Goal: Task Accomplishment & Management: Manage account settings

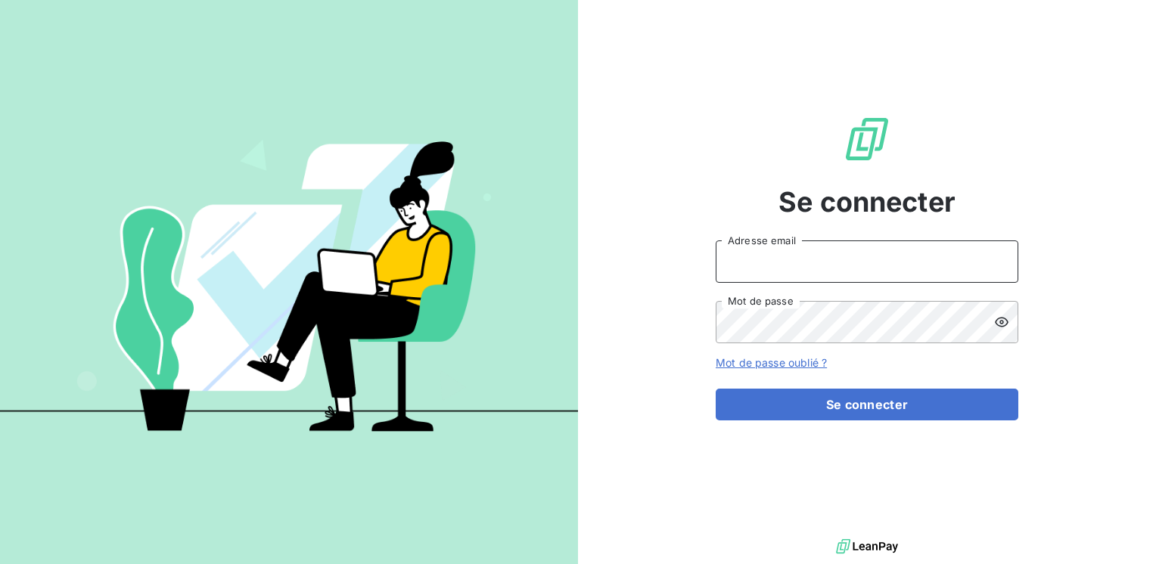
click at [741, 256] on input "Adresse email" at bounding box center [867, 262] width 303 height 42
type input "[EMAIL_ADDRESS][PERSON_NAME][DOMAIN_NAME]"
click at [716, 389] on button "Se connecter" at bounding box center [867, 405] width 303 height 32
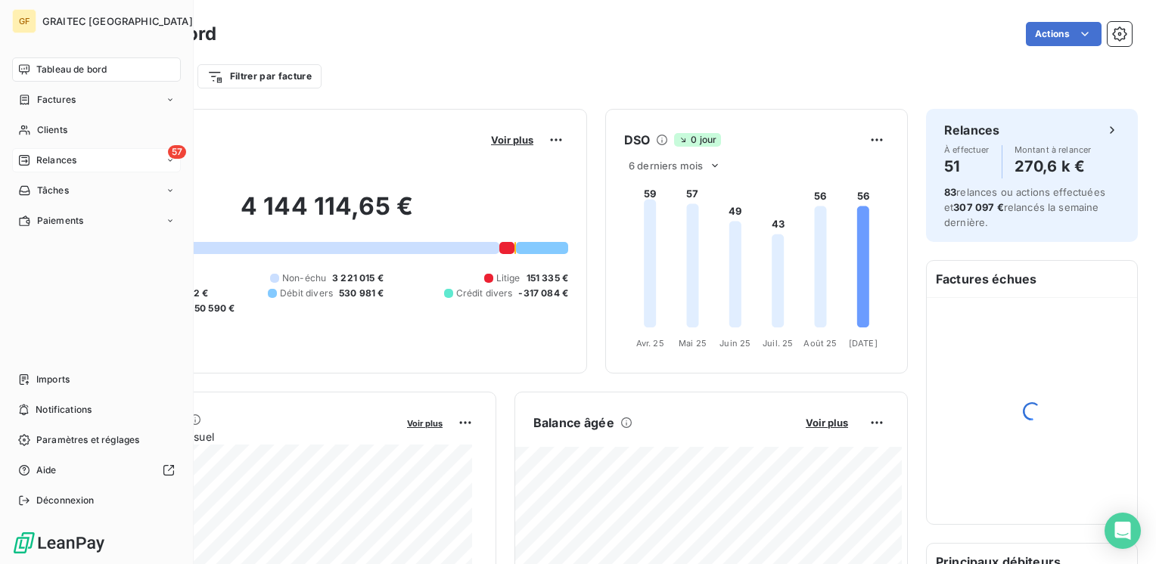
click at [50, 162] on span "Relances" at bounding box center [56, 161] width 40 height 14
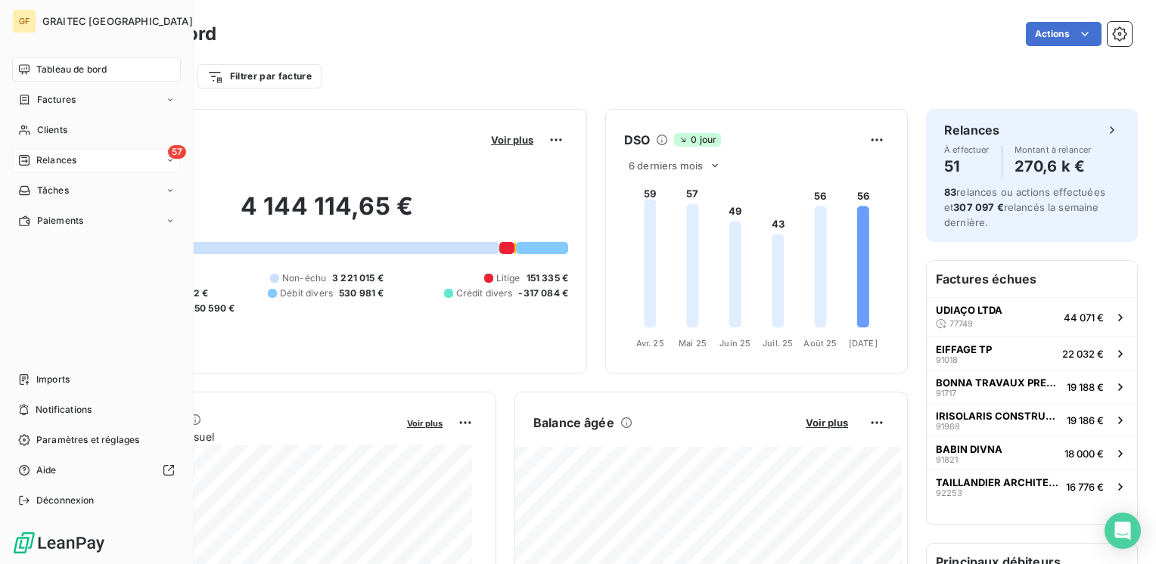
click at [45, 162] on span "Relances" at bounding box center [56, 161] width 40 height 14
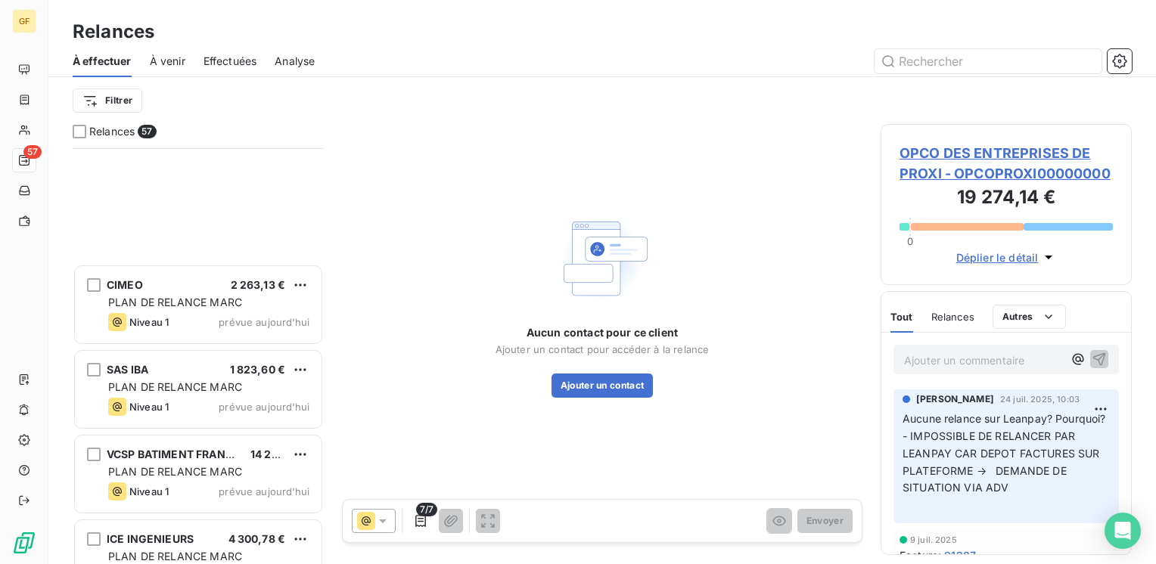
scroll to position [4414, 0]
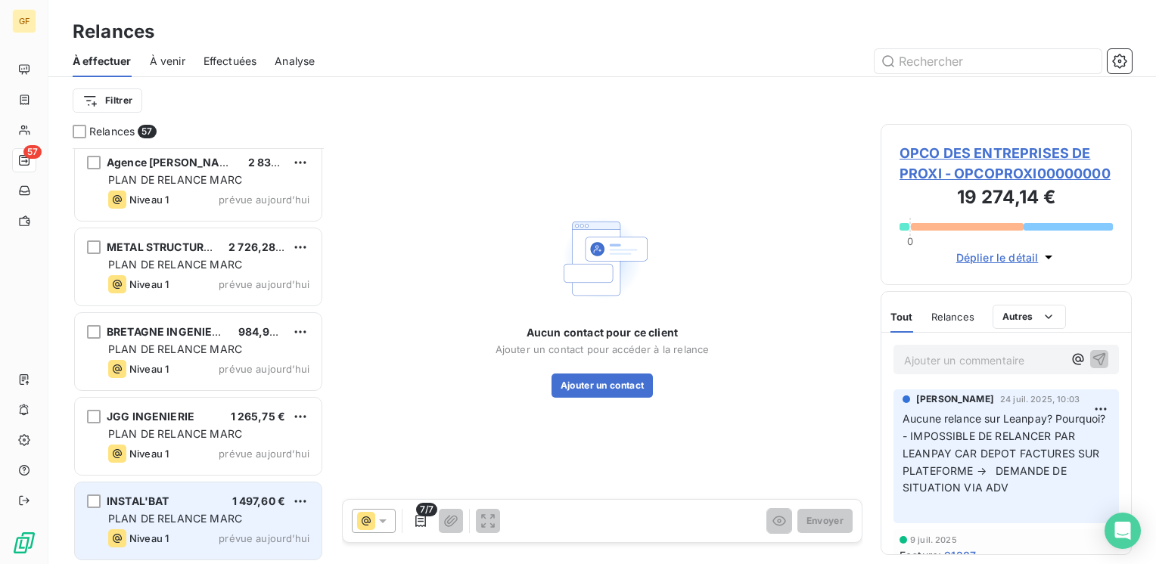
click at [203, 530] on div "Niveau 1 prévue aujourd’hui" at bounding box center [208, 539] width 201 height 18
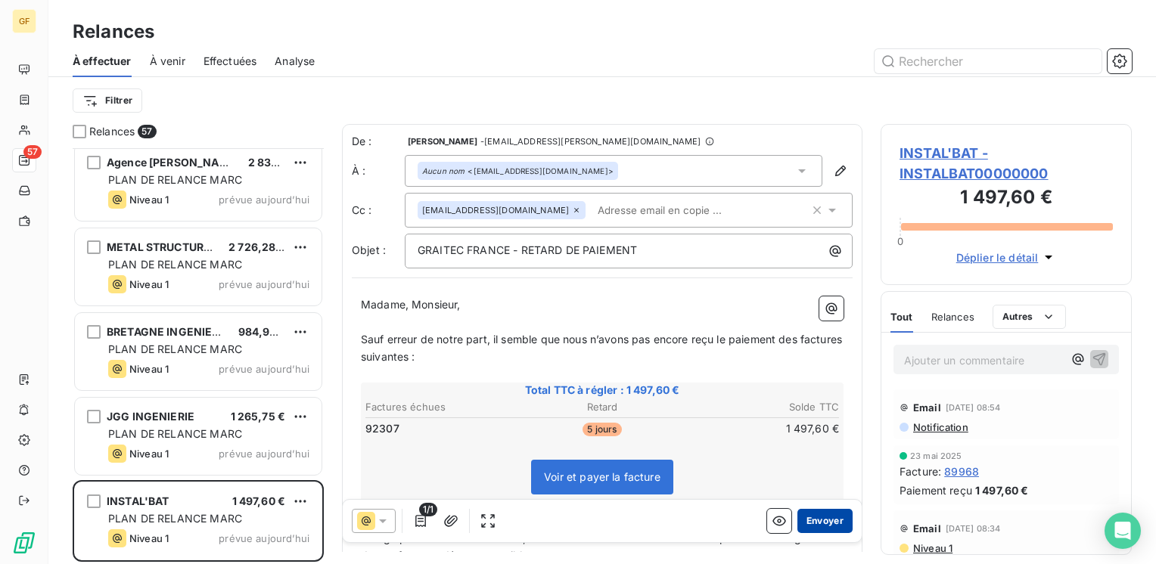
click at [802, 516] on button "Envoyer" at bounding box center [824, 521] width 55 height 24
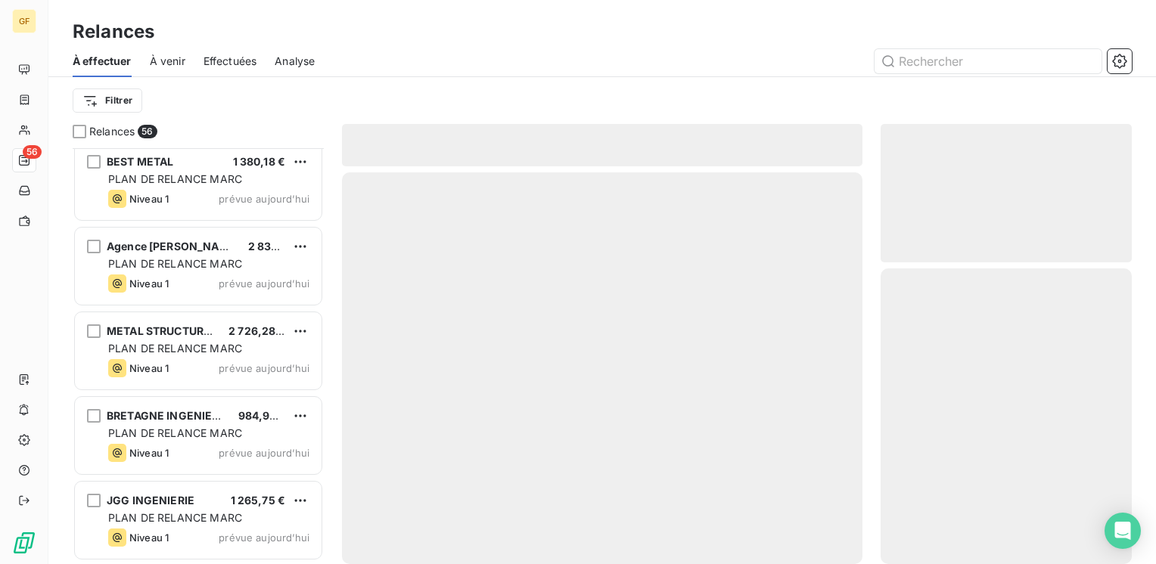
scroll to position [4329, 0]
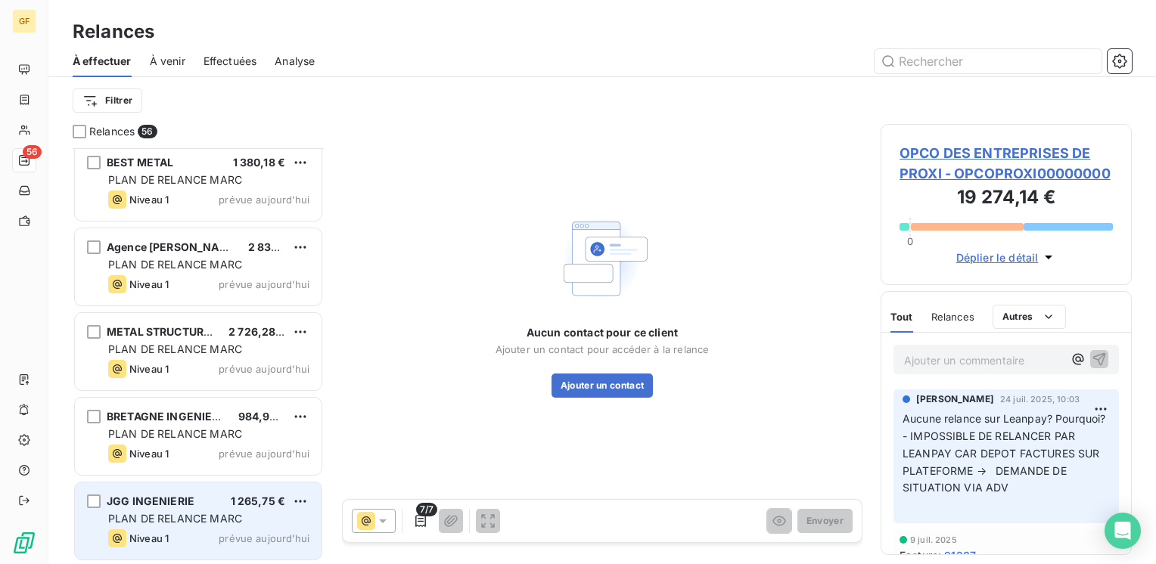
click at [209, 504] on div "JGG INGENIERIE 1 265,75 €" at bounding box center [208, 502] width 201 height 14
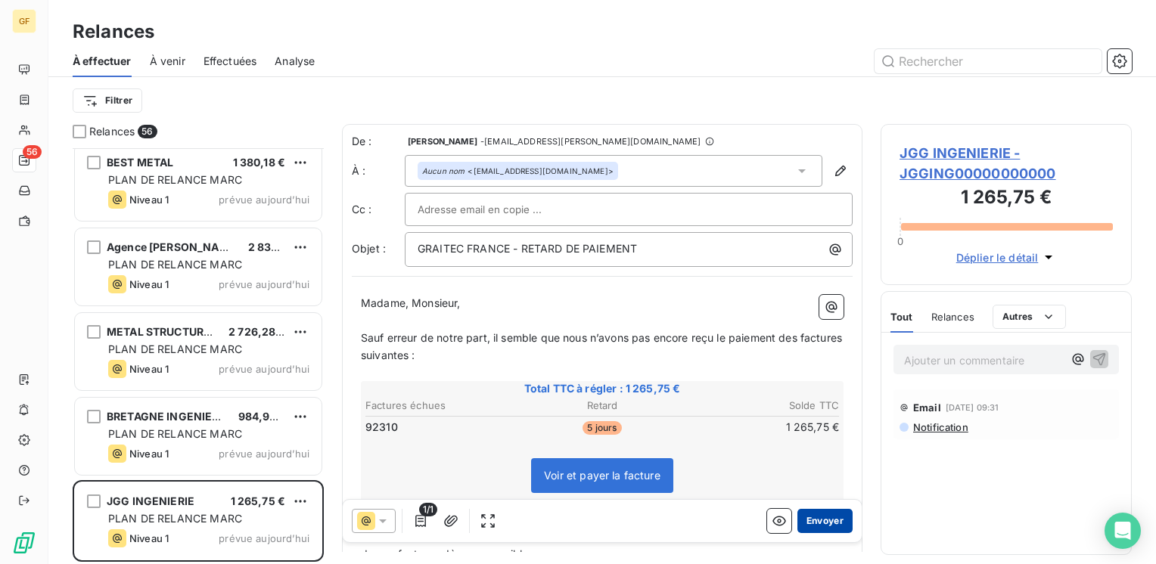
click at [798, 518] on button "Envoyer" at bounding box center [824, 521] width 55 height 24
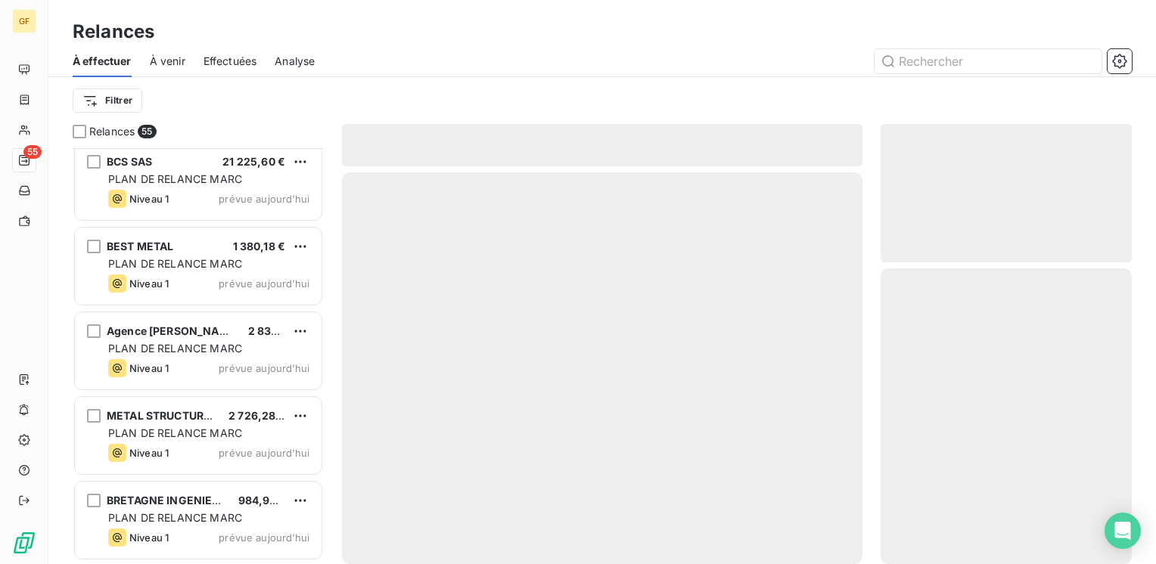
scroll to position [4244, 0]
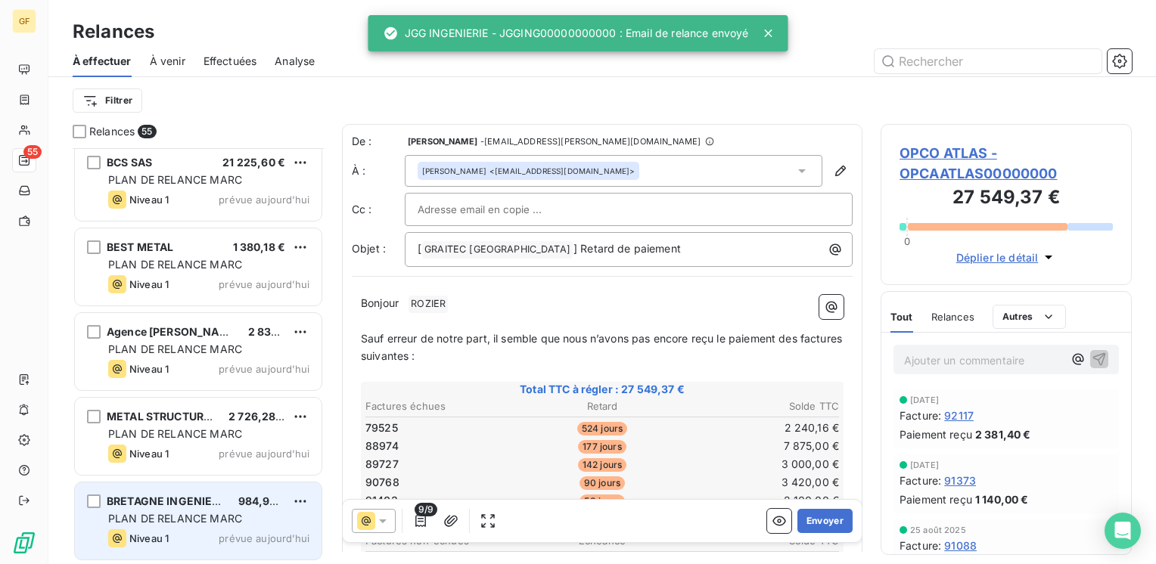
click at [225, 508] on div "BRETAGNE INGENIERIE 984,96 € PLAN DE RELANCE MARC Niveau 1 prévue aujourd’hui" at bounding box center [198, 521] width 247 height 77
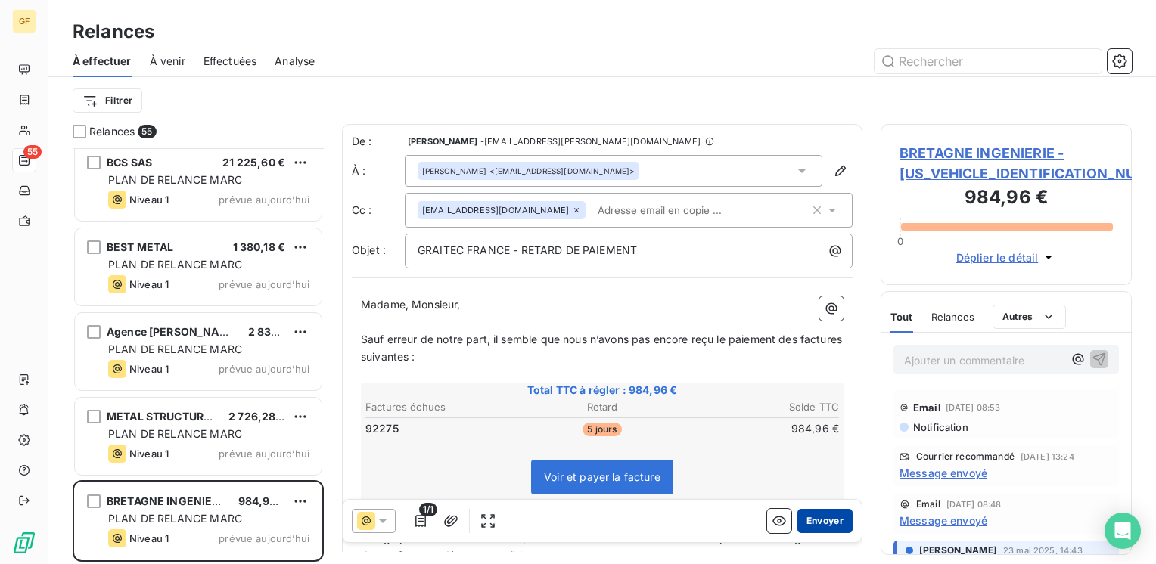
click at [815, 521] on button "Envoyer" at bounding box center [824, 521] width 55 height 24
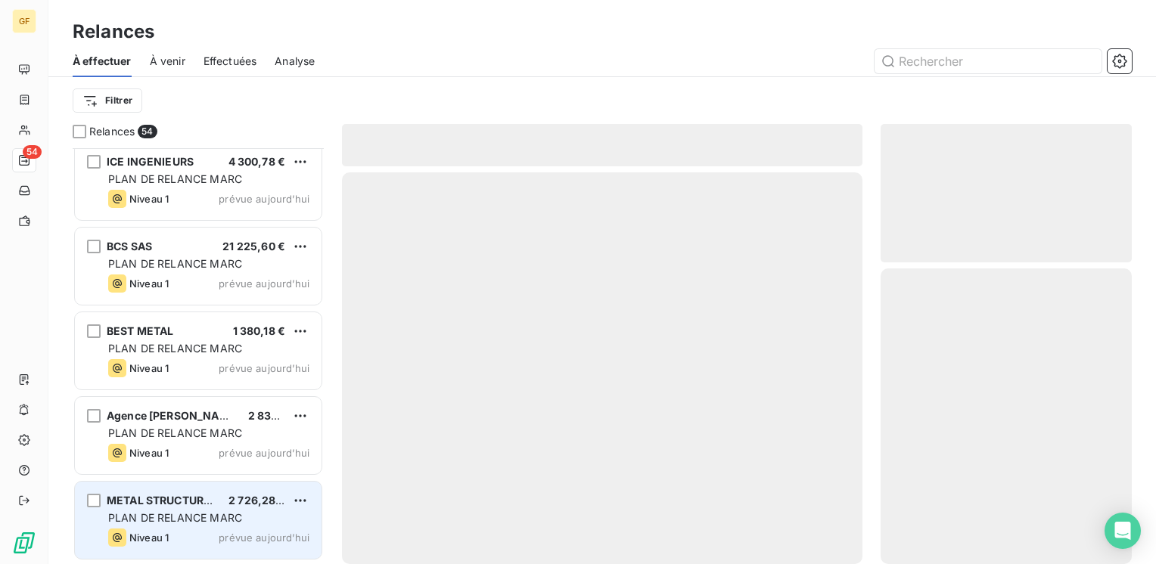
scroll to position [4160, 0]
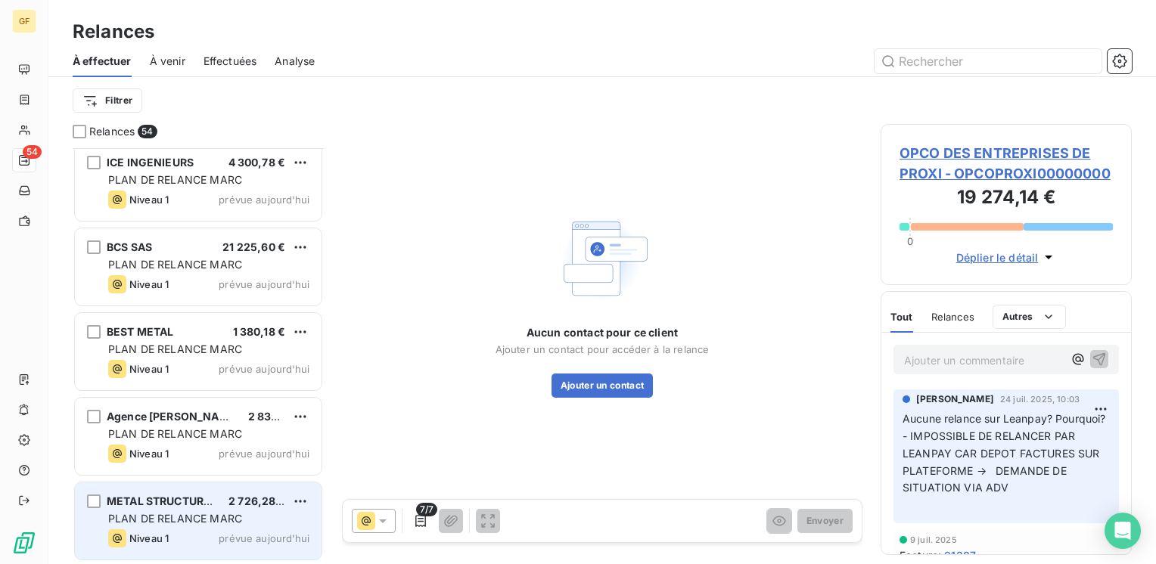
click at [268, 511] on div "PLAN DE RELANCE MARC" at bounding box center [208, 518] width 201 height 15
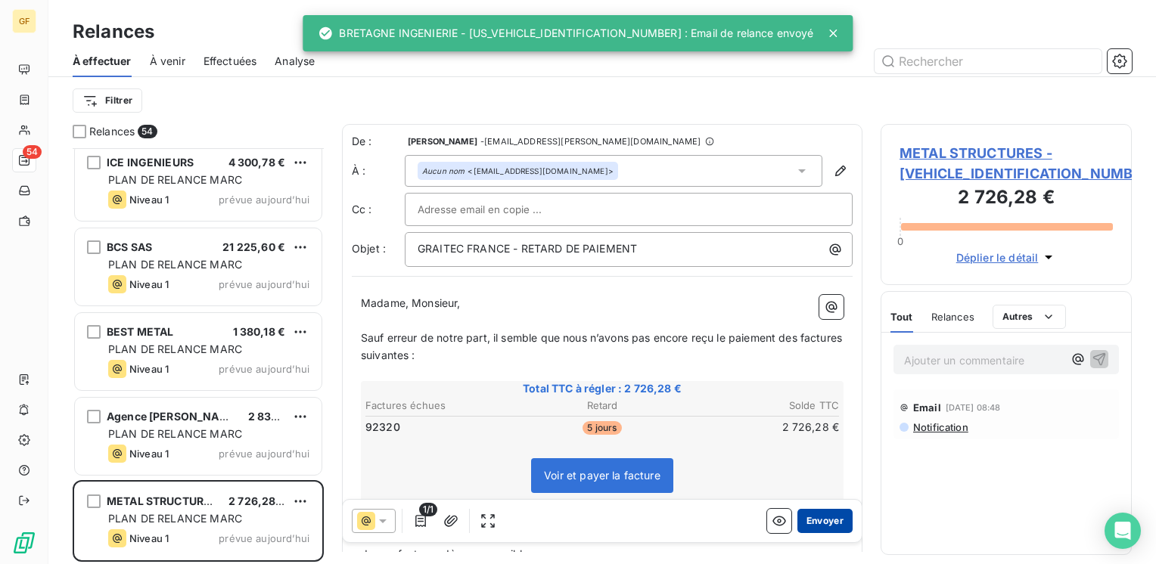
click at [803, 513] on button "Envoyer" at bounding box center [824, 521] width 55 height 24
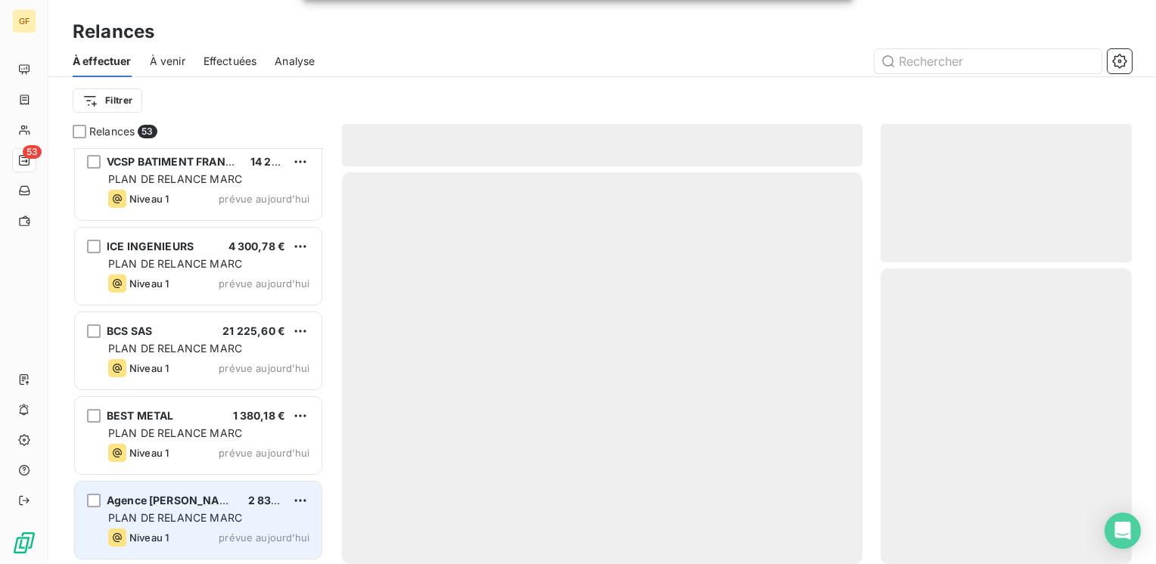
scroll to position [4075, 0]
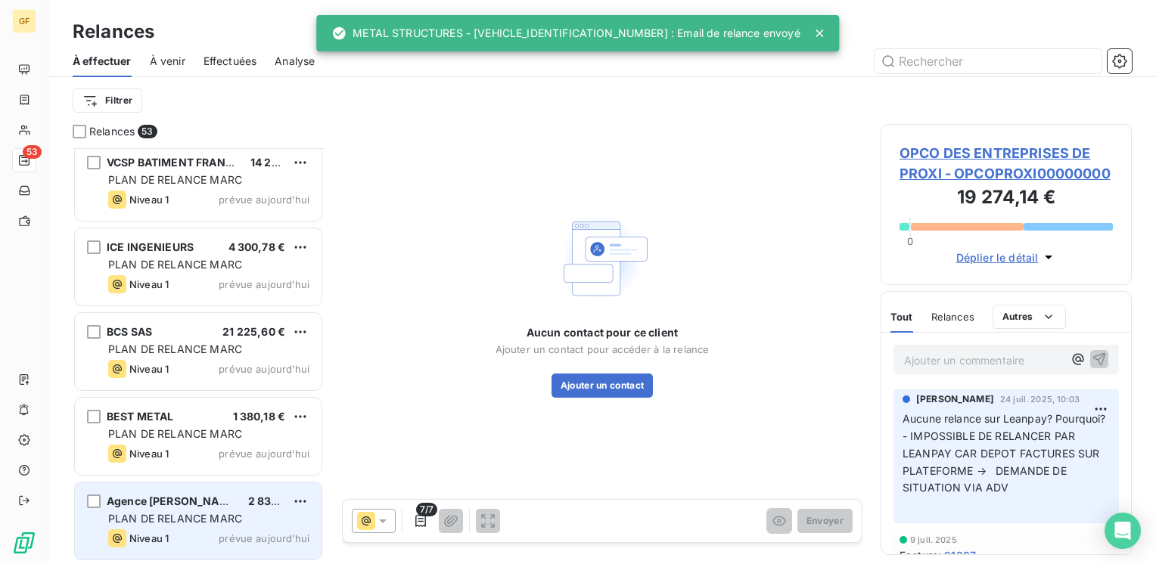
click at [262, 511] on div "PLAN DE RELANCE MARC" at bounding box center [208, 518] width 201 height 15
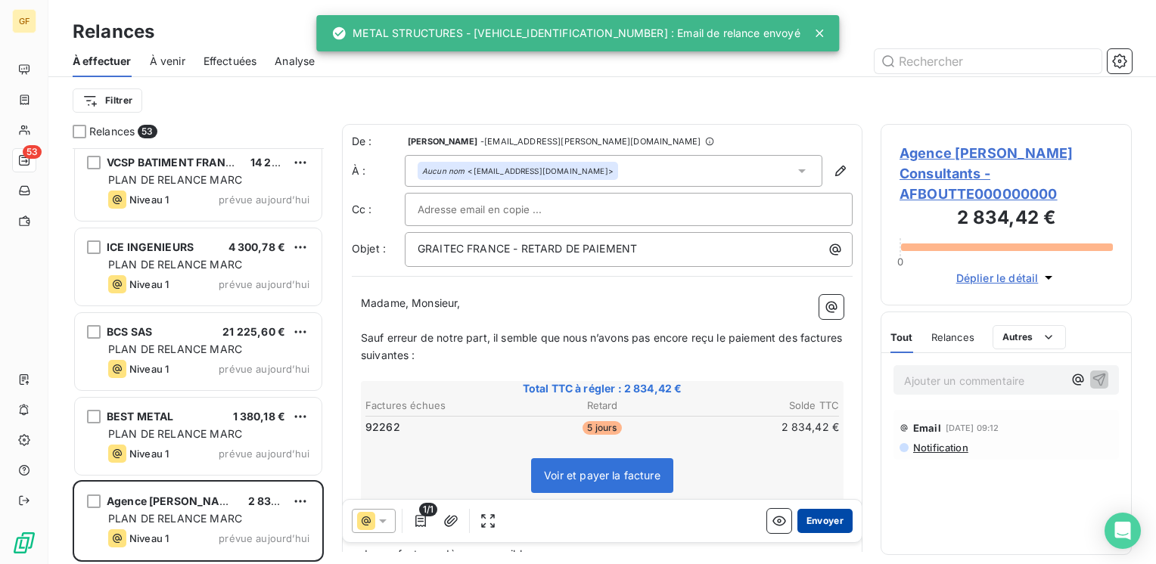
click at [802, 520] on button "Envoyer" at bounding box center [824, 521] width 55 height 24
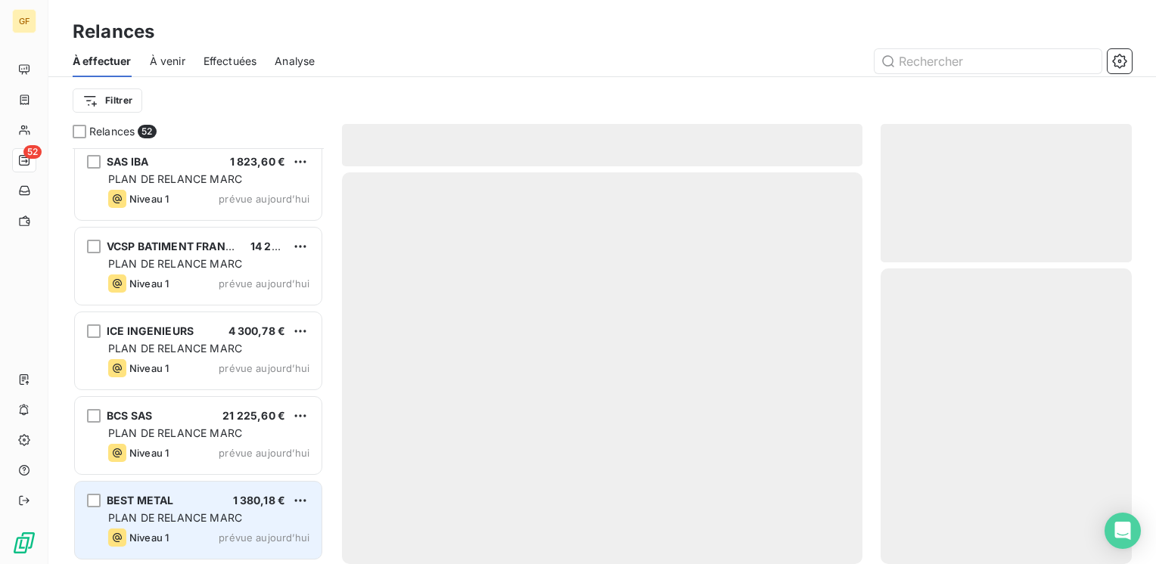
scroll to position [3990, 0]
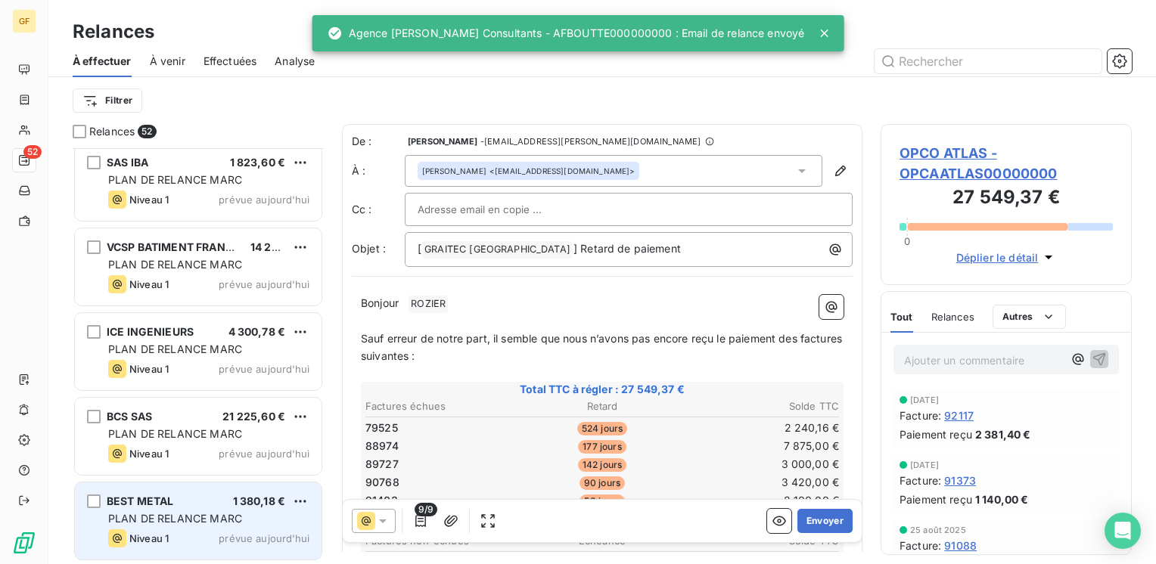
click at [235, 512] on span "PLAN DE RELANCE MARC" at bounding box center [175, 518] width 134 height 13
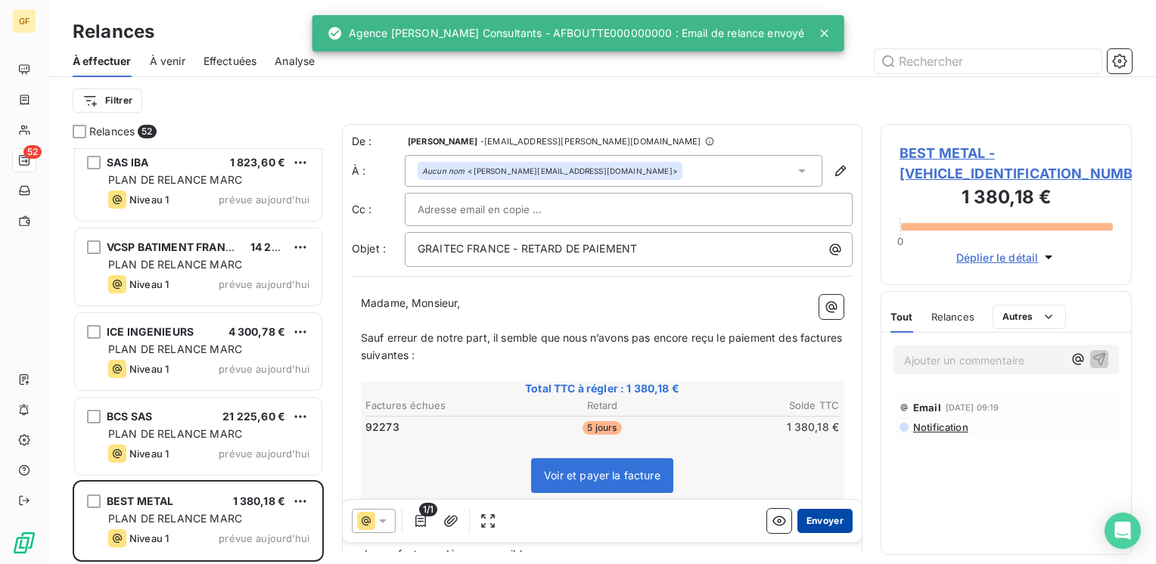
click at [809, 518] on button "Envoyer" at bounding box center [824, 521] width 55 height 24
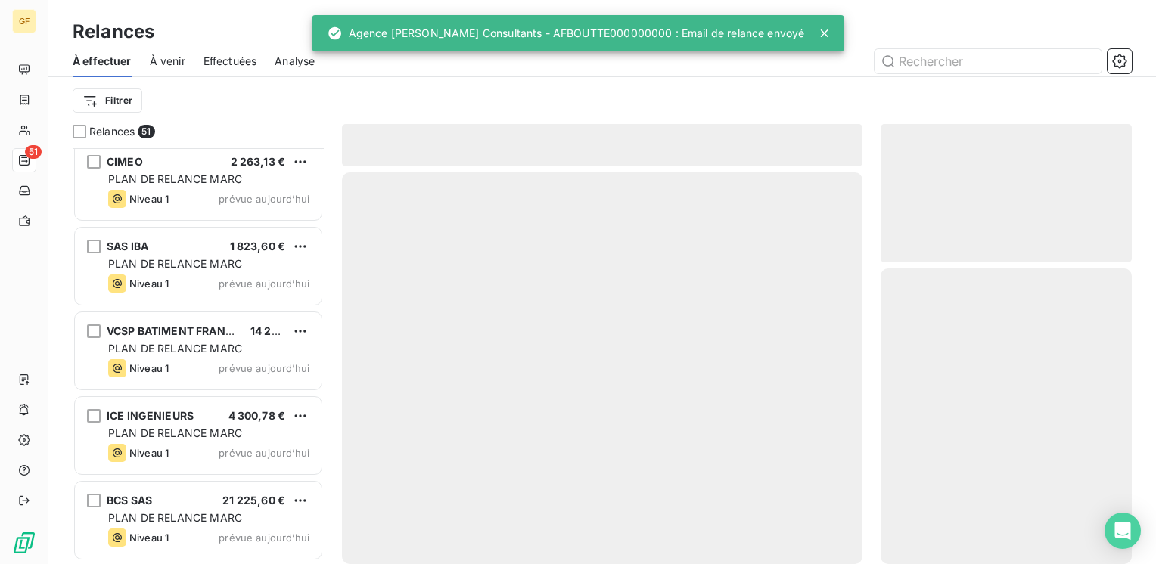
scroll to position [3906, 0]
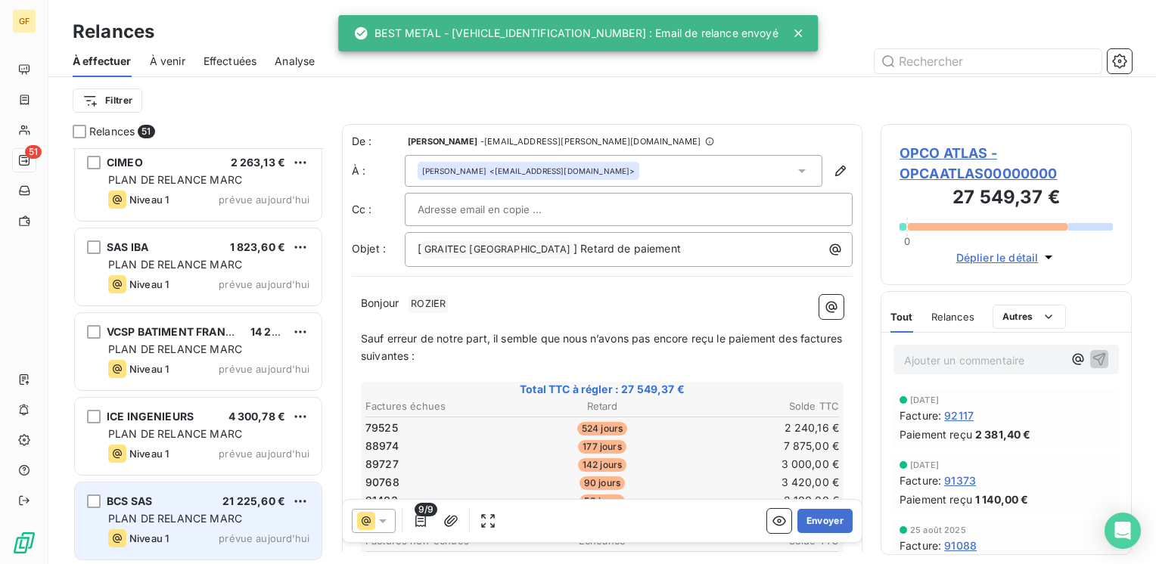
click at [241, 514] on div "PLAN DE RELANCE MARC" at bounding box center [208, 518] width 201 height 15
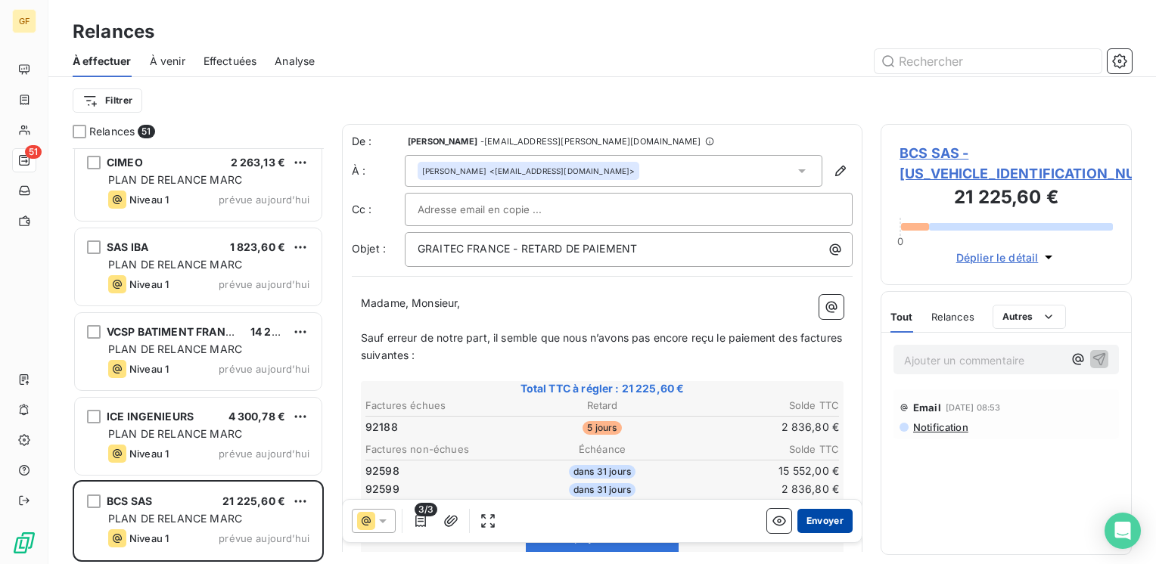
click at [824, 523] on button "Envoyer" at bounding box center [824, 521] width 55 height 24
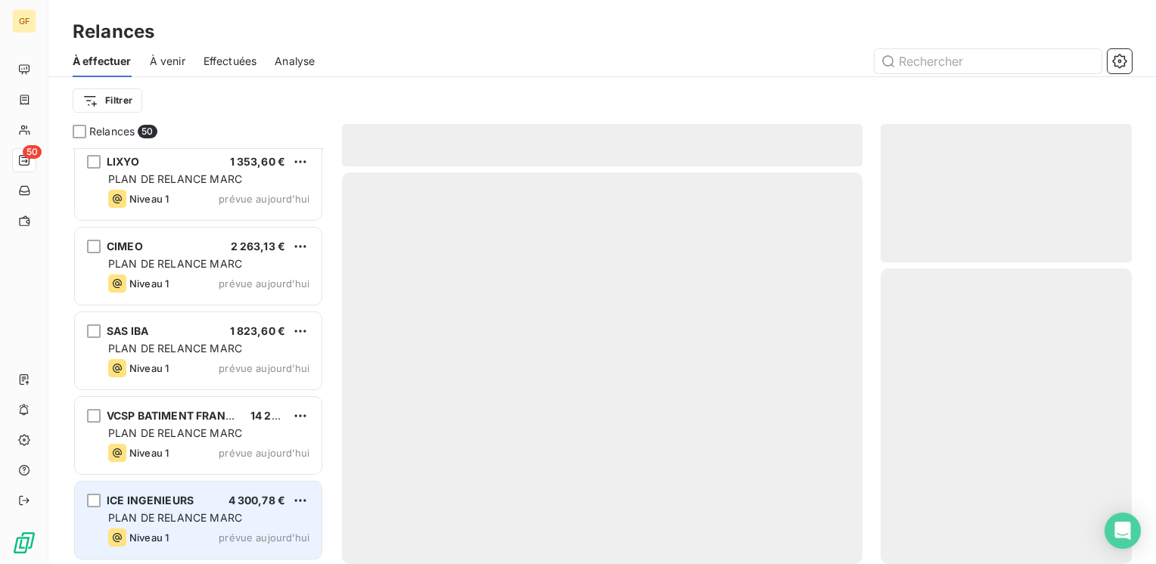
scroll to position [3821, 0]
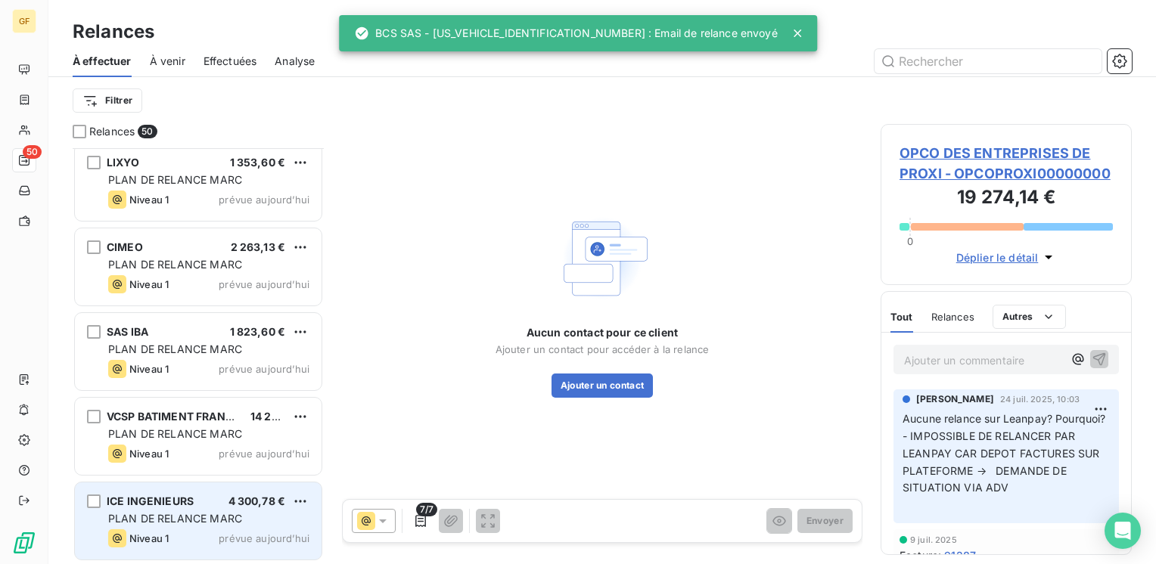
click at [253, 513] on div "PLAN DE RELANCE MARC" at bounding box center [208, 518] width 201 height 15
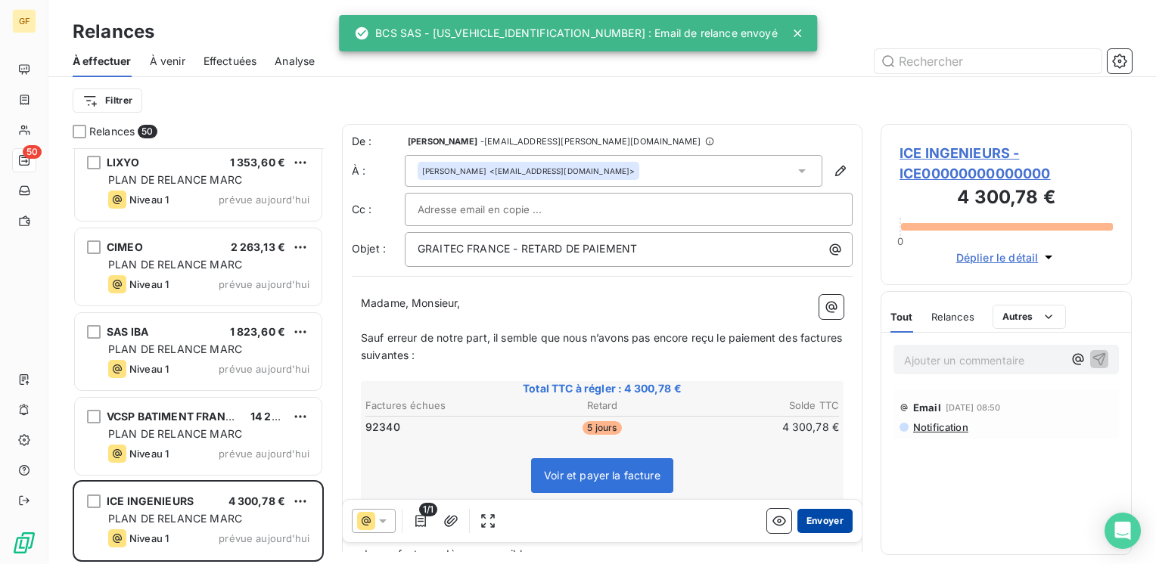
click at [807, 518] on button "Envoyer" at bounding box center [824, 521] width 55 height 24
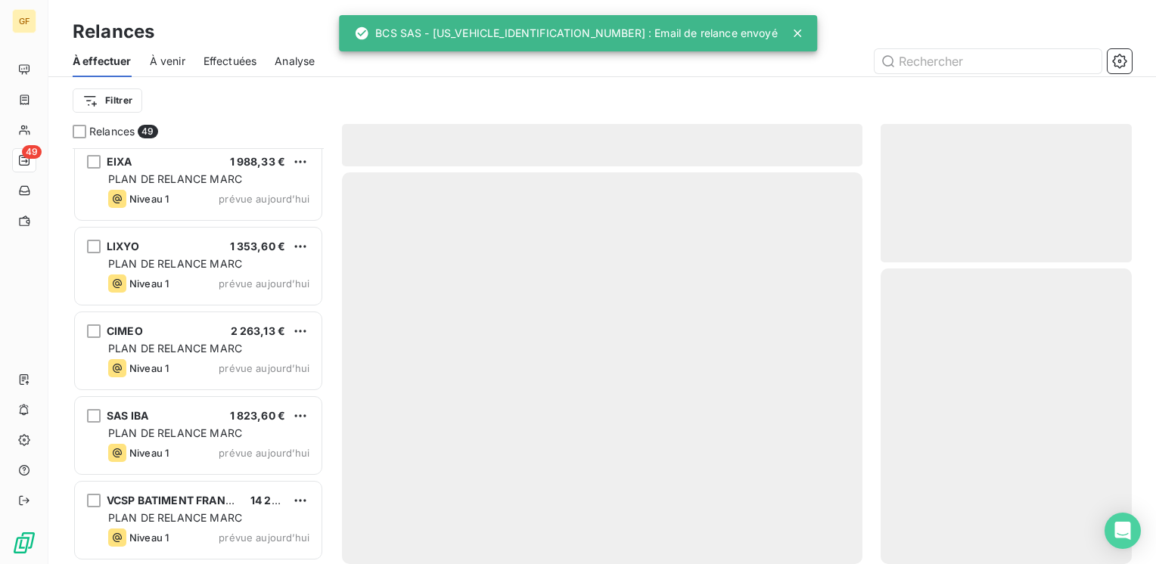
scroll to position [3736, 0]
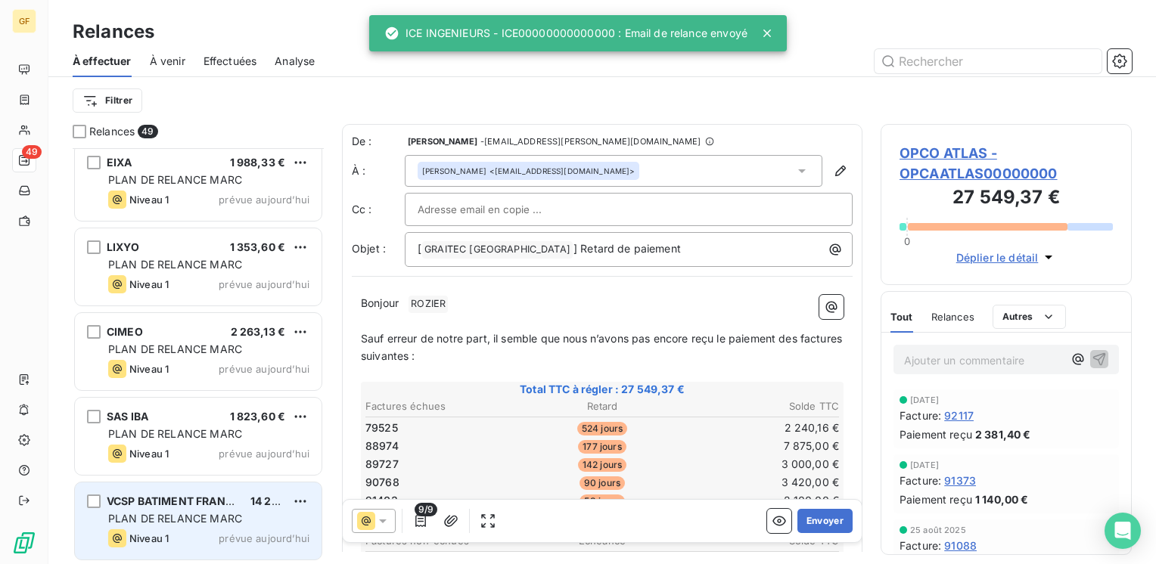
click at [254, 502] on span "14 276,16 €" at bounding box center [279, 501] width 59 height 13
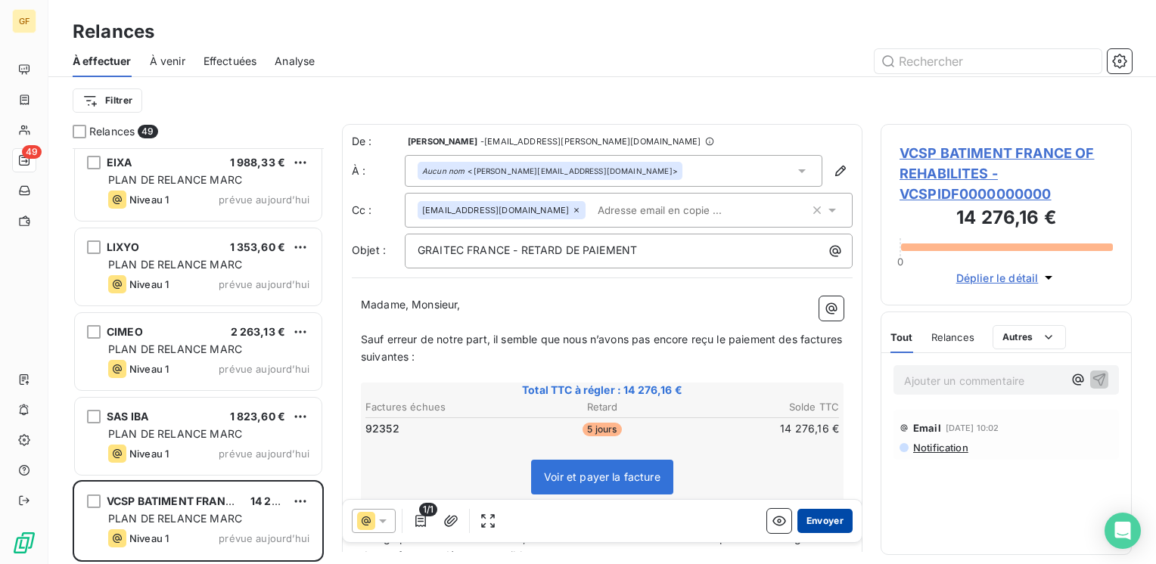
click at [801, 522] on button "Envoyer" at bounding box center [824, 521] width 55 height 24
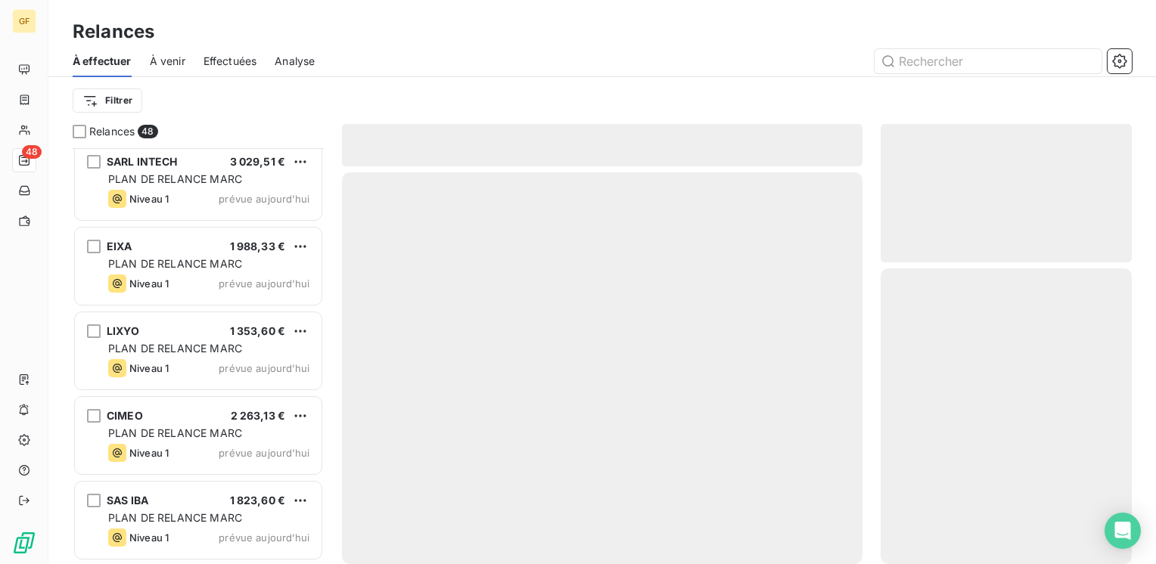
scroll to position [3651, 0]
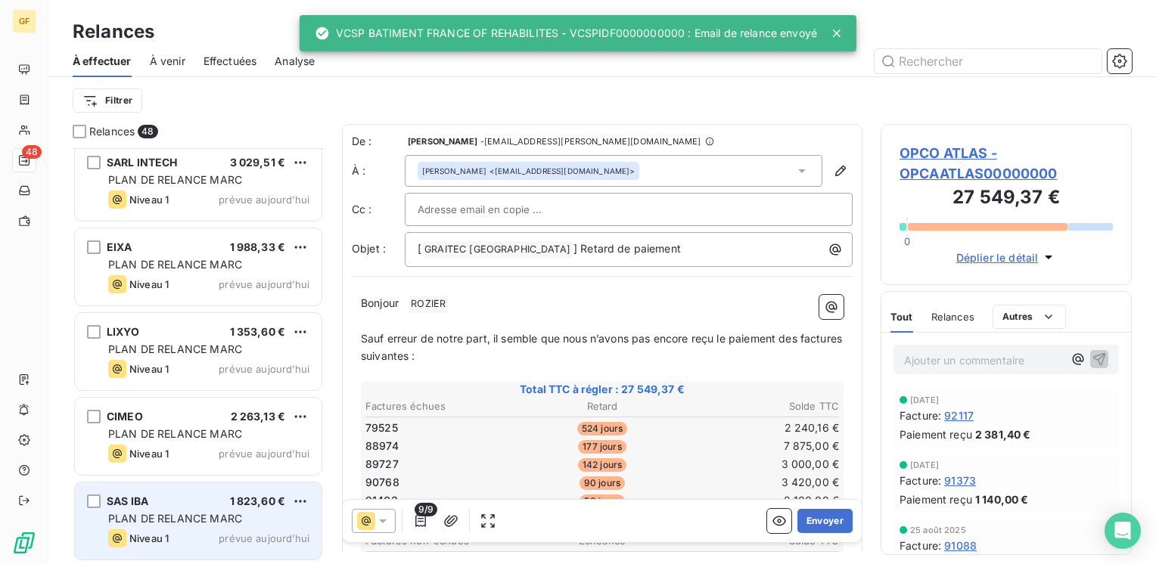
click at [248, 504] on span "1 823,60 €" at bounding box center [258, 501] width 56 height 13
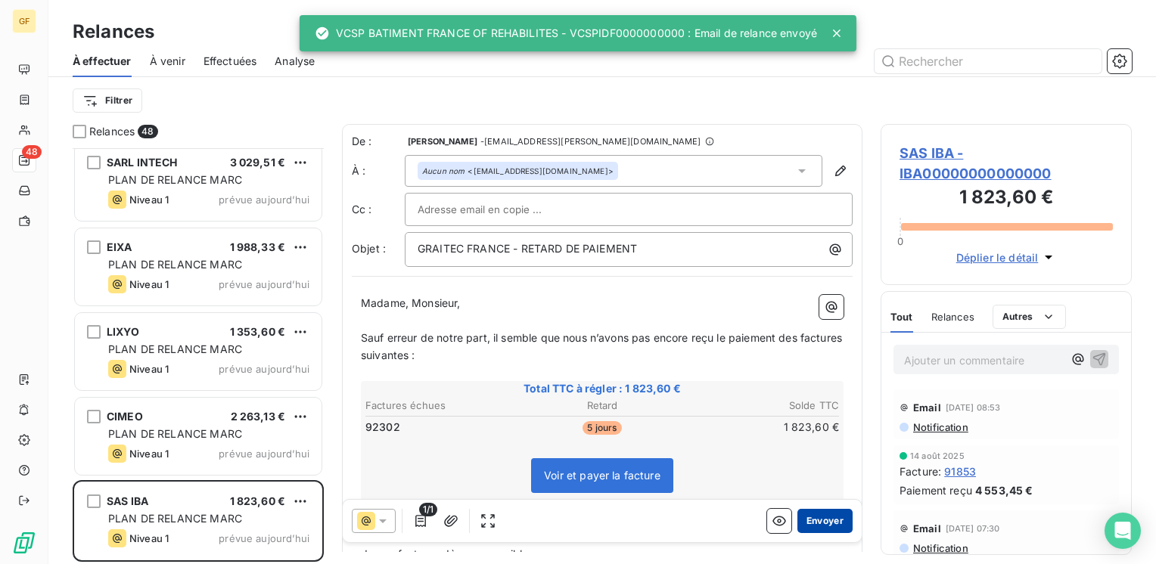
click at [829, 518] on button "Envoyer" at bounding box center [824, 521] width 55 height 24
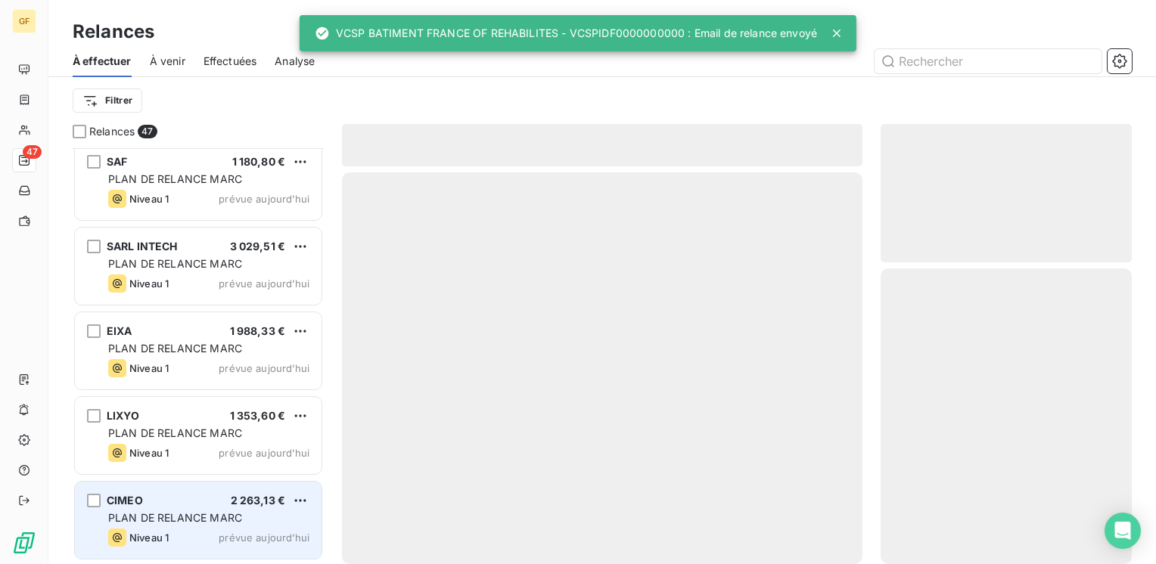
scroll to position [3567, 0]
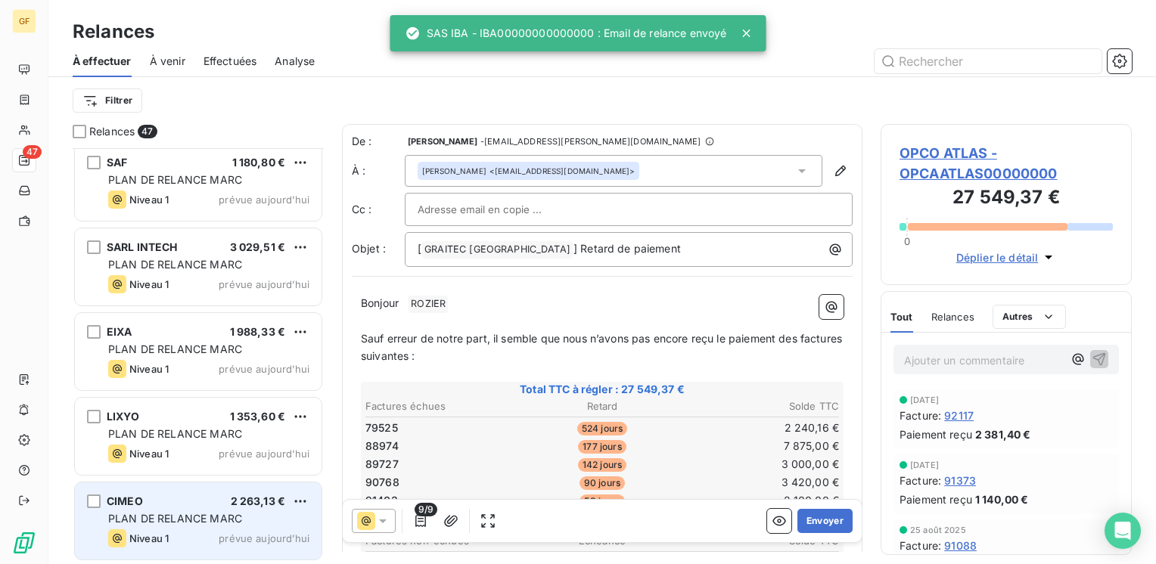
click at [213, 516] on span "PLAN DE RELANCE MARC" at bounding box center [175, 518] width 134 height 13
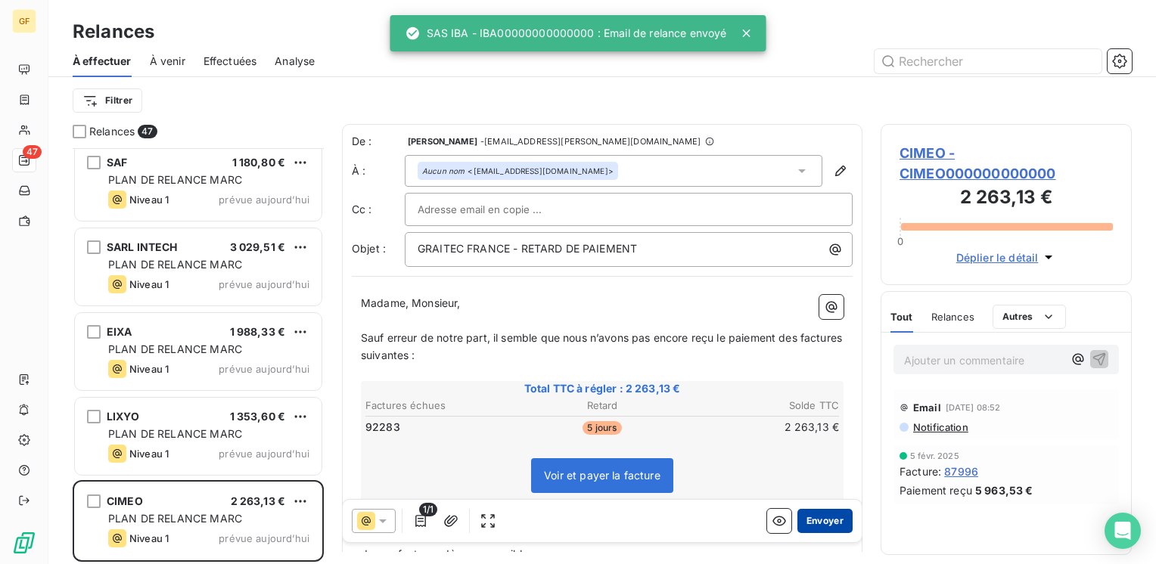
click at [810, 518] on button "Envoyer" at bounding box center [824, 521] width 55 height 24
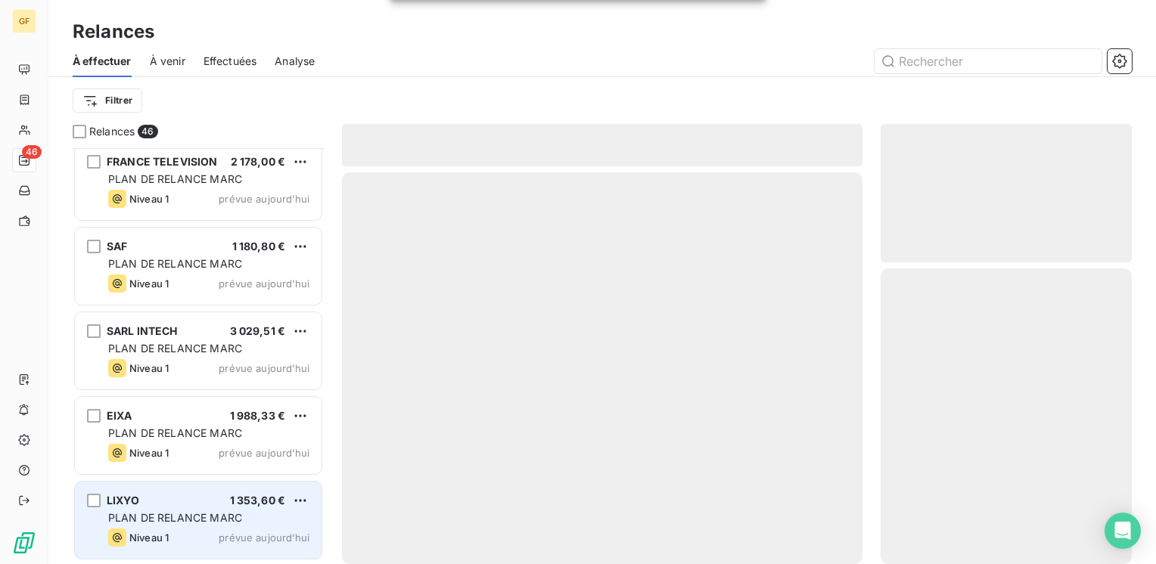
scroll to position [3482, 0]
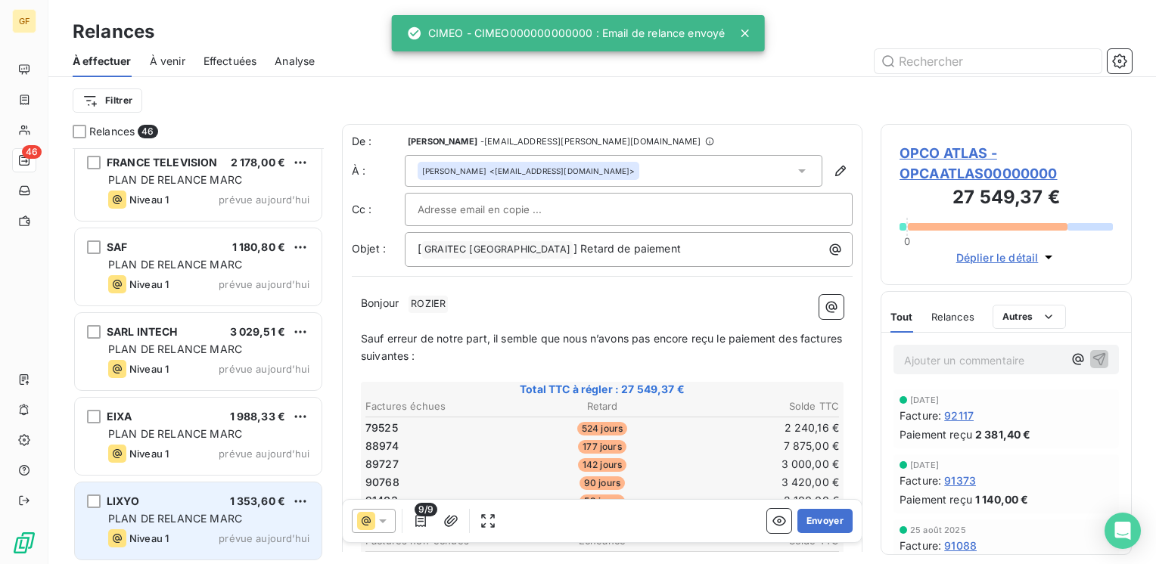
click at [206, 507] on div "LIXYO 1 353,60 €" at bounding box center [208, 502] width 201 height 14
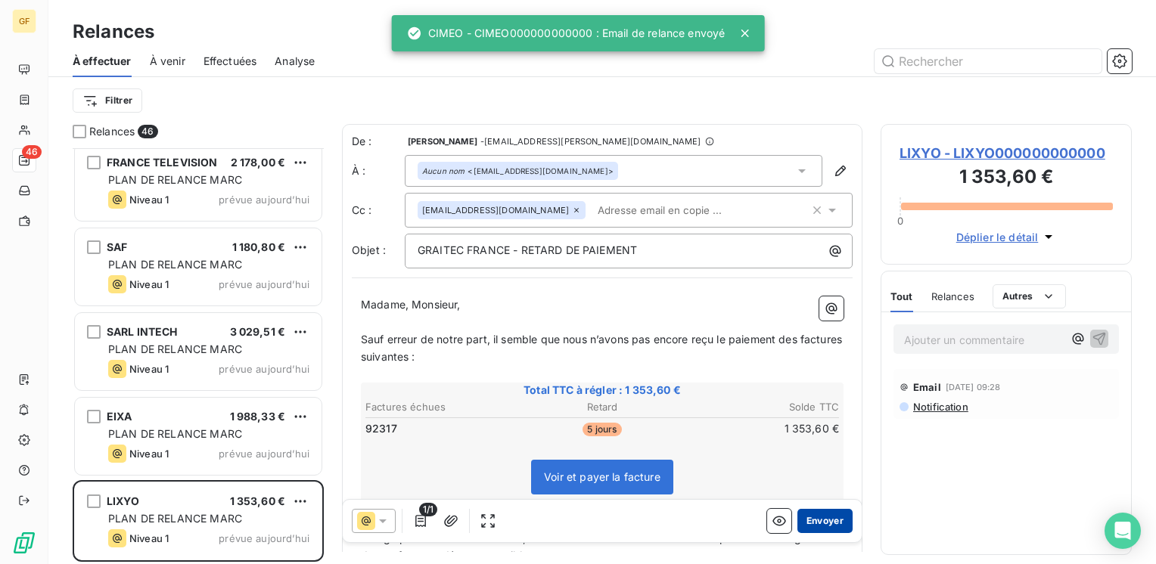
click at [816, 522] on button "Envoyer" at bounding box center [824, 521] width 55 height 24
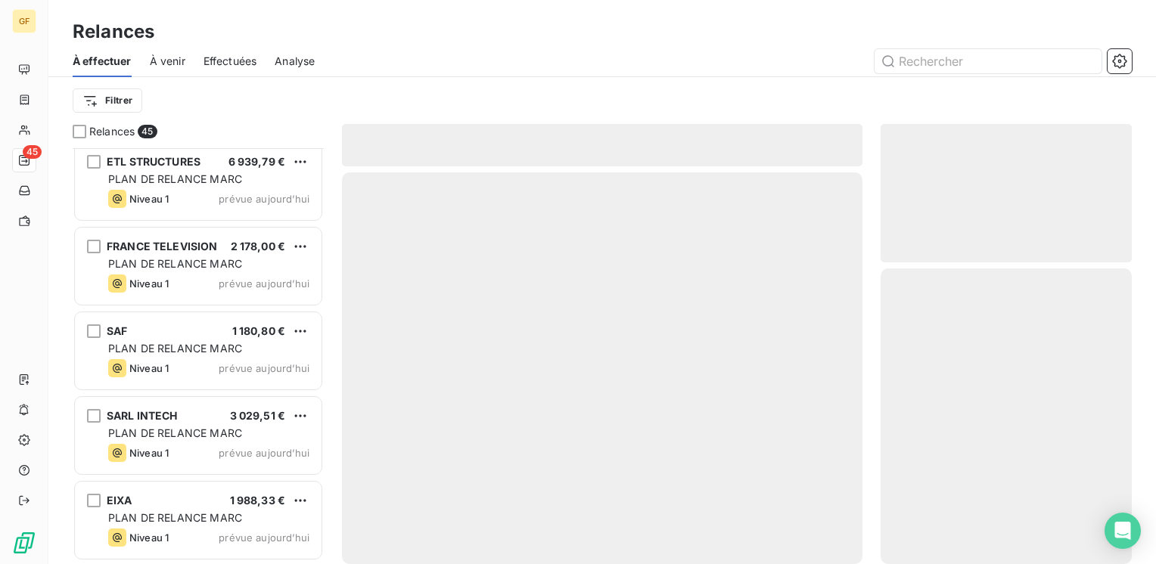
scroll to position [3397, 0]
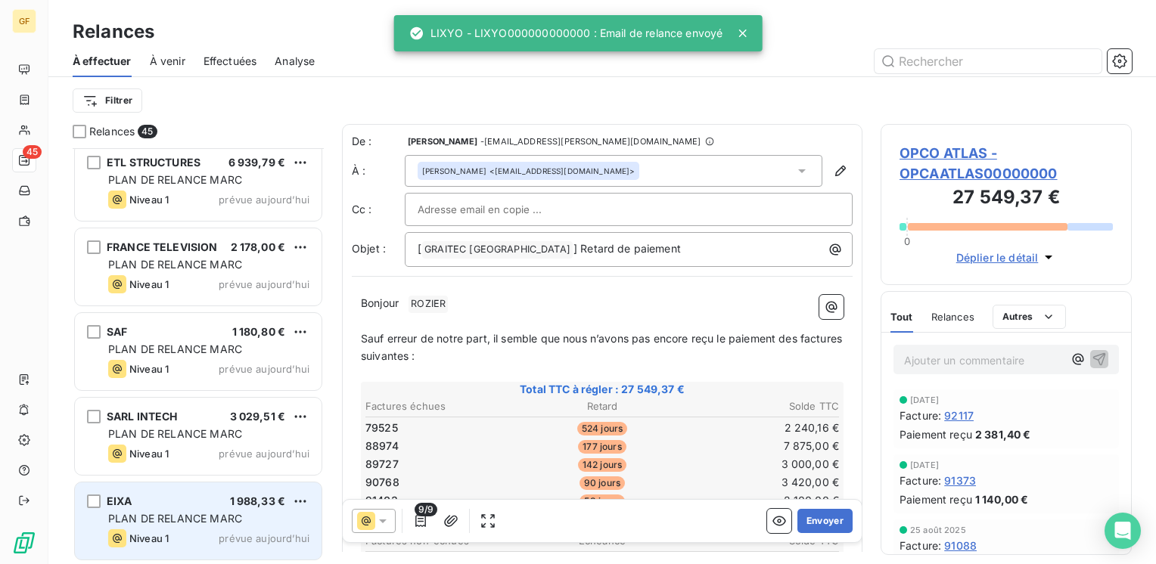
click at [238, 505] on span "1 988,33 €" at bounding box center [258, 501] width 56 height 13
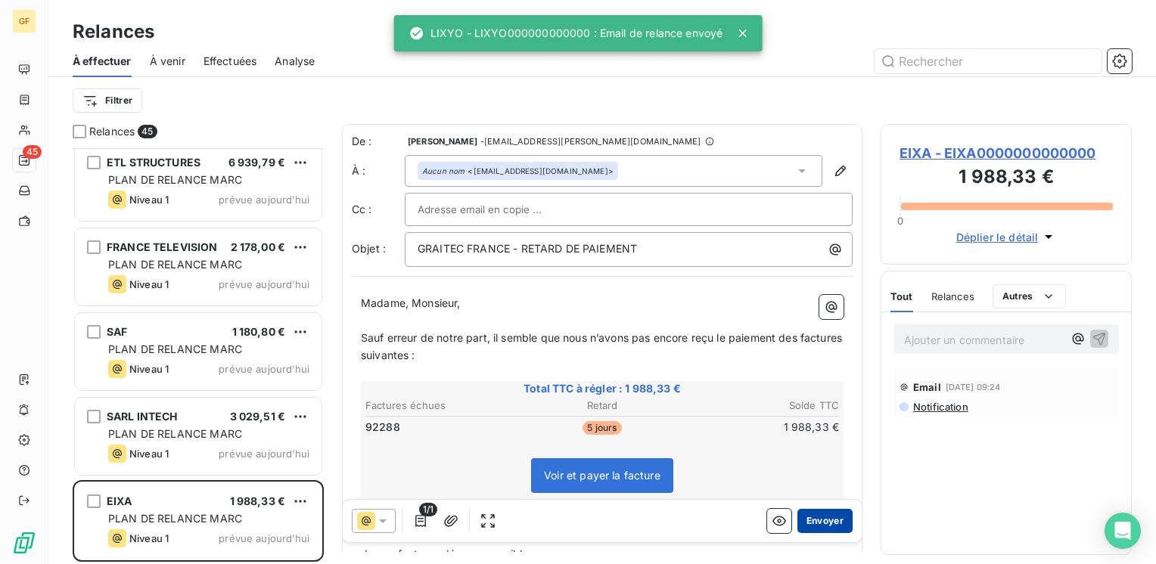
click at [813, 511] on button "Envoyer" at bounding box center [824, 521] width 55 height 24
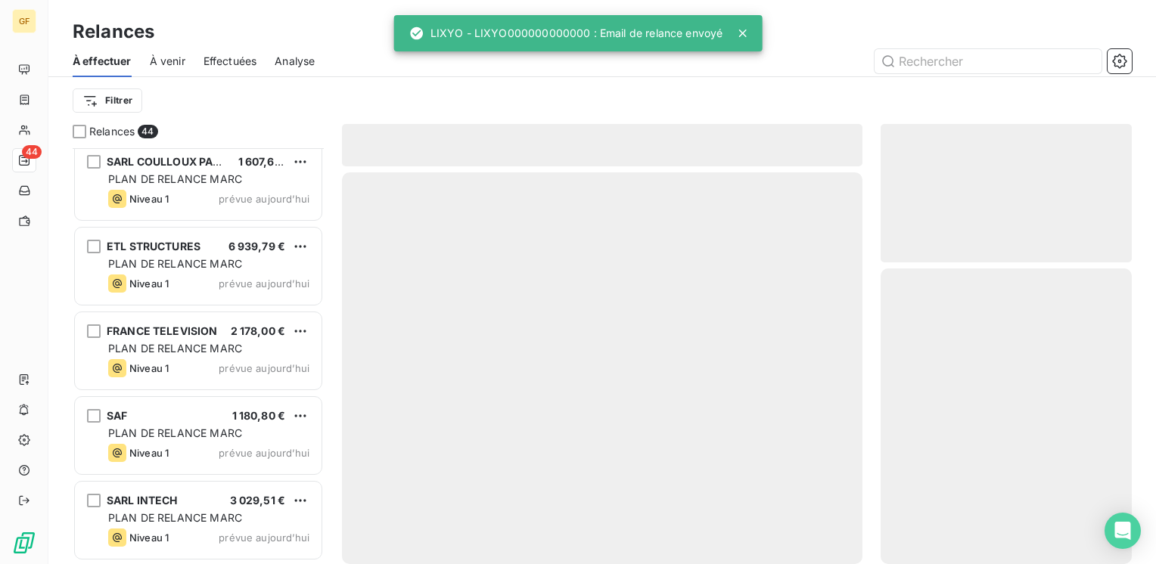
scroll to position [3312, 0]
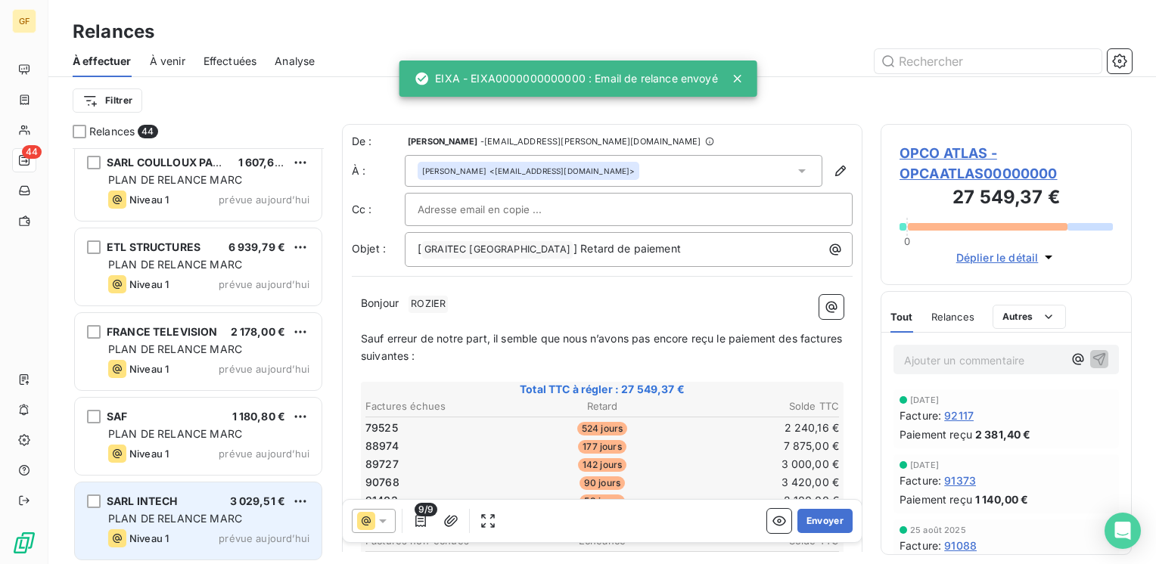
click at [205, 530] on div "Niveau 1 prévue aujourd’hui" at bounding box center [208, 539] width 201 height 18
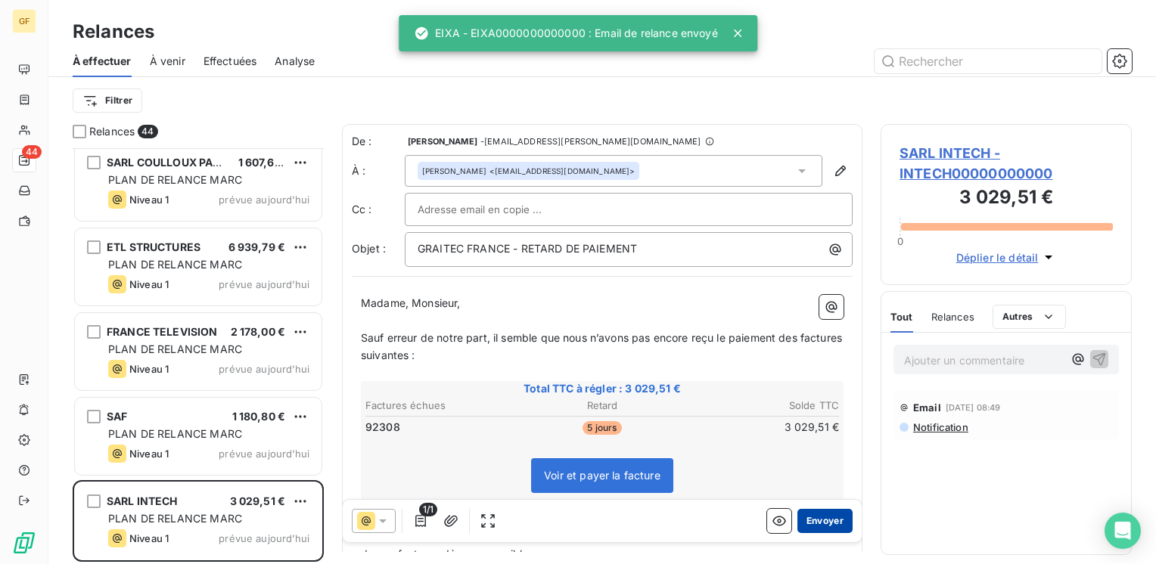
click at [811, 524] on button "Envoyer" at bounding box center [824, 521] width 55 height 24
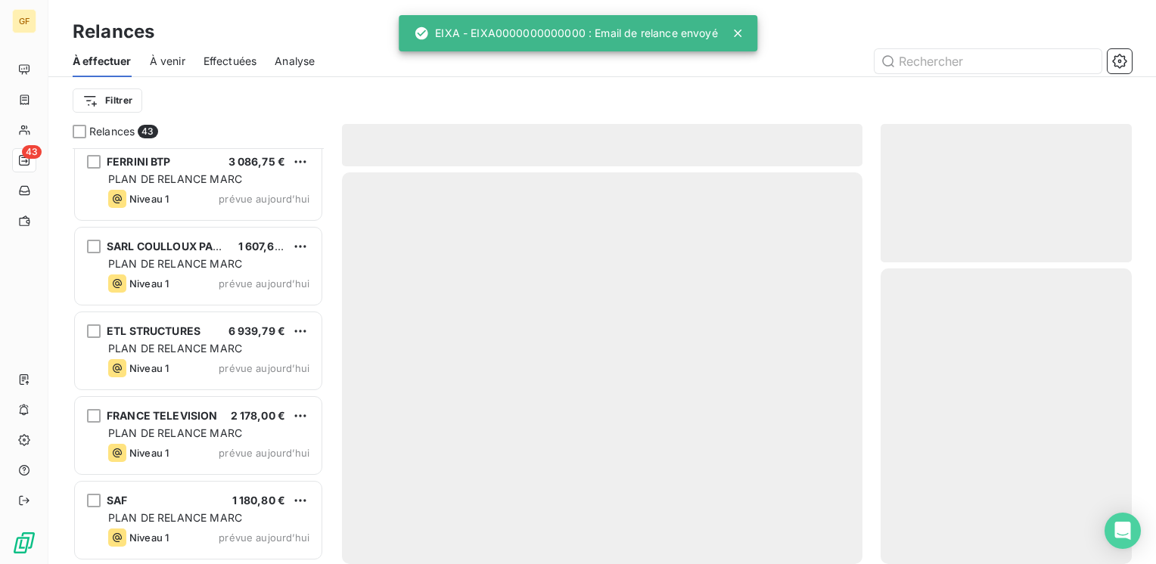
scroll to position [3228, 0]
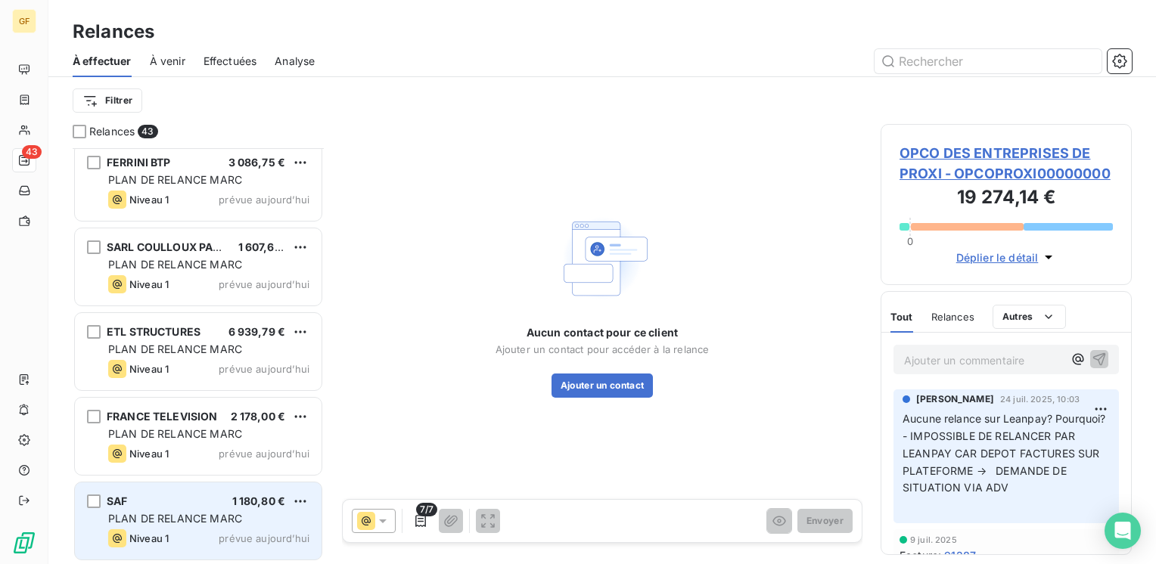
click at [254, 525] on div "PLAN DE RELANCE MARC" at bounding box center [208, 518] width 201 height 15
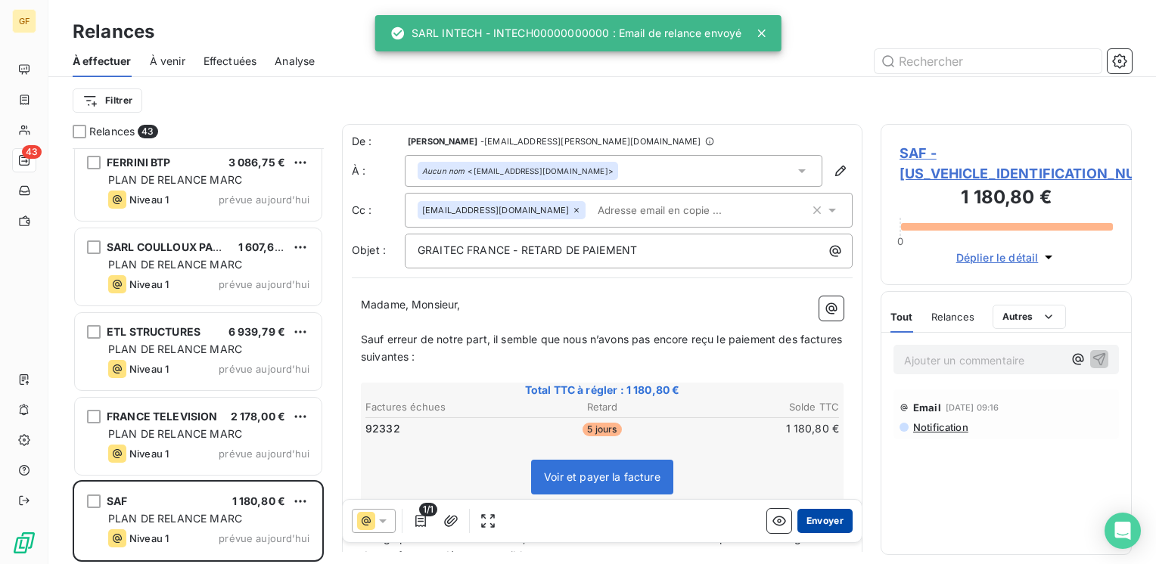
click at [821, 519] on button "Envoyer" at bounding box center [824, 521] width 55 height 24
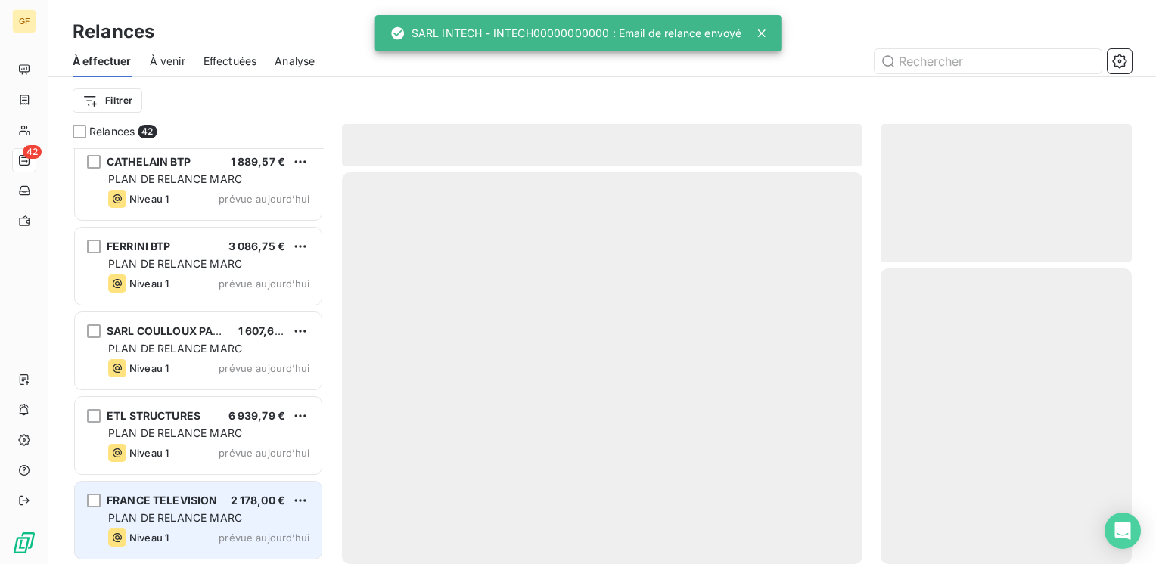
scroll to position [3143, 0]
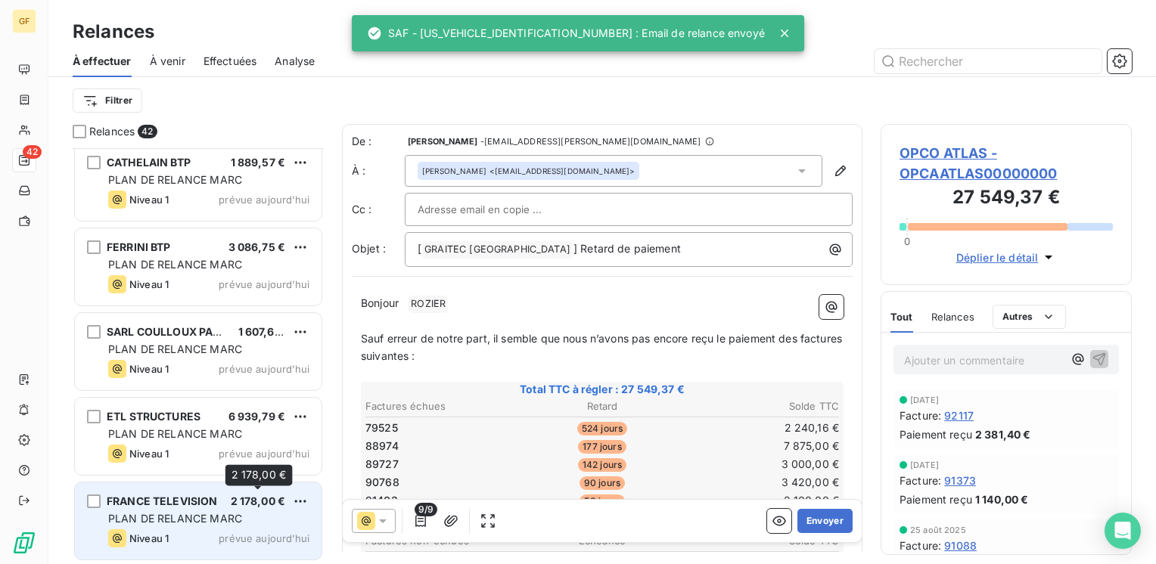
click at [241, 501] on span "2 178,00 €" at bounding box center [258, 501] width 55 height 13
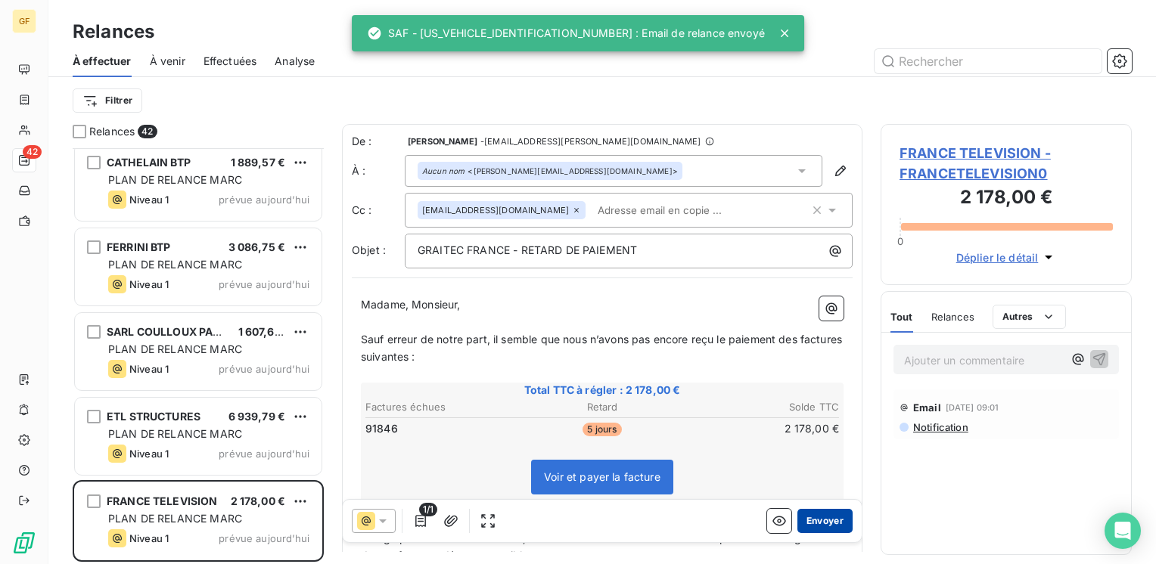
click at [828, 522] on button "Envoyer" at bounding box center [824, 521] width 55 height 24
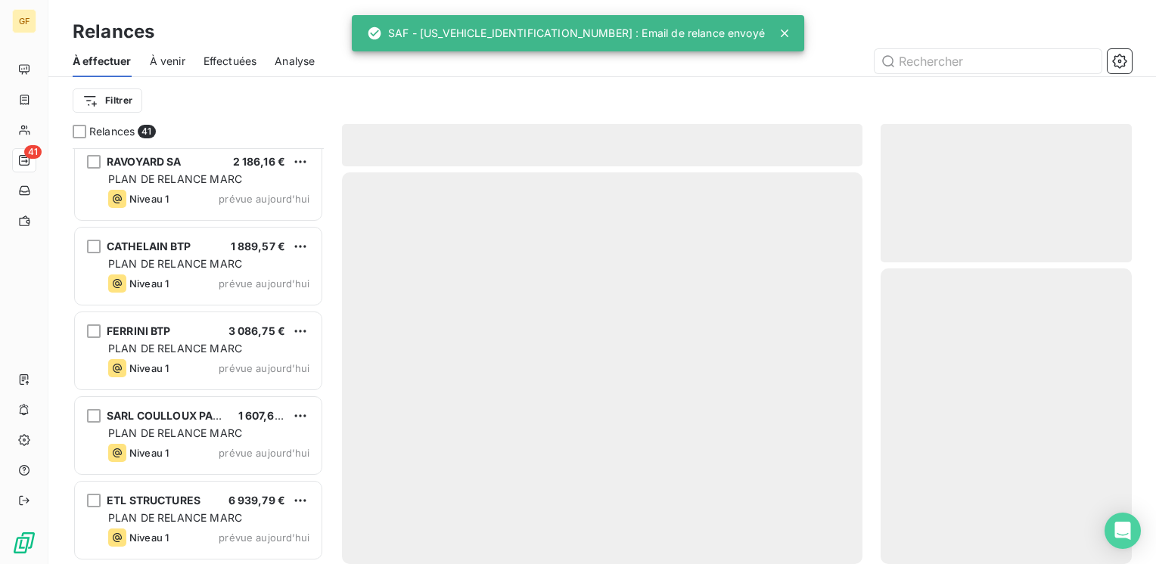
scroll to position [3058, 0]
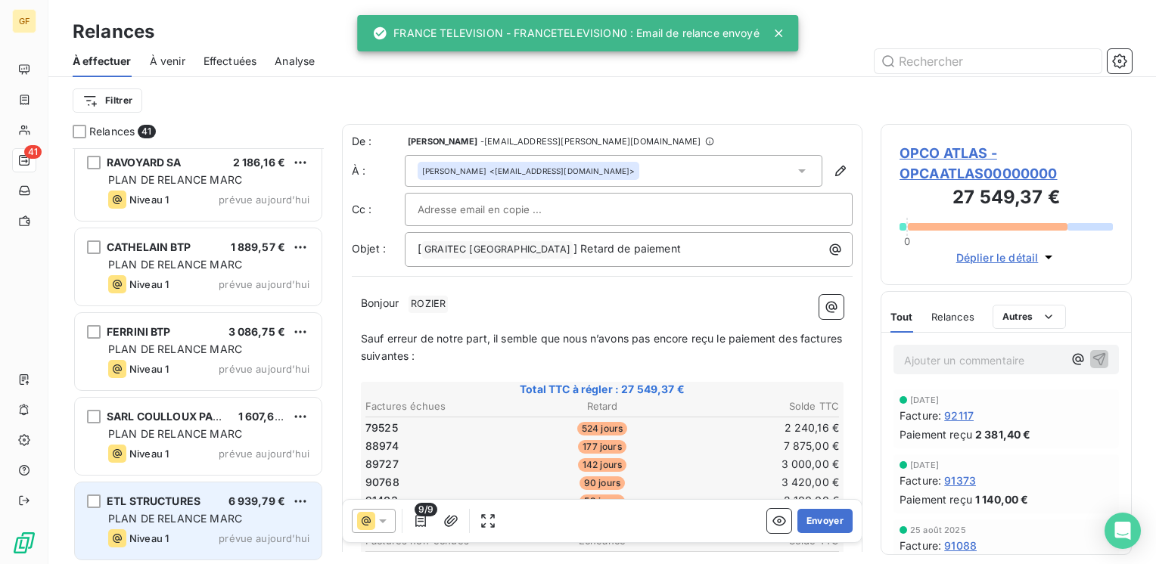
click at [221, 515] on span "PLAN DE RELANCE MARC" at bounding box center [175, 518] width 134 height 13
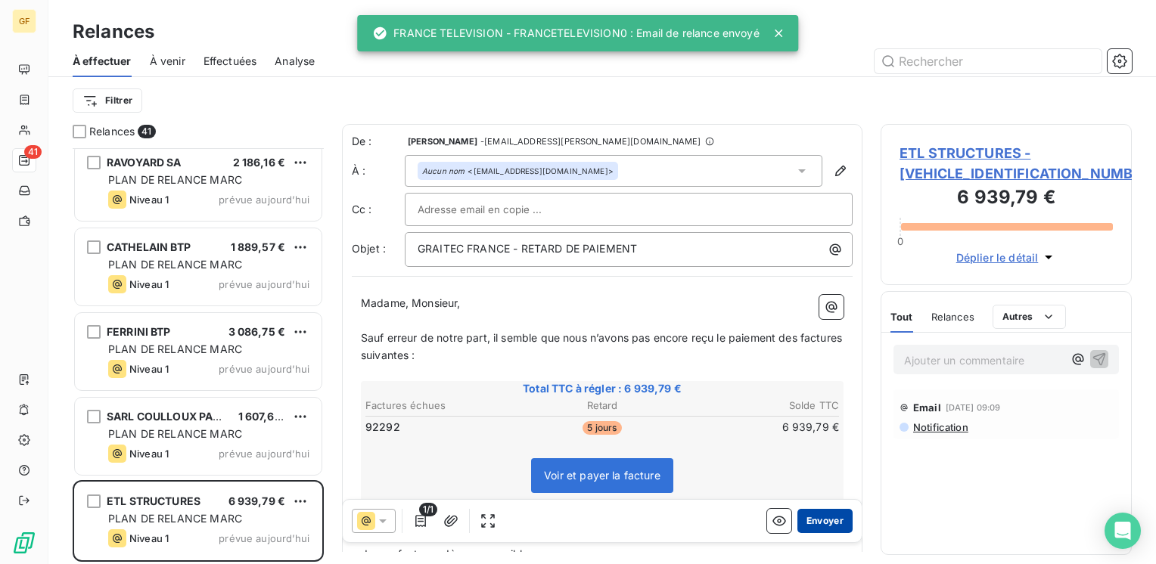
click at [820, 525] on button "Envoyer" at bounding box center [824, 521] width 55 height 24
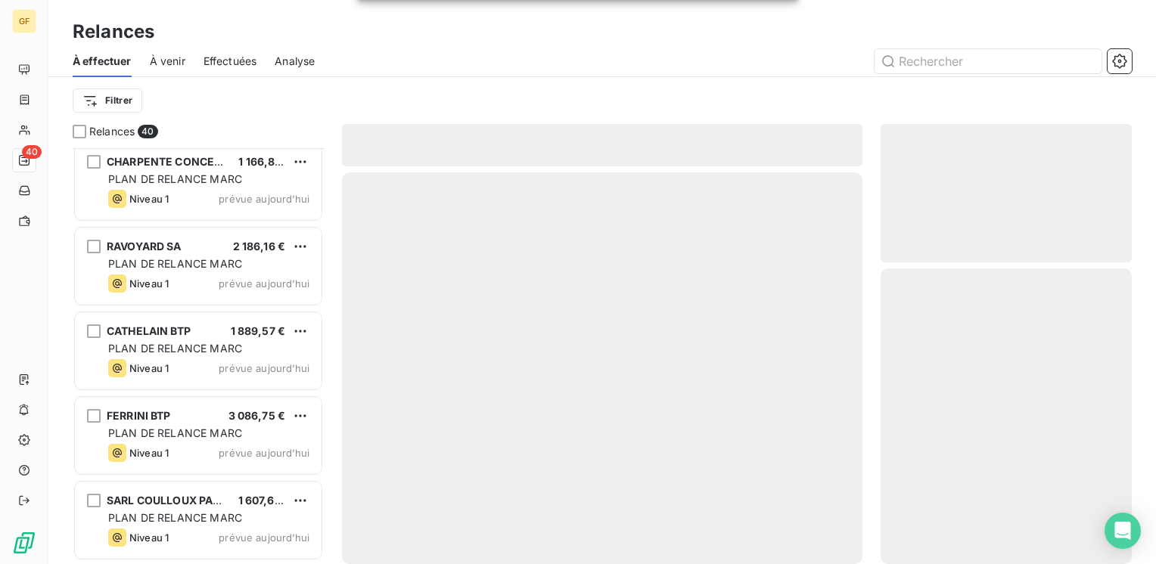
scroll to position [2973, 0]
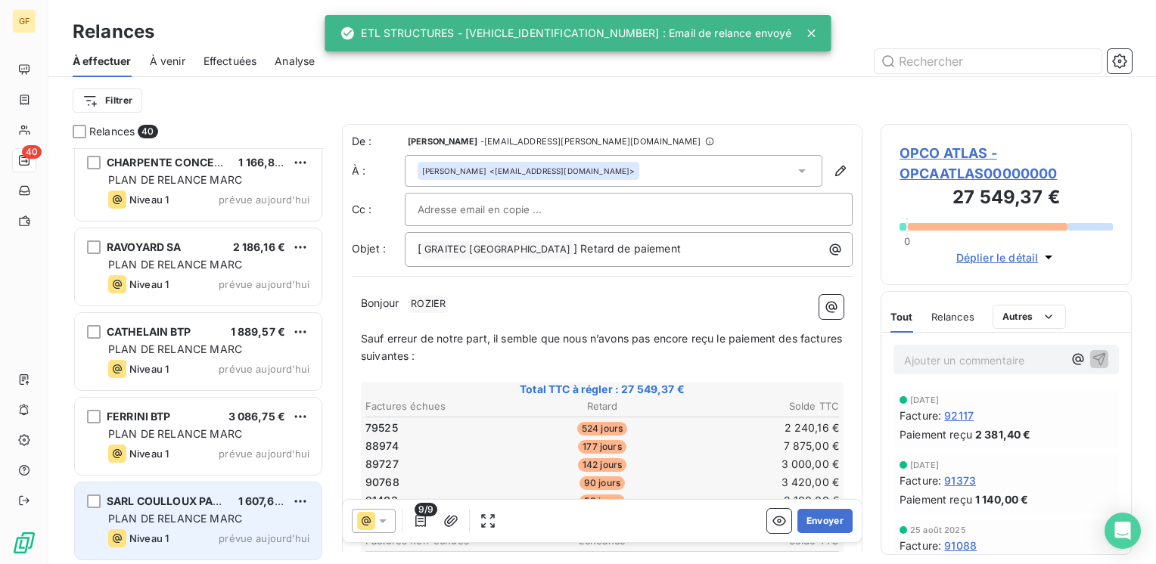
click at [222, 520] on span "PLAN DE RELANCE MARC" at bounding box center [175, 518] width 134 height 13
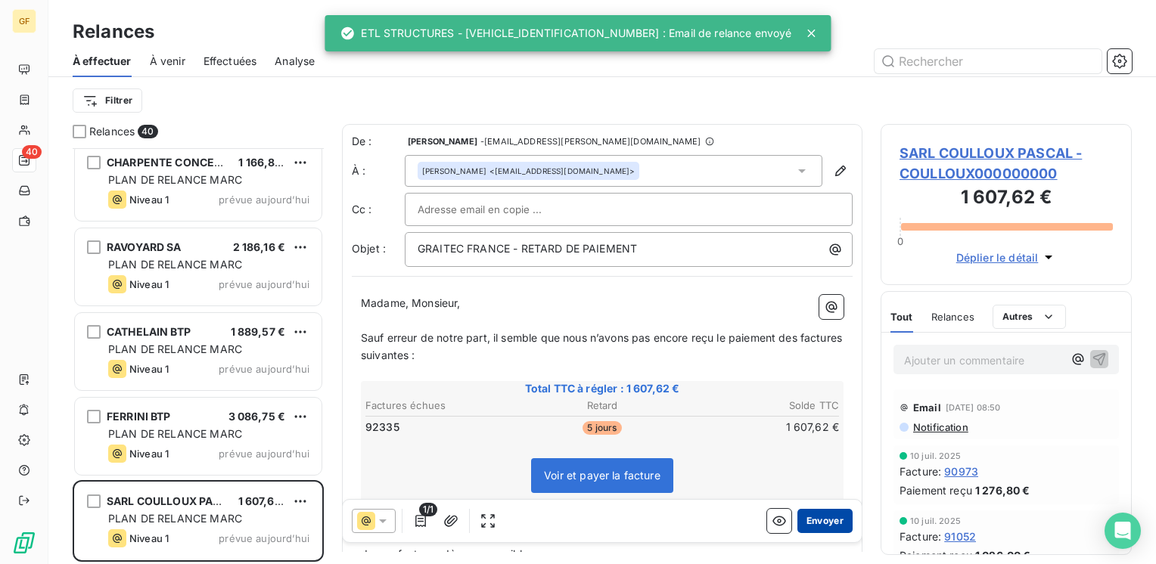
click at [800, 523] on button "Envoyer" at bounding box center [824, 521] width 55 height 24
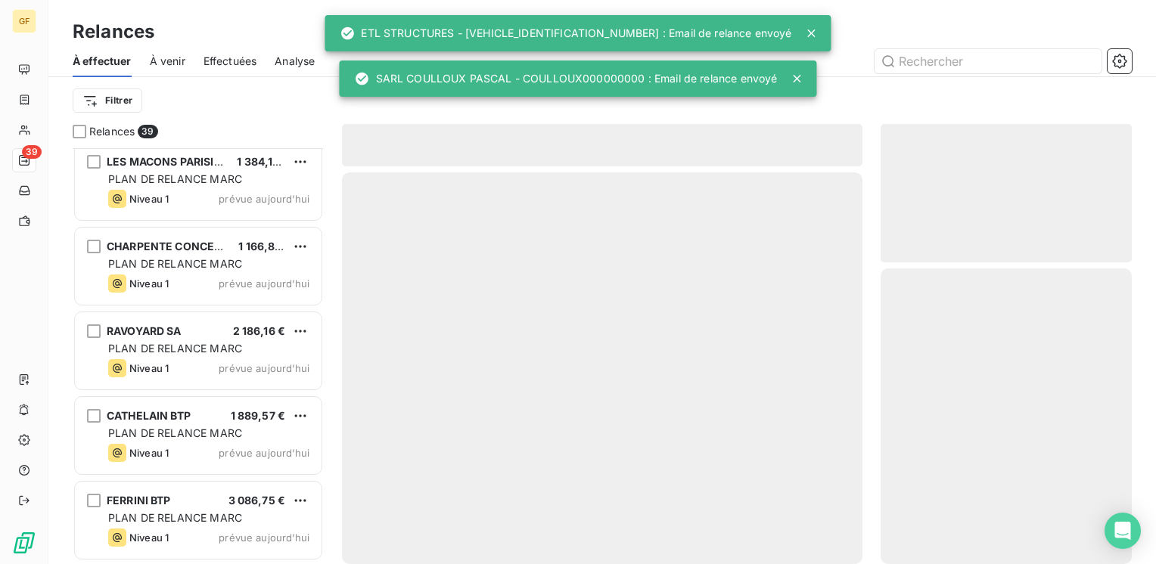
scroll to position [2889, 0]
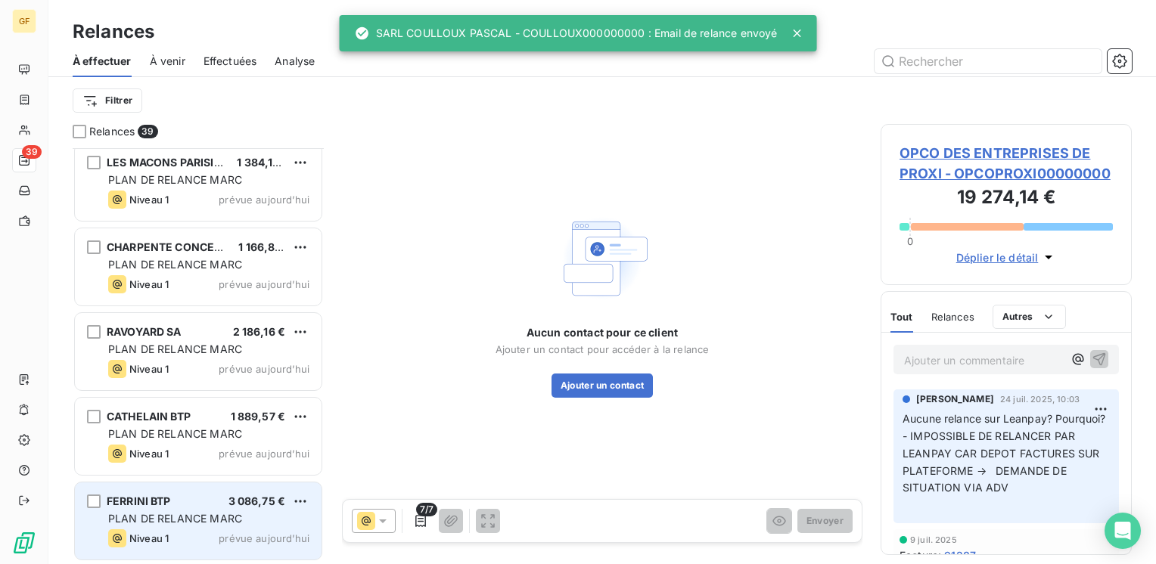
click at [228, 521] on span "PLAN DE RELANCE MARC" at bounding box center [175, 518] width 134 height 13
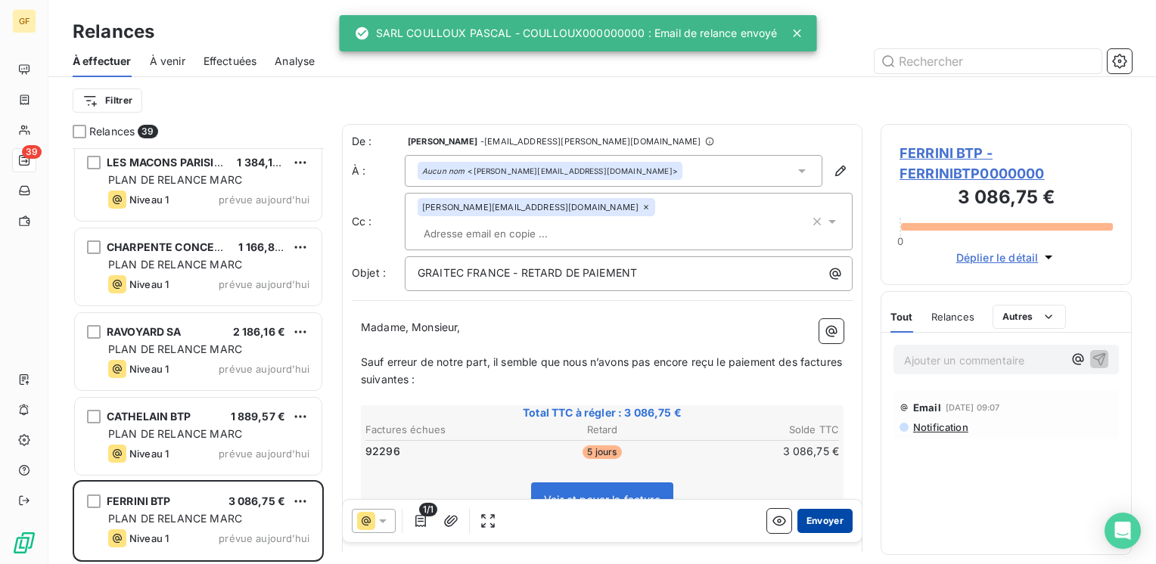
click at [817, 519] on button "Envoyer" at bounding box center [824, 521] width 55 height 24
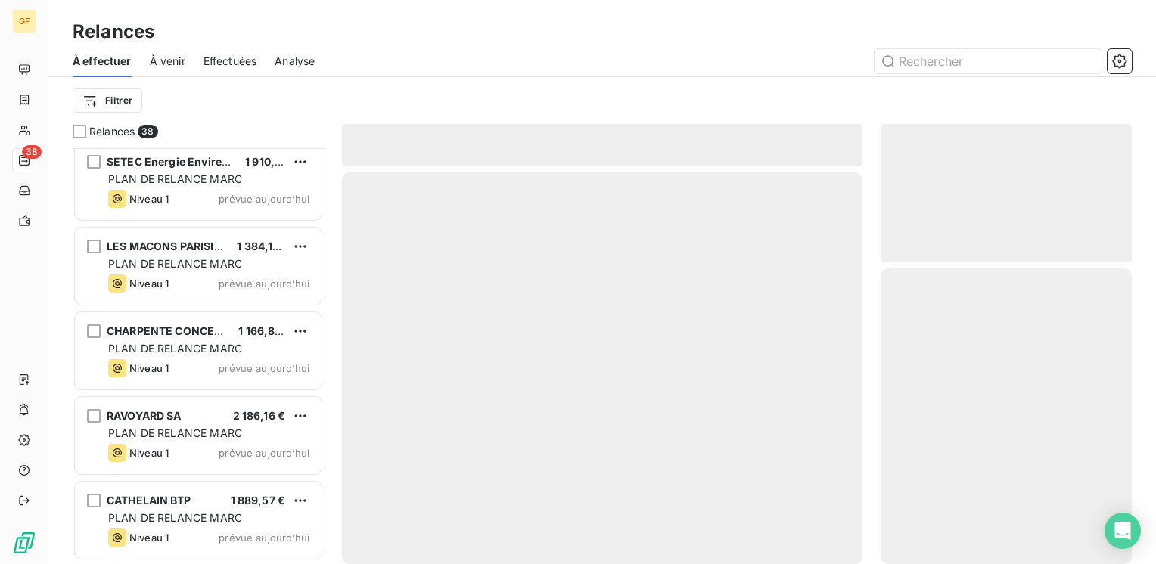
scroll to position [2804, 0]
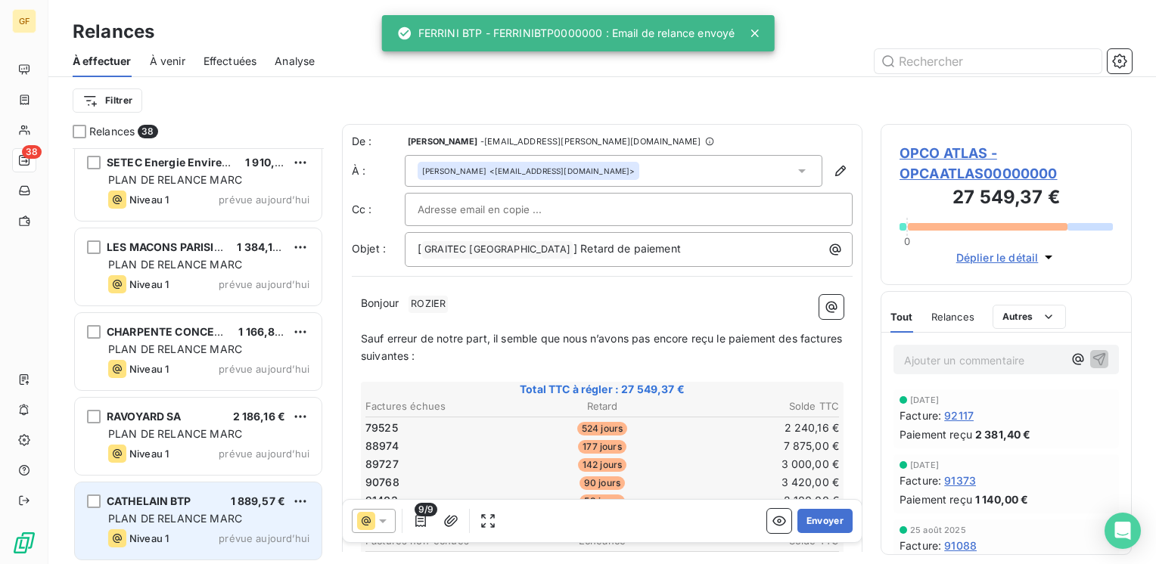
click at [254, 516] on div "PLAN DE RELANCE MARC" at bounding box center [208, 518] width 201 height 15
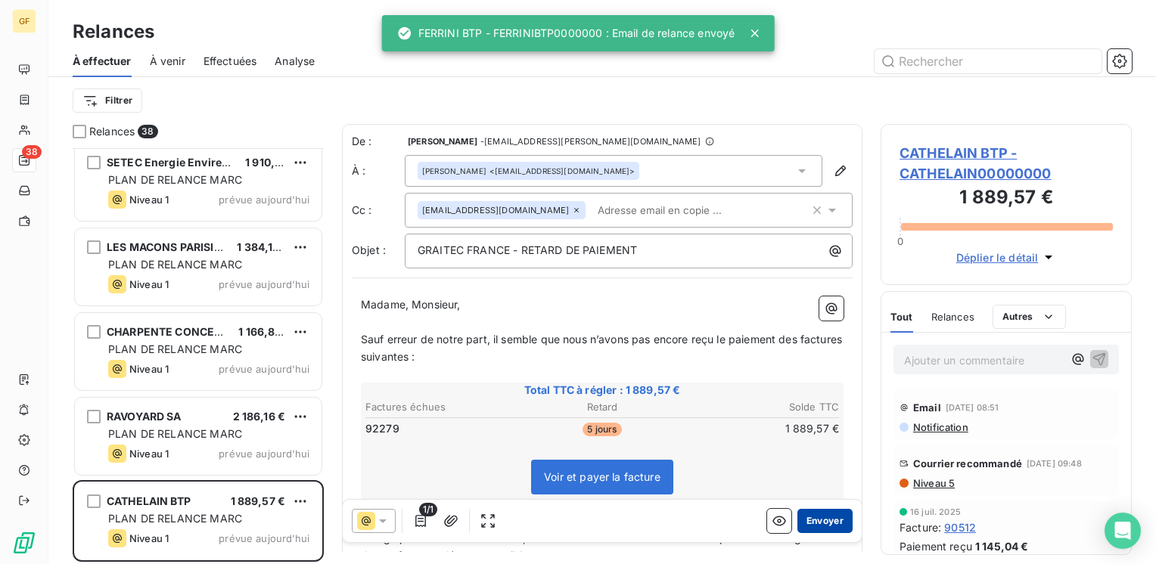
click at [814, 517] on button "Envoyer" at bounding box center [824, 521] width 55 height 24
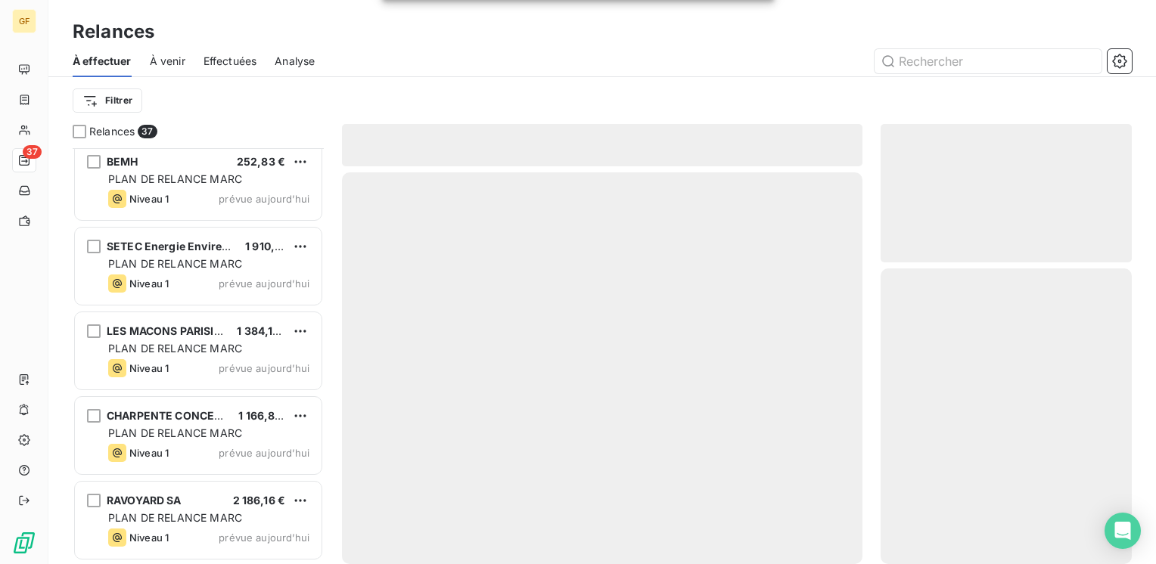
scroll to position [2719, 0]
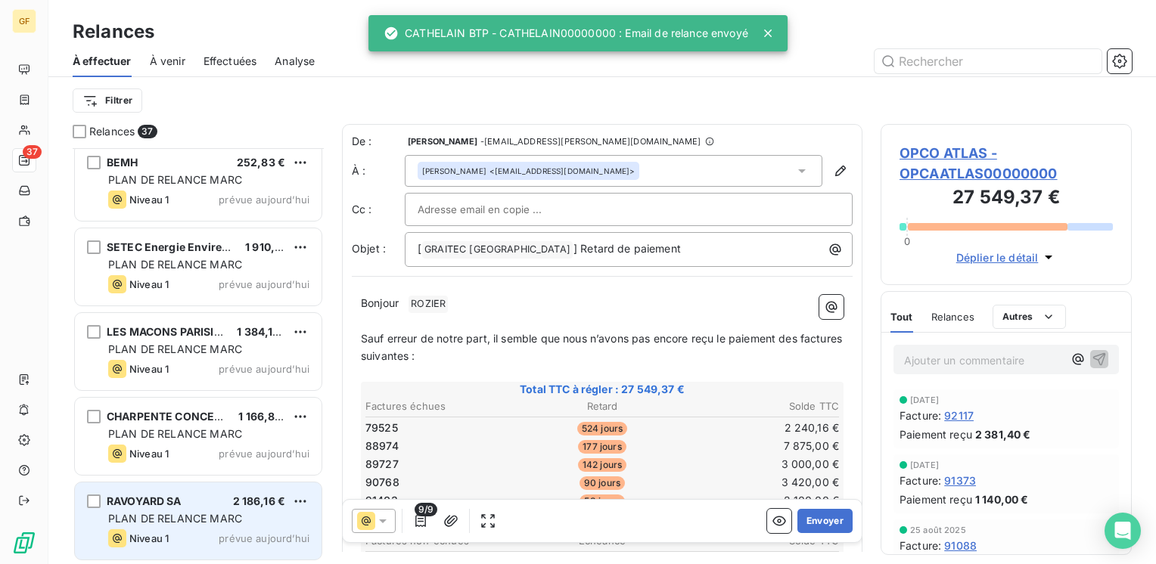
click at [233, 505] on span "2 186,16 €" at bounding box center [259, 501] width 53 height 13
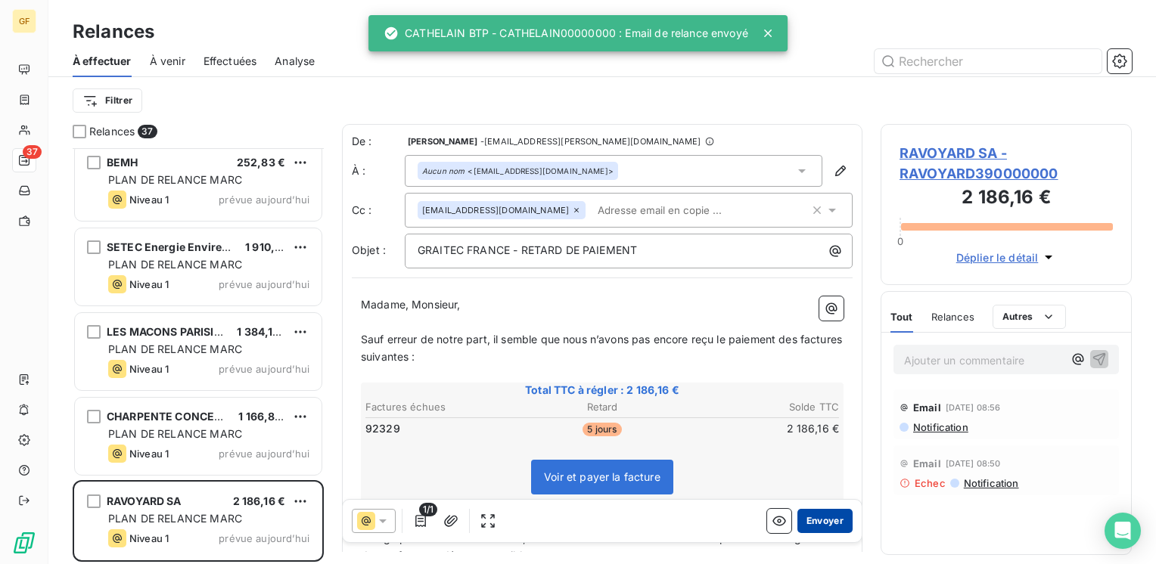
click at [811, 514] on button "Envoyer" at bounding box center [824, 521] width 55 height 24
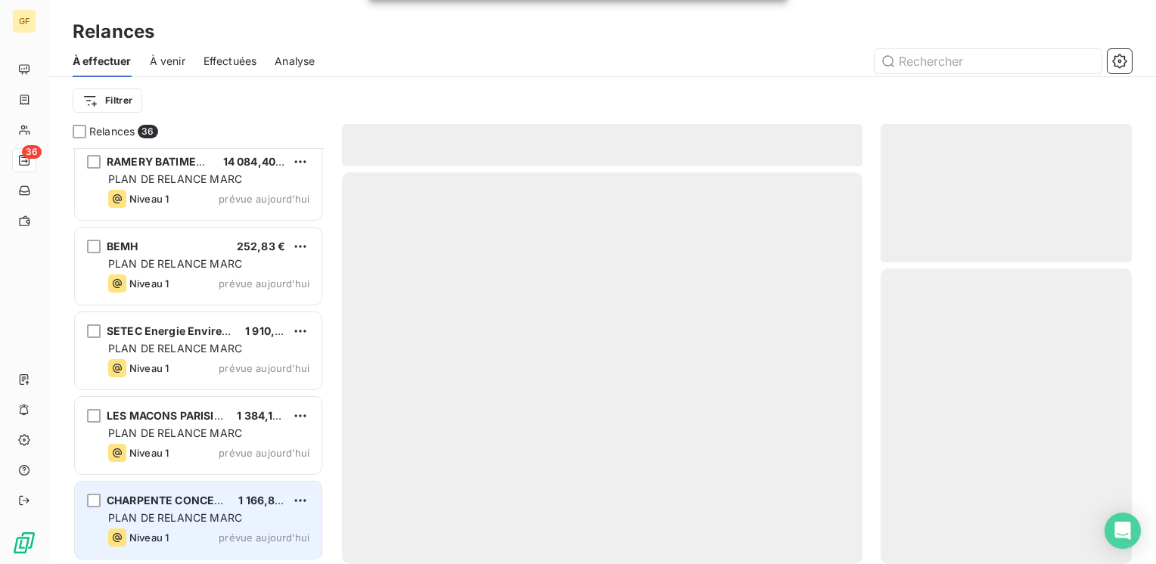
scroll to position [2634, 0]
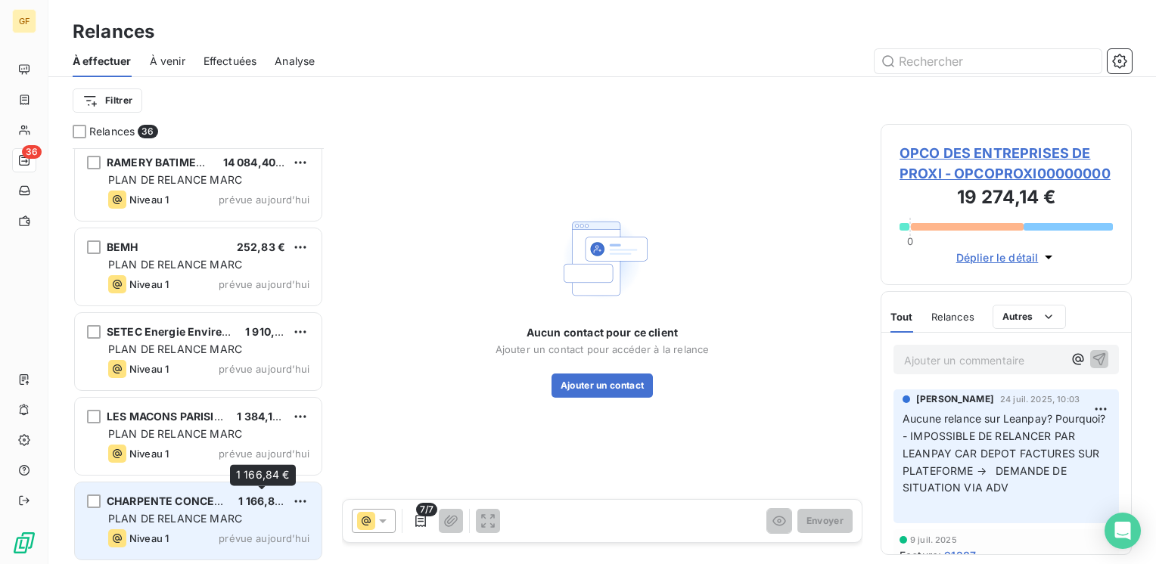
click at [242, 508] on div "1 166,84 €" at bounding box center [261, 501] width 47 height 15
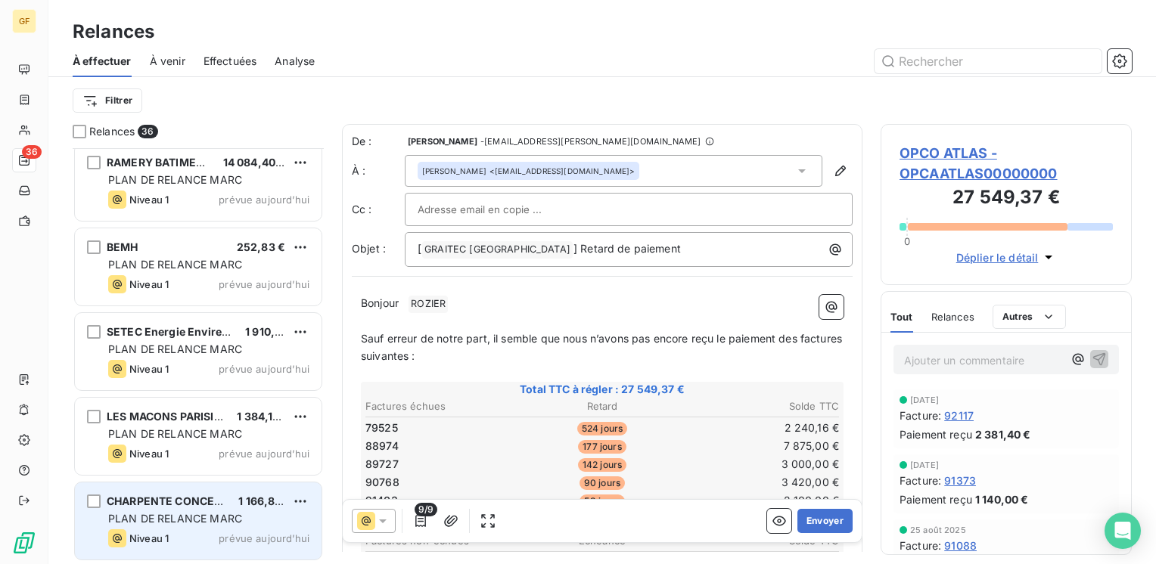
click at [185, 510] on div "CHARPENTE CONCEPT FR 1 166,84 € PLAN DE RELANCE MARC Niveau 1 prévue aujourd’hui" at bounding box center [198, 521] width 247 height 77
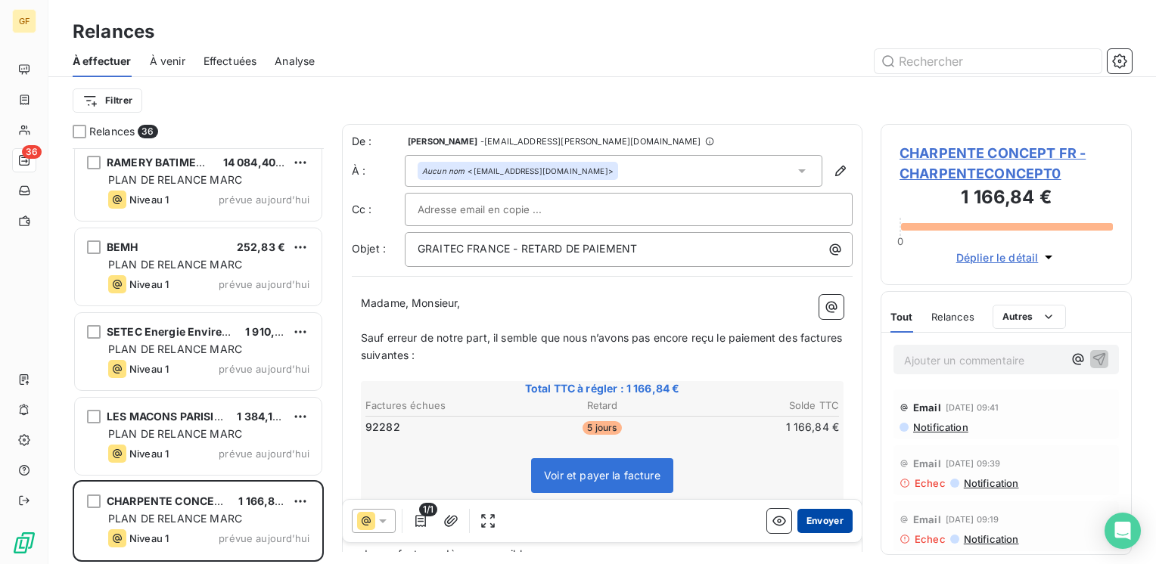
click at [817, 514] on button "Envoyer" at bounding box center [824, 521] width 55 height 24
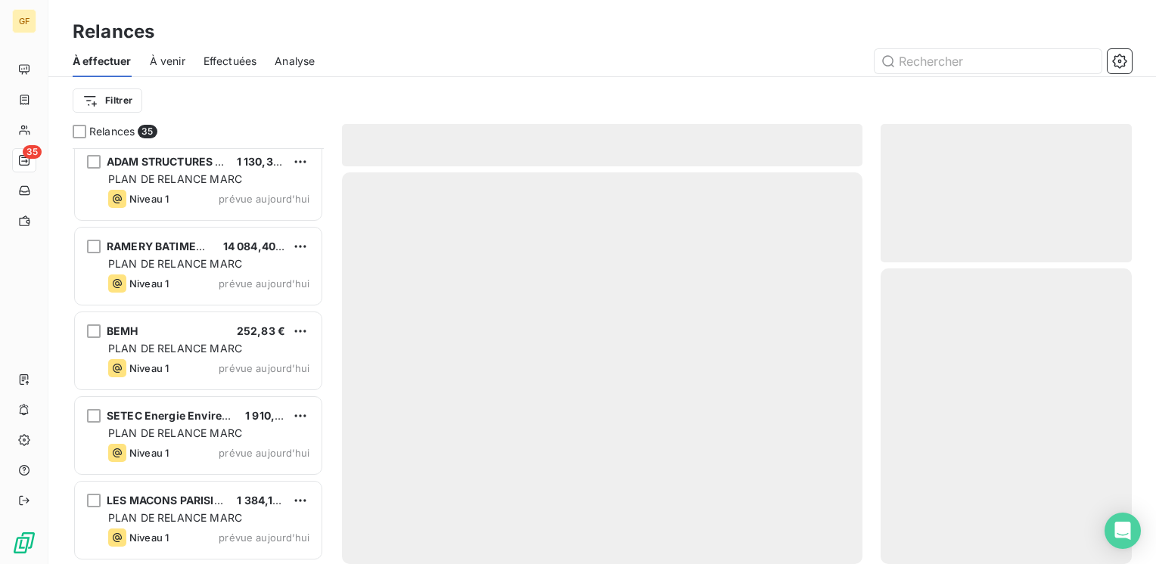
scroll to position [2550, 0]
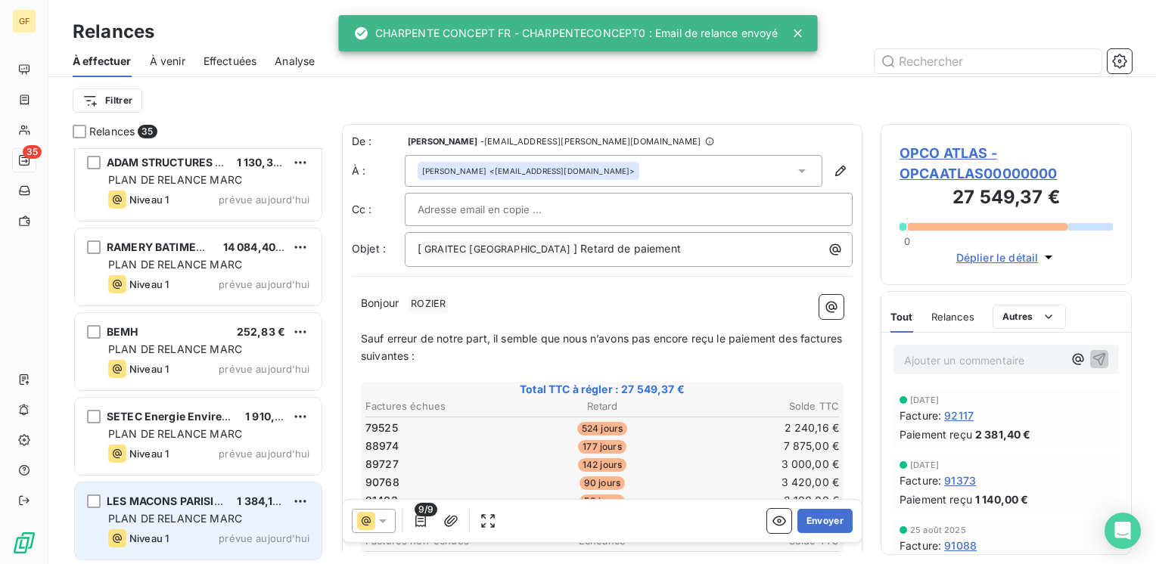
click at [225, 522] on span "PLAN DE RELANCE MARC" at bounding box center [175, 518] width 134 height 13
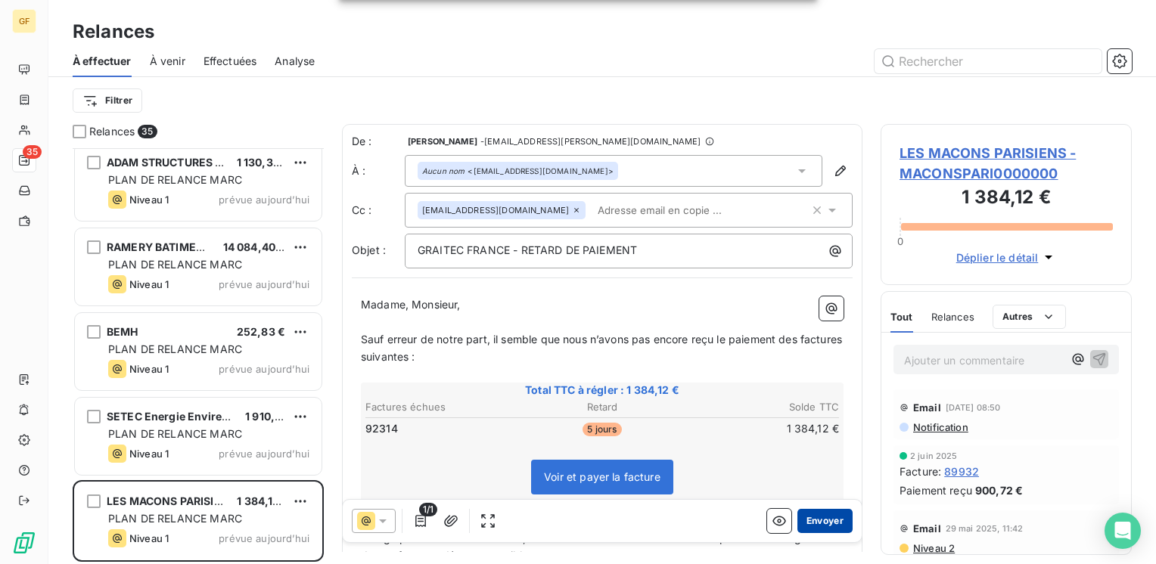
click at [823, 526] on button "Envoyer" at bounding box center [824, 521] width 55 height 24
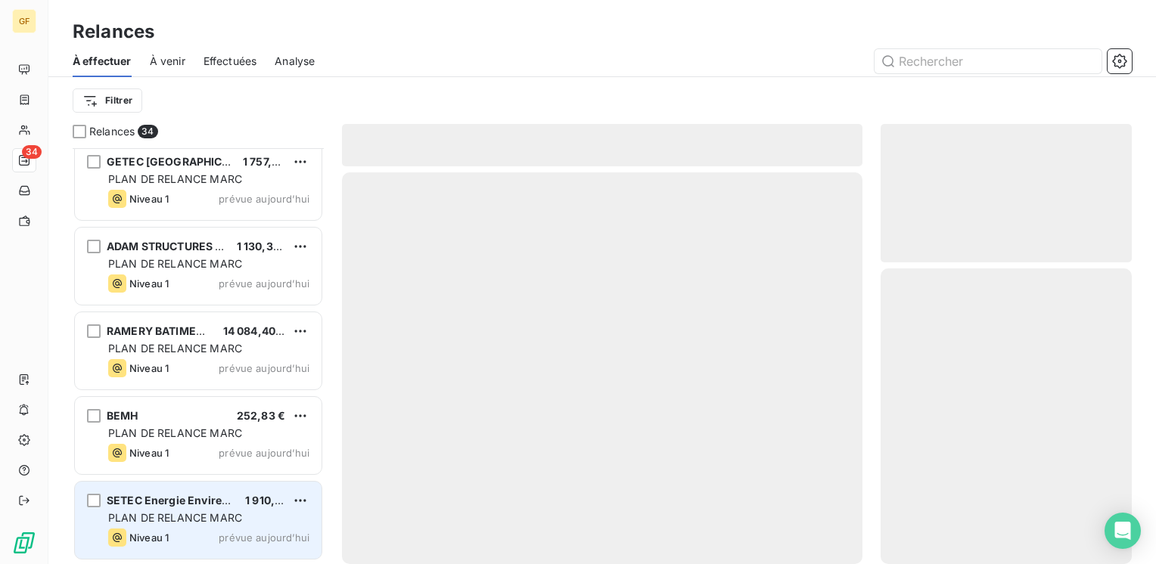
scroll to position [2465, 0]
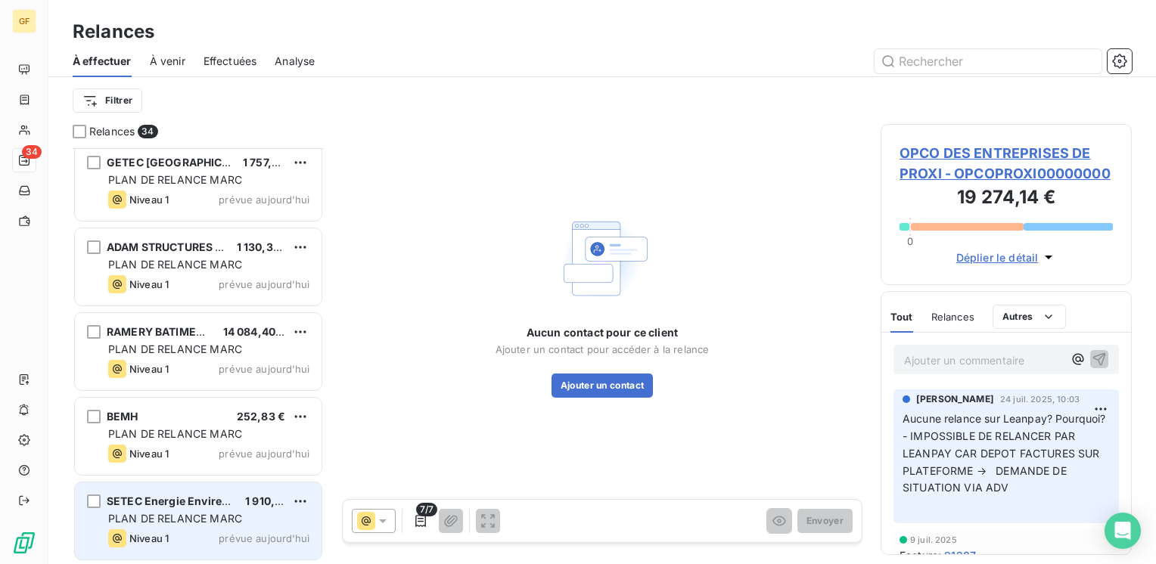
click at [222, 526] on div "SETEC Energie Envireonnement 1 910,34 € PLAN DE RELANCE MARC Niveau 1 prévue au…" at bounding box center [198, 521] width 247 height 77
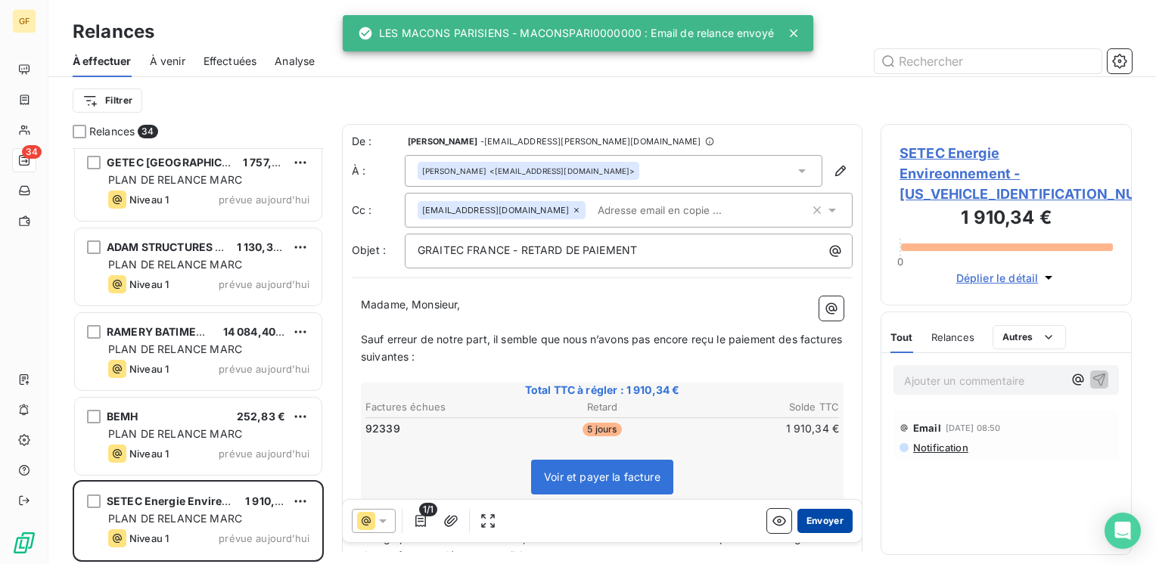
click at [811, 519] on button "Envoyer" at bounding box center [824, 521] width 55 height 24
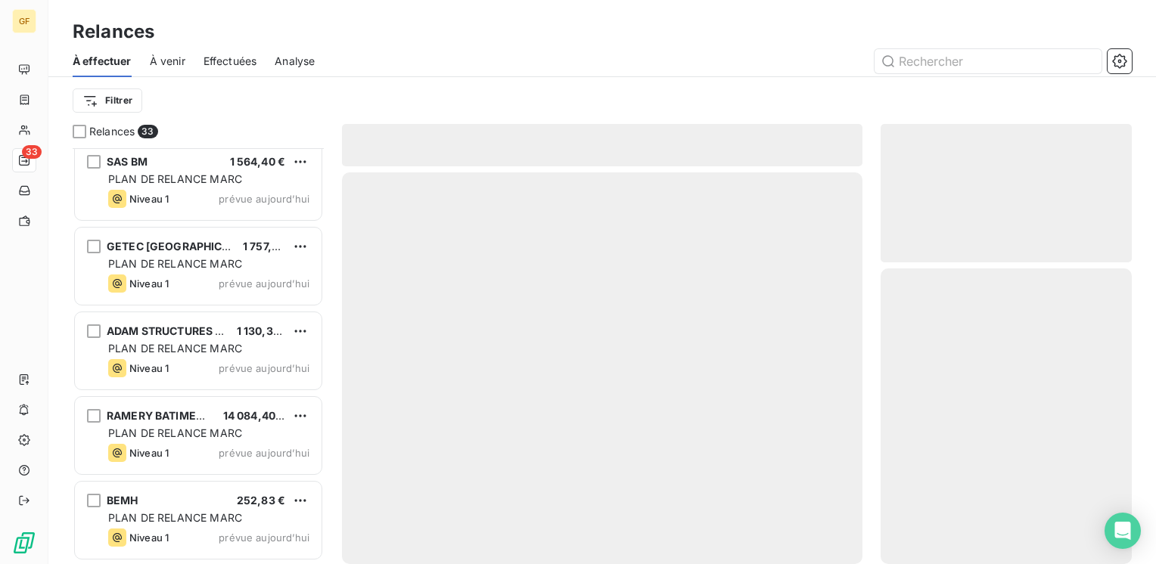
scroll to position [2380, 0]
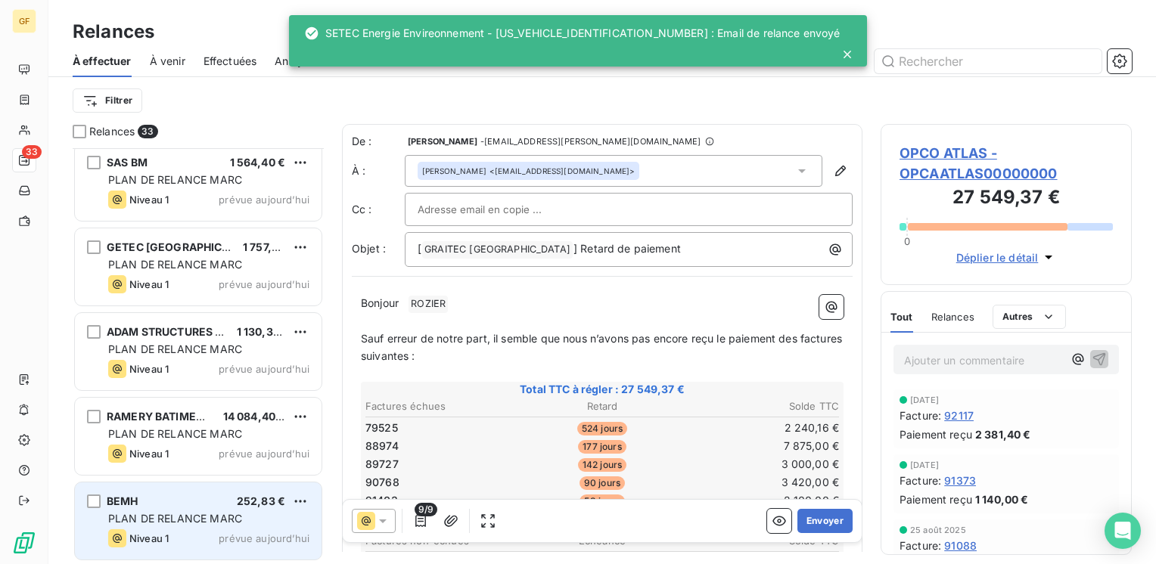
click at [203, 528] on div "BEMH 252,83 € PLAN DE RELANCE MARC Niveau 1 prévue aujourd’hui" at bounding box center [198, 521] width 247 height 77
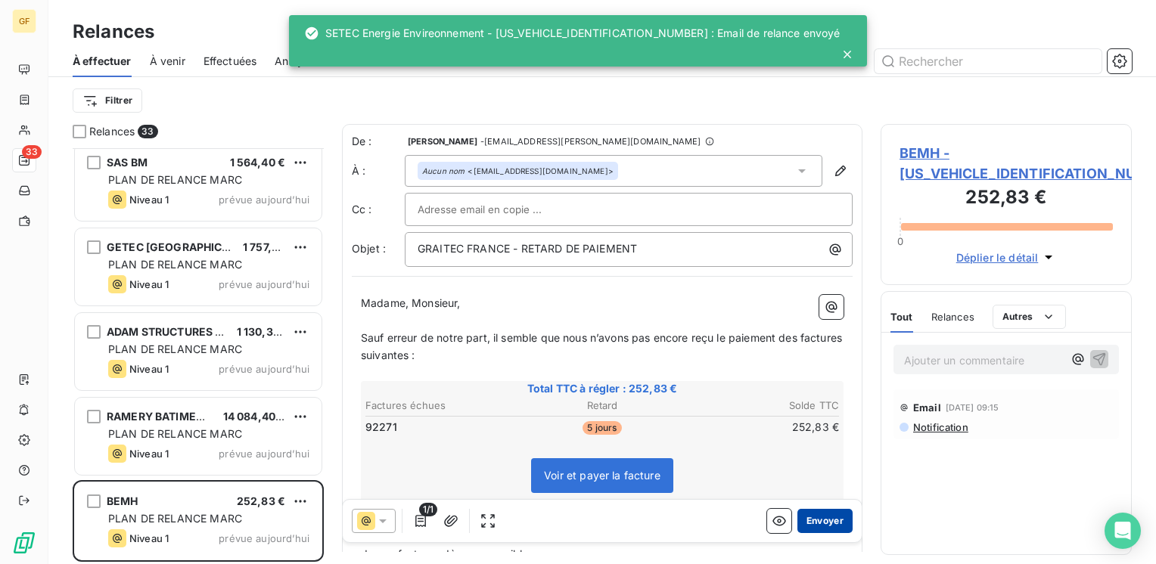
click at [802, 526] on button "Envoyer" at bounding box center [824, 521] width 55 height 24
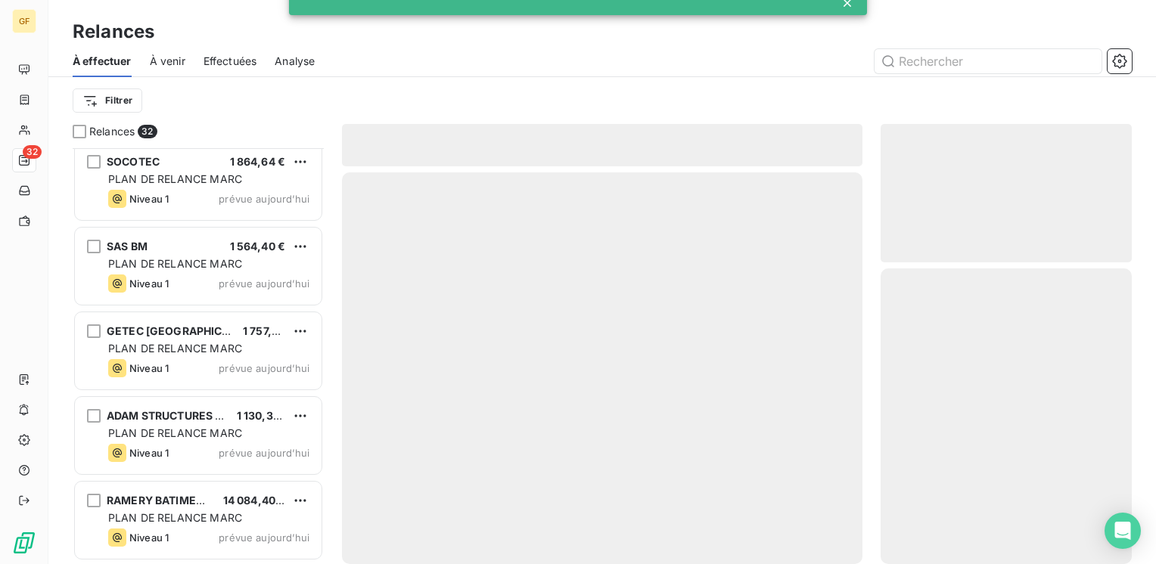
scroll to position [2295, 0]
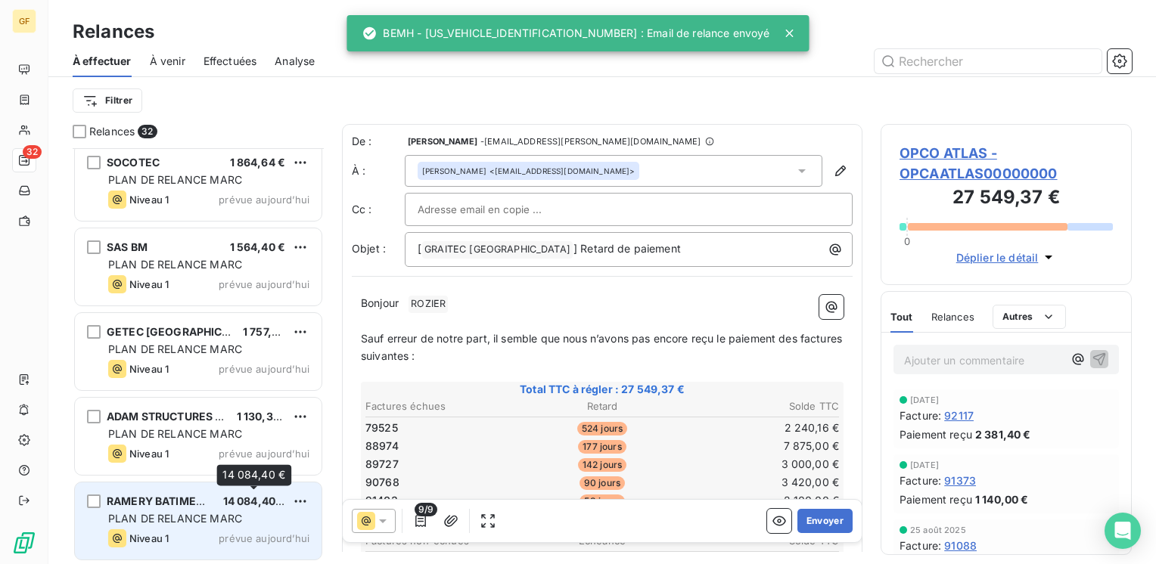
click at [232, 507] on div "14 084,40 €" at bounding box center [254, 501] width 62 height 15
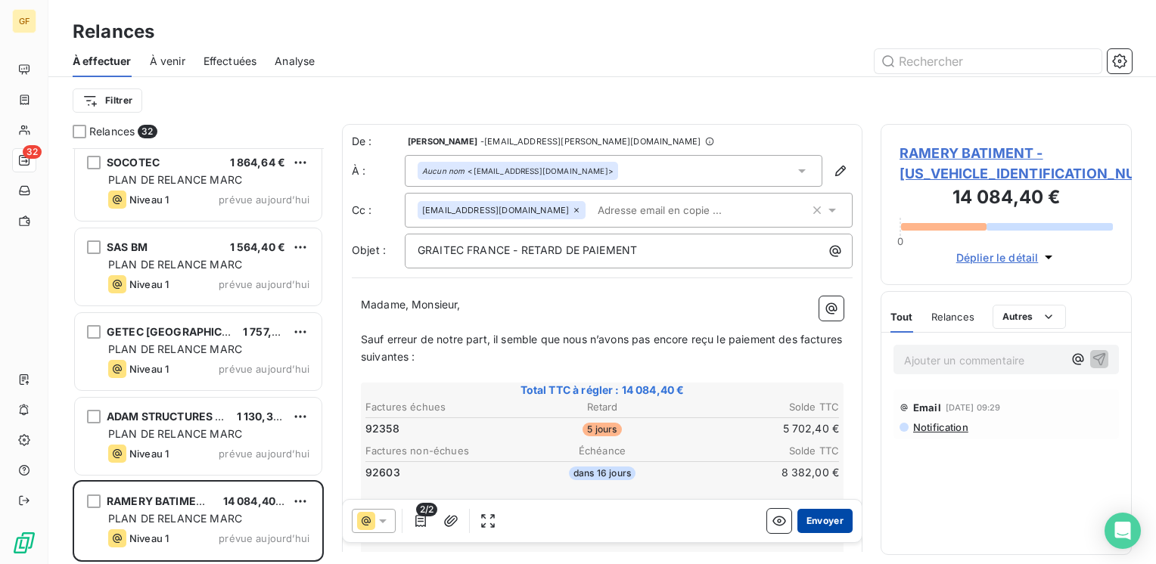
click at [811, 527] on button "Envoyer" at bounding box center [824, 521] width 55 height 24
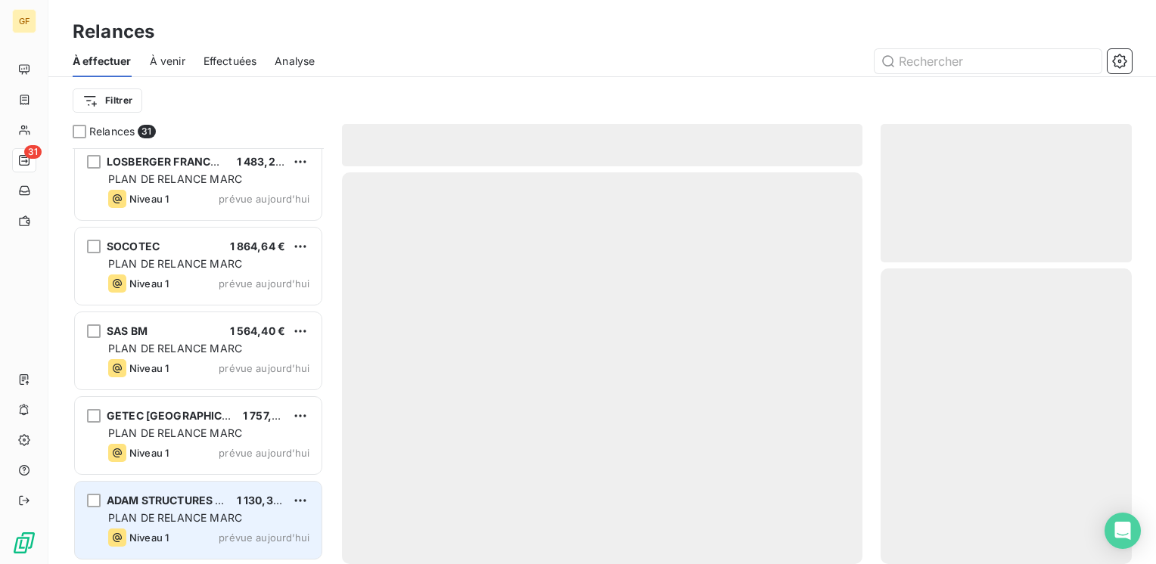
scroll to position [2211, 0]
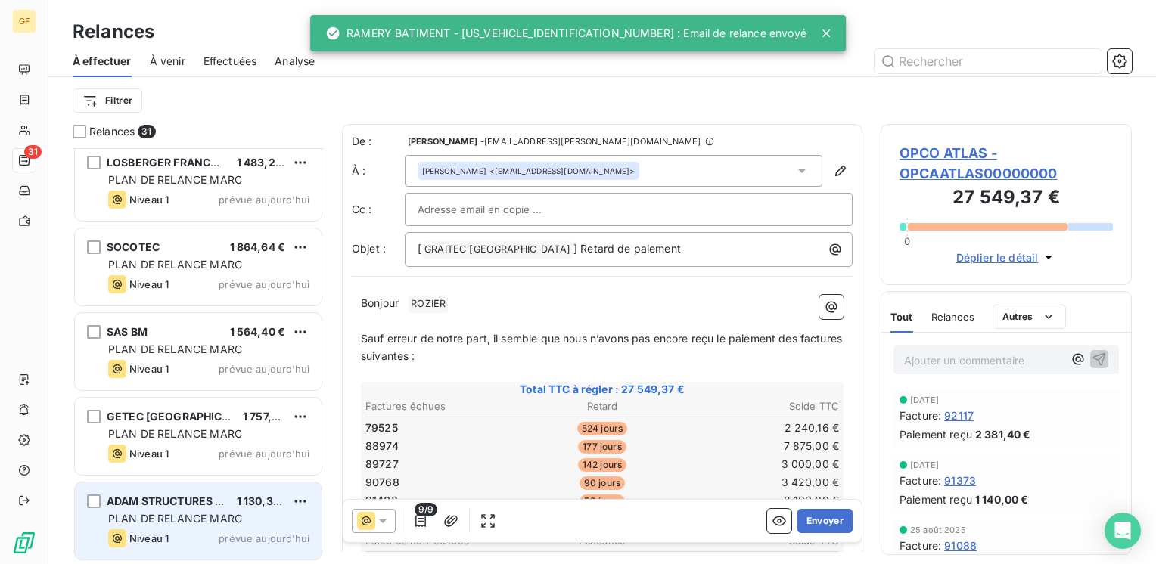
click at [260, 524] on div "PLAN DE RELANCE MARC" at bounding box center [208, 518] width 201 height 15
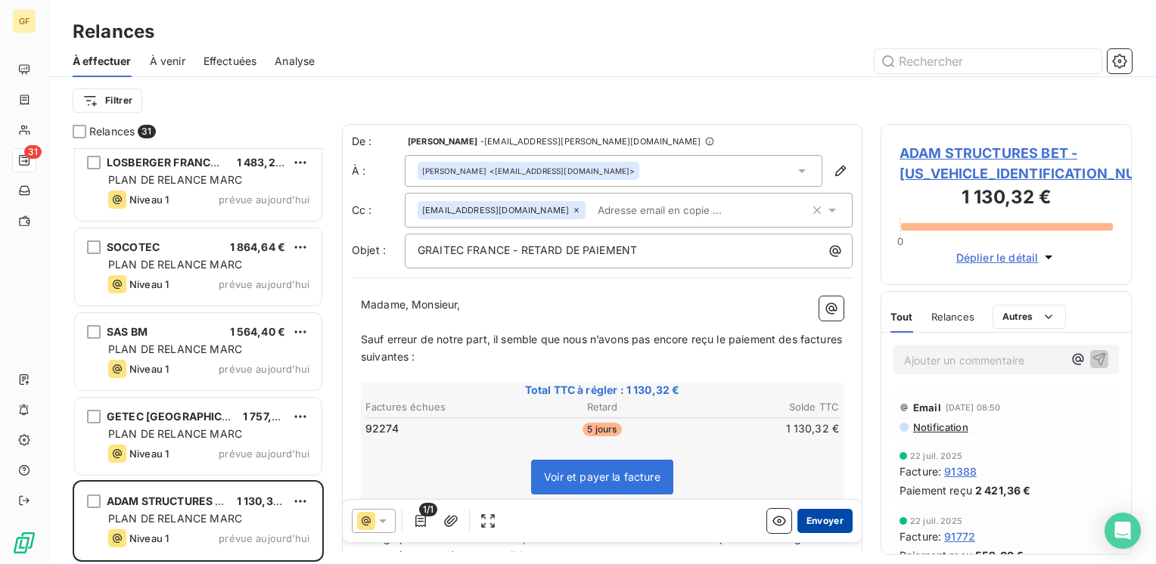
click at [829, 519] on button "Envoyer" at bounding box center [824, 521] width 55 height 24
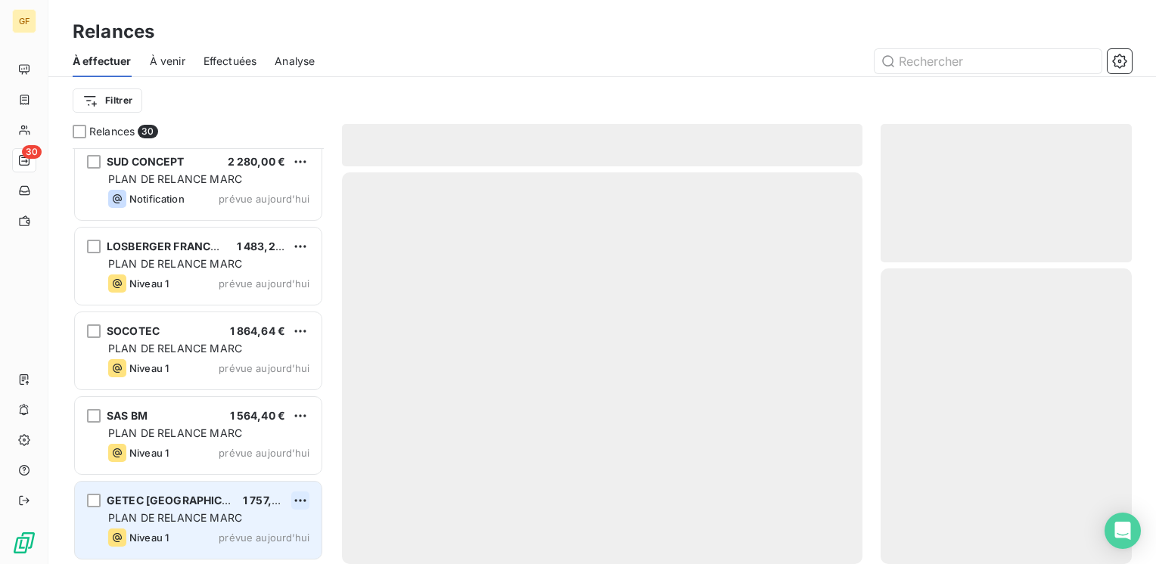
scroll to position [2126, 0]
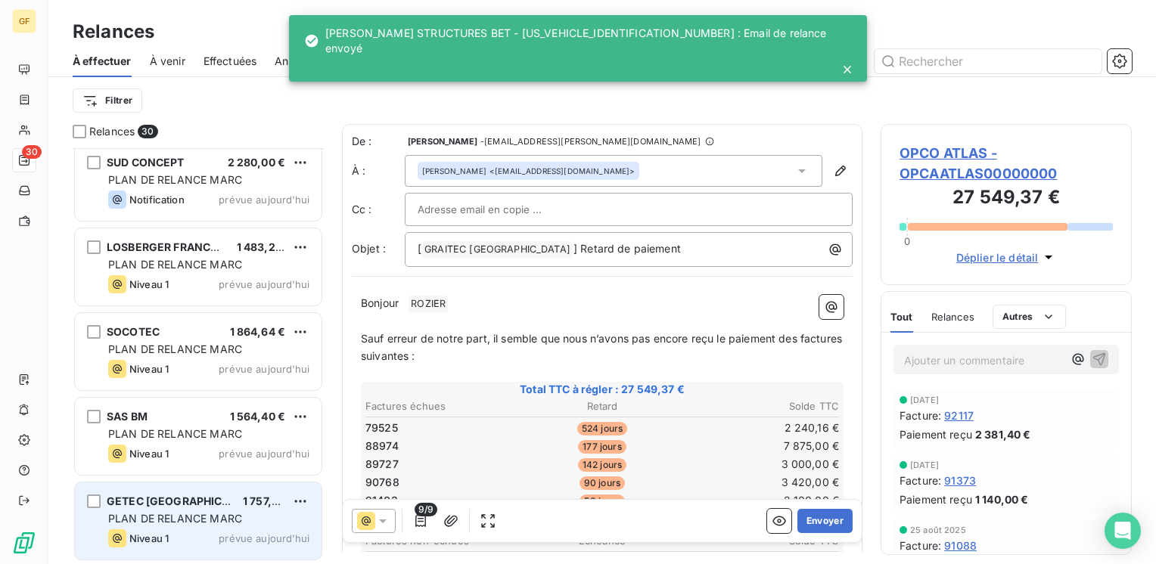
click at [259, 511] on div "PLAN DE RELANCE MARC" at bounding box center [208, 518] width 201 height 15
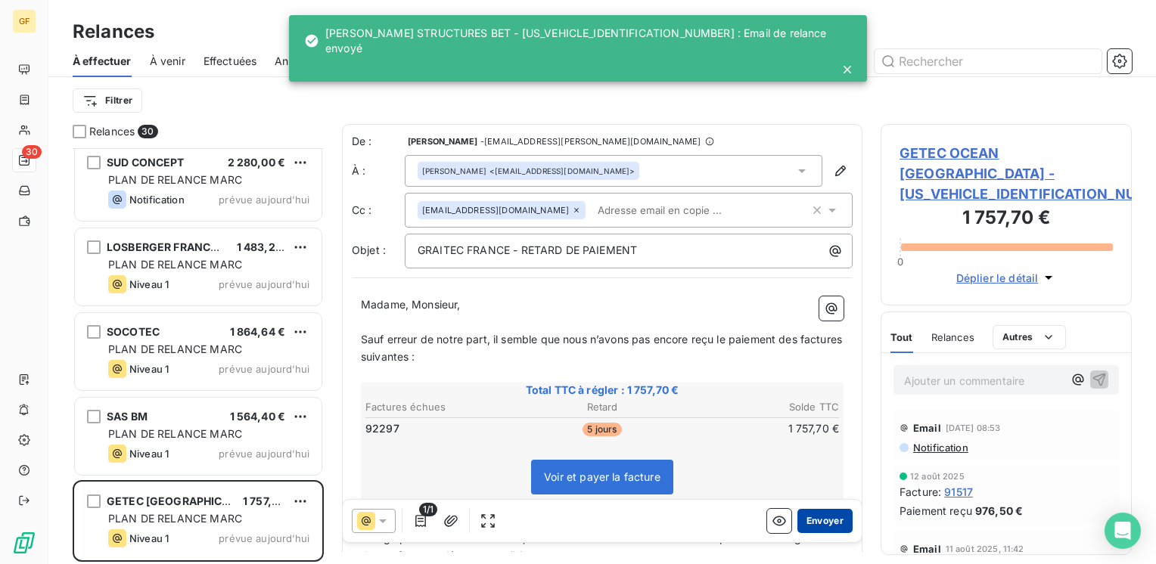
click at [813, 514] on button "Envoyer" at bounding box center [824, 521] width 55 height 24
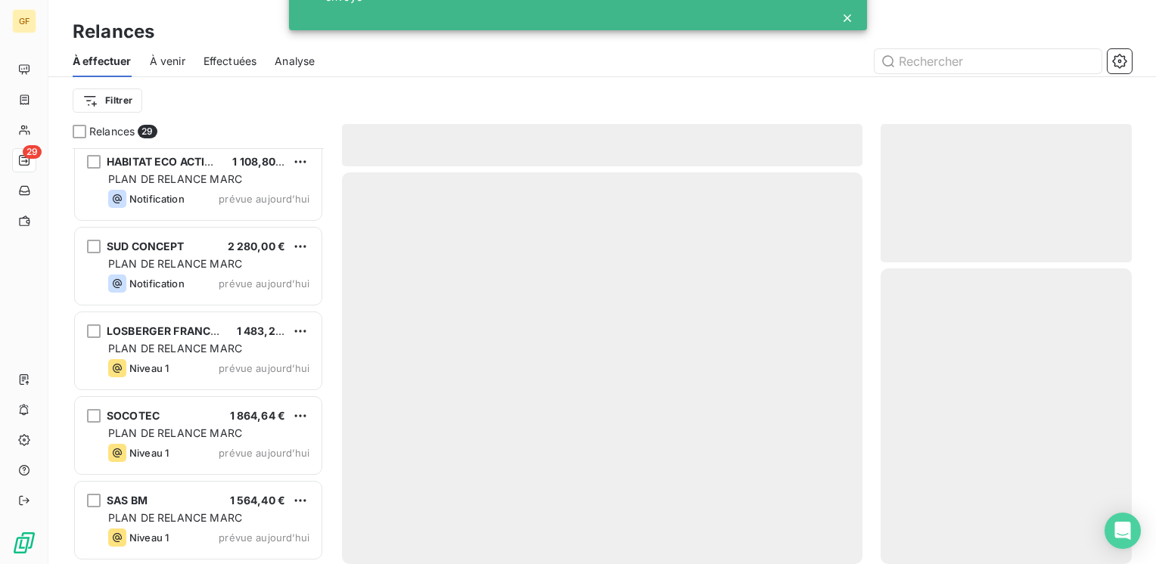
scroll to position [2041, 0]
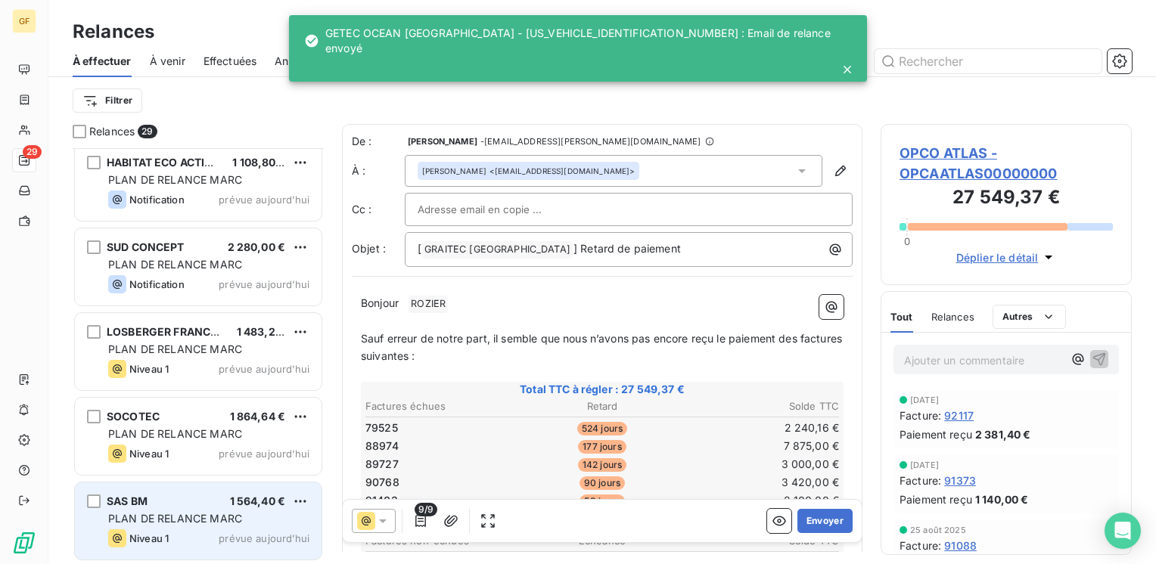
click at [253, 510] on div "SAS BM 1 564,40 € PLAN DE RELANCE MARC Niveau 1 prévue aujourd’hui" at bounding box center [198, 521] width 247 height 77
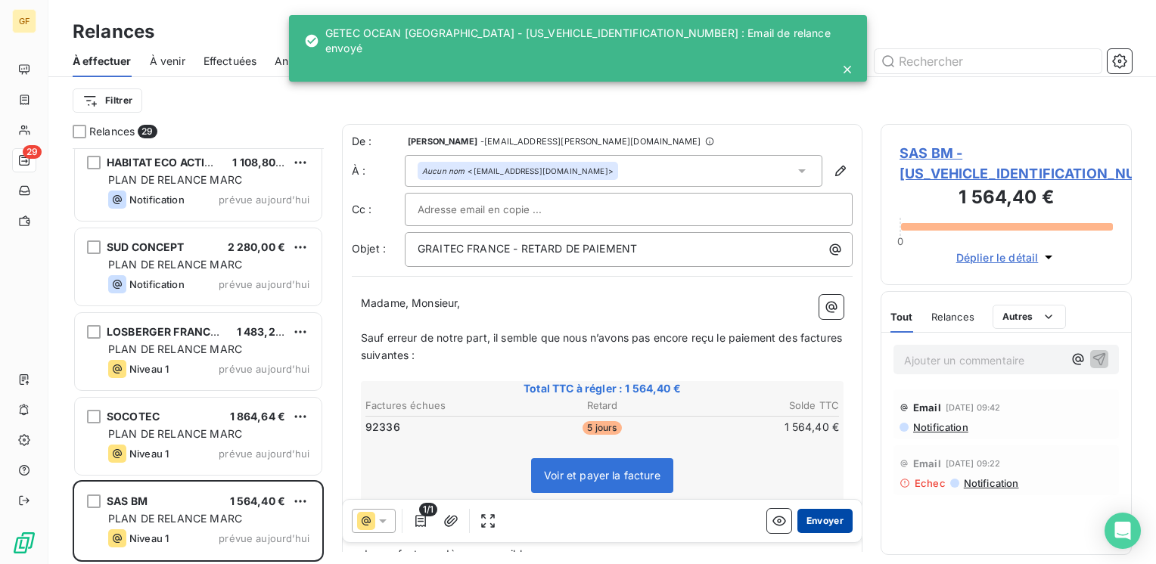
click at [823, 514] on button "Envoyer" at bounding box center [824, 521] width 55 height 24
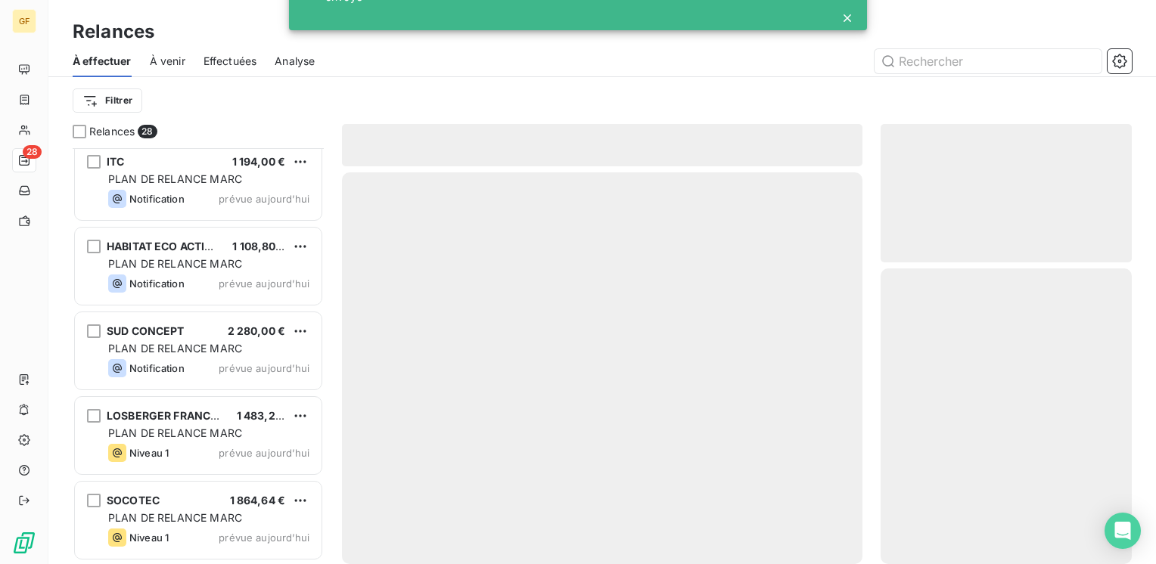
scroll to position [1957, 0]
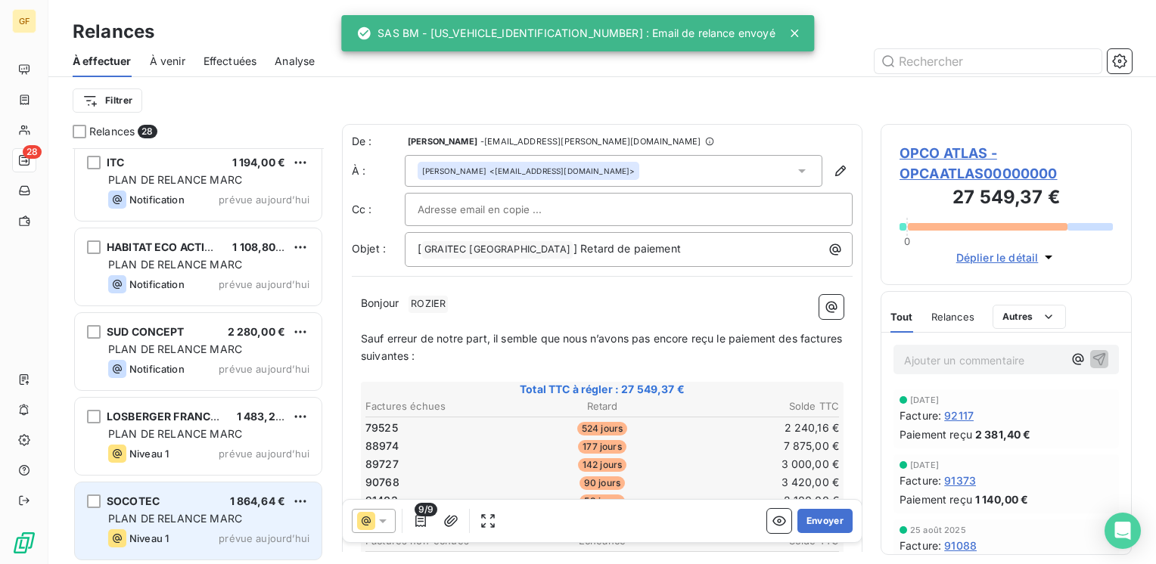
click at [224, 504] on div "SOCOTEC 1 864,64 €" at bounding box center [208, 502] width 201 height 14
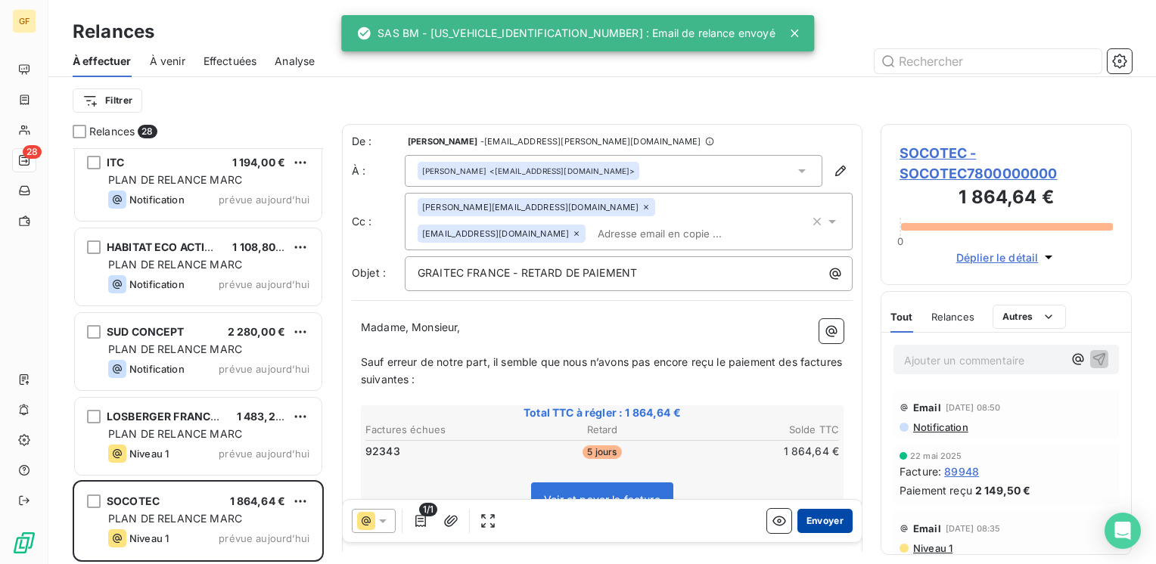
click at [805, 519] on button "Envoyer" at bounding box center [824, 521] width 55 height 24
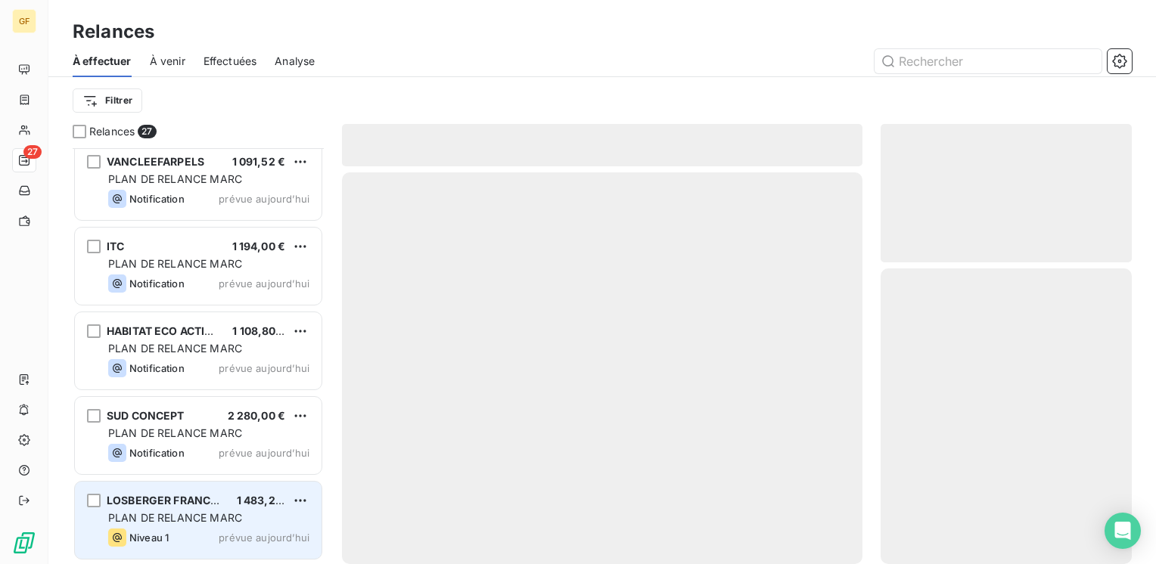
scroll to position [1872, 0]
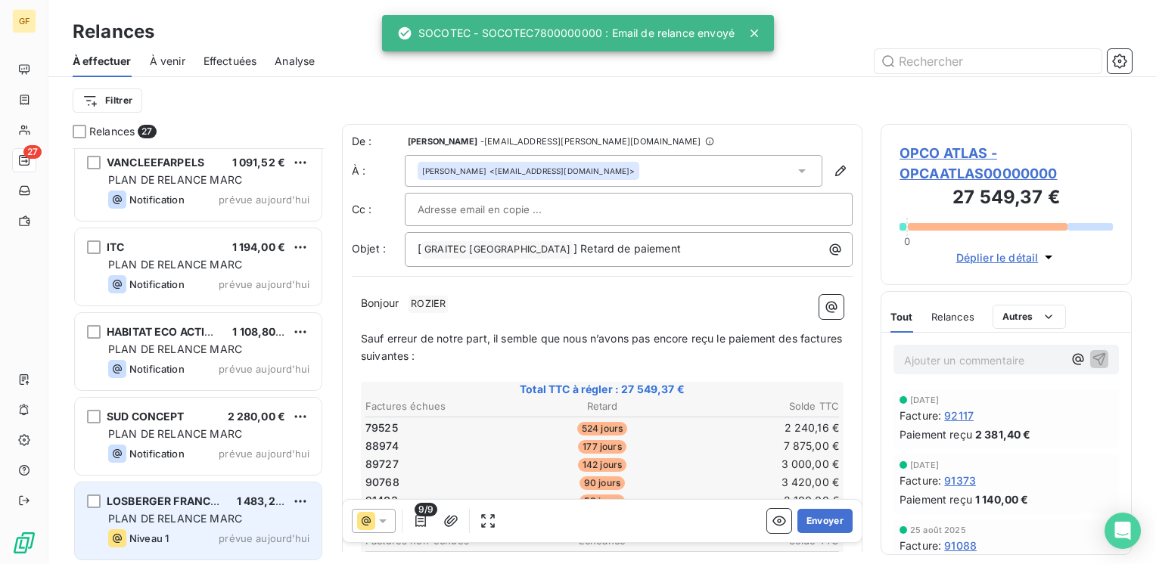
click at [235, 507] on div "LOSBERGER FRANCE SAS 1 483,20 €" at bounding box center [208, 502] width 201 height 14
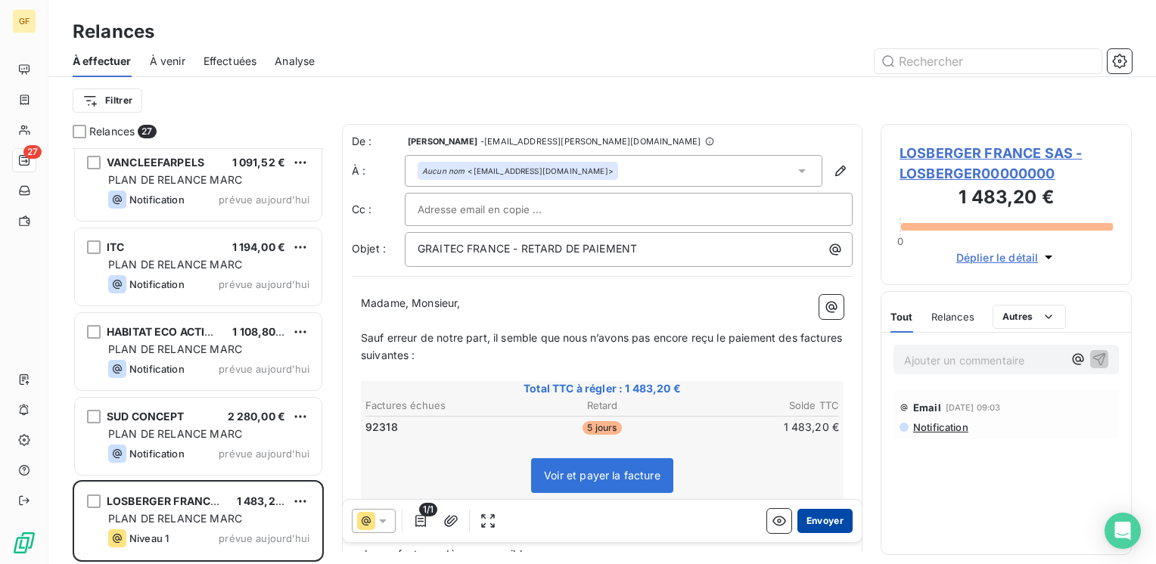
click at [813, 511] on button "Envoyer" at bounding box center [824, 521] width 55 height 24
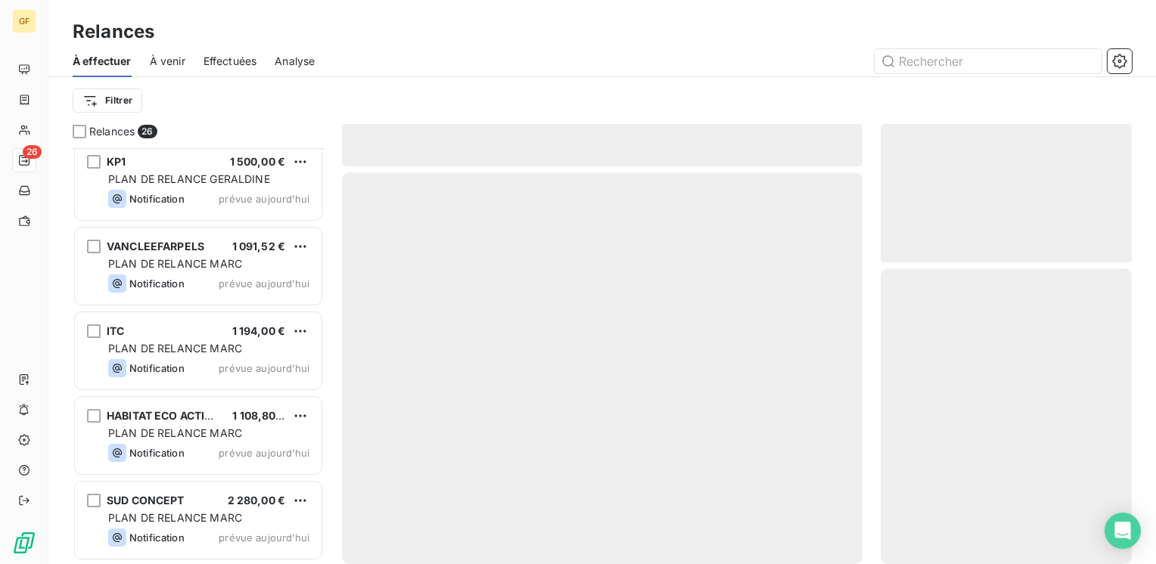
scroll to position [1787, 0]
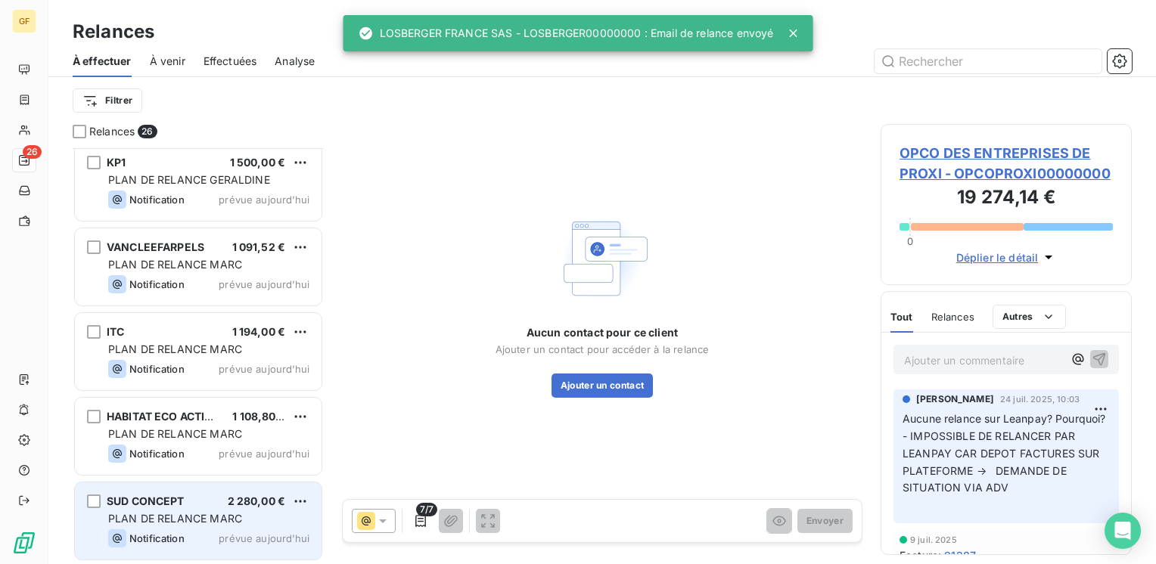
click at [233, 519] on span "PLAN DE RELANCE MARC" at bounding box center [175, 518] width 134 height 13
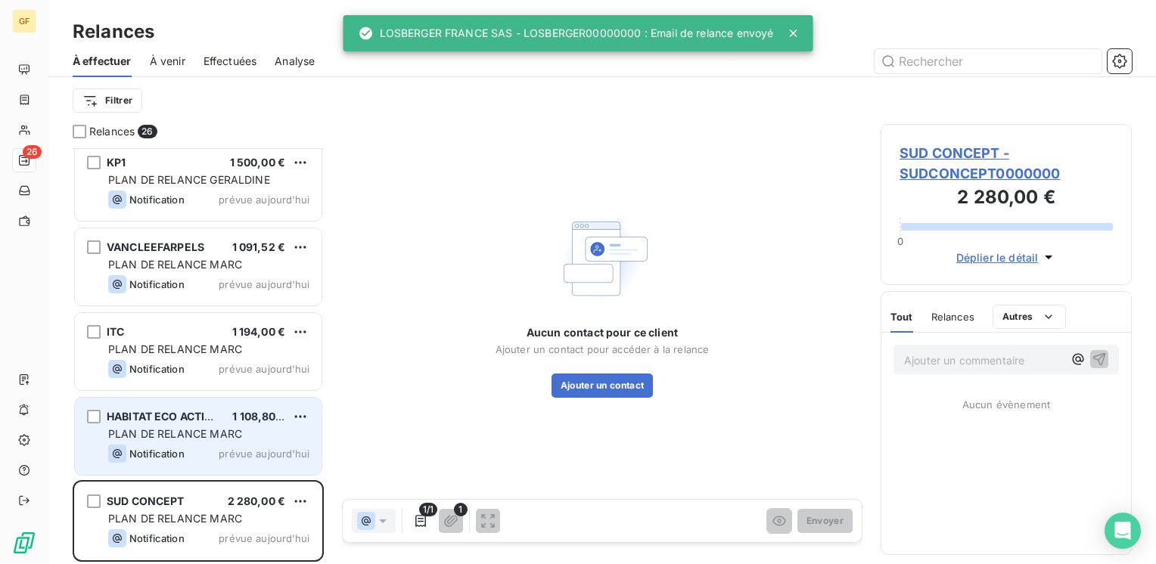
click at [244, 448] on span "prévue aujourd’hui" at bounding box center [264, 454] width 91 height 12
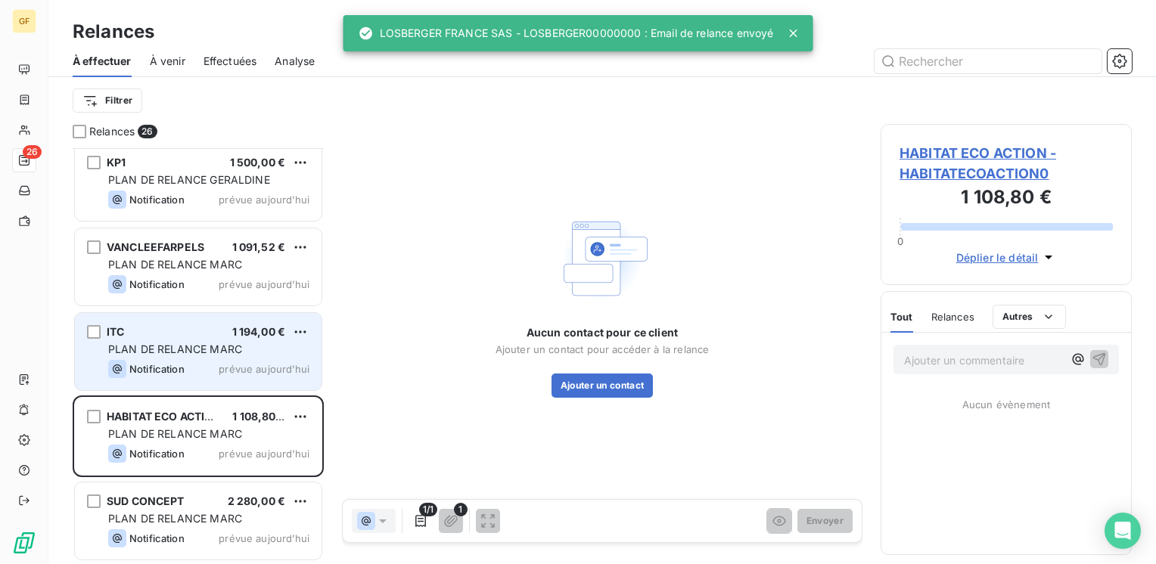
click at [216, 362] on div "Notification prévue aujourd’hui" at bounding box center [208, 369] width 201 height 18
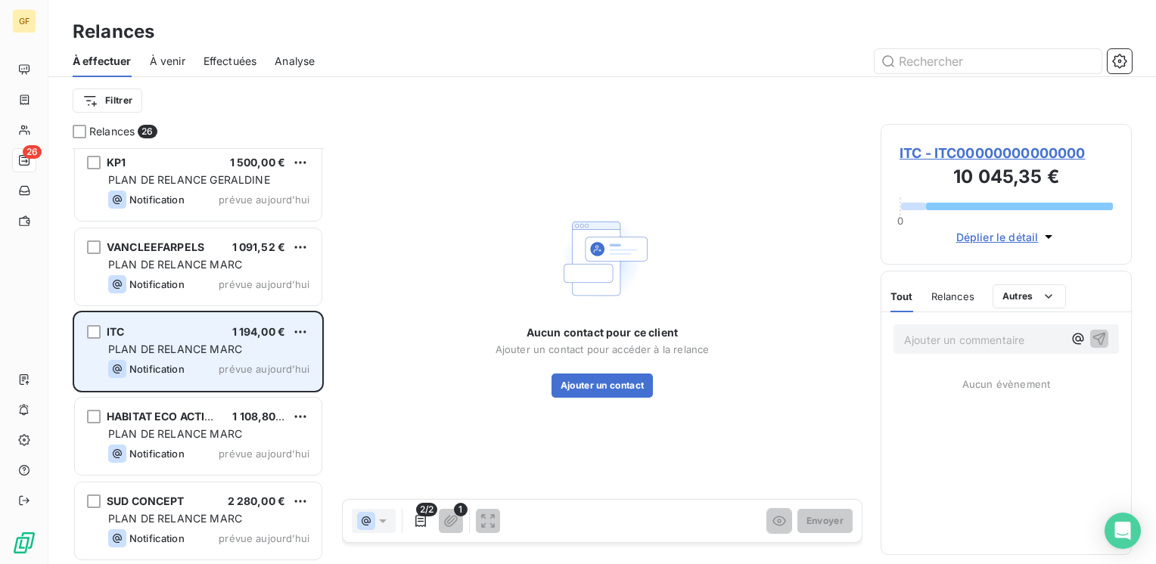
scroll to position [1711, 0]
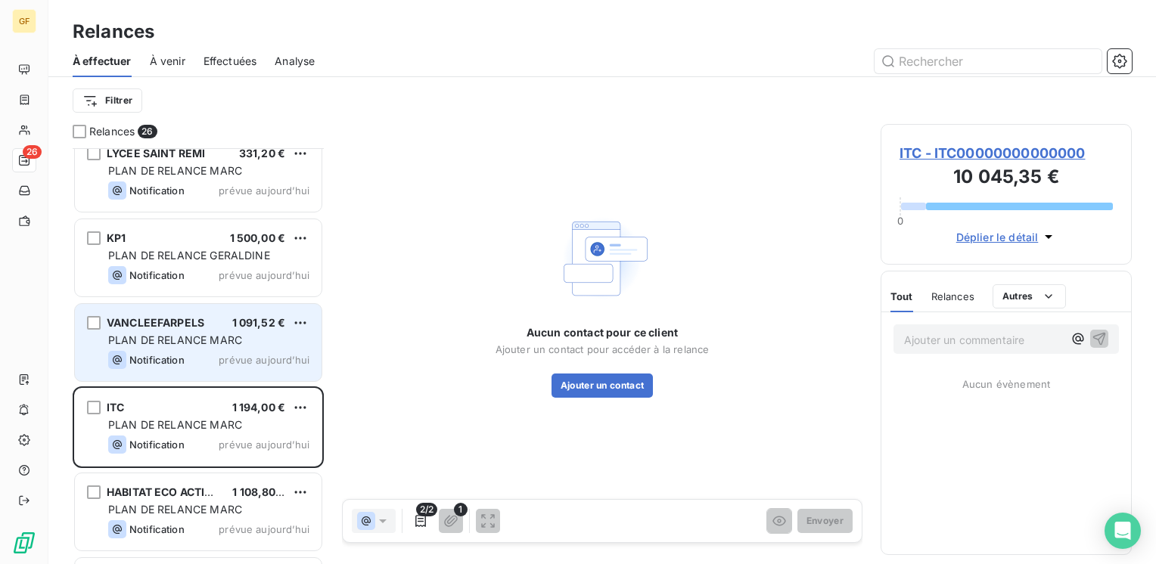
click at [219, 351] on div "Notification prévue aujourd’hui" at bounding box center [208, 360] width 201 height 18
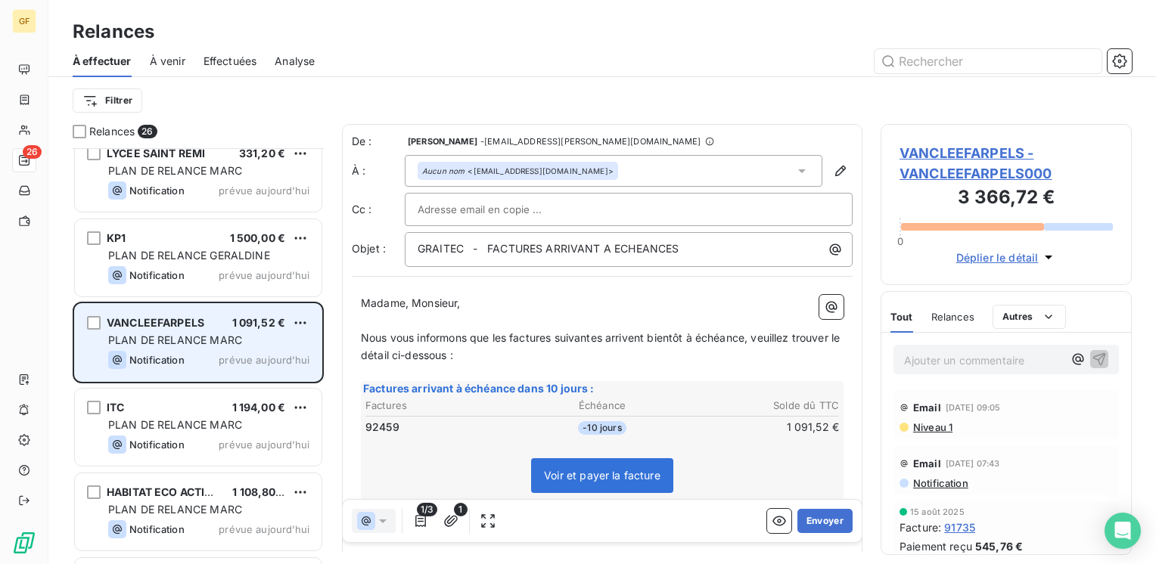
scroll to position [405, 239]
click at [251, 347] on div "PLAN DE RELANCE MARC" at bounding box center [208, 340] width 201 height 15
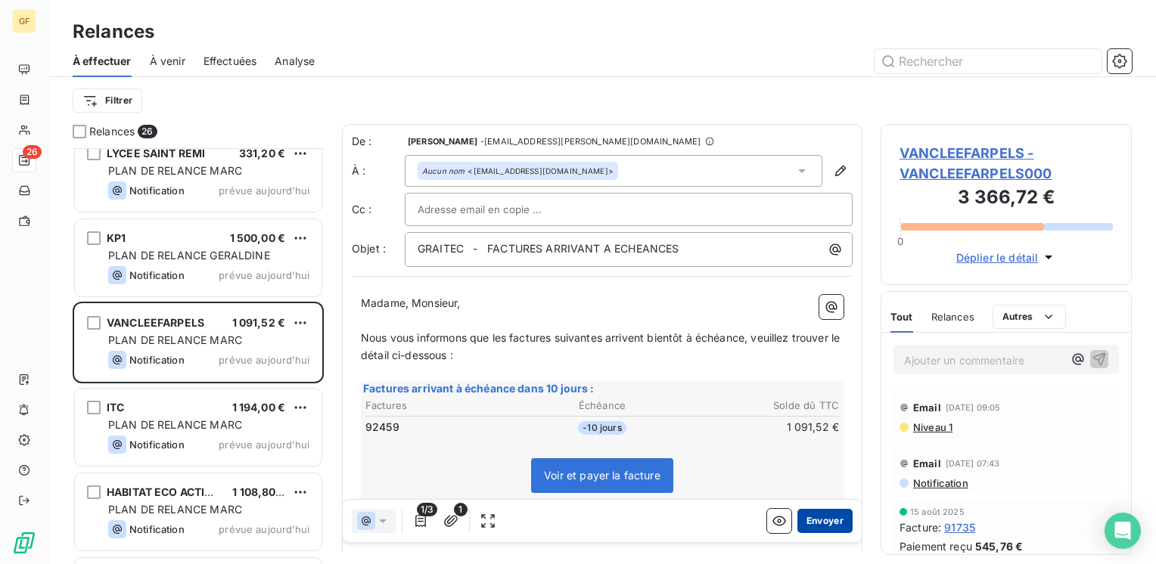
click at [803, 517] on button "Envoyer" at bounding box center [824, 521] width 55 height 24
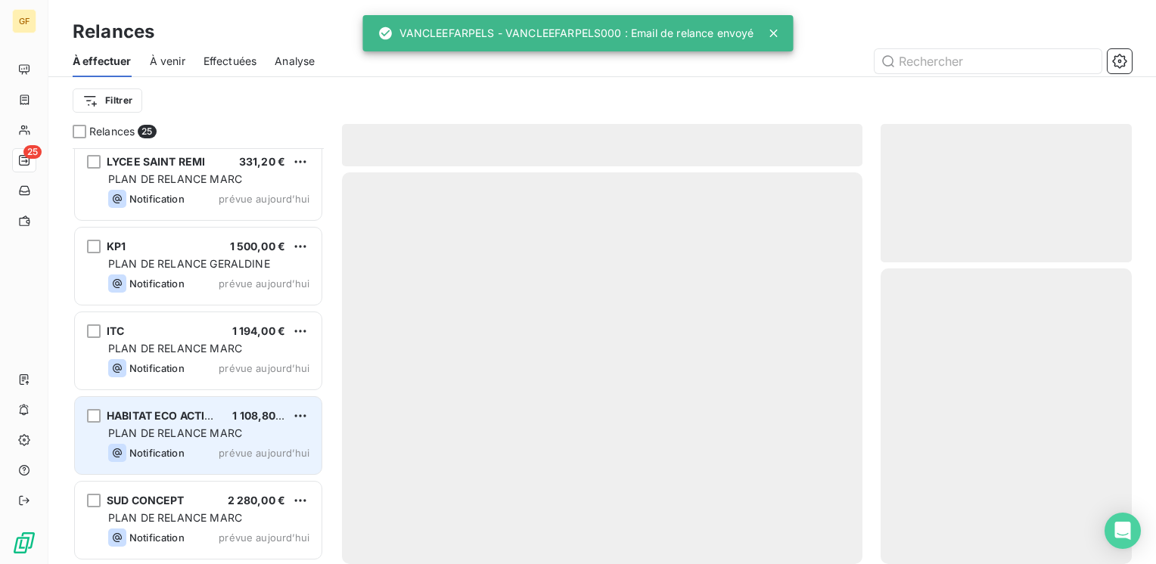
scroll to position [1702, 0]
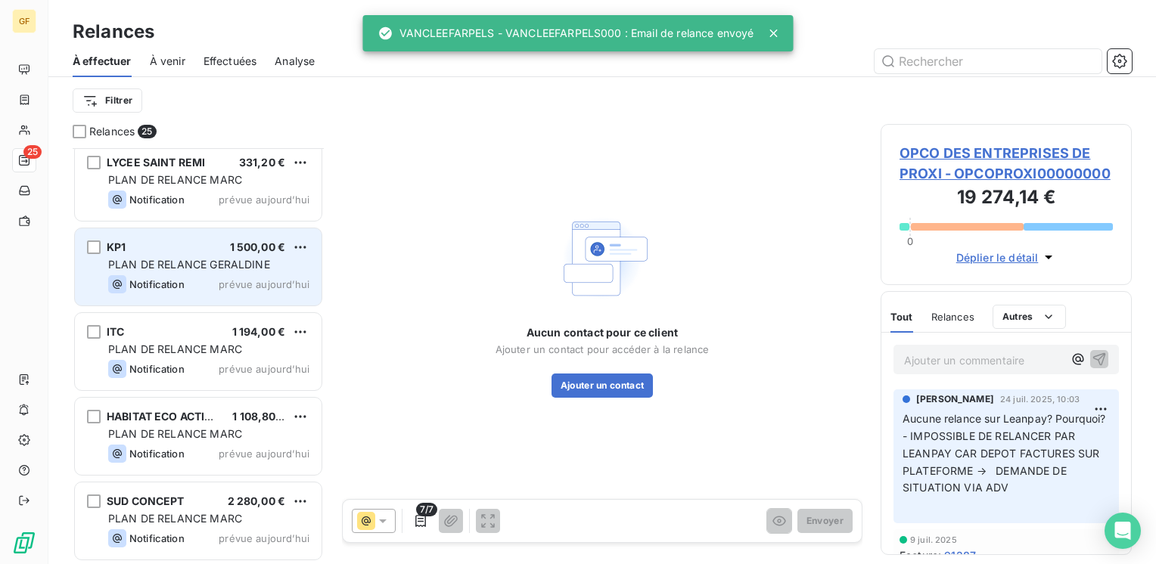
click at [234, 288] on span "prévue aujourd’hui" at bounding box center [264, 284] width 91 height 12
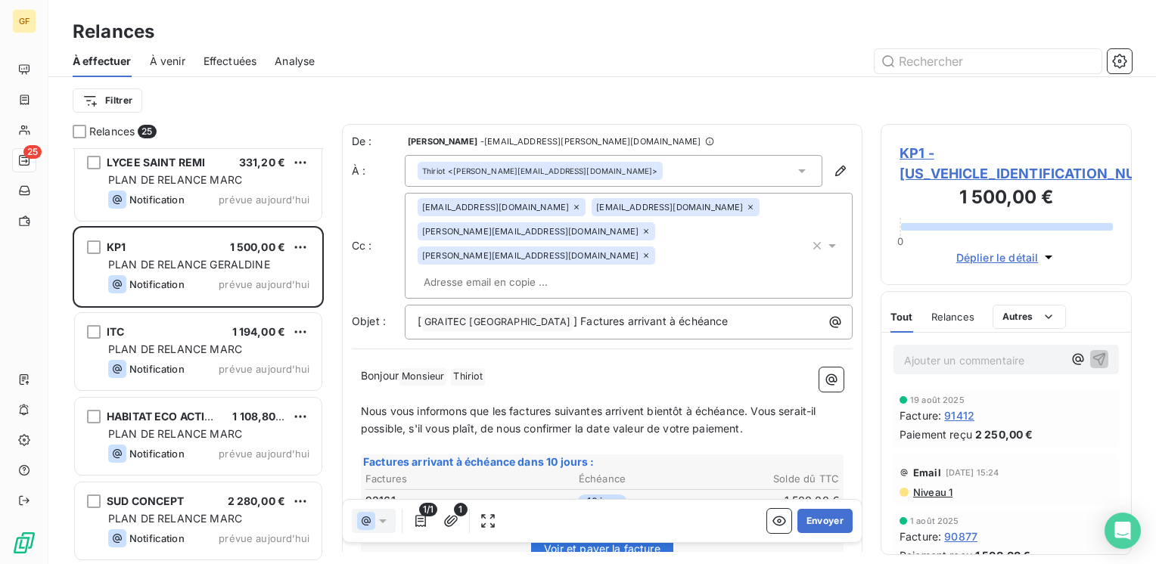
click at [642, 251] on icon at bounding box center [646, 255] width 9 height 9
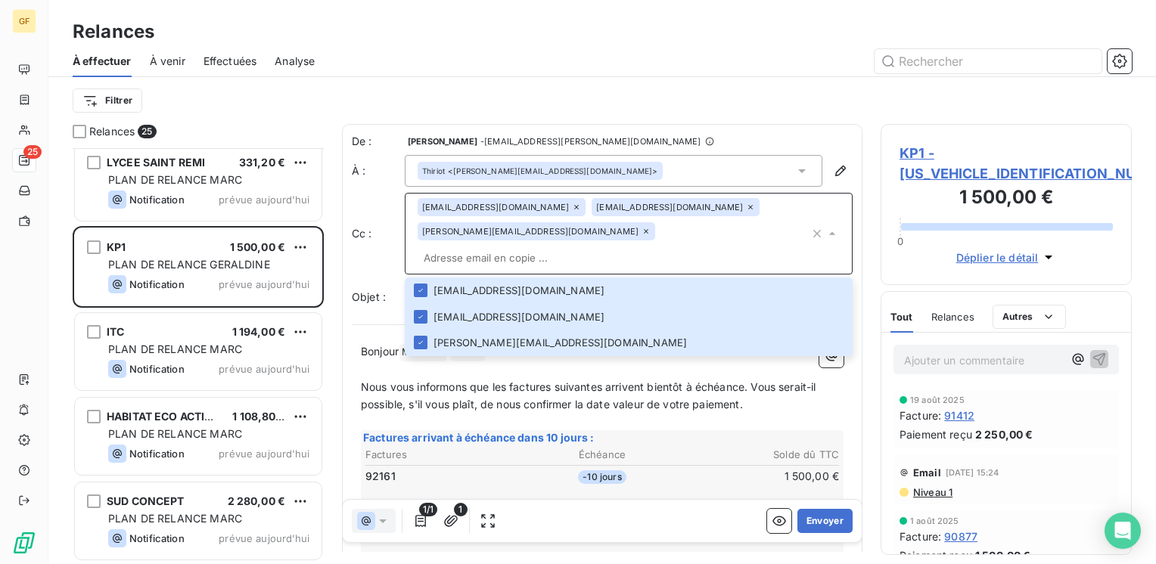
drag, startPoint x: 700, startPoint y: 217, endPoint x: 732, endPoint y: 213, distance: 32.1
click at [701, 217] on div "r.krichi@kp1.fr factfrn-sas@kp1.fr s.merat@kp1.fr" at bounding box center [614, 233] width 392 height 71
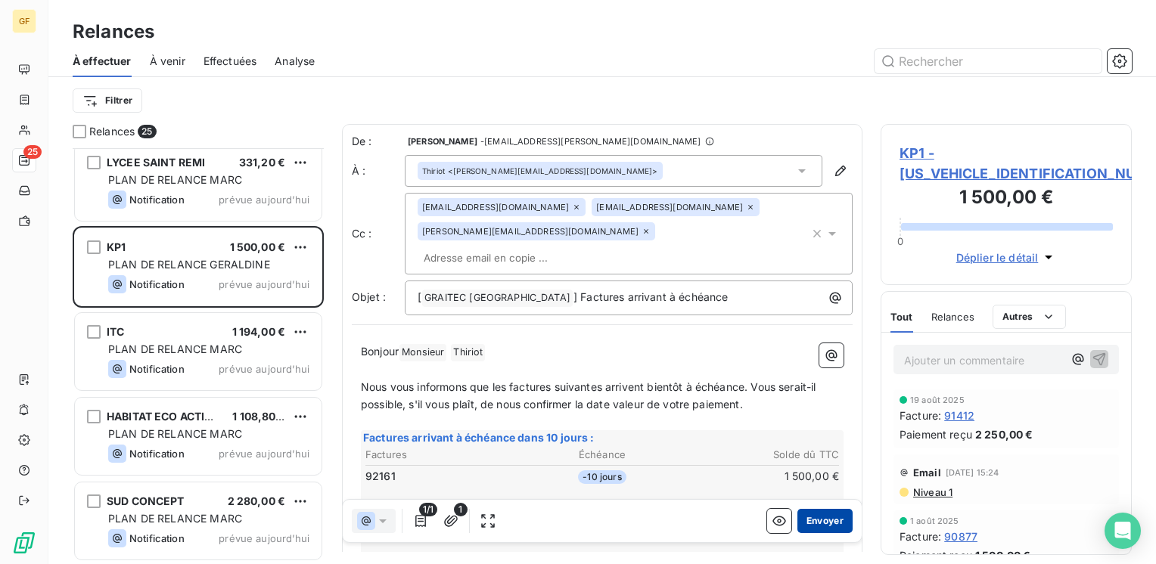
click at [820, 515] on button "Envoyer" at bounding box center [824, 521] width 55 height 24
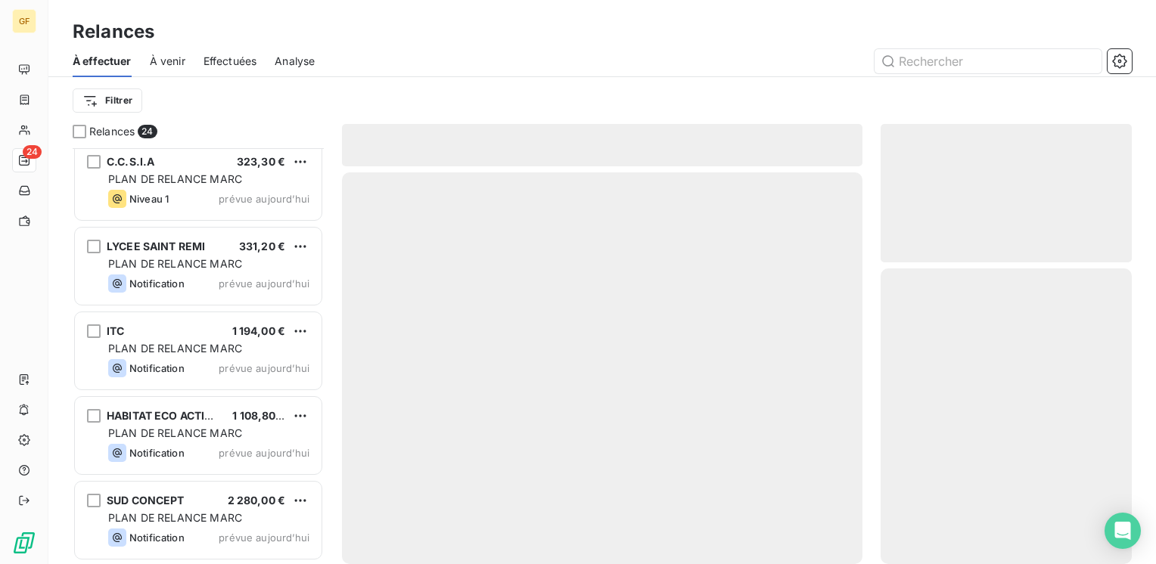
scroll to position [1618, 0]
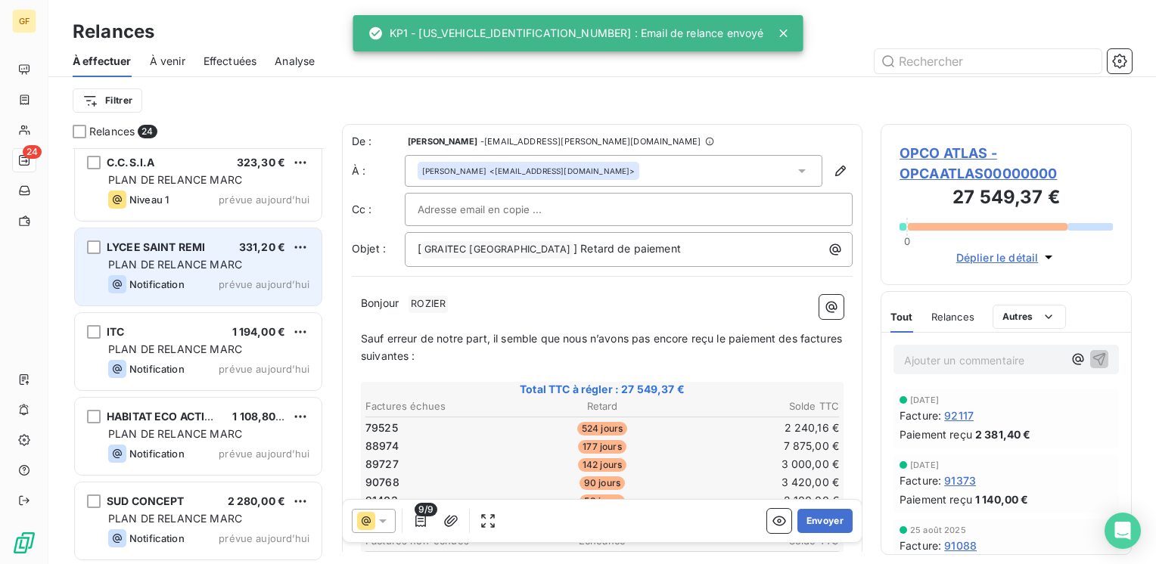
click at [241, 286] on span "prévue aujourd’hui" at bounding box center [264, 284] width 91 height 12
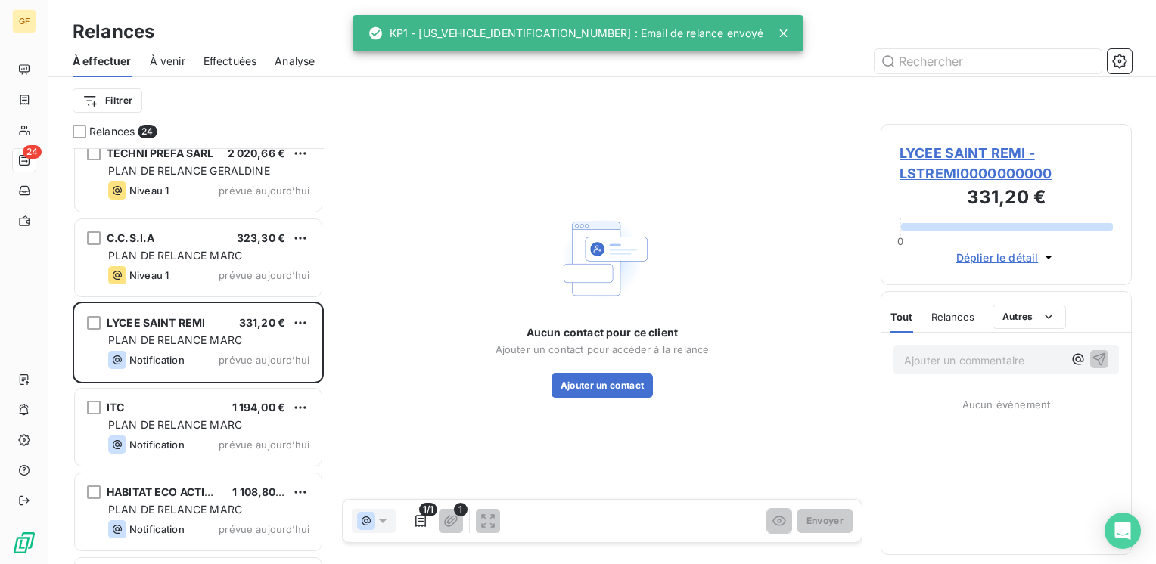
scroll to position [1466, 0]
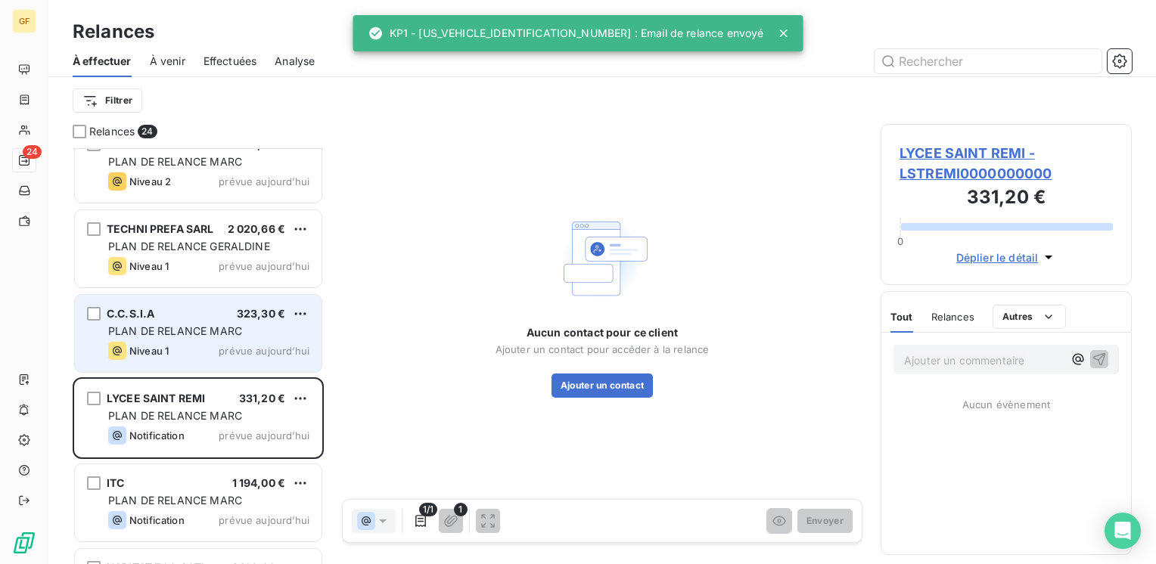
click at [228, 338] on div "C.C.S.I.A 323,30 € PLAN DE RELANCE MARC Niveau 1 prévue aujourd’hui" at bounding box center [198, 333] width 247 height 77
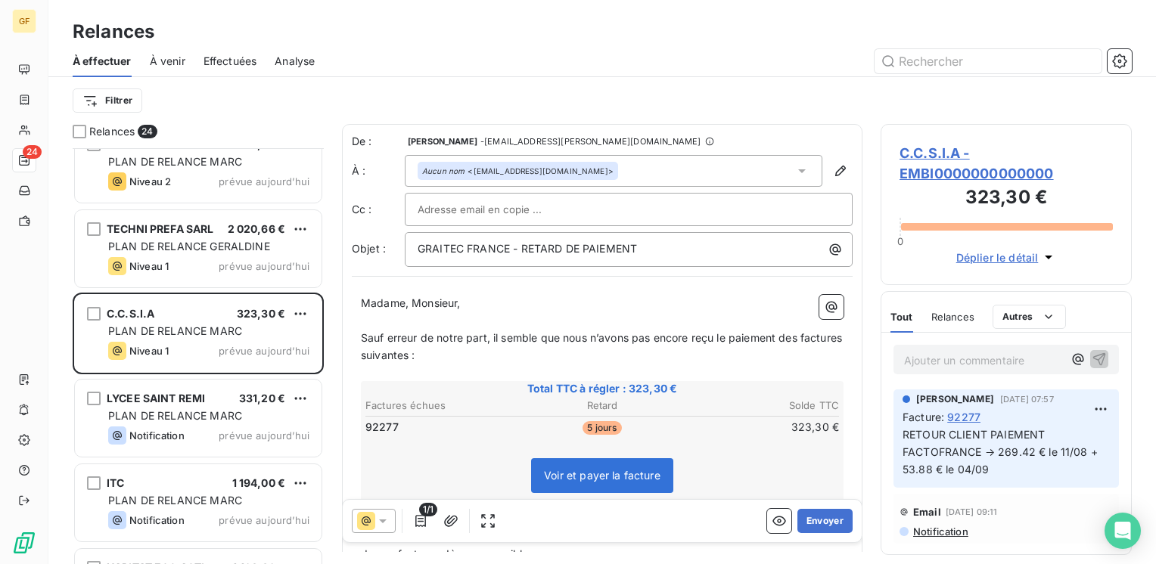
click at [923, 150] on span "C.C.S.I.A - EMBI0000000000000" at bounding box center [1006, 163] width 213 height 41
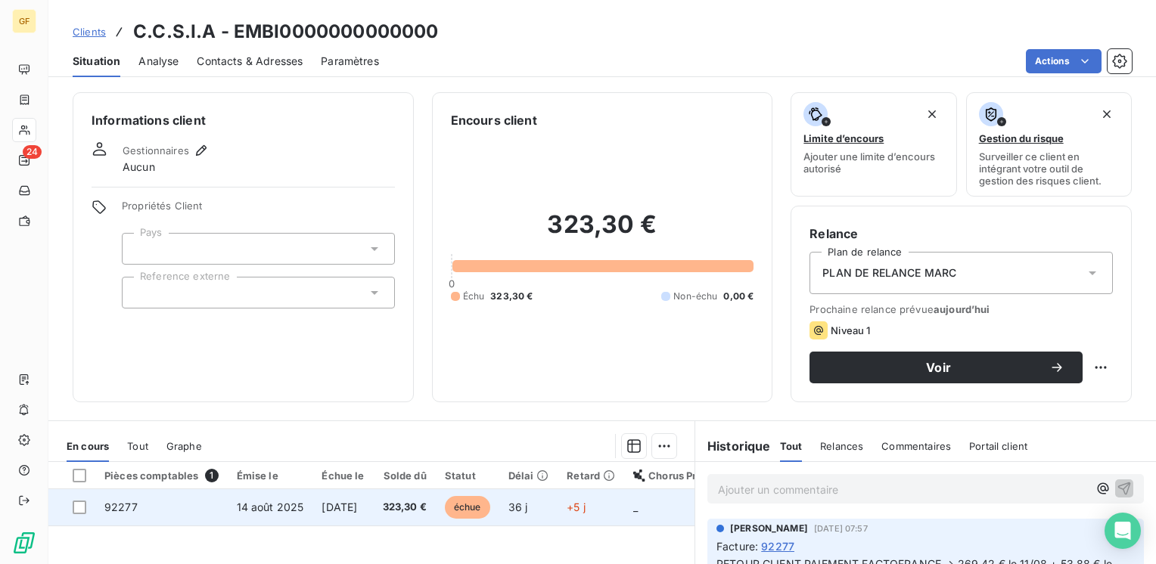
click at [342, 499] on td "[DATE]" at bounding box center [342, 508] width 61 height 36
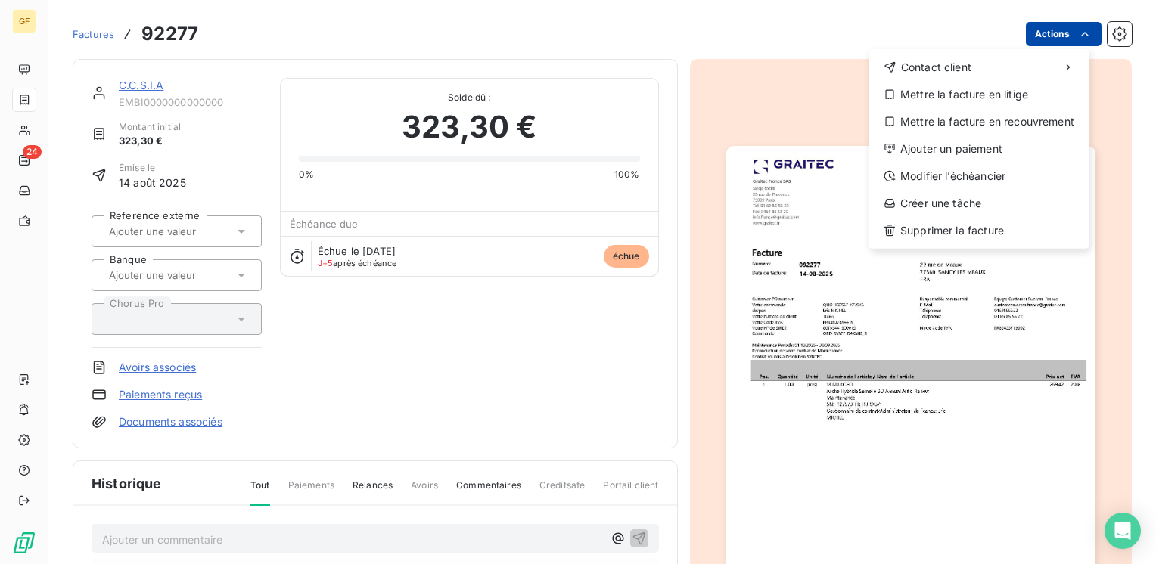
click at [1061, 39] on html "GF 24 Factures 92277 Actions Contact client Mettre la facture en litige Mettre …" at bounding box center [578, 282] width 1156 height 564
click at [969, 98] on div "Mettre la facture en litige" at bounding box center [979, 94] width 209 height 24
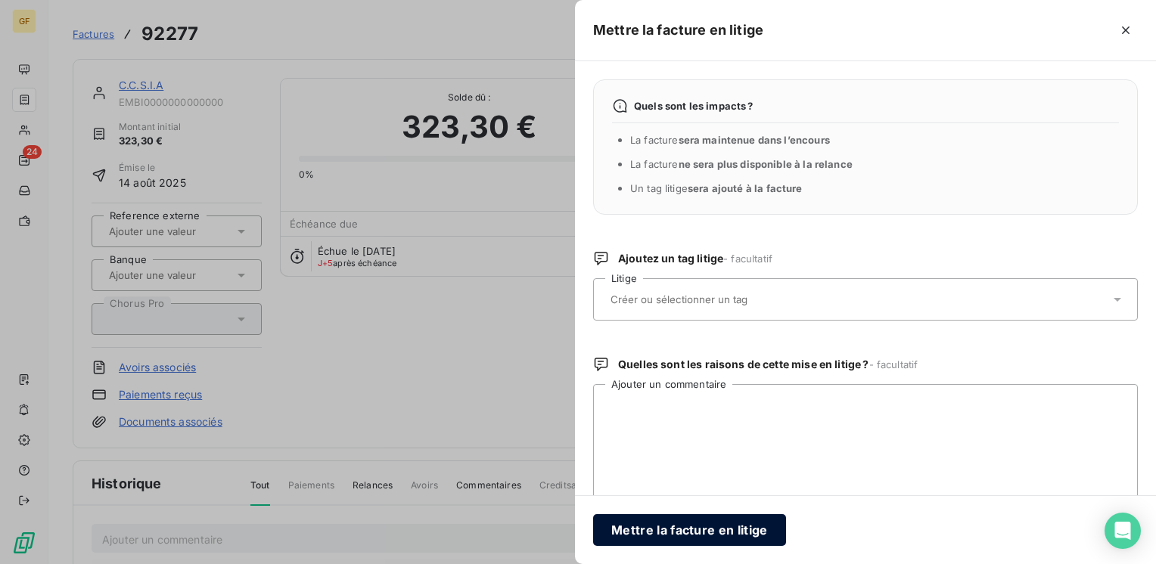
click at [675, 528] on button "Mettre la facture en litige" at bounding box center [689, 530] width 193 height 32
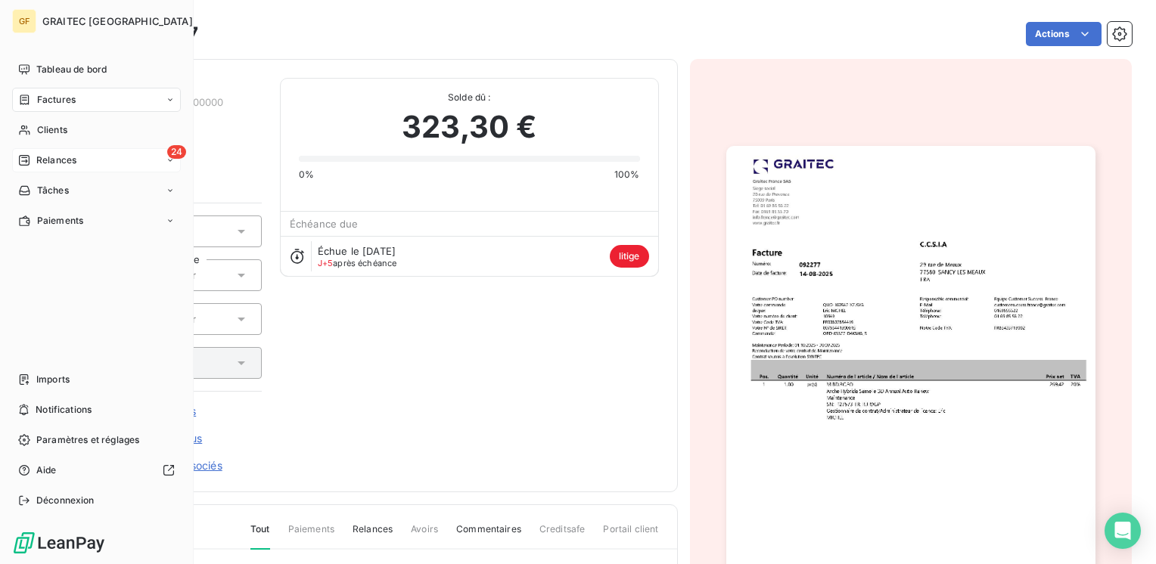
click at [39, 158] on span "Relances" at bounding box center [56, 161] width 40 height 14
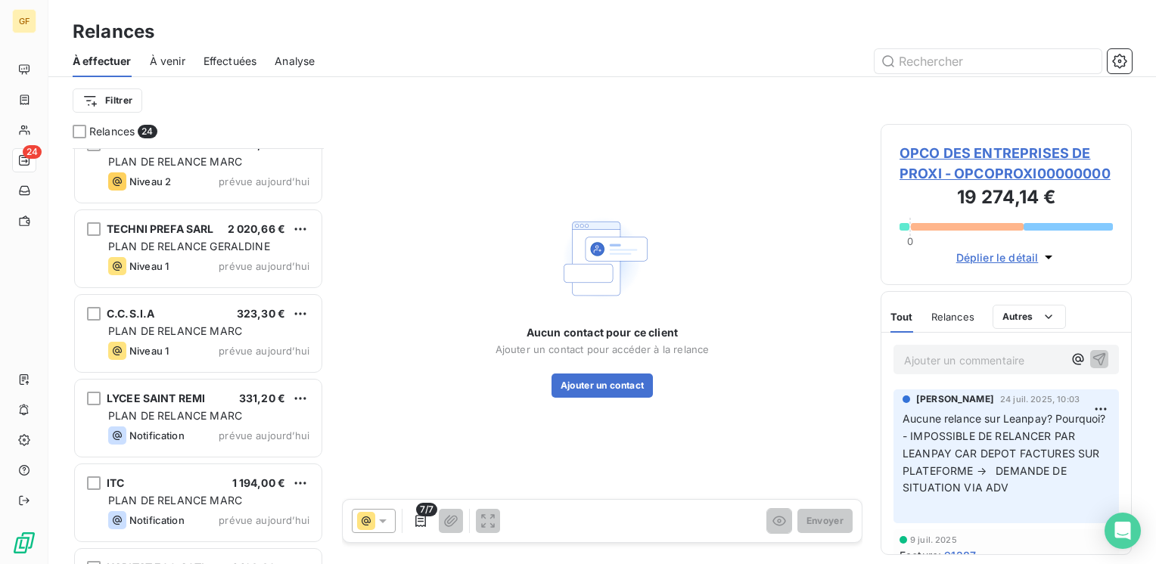
scroll to position [1391, 0]
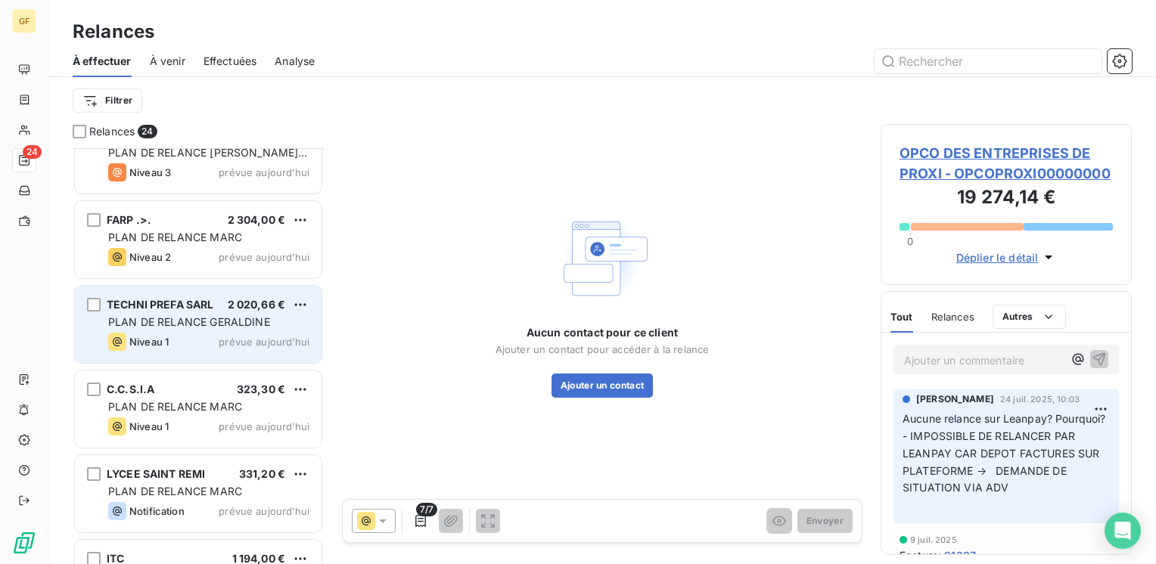
click at [196, 316] on span "PLAN DE RELANCE GERALDINE" at bounding box center [189, 321] width 162 height 13
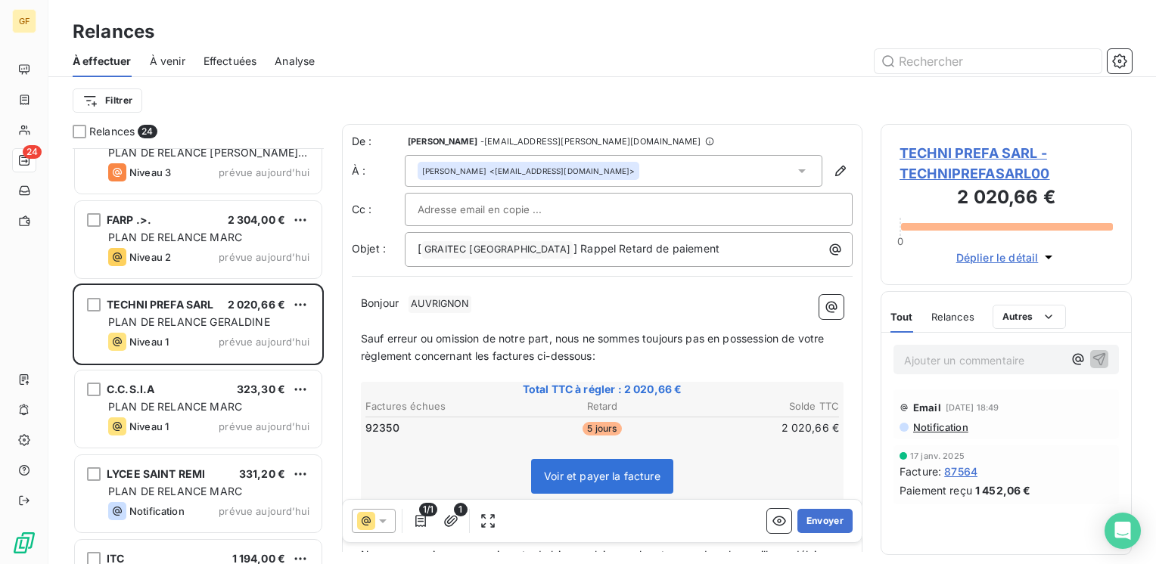
scroll to position [1315, 0]
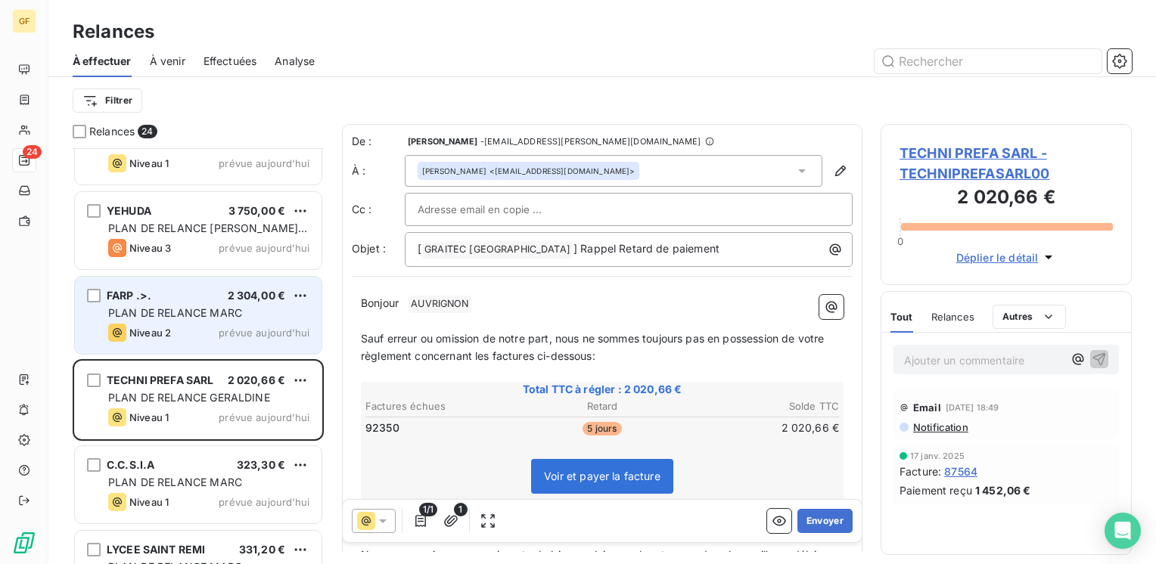
click at [210, 326] on div "Niveau 2 prévue aujourd’hui" at bounding box center [208, 333] width 201 height 18
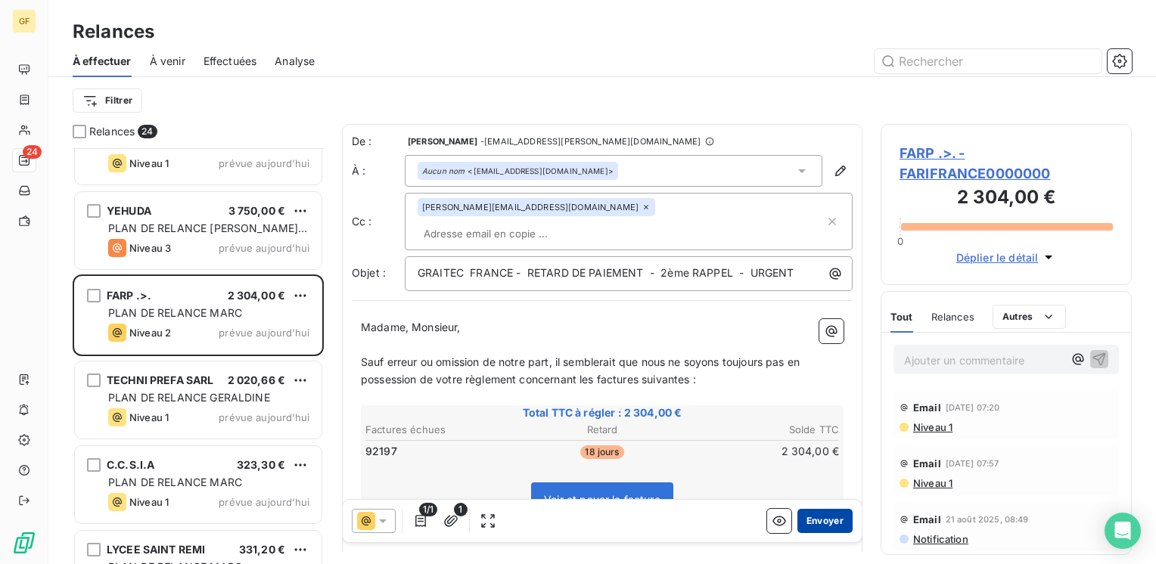
click at [819, 523] on button "Envoyer" at bounding box center [824, 521] width 55 height 24
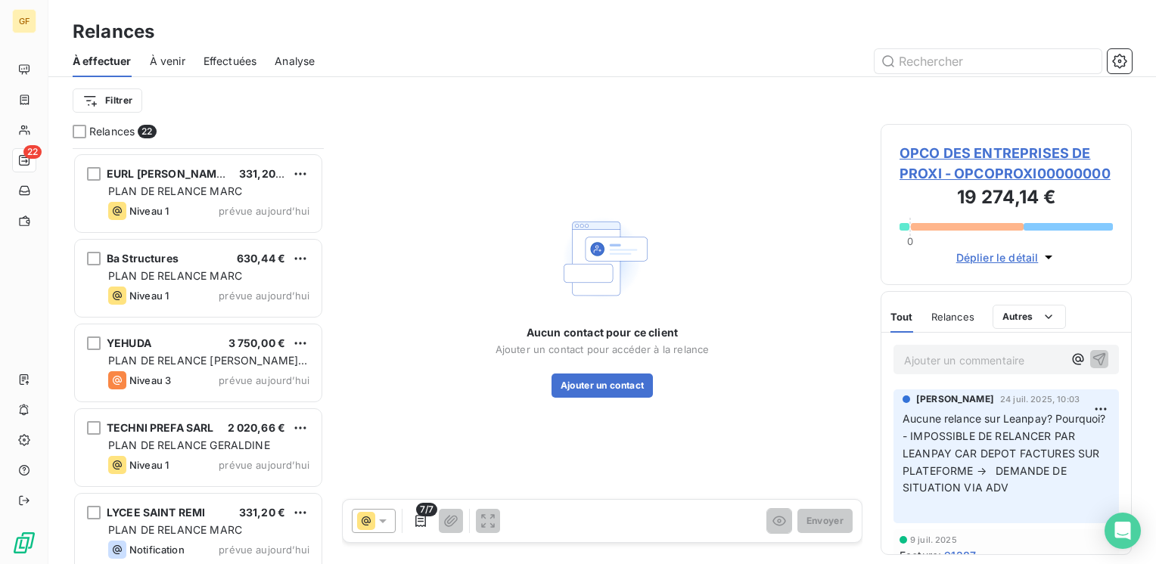
scroll to position [1164, 0]
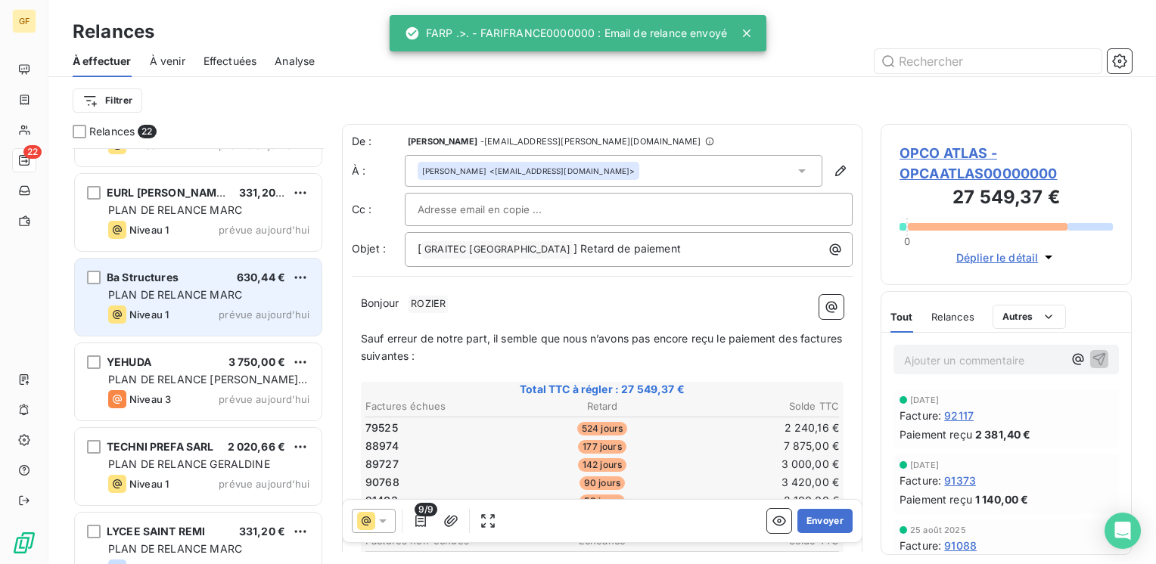
click at [220, 307] on div "Niveau 1 prévue aujourd’hui" at bounding box center [208, 315] width 201 height 18
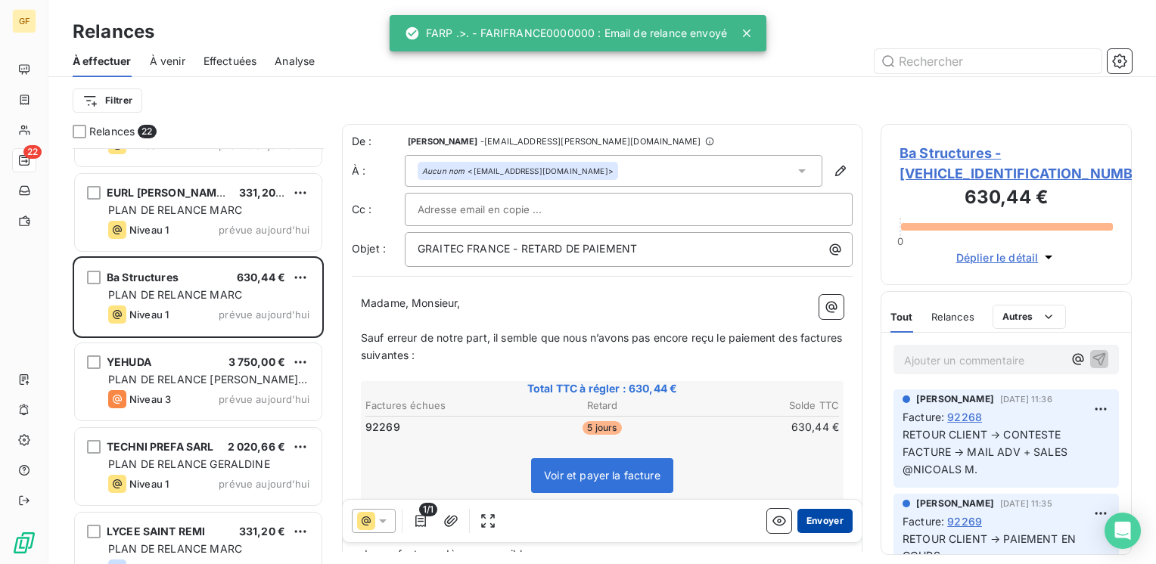
click at [803, 521] on button "Envoyer" at bounding box center [824, 521] width 55 height 24
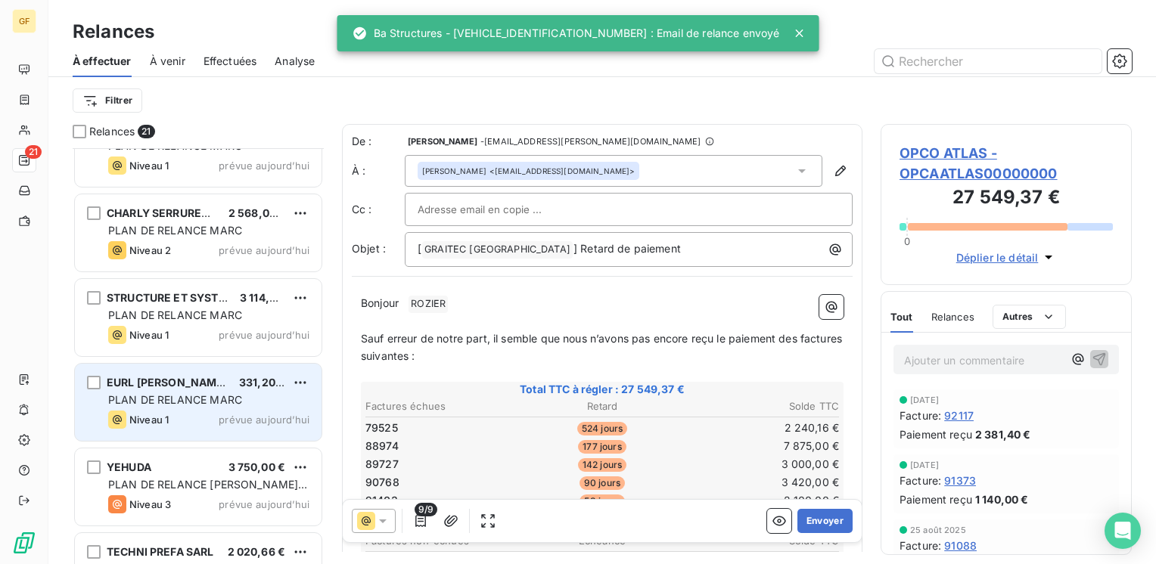
scroll to position [937, 0]
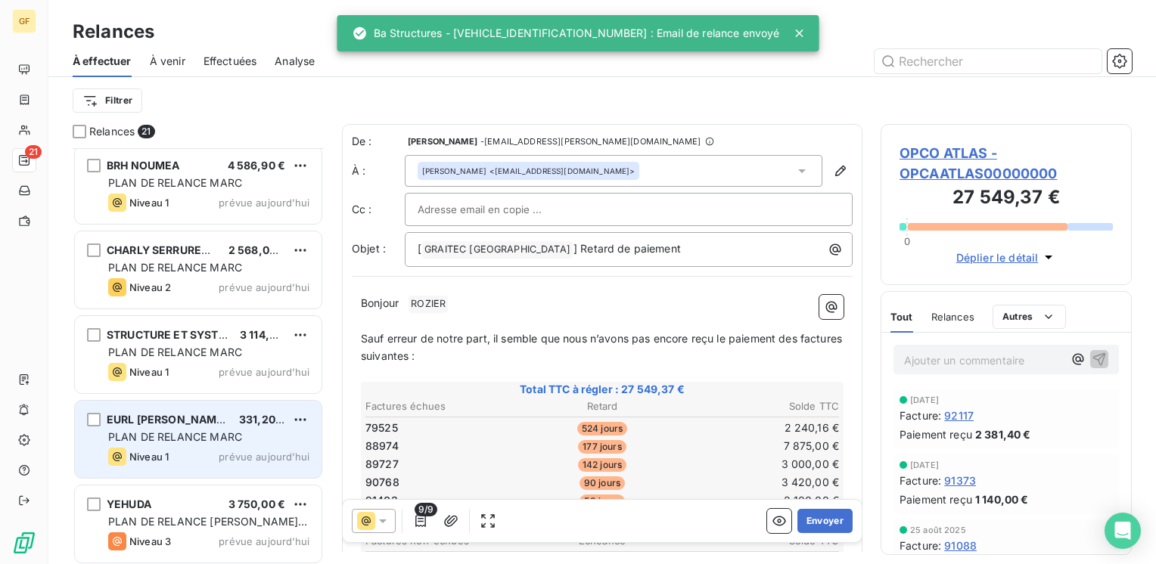
click at [200, 442] on span "PLAN DE RELANCE MARC" at bounding box center [175, 436] width 134 height 13
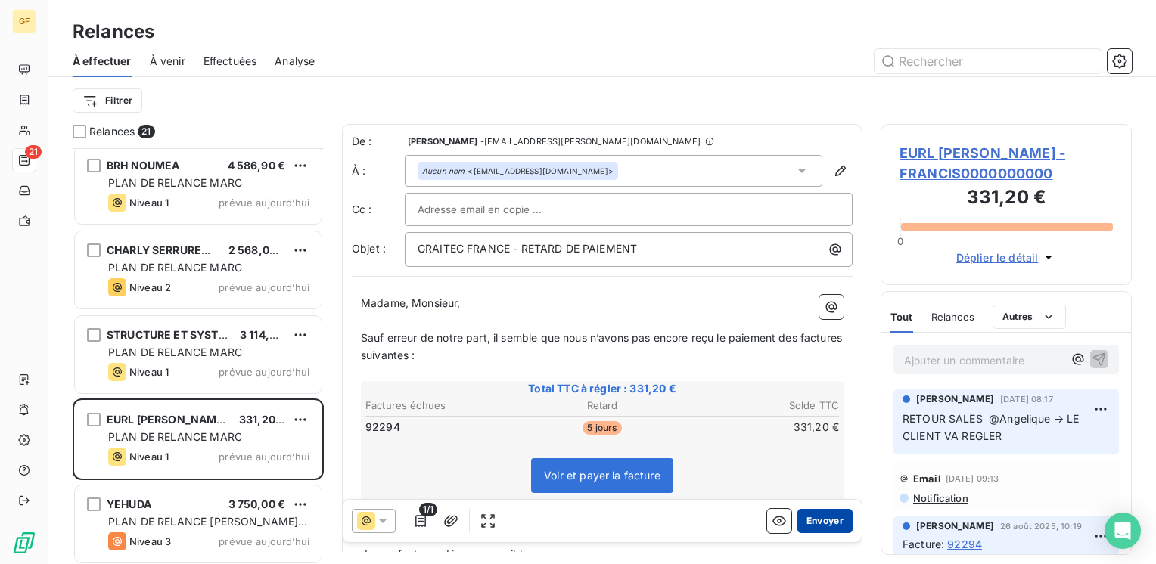
click at [803, 519] on button "Envoyer" at bounding box center [824, 521] width 55 height 24
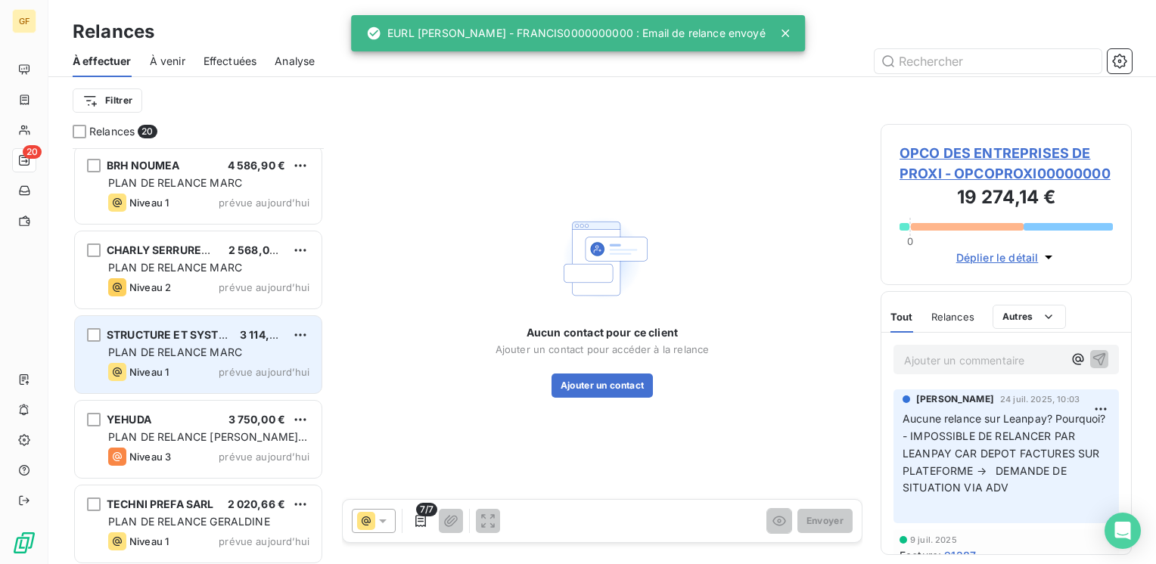
click at [224, 346] on span "PLAN DE RELANCE MARC" at bounding box center [175, 352] width 134 height 13
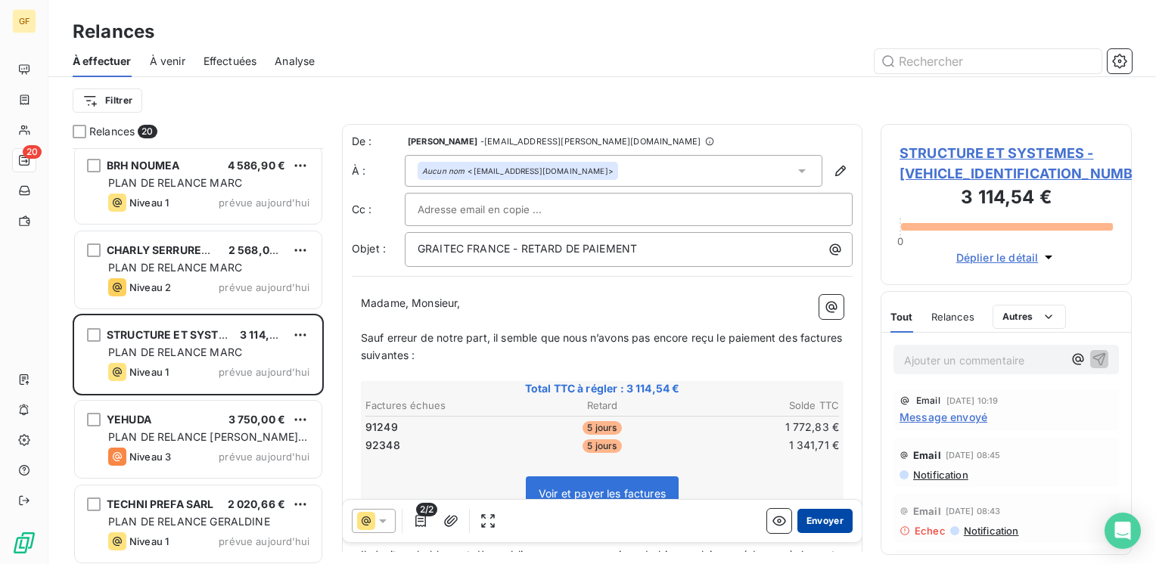
click at [823, 518] on button "Envoyer" at bounding box center [824, 521] width 55 height 24
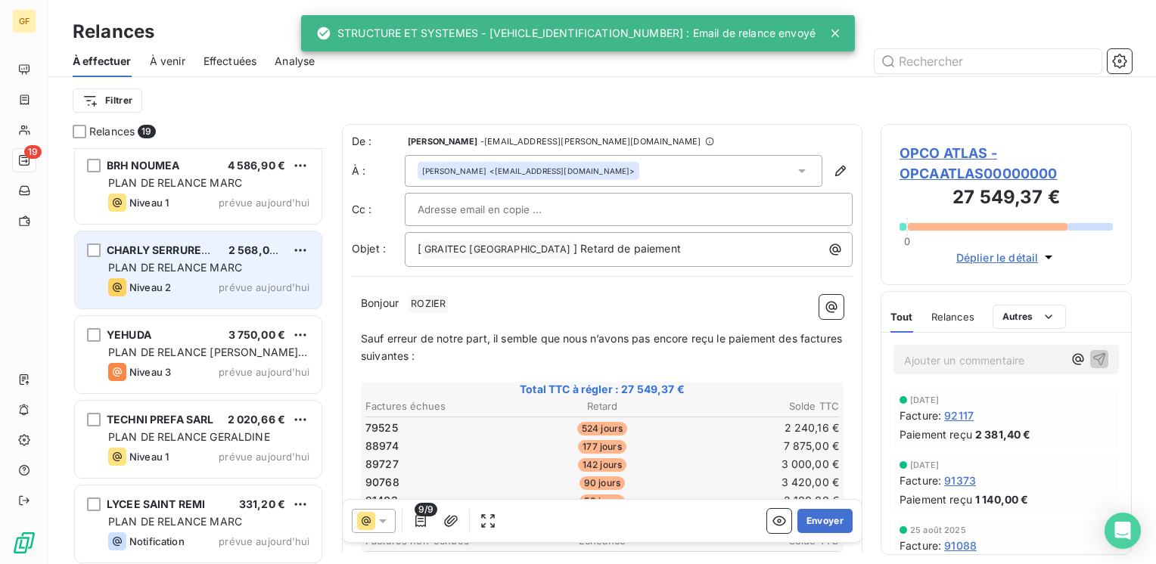
click at [251, 265] on div "PLAN DE RELANCE MARC" at bounding box center [208, 267] width 201 height 15
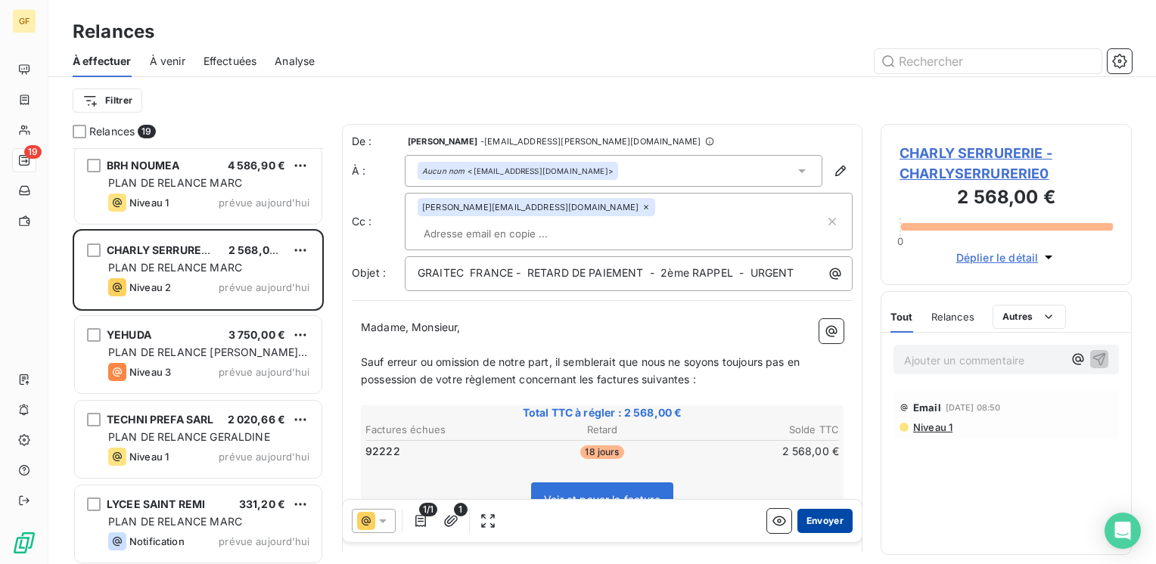
click at [816, 513] on button "Envoyer" at bounding box center [824, 521] width 55 height 24
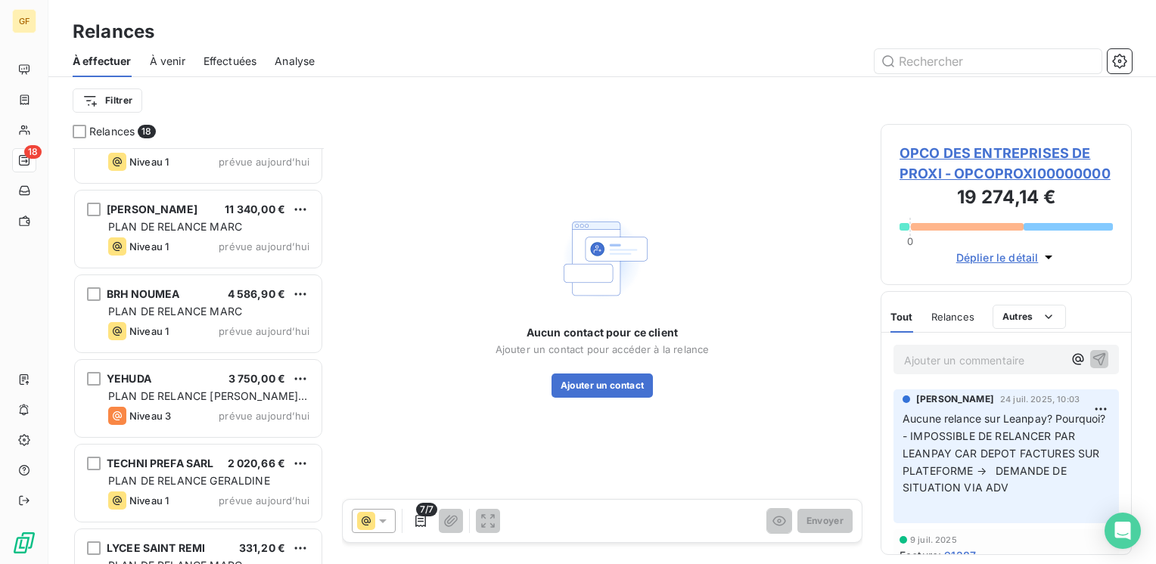
scroll to position [785, 0]
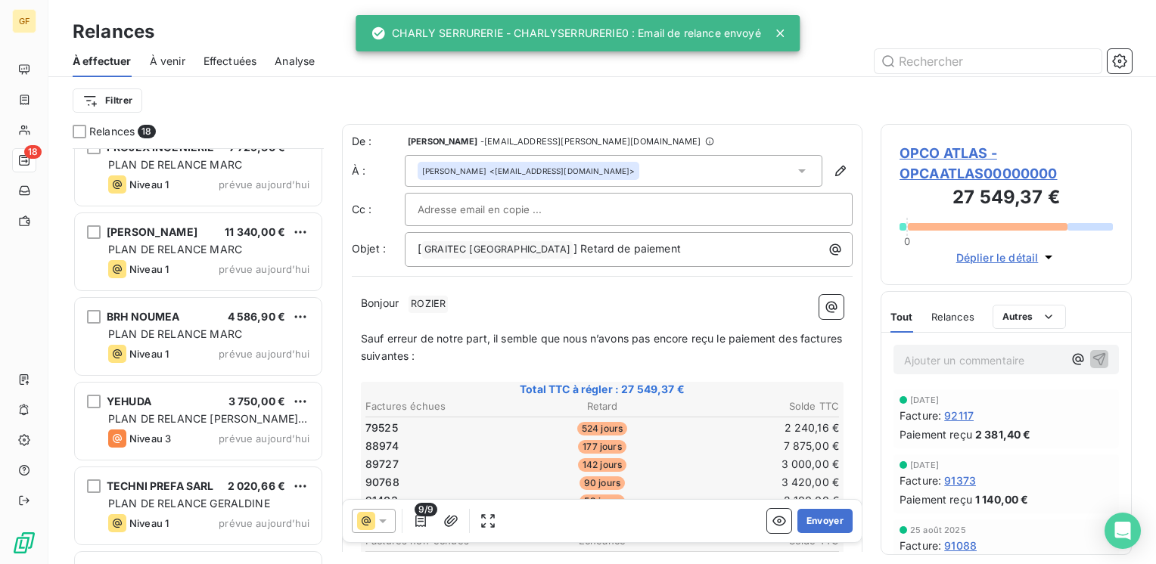
click at [239, 348] on span "prévue aujourd’hui" at bounding box center [264, 354] width 91 height 12
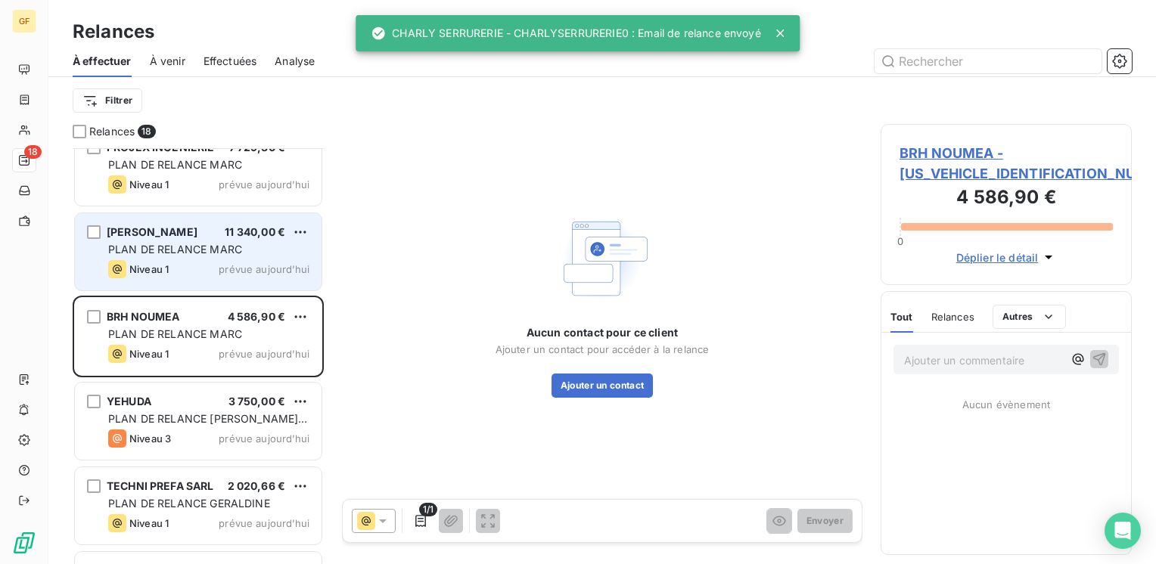
click at [240, 263] on span "prévue aujourd’hui" at bounding box center [264, 269] width 91 height 12
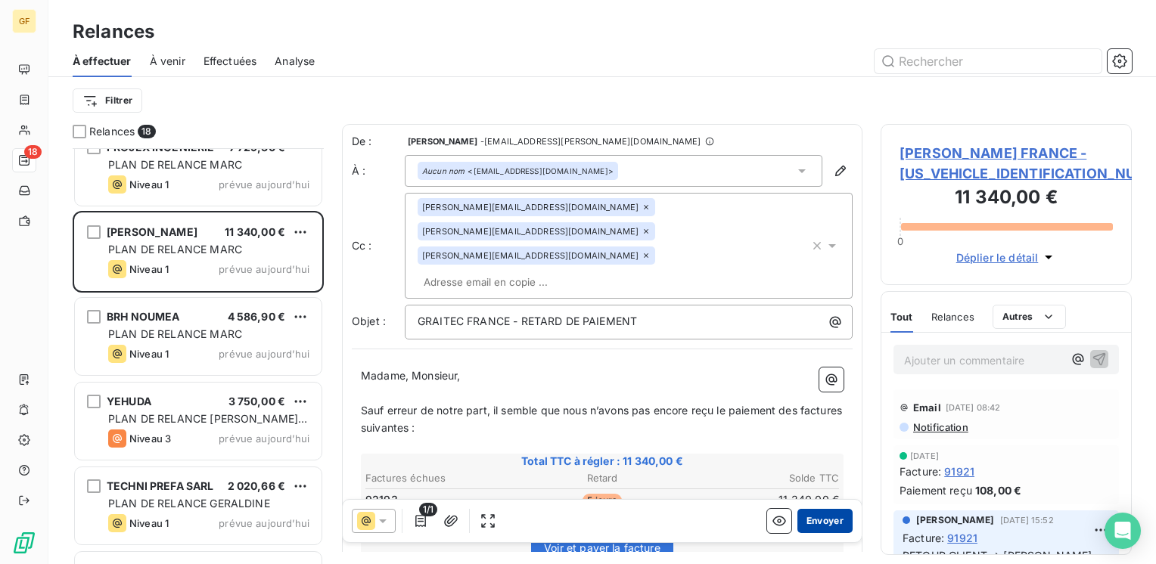
click at [813, 523] on button "Envoyer" at bounding box center [824, 521] width 55 height 24
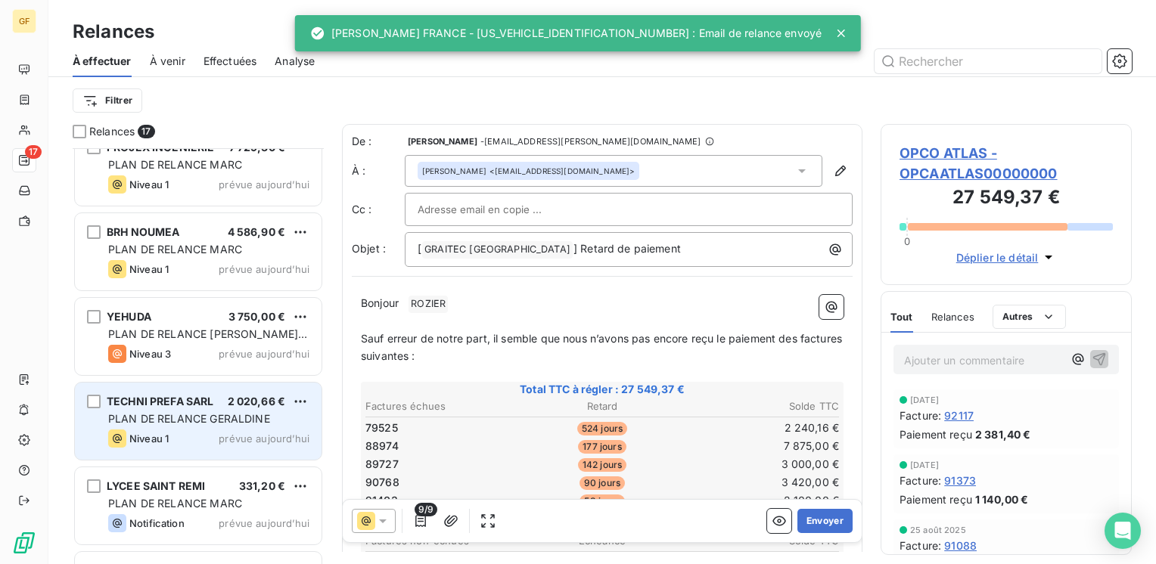
scroll to position [634, 0]
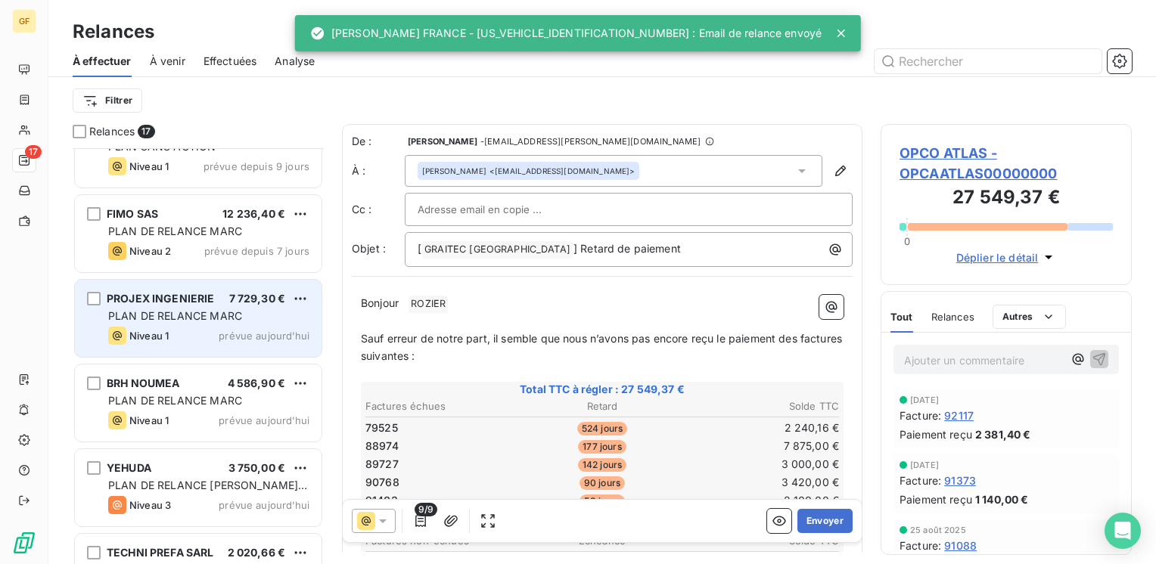
click at [247, 331] on span "prévue aujourd’hui" at bounding box center [264, 336] width 91 height 12
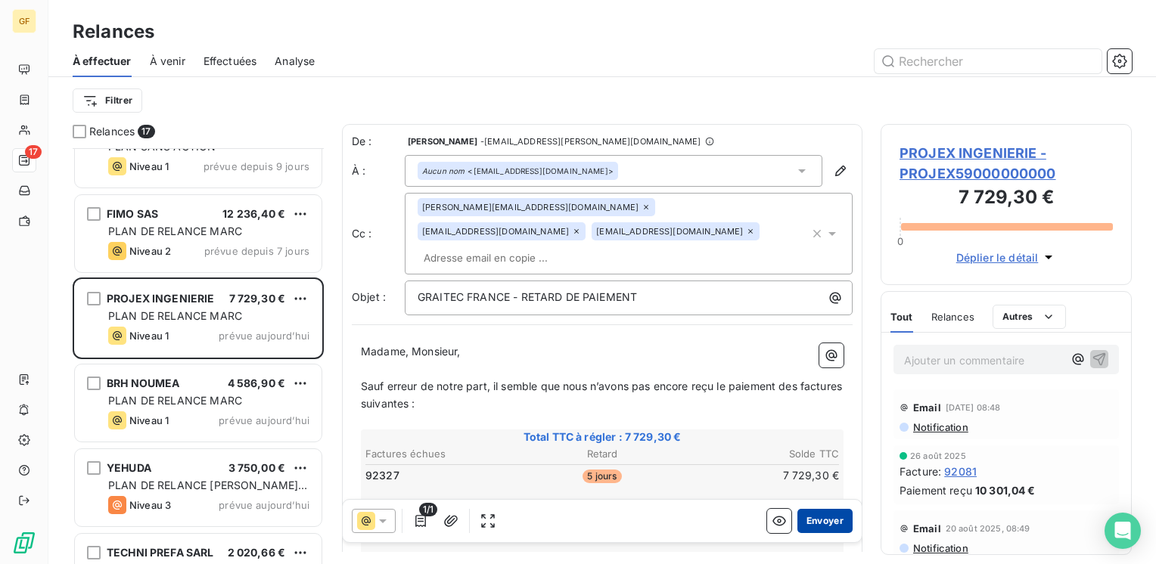
click at [817, 515] on button "Envoyer" at bounding box center [824, 521] width 55 height 24
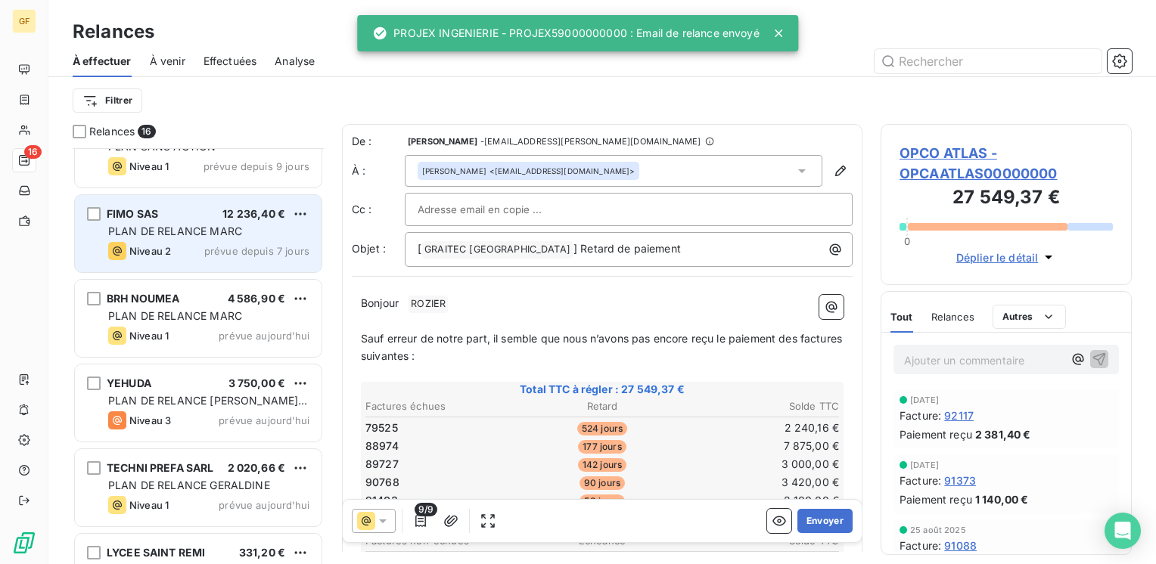
click at [254, 232] on div "PLAN DE RELANCE MARC" at bounding box center [208, 231] width 201 height 15
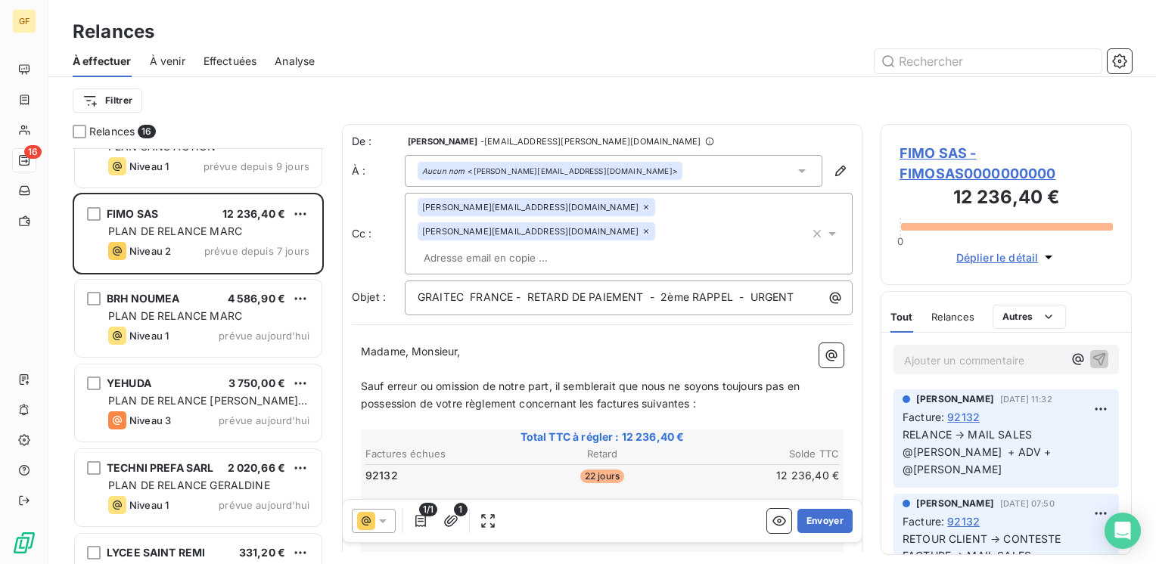
click at [941, 148] on span "FIMO SAS - FIMOSAS0000000000" at bounding box center [1006, 163] width 213 height 41
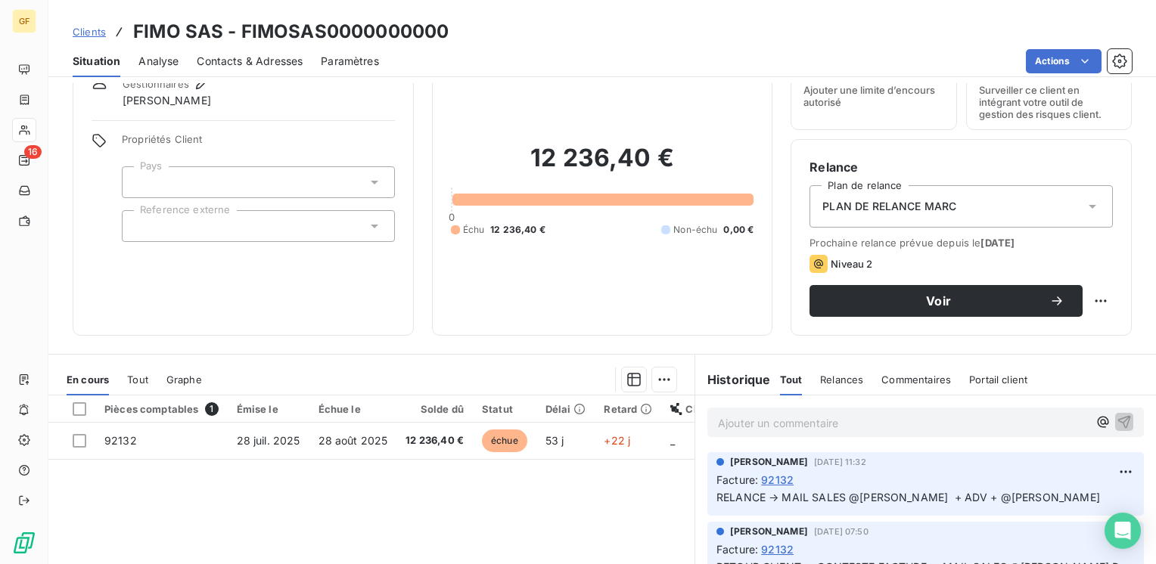
scroll to position [151, 0]
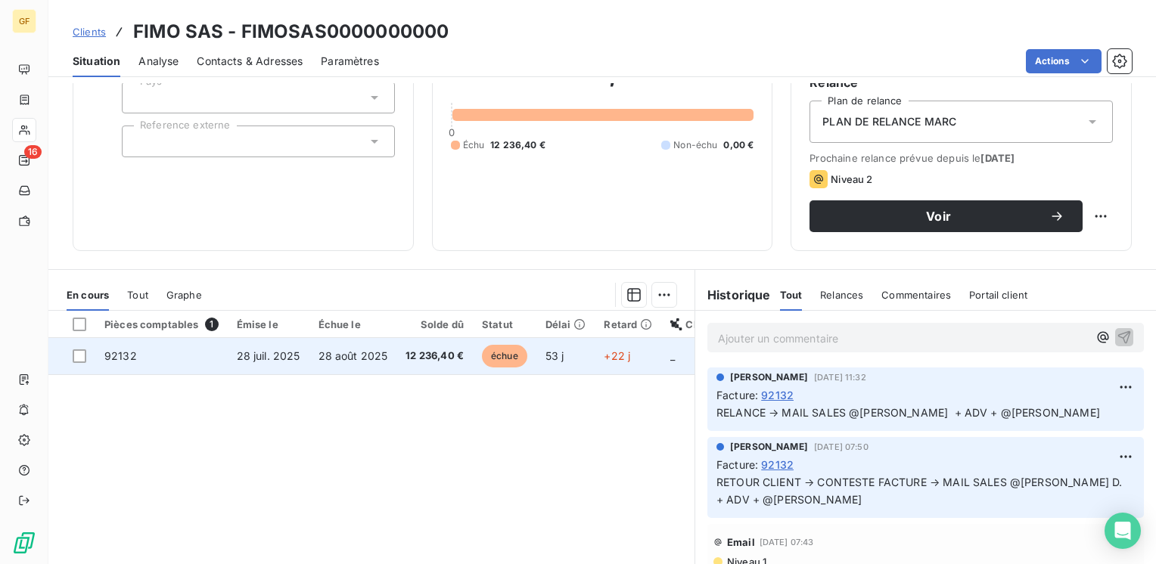
click at [363, 362] on td "28 août 2025" at bounding box center [353, 356] width 88 height 36
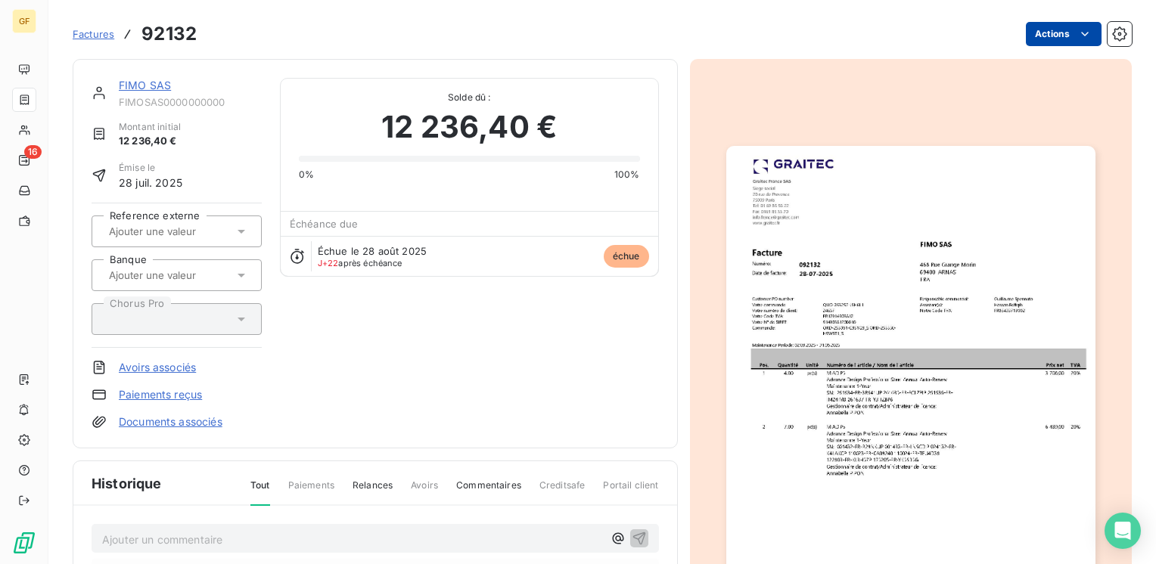
click at [1043, 21] on html "GF 16 Factures 92132 Actions FIMO SAS FIMOSAS0000000000 Montant initial 12 236,…" at bounding box center [578, 282] width 1156 height 564
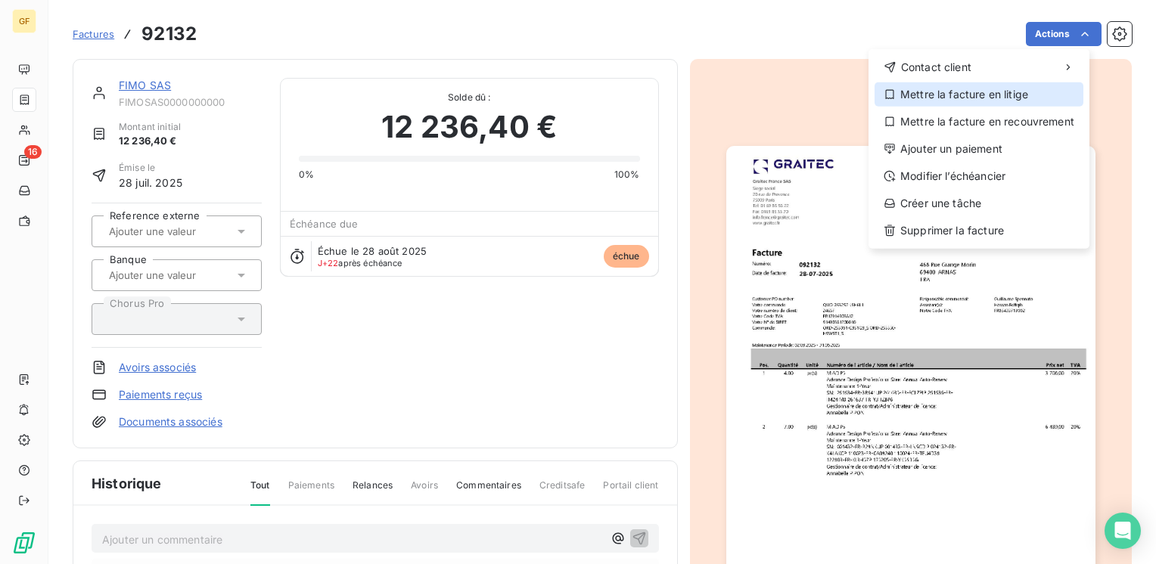
click at [968, 97] on div "Mettre la facture en litige" at bounding box center [979, 94] width 209 height 24
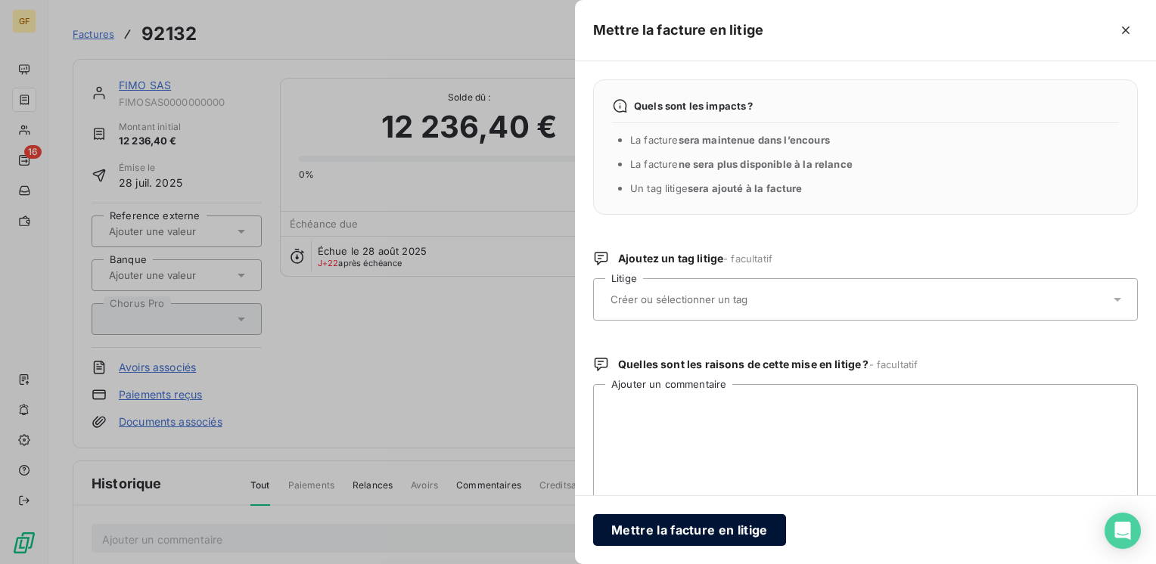
click at [679, 530] on button "Mettre la facture en litige" at bounding box center [689, 530] width 193 height 32
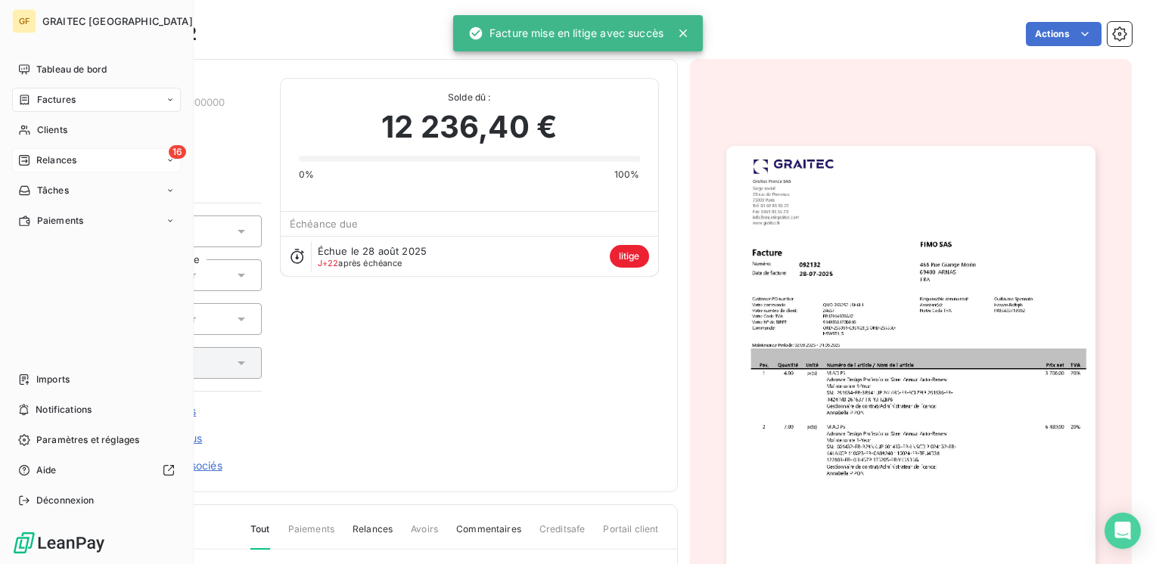
click at [38, 162] on span "Relances" at bounding box center [56, 161] width 40 height 14
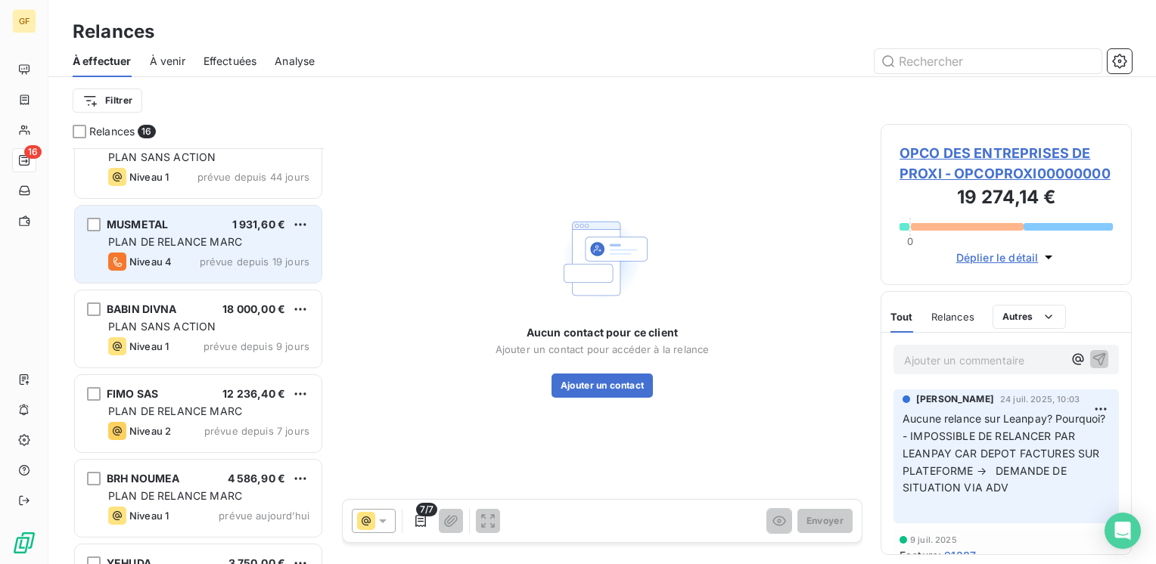
scroll to position [530, 0]
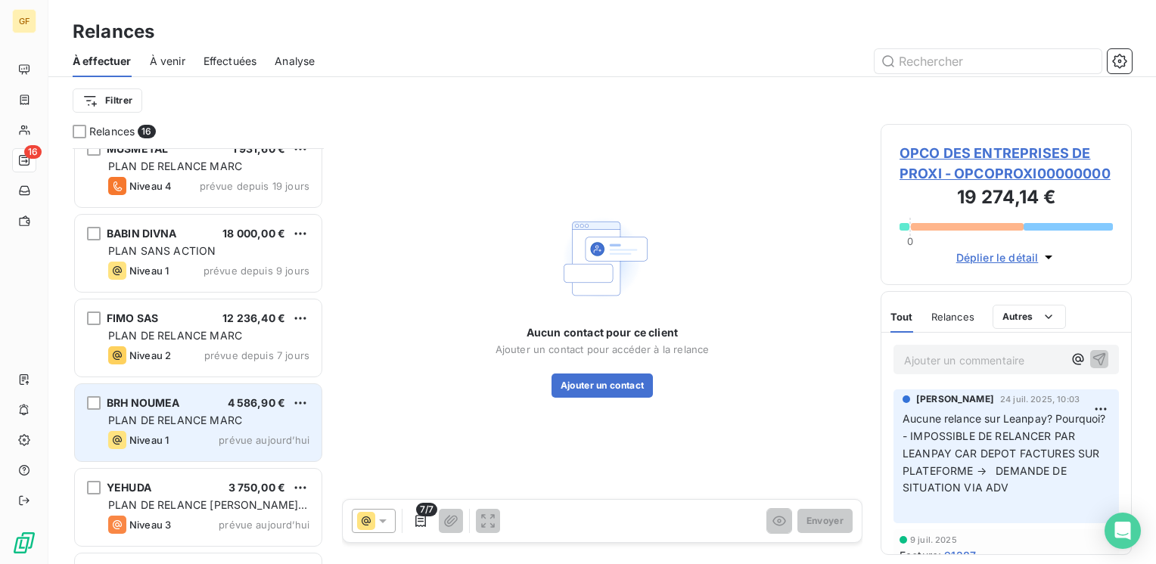
click at [200, 431] on div "Niveau 1 prévue aujourd’hui" at bounding box center [208, 440] width 201 height 18
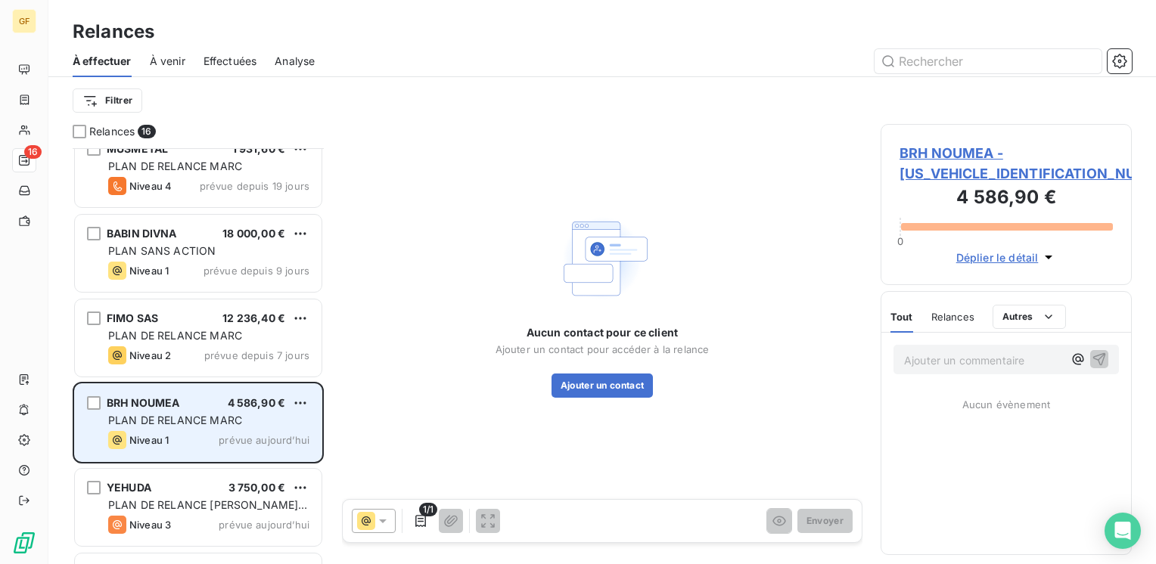
scroll to position [940, 0]
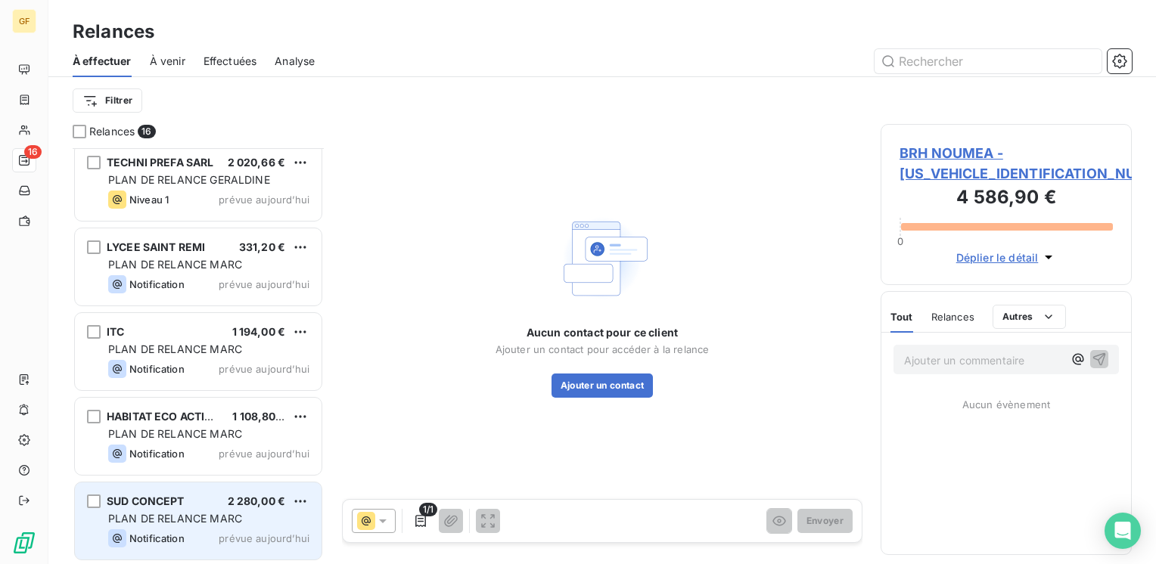
click at [191, 530] on div "Notification prévue aujourd’hui" at bounding box center [208, 539] width 201 height 18
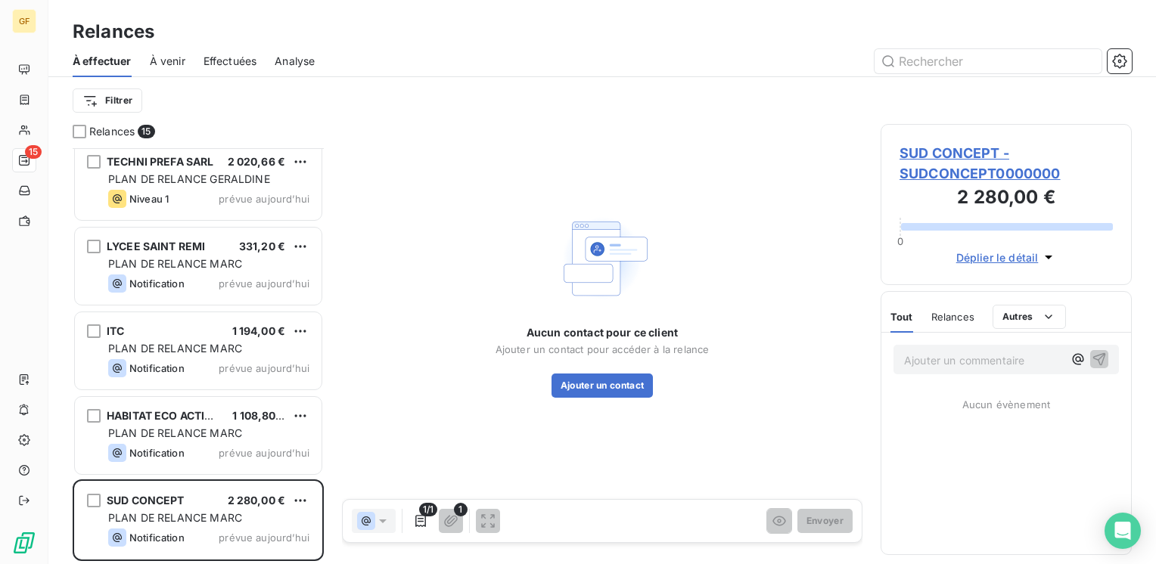
scroll to position [855, 0]
click at [965, 158] on span "SUD CONCEPT - SUDCONCEPT0000000" at bounding box center [1006, 163] width 213 height 41
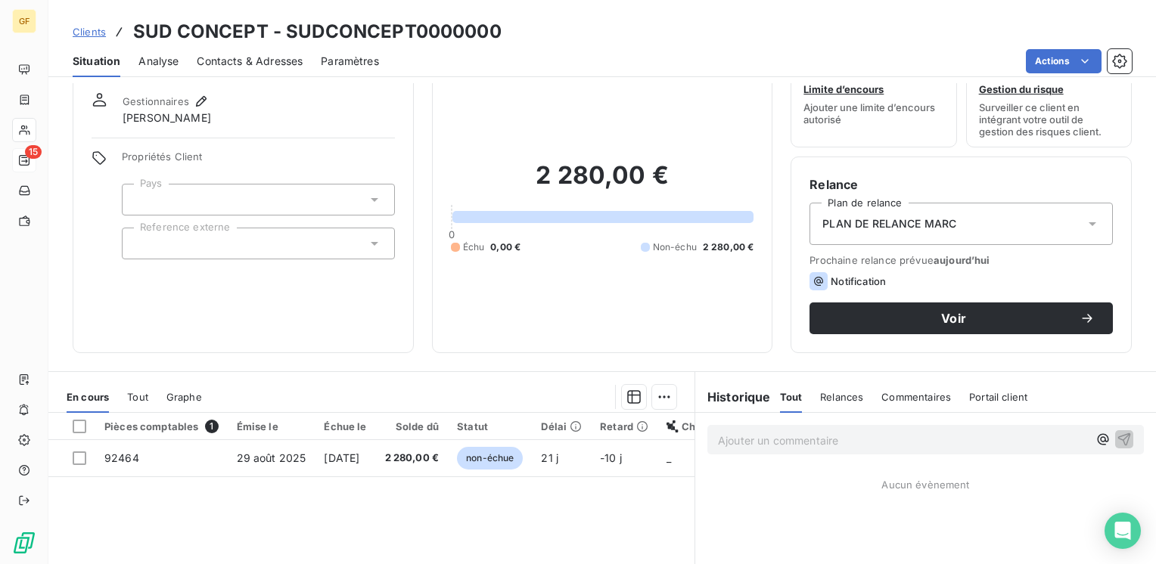
scroll to position [76, 0]
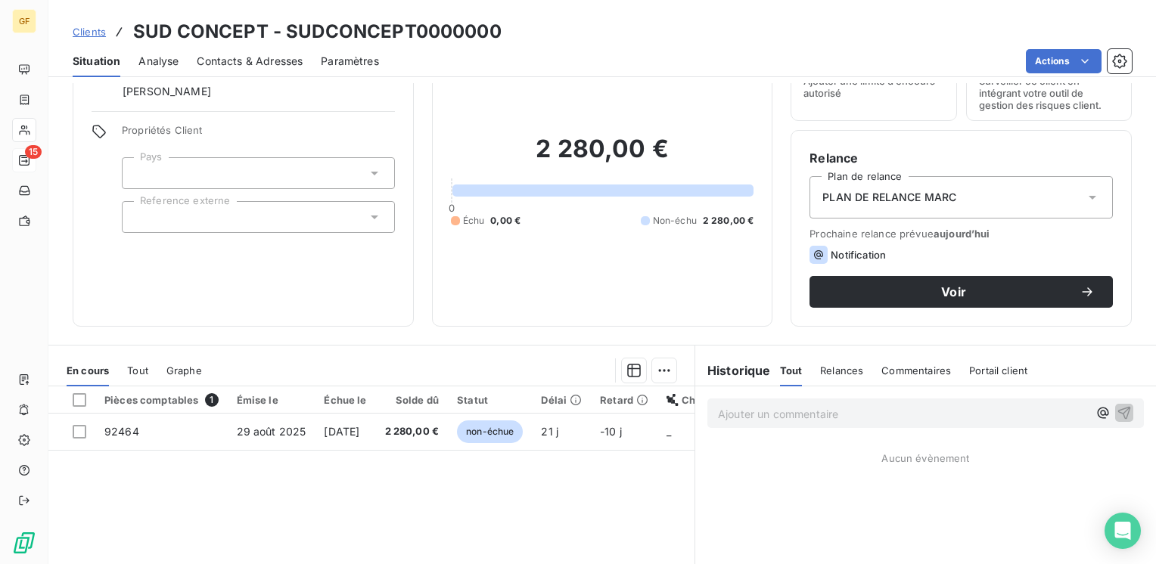
click at [263, 58] on span "Contacts & Adresses" at bounding box center [250, 61] width 106 height 15
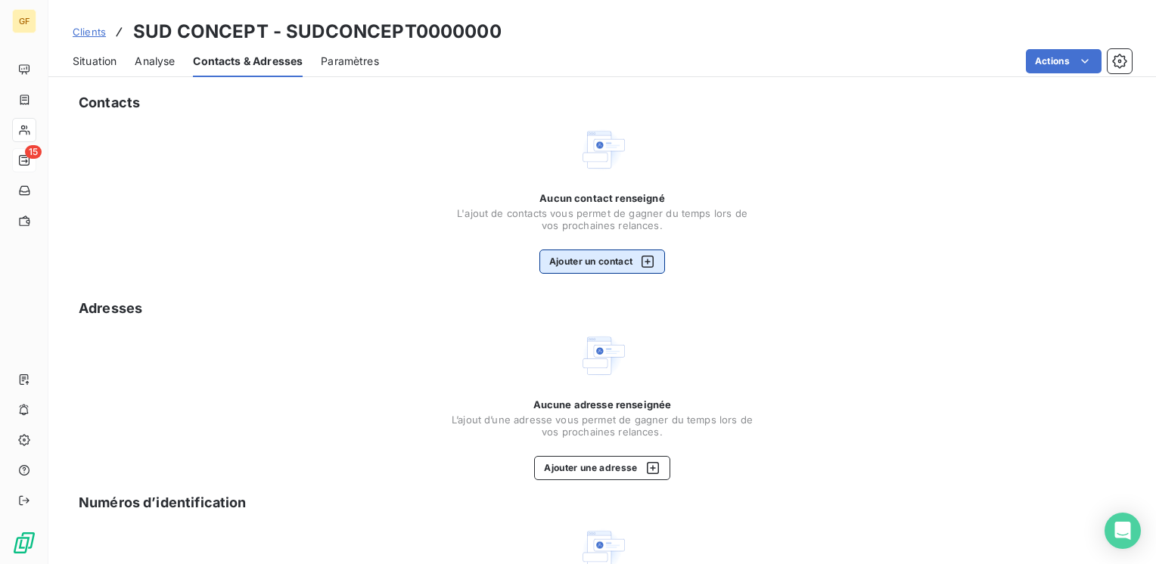
click at [584, 266] on button "Ajouter un contact" at bounding box center [602, 262] width 126 height 24
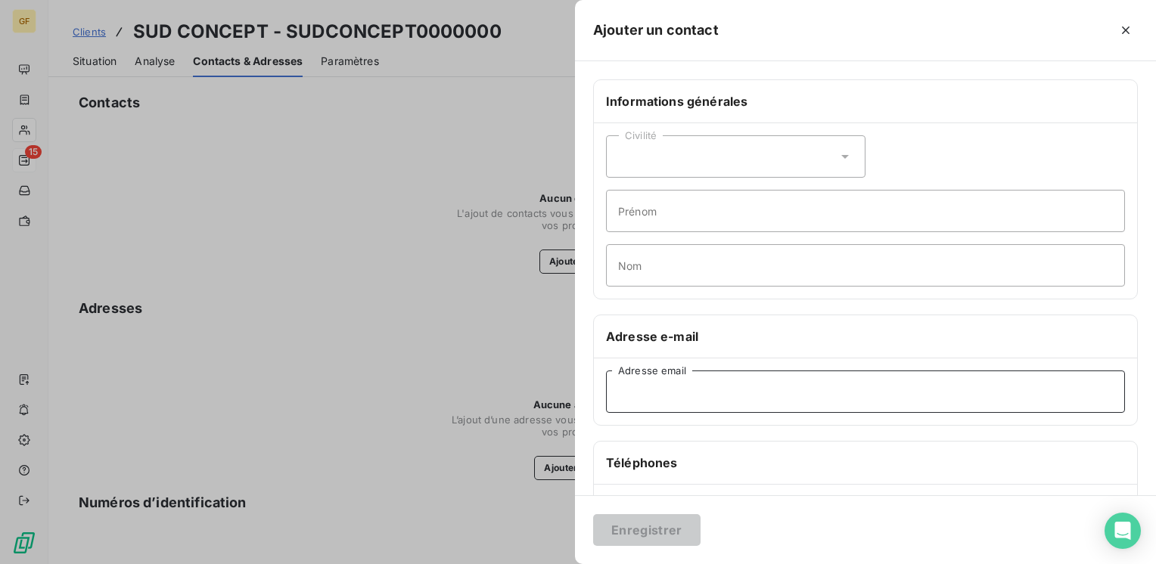
click at [626, 388] on input "Adresse email" at bounding box center [865, 392] width 519 height 42
paste input "laurentpetry@sudconcept.fr"
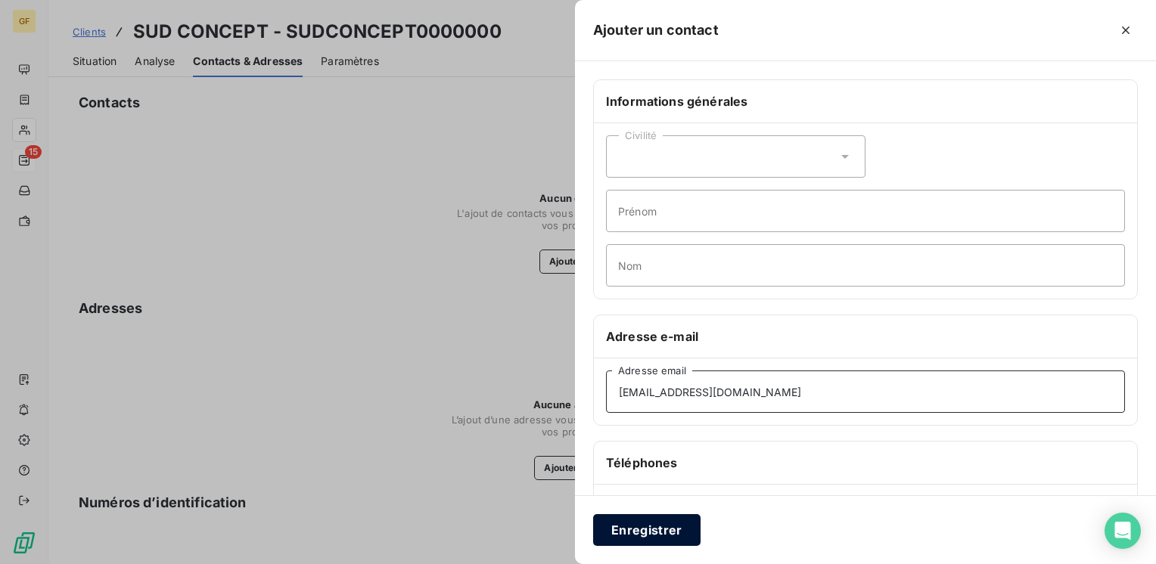
type input "laurentpetry@sudconcept.fr"
click at [638, 533] on button "Enregistrer" at bounding box center [646, 530] width 107 height 32
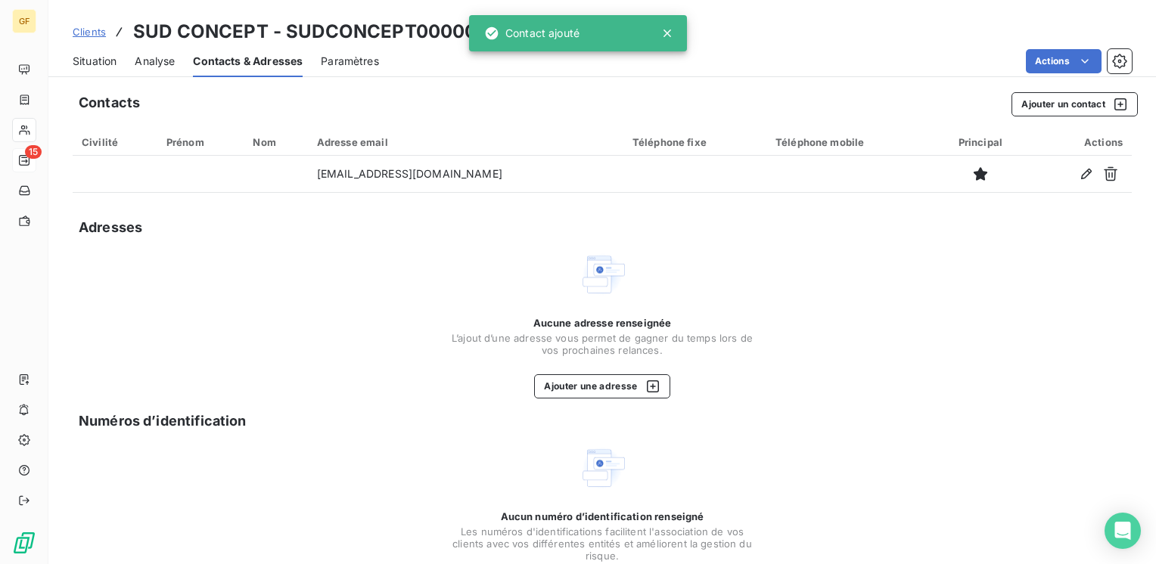
drag, startPoint x: 80, startPoint y: 57, endPoint x: 98, endPoint y: 54, distance: 18.4
click at [80, 57] on span "Situation" at bounding box center [95, 61] width 44 height 15
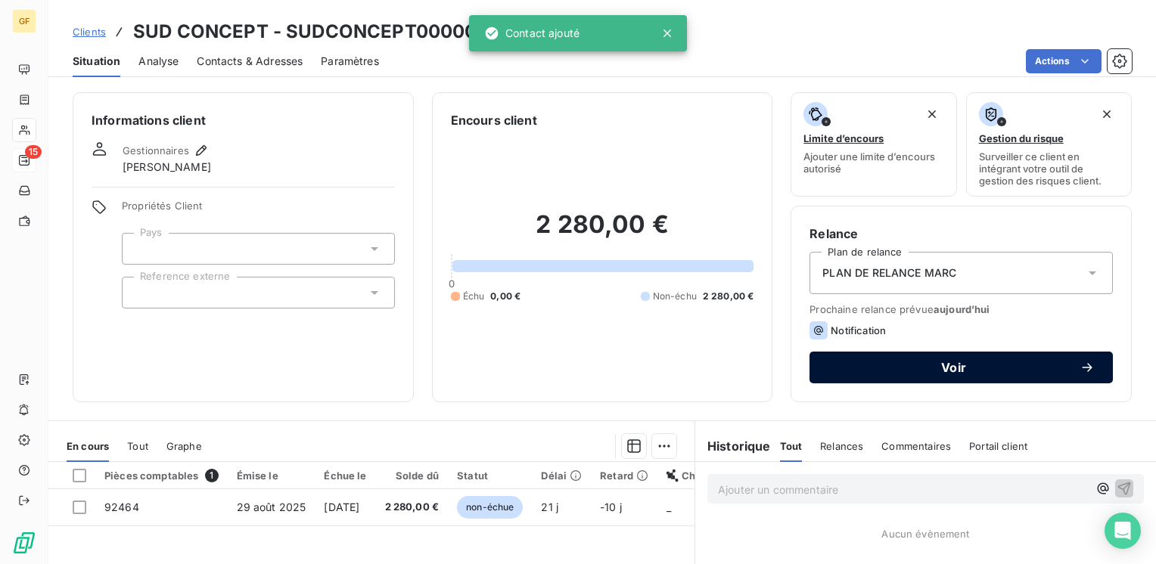
click at [987, 377] on button "Voir" at bounding box center [961, 368] width 303 height 32
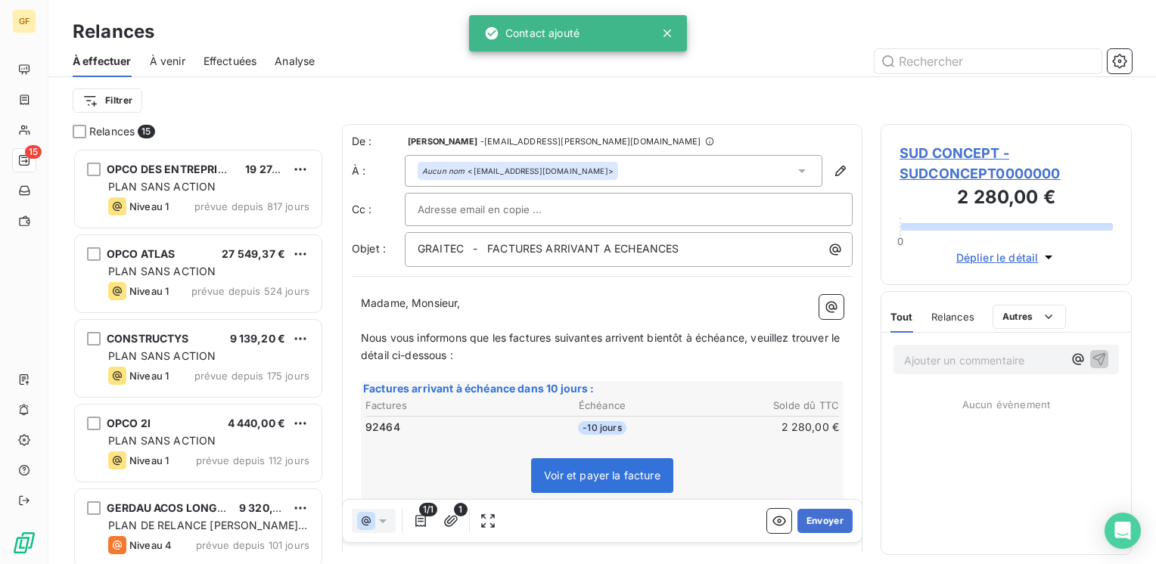
scroll to position [405, 239]
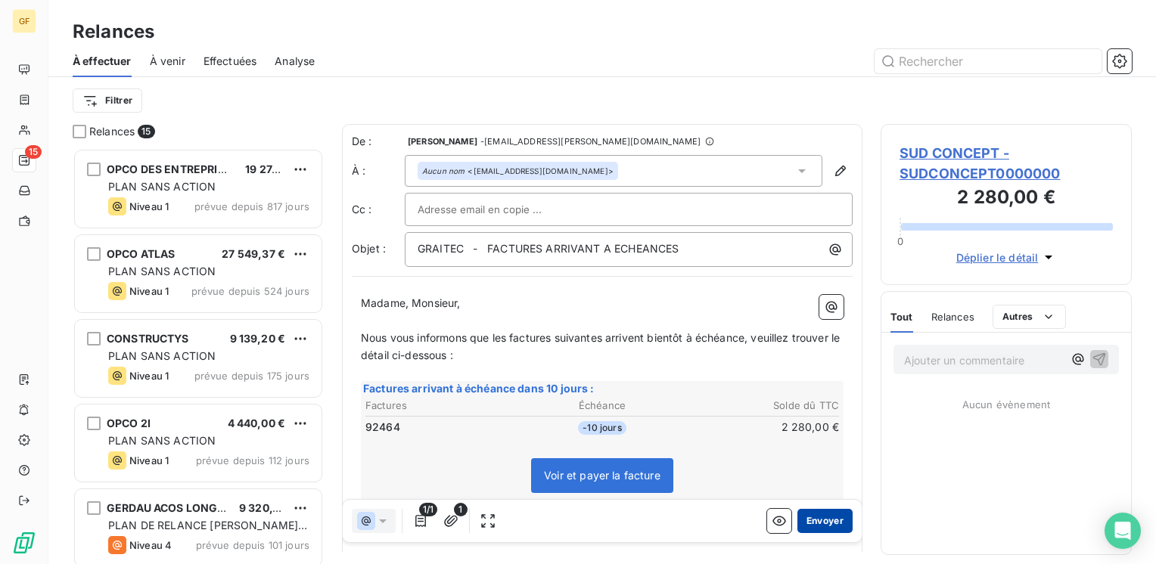
click at [819, 515] on button "Envoyer" at bounding box center [824, 521] width 55 height 24
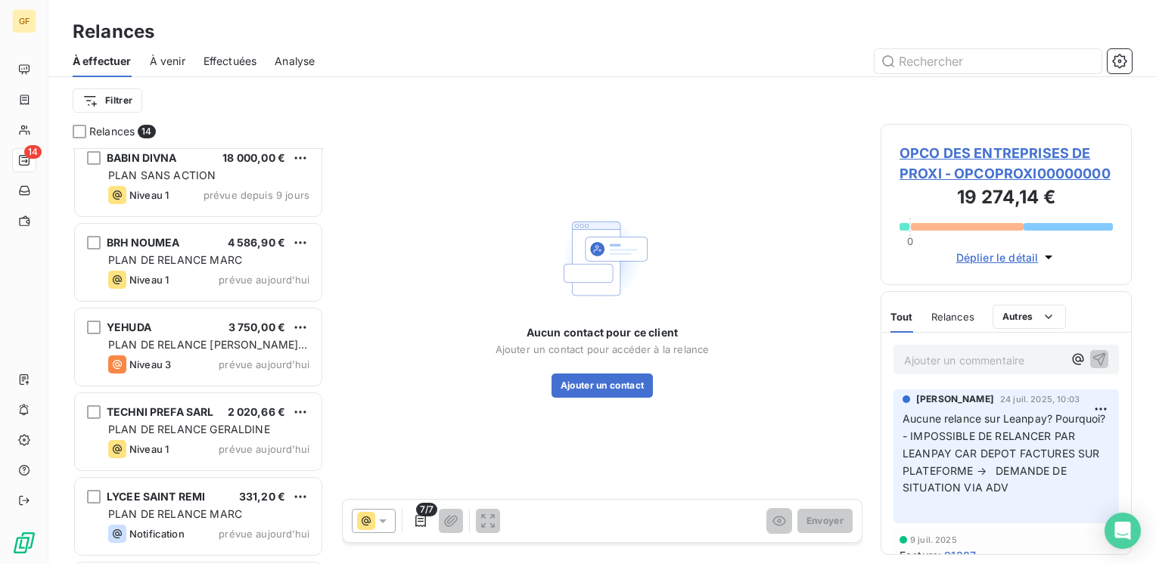
scroll to position [770, 0]
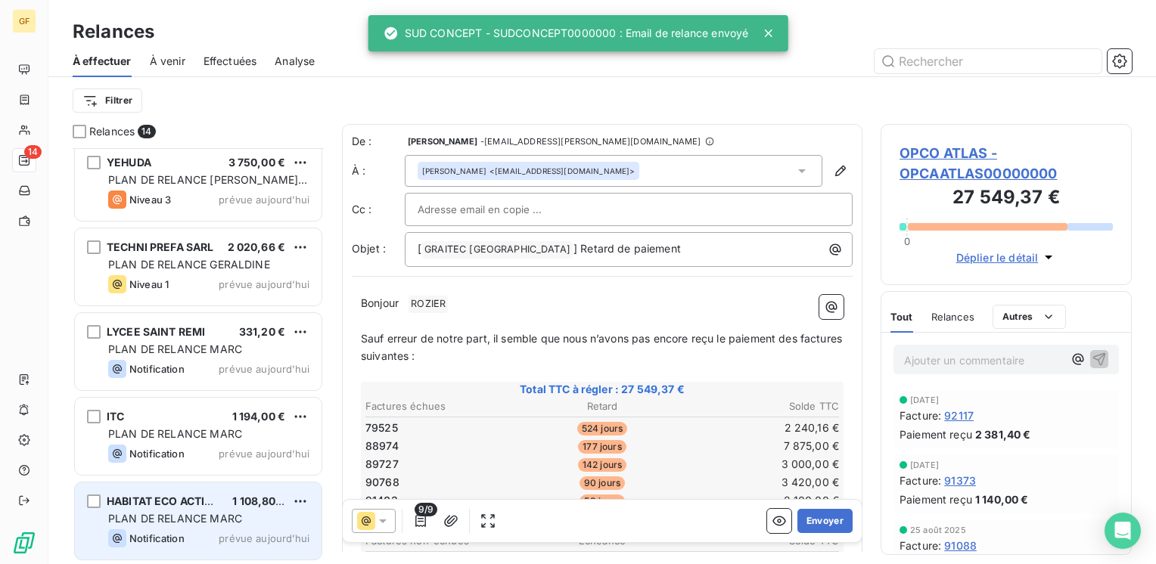
click at [195, 505] on span "HABITAT ECO ACTION" at bounding box center [164, 501] width 115 height 13
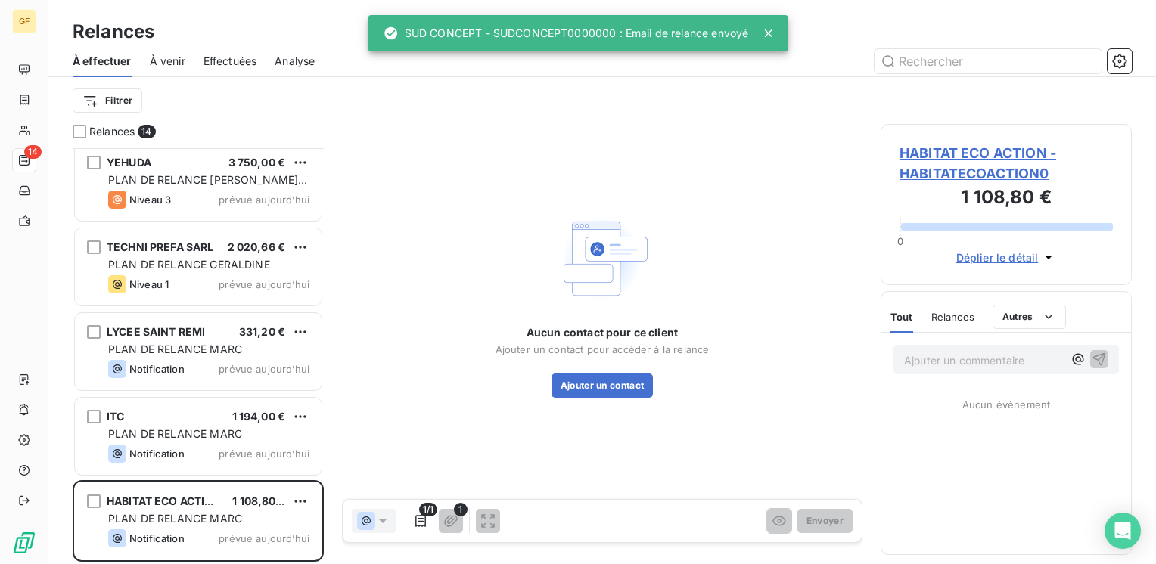
click at [930, 148] on span "HABITAT ECO ACTION - HABITATECOACTION0" at bounding box center [1006, 163] width 213 height 41
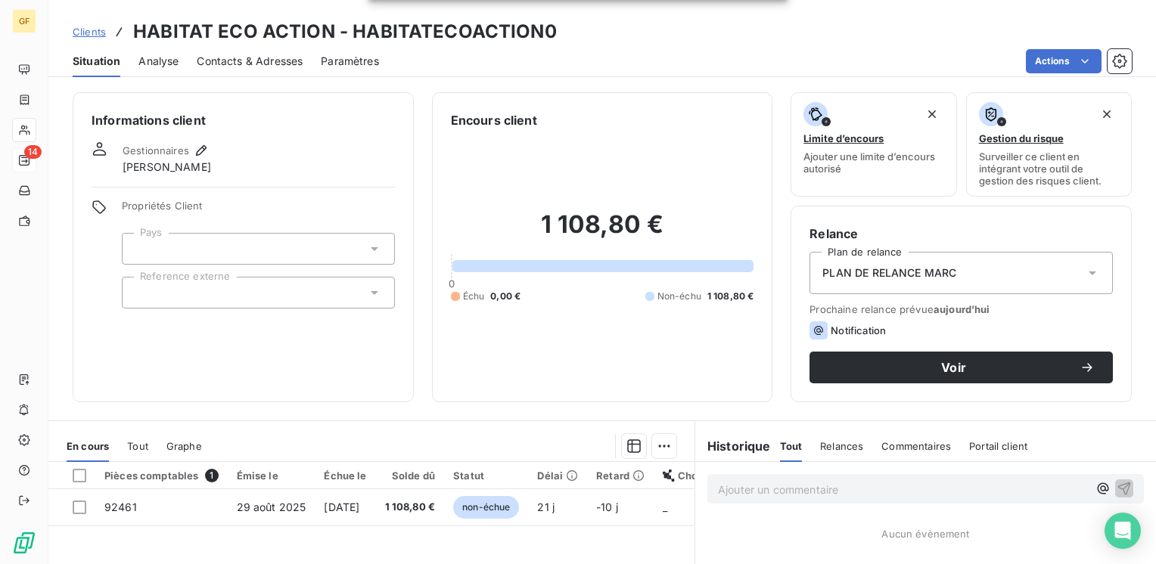
scroll to position [76, 0]
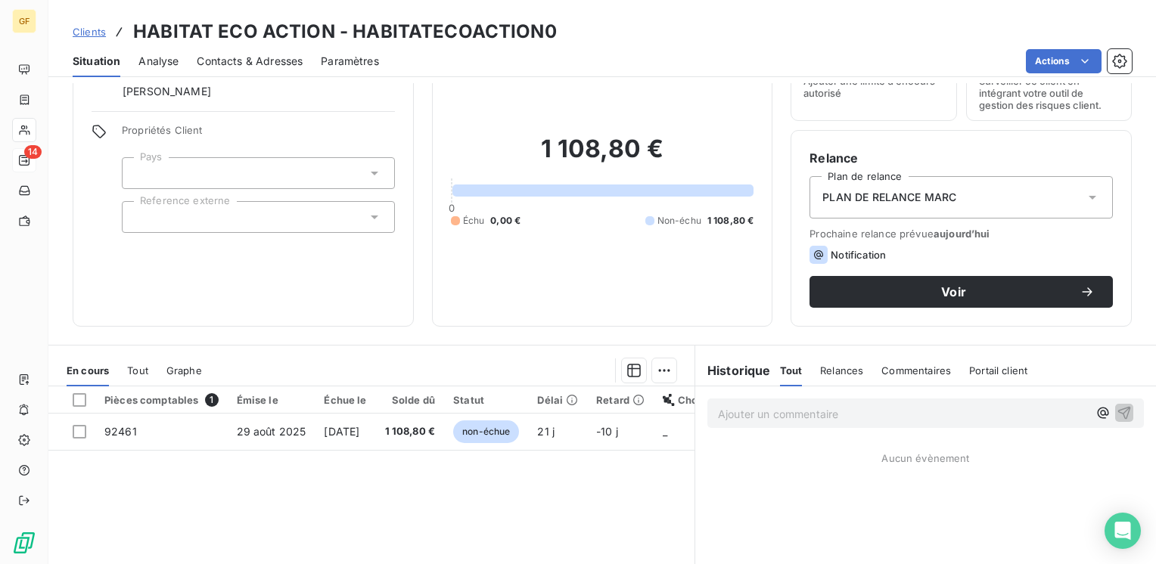
drag, startPoint x: 322, startPoint y: 316, endPoint x: 303, endPoint y: 250, distance: 68.5
click at [322, 316] on div "Informations client Gestionnaires angelique GARRET Propriétés Client Pays Refer…" at bounding box center [243, 172] width 341 height 310
click at [272, 64] on span "Contacts & Adresses" at bounding box center [250, 61] width 106 height 15
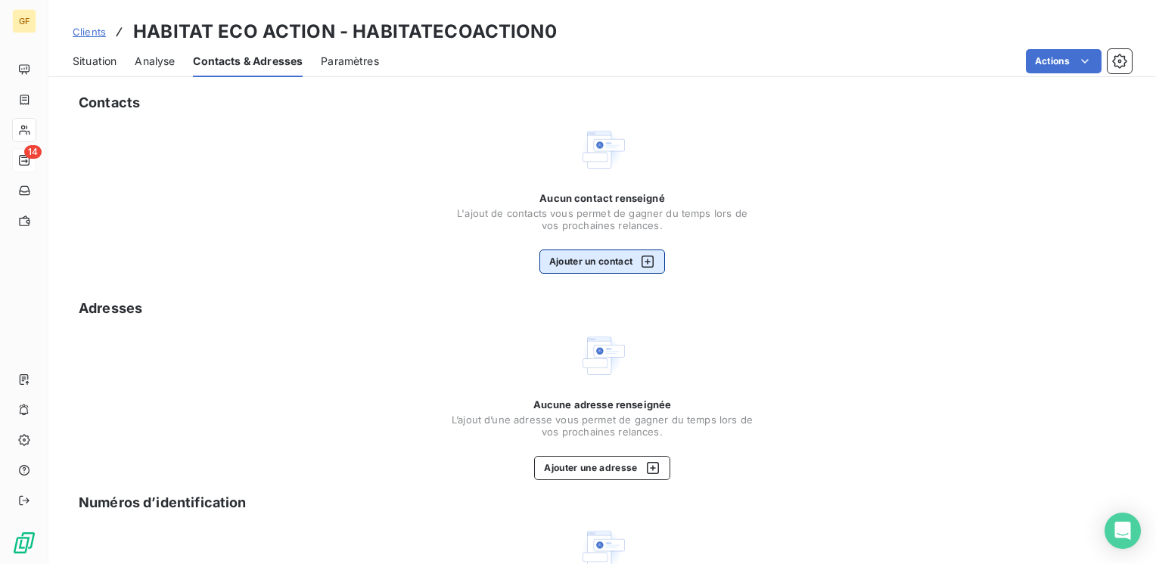
click at [569, 268] on button "Ajouter un contact" at bounding box center [602, 262] width 126 height 24
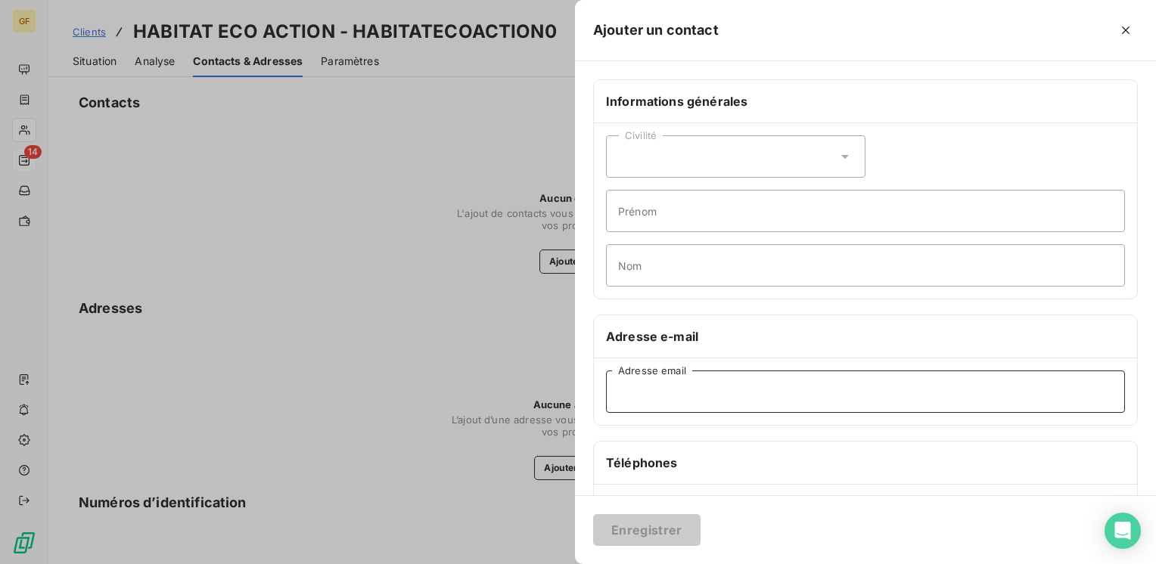
click at [672, 398] on input "Adresse email" at bounding box center [865, 392] width 519 height 42
paste input "fournisseurs@habitat-eco-action.fr"
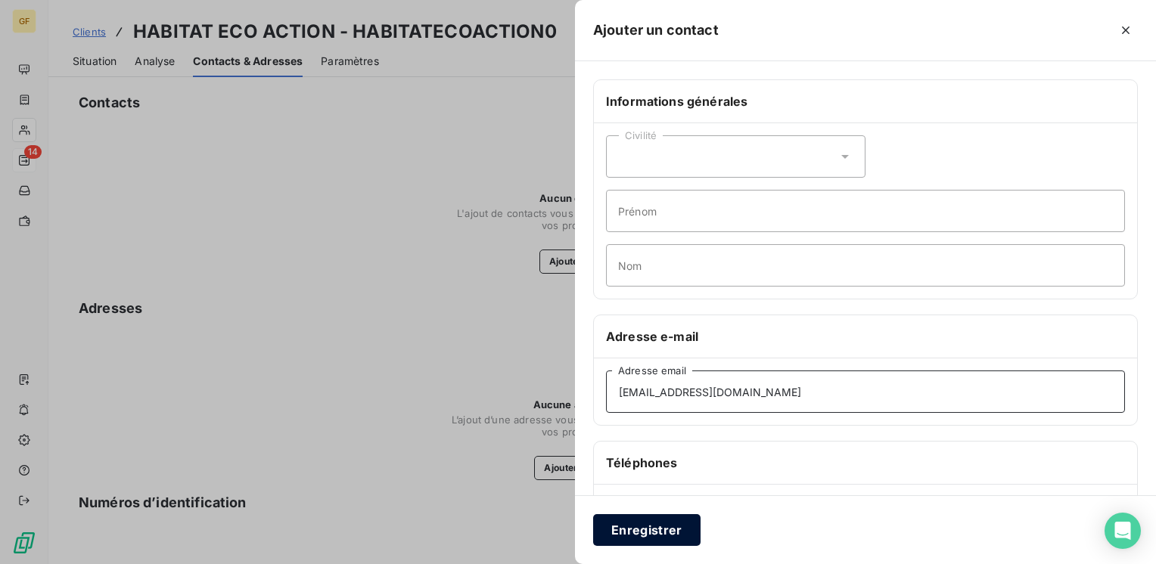
type input "fournisseurs@habitat-eco-action.fr"
click at [626, 545] on button "Enregistrer" at bounding box center [646, 530] width 107 height 32
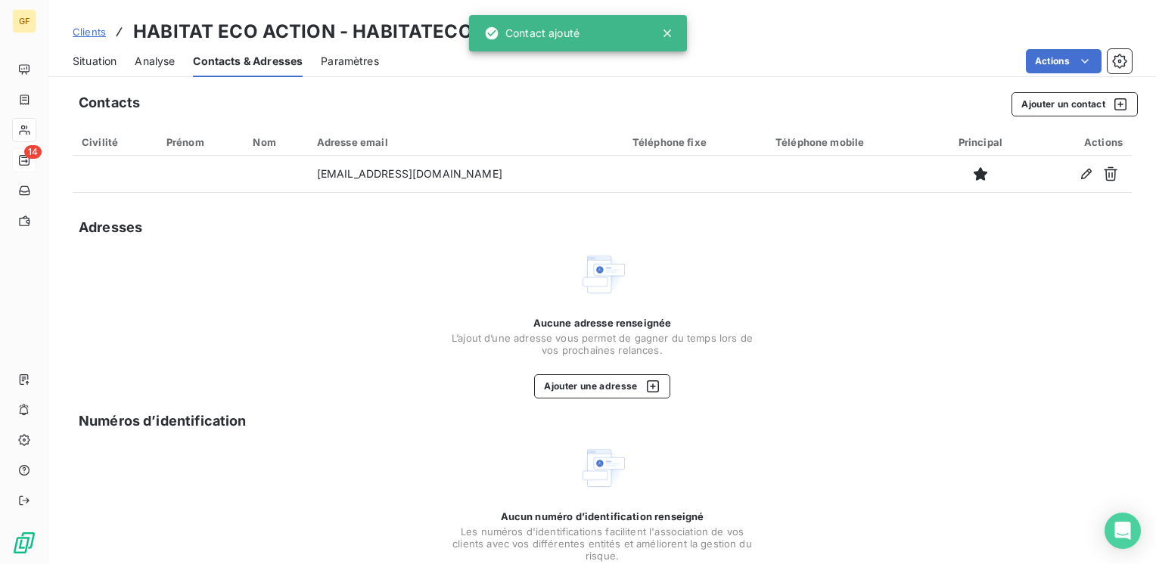
click at [96, 61] on span "Situation" at bounding box center [95, 61] width 44 height 15
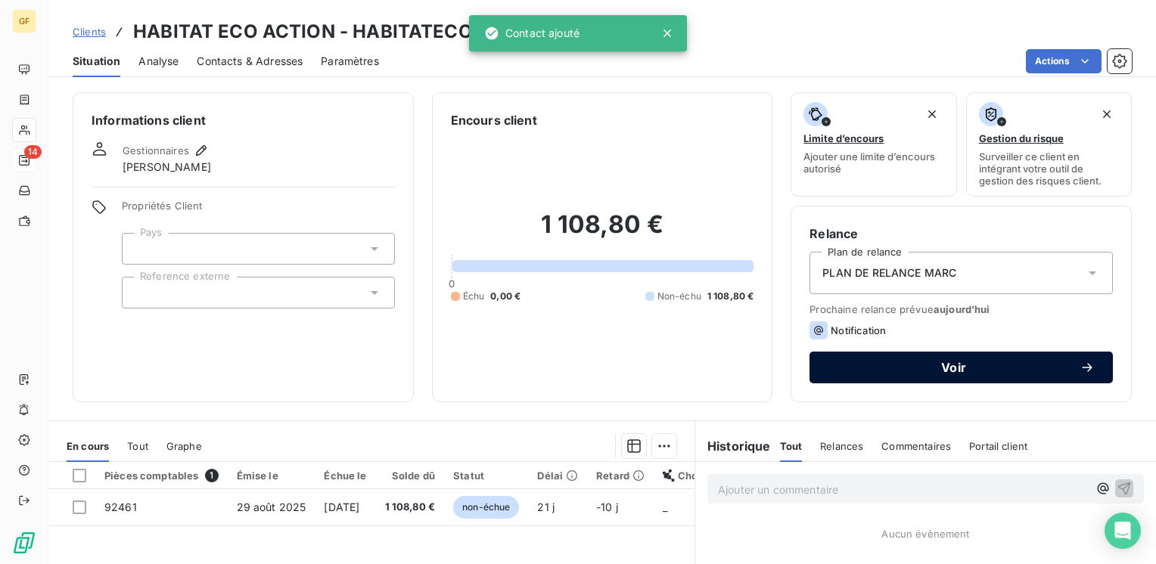
click at [843, 357] on button "Voir" at bounding box center [961, 368] width 303 height 32
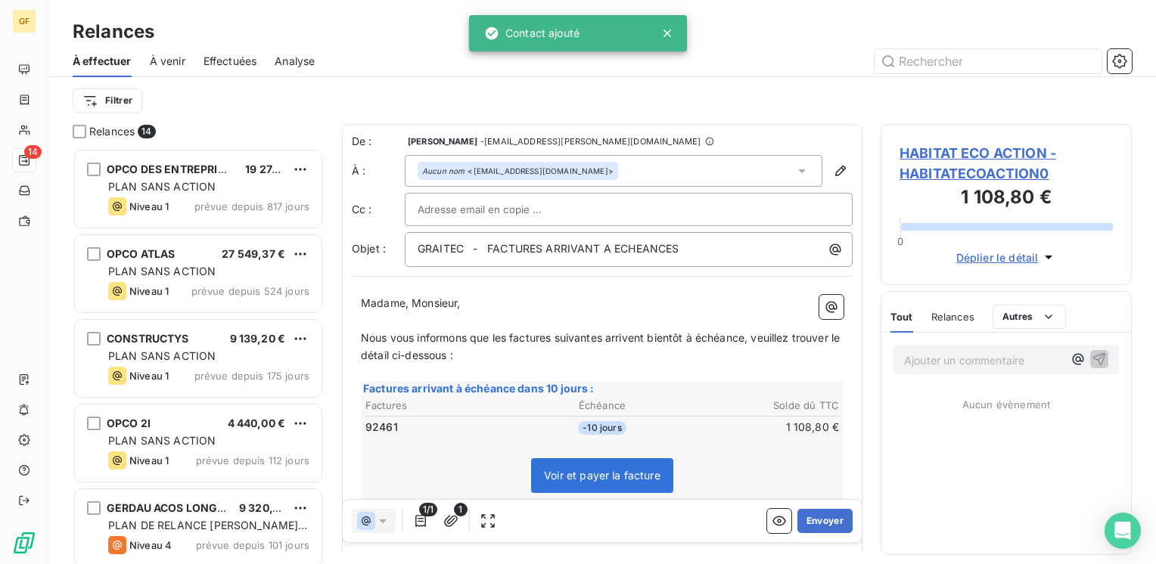
scroll to position [405, 239]
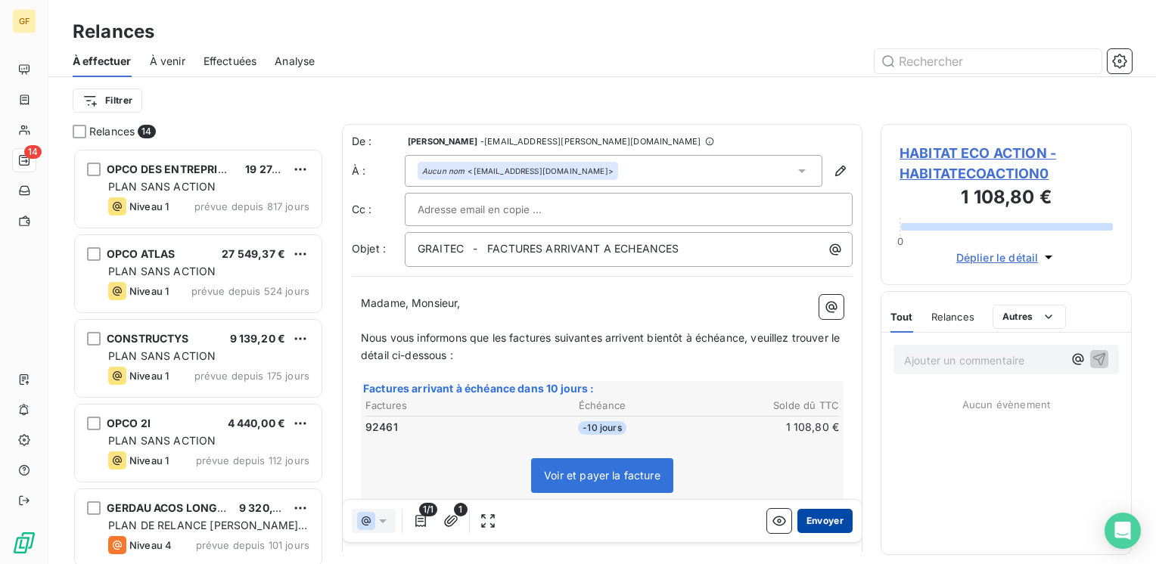
click at [825, 521] on button "Envoyer" at bounding box center [824, 521] width 55 height 24
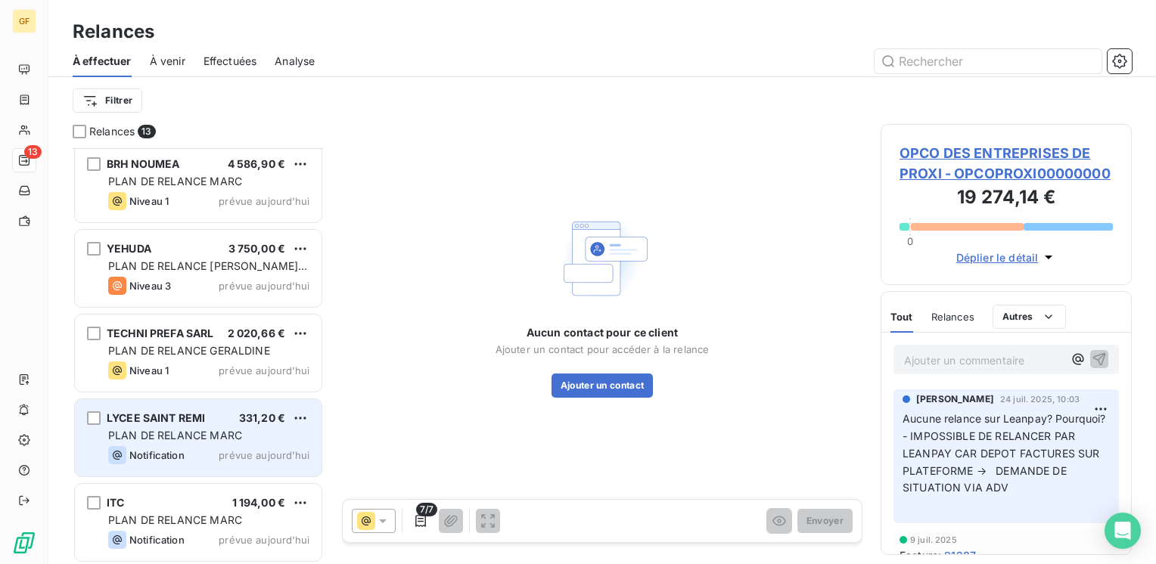
scroll to position [685, 0]
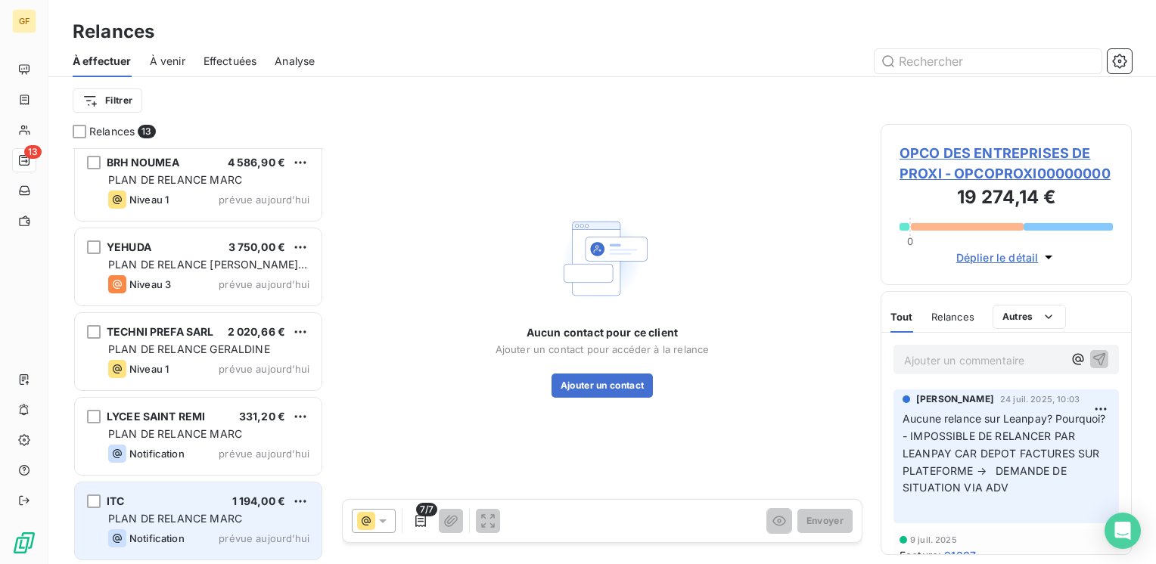
click at [209, 508] on div "ITC 1 194,00 € PLAN DE RELANCE MARC Notification prévue aujourd’hui" at bounding box center [198, 521] width 247 height 77
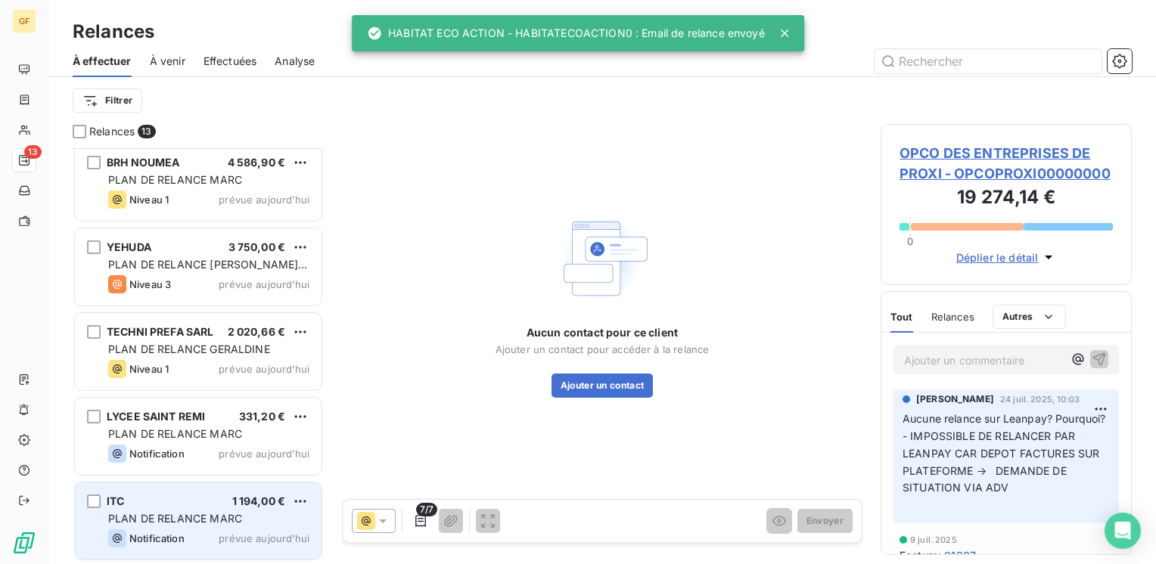
click at [216, 507] on div "ITC 1 194,00 €" at bounding box center [208, 502] width 201 height 14
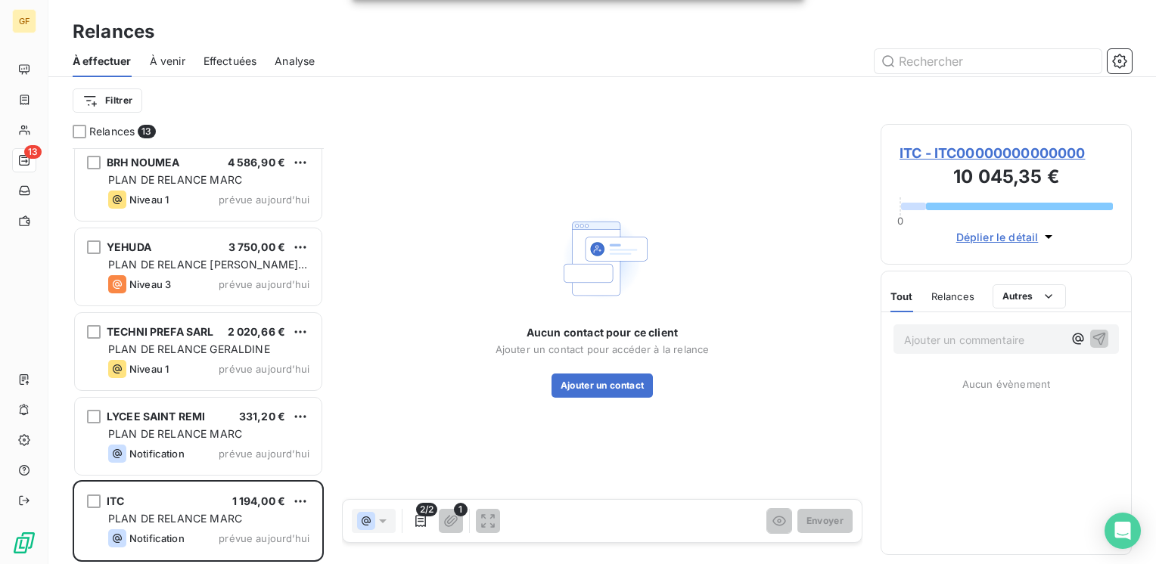
click at [973, 147] on span "ITC - ITC00000000000000" at bounding box center [1006, 153] width 213 height 20
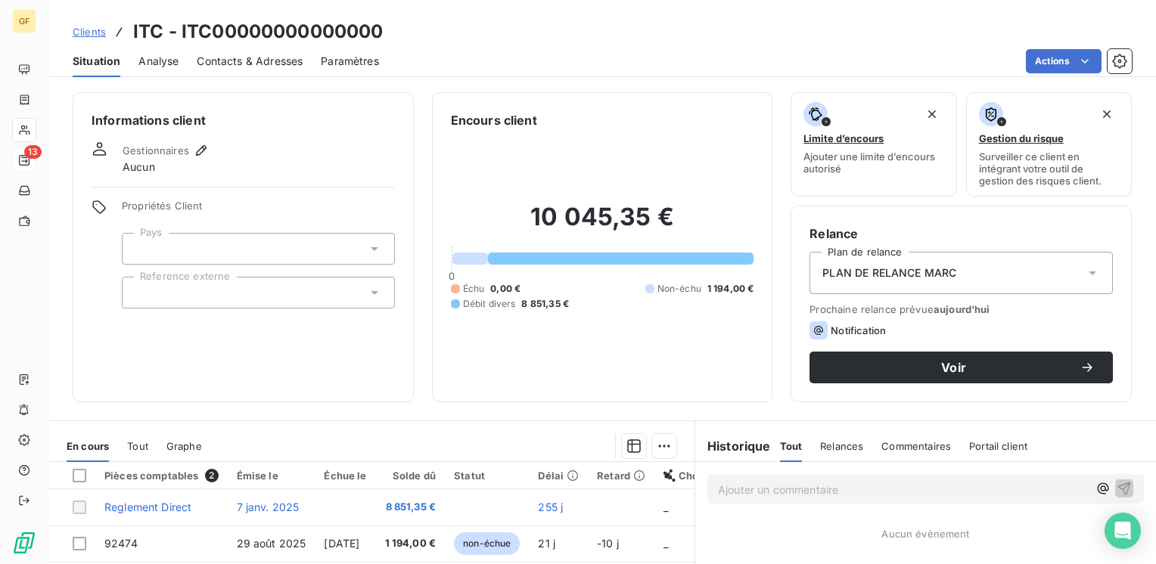
scroll to position [76, 0]
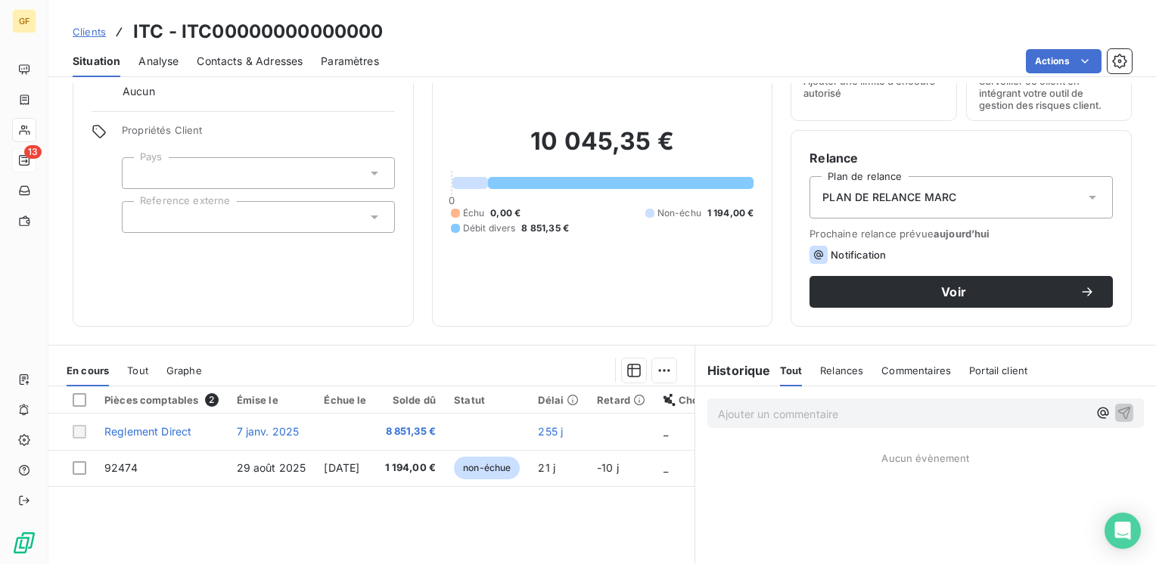
click at [227, 50] on div "Contacts & Adresses" at bounding box center [250, 61] width 106 height 32
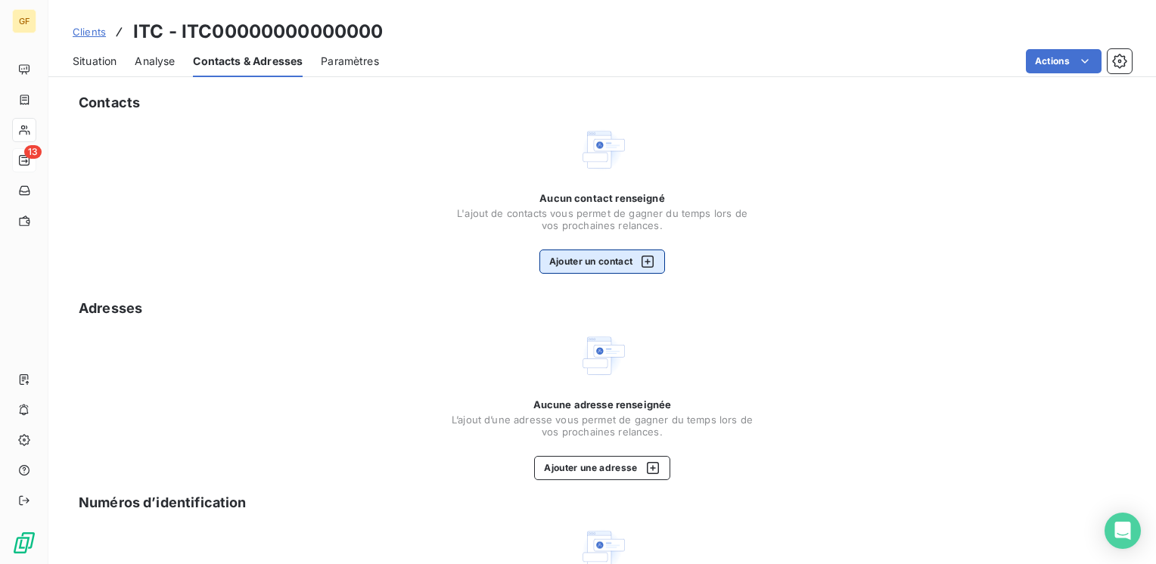
click at [608, 266] on button "Ajouter un contact" at bounding box center [602, 262] width 126 height 24
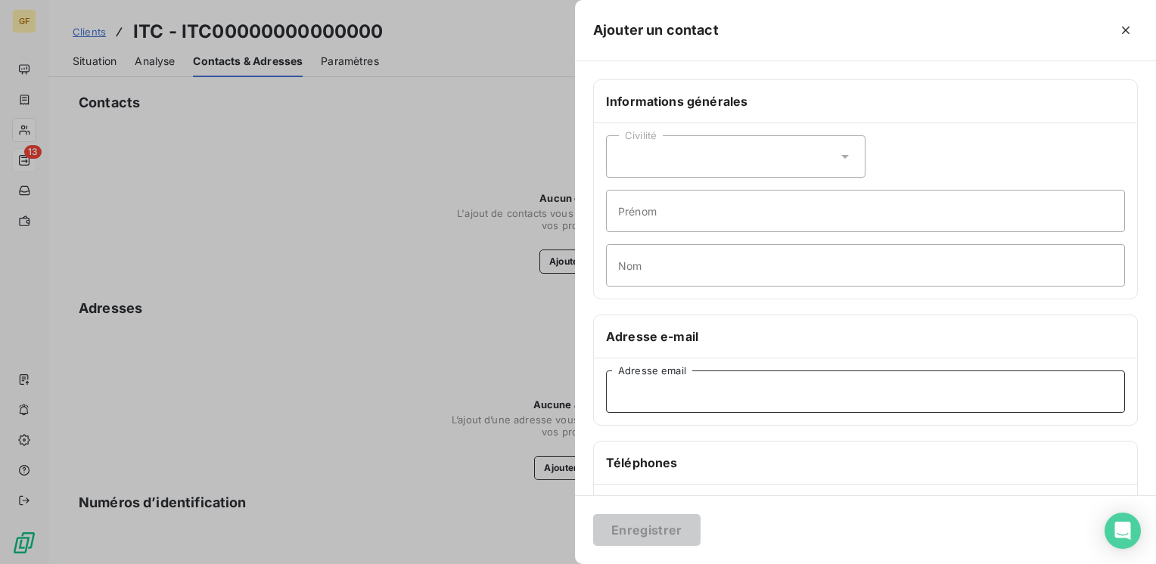
click at [647, 384] on input "Adresse email" at bounding box center [865, 392] width 519 height 42
paste input "gibrat@itc-be.fr"
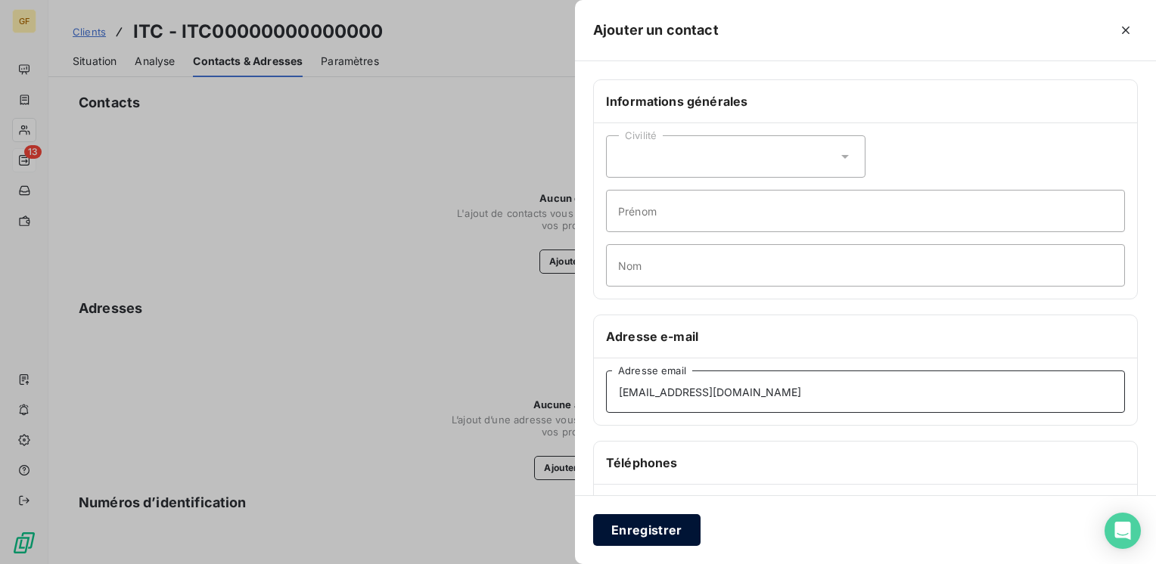
type input "gibrat@itc-be.fr"
click at [633, 532] on button "Enregistrer" at bounding box center [646, 530] width 107 height 32
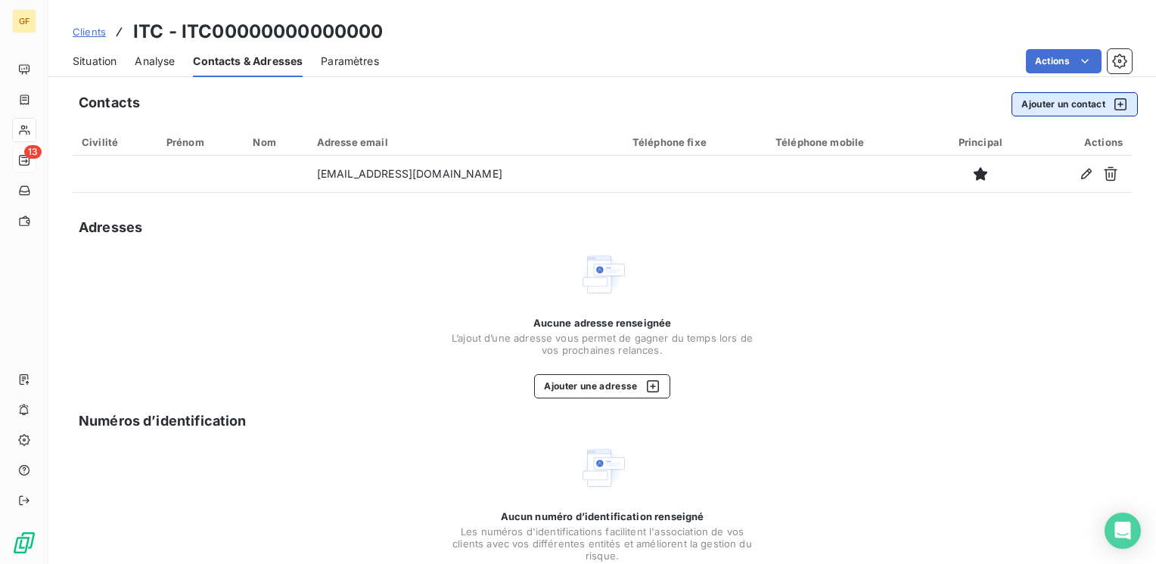
click at [1028, 100] on button "Ajouter un contact" at bounding box center [1075, 104] width 126 height 24
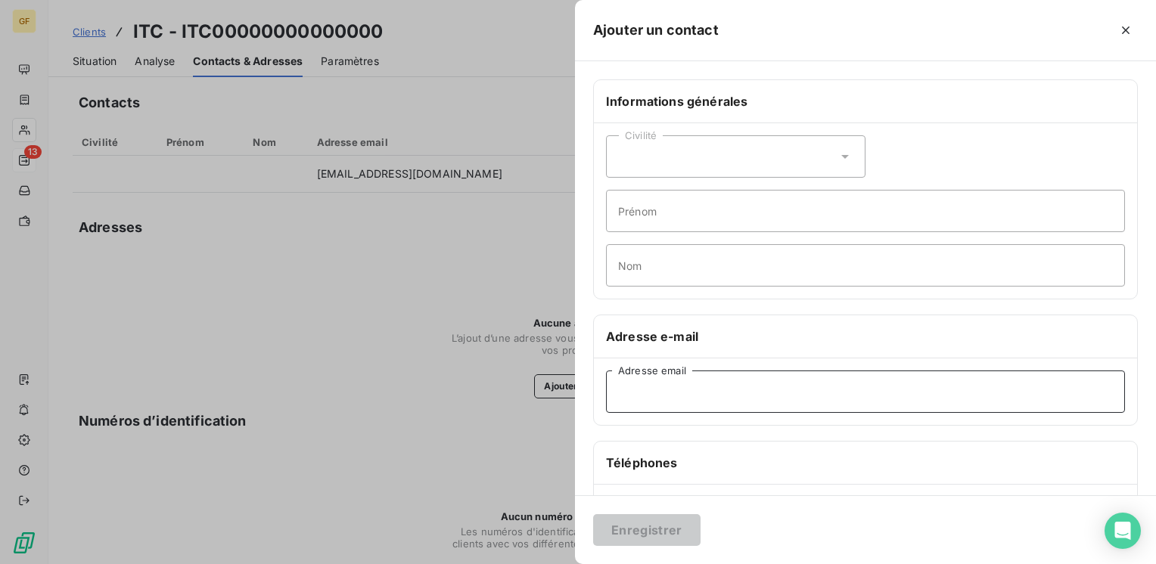
click at [681, 396] on input "Adresse email" at bounding box center [865, 392] width 519 height 42
paste input "jm.bonnet@itc-be.fr"
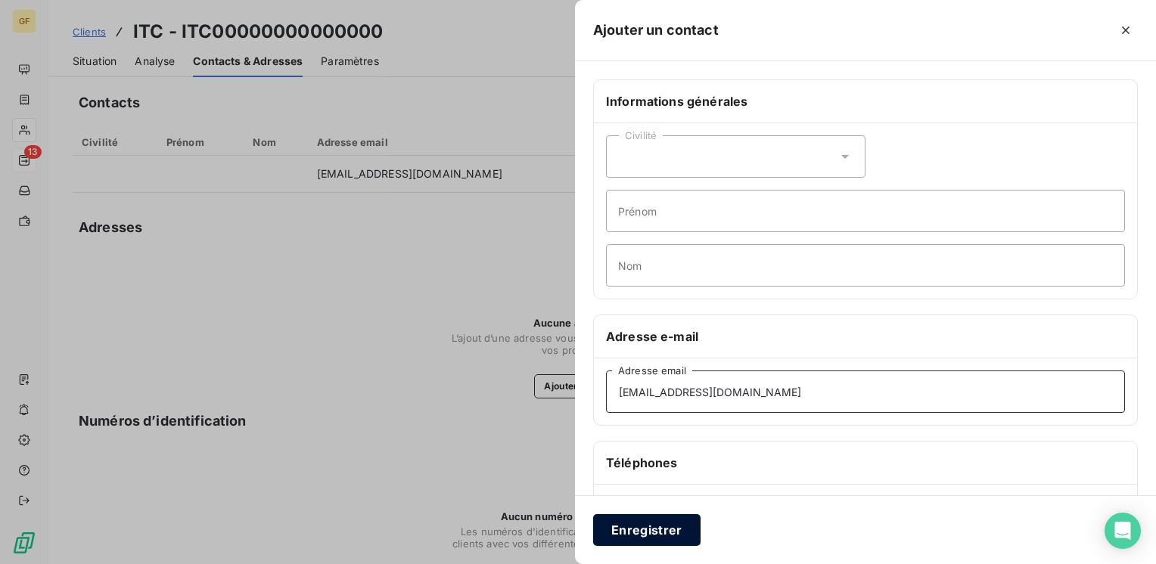
type input "jm.bonnet@itc-be.fr"
click at [645, 528] on button "Enregistrer" at bounding box center [646, 530] width 107 height 32
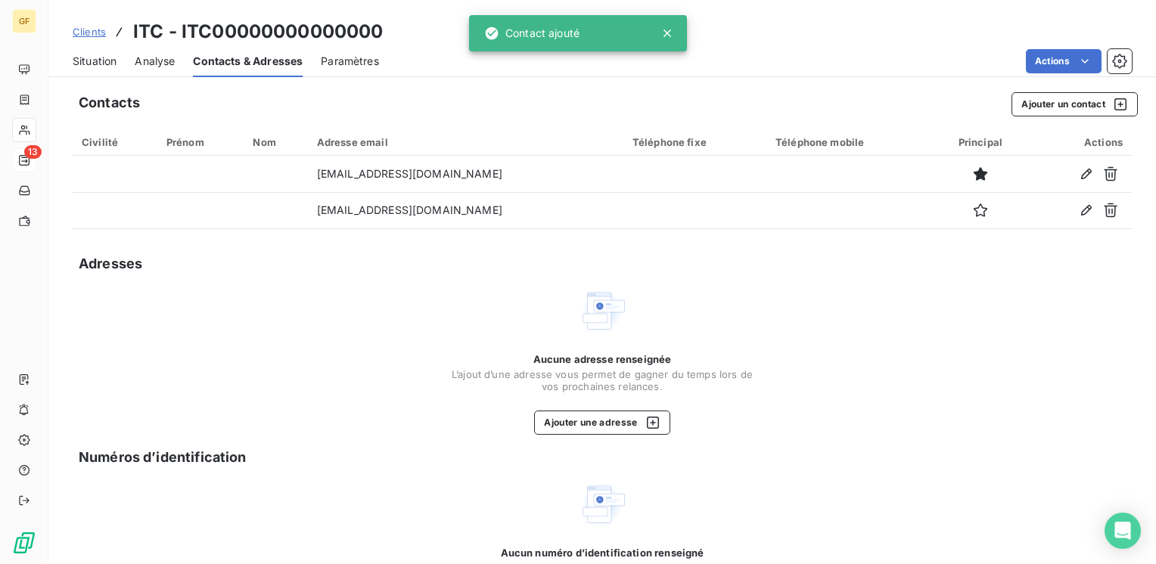
click at [107, 61] on span "Situation" at bounding box center [95, 61] width 44 height 15
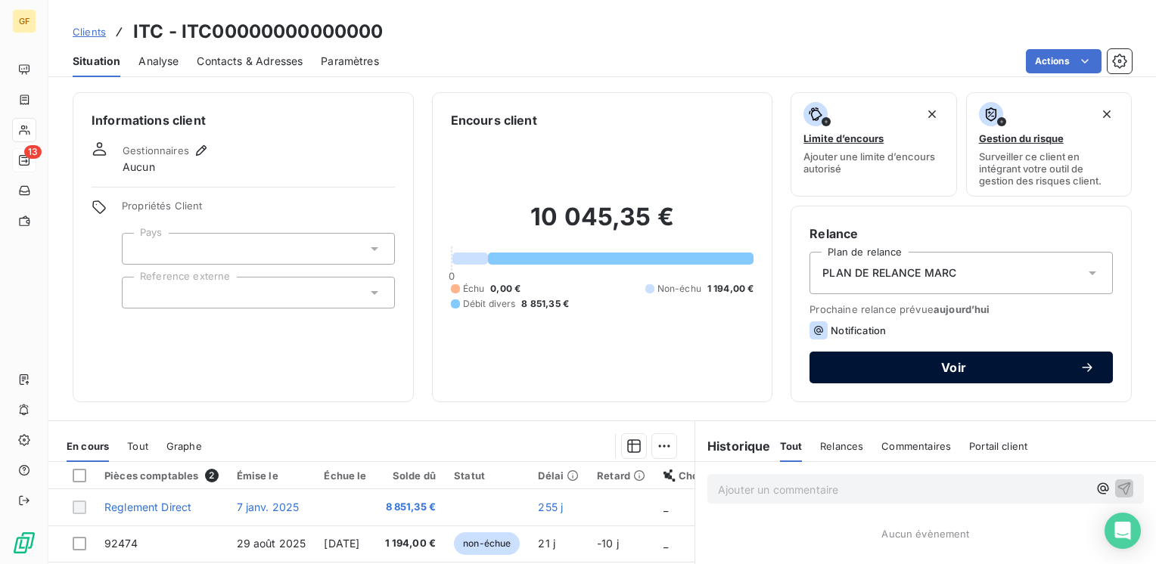
click at [884, 362] on span "Voir" at bounding box center [954, 368] width 252 height 12
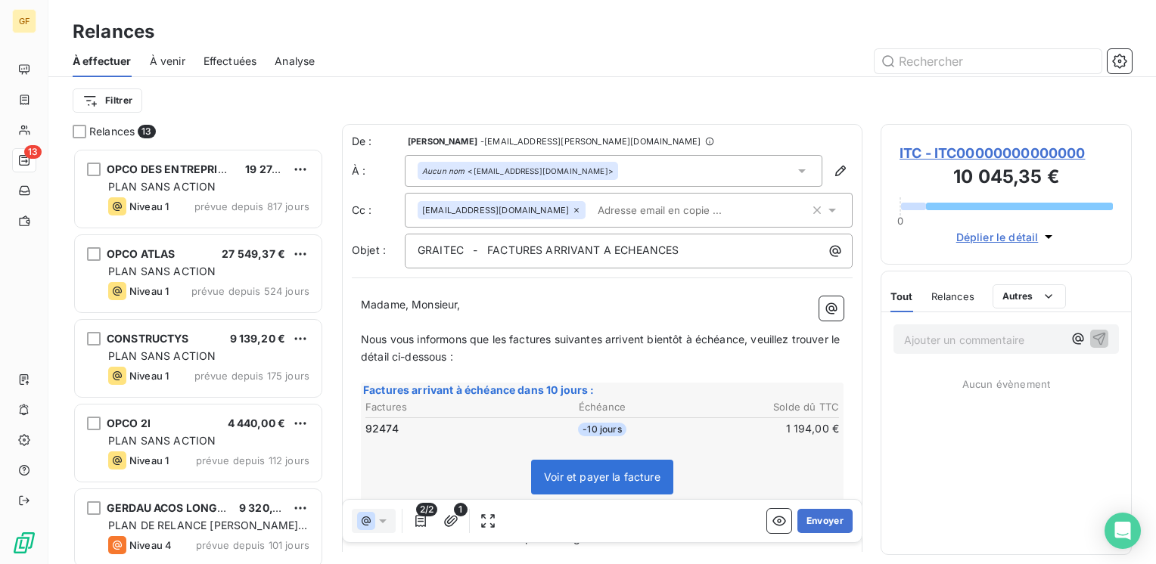
scroll to position [405, 239]
click at [820, 514] on button "Envoyer" at bounding box center [824, 521] width 55 height 24
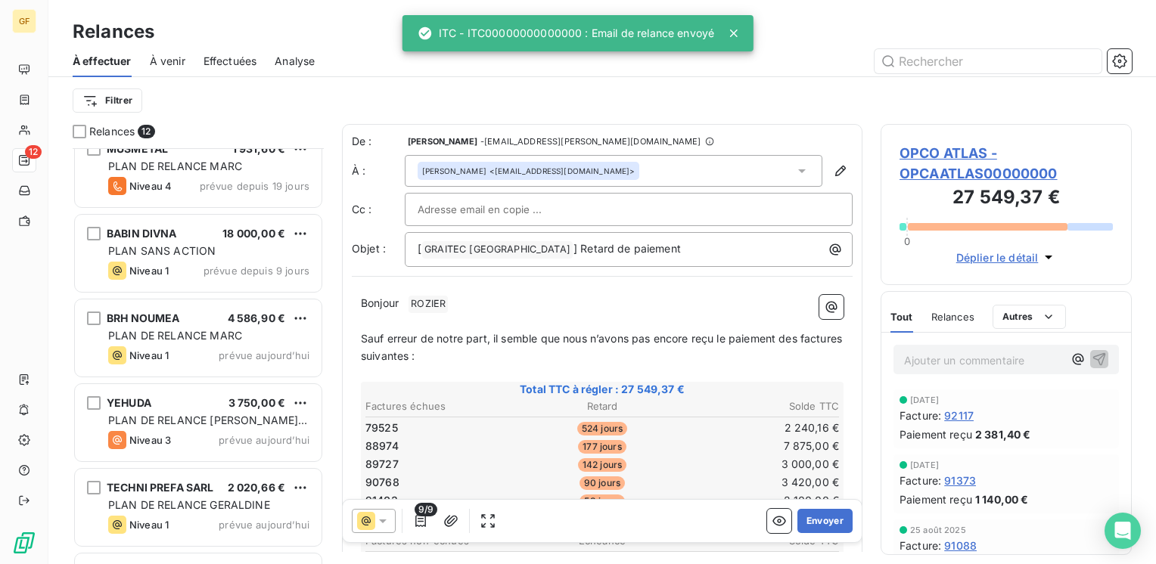
scroll to position [601, 0]
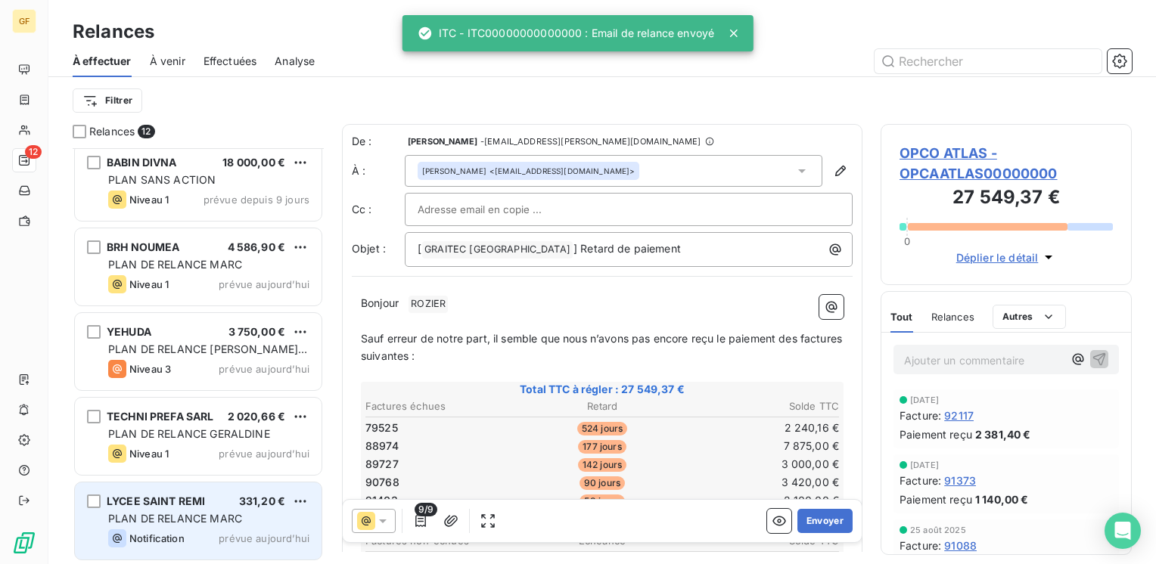
click at [224, 518] on span "PLAN DE RELANCE MARC" at bounding box center [175, 518] width 134 height 13
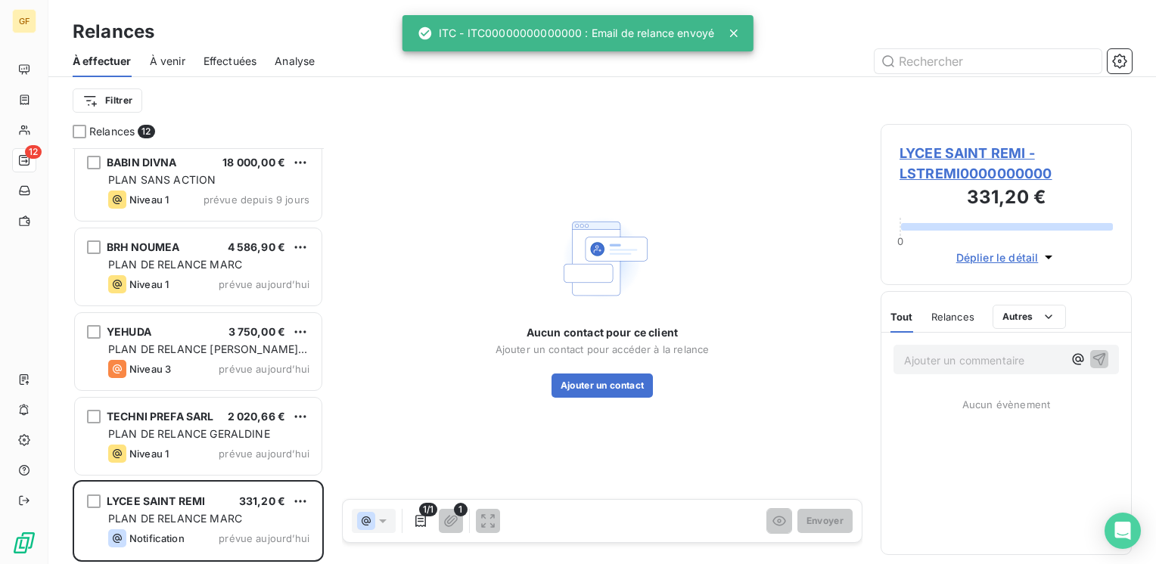
click at [943, 144] on span "LYCEE SAINT REMI - LSTREMI0000000000" at bounding box center [1006, 163] width 213 height 41
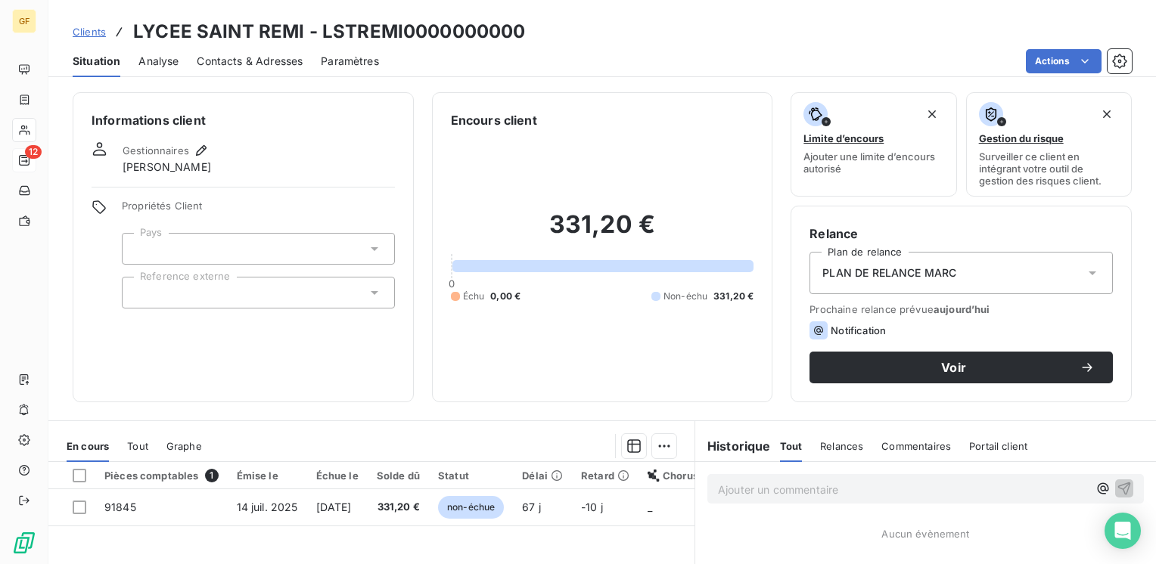
click at [278, 61] on span "Contacts & Adresses" at bounding box center [250, 61] width 106 height 15
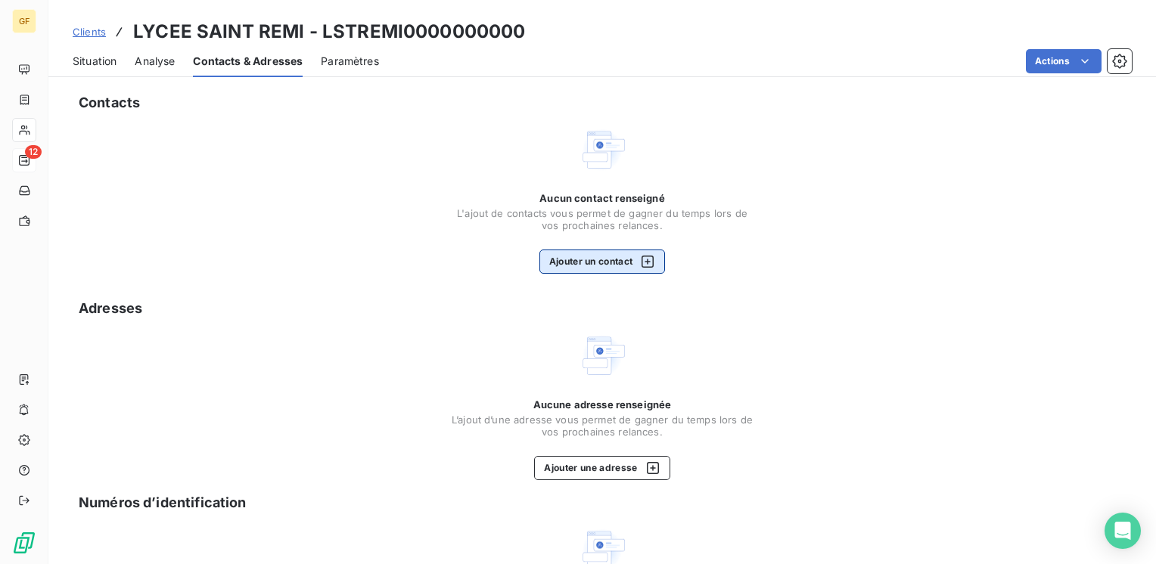
click at [611, 255] on button "Ajouter un contact" at bounding box center [602, 262] width 126 height 24
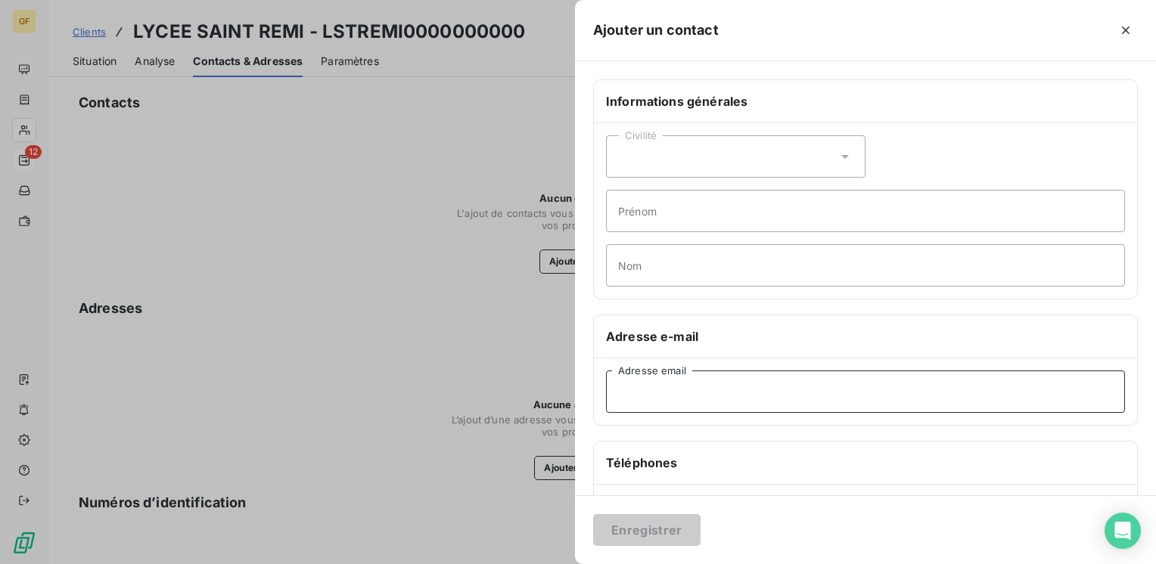
click at [688, 404] on input "Adresse email" at bounding box center [865, 392] width 519 height 42
paste input "[EMAIL_ADDRESS][DOMAIN_NAME]"
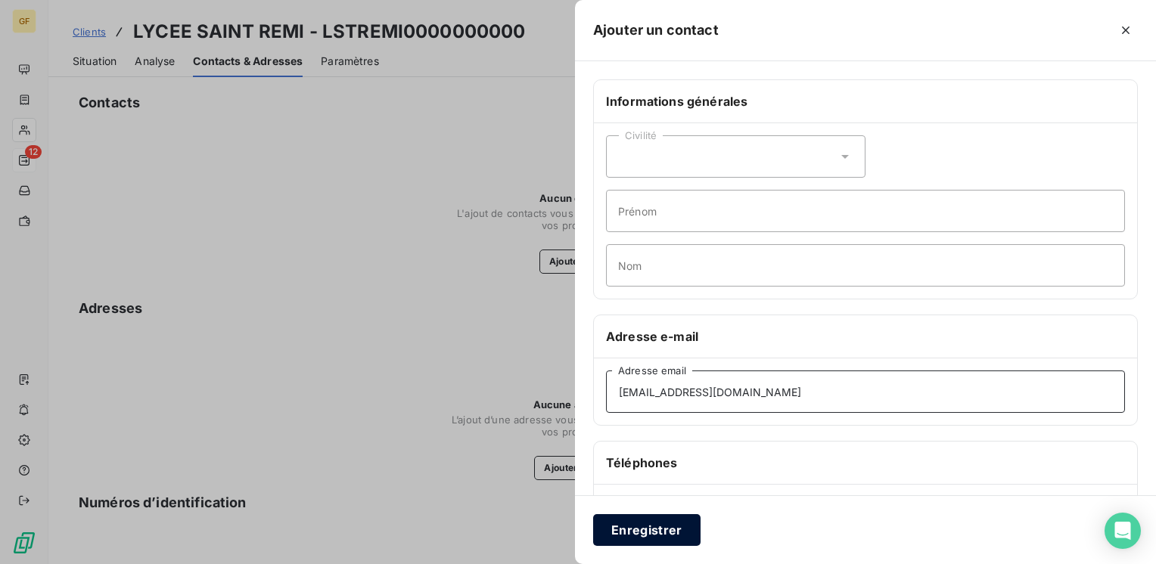
type input "[EMAIL_ADDRESS][DOMAIN_NAME]"
click at [642, 533] on button "Enregistrer" at bounding box center [646, 530] width 107 height 32
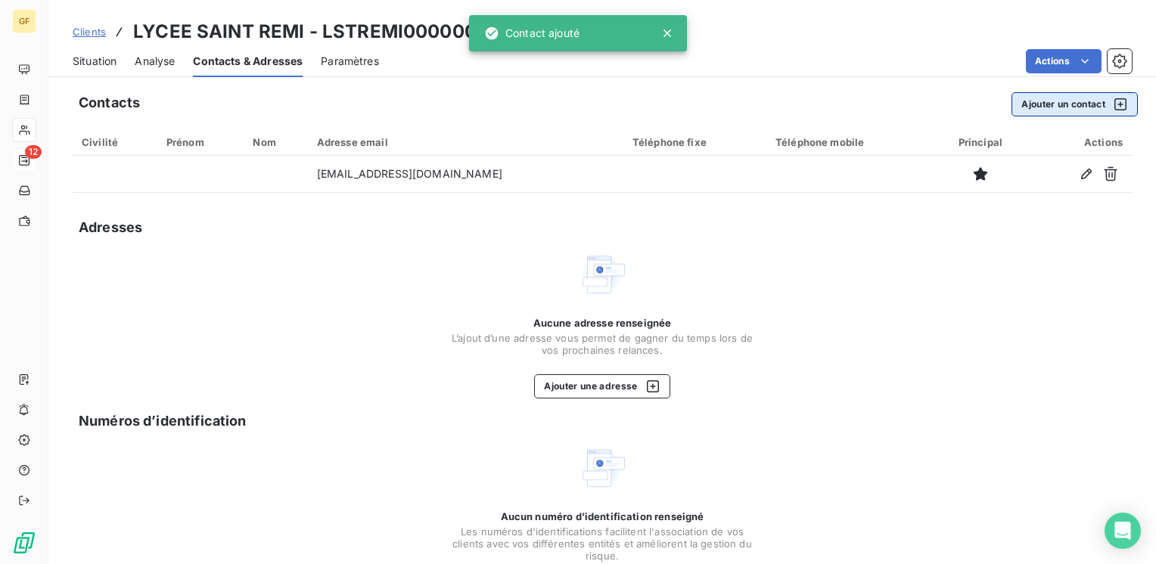
click at [1030, 102] on button "Ajouter un contact" at bounding box center [1075, 104] width 126 height 24
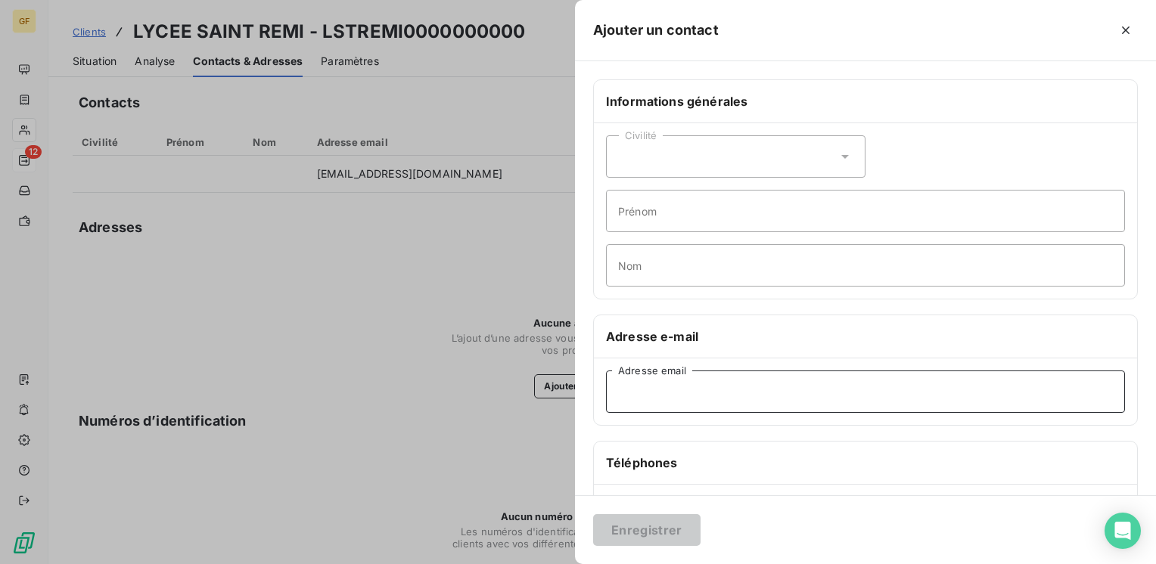
click at [631, 384] on input "Adresse email" at bounding box center [865, 392] width 519 height 42
paste input "[EMAIL_ADDRESS][DOMAIN_NAME]"
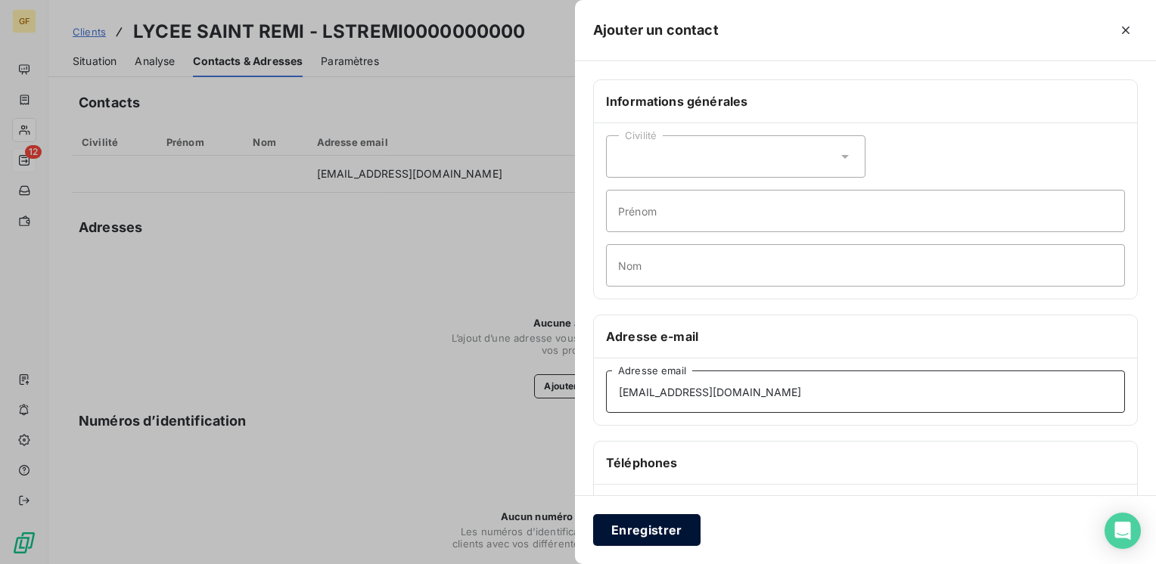
type input "[EMAIL_ADDRESS][DOMAIN_NAME]"
click at [650, 527] on button "Enregistrer" at bounding box center [646, 530] width 107 height 32
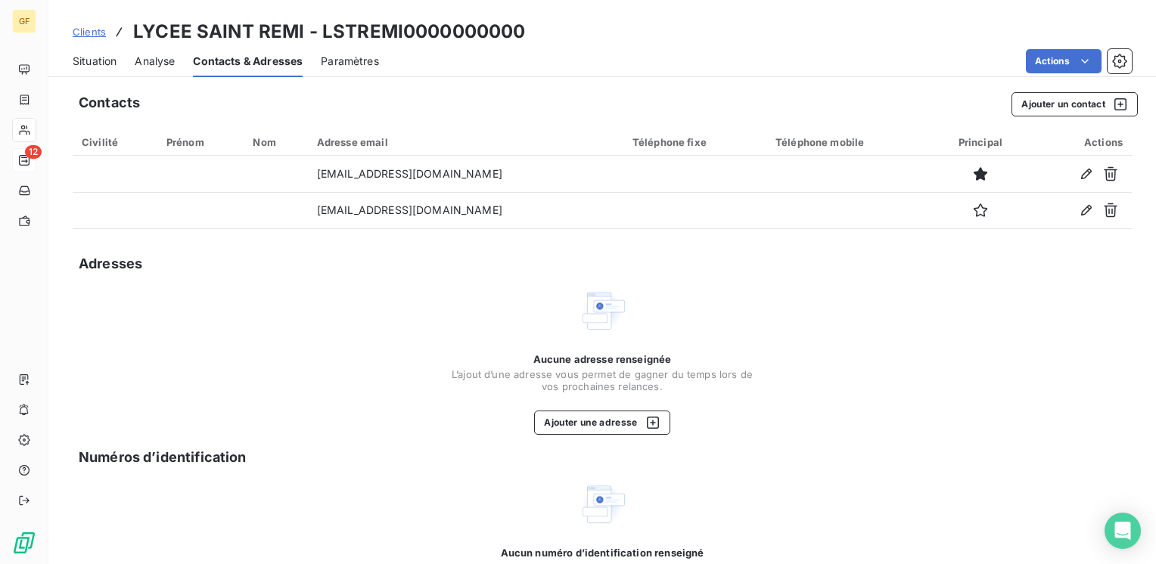
click at [85, 63] on span "Situation" at bounding box center [95, 61] width 44 height 15
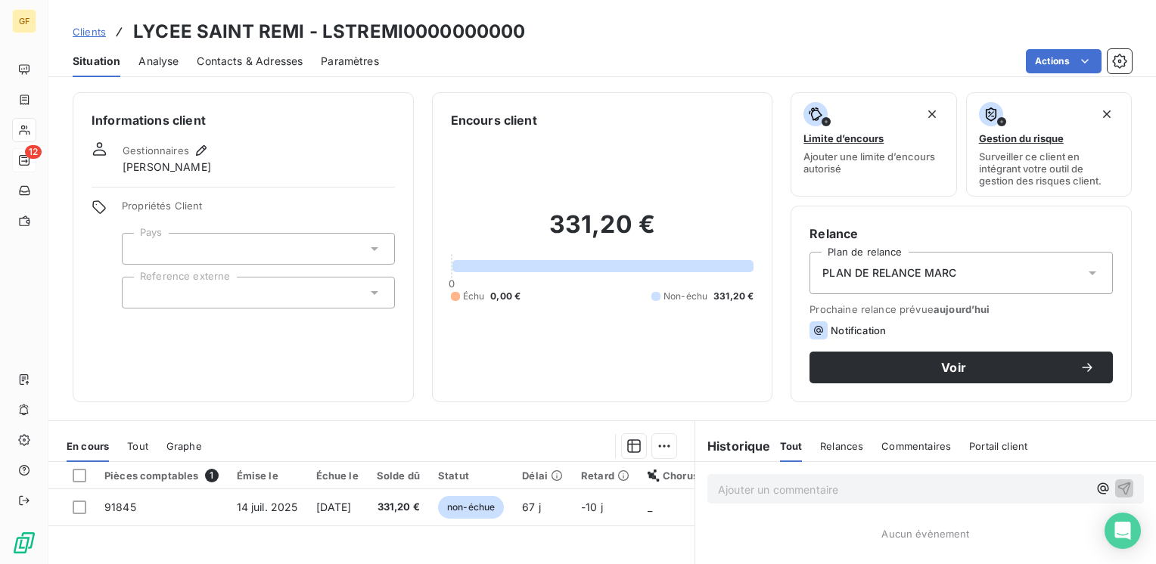
click at [946, 389] on div "Relance Plan de relance PLAN DE RELANCE MARC Prochaine relance prévue aujourd’h…" at bounding box center [961, 304] width 341 height 197
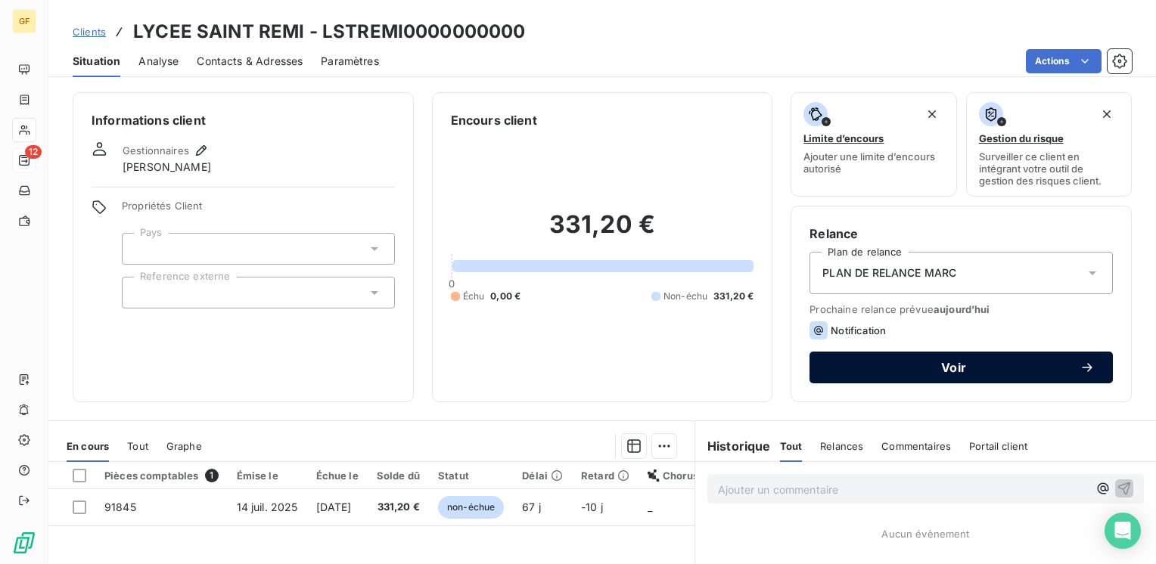
click at [944, 371] on span "Voir" at bounding box center [954, 368] width 252 height 12
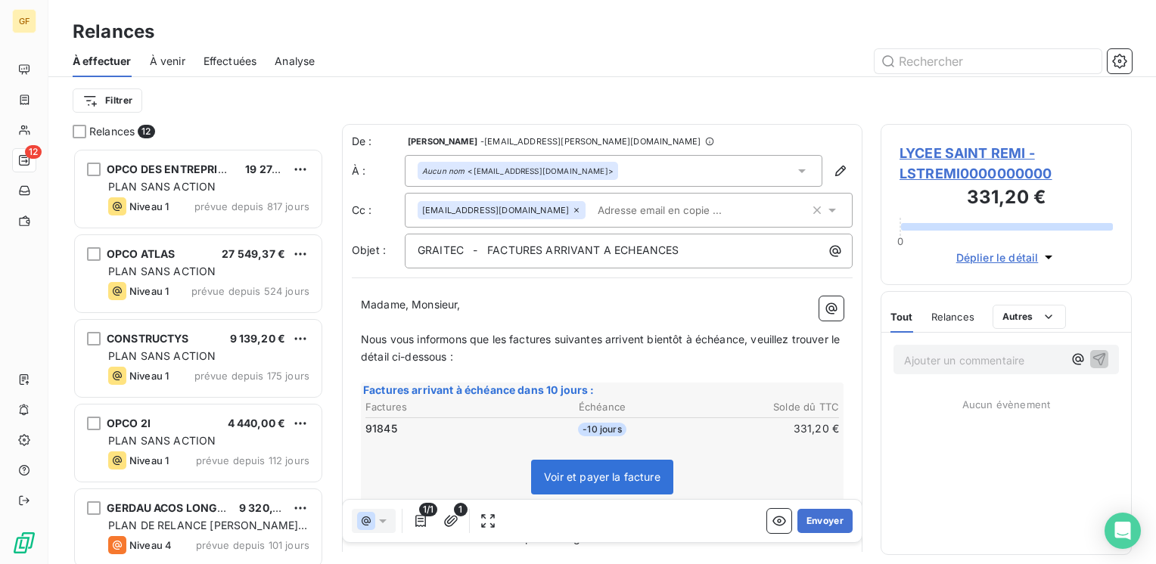
scroll to position [405, 239]
click at [810, 519] on button "Envoyer" at bounding box center [824, 521] width 55 height 24
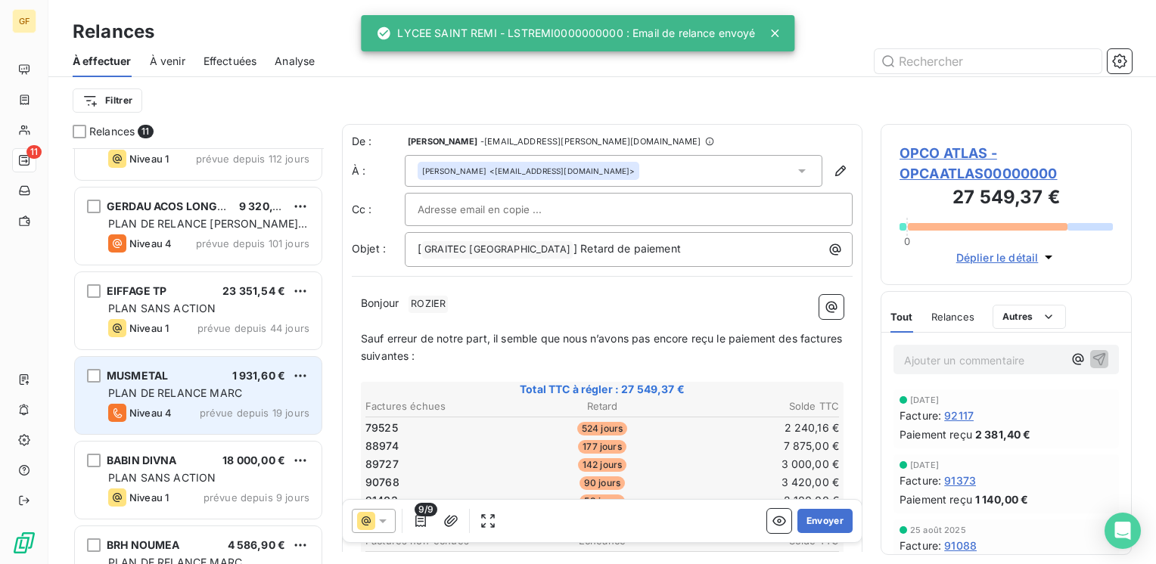
scroll to position [516, 0]
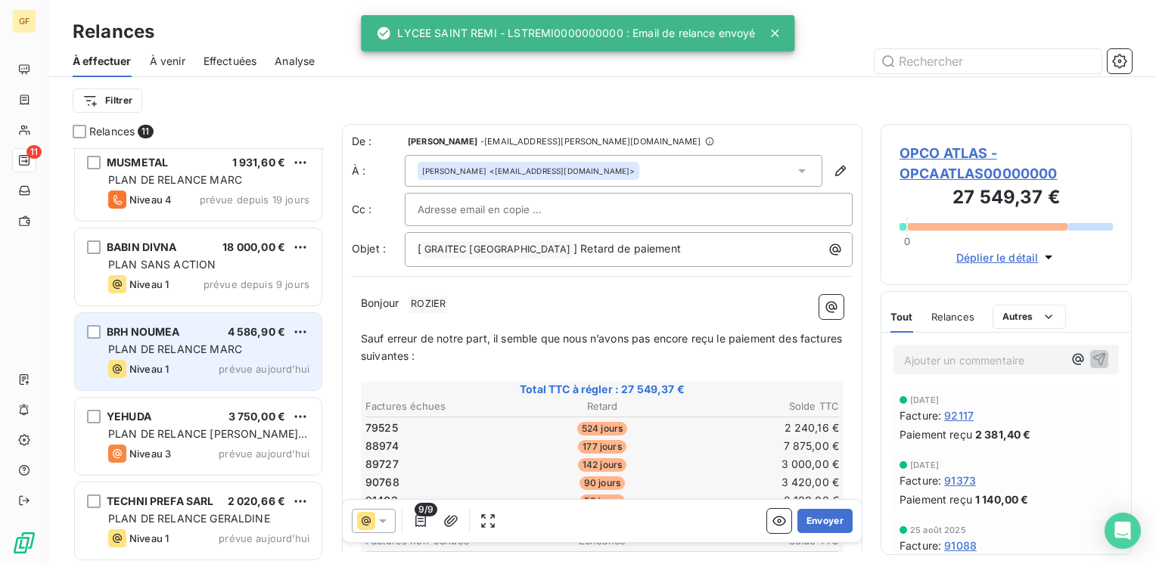
click at [233, 359] on div "BRH NOUMEA 4 586,90 € PLAN DE RELANCE MARC Niveau 1 prévue aujourd’hui" at bounding box center [198, 351] width 247 height 77
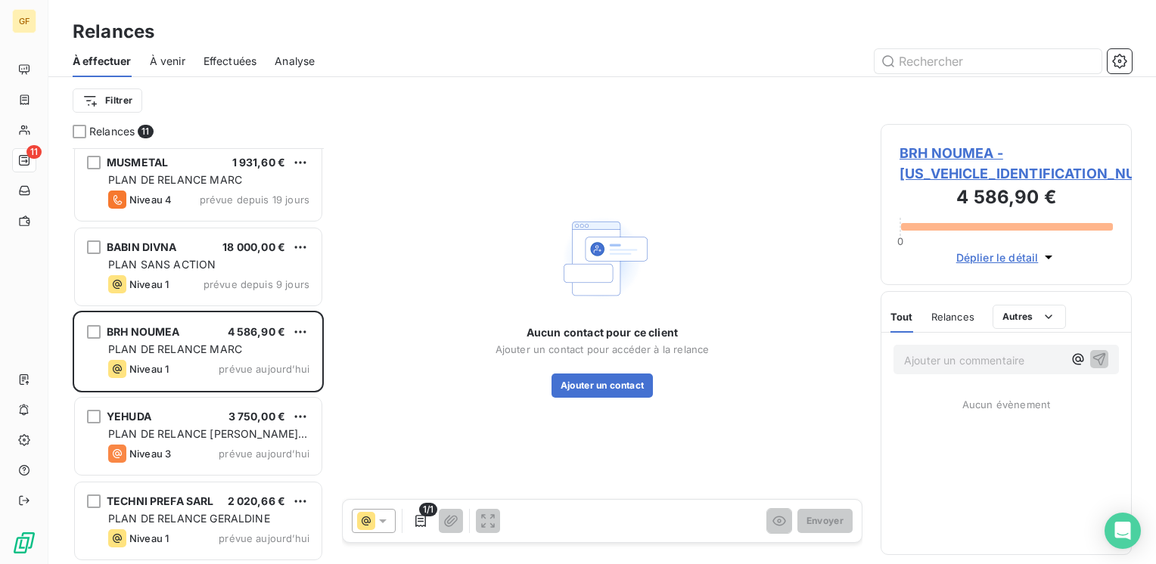
click at [939, 150] on span "BRH NOUMEA - BRH00000000000000" at bounding box center [1006, 163] width 213 height 41
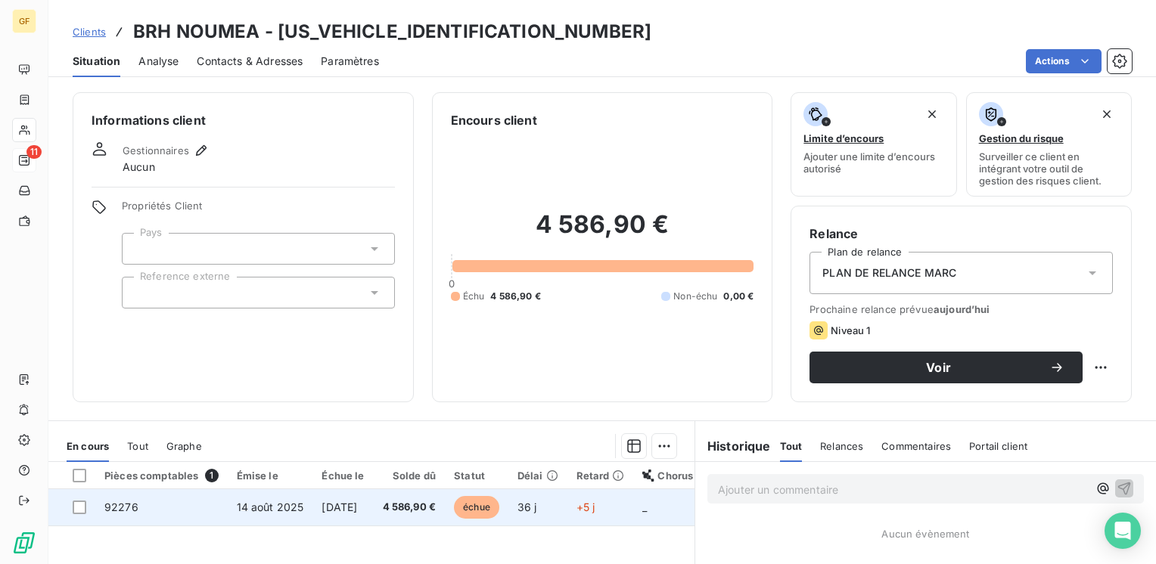
click at [335, 498] on td "[DATE]" at bounding box center [342, 508] width 61 height 36
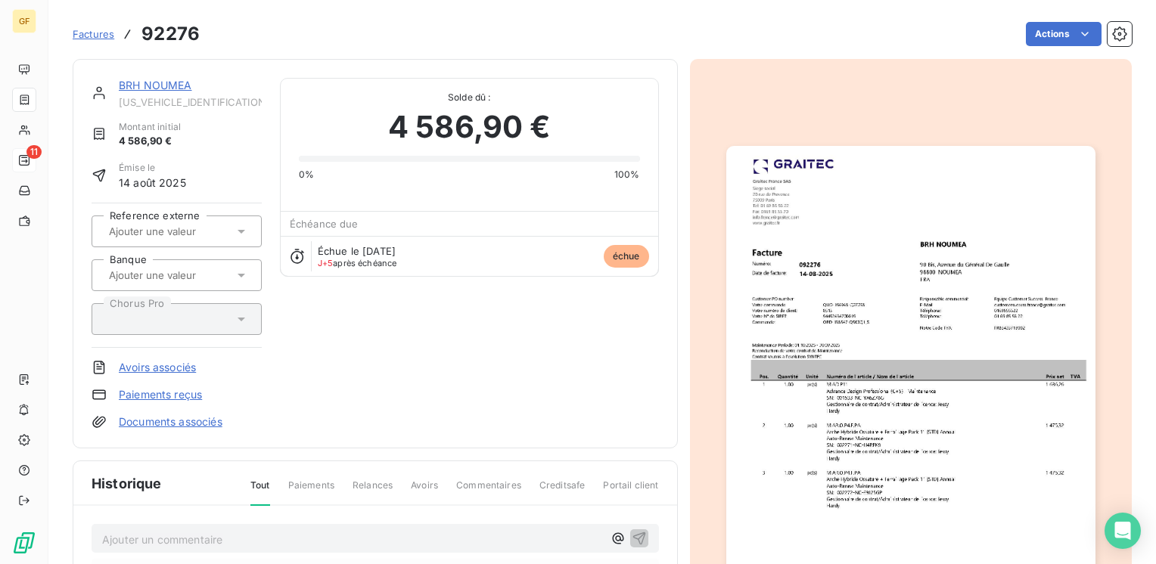
click at [859, 328] on img "button" at bounding box center [910, 406] width 369 height 521
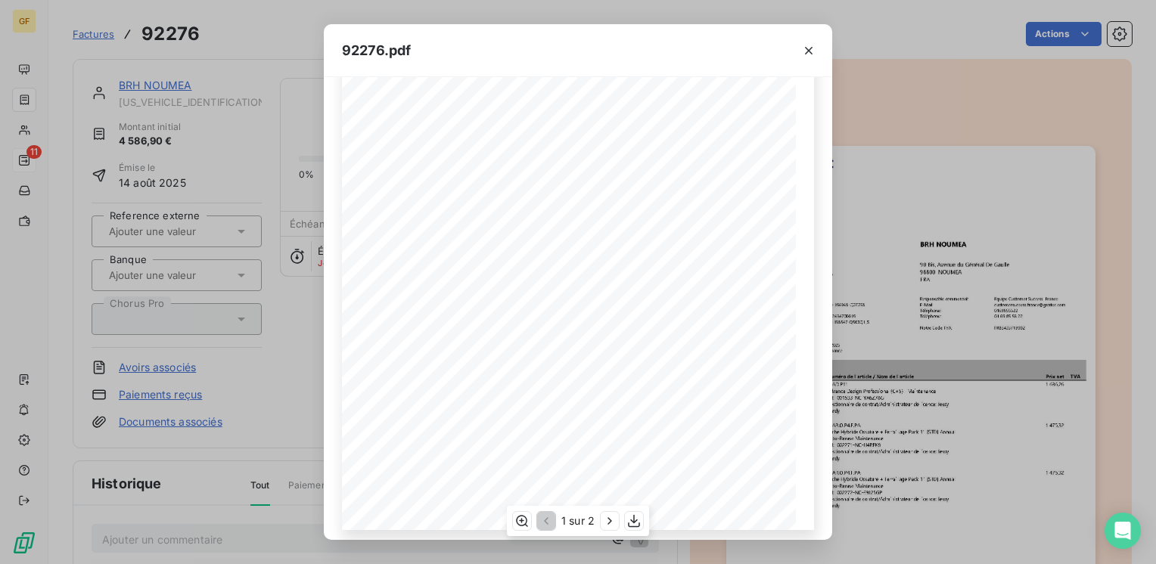
scroll to position [214, 0]
click at [608, 516] on icon "button" at bounding box center [609, 521] width 15 height 15
click at [810, 47] on icon "button" at bounding box center [808, 50] width 15 height 15
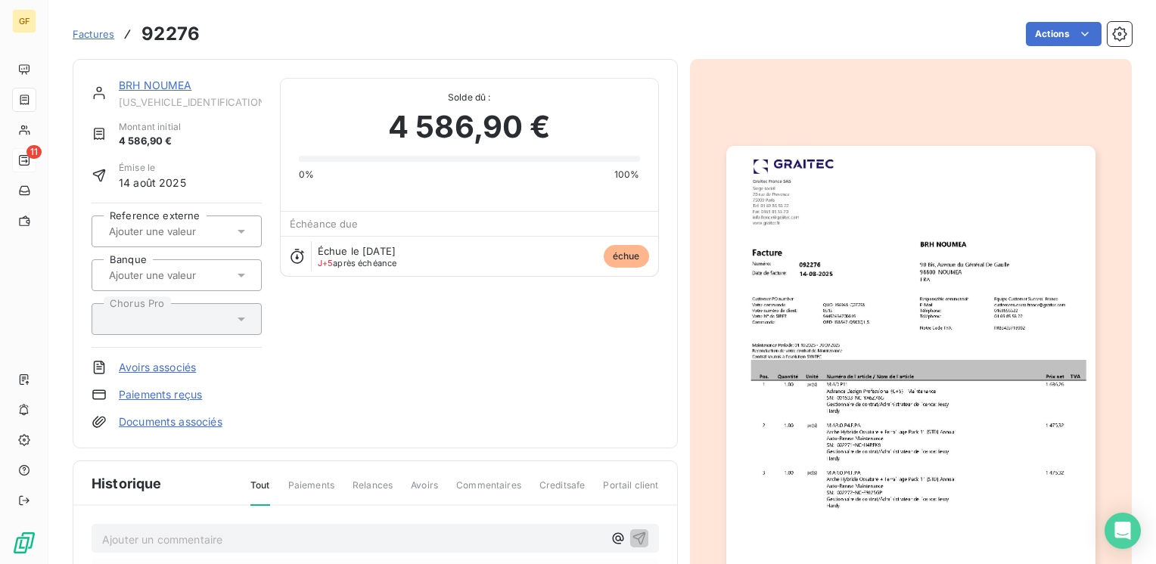
click at [178, 80] on link "BRH NOUMEA" at bounding box center [155, 85] width 73 height 13
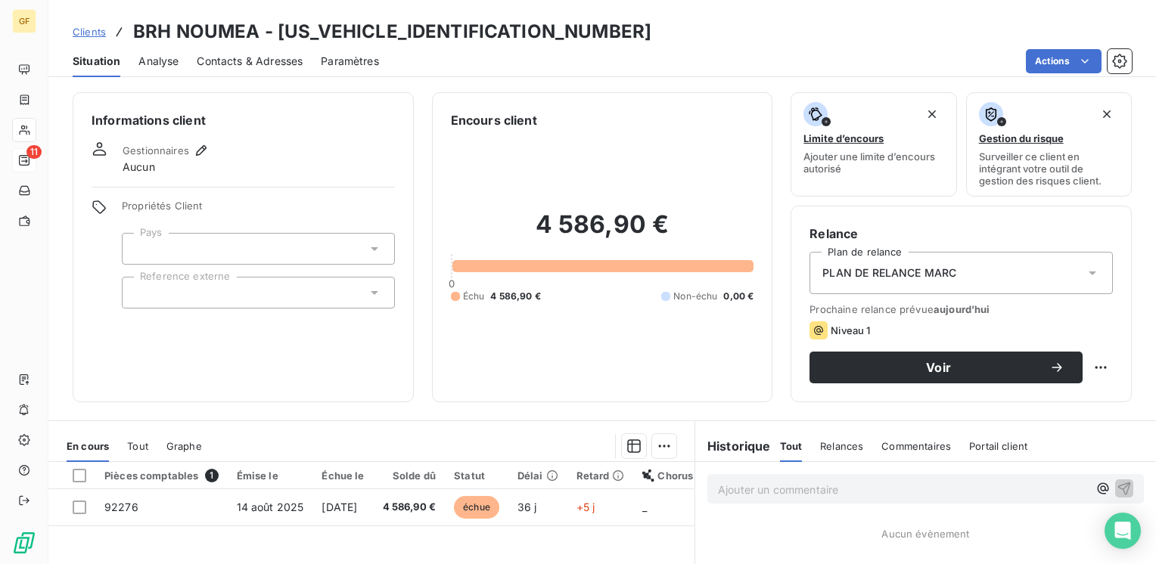
click at [279, 61] on span "Contacts & Adresses" at bounding box center [250, 61] width 106 height 15
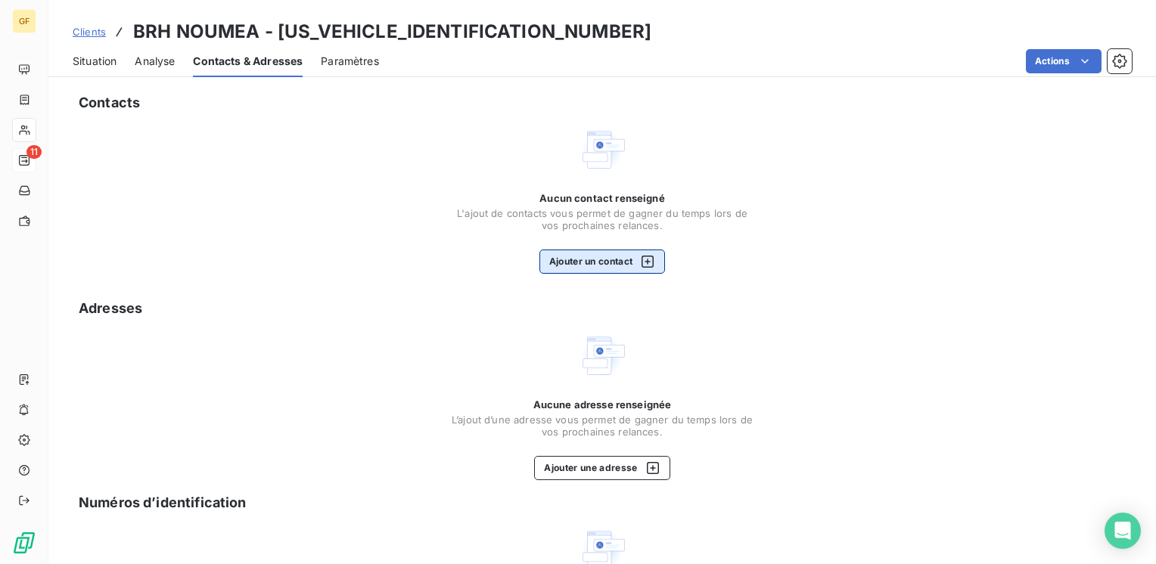
click at [599, 259] on button "Ajouter un contact" at bounding box center [602, 262] width 126 height 24
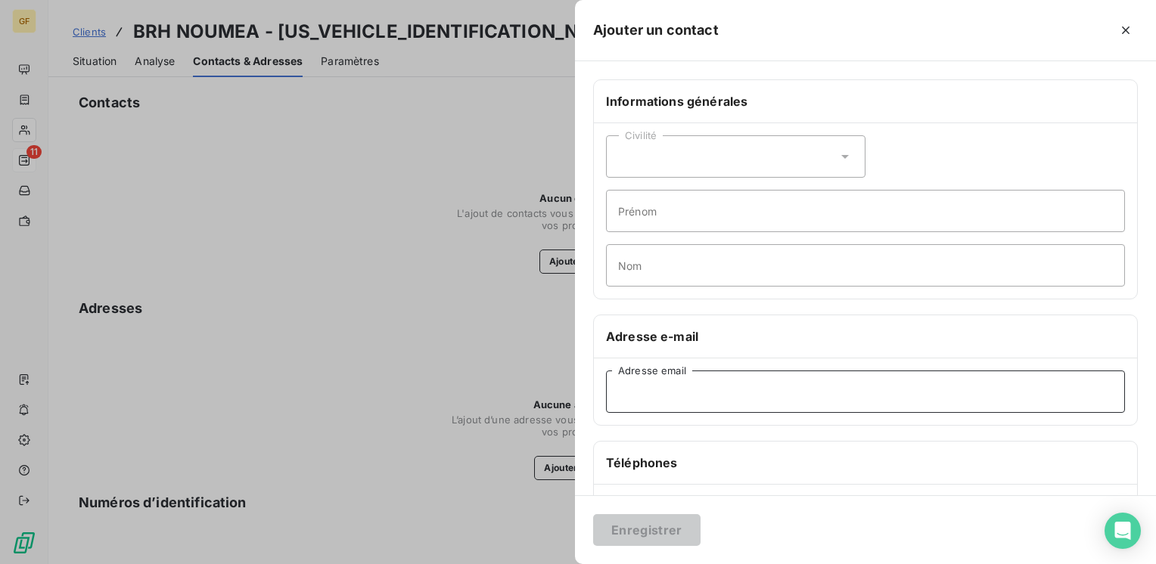
click at [650, 403] on input "Adresse email" at bounding box center [865, 392] width 519 height 42
paste input "direction@brh.nc"
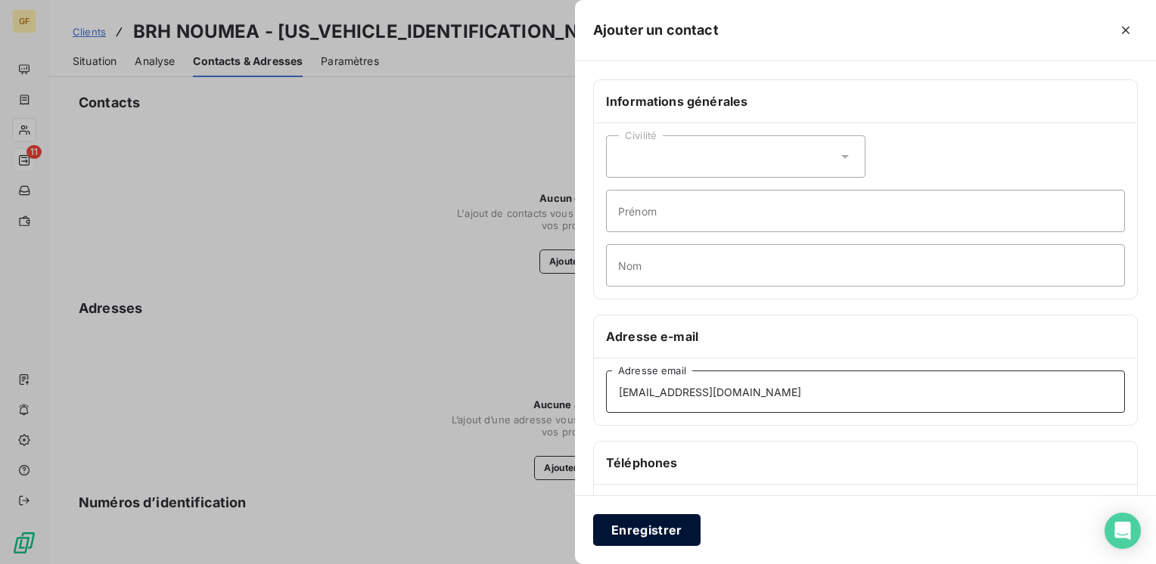
type input "direction@brh.nc"
click at [617, 536] on button "Enregistrer" at bounding box center [646, 530] width 107 height 32
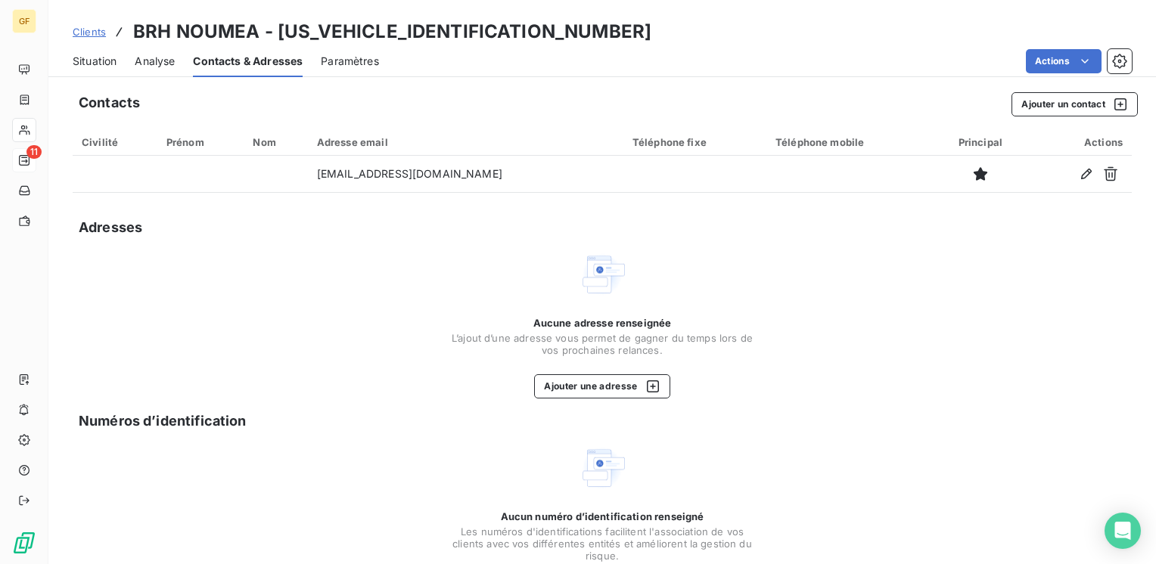
click at [100, 64] on span "Situation" at bounding box center [95, 61] width 44 height 15
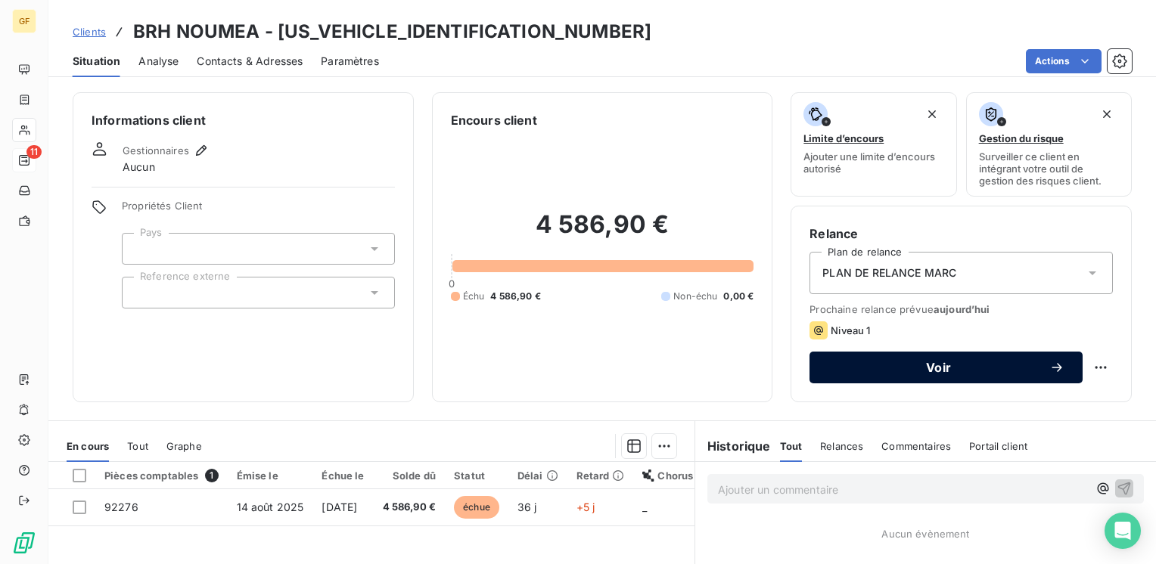
click at [915, 365] on span "Voir" at bounding box center [939, 368] width 222 height 12
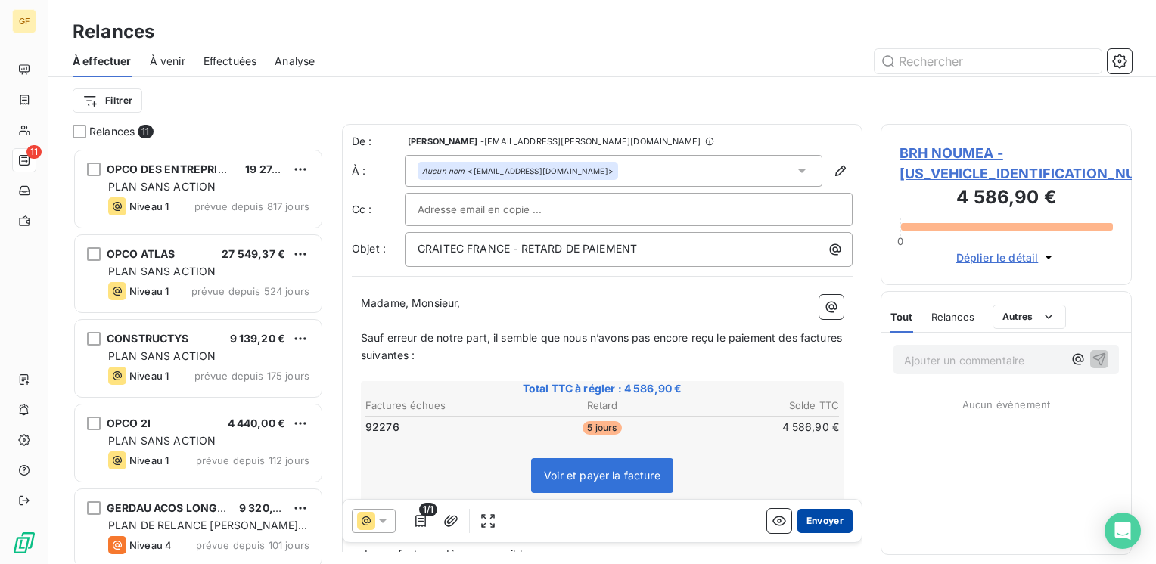
click at [824, 523] on button "Envoyer" at bounding box center [824, 521] width 55 height 24
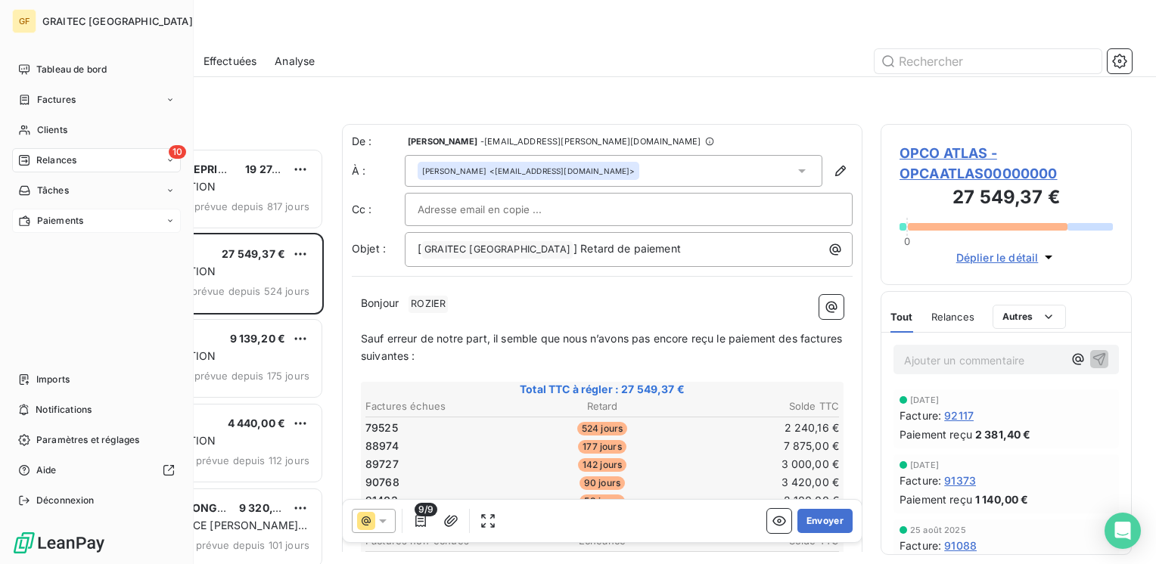
click at [48, 220] on span "Paiements" at bounding box center [60, 221] width 46 height 14
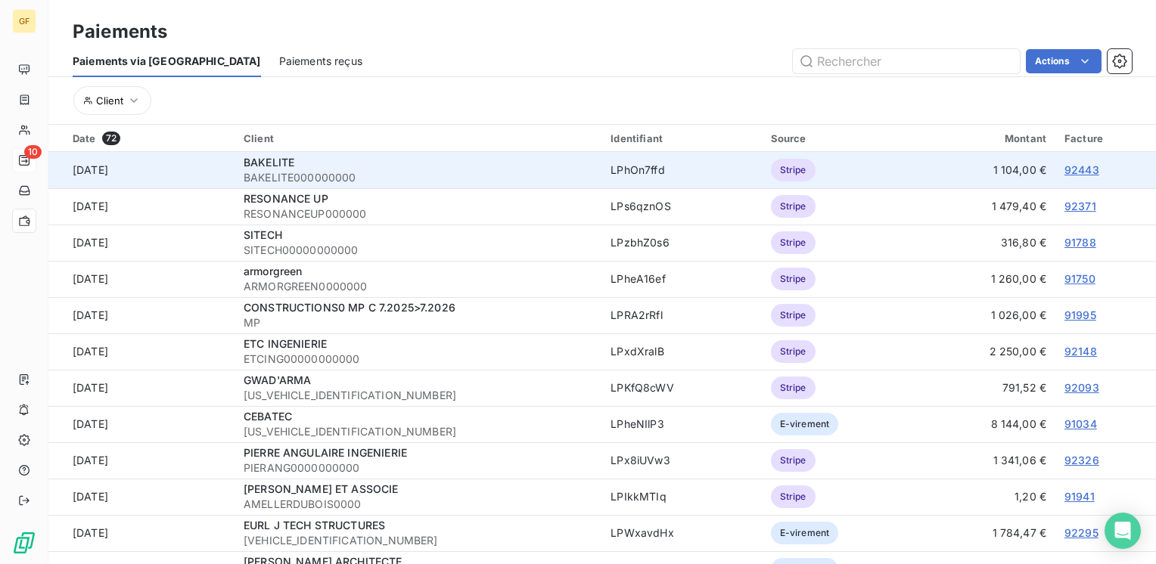
click at [1065, 169] on link "92443" at bounding box center [1082, 169] width 35 height 13
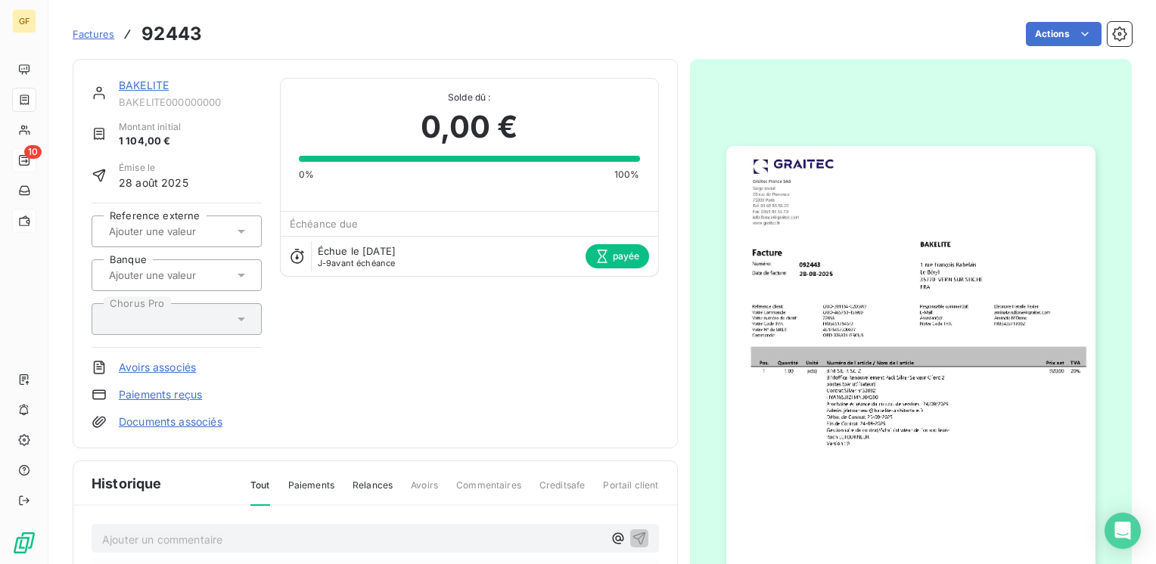
drag, startPoint x: 465, startPoint y: 474, endPoint x: 455, endPoint y: 455, distance: 21.0
click at [465, 474] on div "Historique Tout Paiements Relances Avoirs Commentaires Creditsafe Portail client" at bounding box center [375, 484] width 604 height 45
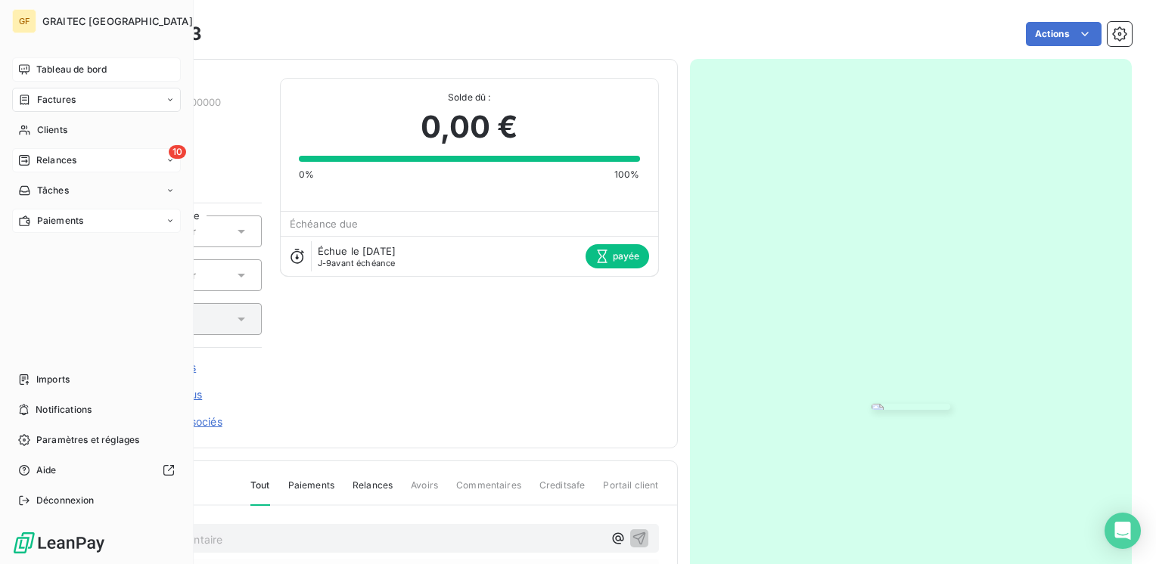
click at [60, 71] on span "Tableau de bord" at bounding box center [71, 70] width 70 height 14
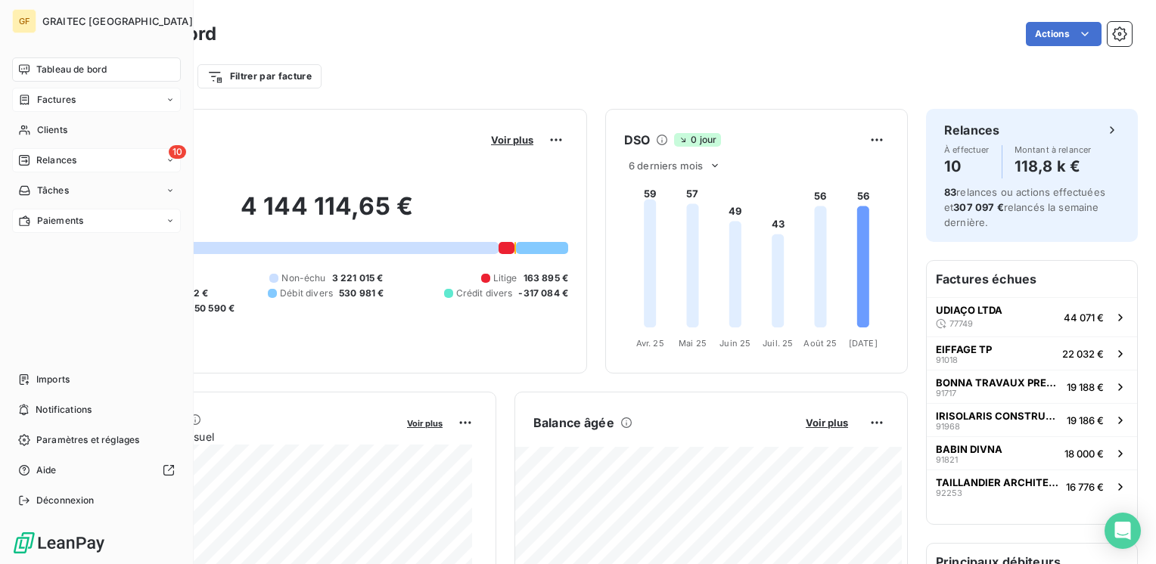
click at [63, 98] on span "Factures" at bounding box center [56, 100] width 39 height 14
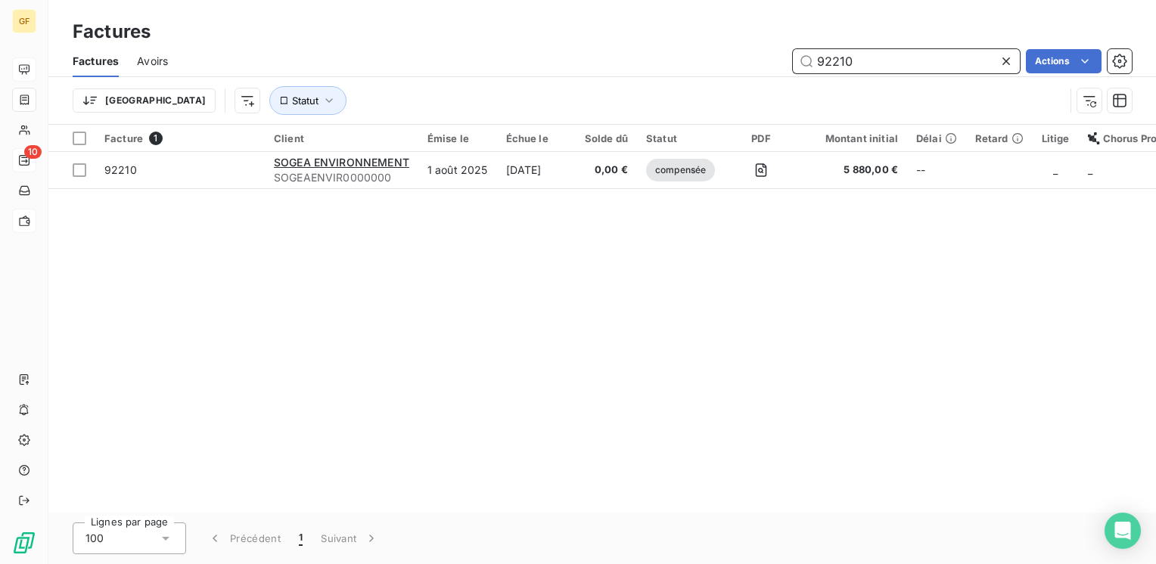
drag, startPoint x: 860, startPoint y: 64, endPoint x: 716, endPoint y: 86, distance: 146.3
click at [716, 86] on div "Factures Avoirs 92210 Actions Trier Statut" at bounding box center [602, 84] width 1108 height 79
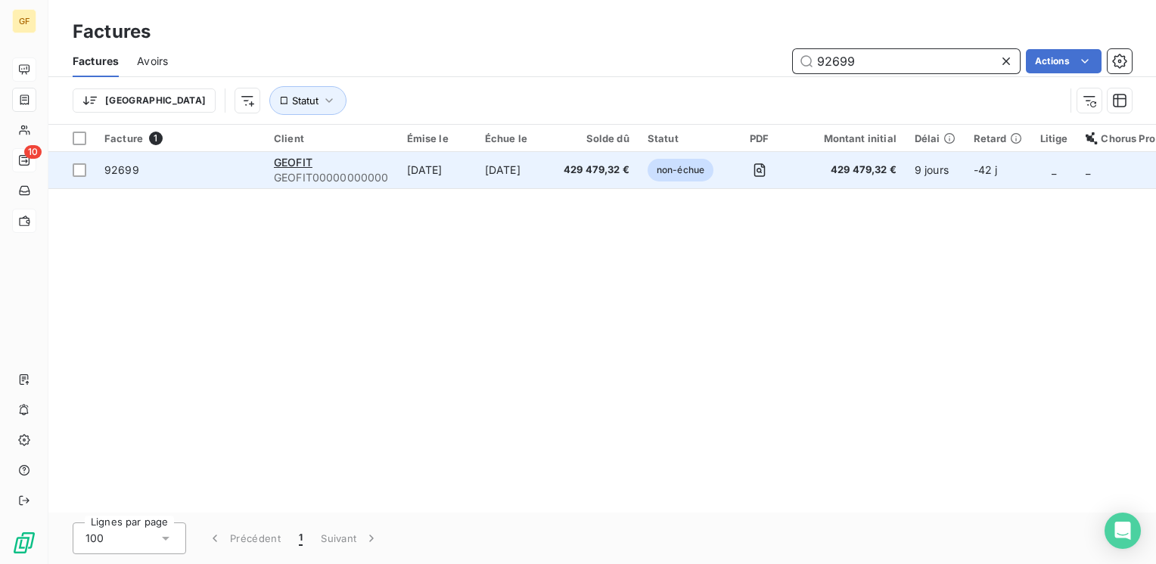
type input "92699"
click at [521, 165] on td "[DATE]" at bounding box center [515, 170] width 79 height 36
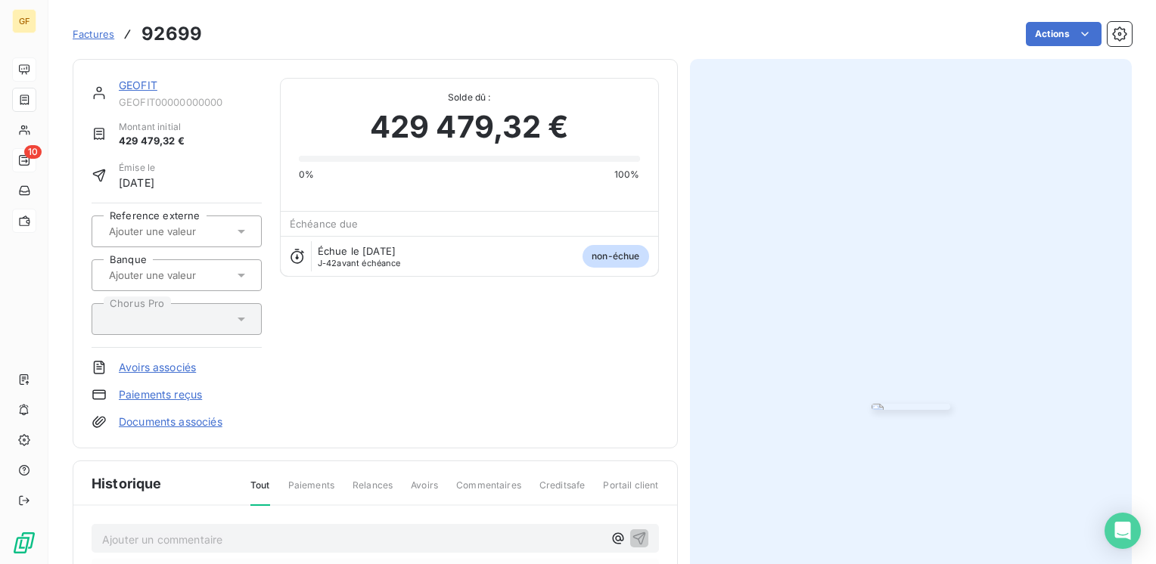
click at [902, 404] on img "button" at bounding box center [911, 407] width 79 height 6
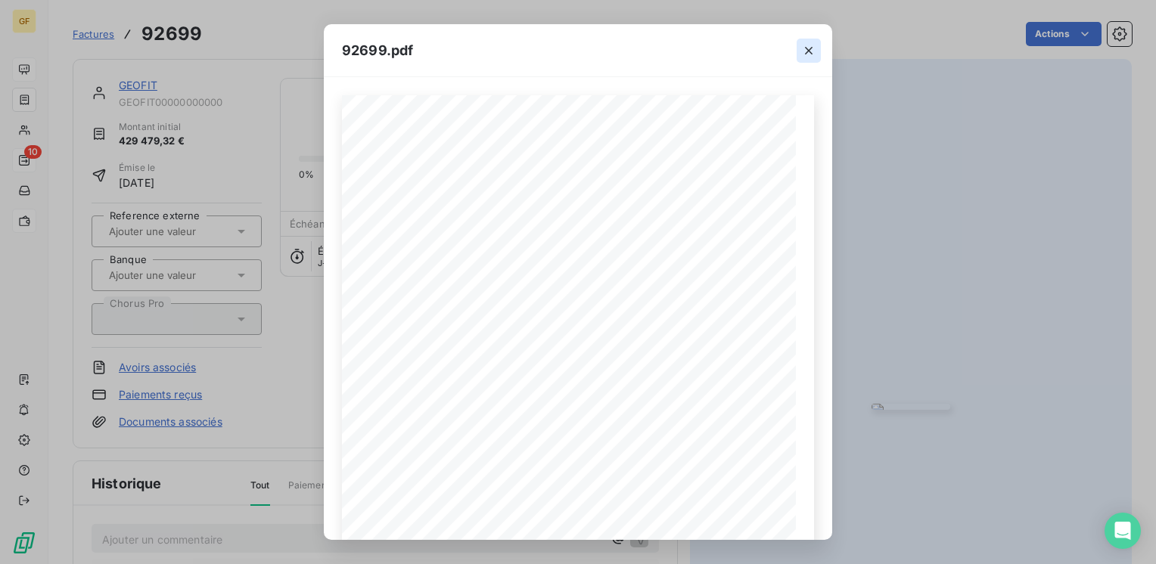
click at [811, 45] on icon "button" at bounding box center [808, 50] width 15 height 15
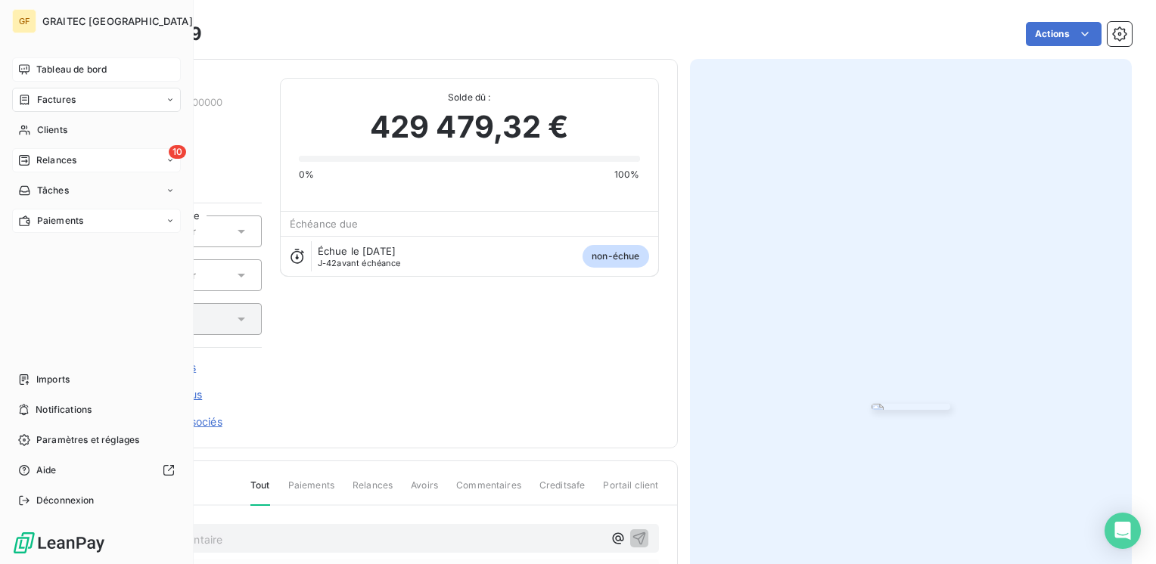
click at [58, 69] on span "Tableau de bord" at bounding box center [71, 70] width 70 height 14
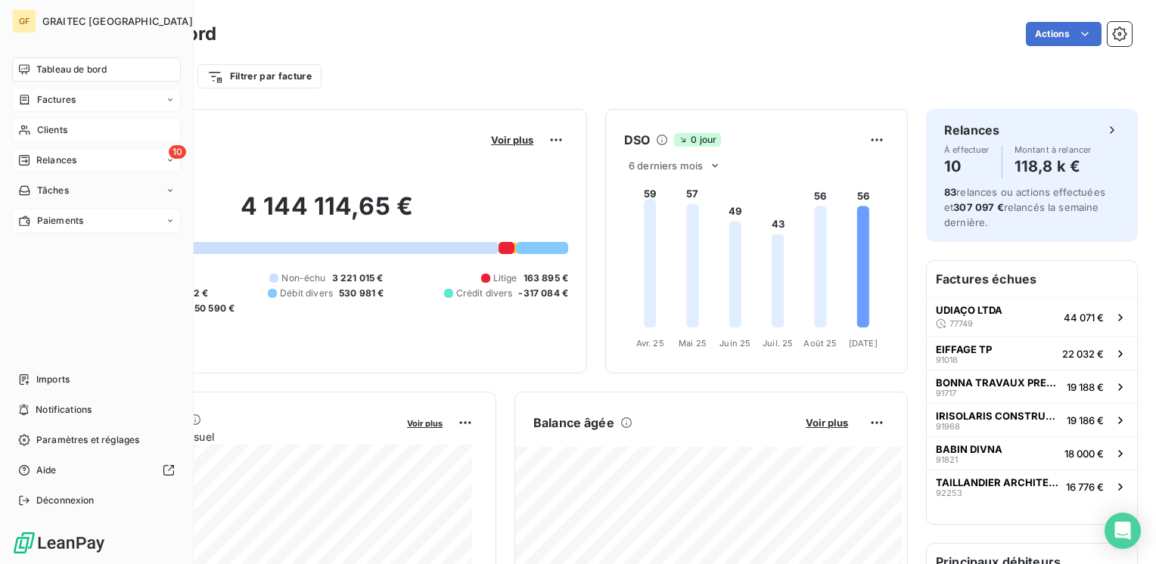
click at [58, 129] on span "Clients" at bounding box center [52, 130] width 30 height 14
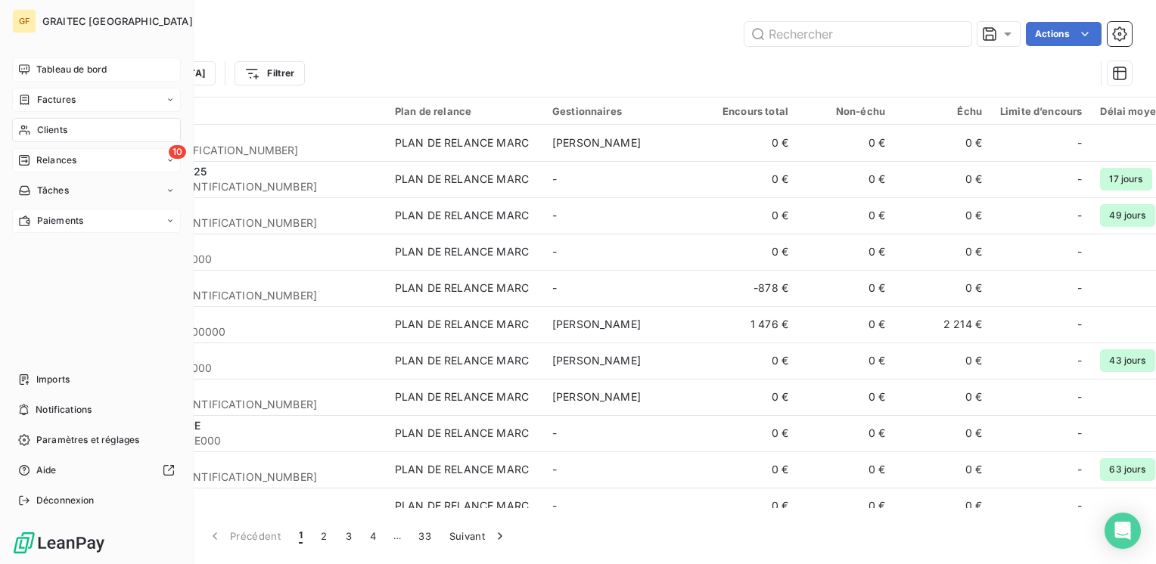
click at [51, 98] on span "Factures" at bounding box center [56, 100] width 39 height 14
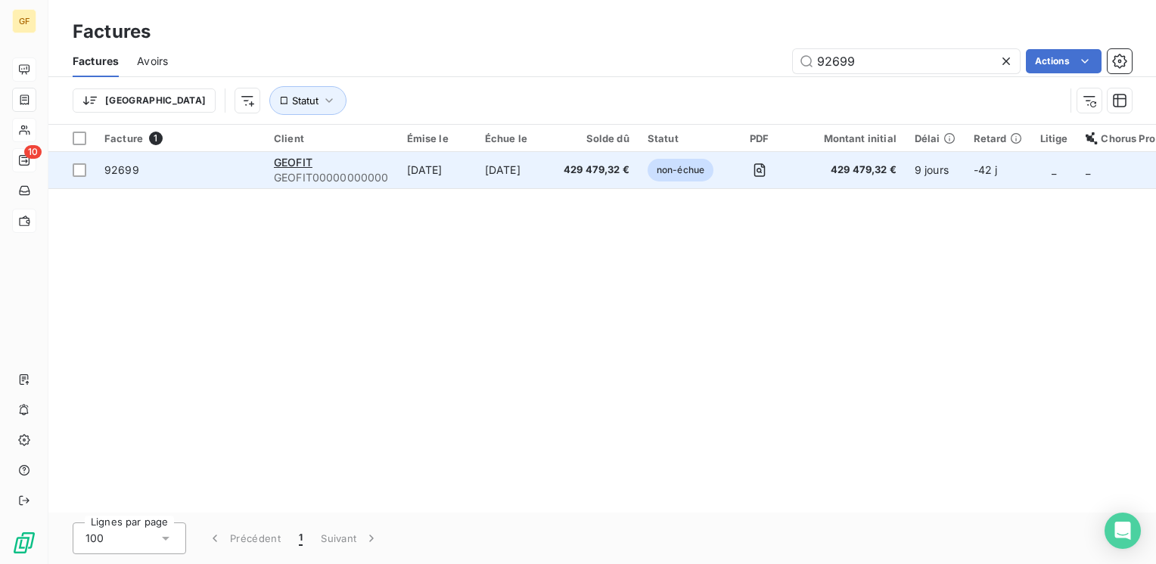
click at [351, 173] on span "GEOFIT00000000000" at bounding box center [331, 177] width 115 height 15
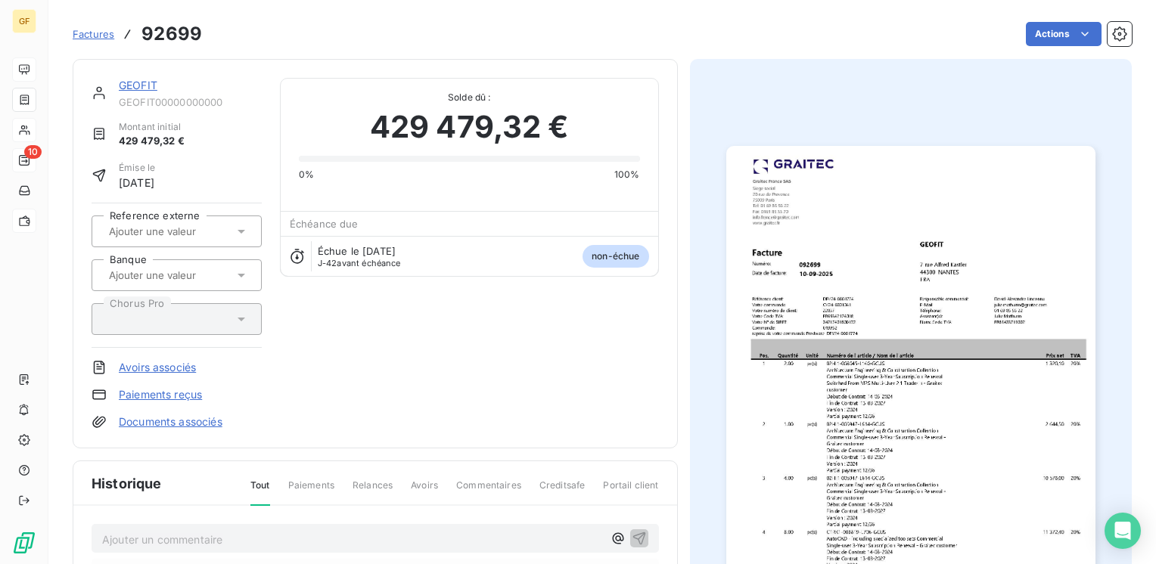
click at [148, 83] on link "GEOFIT" at bounding box center [138, 85] width 39 height 13
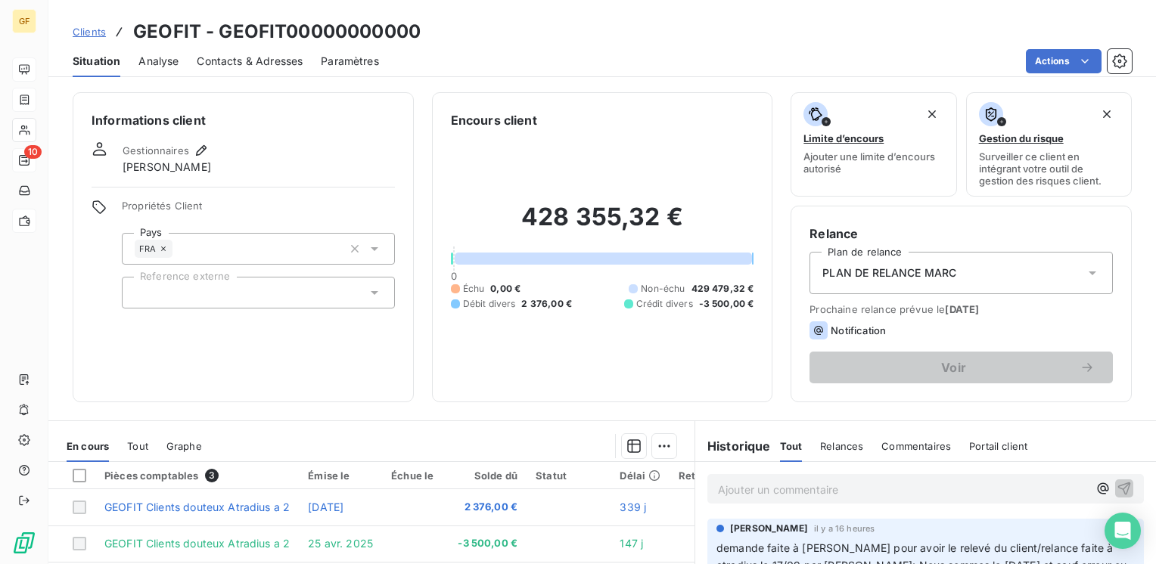
click at [232, 61] on span "Contacts & Adresses" at bounding box center [250, 61] width 106 height 15
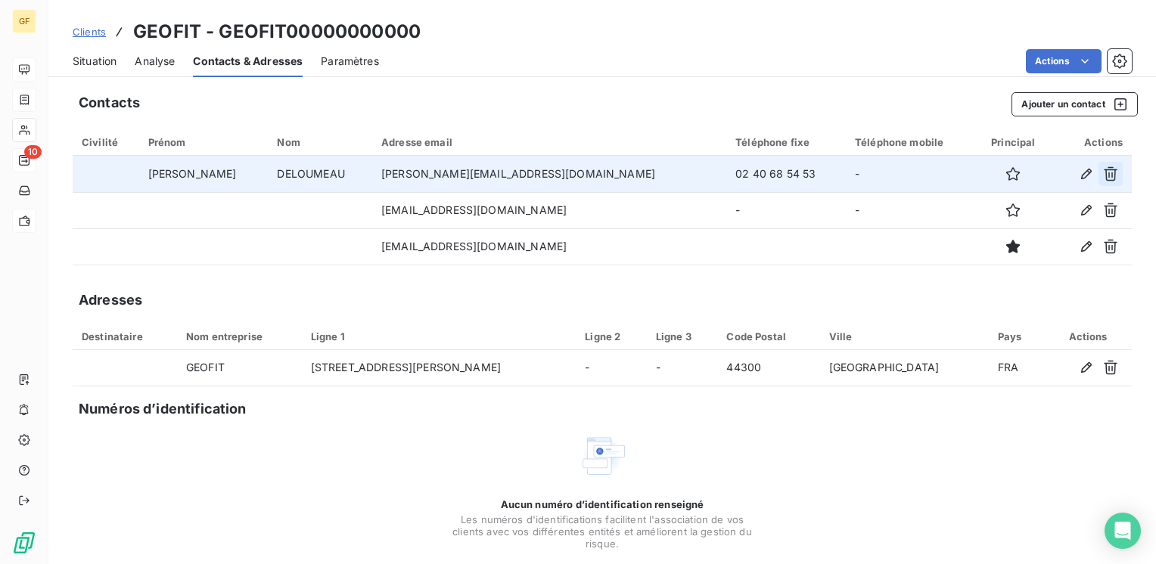
click at [1103, 171] on icon "button" at bounding box center [1110, 173] width 15 height 15
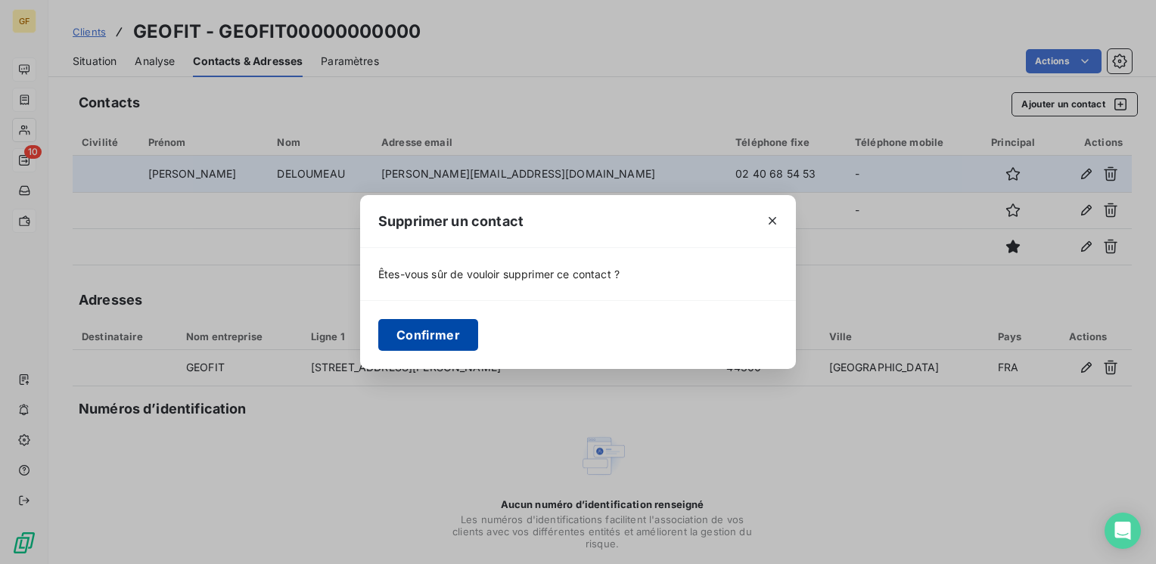
click at [418, 334] on button "Confirmer" at bounding box center [428, 335] width 100 height 32
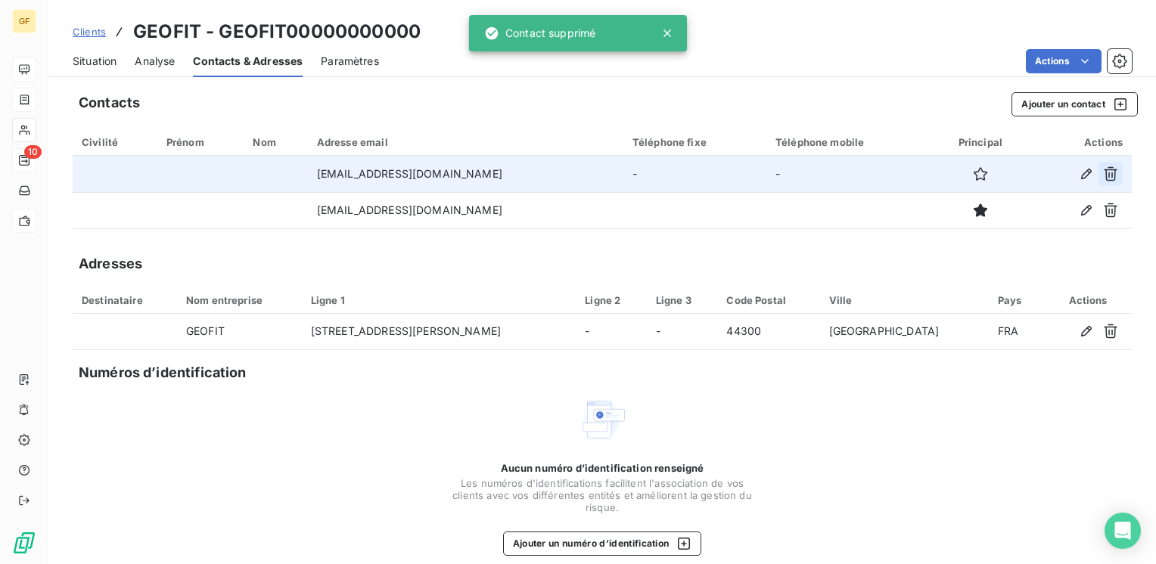
click at [1104, 174] on icon "button" at bounding box center [1111, 174] width 14 height 14
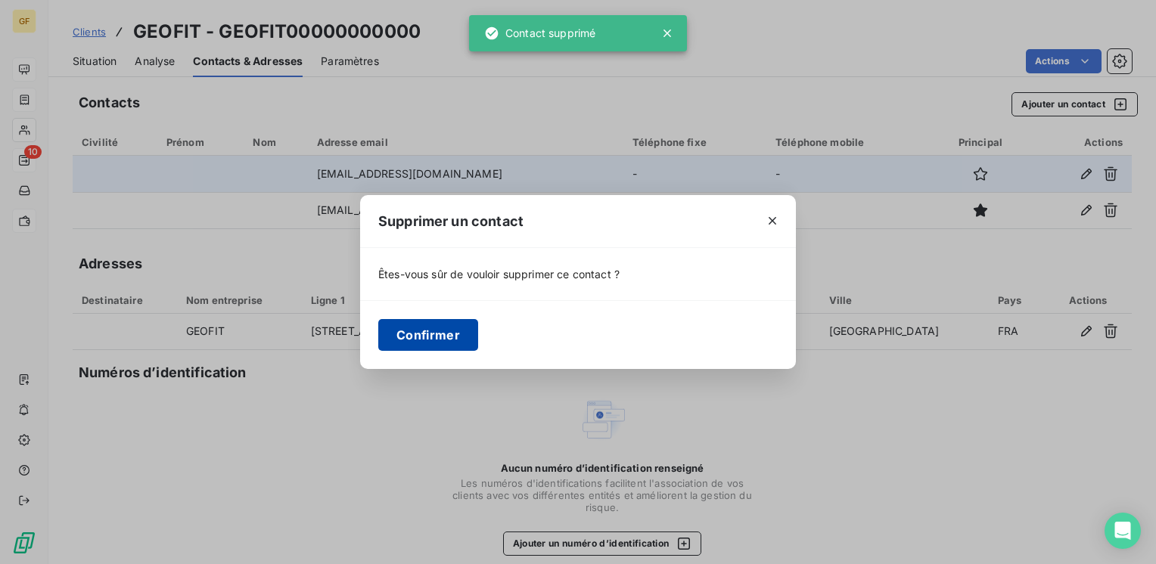
click at [445, 341] on button "Confirmer" at bounding box center [428, 335] width 100 height 32
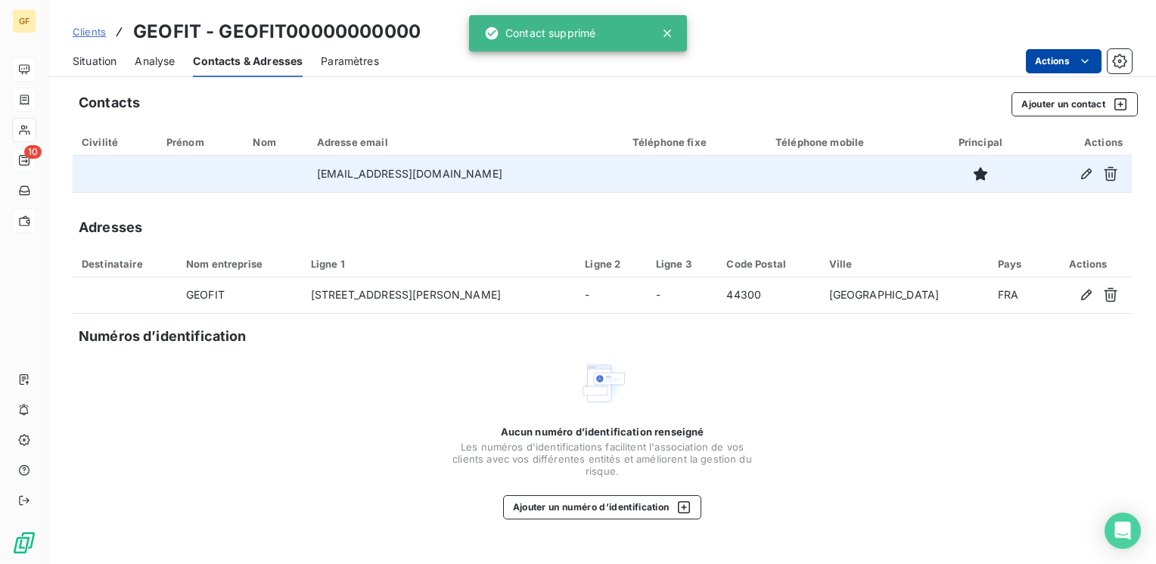
click at [1071, 61] on html "GF 10 Clients GEOFIT - GEOFIT00000000000 Situation Analyse Contacts & Adresses …" at bounding box center [578, 282] width 1156 height 564
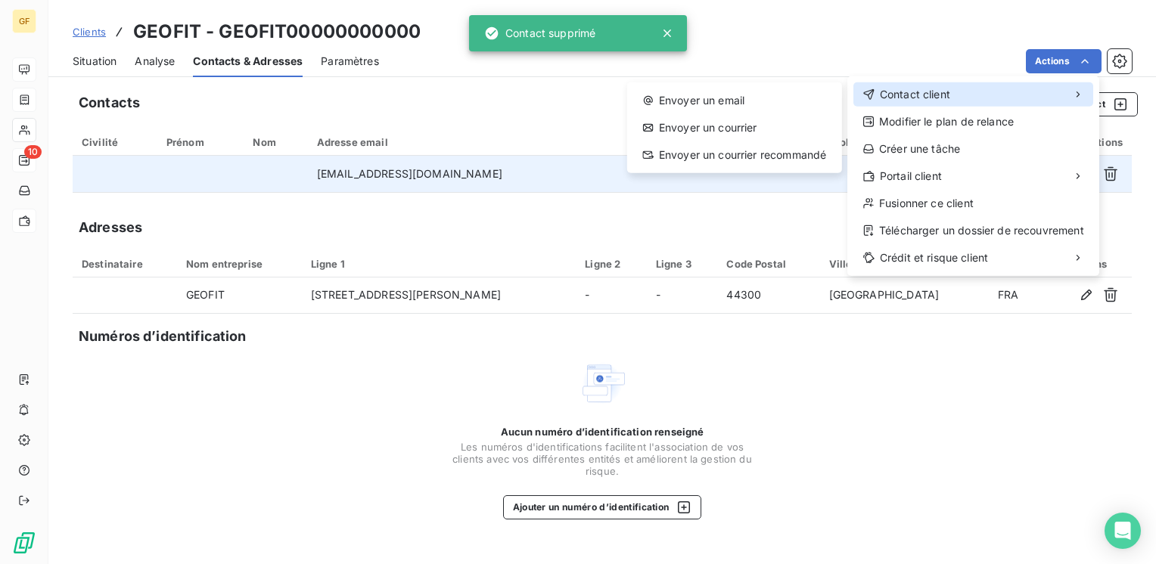
click at [1053, 92] on div "Contact client" at bounding box center [973, 94] width 240 height 24
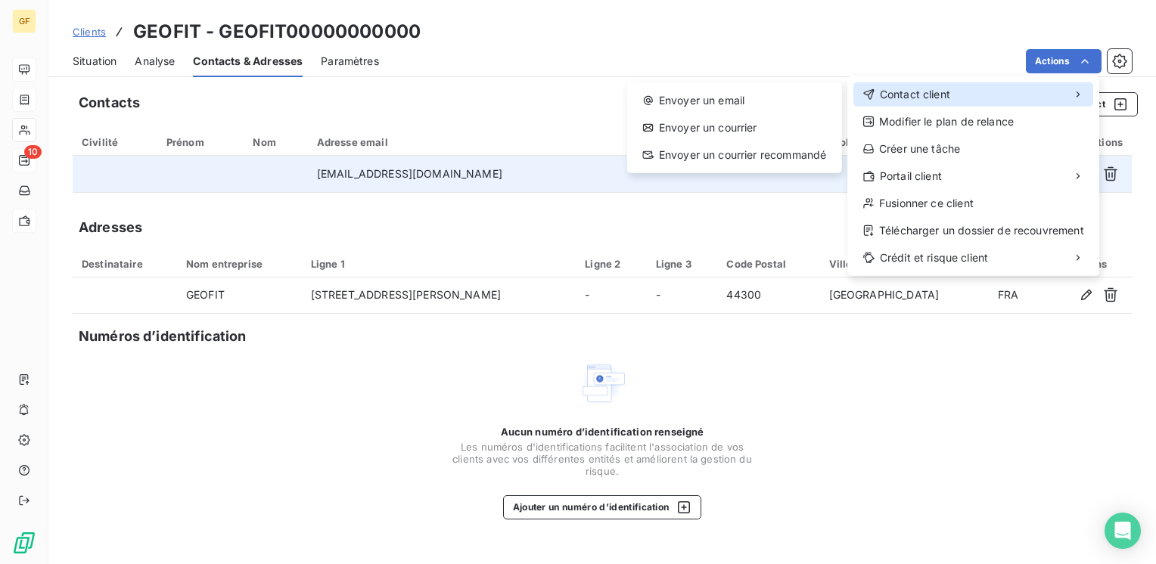
click at [901, 87] on span "Contact client" at bounding box center [915, 94] width 70 height 15
click at [953, 92] on div "Contact client" at bounding box center [973, 94] width 240 height 24
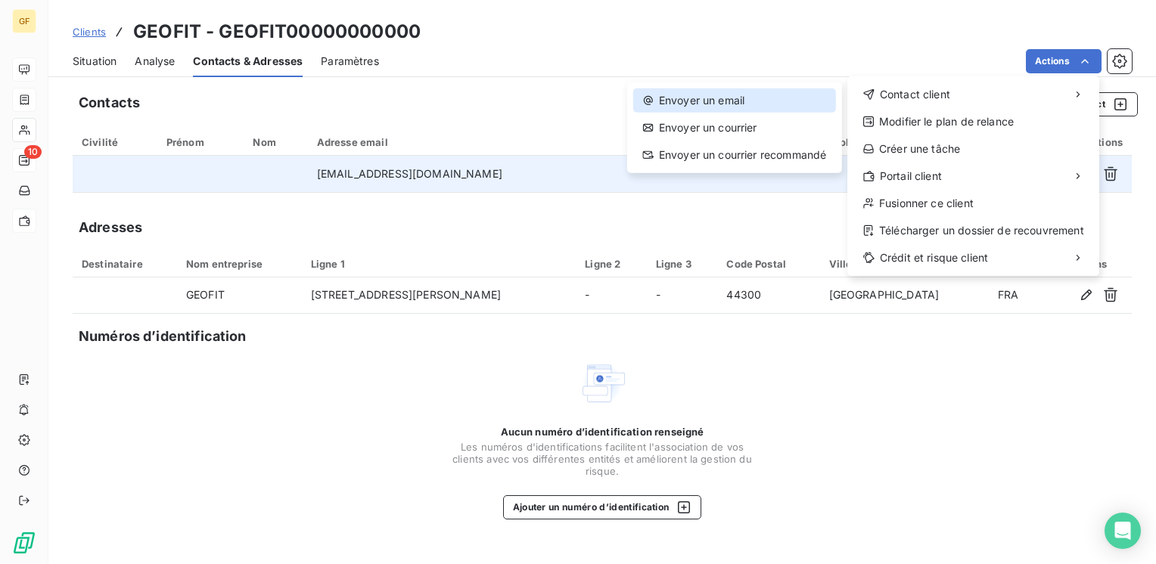
click at [731, 96] on div "Envoyer un email" at bounding box center [734, 101] width 203 height 24
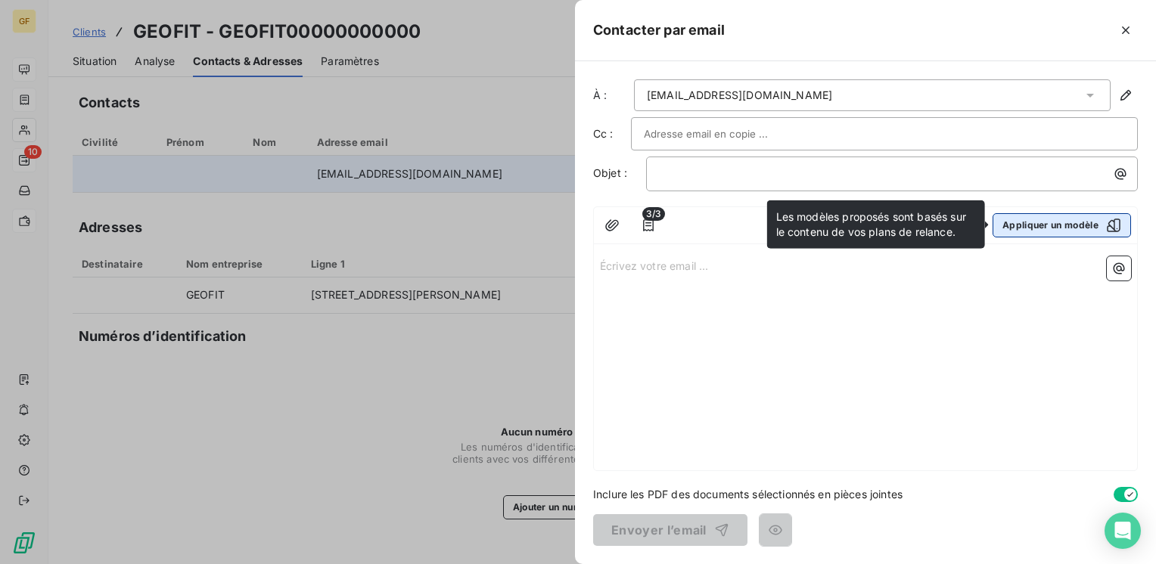
click at [1015, 225] on button "Appliquer un modèle" at bounding box center [1062, 225] width 138 height 24
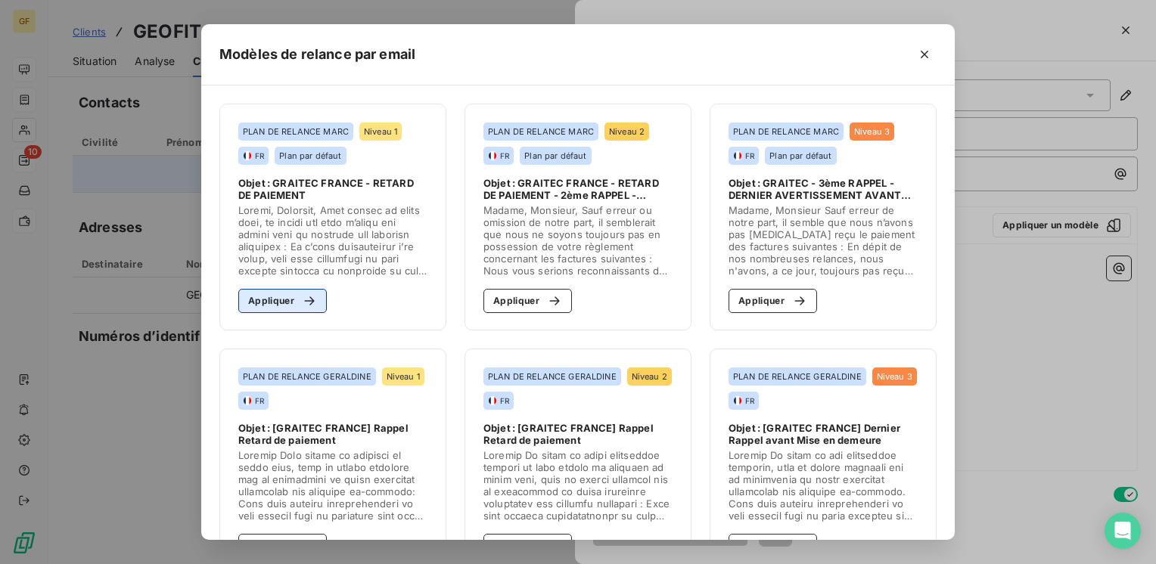
click at [264, 310] on button "Appliquer" at bounding box center [282, 301] width 89 height 24
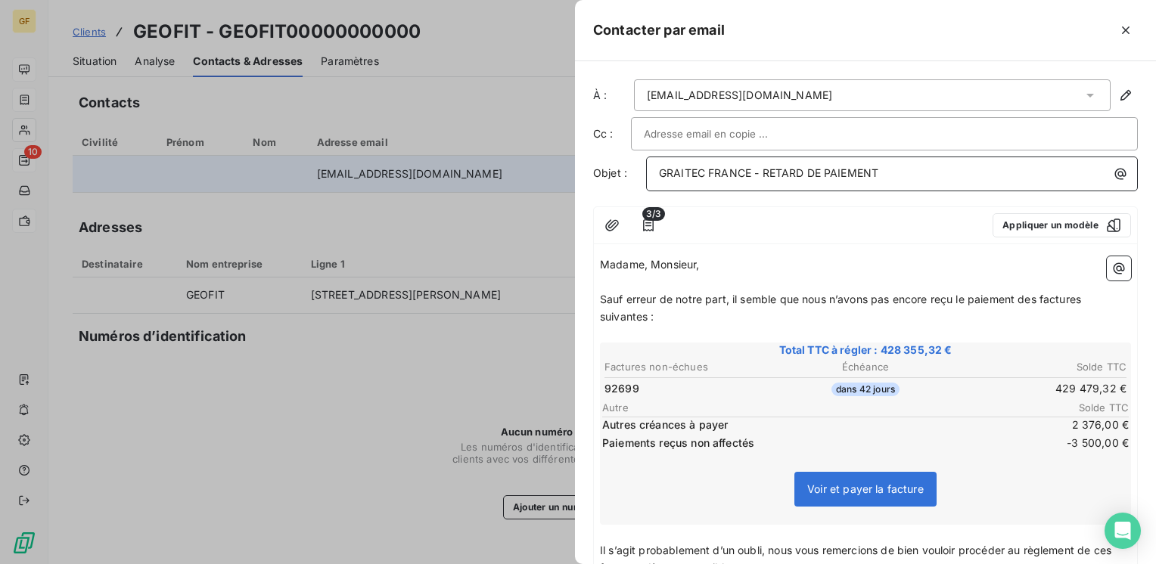
drag, startPoint x: 763, startPoint y: 169, endPoint x: 962, endPoint y: 163, distance: 199.8
click at [962, 163] on div "GRAITEC FRANCE - RETARD DE PAIEMENT" at bounding box center [891, 172] width 481 height 20
click at [745, 381] on td "92699" at bounding box center [690, 389] width 173 height 17
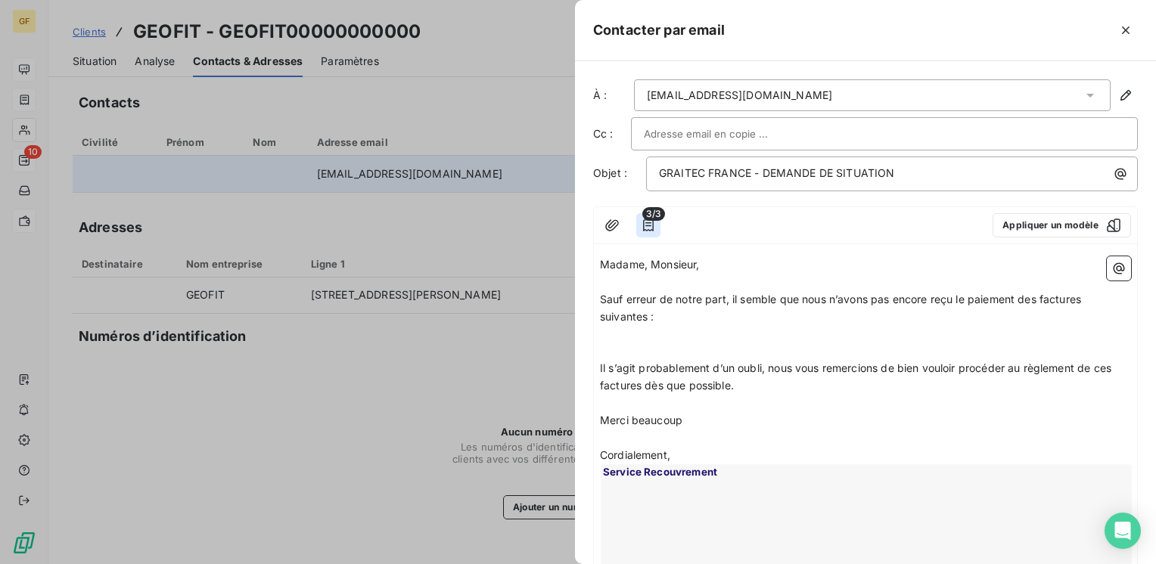
click at [652, 225] on icon "button" at bounding box center [648, 225] width 11 height 12
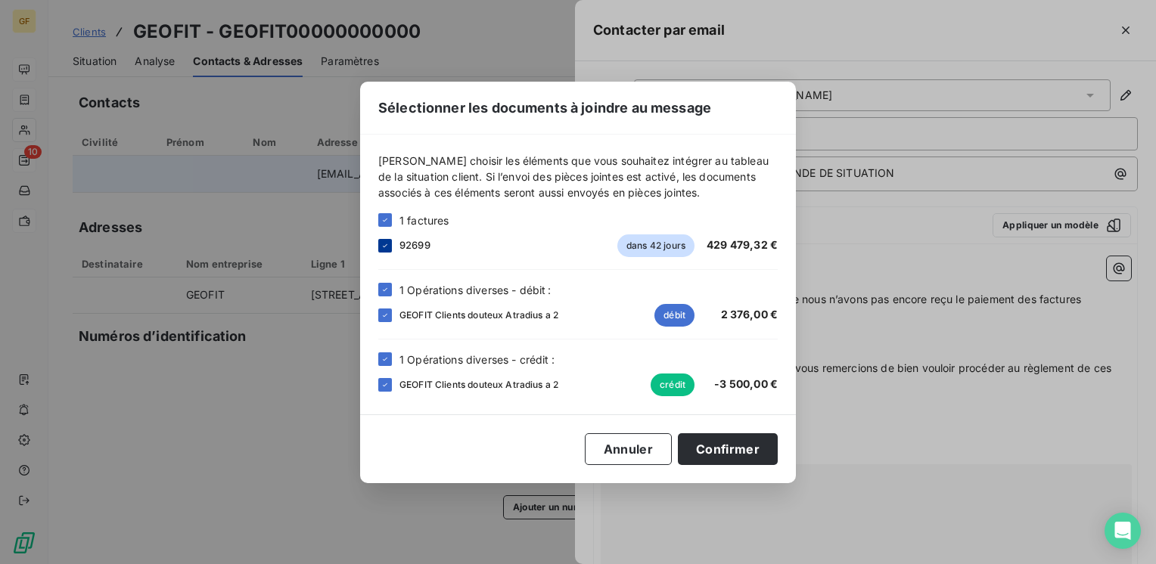
click at [387, 248] on icon at bounding box center [385, 245] width 9 height 9
drag, startPoint x: 385, startPoint y: 308, endPoint x: 398, endPoint y: 334, distance: 29.4
click at [387, 309] on div at bounding box center [385, 316] width 14 height 14
click at [381, 385] on icon at bounding box center [385, 385] width 9 height 9
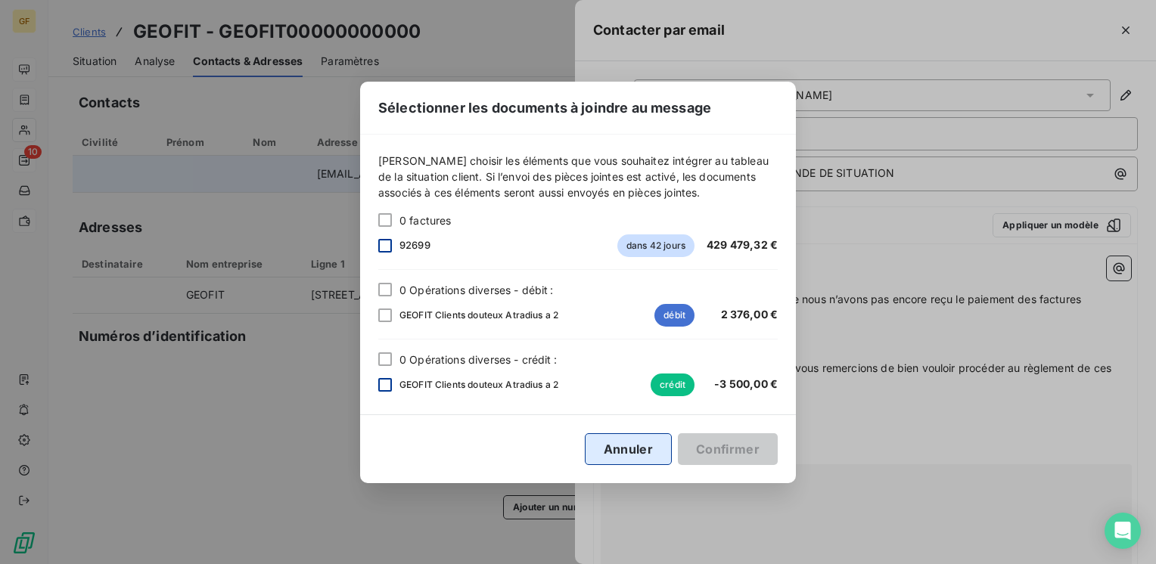
click at [630, 446] on button "Annuler" at bounding box center [628, 450] width 87 height 32
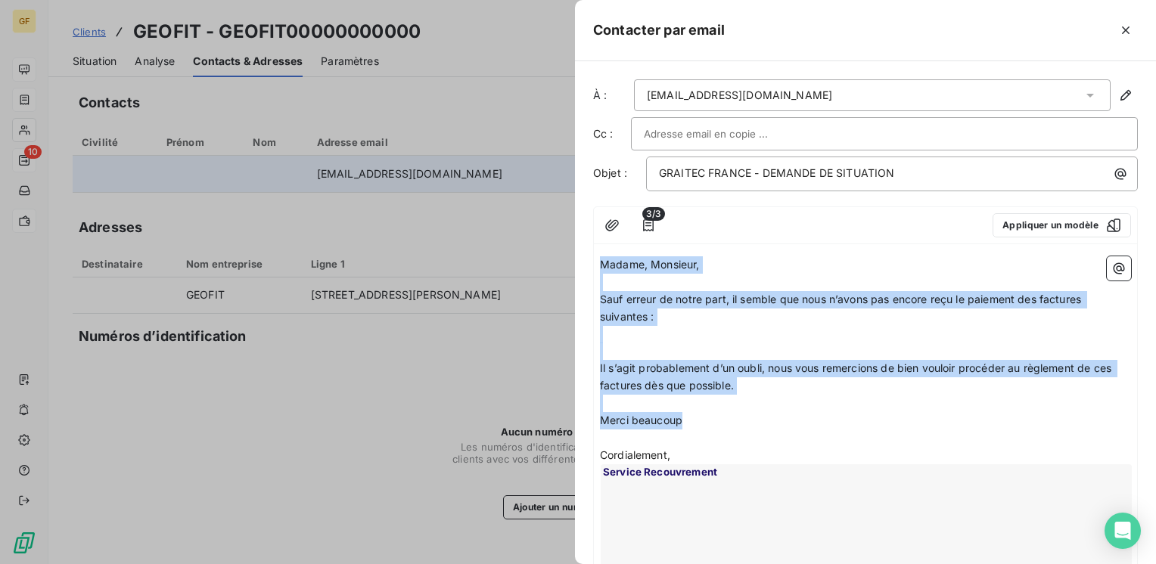
drag, startPoint x: 693, startPoint y: 425, endPoint x: 601, endPoint y: 256, distance: 192.0
click at [601, 256] on div "Madame, Monsieur, ﻿ Sauf erreur de notre part, il semble que nous n’avons pas e…" at bounding box center [865, 437] width 531 height 363
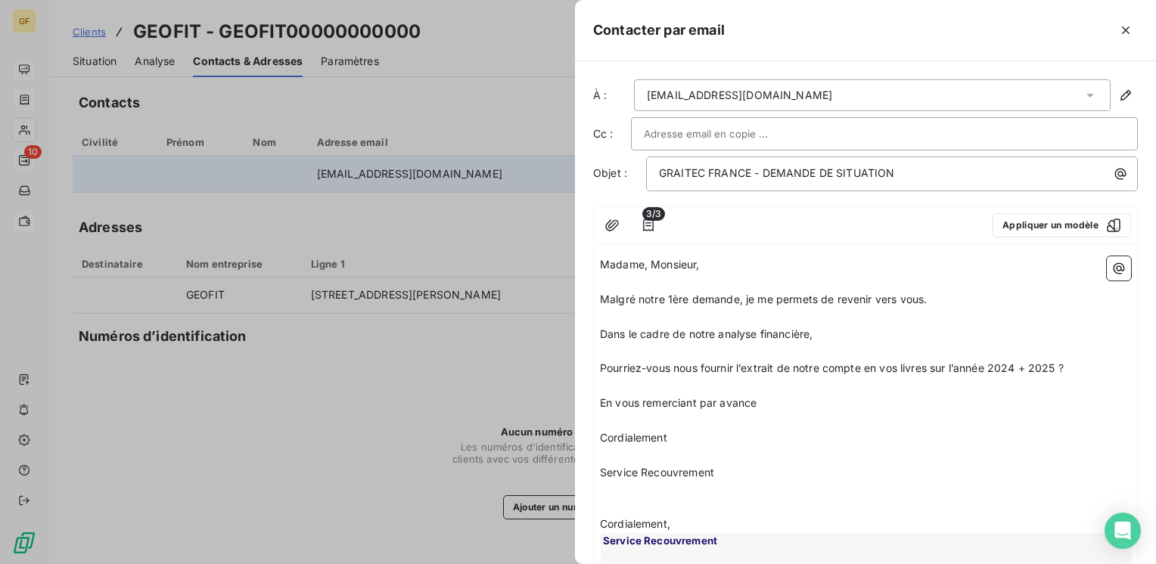
click at [708, 263] on p "Madame, Monsieur," at bounding box center [865, 264] width 531 height 17
click at [600, 293] on span "Malgré notre 1ère demande, je me permets de revenir vers vous." at bounding box center [763, 299] width 327 height 13
click at [813, 332] on span "Dans le cadre de notre analyse financière," at bounding box center [706, 334] width 213 height 13
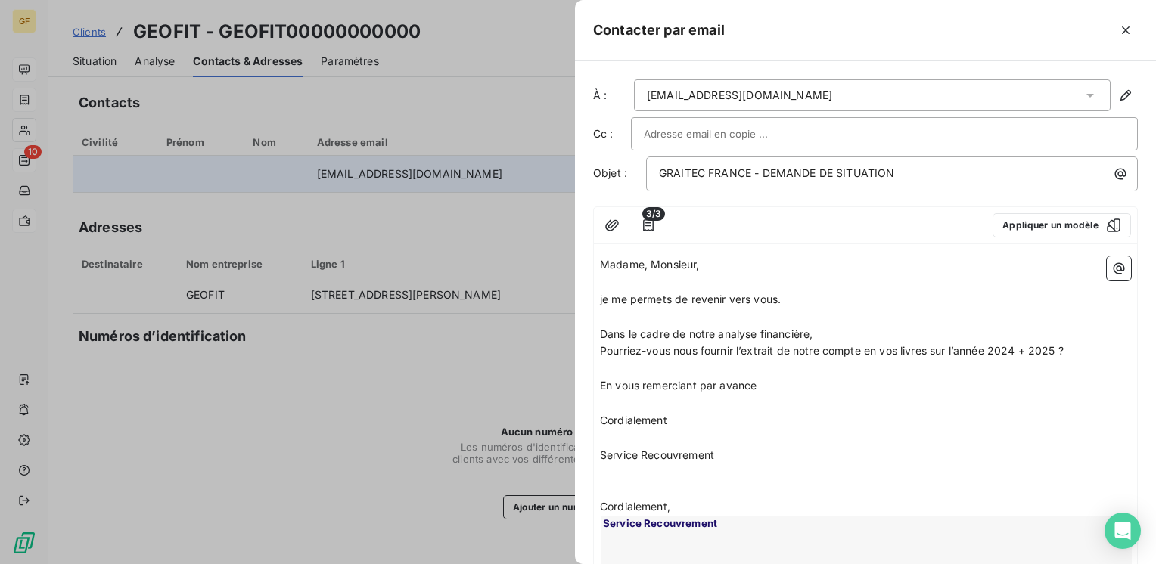
click at [929, 346] on span "Pourriez-vous nous fournir l’extrait de notre compte en vos livres sur l’année …" at bounding box center [832, 350] width 464 height 13
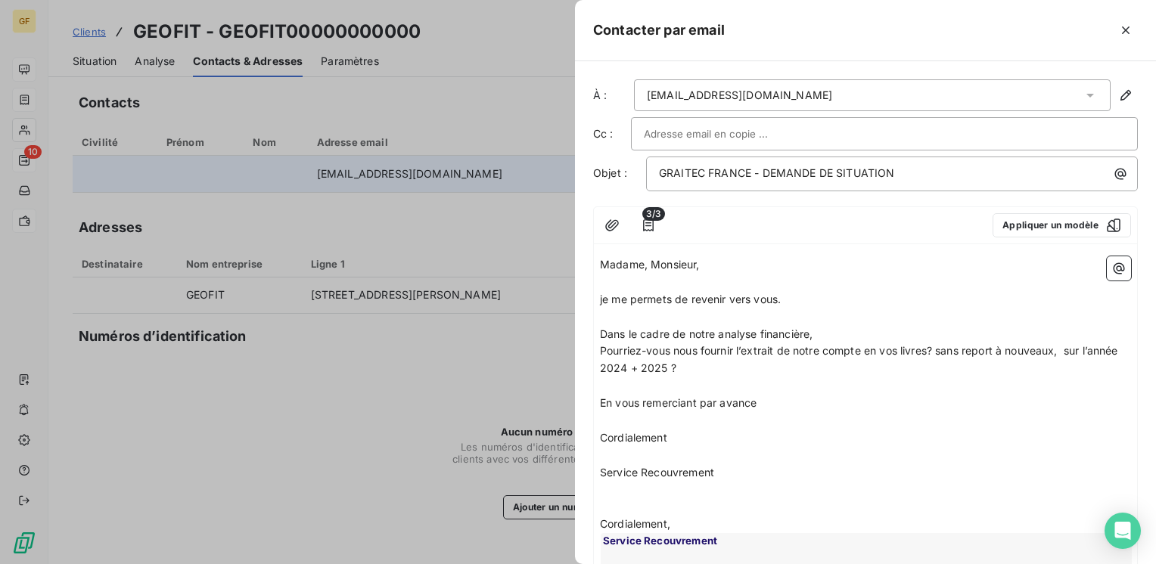
click at [604, 362] on span "Pourriez-vous nous fournir l’extrait de notre compte en vos livres? sans report…" at bounding box center [860, 359] width 521 height 30
click at [601, 363] on span "Pourriez-vous nous fournir l’extrait de notre compte en vos livres? sans report…" at bounding box center [841, 359] width 483 height 30
click at [599, 366] on div "Madame, Monsieur, je me permets de revenir vers vous. Dans le cadre de notre an…" at bounding box center [865, 472] width 543 height 445
click at [602, 362] on span "Pourriez-vous nous fournir l’extrait de notre compte en vos livres? sans report…" at bounding box center [841, 359] width 483 height 30
click at [755, 403] on span "En vous remerciant par avance" at bounding box center [678, 402] width 157 height 13
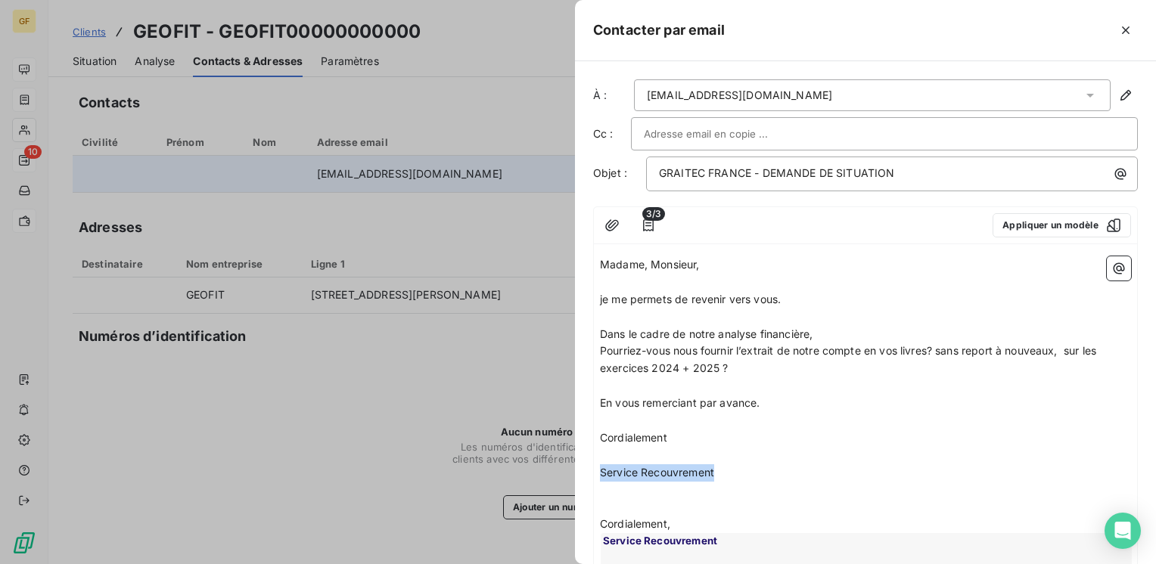
drag, startPoint x: 736, startPoint y: 476, endPoint x: 549, endPoint y: 470, distance: 187.0
click at [549, 564] on div "Contacter par email À : fournisseurs@geofit.fr Cc : Objet : GRAITEC FRANCE - DE…" at bounding box center [578, 564] width 1156 height 0
click at [788, 295] on p "je me permets de revenir vers vous." at bounding box center [865, 299] width 531 height 17
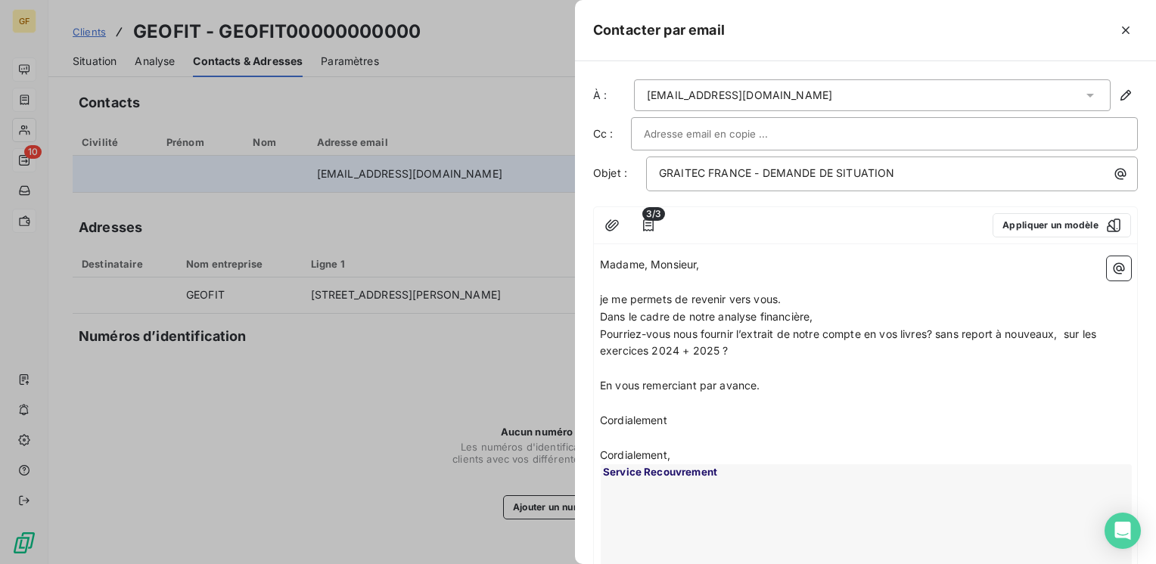
click at [813, 312] on span "Dans le cadre de notre analyse financière," at bounding box center [706, 316] width 213 height 13
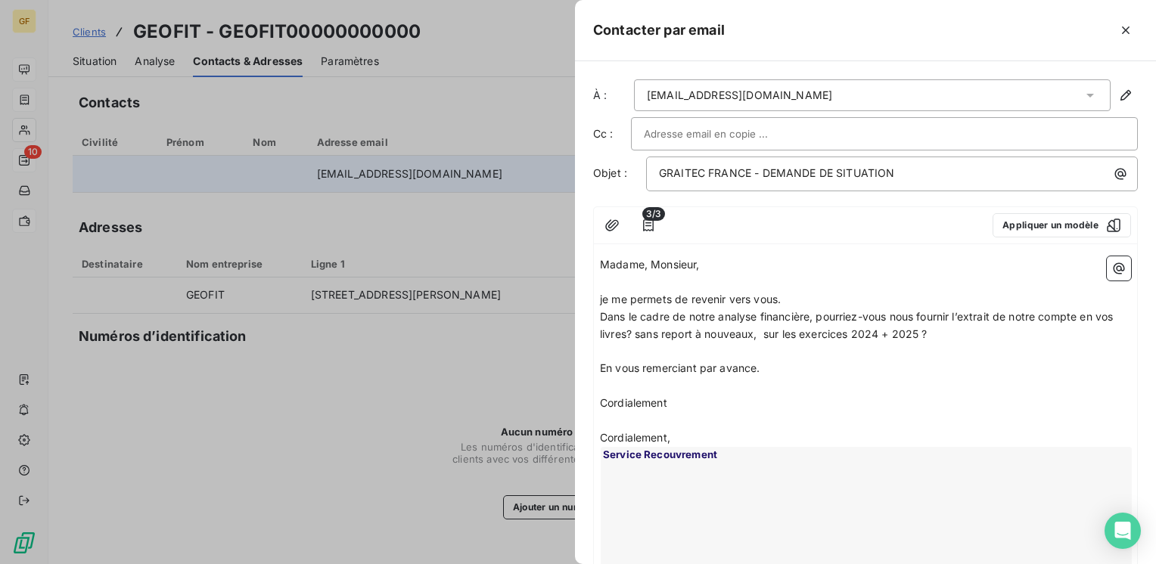
click at [626, 328] on span "Dans le cadre de notre analyse financière, pourriez-vous nous fournir l’extrait…" at bounding box center [858, 325] width 516 height 30
drag, startPoint x: 760, startPoint y: 333, endPoint x: 799, endPoint y: 325, distance: 40.1
click at [762, 331] on span "Dans le cadre de notre analyse financière, pourriez-vous nous fournir l’extrait…" at bounding box center [858, 325] width 516 height 30
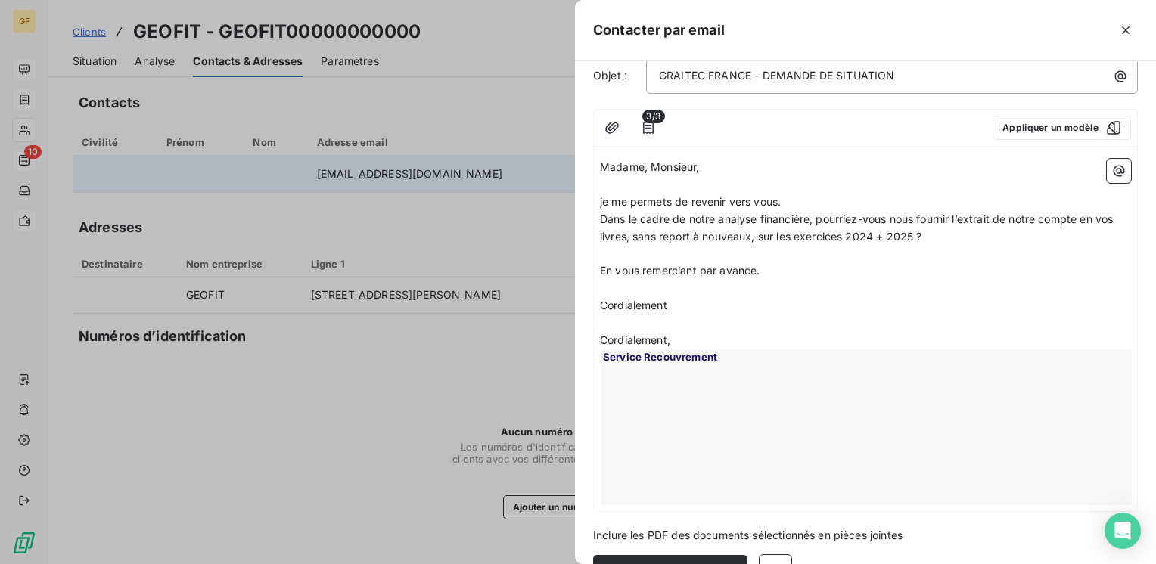
scroll to position [137, 0]
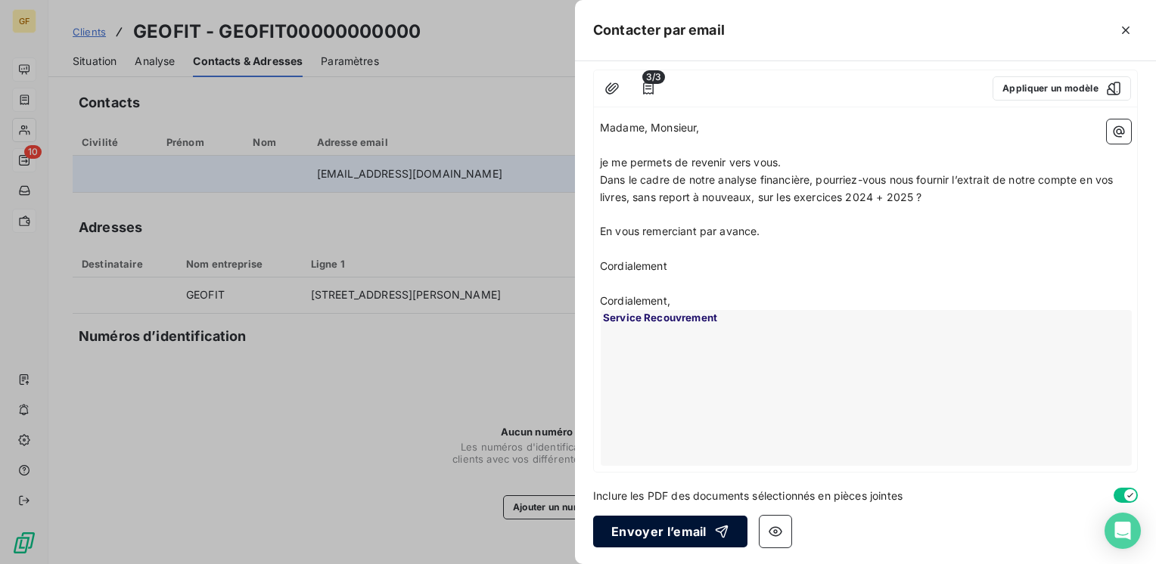
click at [673, 521] on button "Envoyer l’email" at bounding box center [670, 532] width 154 height 32
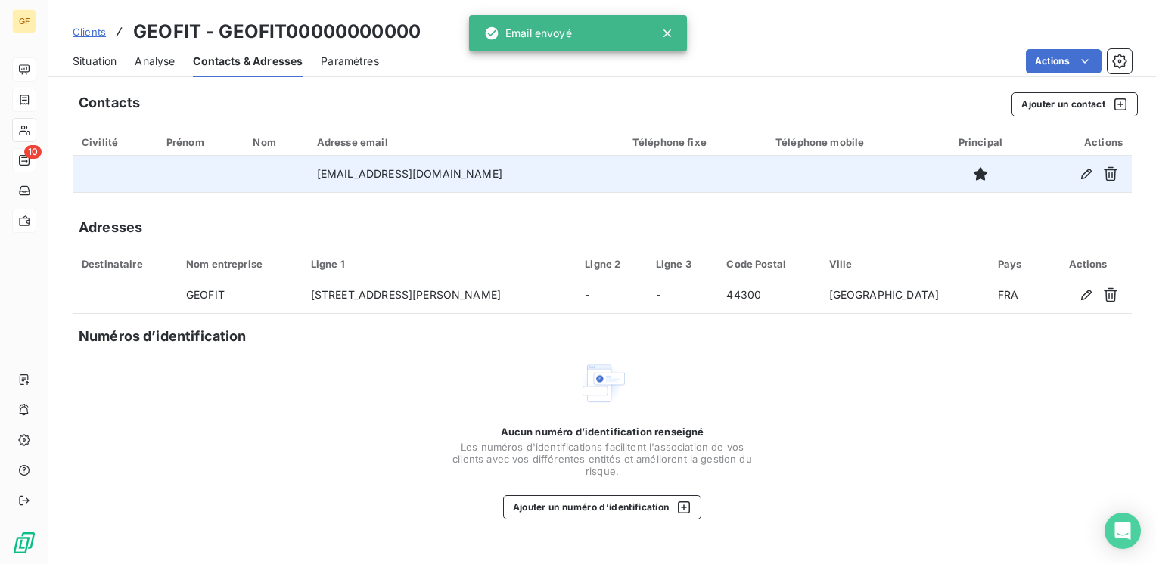
click at [81, 56] on span "Situation" at bounding box center [95, 61] width 44 height 15
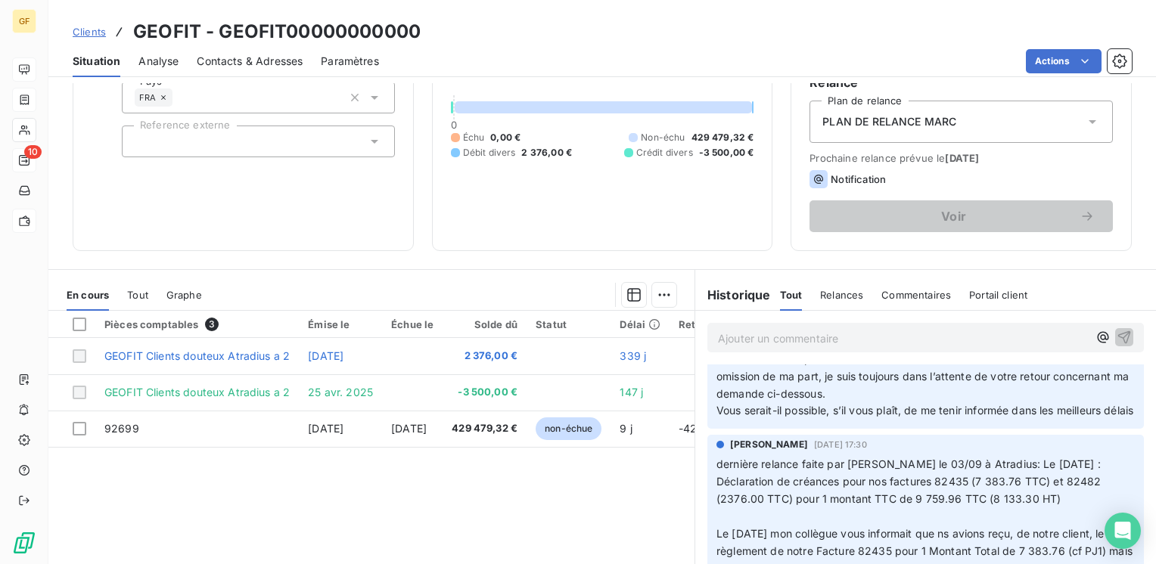
scroll to position [0, 0]
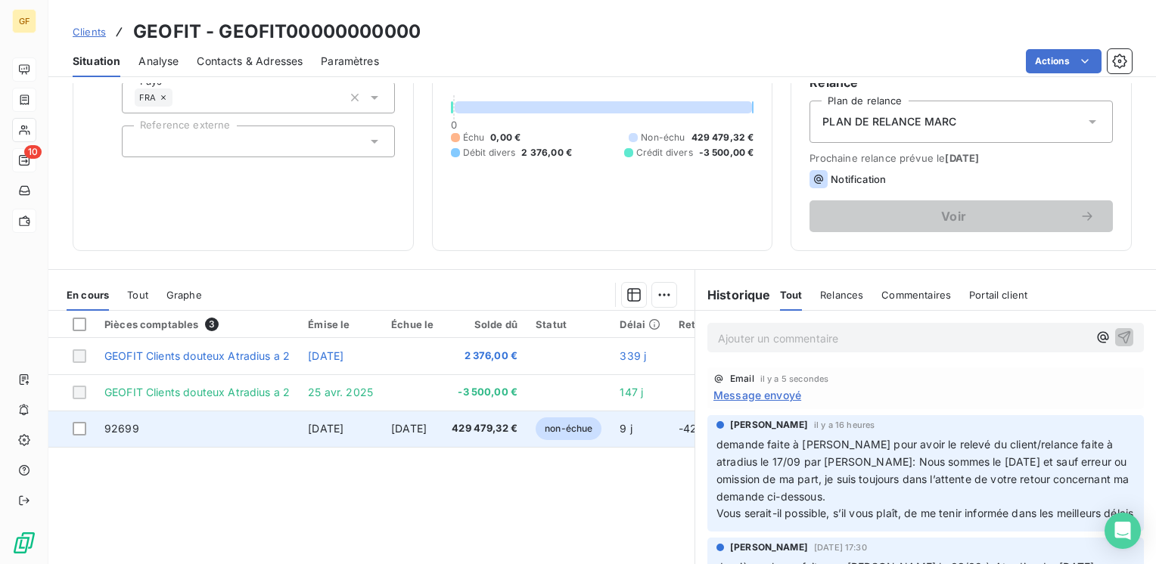
click at [343, 427] on span "[DATE]" at bounding box center [326, 428] width 36 height 13
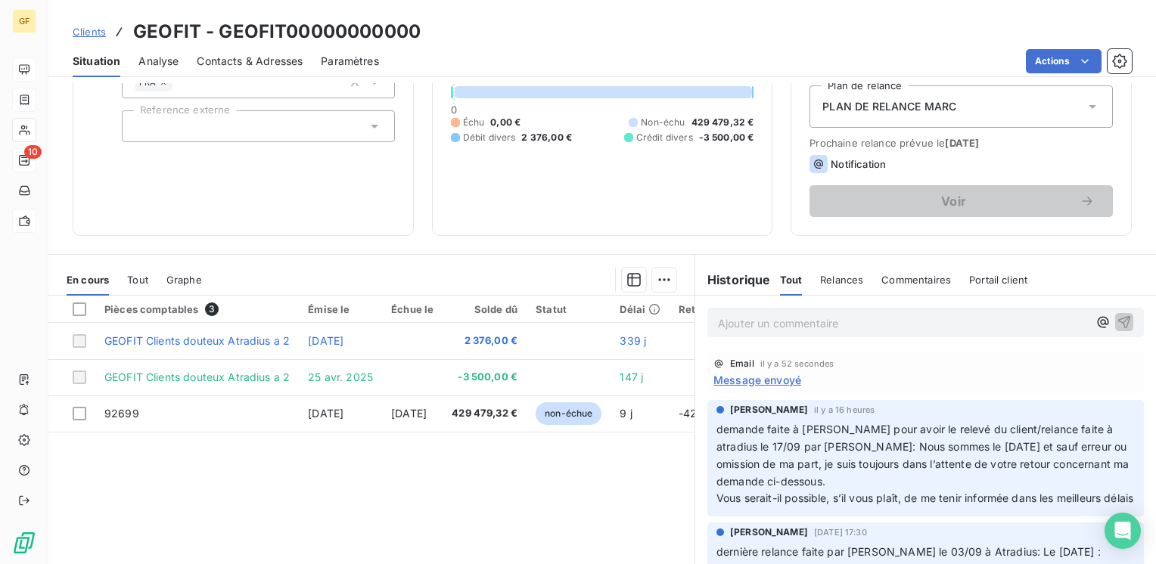
scroll to position [91, 0]
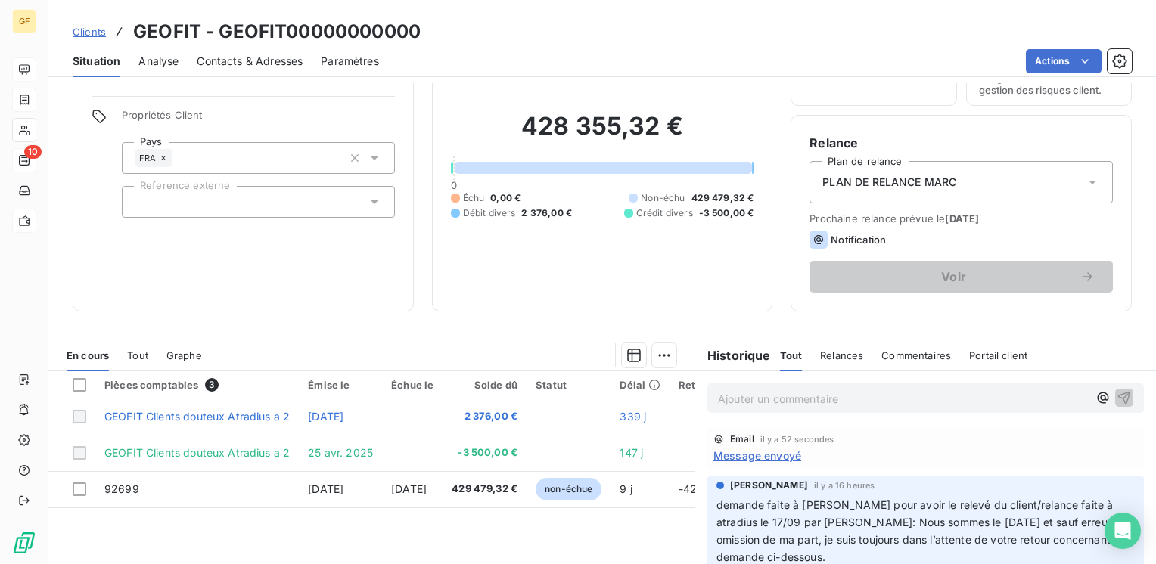
click at [779, 455] on span "Message envoyé" at bounding box center [757, 456] width 88 height 16
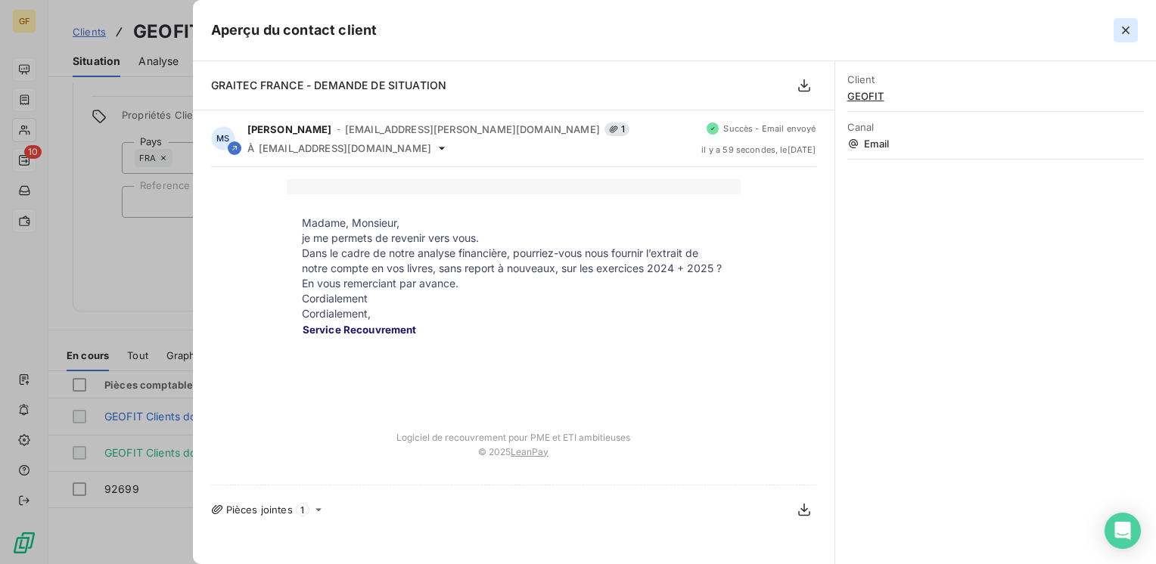
click at [1126, 29] on icon "button" at bounding box center [1125, 30] width 15 height 15
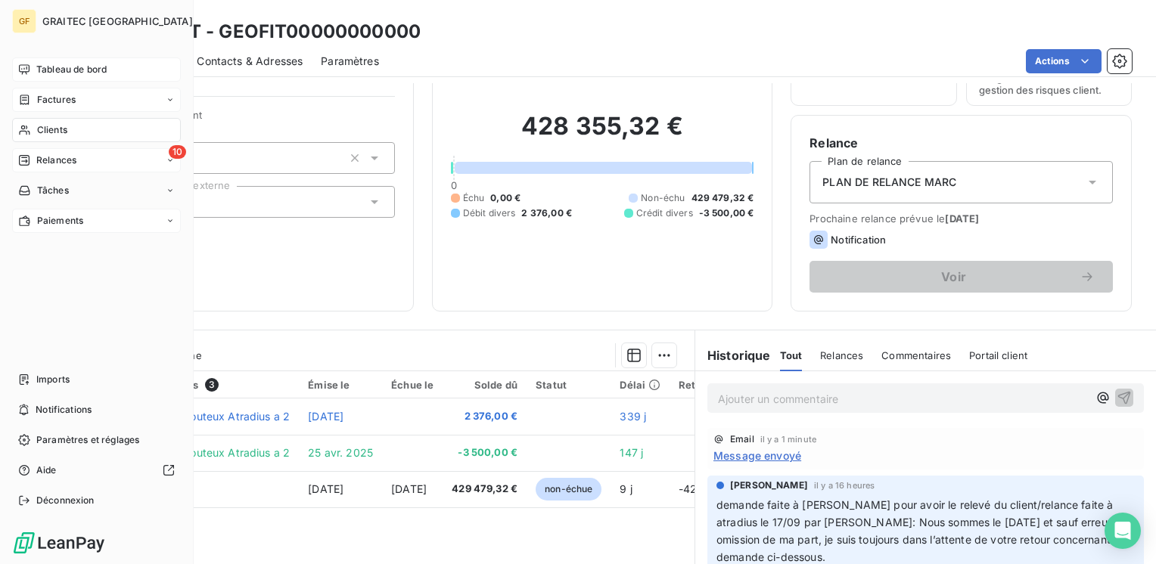
click at [48, 61] on div "Tableau de bord" at bounding box center [96, 70] width 169 height 24
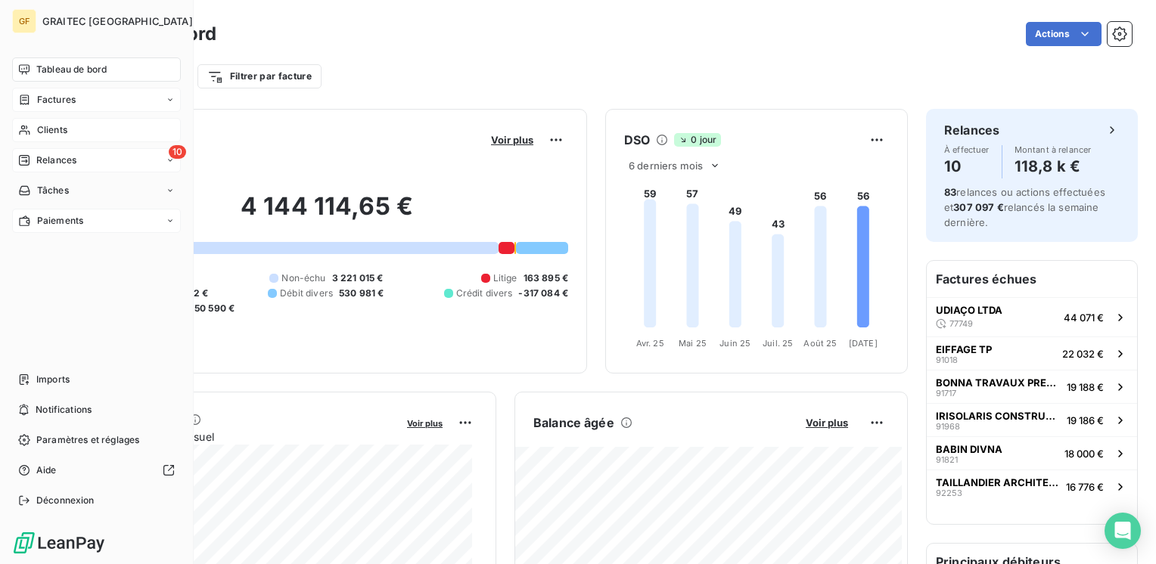
click at [45, 132] on span "Clients" at bounding box center [52, 130] width 30 height 14
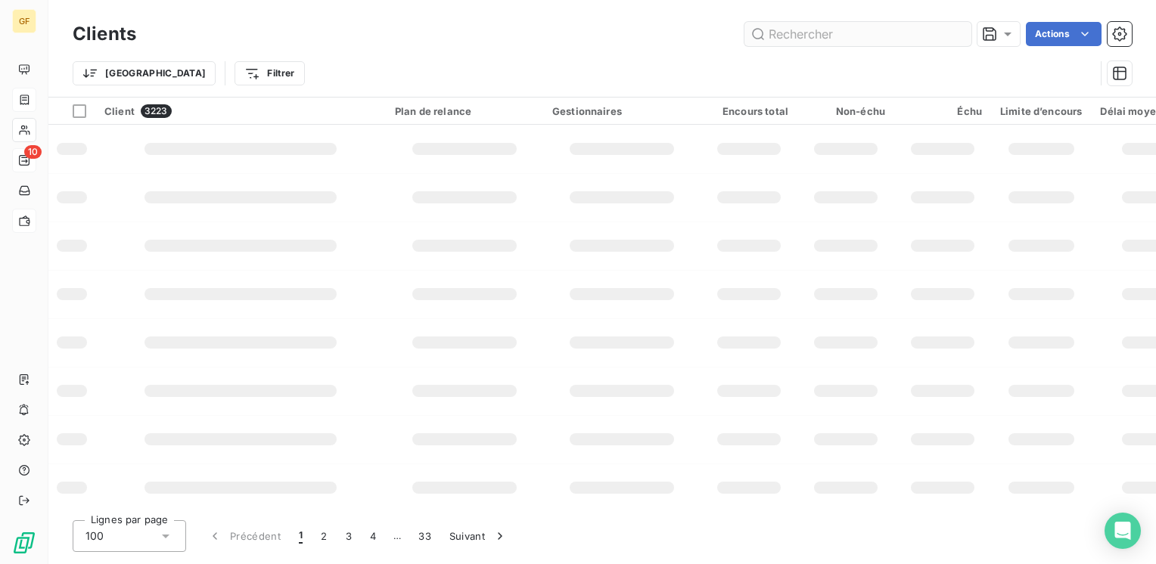
click at [820, 33] on input "text" at bounding box center [857, 34] width 227 height 24
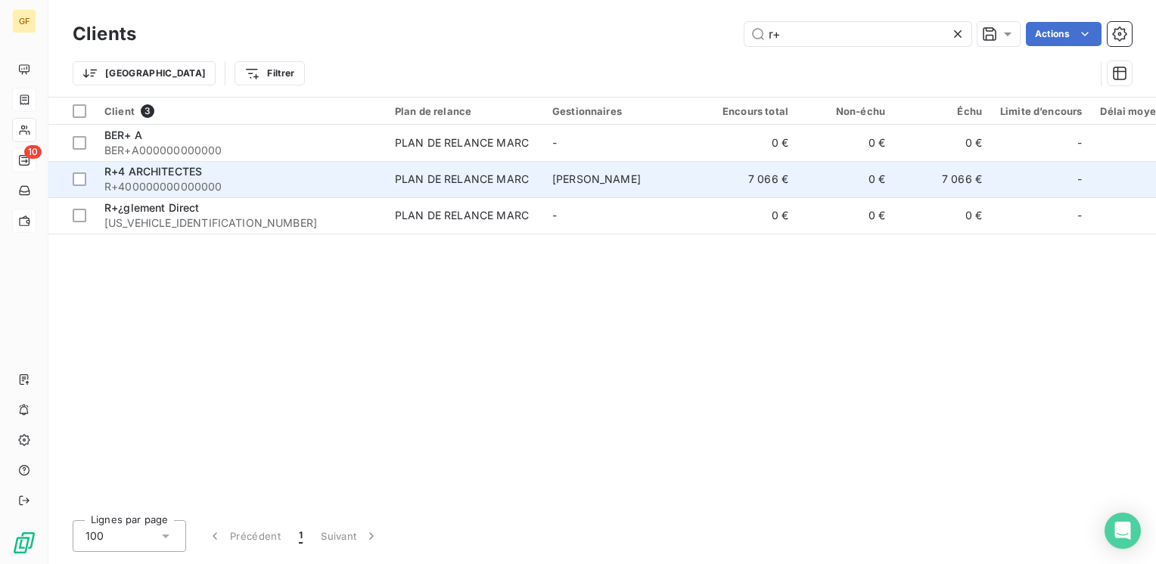
type input "r+"
click at [240, 179] on span "R+400000000000000" at bounding box center [240, 186] width 272 height 15
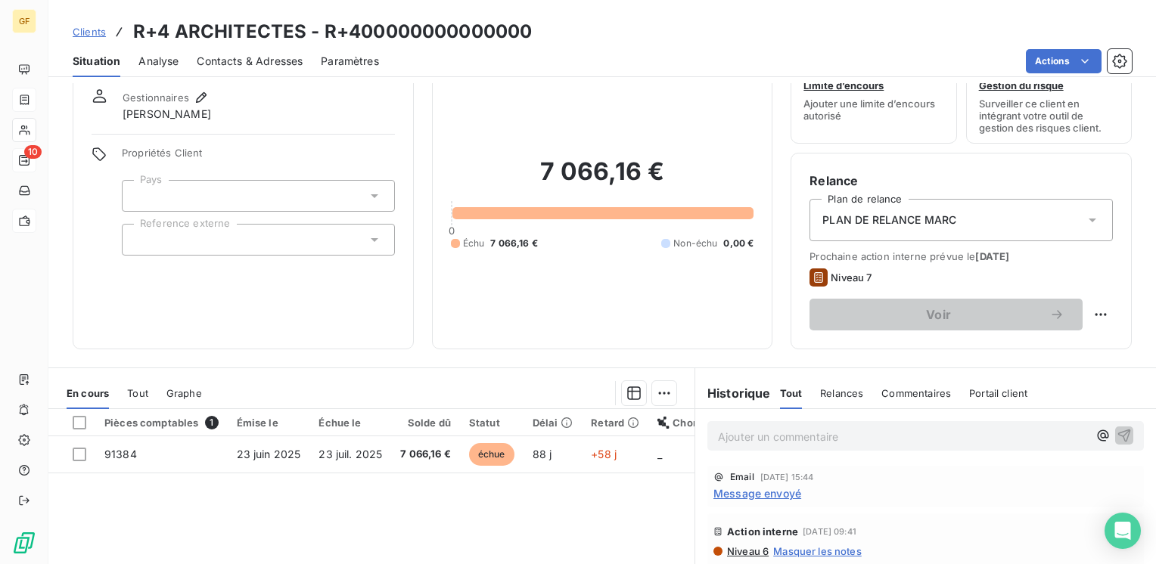
scroll to position [76, 0]
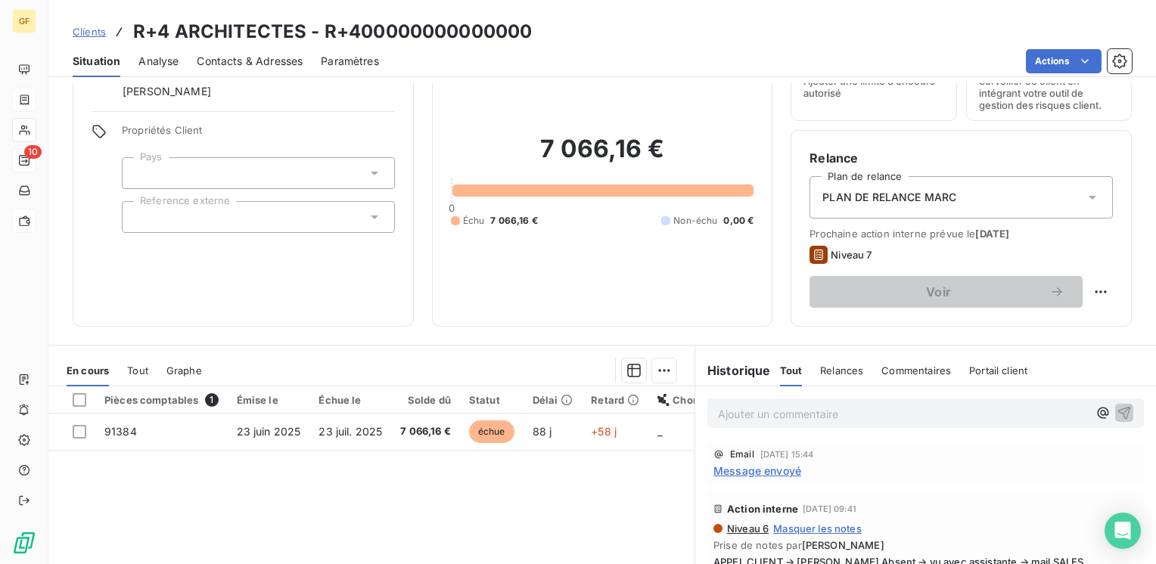
click at [760, 466] on span "Message envoyé" at bounding box center [757, 471] width 88 height 16
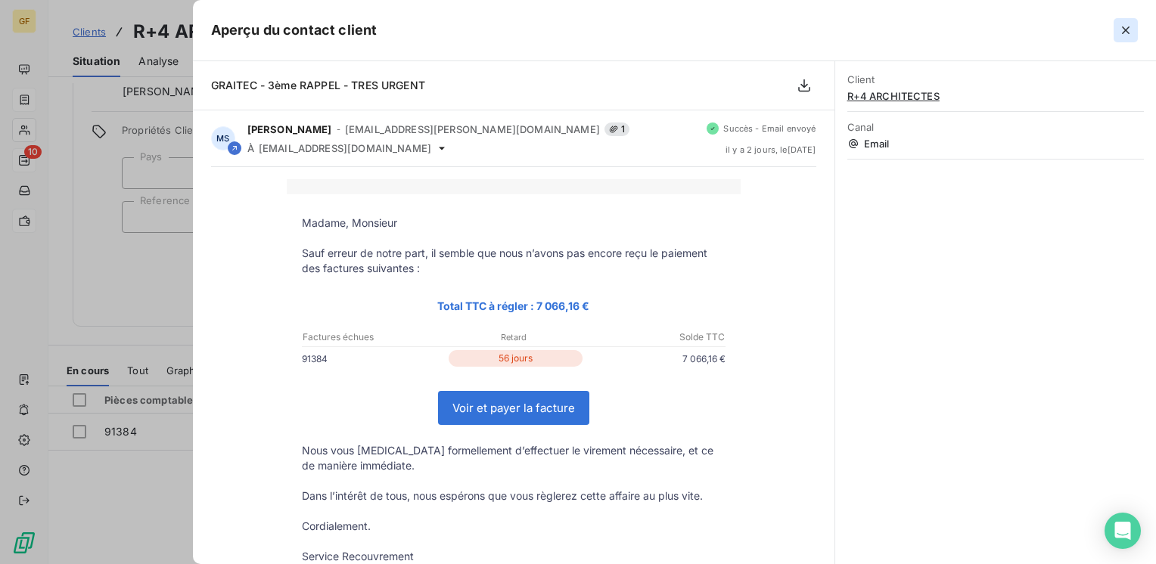
click at [1123, 27] on icon "button" at bounding box center [1126, 30] width 8 height 8
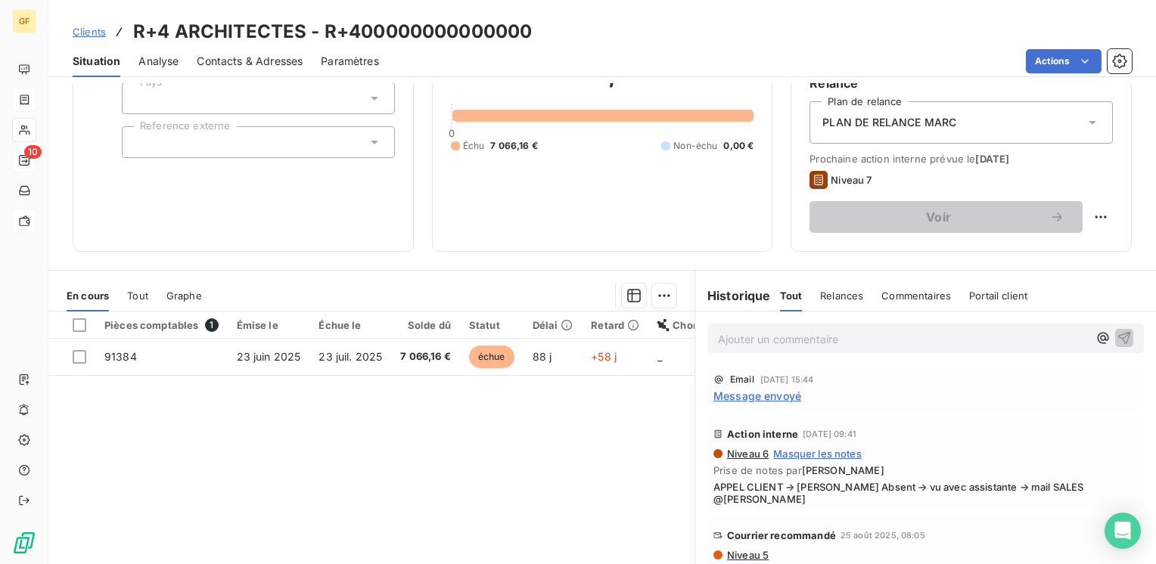
scroll to position [151, 0]
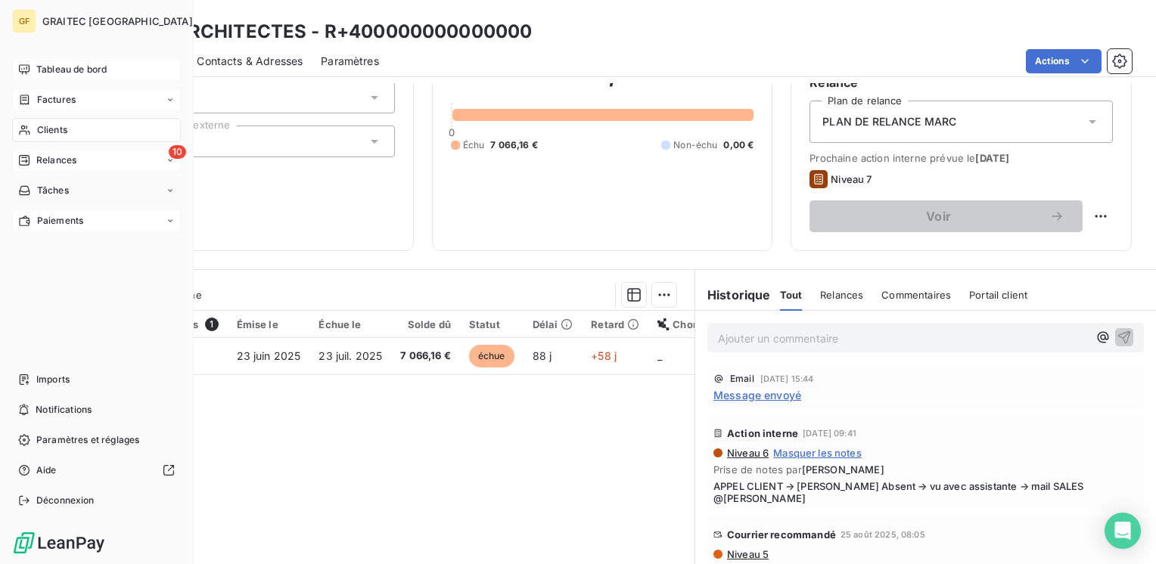
click at [54, 67] on span "Tableau de bord" at bounding box center [71, 70] width 70 height 14
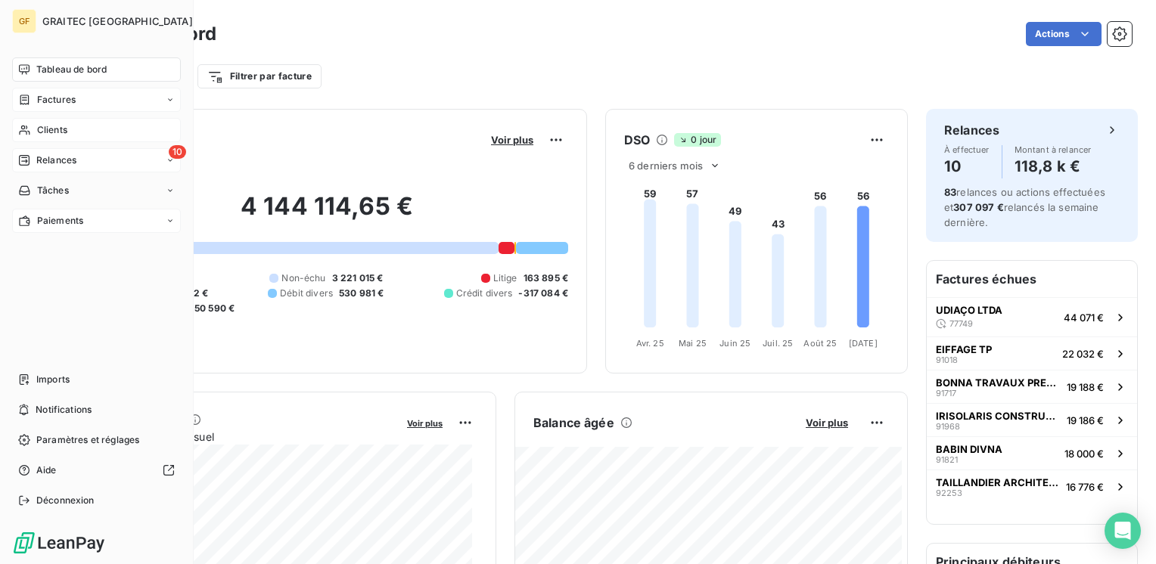
click at [51, 132] on span "Clients" at bounding box center [52, 130] width 30 height 14
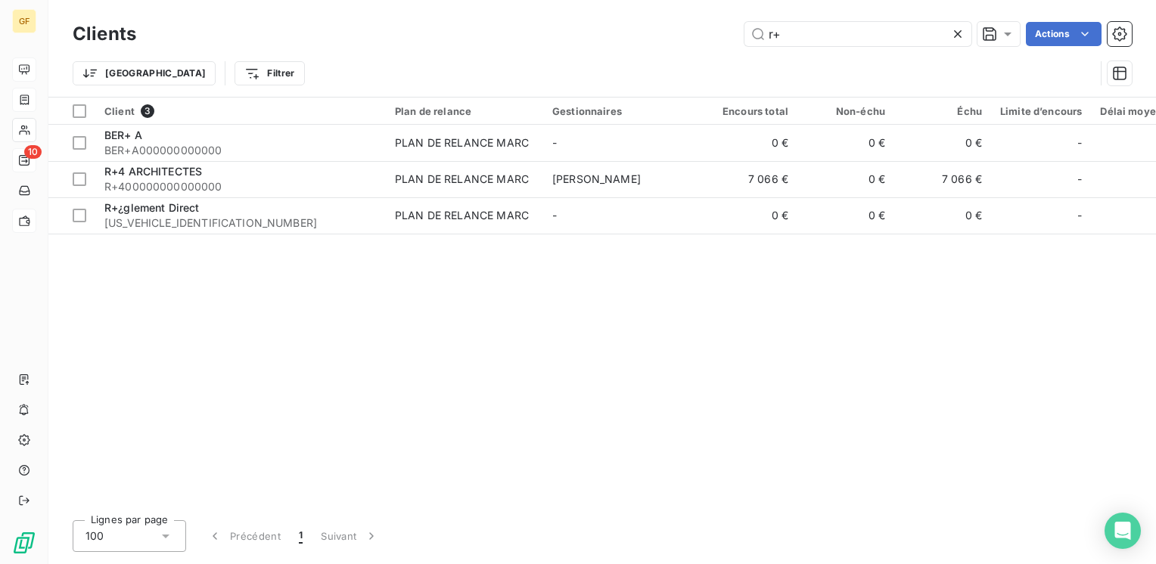
drag, startPoint x: 882, startPoint y: 37, endPoint x: 567, endPoint y: 54, distance: 315.2
click at [567, 54] on div "Clients r+ Actions Trier Filtrer" at bounding box center [602, 57] width 1059 height 79
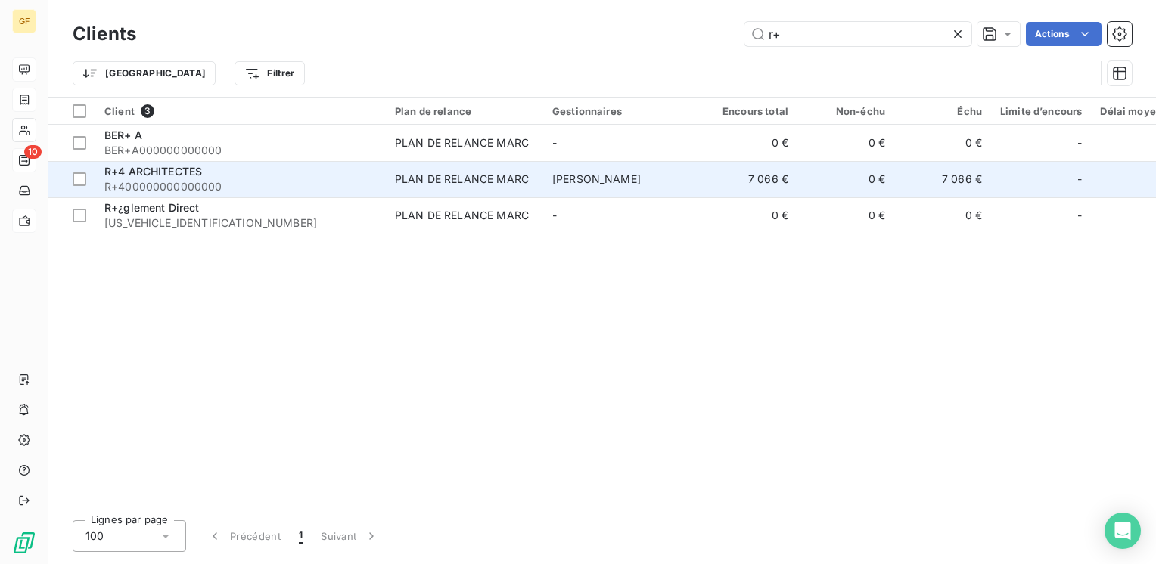
click at [157, 174] on span "R+4 ARCHITECTES" at bounding box center [153, 171] width 98 height 13
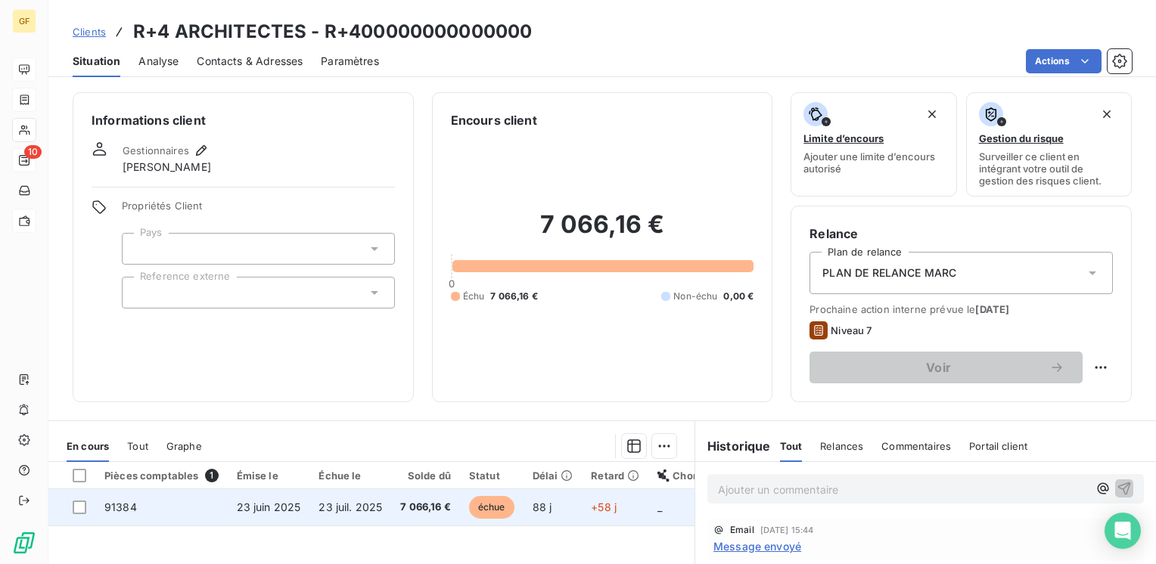
click at [316, 508] on td "23 juil. 2025" at bounding box center [350, 508] width 82 height 36
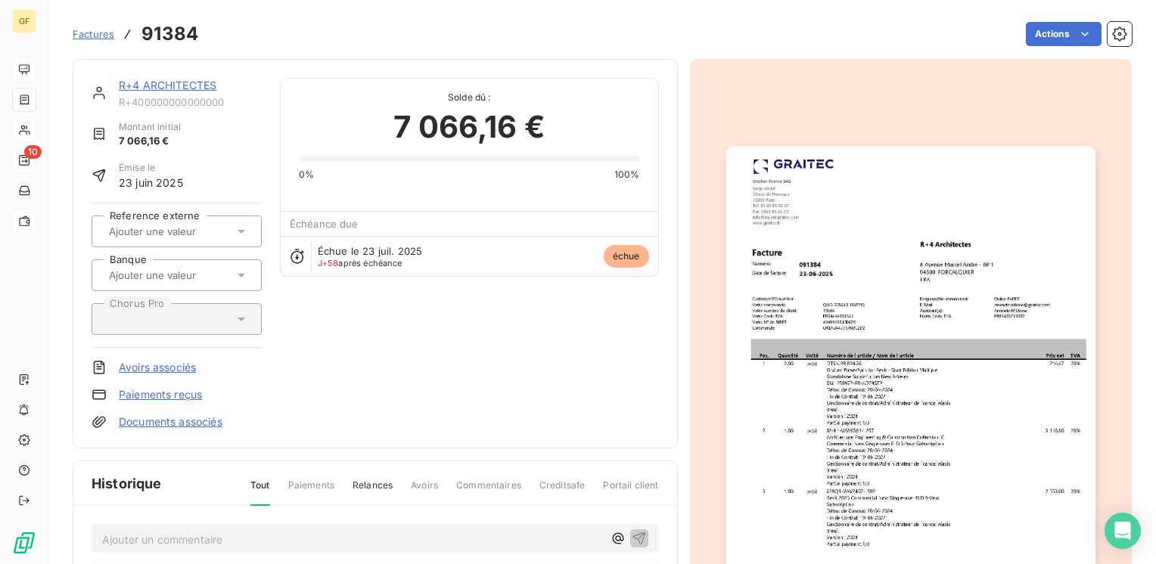
click at [878, 337] on img "button" at bounding box center [910, 406] width 369 height 521
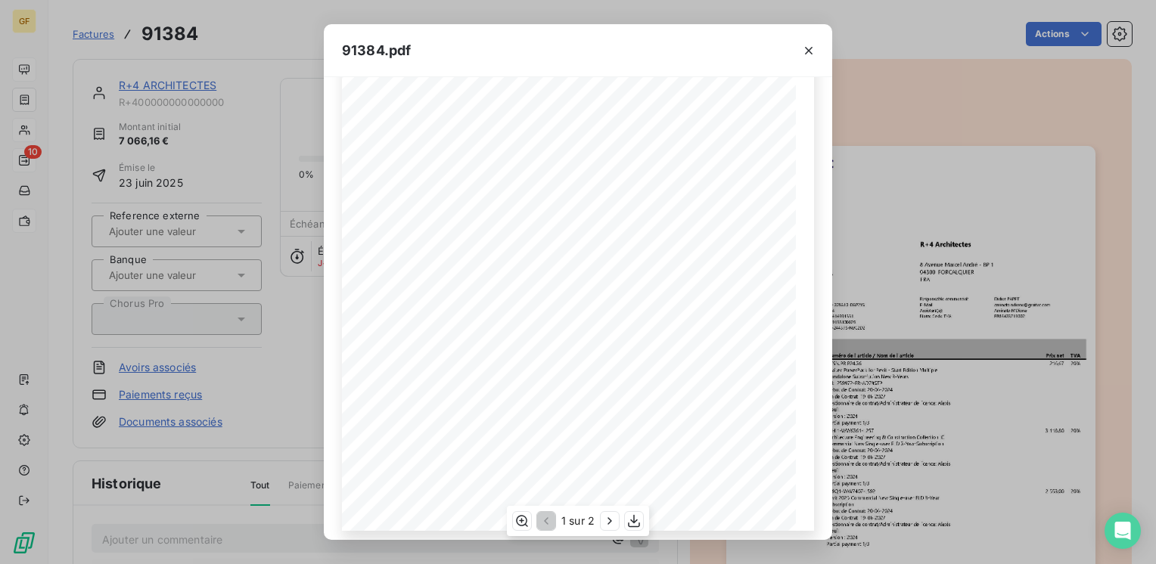
scroll to position [214, 0]
click at [639, 521] on icon "button" at bounding box center [633, 521] width 15 height 15
click at [810, 51] on icon "button" at bounding box center [809, 51] width 8 height 8
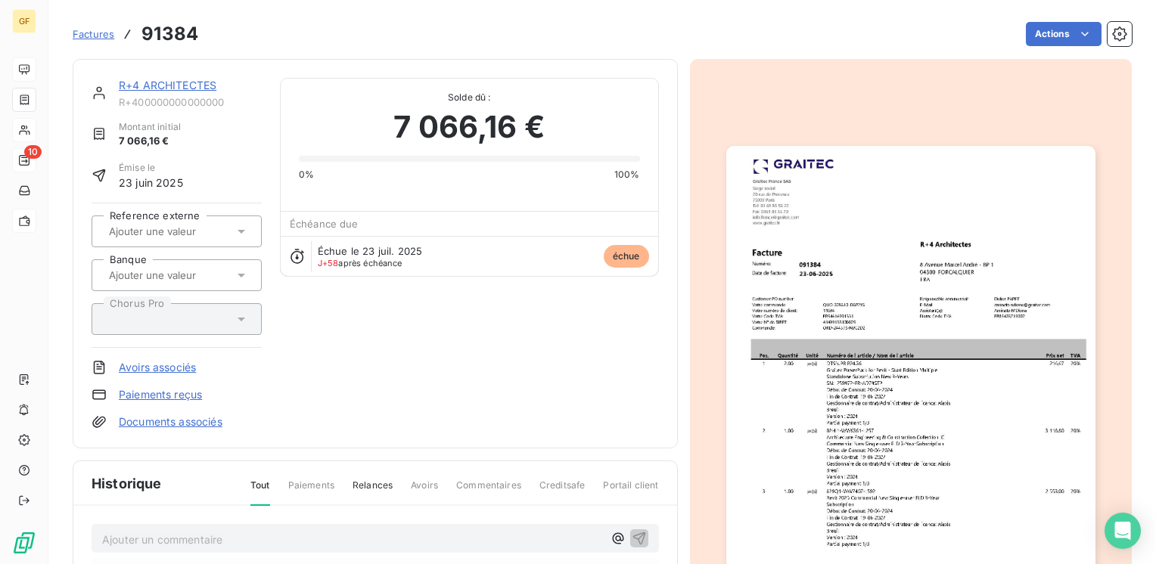
click at [170, 89] on link "R+4 ARCHITECTES" at bounding box center [168, 85] width 98 height 13
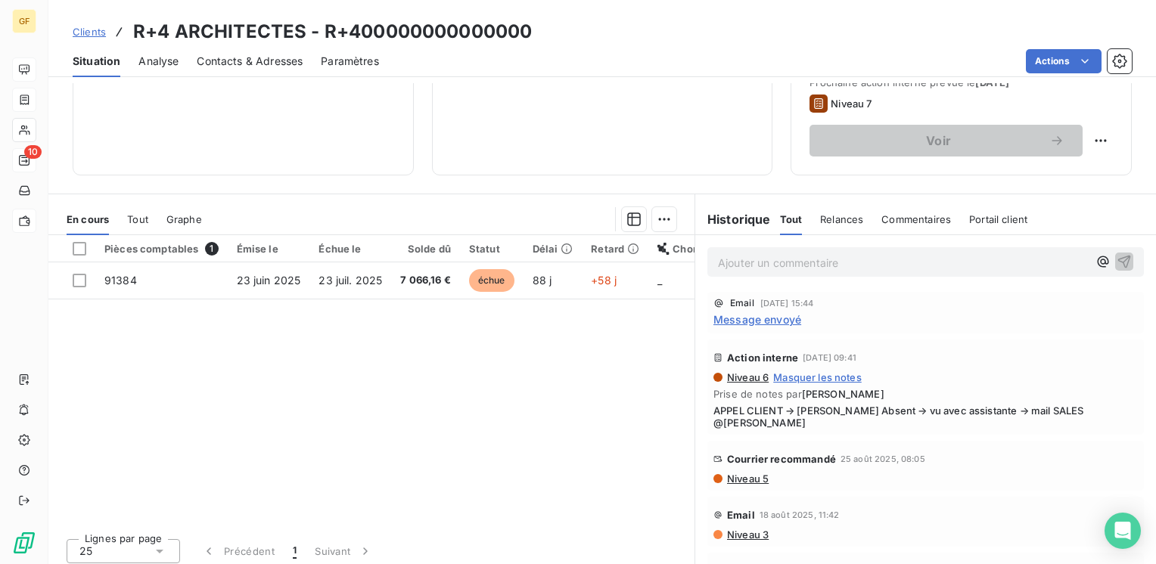
scroll to position [76, 0]
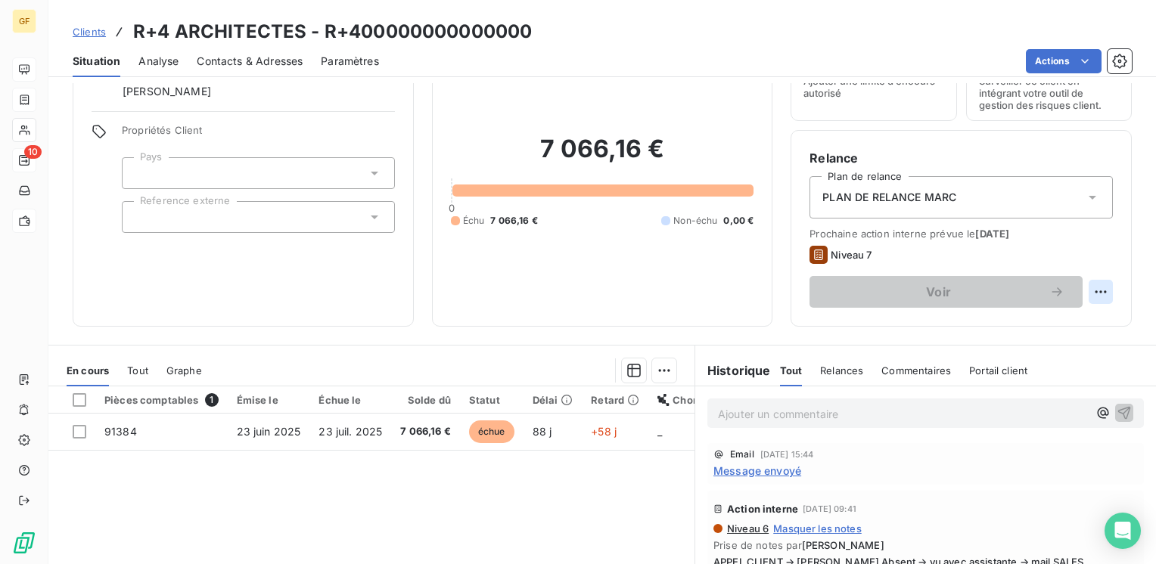
click at [1084, 292] on html "GF 10 Clients R+4 ARCHITECTES - R+400000000000000 Situation Analyse Contacts & …" at bounding box center [578, 282] width 1156 height 564
click at [1009, 325] on div "Replanifier cette action" at bounding box center [1026, 325] width 135 height 24
select select "8"
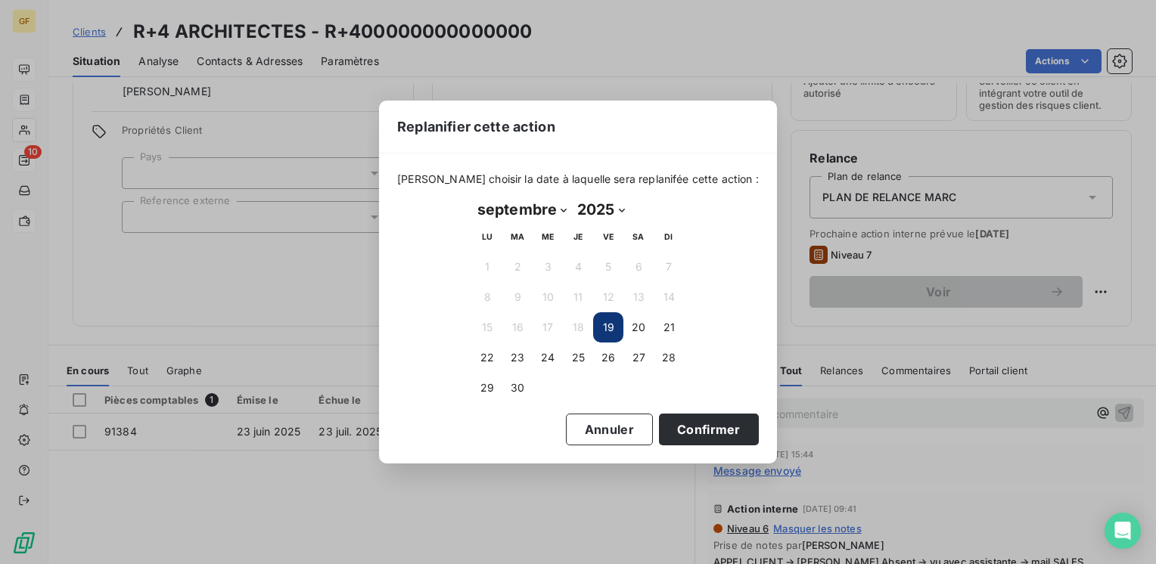
click at [603, 330] on button "19" at bounding box center [608, 327] width 30 height 30
click at [605, 329] on button "19" at bounding box center [608, 327] width 30 height 30
click at [670, 430] on button "Confirmer" at bounding box center [709, 430] width 100 height 32
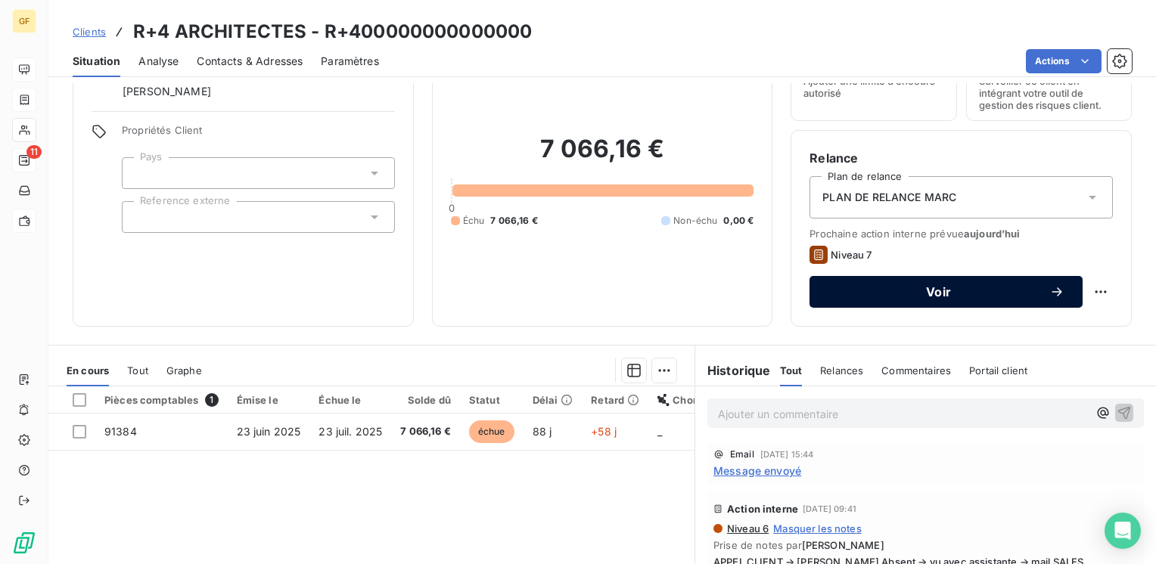
click at [877, 282] on button "Voir" at bounding box center [946, 292] width 273 height 32
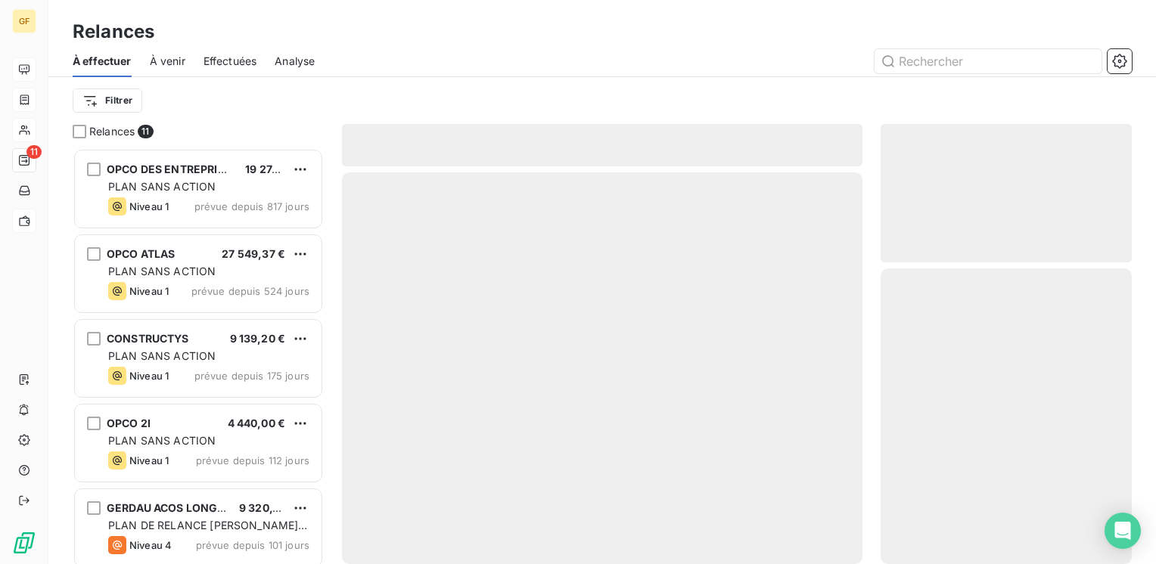
scroll to position [405, 239]
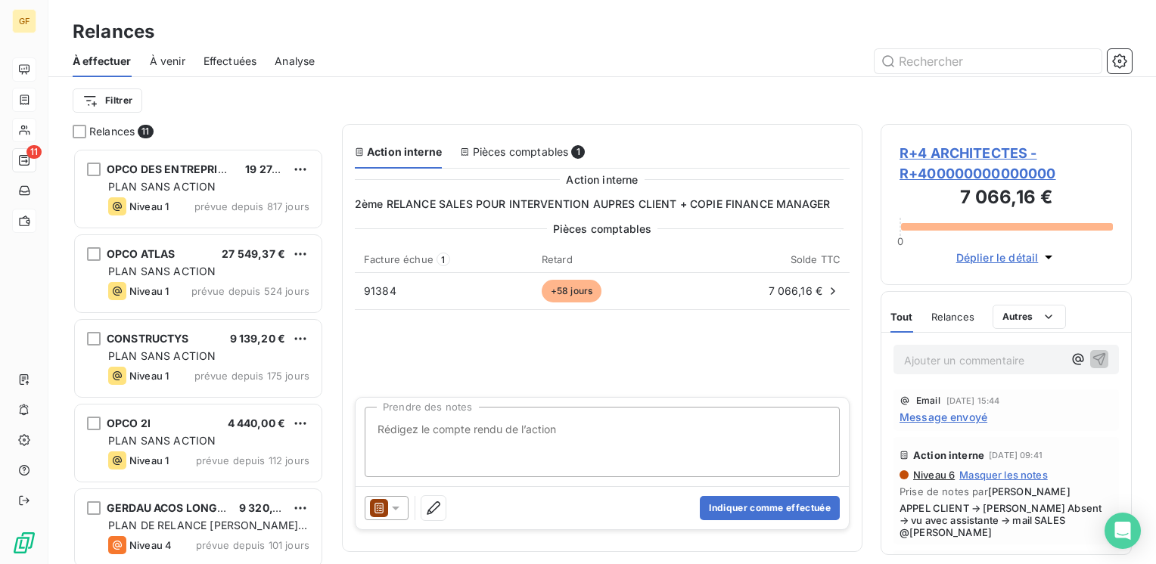
click at [470, 434] on textarea "Prendre des notes" at bounding box center [602, 442] width 475 height 70
click at [581, 428] on textarea "RELANCE A NOUVEAU SALES @DIDIER P;" at bounding box center [602, 442] width 475 height 70
click at [583, 429] on textarea "RELANCE A NOUVEAU SALES @DIDIER P;" at bounding box center [602, 442] width 475 height 70
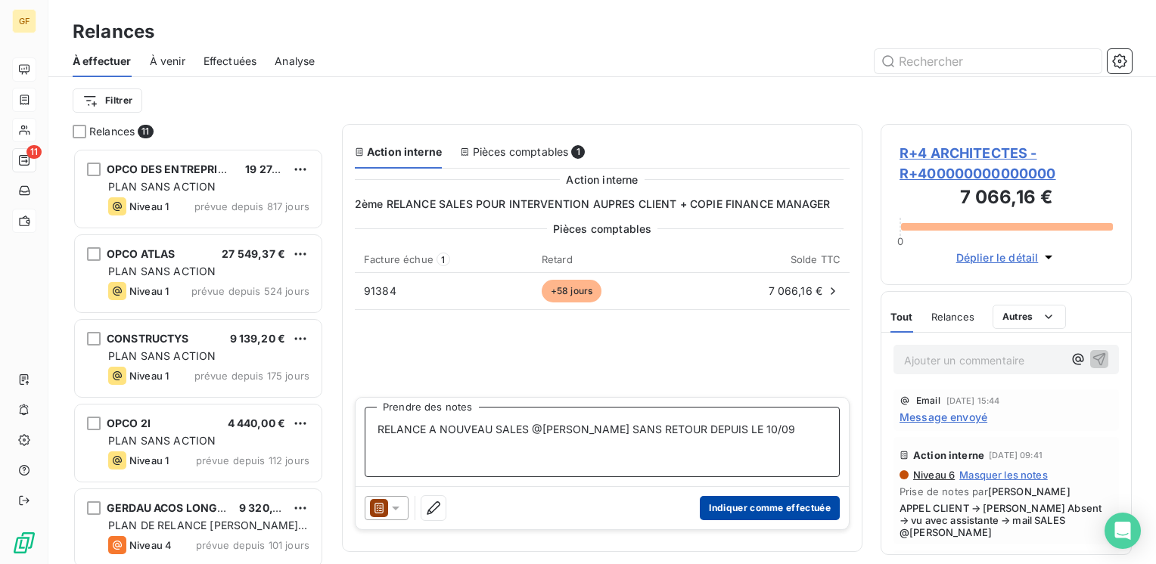
type textarea "RELANCE A NOUVEAU SALES @[PERSON_NAME] SANS RETOUR DEPUIS LE 10/09"
click at [755, 504] on button "Indiquer comme effectuée" at bounding box center [770, 508] width 140 height 24
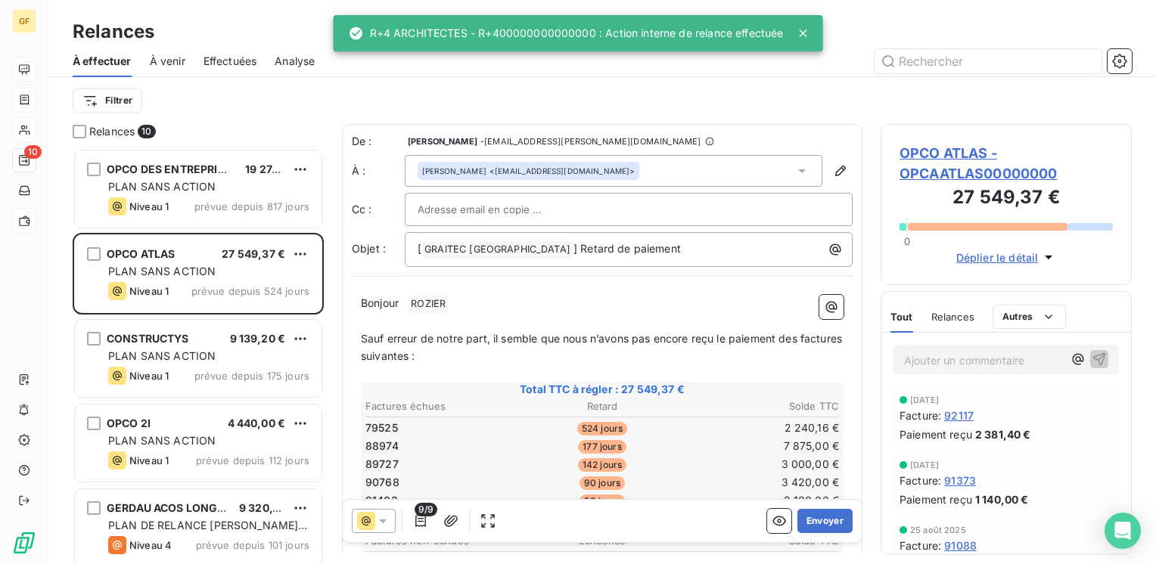
click at [224, 60] on span "Effectuées" at bounding box center [231, 61] width 54 height 15
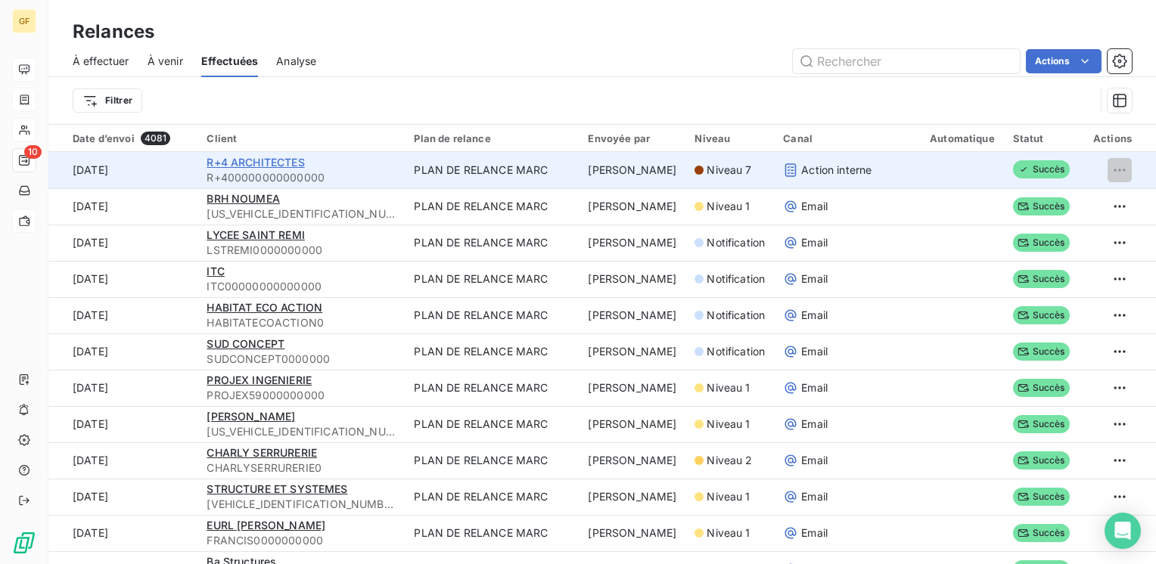
click at [284, 160] on span "R+4 ARCHITECTES" at bounding box center [256, 162] width 98 height 13
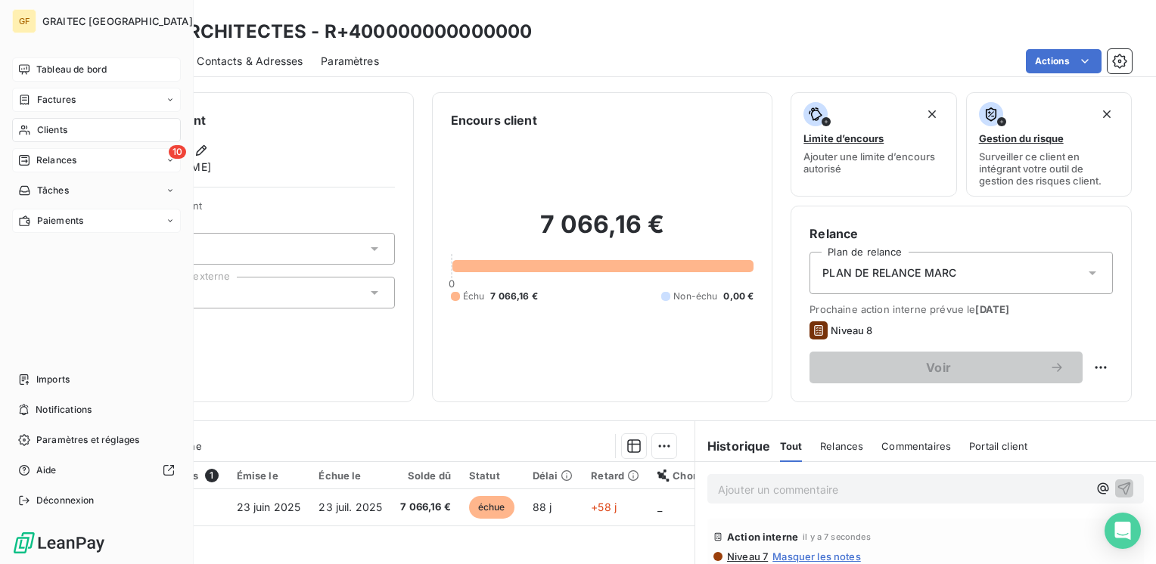
click at [82, 72] on span "Tableau de bord" at bounding box center [71, 70] width 70 height 14
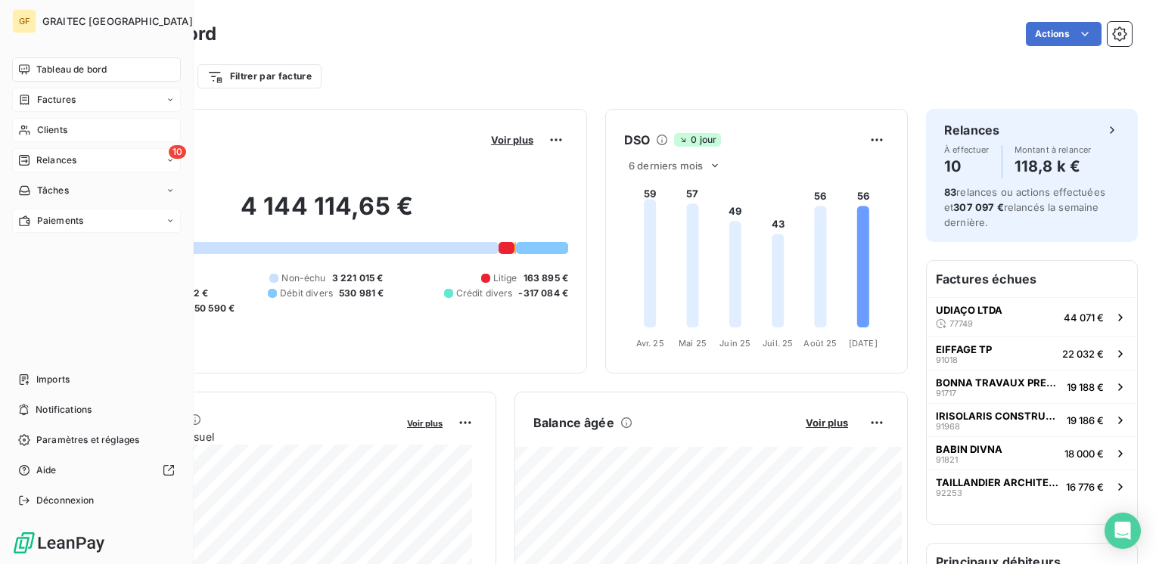
click at [60, 157] on span "Relances" at bounding box center [56, 161] width 40 height 14
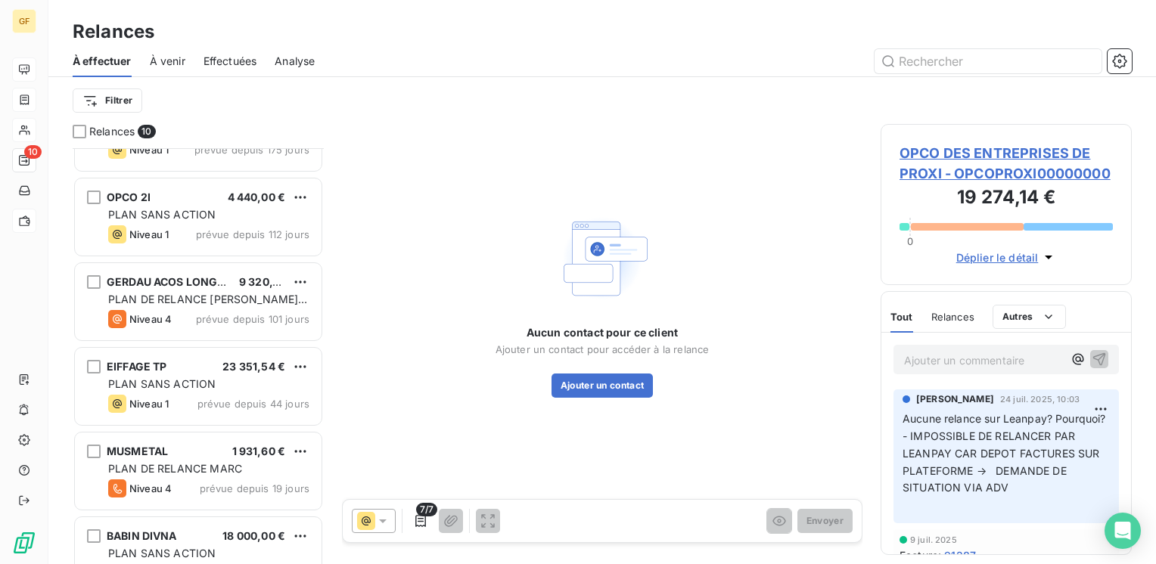
scroll to position [431, 0]
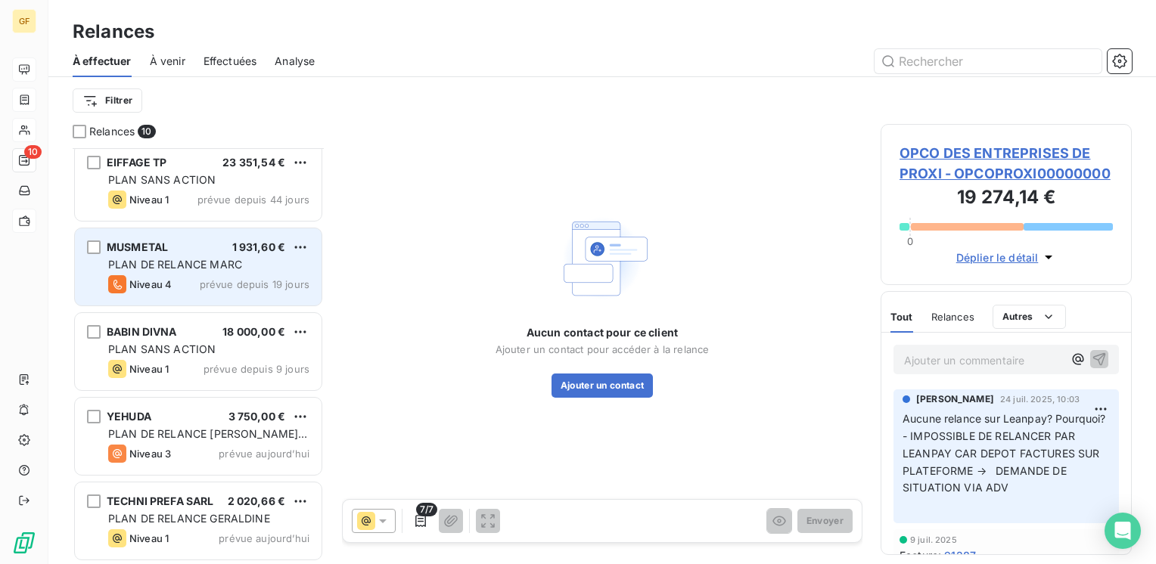
click at [185, 247] on div "MUSMETAL 1 931,60 €" at bounding box center [208, 248] width 201 height 14
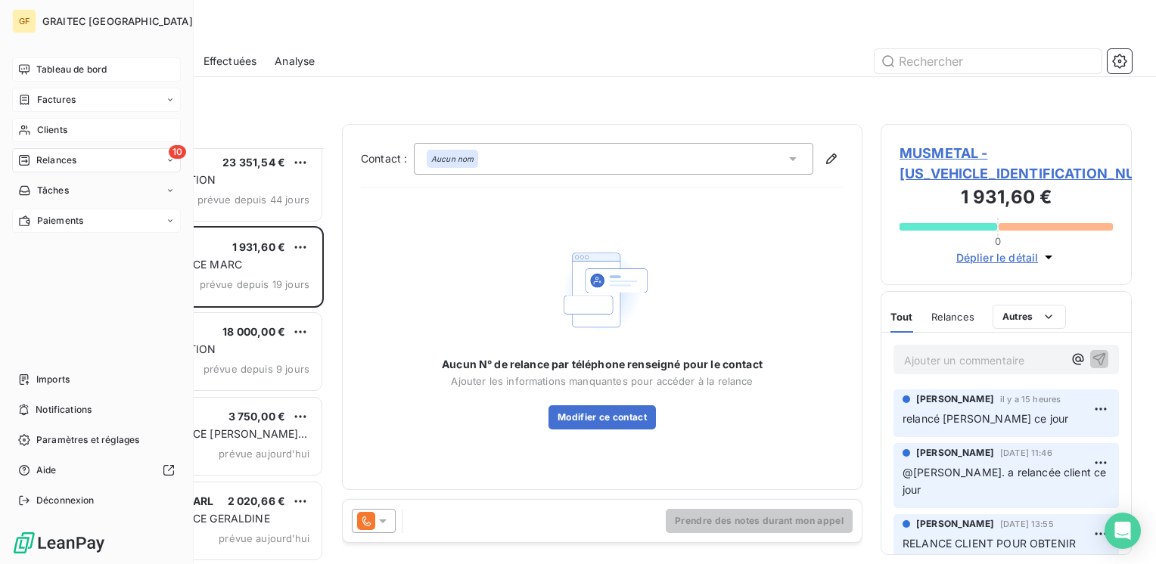
click at [51, 71] on span "Tableau de bord" at bounding box center [71, 70] width 70 height 14
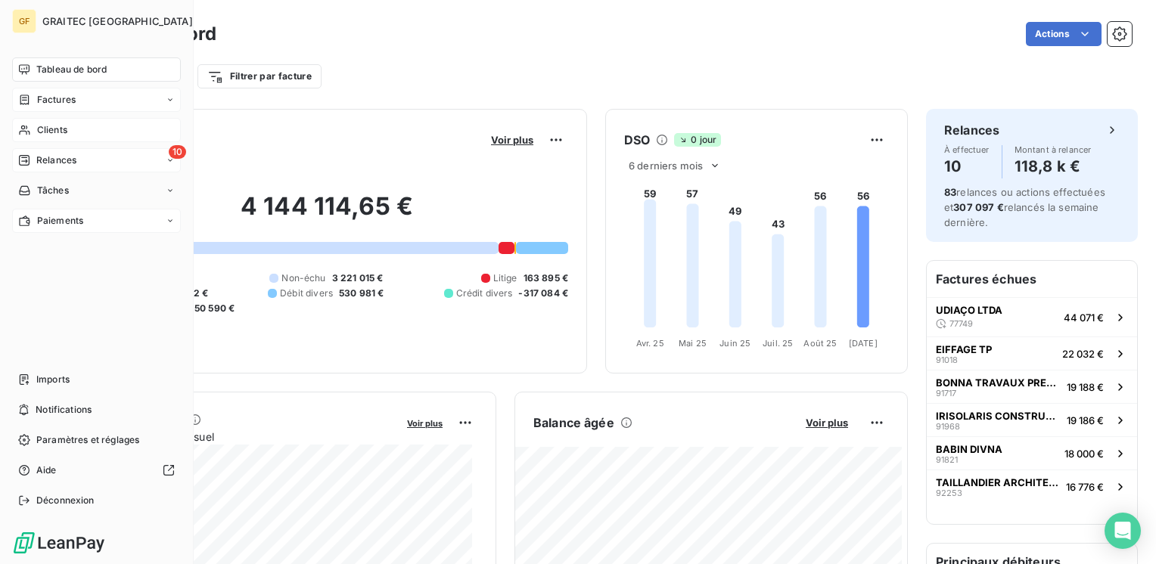
click at [48, 162] on span "Relances" at bounding box center [56, 161] width 40 height 14
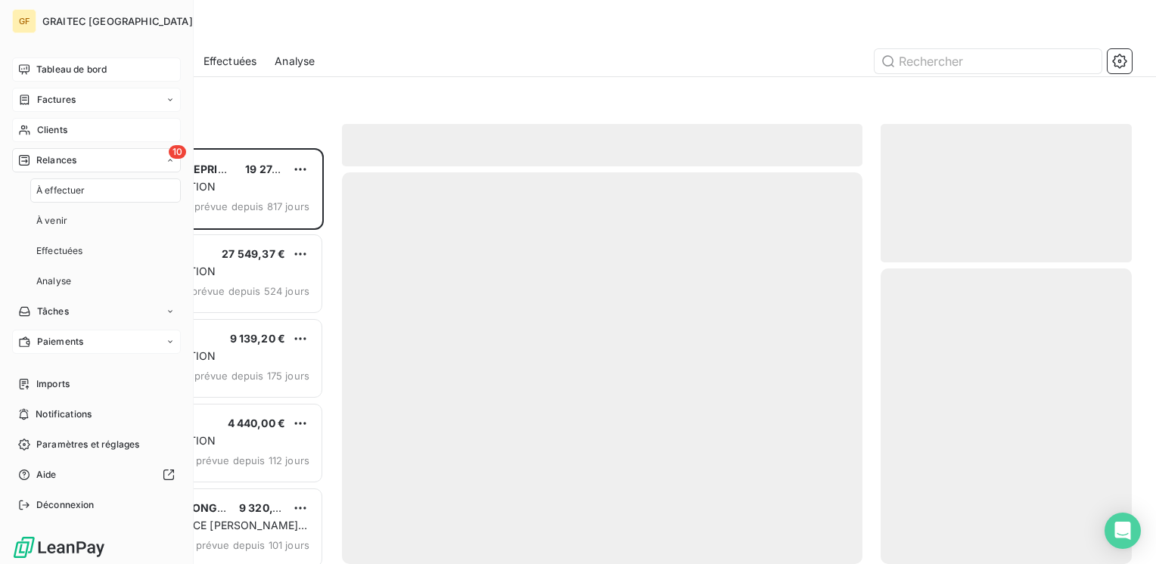
scroll to position [405, 239]
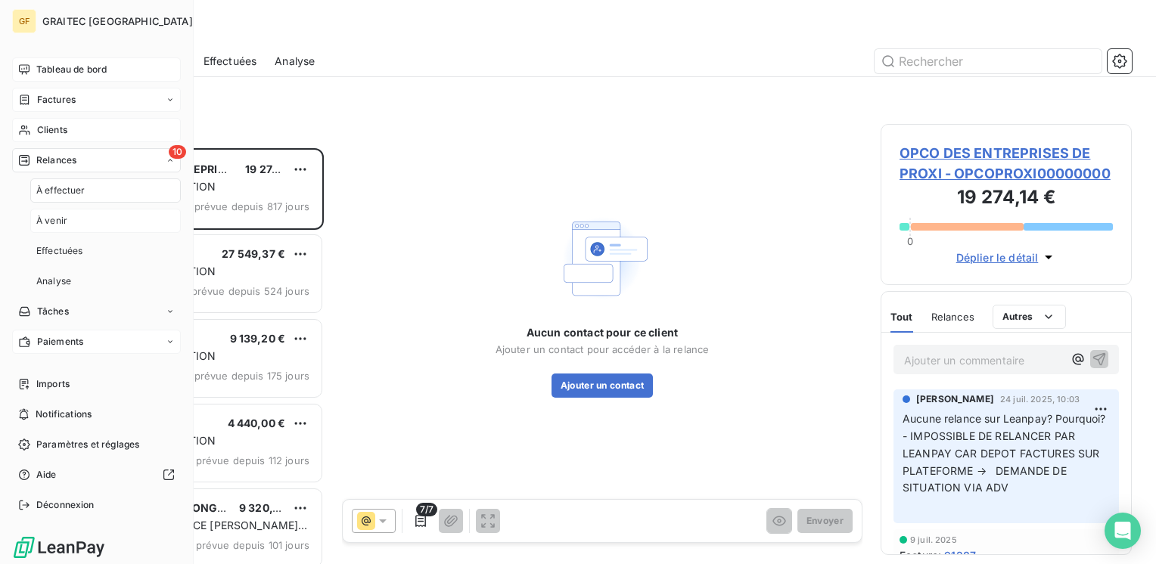
click at [57, 220] on span "À venir" at bounding box center [51, 221] width 31 height 14
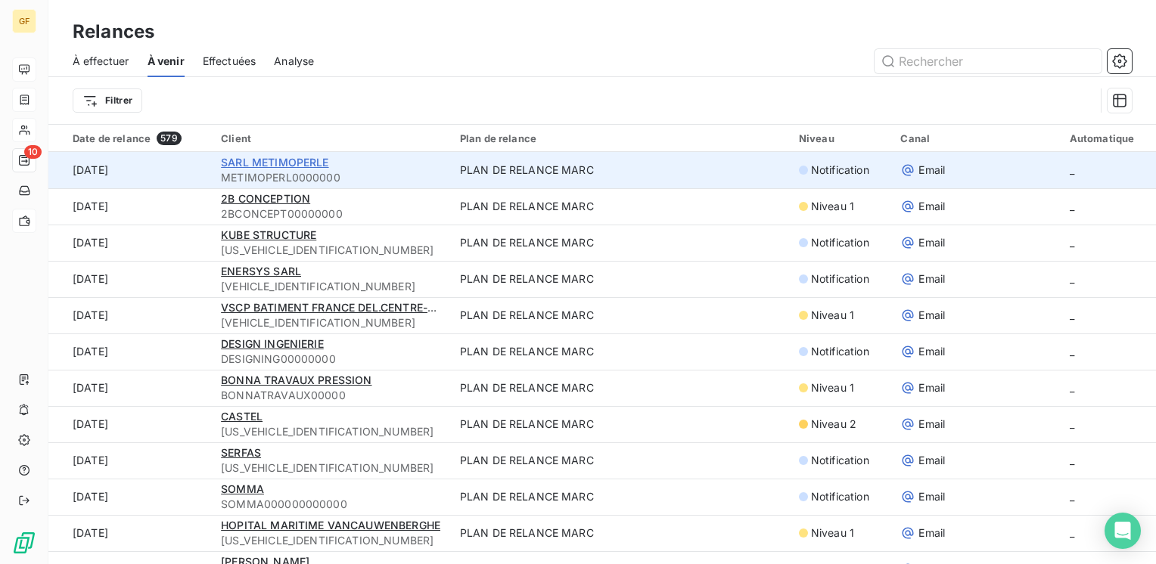
click at [266, 160] on span "SARL METIMOPERLE" at bounding box center [274, 162] width 107 height 13
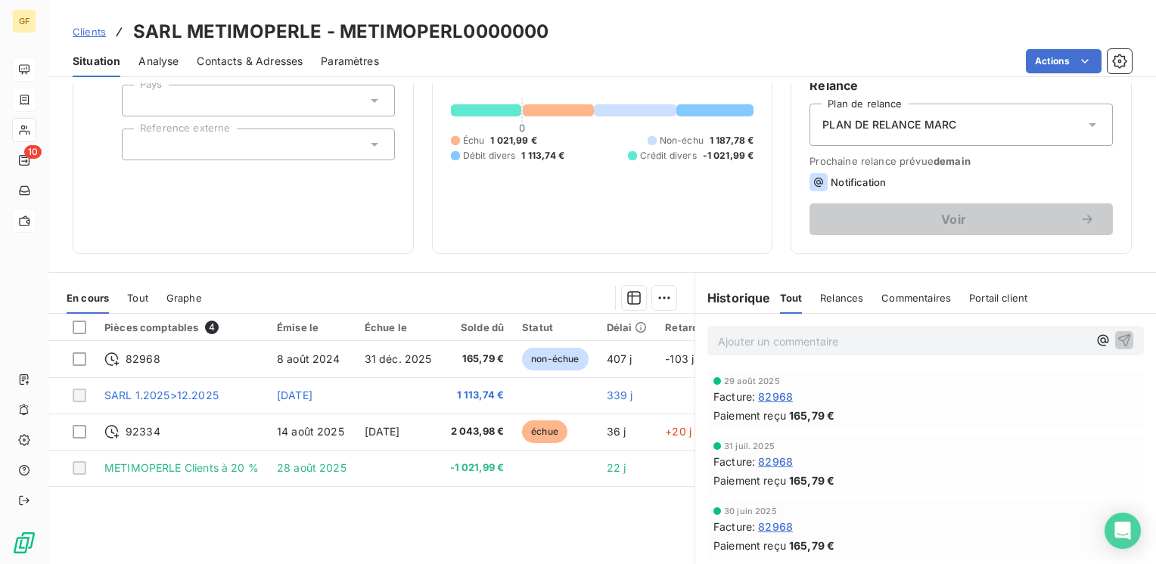
scroll to position [151, 0]
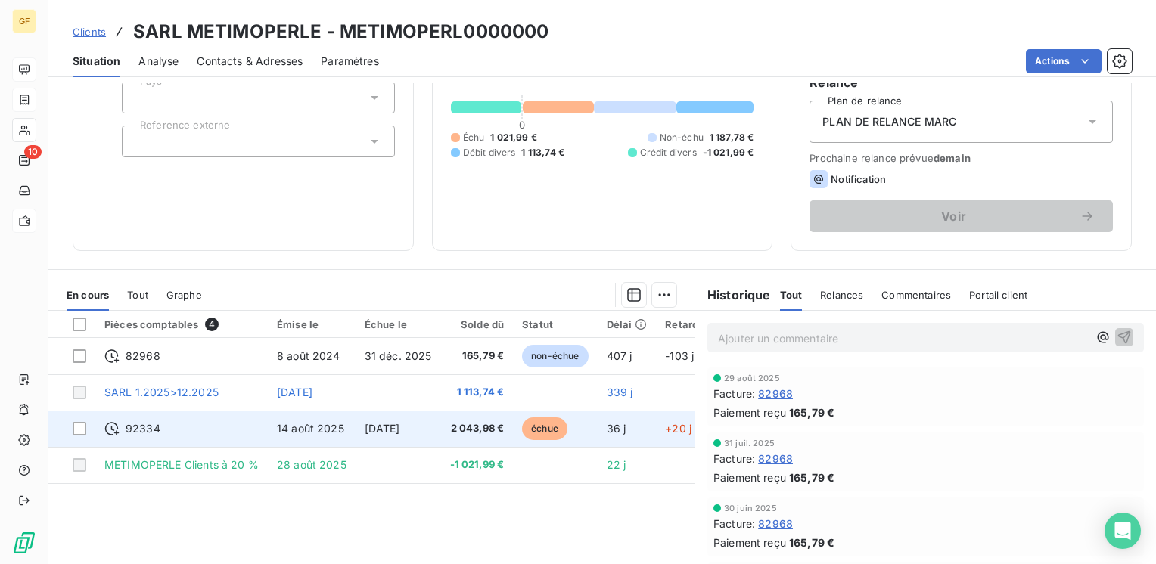
click at [342, 425] on span "14 août 2025" at bounding box center [310, 428] width 67 height 13
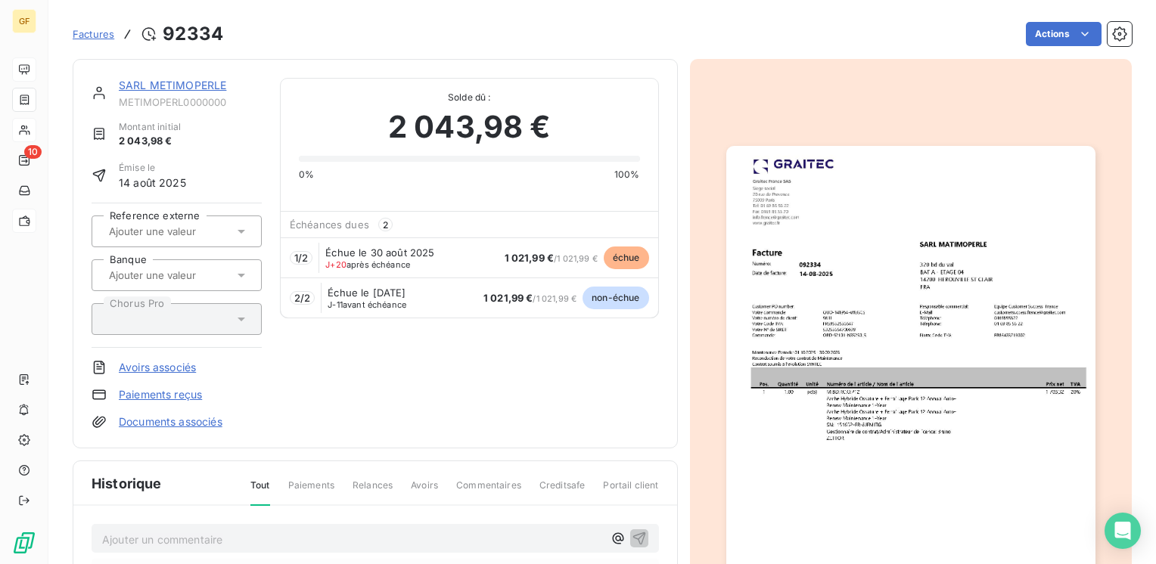
click at [796, 267] on img "button" at bounding box center [910, 406] width 369 height 521
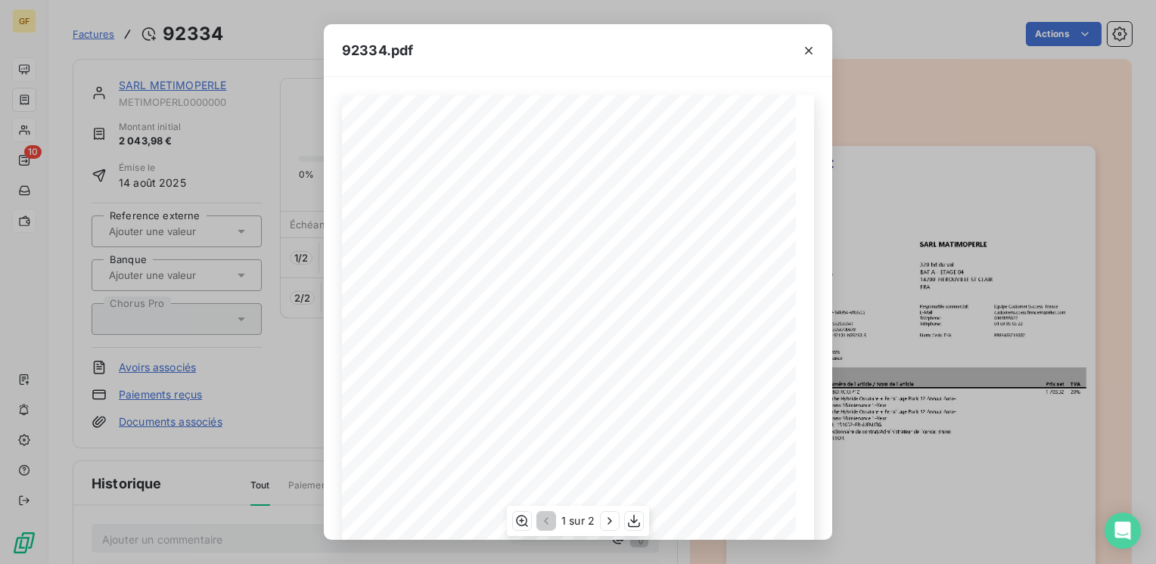
scroll to position [214, 0]
click at [608, 516] on icon "button" at bounding box center [609, 521] width 15 height 15
click at [807, 48] on icon "button" at bounding box center [809, 51] width 8 height 8
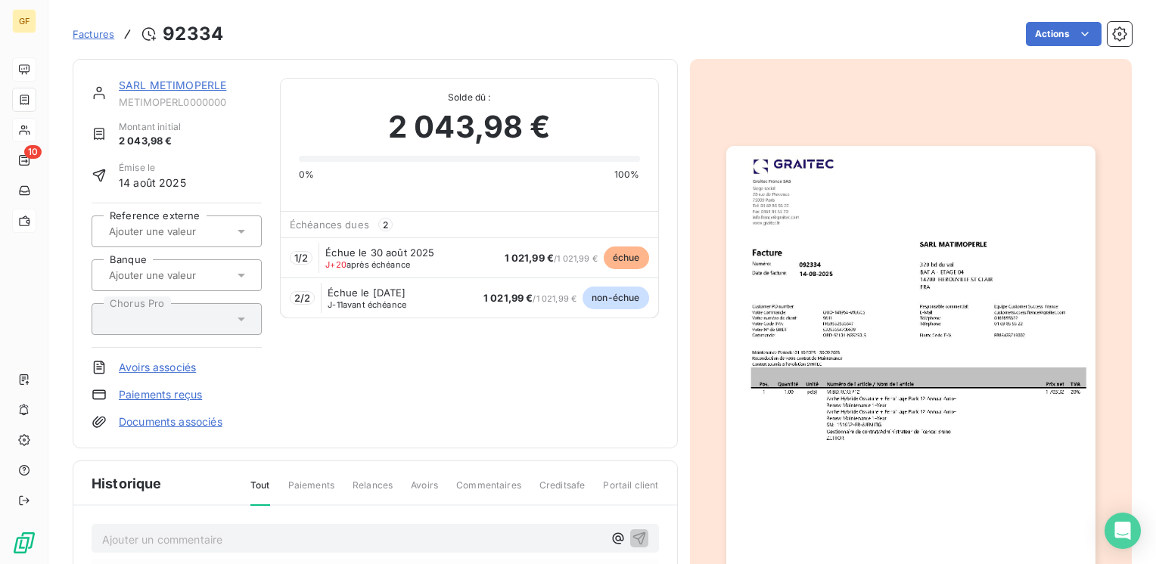
click at [212, 78] on div "SARL METIMOPERLE" at bounding box center [190, 85] width 143 height 15
click at [212, 81] on link "SARL METIMOPERLE" at bounding box center [172, 85] width 107 height 13
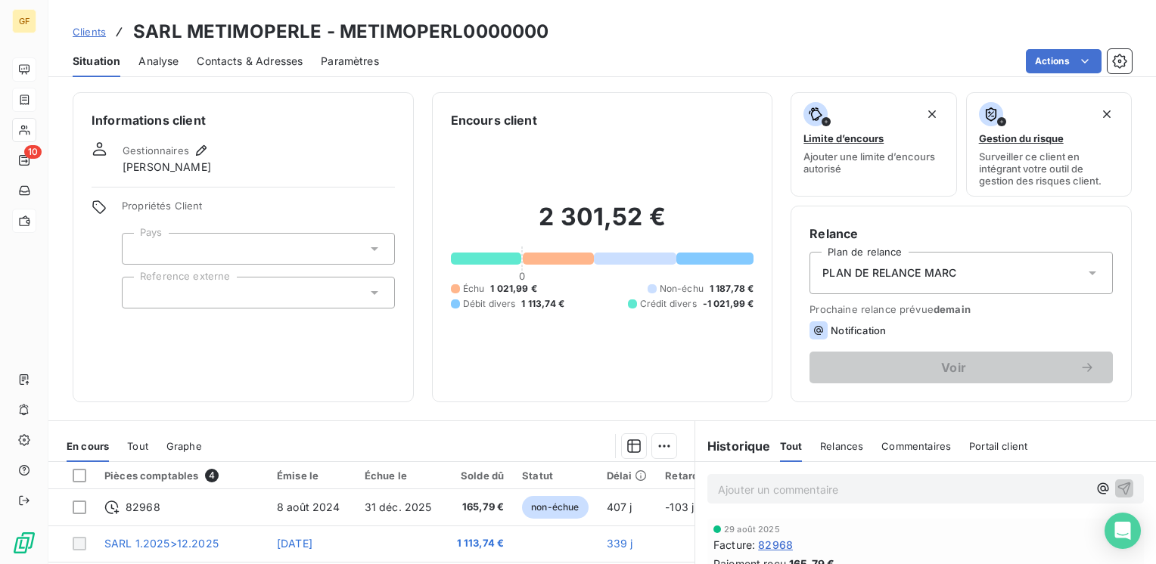
click at [235, 61] on span "Contacts & Adresses" at bounding box center [250, 61] width 106 height 15
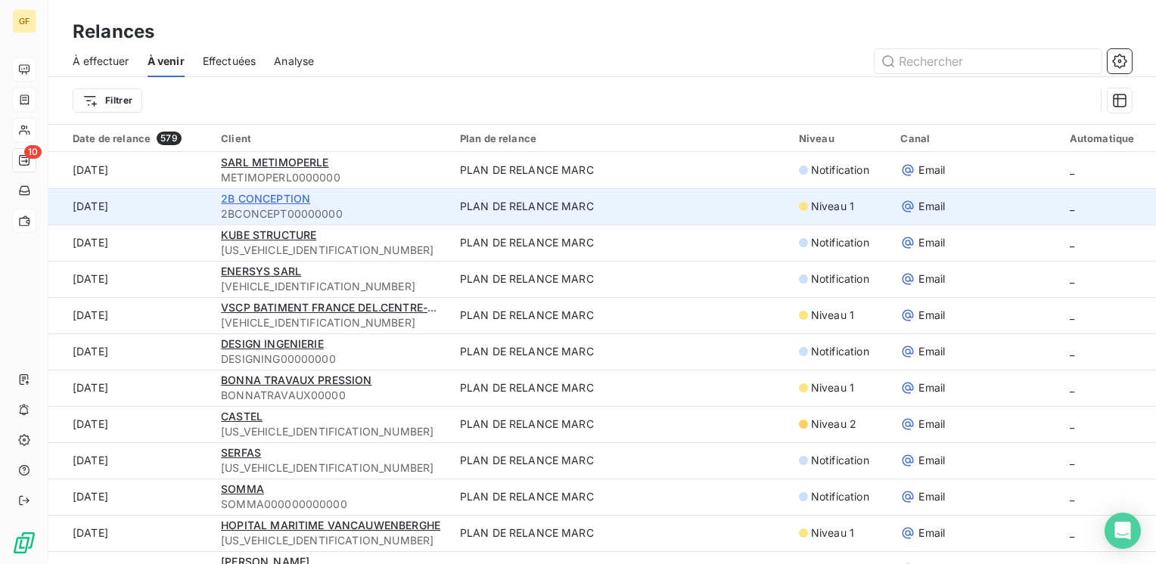
click at [244, 201] on span "2B CONCEPTION" at bounding box center [265, 198] width 89 height 13
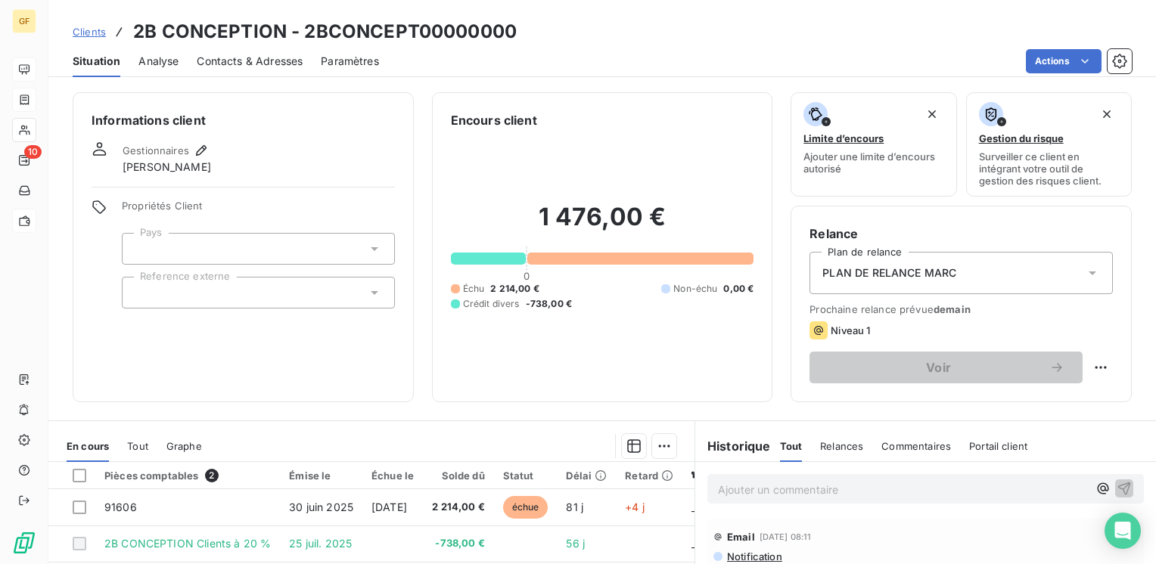
click at [251, 65] on span "Contacts & Adresses" at bounding box center [250, 61] width 106 height 15
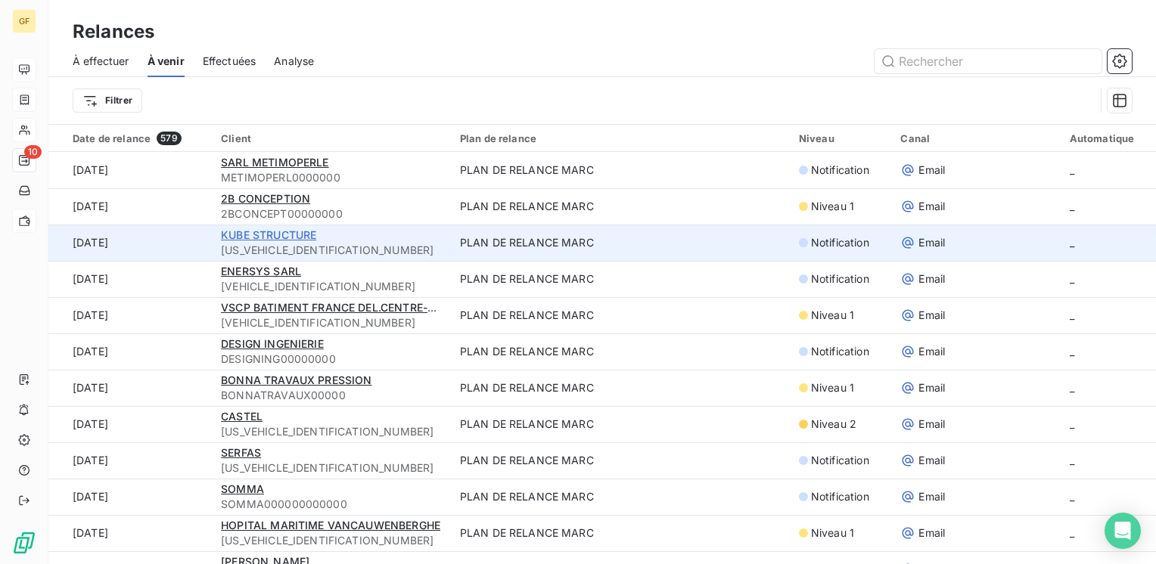
click at [278, 236] on span "KUBE STRUCTURE" at bounding box center [268, 234] width 95 height 13
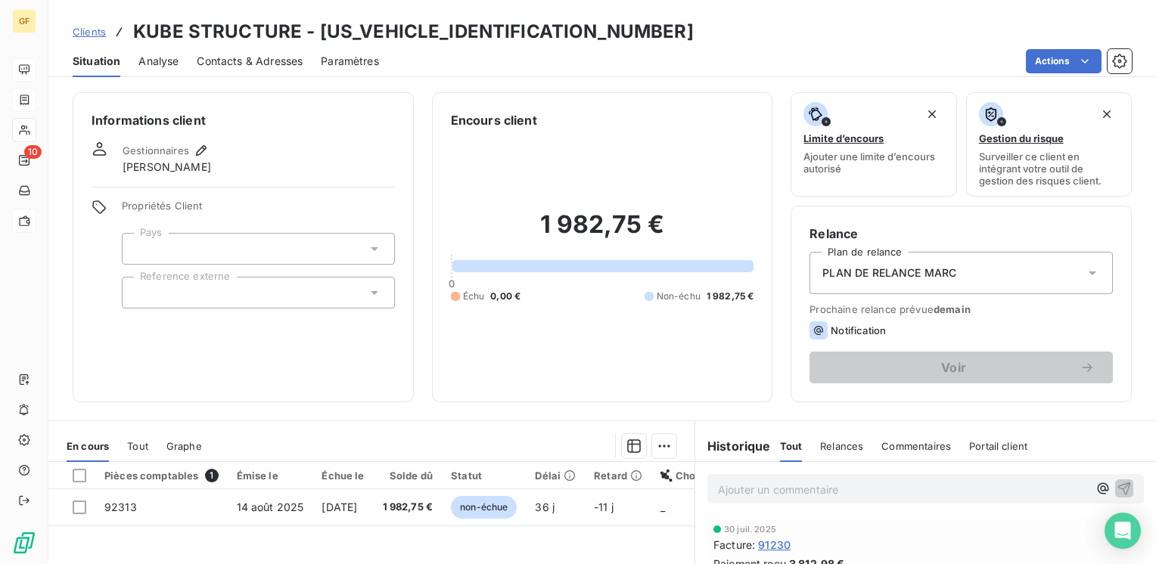
click at [231, 54] on span "Contacts & Adresses" at bounding box center [250, 61] width 106 height 15
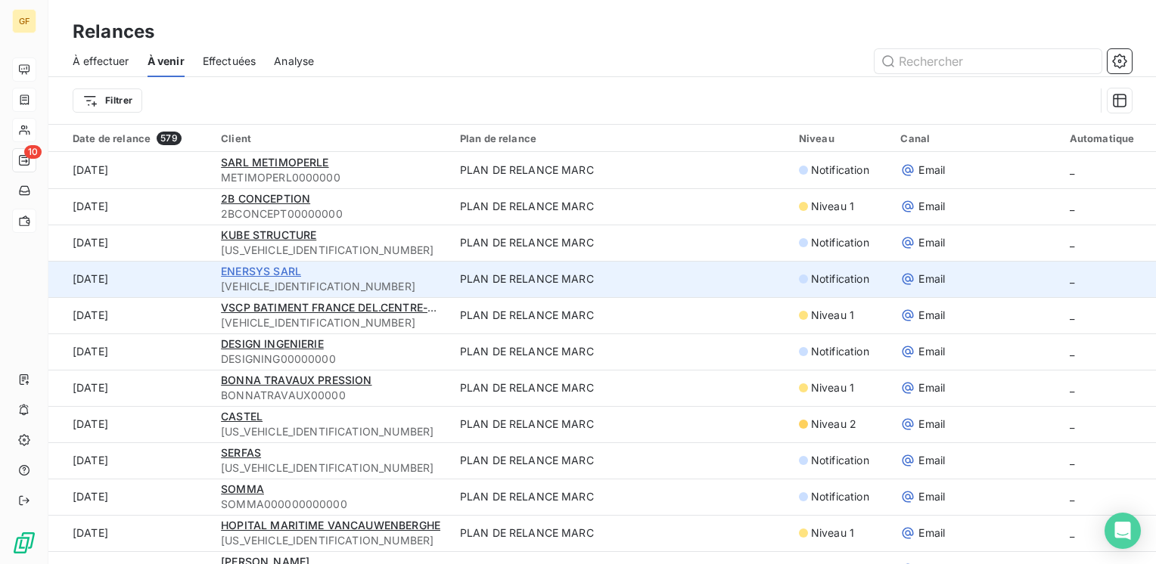
click at [273, 269] on span "ENERSYS SARL" at bounding box center [261, 271] width 80 height 13
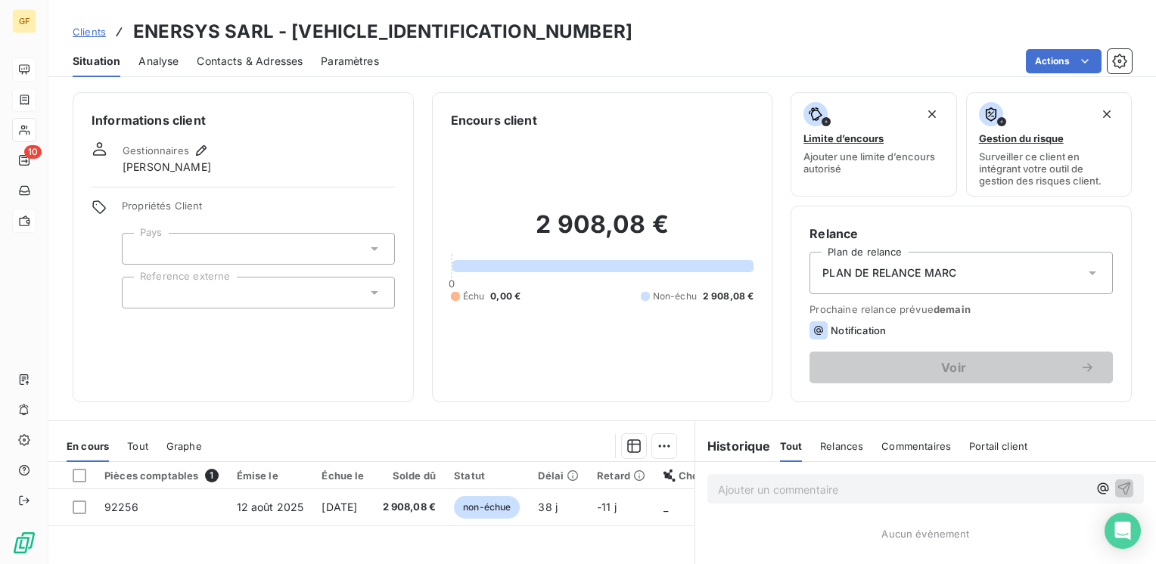
click at [218, 58] on span "Contacts & Adresses" at bounding box center [250, 61] width 106 height 15
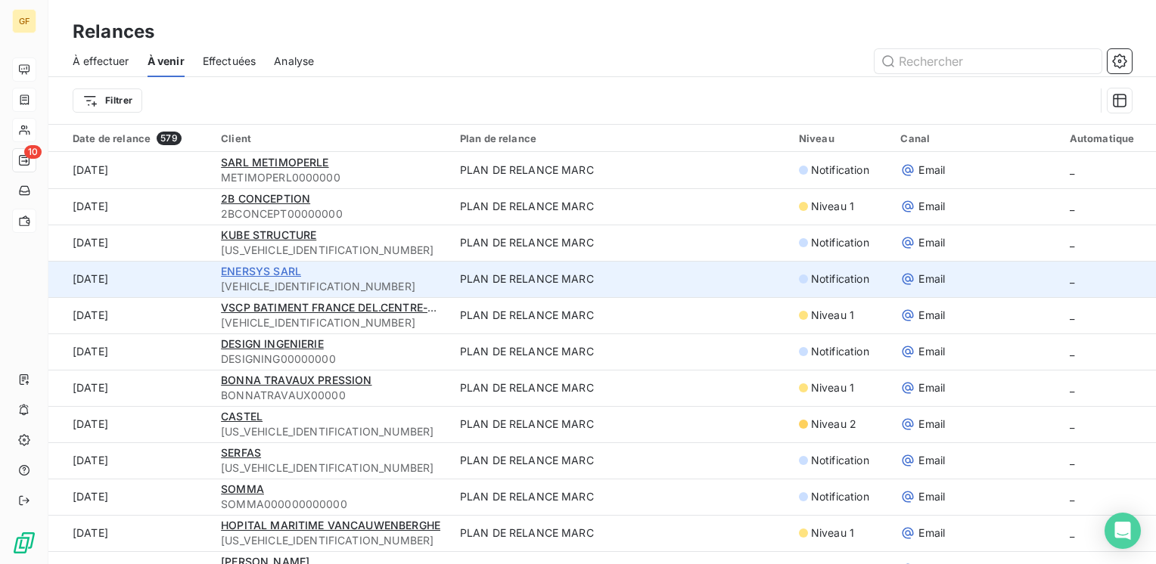
click at [299, 271] on span "ENERSYS SARL" at bounding box center [261, 271] width 80 height 13
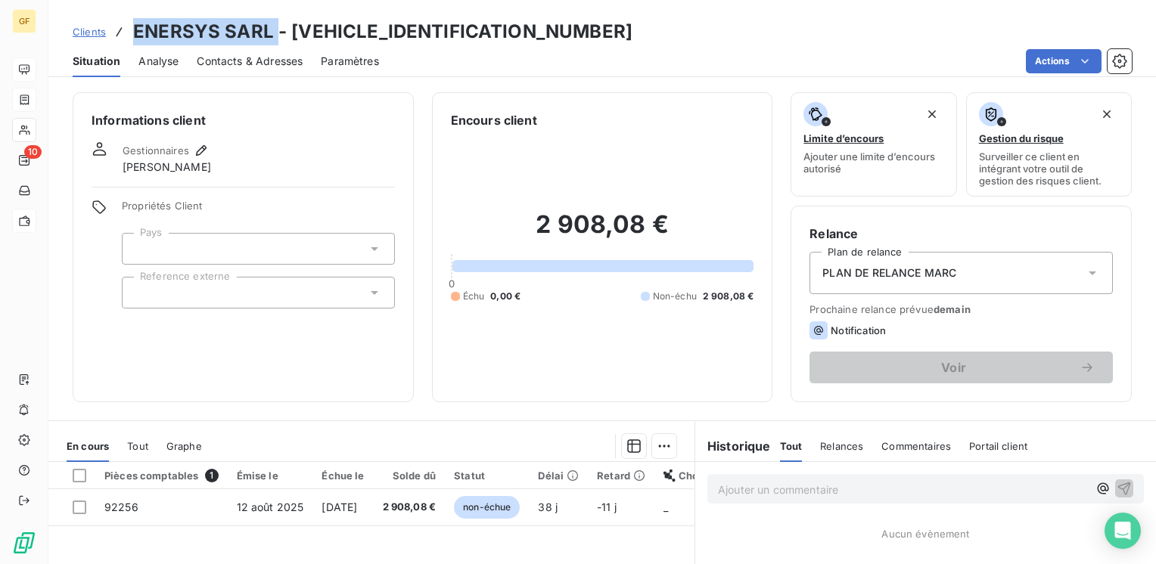
drag, startPoint x: 267, startPoint y: 33, endPoint x: 133, endPoint y: 36, distance: 134.0
click at [133, 36] on h3 "ENERSYS SARL - ENERSYSSARL000000" at bounding box center [382, 31] width 499 height 27
copy h3 "ENERSYS SARL"
click at [274, 61] on span "Contacts & Adresses" at bounding box center [250, 61] width 106 height 15
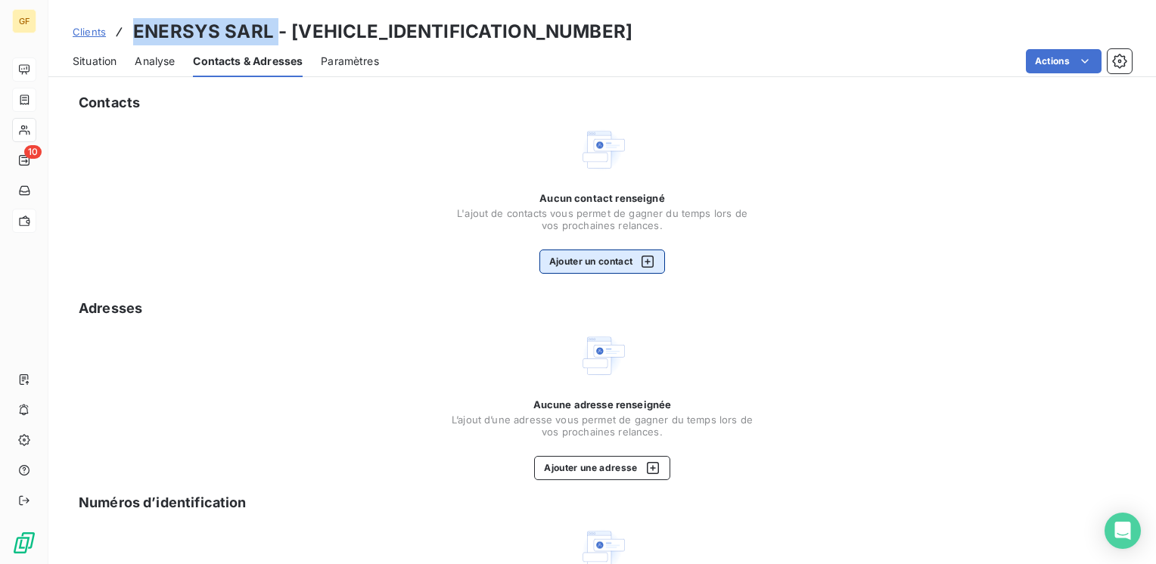
click at [583, 264] on button "Ajouter un contact" at bounding box center [602, 262] width 126 height 24
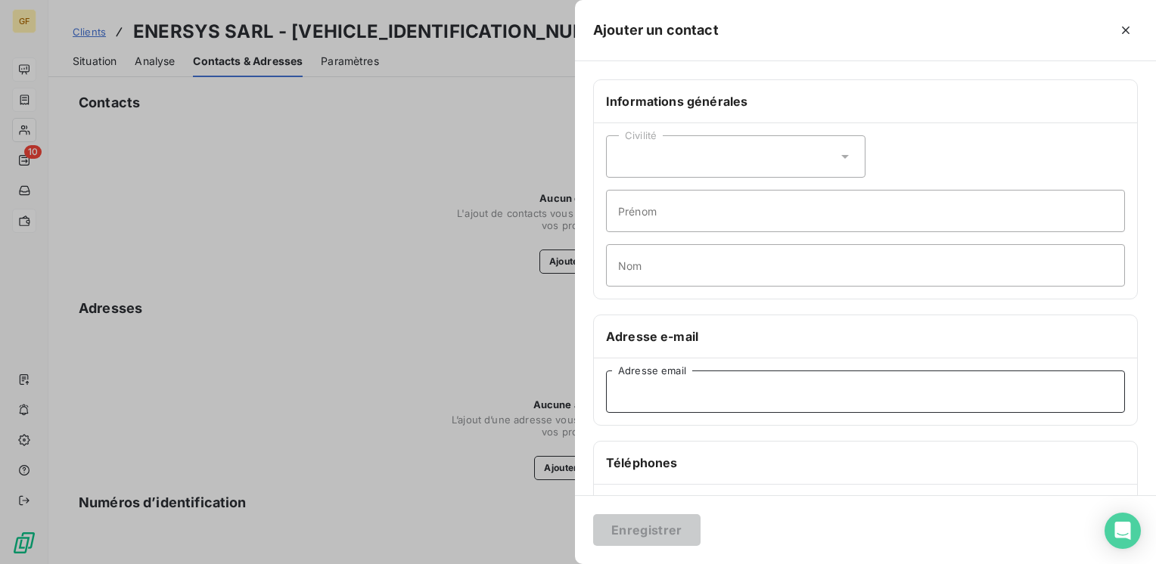
click at [659, 390] on input "Adresse email" at bounding box center [865, 392] width 519 height 42
paste input "FranceInvoices@fr.enersys.com"
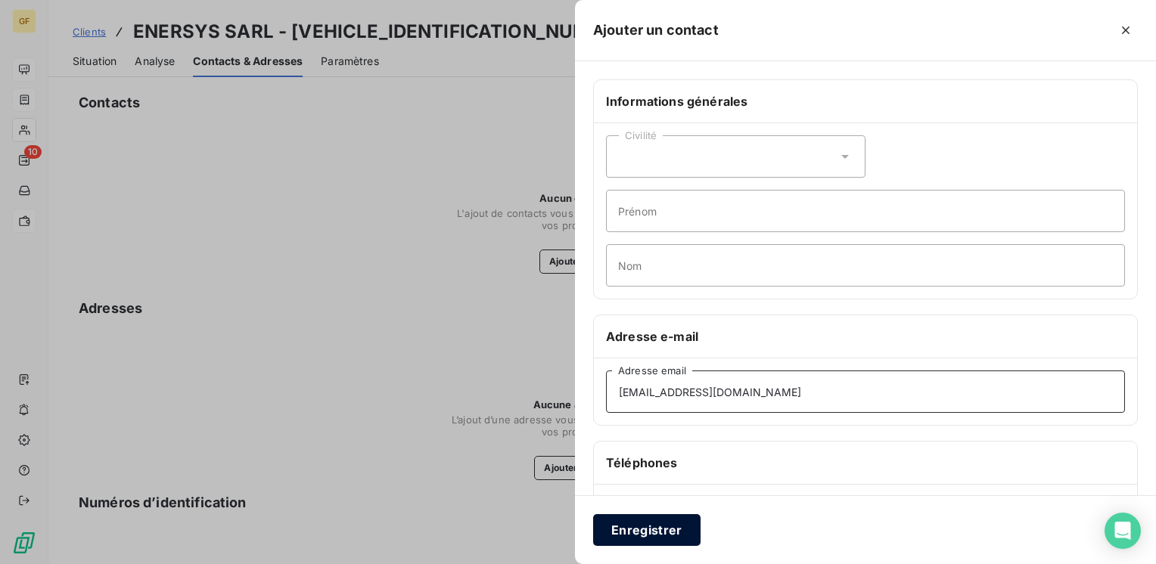
type input "FranceInvoices@fr.enersys.com"
click at [638, 530] on button "Enregistrer" at bounding box center [646, 530] width 107 height 32
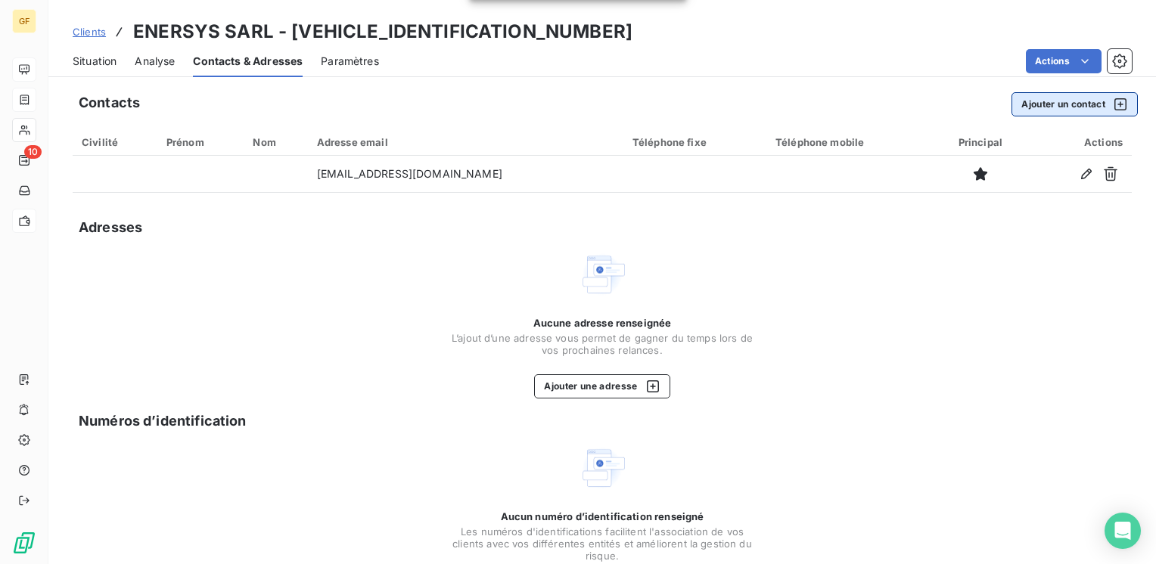
click at [1044, 98] on button "Ajouter un contact" at bounding box center [1075, 104] width 126 height 24
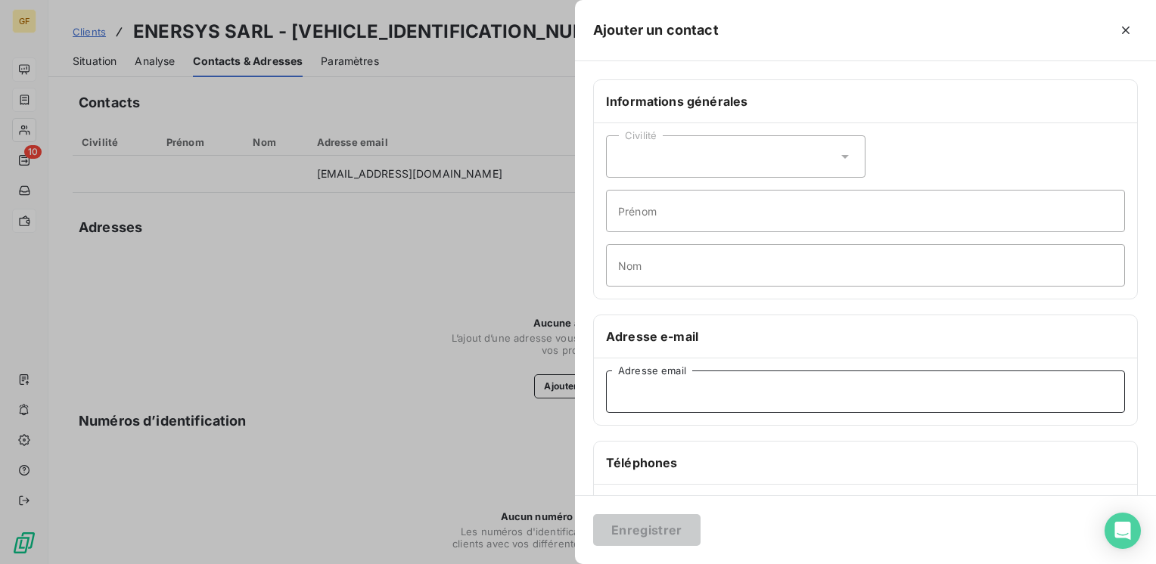
click at [678, 394] on input "Adresse email" at bounding box center [865, 392] width 519 height 42
paste input "fraccountspayable@fr.enersys.com"
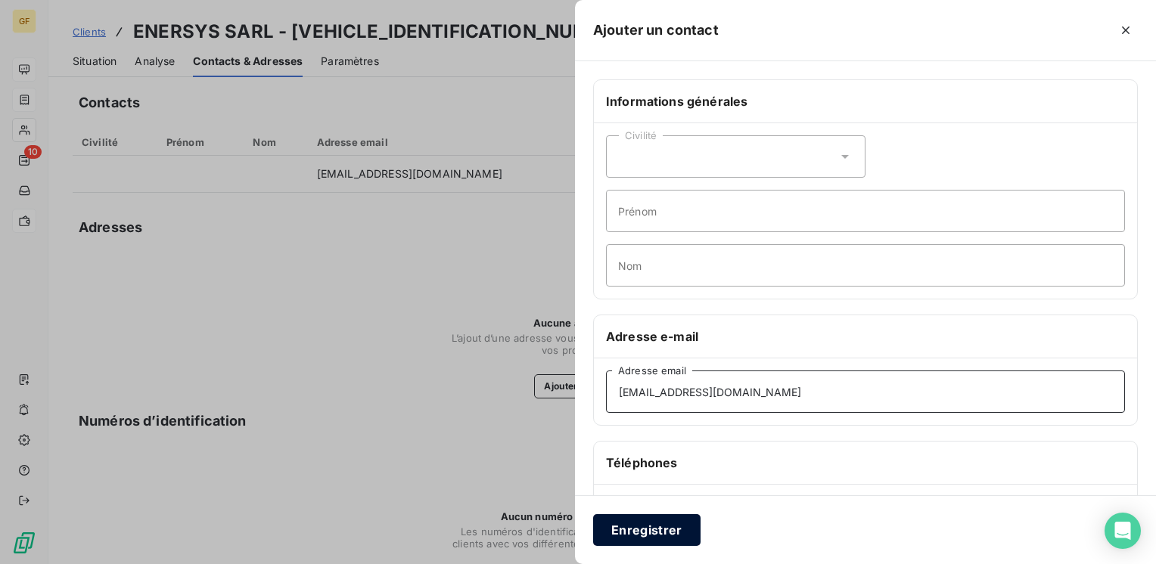
type input "fraccountspayable@fr.enersys.com"
click at [636, 527] on button "Enregistrer" at bounding box center [646, 530] width 107 height 32
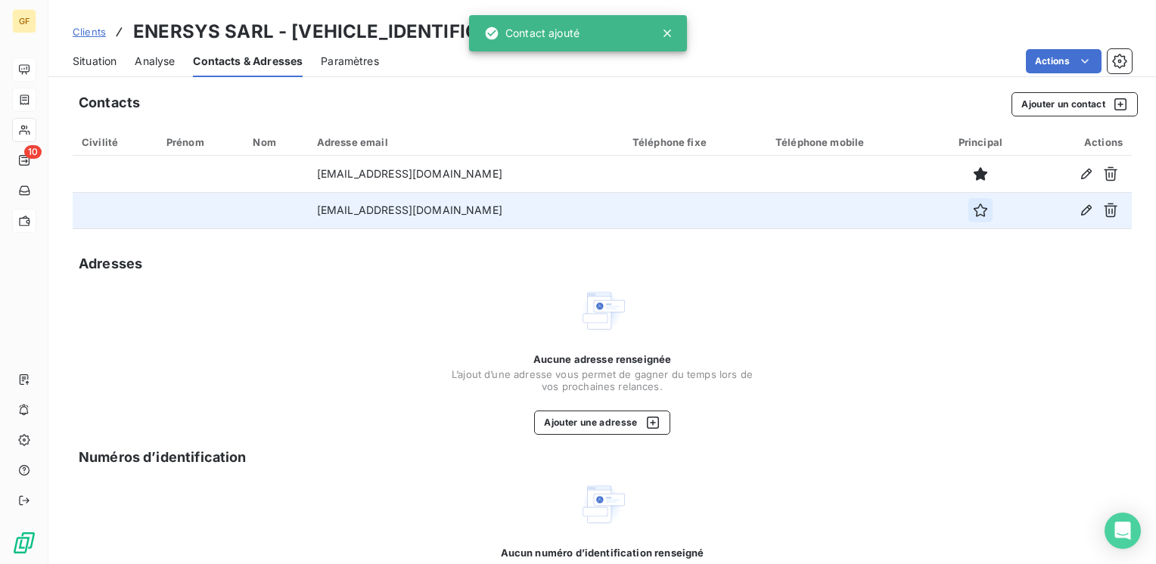
click at [974, 207] on icon "button" at bounding box center [981, 211] width 14 height 14
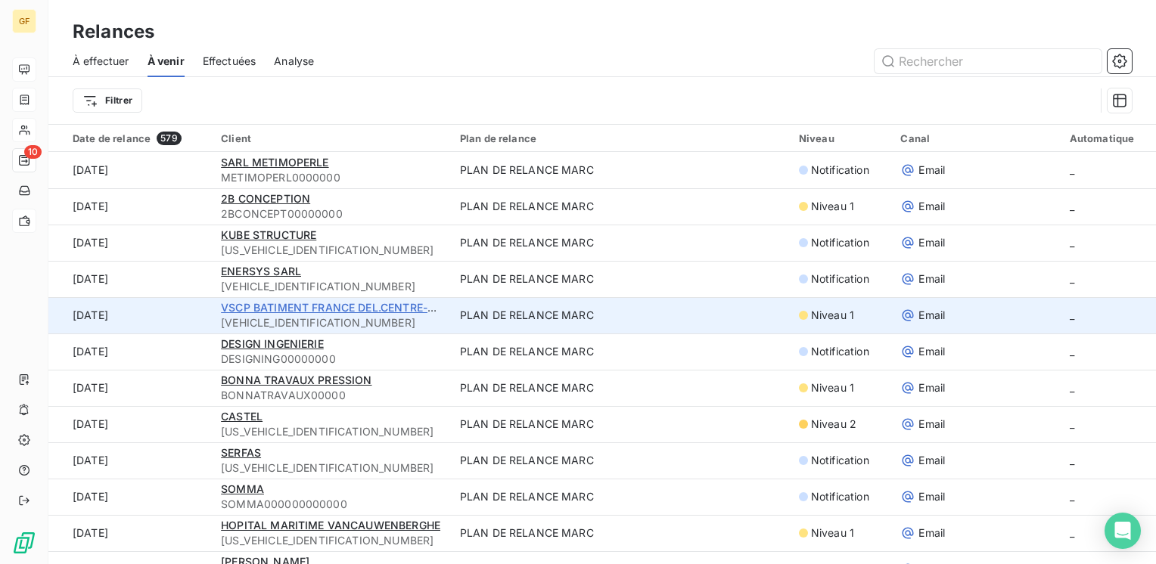
click at [263, 306] on span "VSCP BATIMENT FRANCE DEL.CENTRE-EST" at bounding box center [334, 307] width 226 height 13
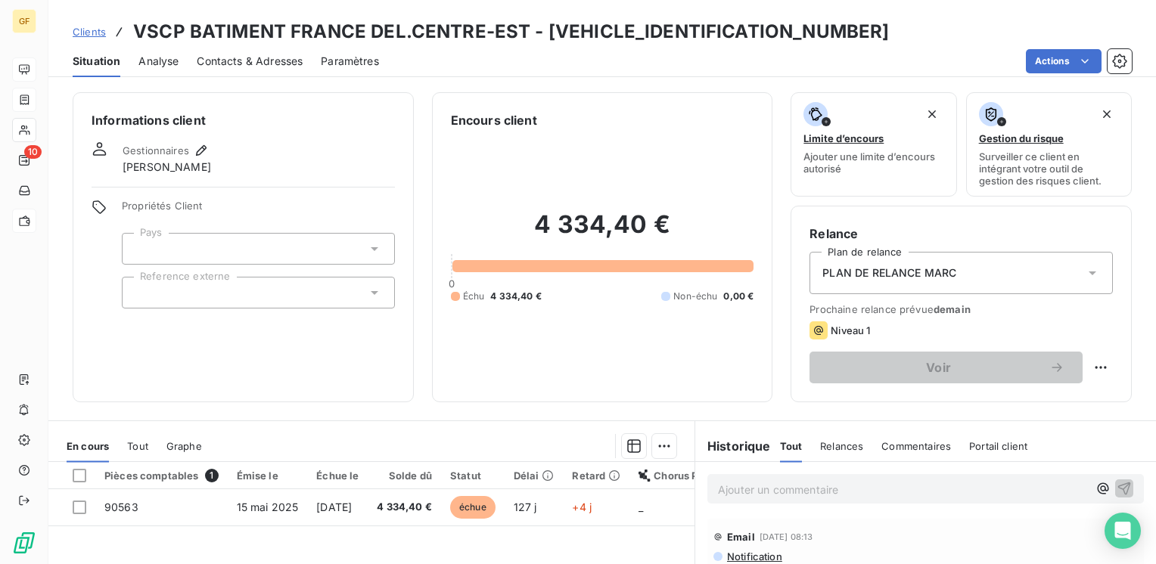
click at [245, 62] on span "Contacts & Adresses" at bounding box center [250, 61] width 106 height 15
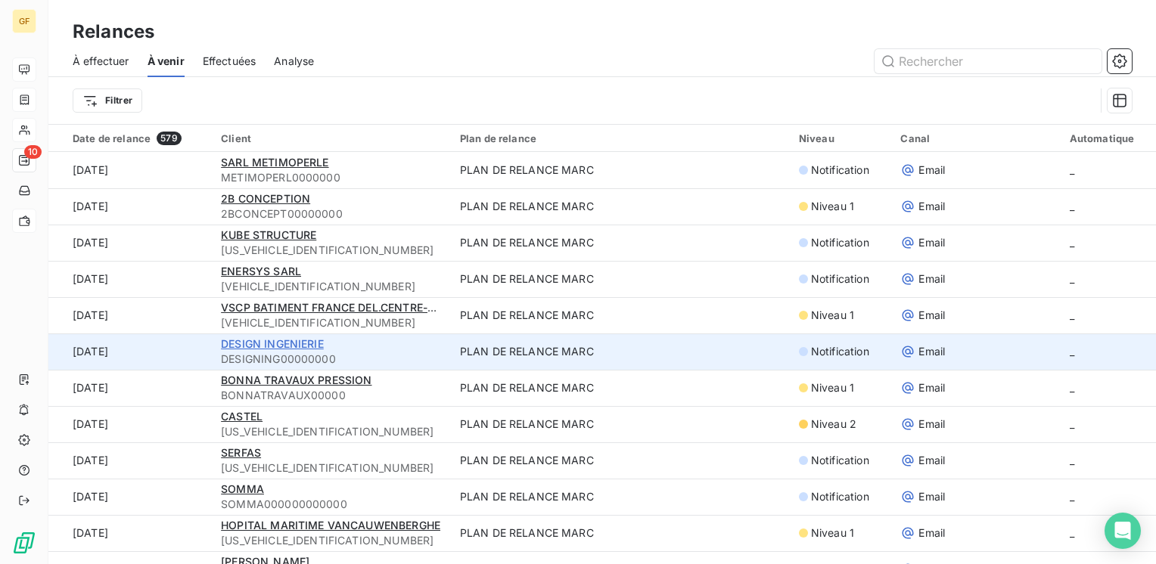
click at [251, 346] on span "DESIGN INGENIERIE" at bounding box center [272, 343] width 103 height 13
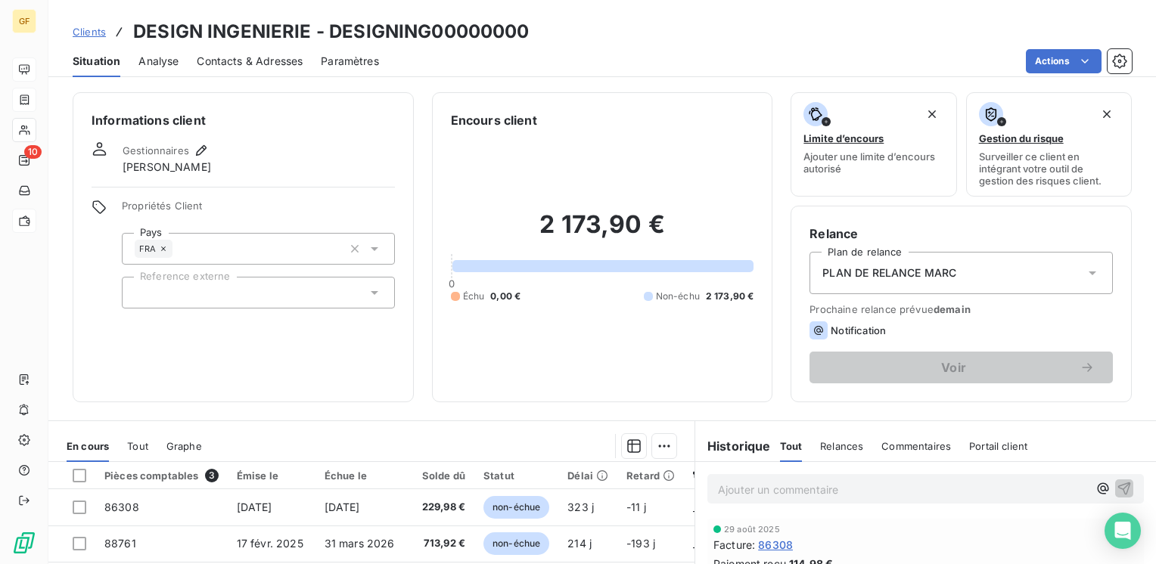
click at [238, 64] on span "Contacts & Adresses" at bounding box center [250, 61] width 106 height 15
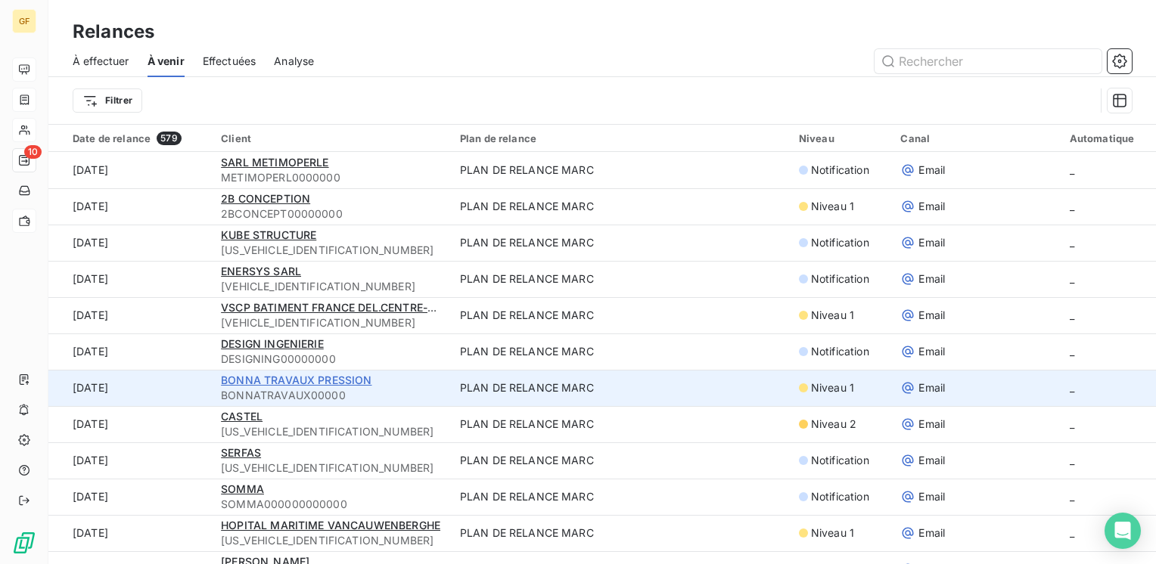
click at [272, 377] on span "BONNA TRAVAUX PRESSION" at bounding box center [296, 380] width 151 height 13
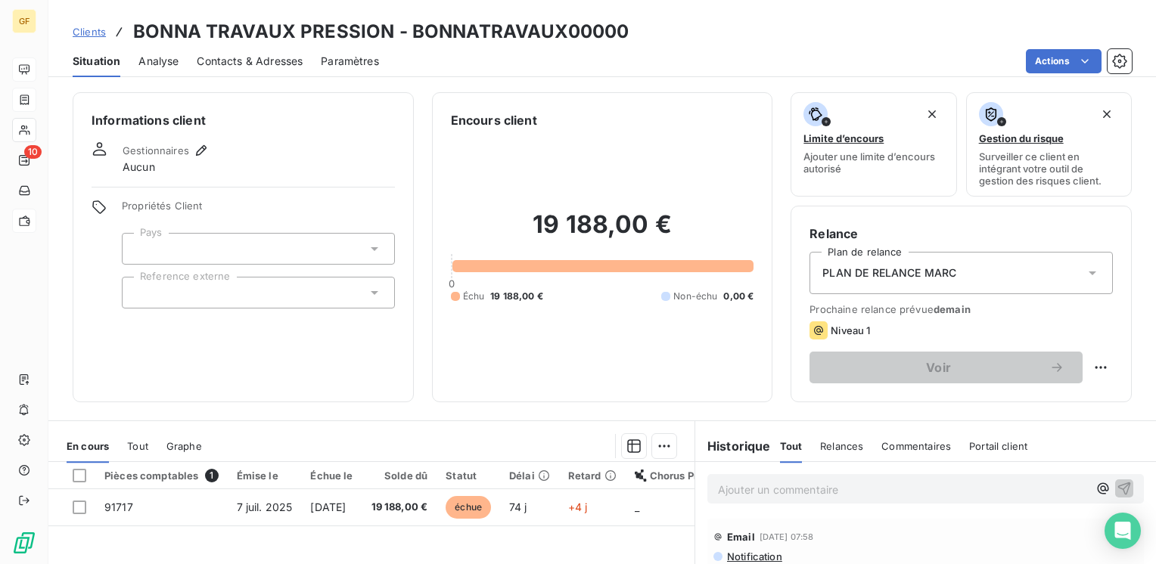
click at [221, 58] on span "Contacts & Adresses" at bounding box center [250, 61] width 106 height 15
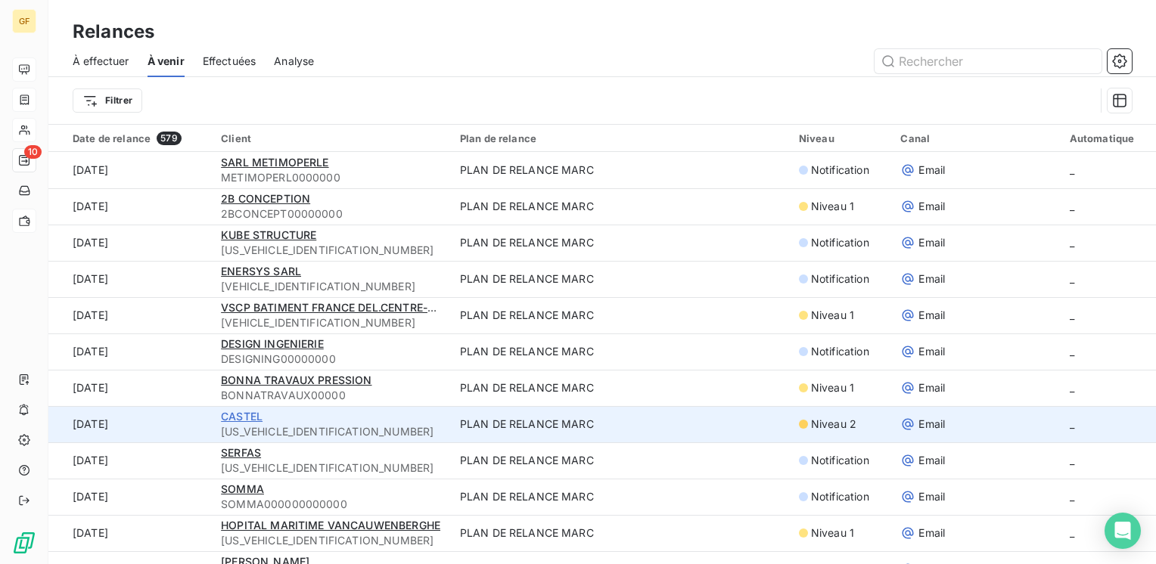
click at [250, 413] on span "CASTEL" at bounding box center [242, 416] width 42 height 13
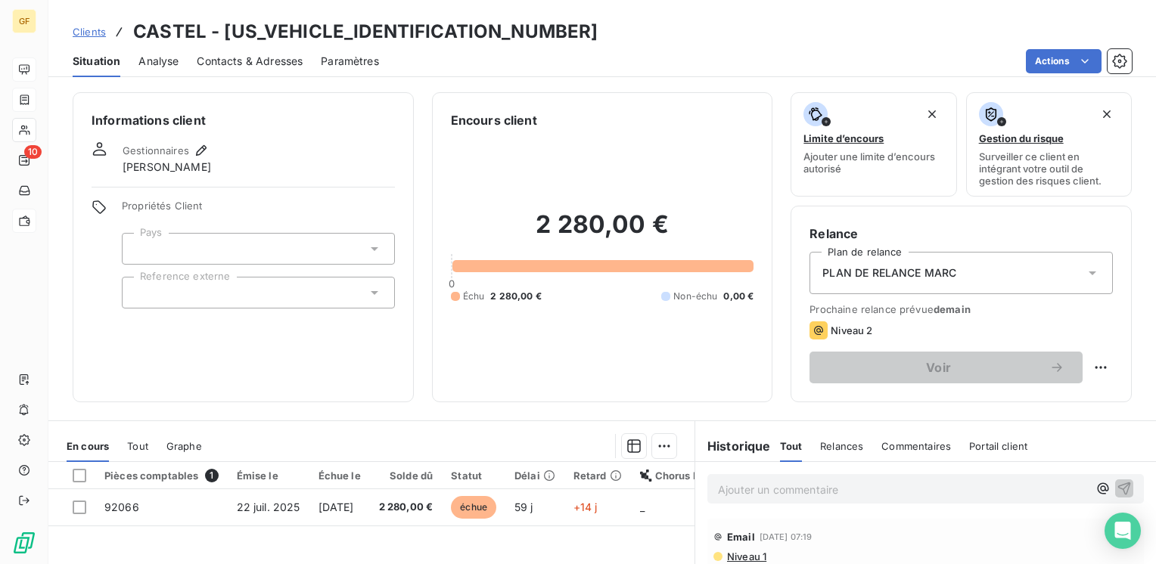
click at [247, 61] on span "Contacts & Adresses" at bounding box center [250, 61] width 106 height 15
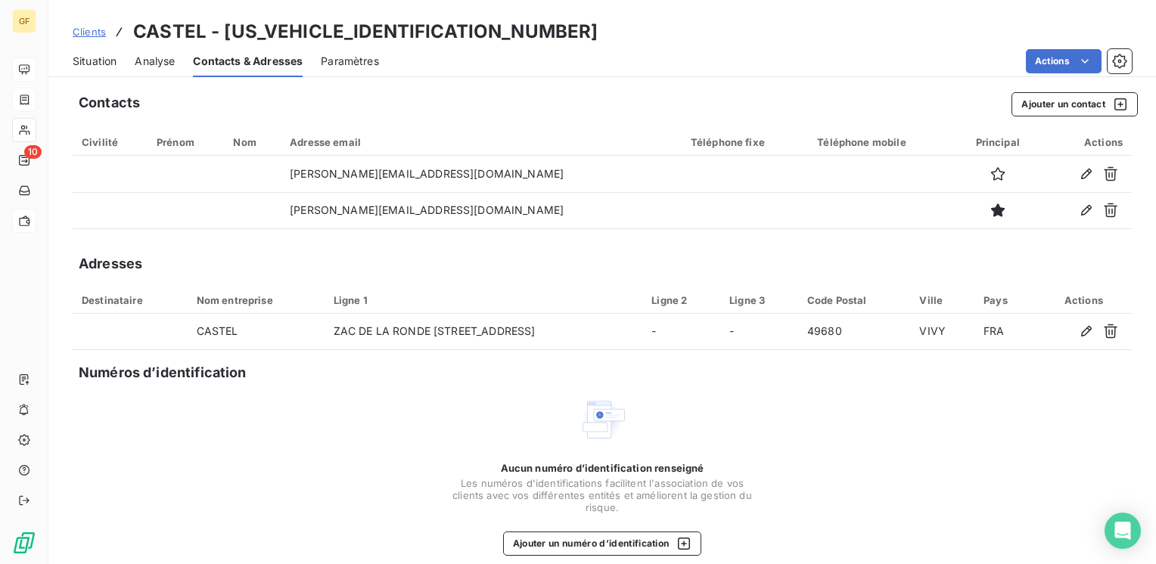
click at [94, 56] on span "Situation" at bounding box center [95, 61] width 44 height 15
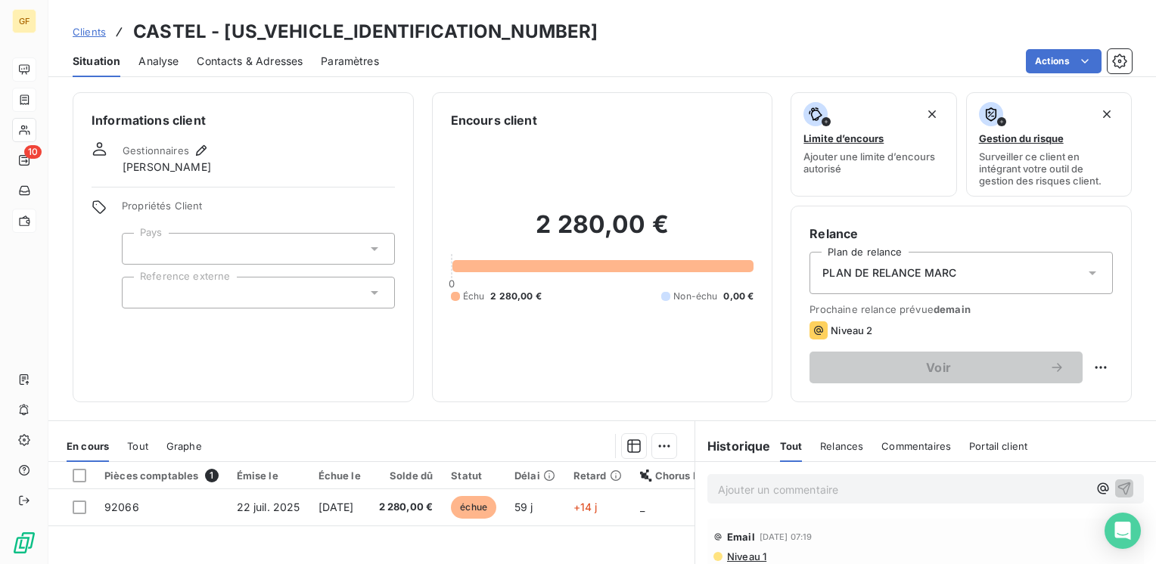
click at [281, 447] on div at bounding box center [448, 446] width 456 height 24
click at [261, 62] on span "Contacts & Adresses" at bounding box center [250, 61] width 106 height 15
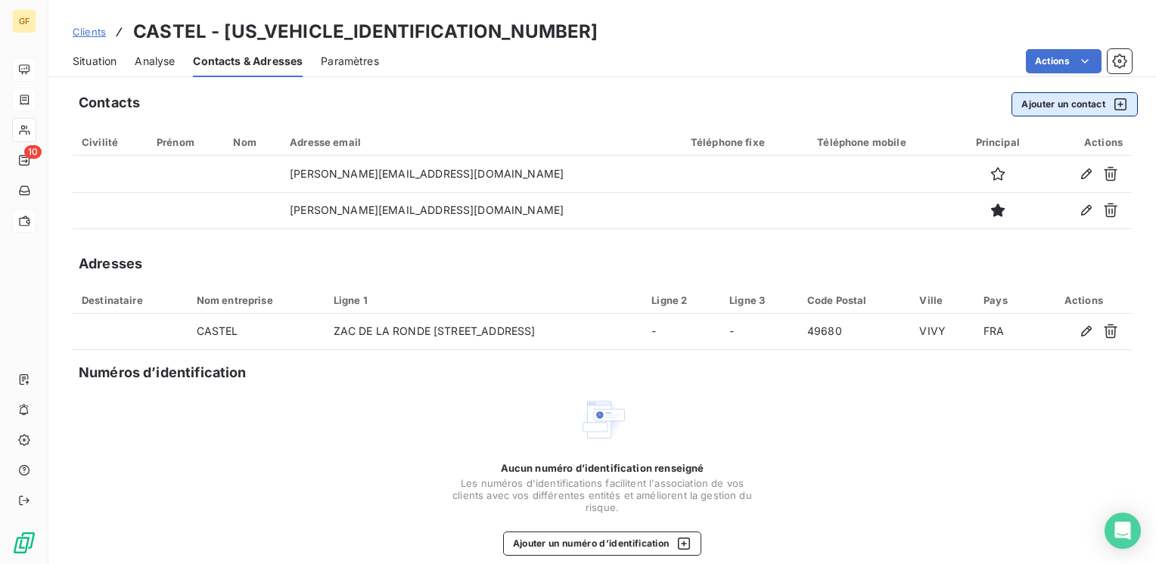
click at [1059, 101] on button "Ajouter un contact" at bounding box center [1075, 104] width 126 height 24
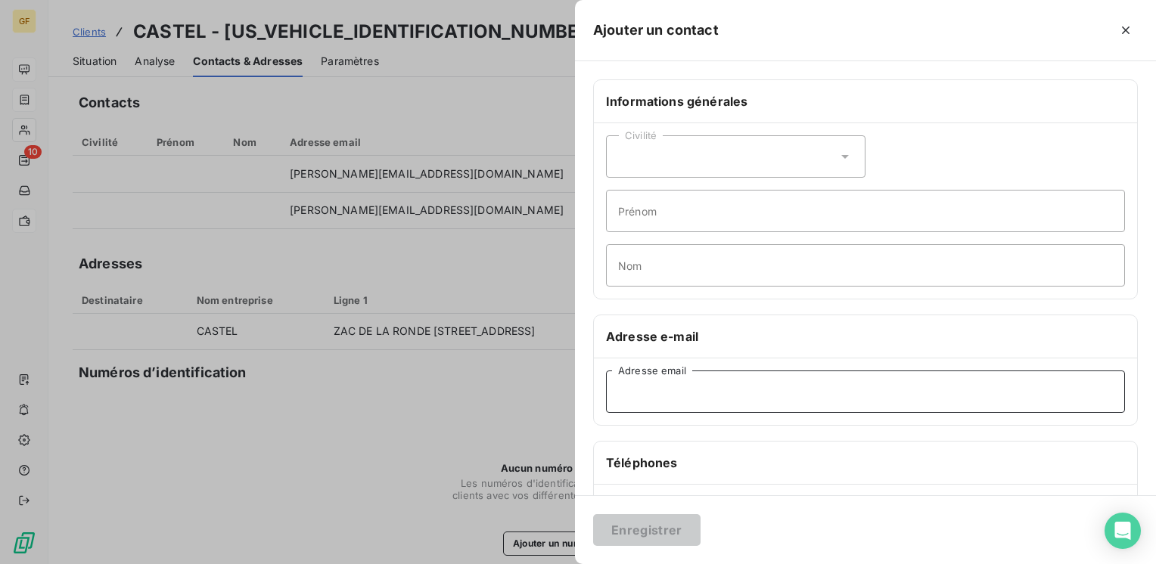
click at [653, 375] on input "Adresse email" at bounding box center [865, 392] width 519 height 42
paste input "compta.fournisseurs@castel.fayat.com"
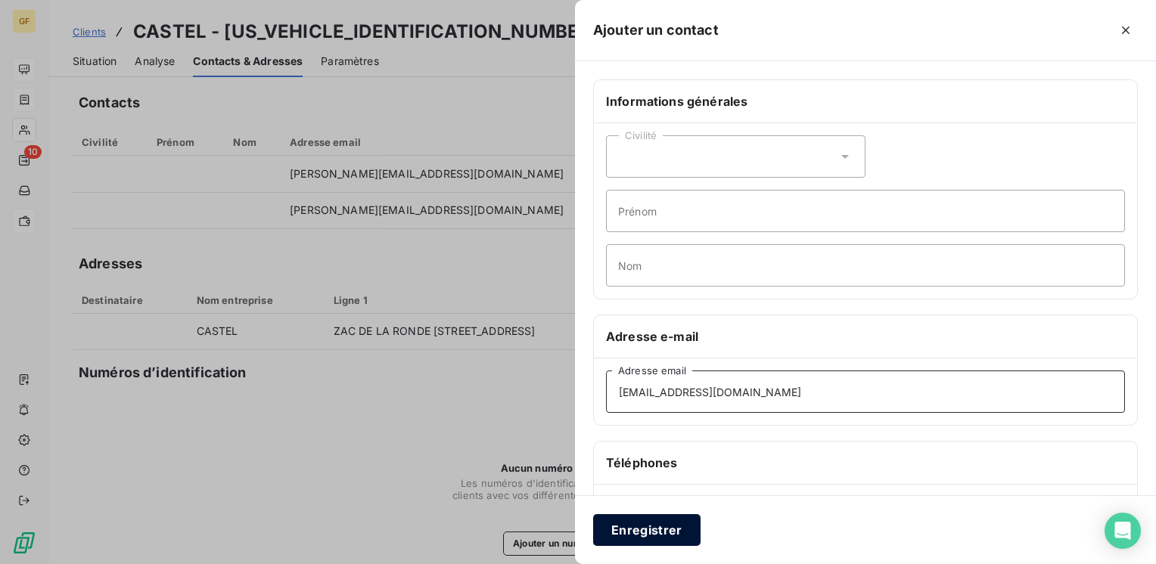
type input "compta.fournisseurs@castel.fayat.com"
click at [660, 519] on button "Enregistrer" at bounding box center [646, 530] width 107 height 32
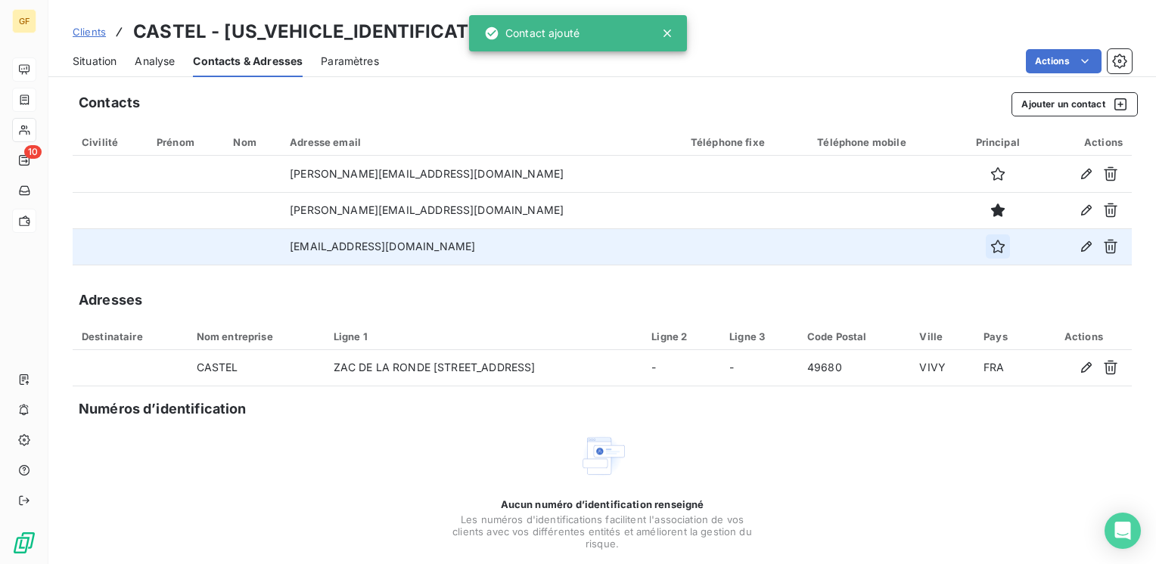
click at [990, 247] on icon "button" at bounding box center [997, 246] width 15 height 15
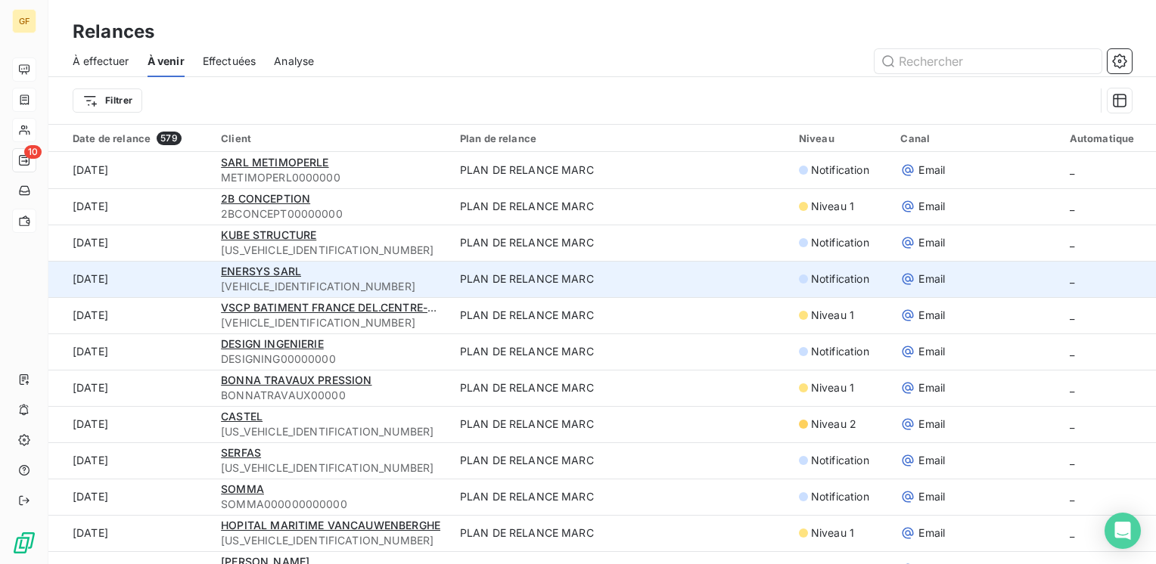
scroll to position [76, 0]
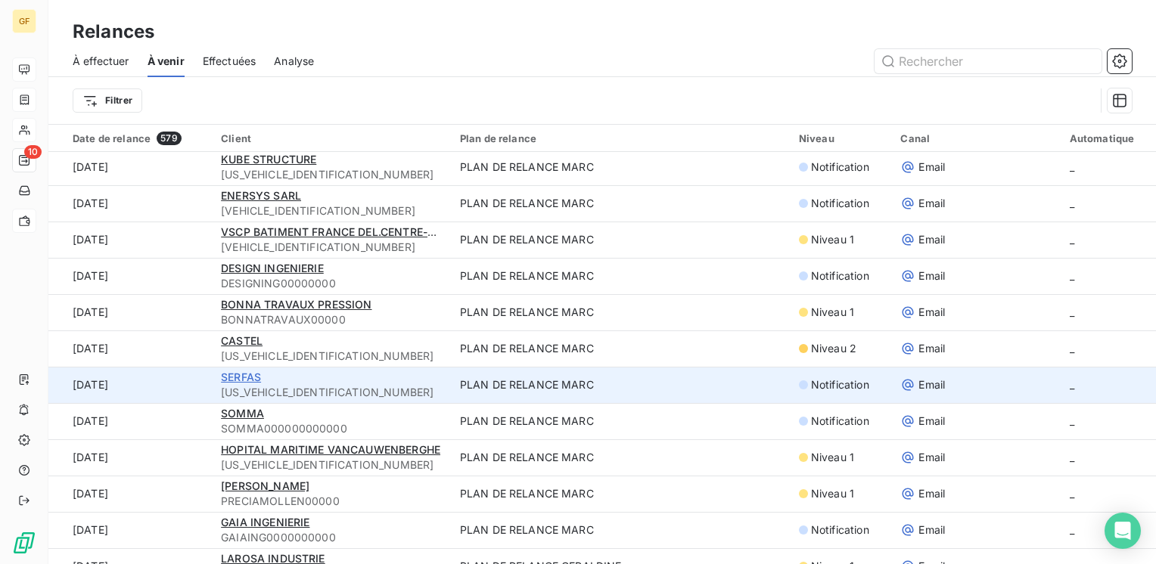
click at [251, 371] on span "SERFAS" at bounding box center [241, 377] width 40 height 13
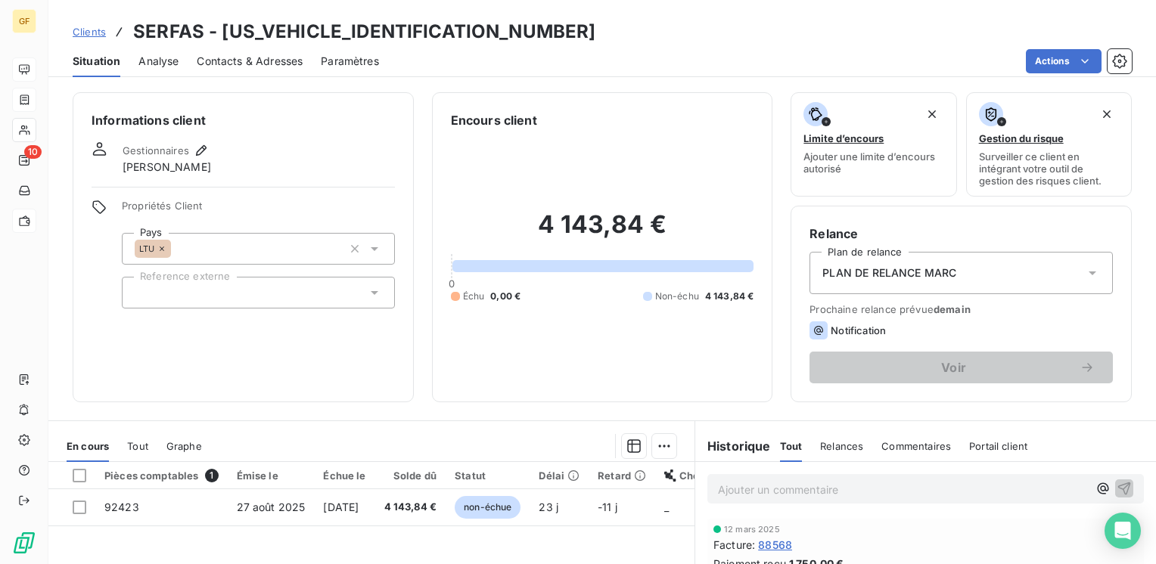
click at [236, 62] on span "Contacts & Adresses" at bounding box center [250, 61] width 106 height 15
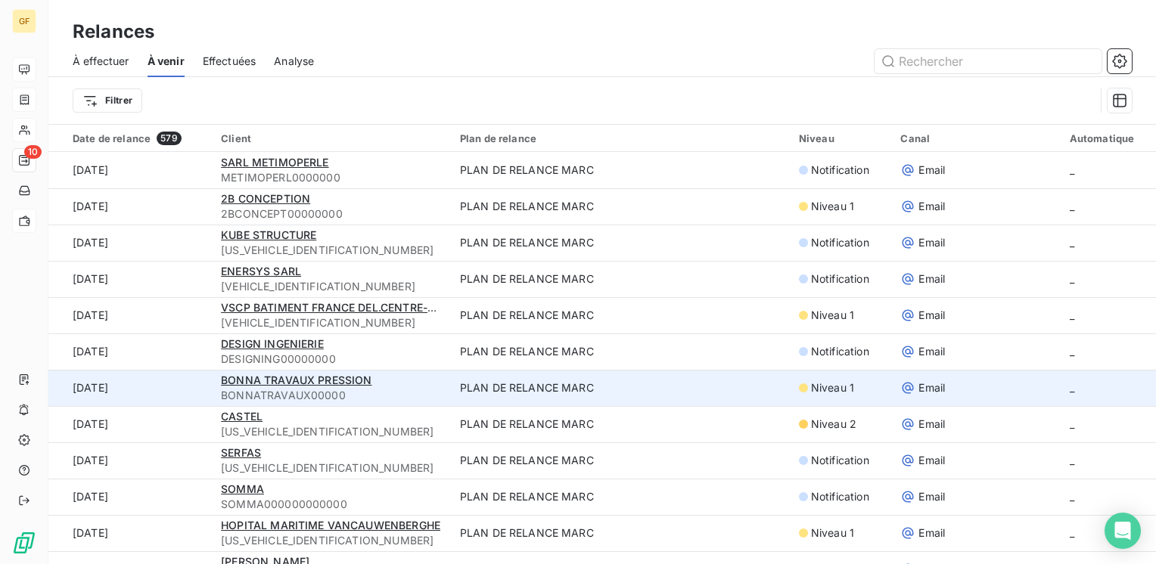
scroll to position [76, 0]
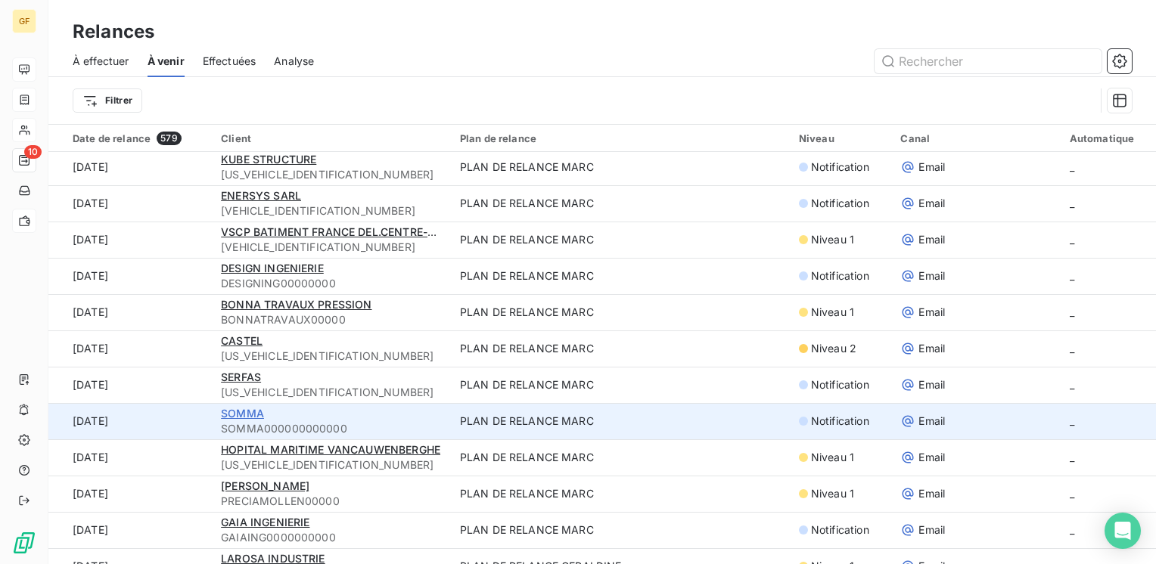
click at [254, 412] on span "SOMMA" at bounding box center [242, 413] width 43 height 13
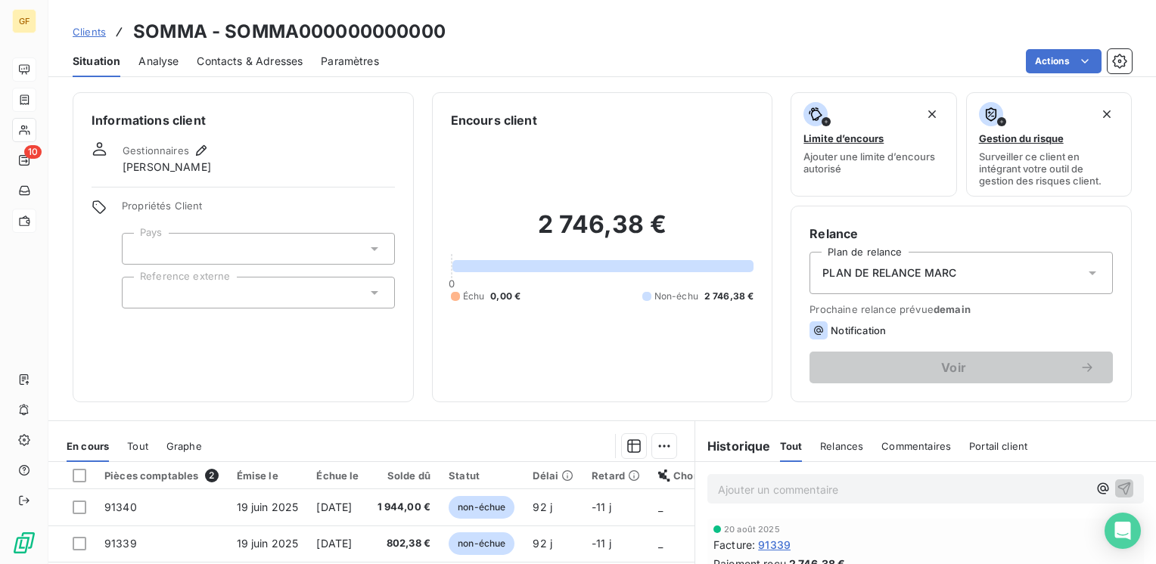
click at [256, 62] on span "Contacts & Adresses" at bounding box center [250, 61] width 106 height 15
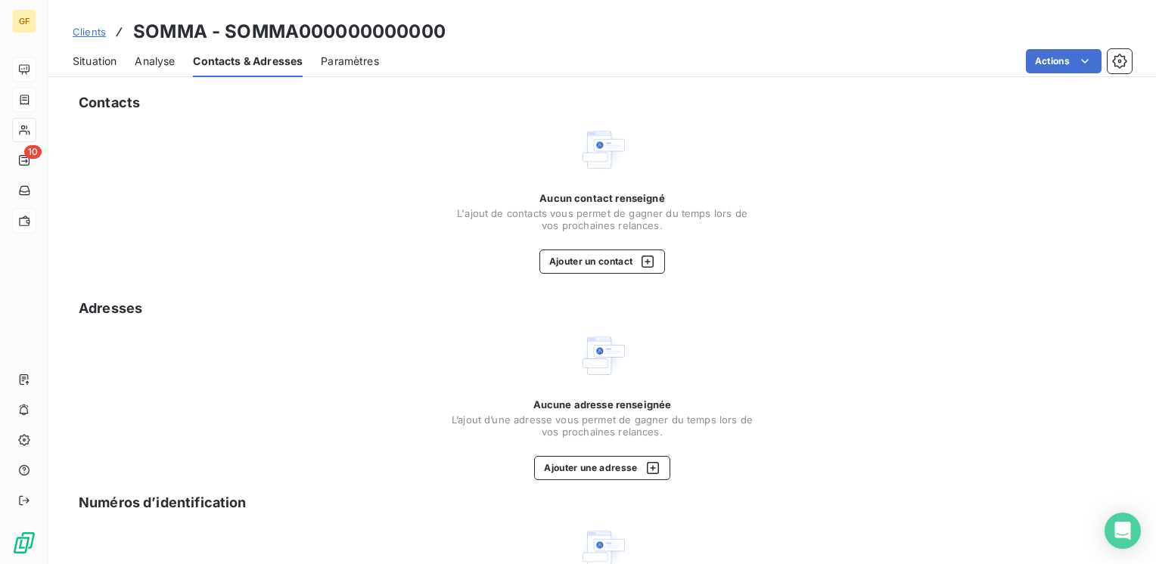
click at [107, 61] on span "Situation" at bounding box center [95, 61] width 44 height 15
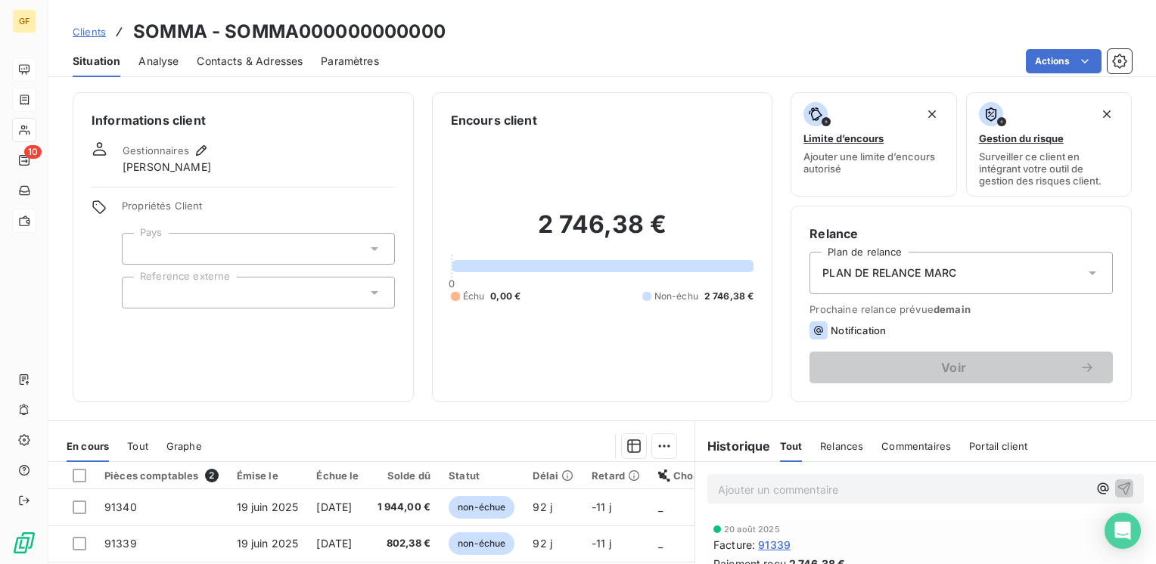
scroll to position [76, 0]
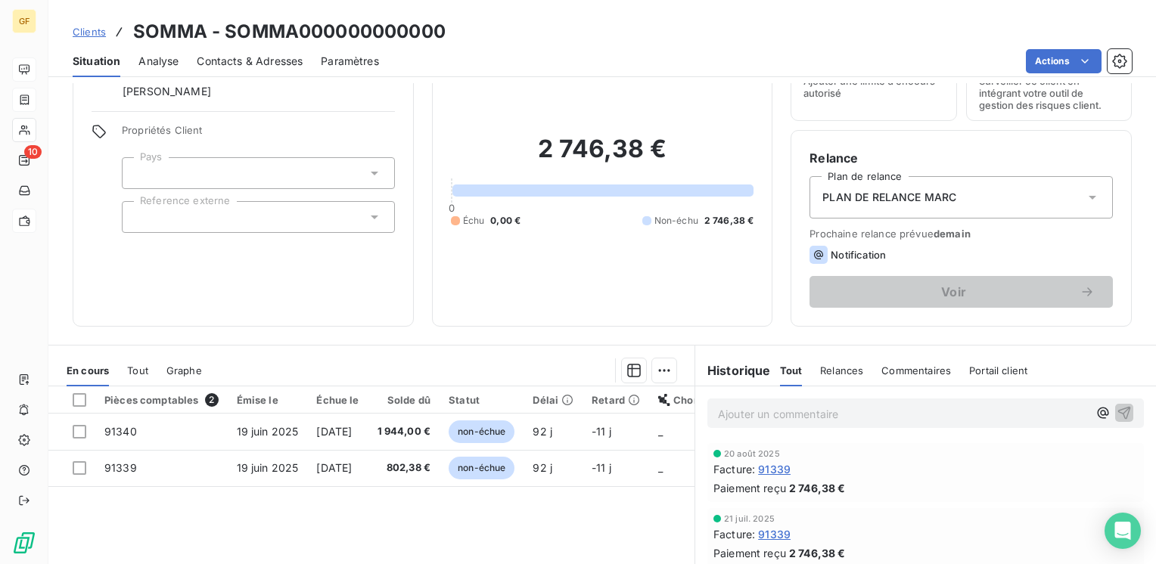
click at [262, 62] on span "Contacts & Adresses" at bounding box center [250, 61] width 106 height 15
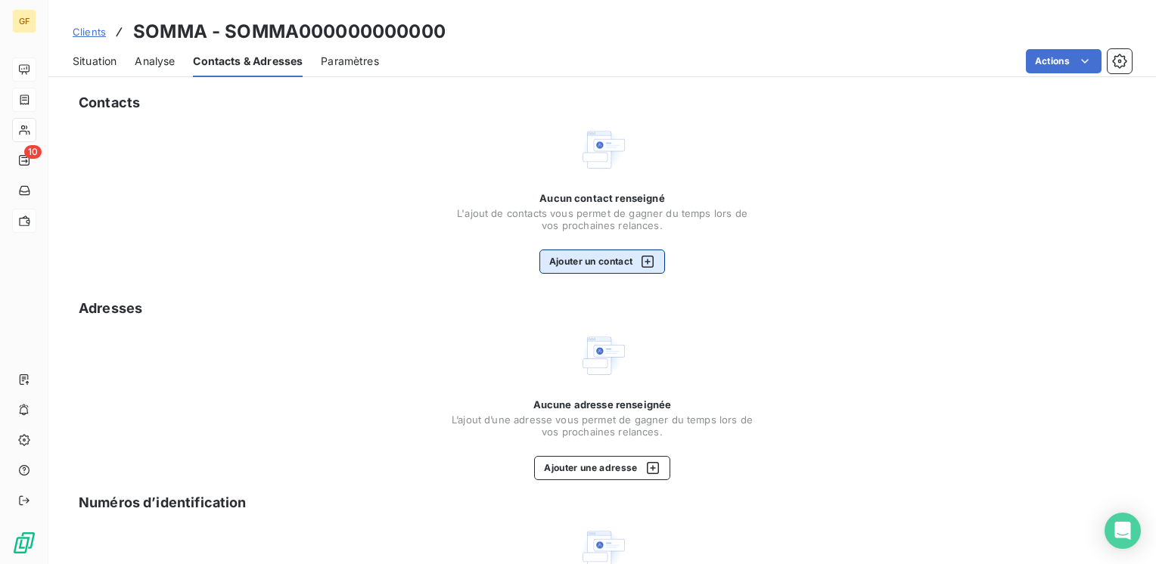
click at [581, 265] on button "Ajouter un contact" at bounding box center [602, 262] width 126 height 24
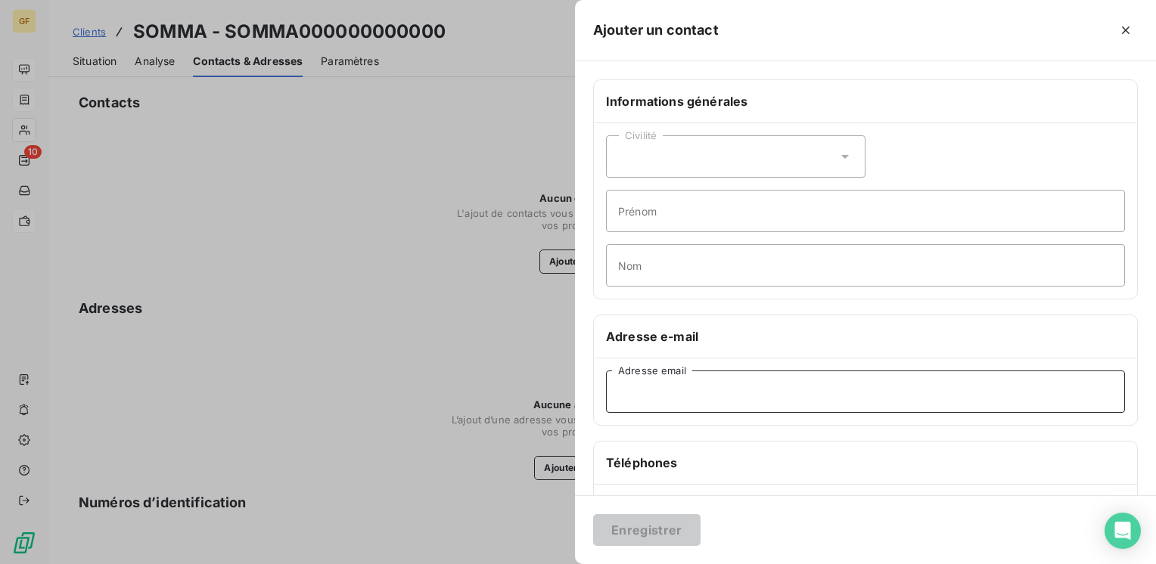
click at [663, 390] on input "Adresse email" at bounding box center [865, 392] width 519 height 42
paste input "contact@somma.fr"
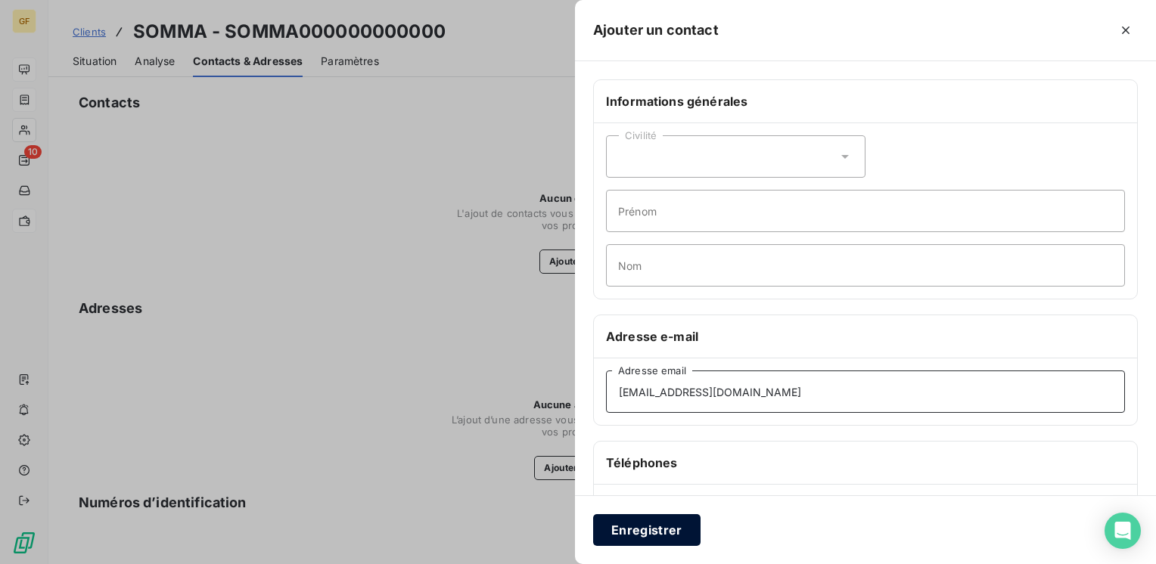
type input "contact@somma.fr"
click at [642, 519] on button "Enregistrer" at bounding box center [646, 530] width 107 height 32
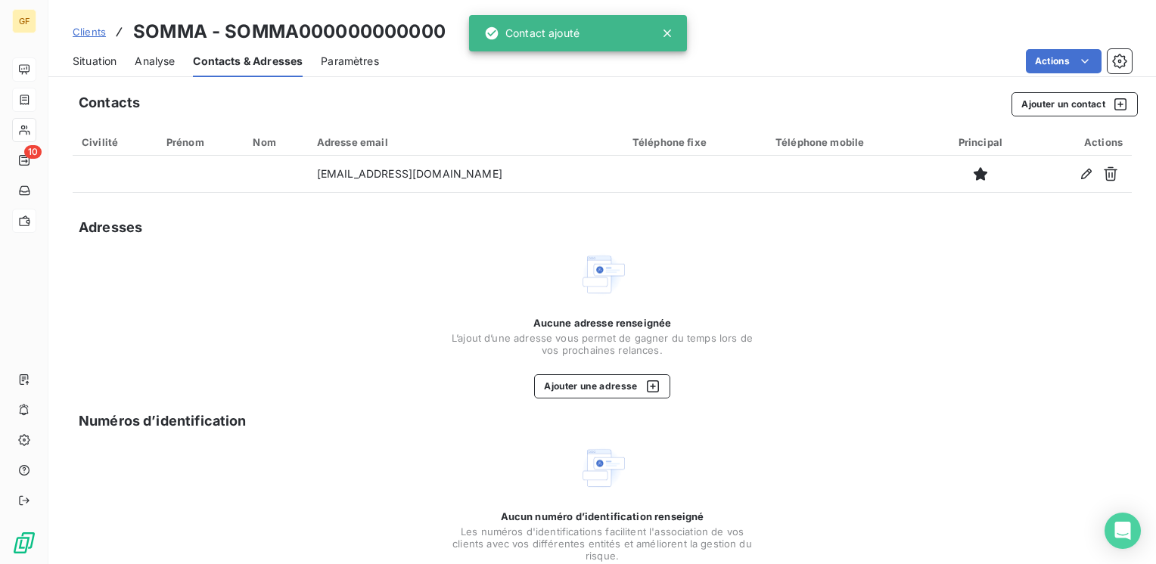
click at [87, 60] on span "Situation" at bounding box center [95, 61] width 44 height 15
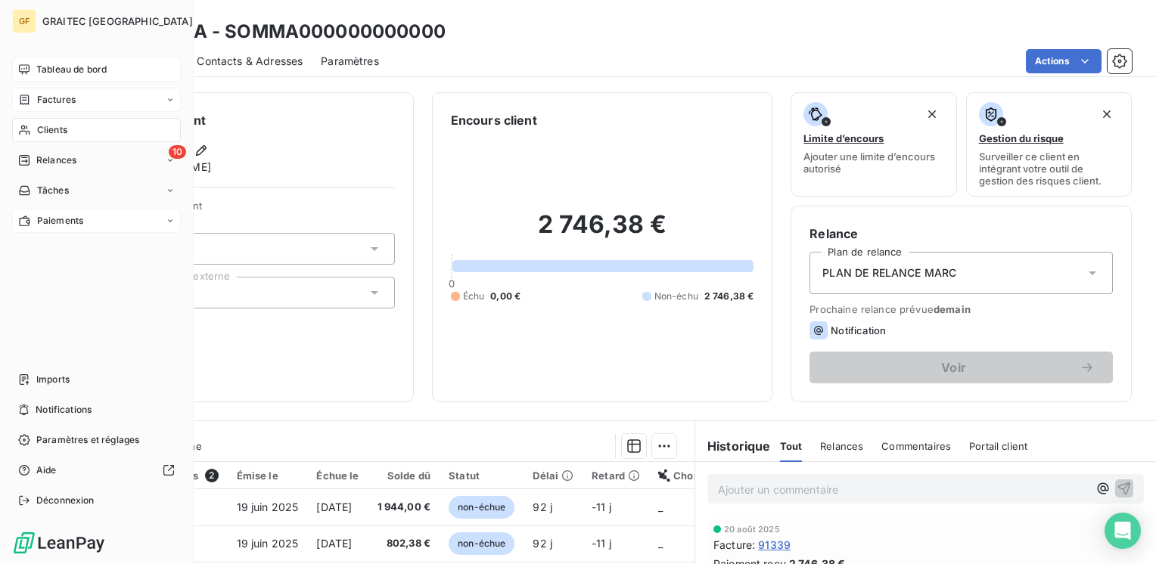
click at [67, 67] on span "Tableau de bord" at bounding box center [71, 70] width 70 height 14
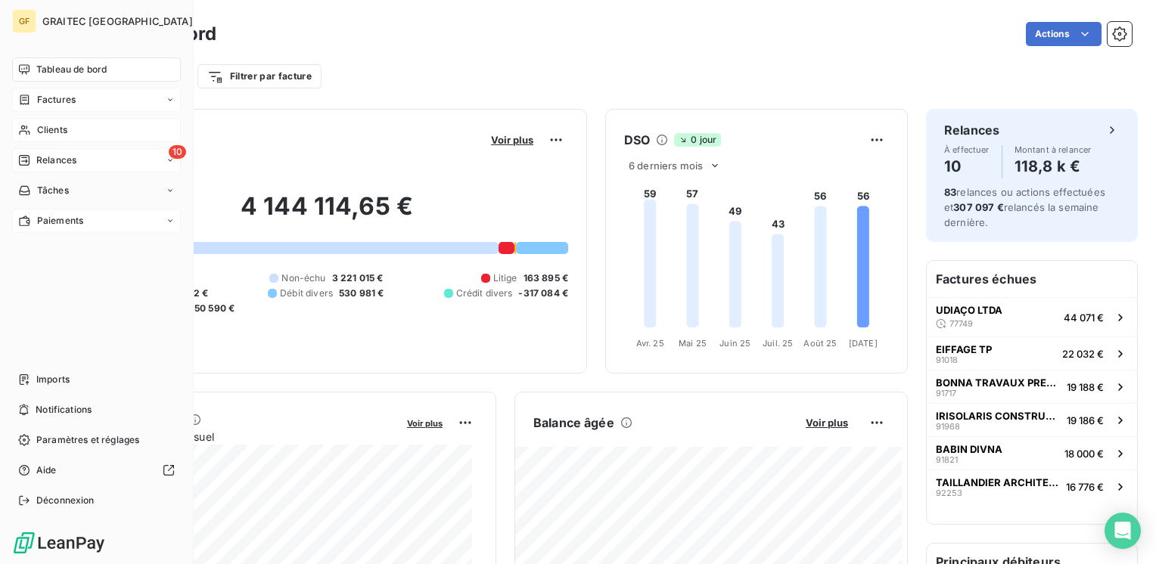
click at [43, 162] on span "Relances" at bounding box center [56, 161] width 40 height 14
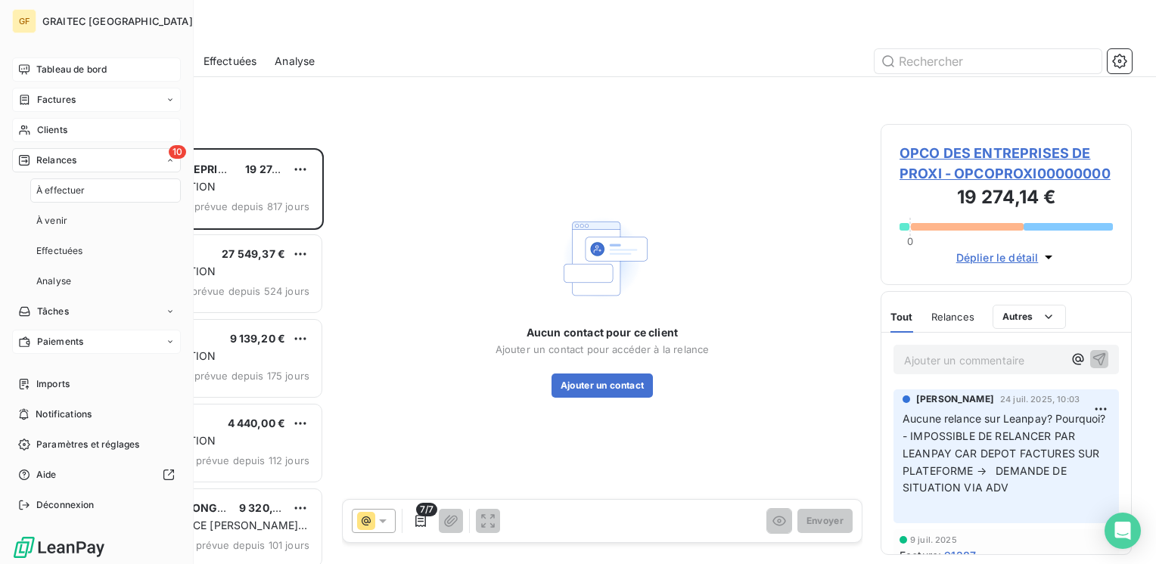
scroll to position [405, 239]
click at [54, 222] on span "À venir" at bounding box center [51, 221] width 31 height 14
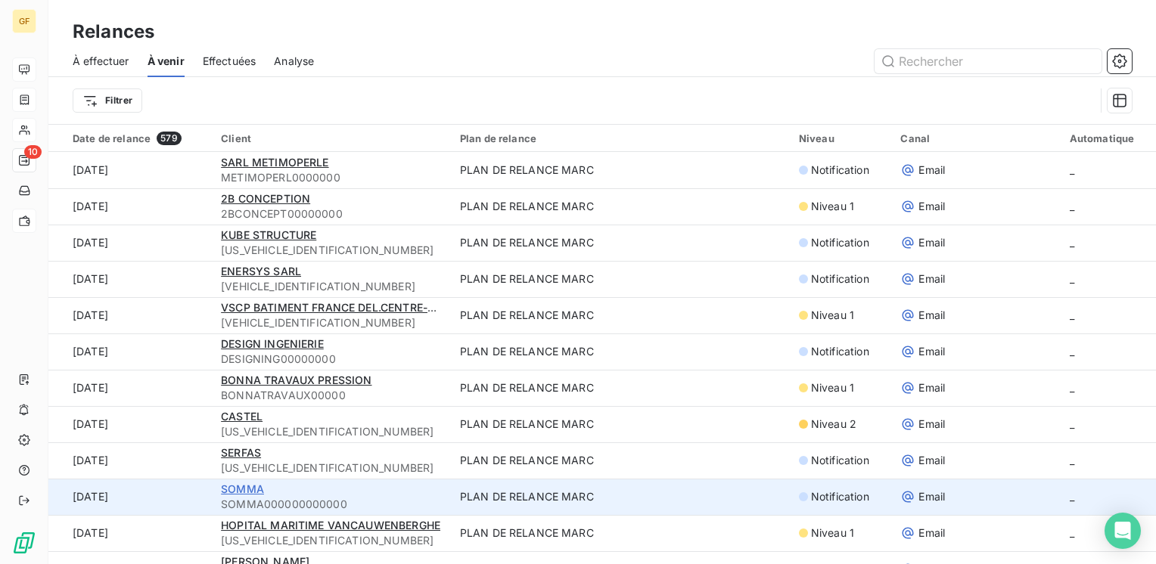
click at [241, 490] on span "SOMMA" at bounding box center [242, 489] width 43 height 13
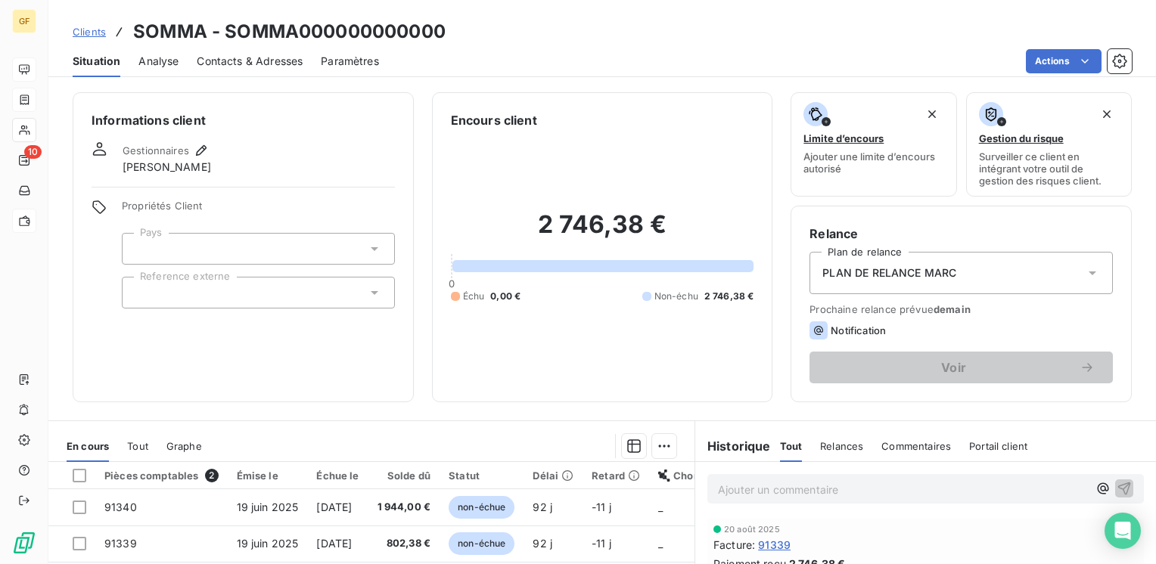
click at [273, 56] on span "Contacts & Adresses" at bounding box center [250, 61] width 106 height 15
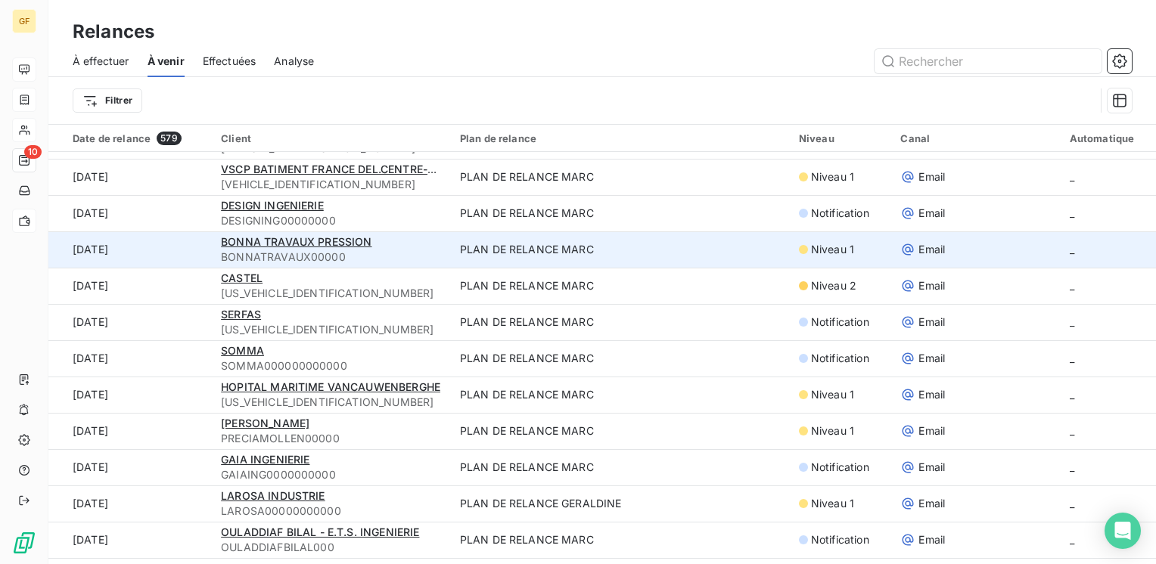
scroll to position [151, 0]
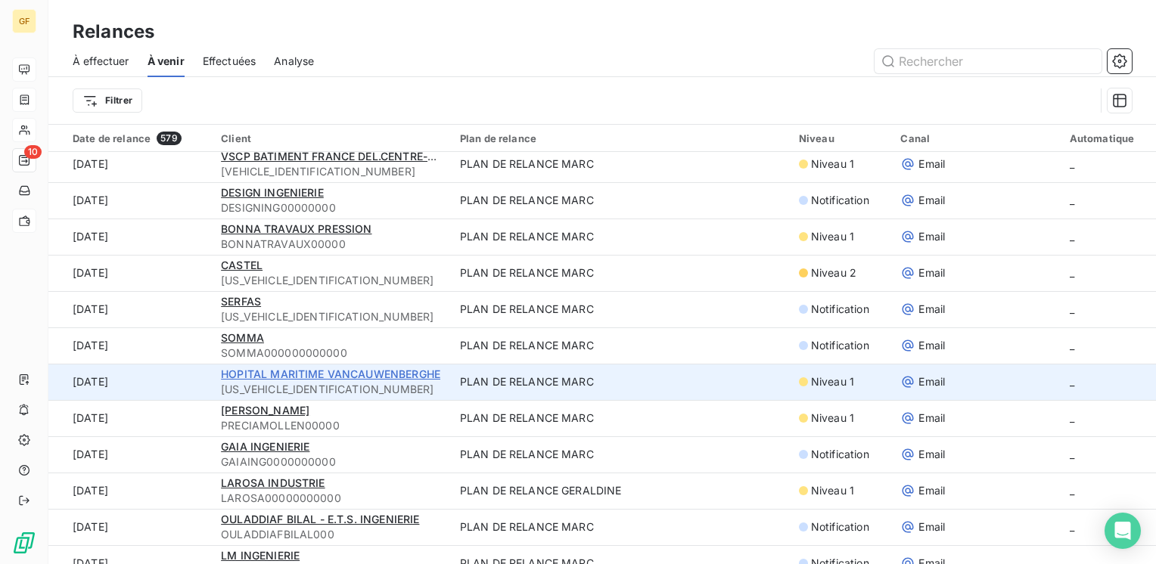
click at [297, 377] on span "HOPITAL MARITIME VANCAUWENBERGHE" at bounding box center [330, 374] width 219 height 13
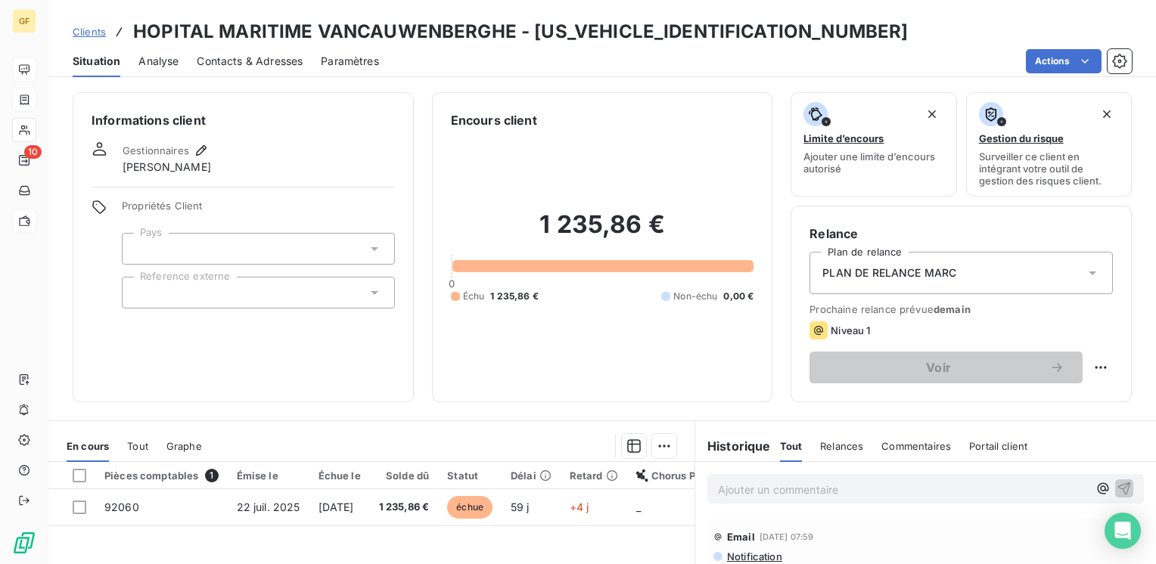
click at [288, 60] on span "Contacts & Adresses" at bounding box center [250, 61] width 106 height 15
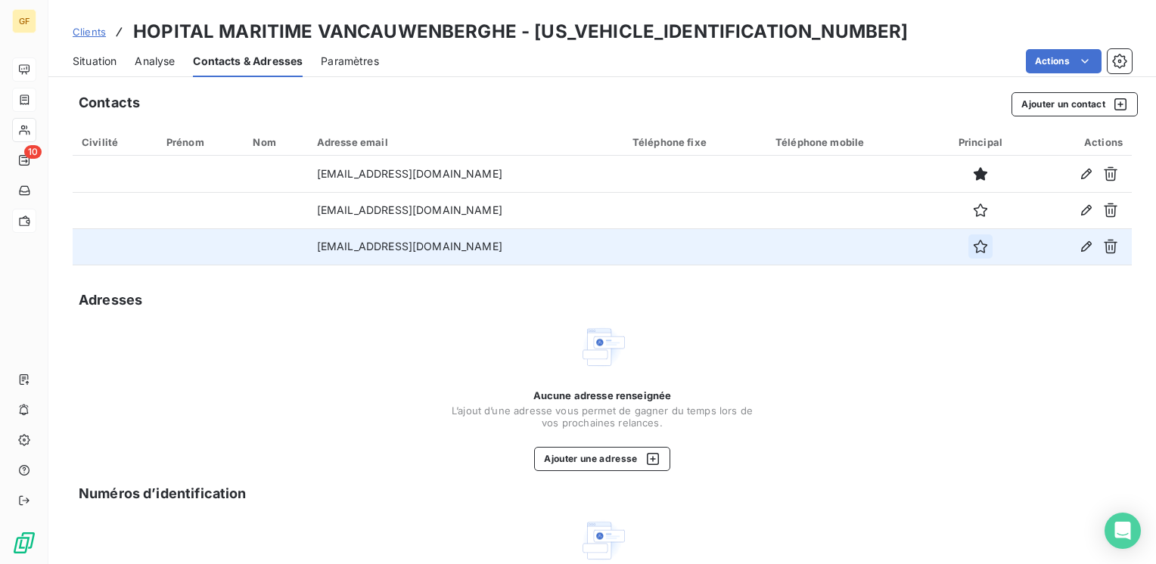
click at [973, 250] on icon "button" at bounding box center [980, 246] width 15 height 15
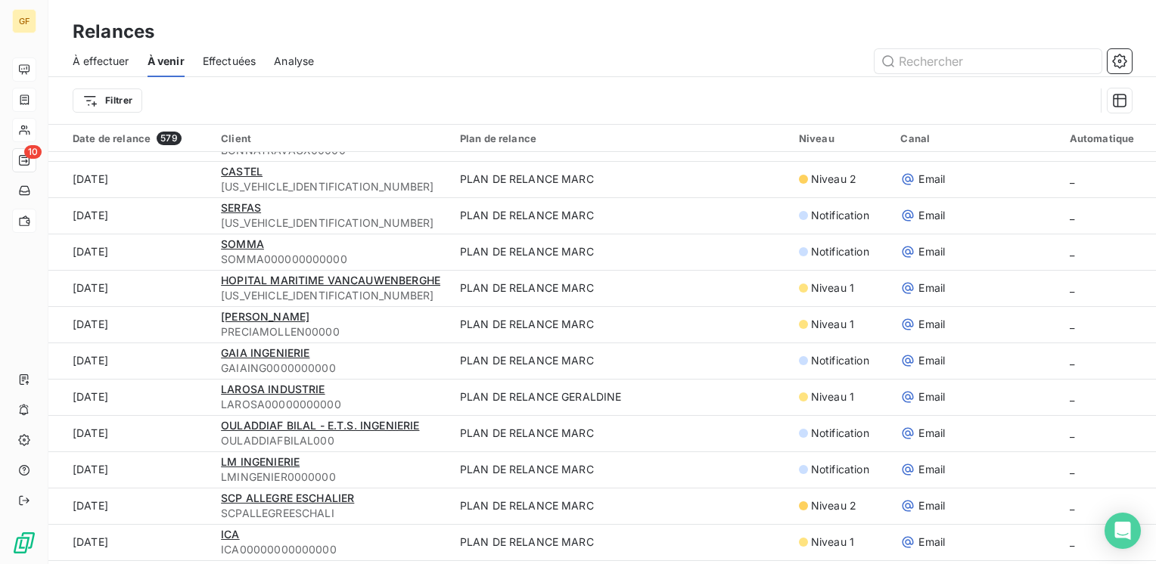
scroll to position [303, 0]
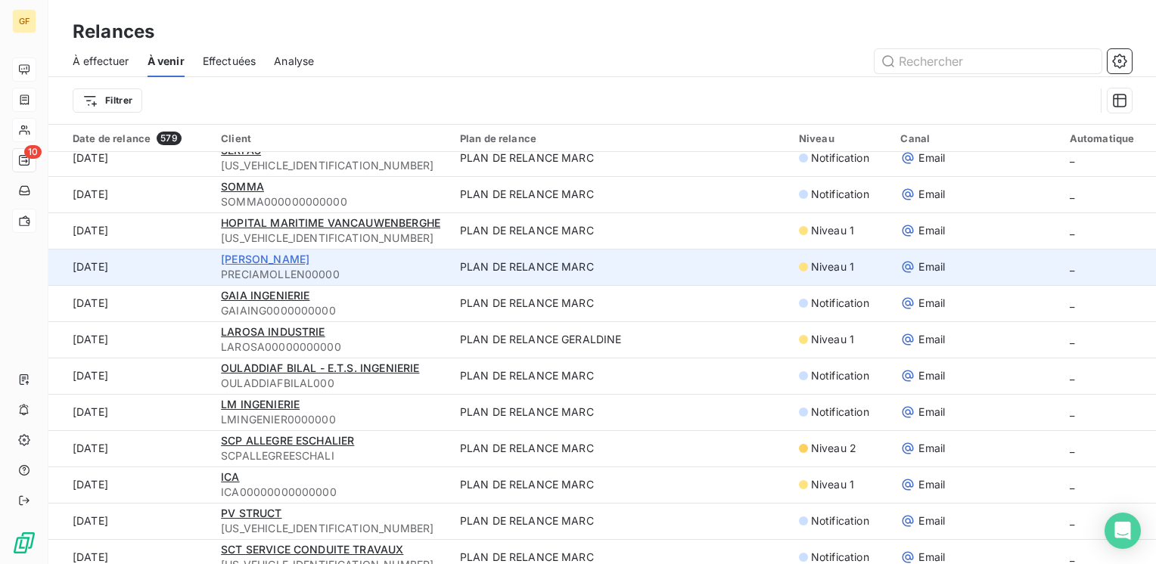
click at [267, 258] on span "[PERSON_NAME]" at bounding box center [265, 259] width 89 height 13
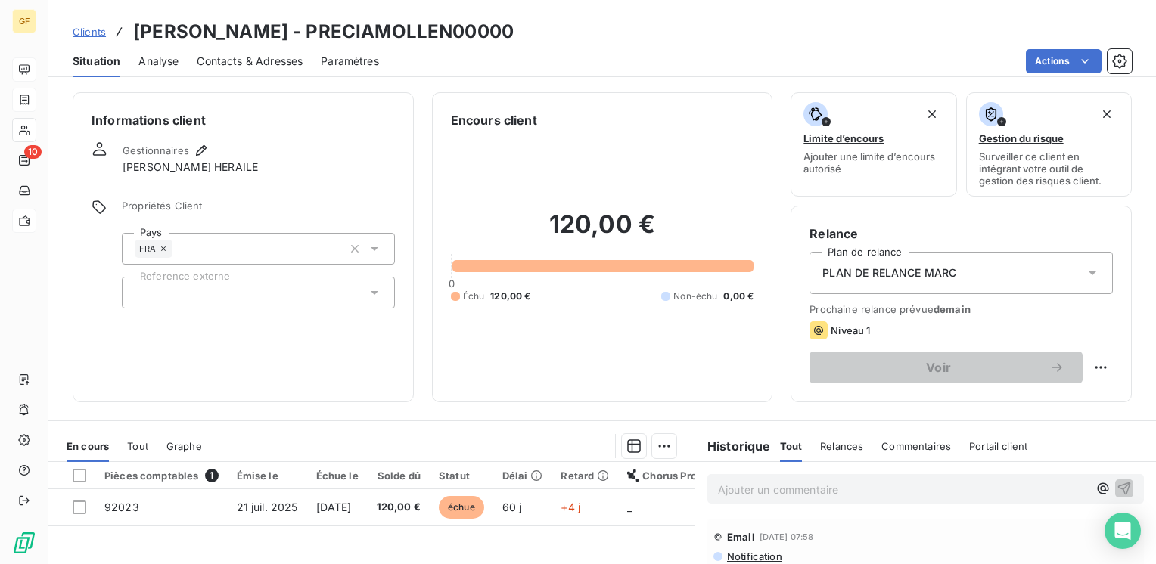
click at [258, 58] on span "Contacts & Adresses" at bounding box center [250, 61] width 106 height 15
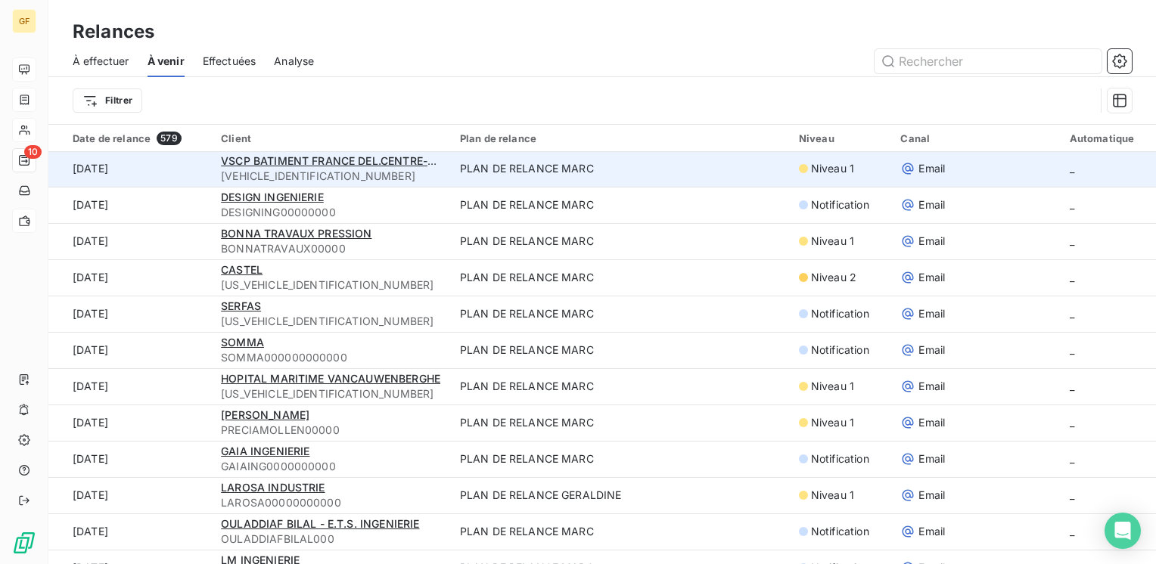
scroll to position [227, 0]
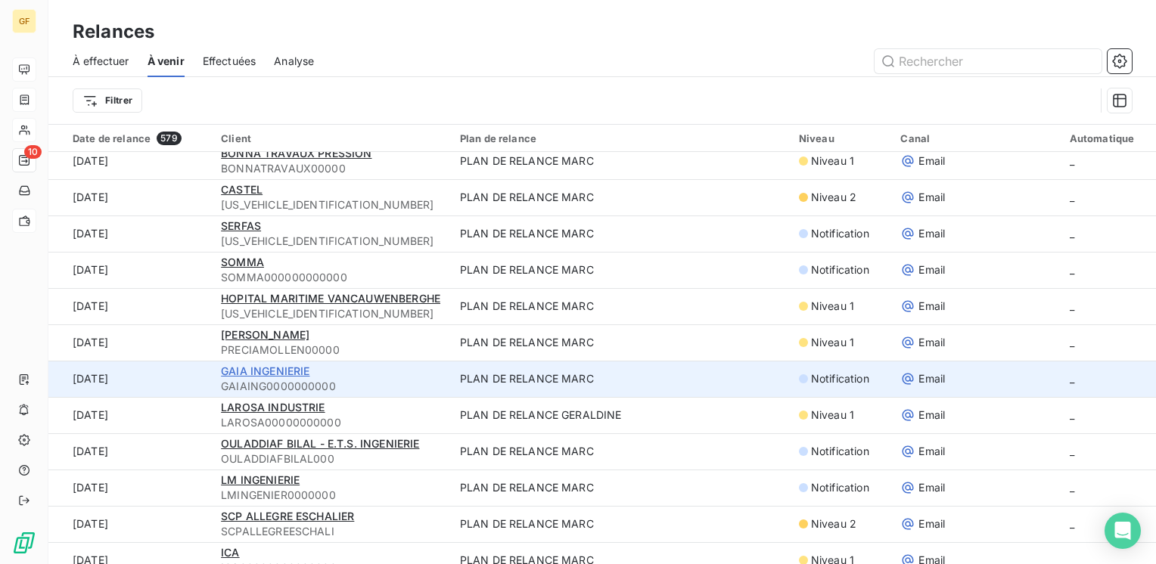
click at [297, 369] on span "GAIA INGENIERIE" at bounding box center [265, 371] width 89 height 13
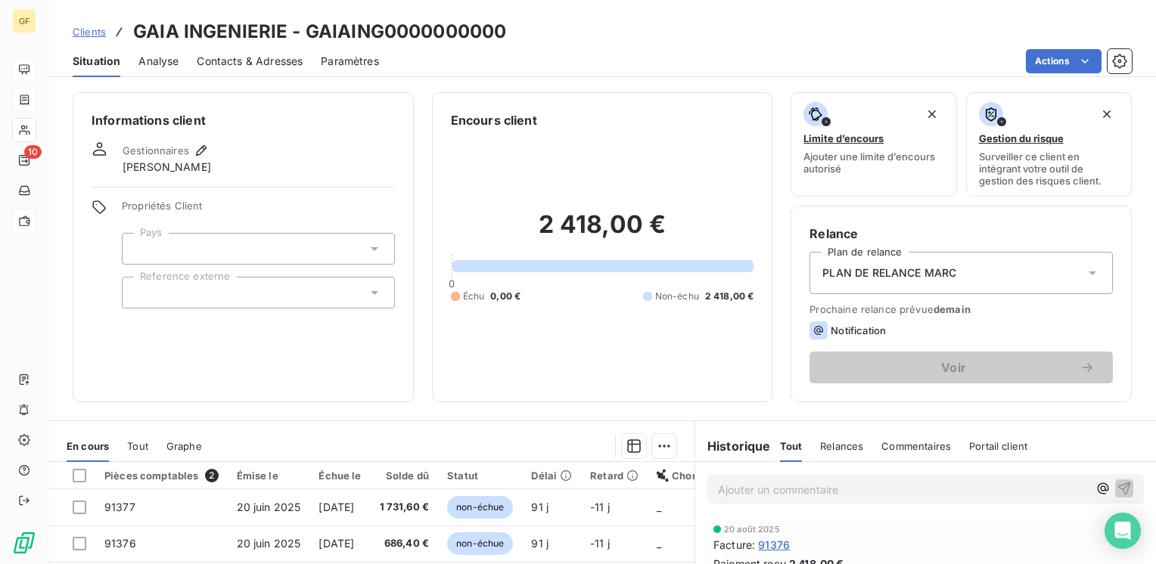
click at [226, 64] on span "Contacts & Adresses" at bounding box center [250, 61] width 106 height 15
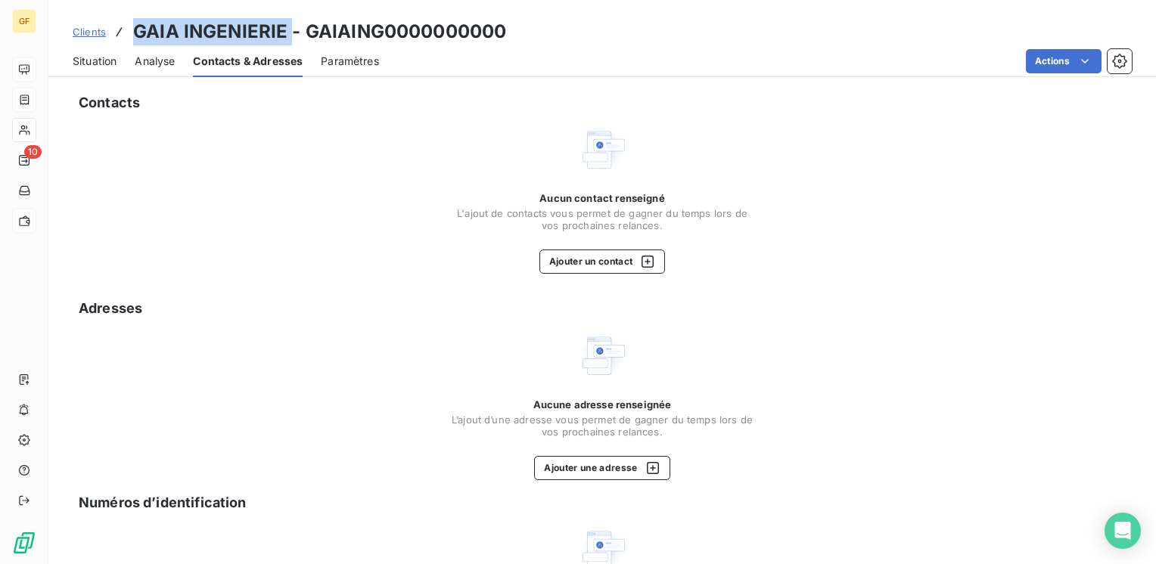
drag, startPoint x: 288, startPoint y: 29, endPoint x: 115, endPoint y: 33, distance: 173.3
click at [115, 33] on div "Clients GAIA INGENIERIE - GAIAING0000000000" at bounding box center [290, 31] width 434 height 27
copy h3 "GAIA INGENIERIE"
click at [103, 62] on span "Situation" at bounding box center [95, 61] width 44 height 15
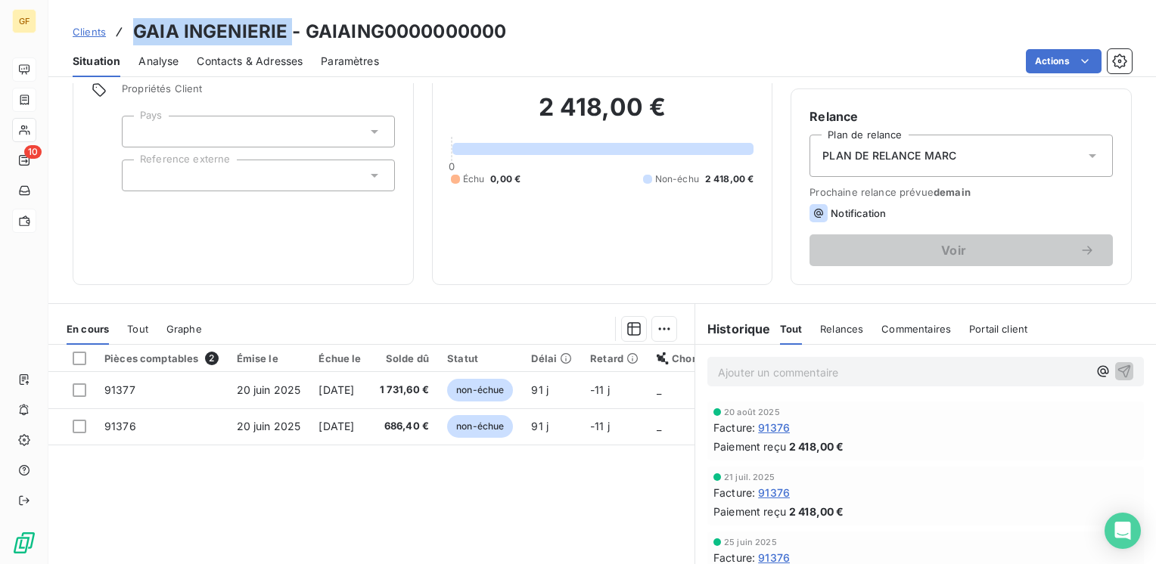
scroll to position [151, 0]
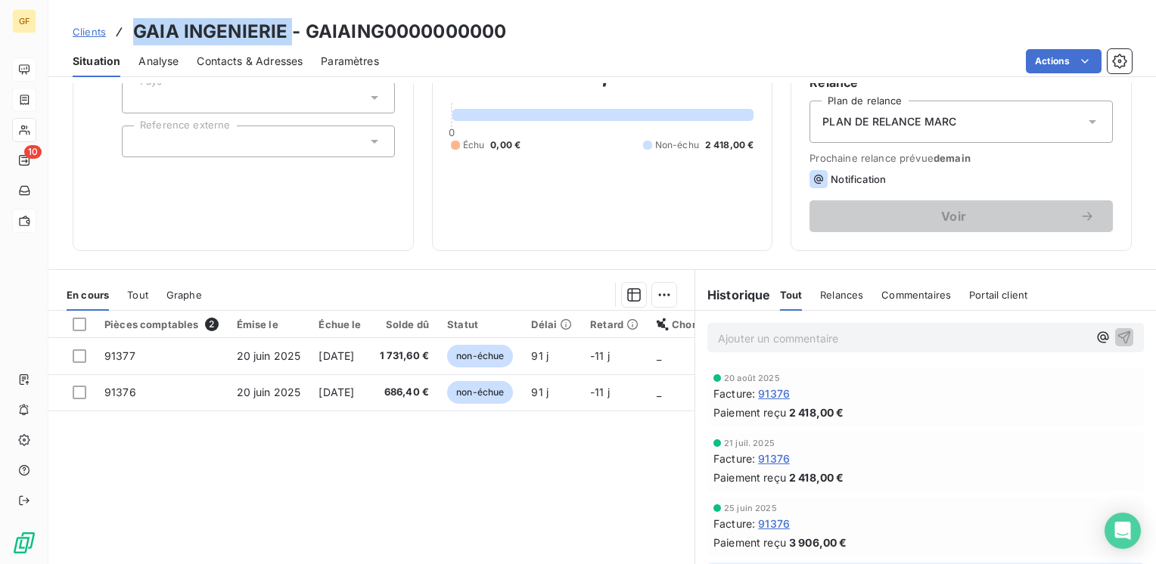
click at [241, 62] on span "Contacts & Adresses" at bounding box center [250, 61] width 106 height 15
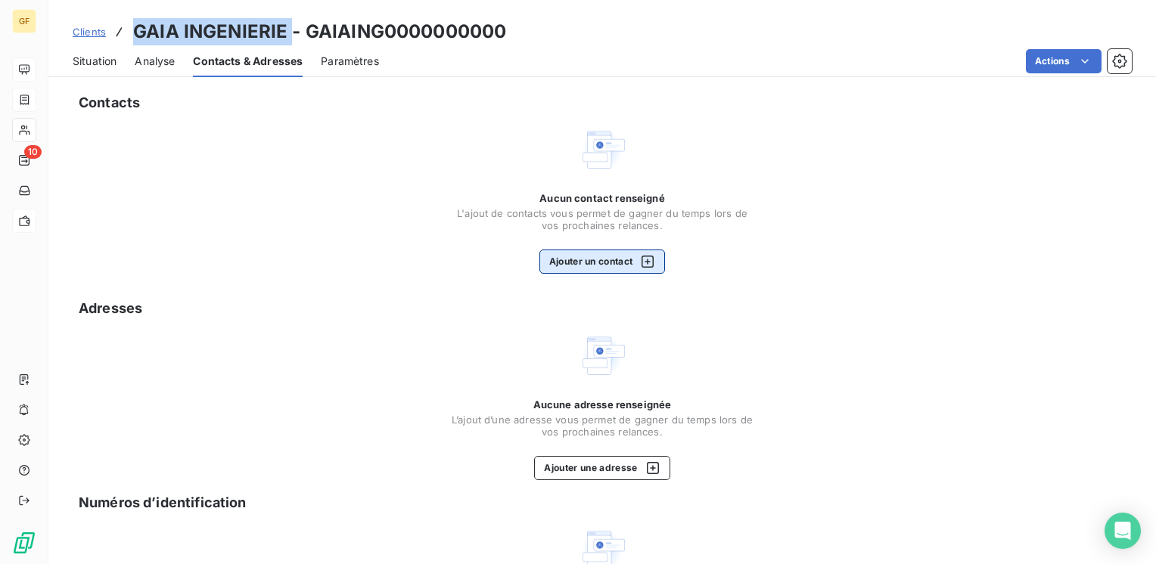
click at [549, 256] on button "Ajouter un contact" at bounding box center [602, 262] width 126 height 24
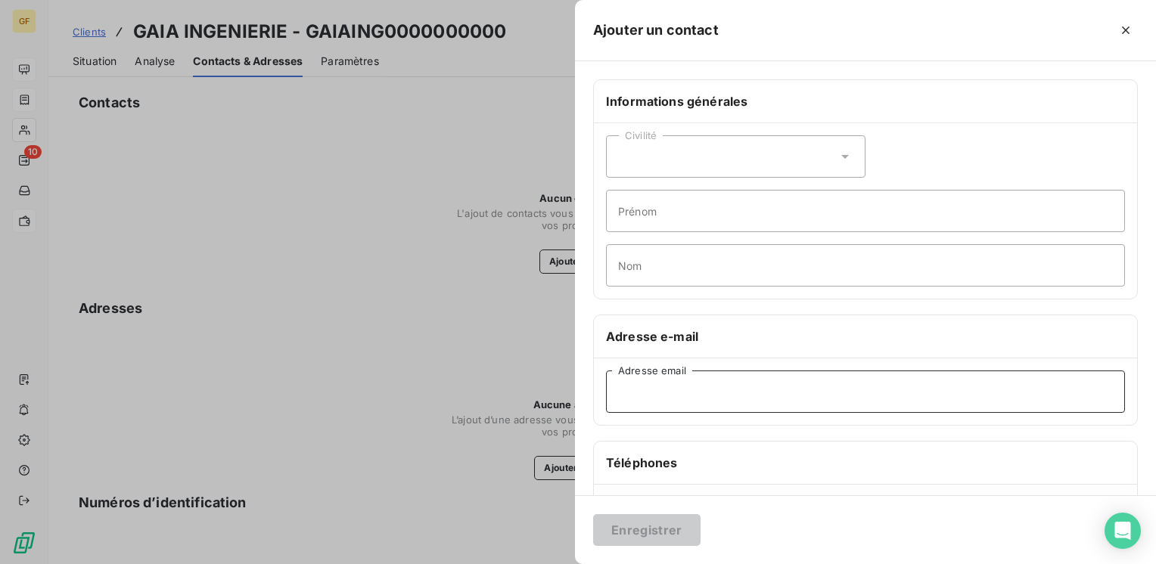
click at [662, 389] on input "Adresse email" at bounding box center [865, 392] width 519 height 42
paste input "f.rhachide@gaia-ing.fr"
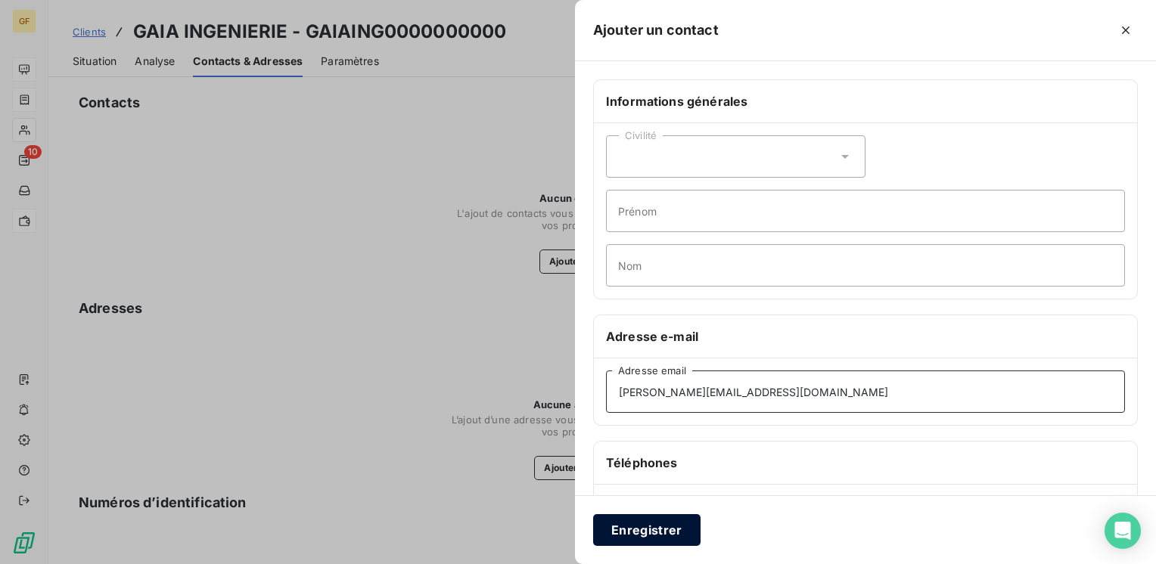
type input "f.rhachide@gaia-ing.fr"
click at [652, 536] on button "Enregistrer" at bounding box center [646, 530] width 107 height 32
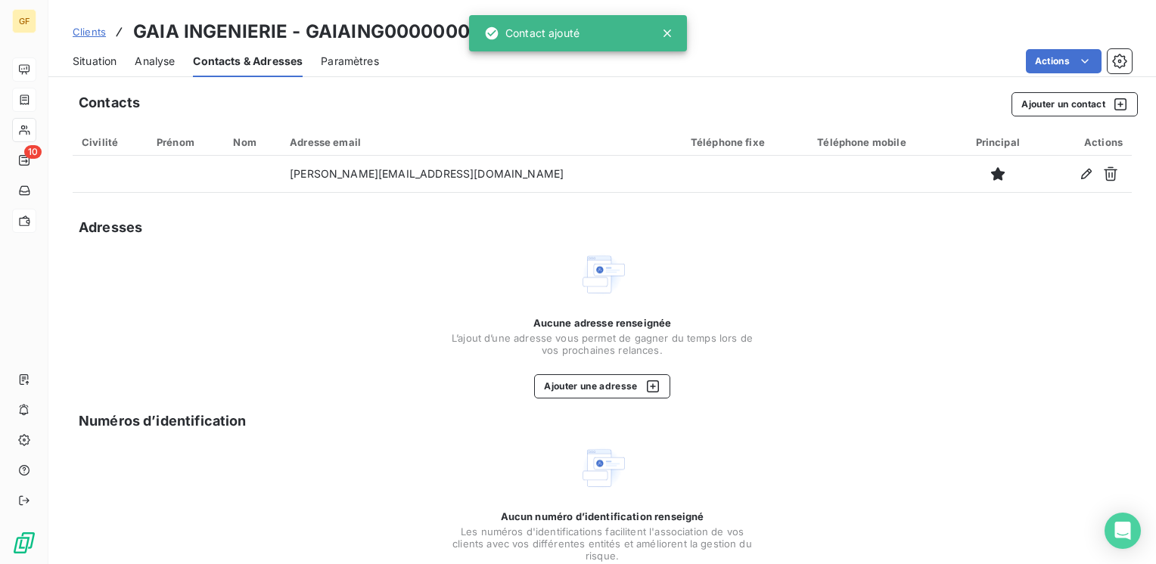
click at [102, 58] on span "Situation" at bounding box center [95, 61] width 44 height 15
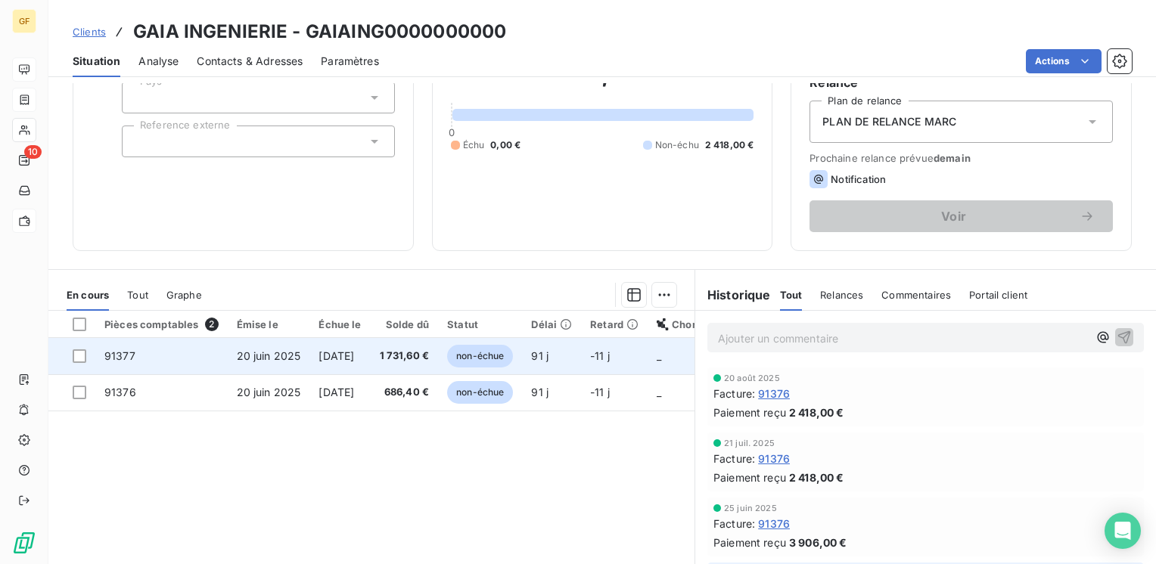
click at [370, 359] on td "30 sept. 2025" at bounding box center [339, 356] width 61 height 36
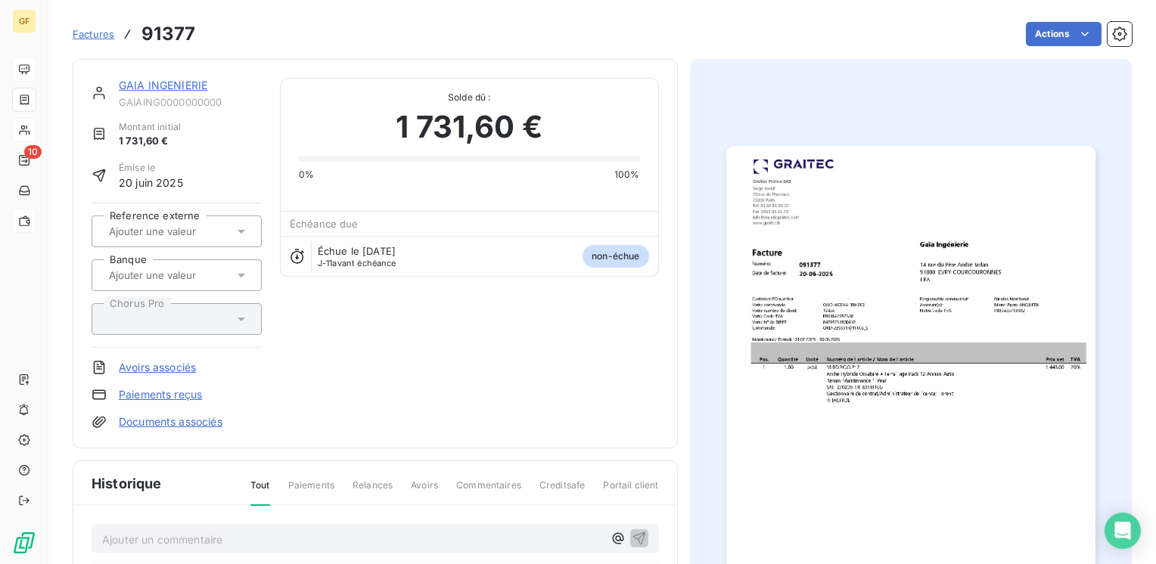
click at [862, 319] on img "button" at bounding box center [910, 406] width 369 height 521
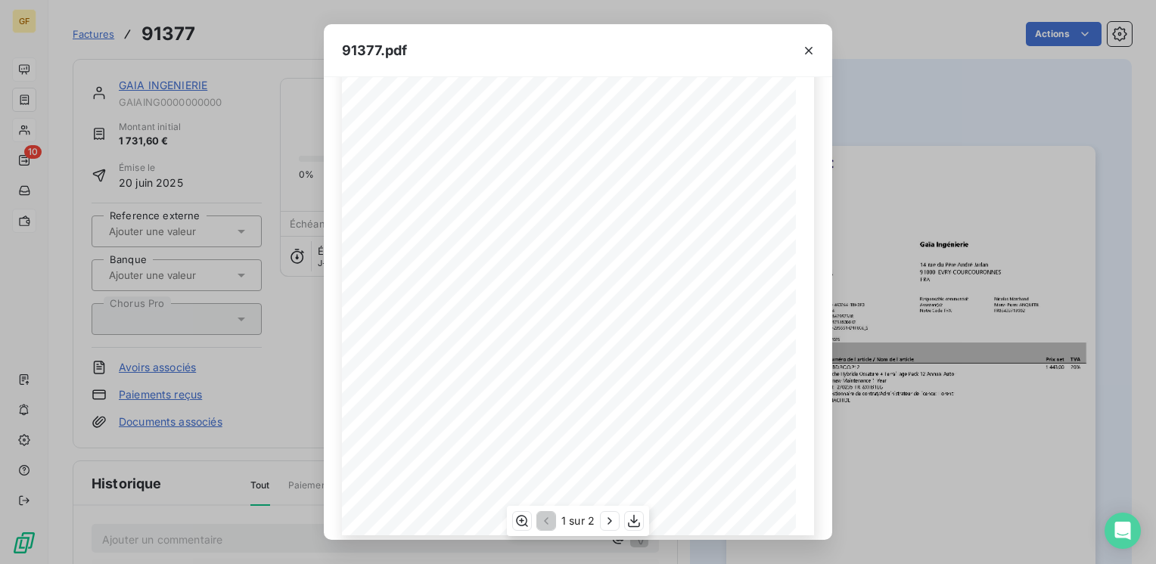
scroll to position [214, 0]
click at [611, 521] on icon "button" at bounding box center [610, 521] width 4 height 7
click at [808, 45] on icon "button" at bounding box center [808, 50] width 15 height 15
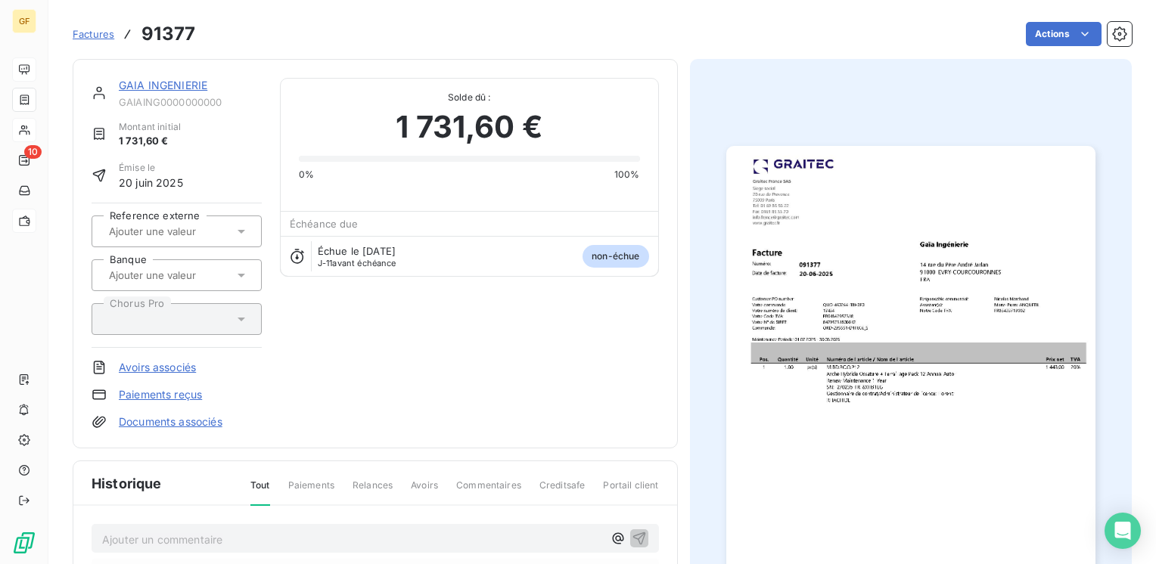
click at [194, 88] on link "GAIA INGENIERIE" at bounding box center [163, 85] width 89 height 13
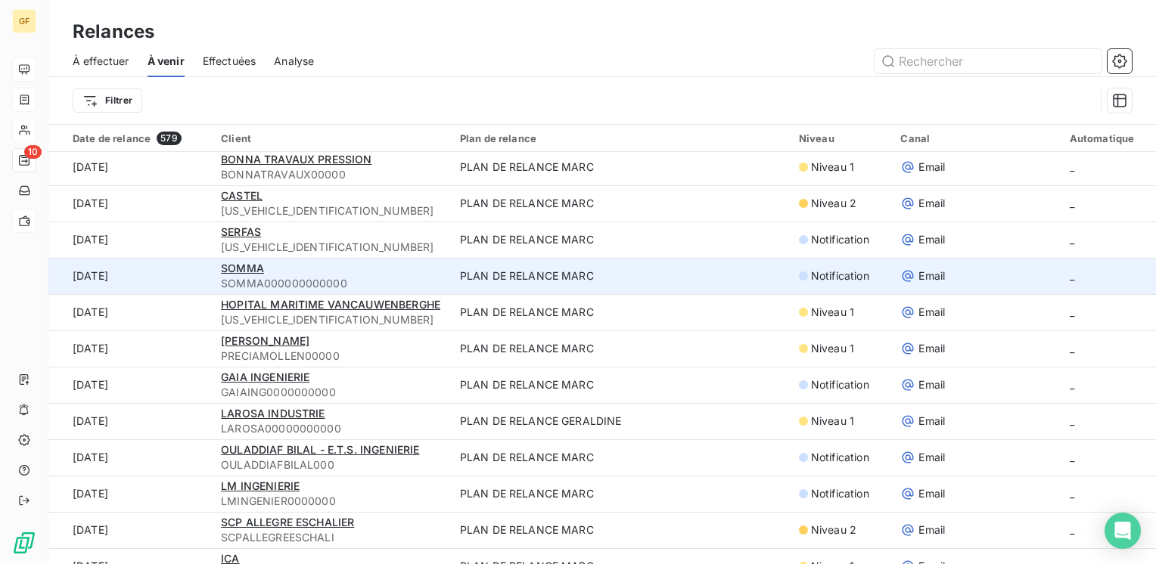
scroll to position [303, 0]
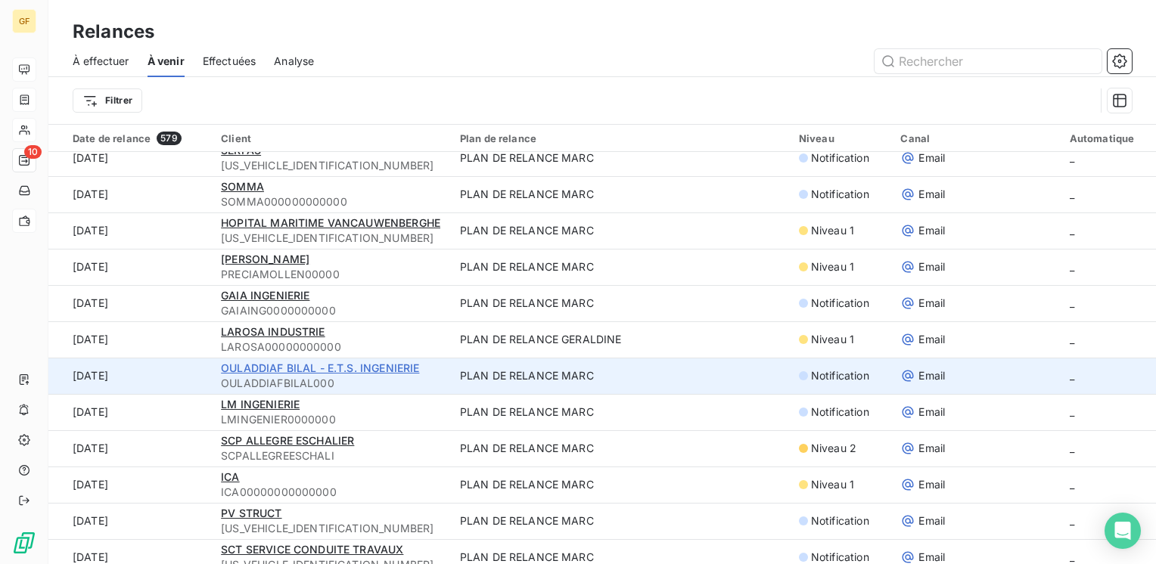
click at [285, 365] on span "OULADDIAF BILAL - E.T.S. INGENIERIE" at bounding box center [320, 368] width 198 height 13
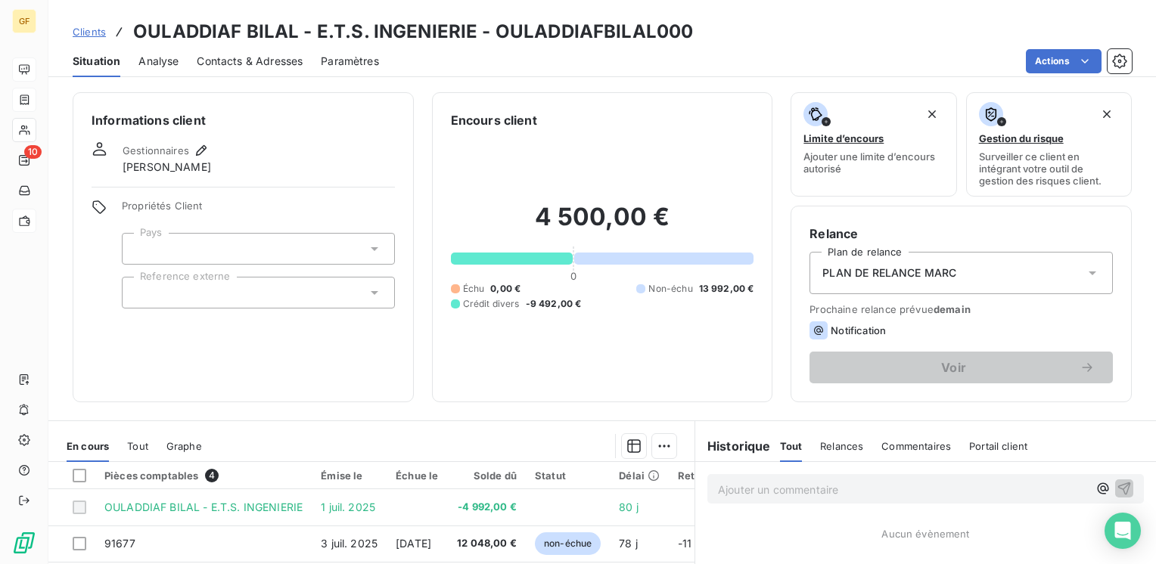
click at [260, 73] on div "Contacts & Adresses" at bounding box center [250, 61] width 106 height 32
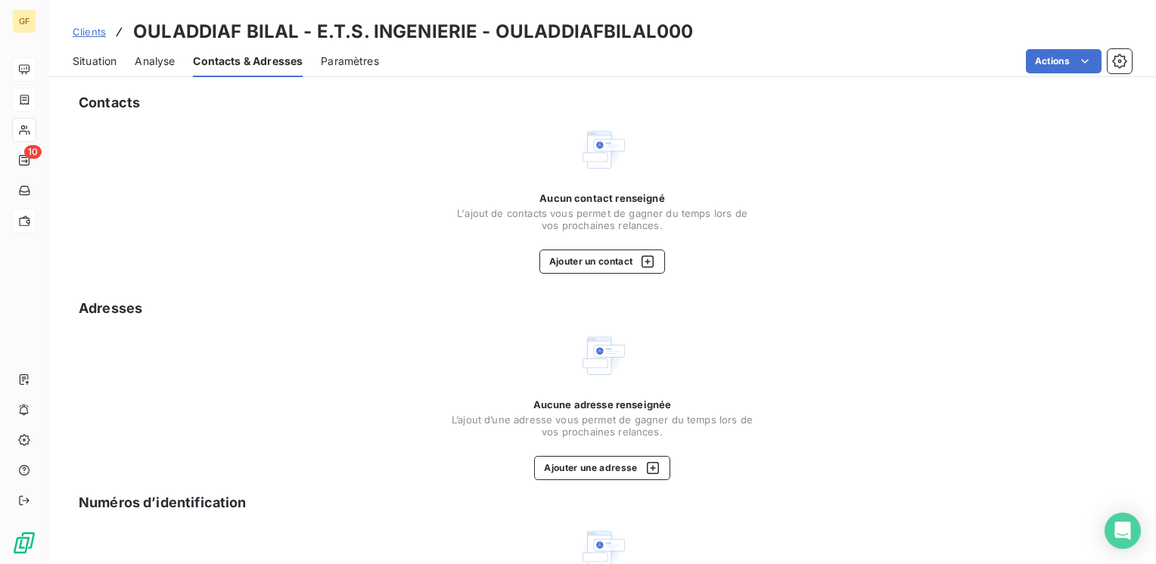
click at [74, 64] on span "Situation" at bounding box center [95, 61] width 44 height 15
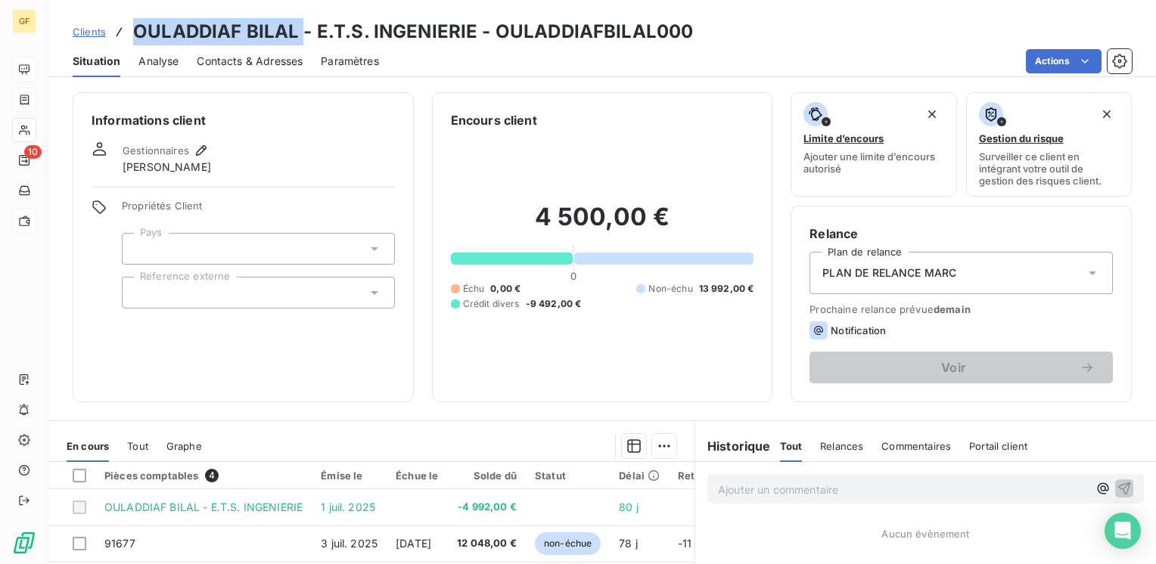
drag, startPoint x: 300, startPoint y: 30, endPoint x: 124, endPoint y: 38, distance: 176.4
click at [124, 38] on div "Clients OULADDIAF BILAL - E.T.S. INGENIERIE - OULADDIAFBILAL000" at bounding box center [383, 31] width 620 height 27
copy h3 "OULADDIAF BILAL"
click at [263, 56] on span "Contacts & Adresses" at bounding box center [250, 61] width 106 height 15
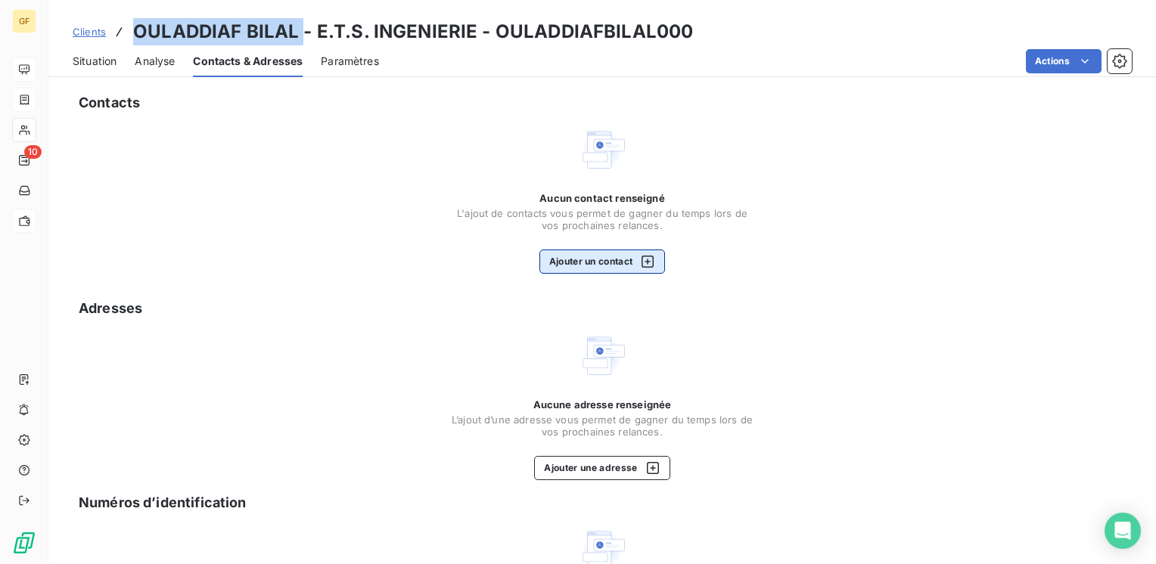
click at [571, 259] on button "Ajouter un contact" at bounding box center [602, 262] width 126 height 24
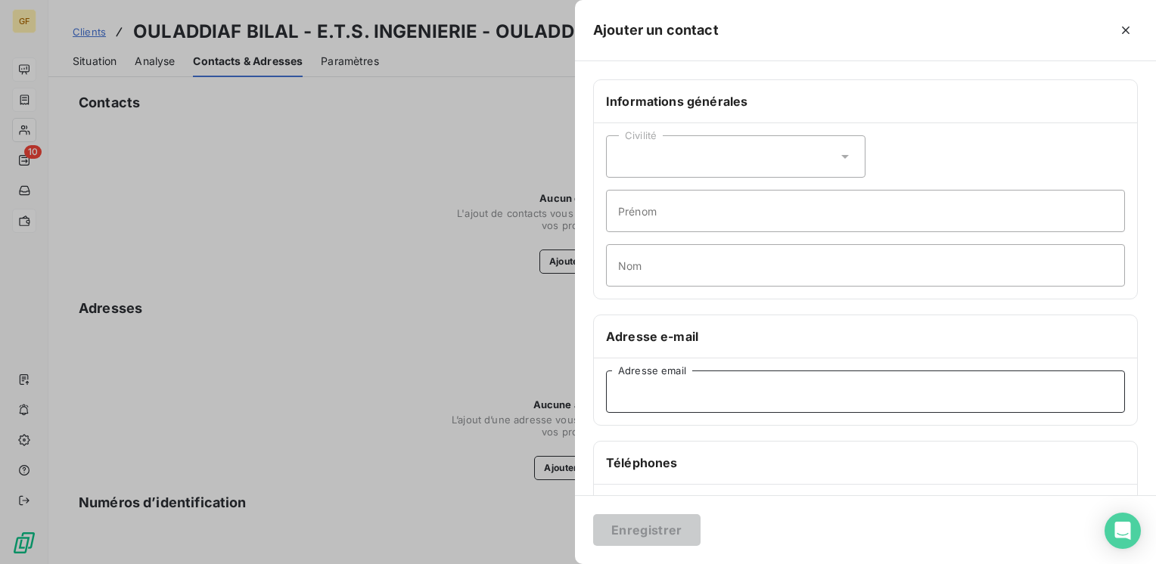
click at [633, 396] on input "Adresse email" at bounding box center [865, 392] width 519 height 42
paste input "b.ouladdiaf@ets-ingenierie.fr"
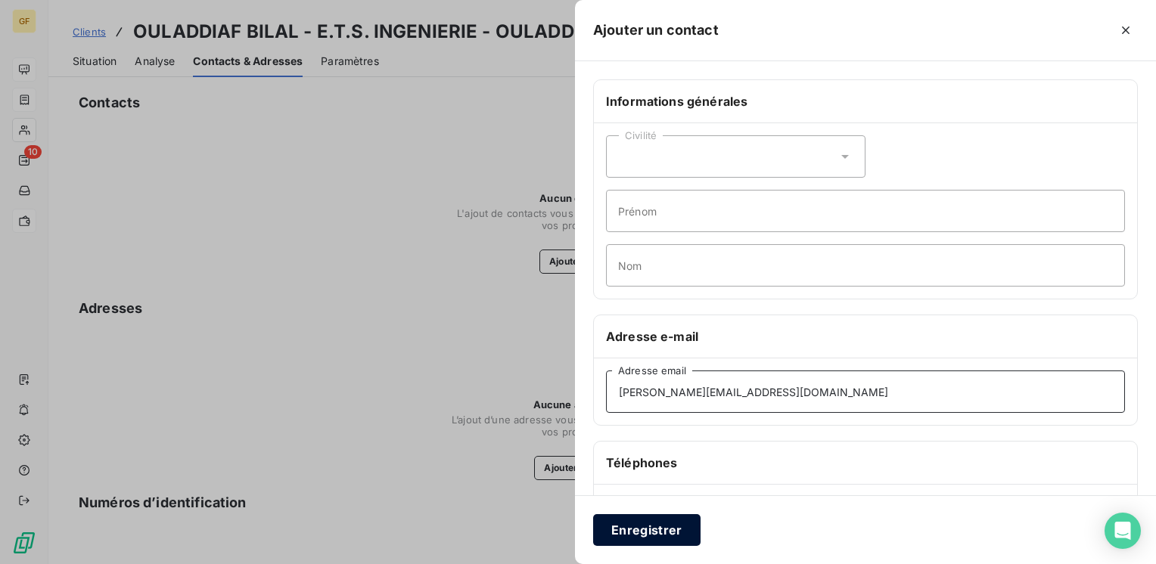
type input "b.ouladdiaf@ets-ingenierie.fr"
click at [642, 527] on button "Enregistrer" at bounding box center [646, 530] width 107 height 32
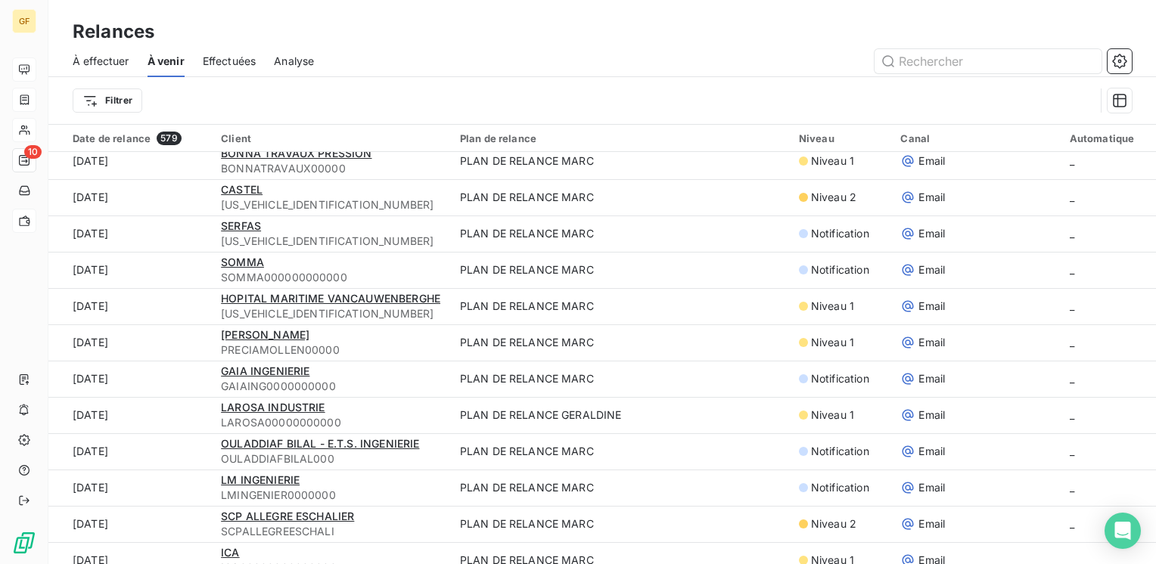
scroll to position [303, 0]
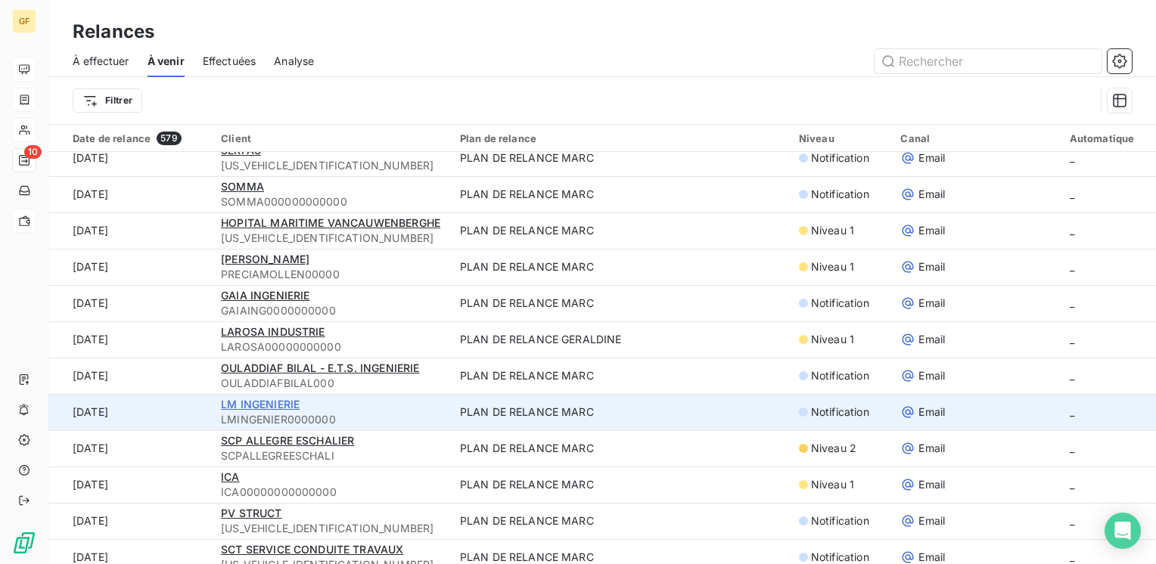
click at [258, 407] on span "LM INGENIERIE" at bounding box center [260, 404] width 79 height 13
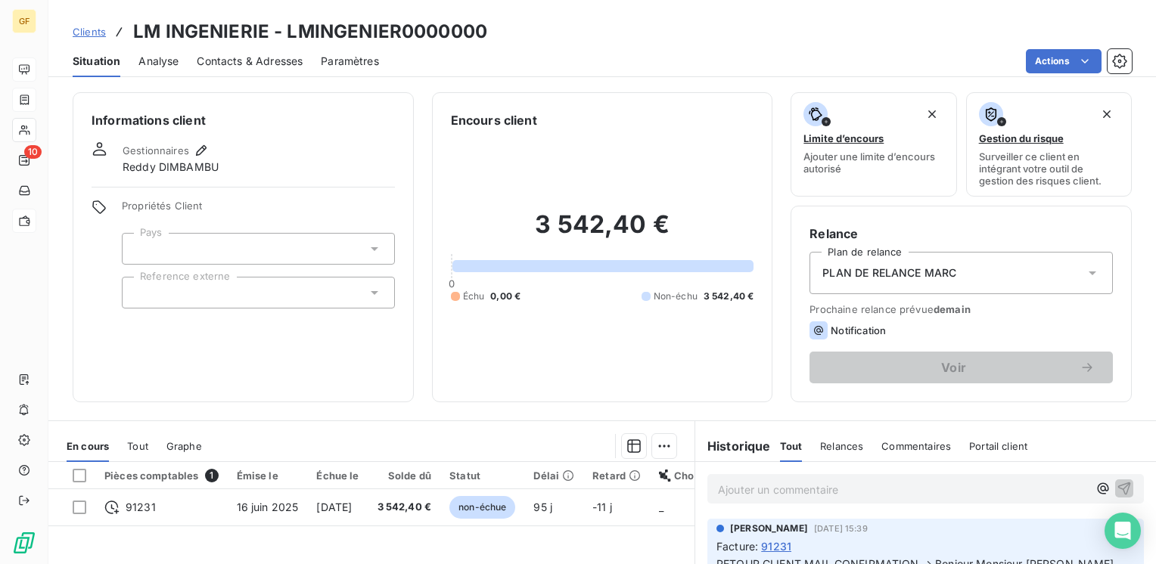
click at [236, 60] on span "Contacts & Adresses" at bounding box center [250, 61] width 106 height 15
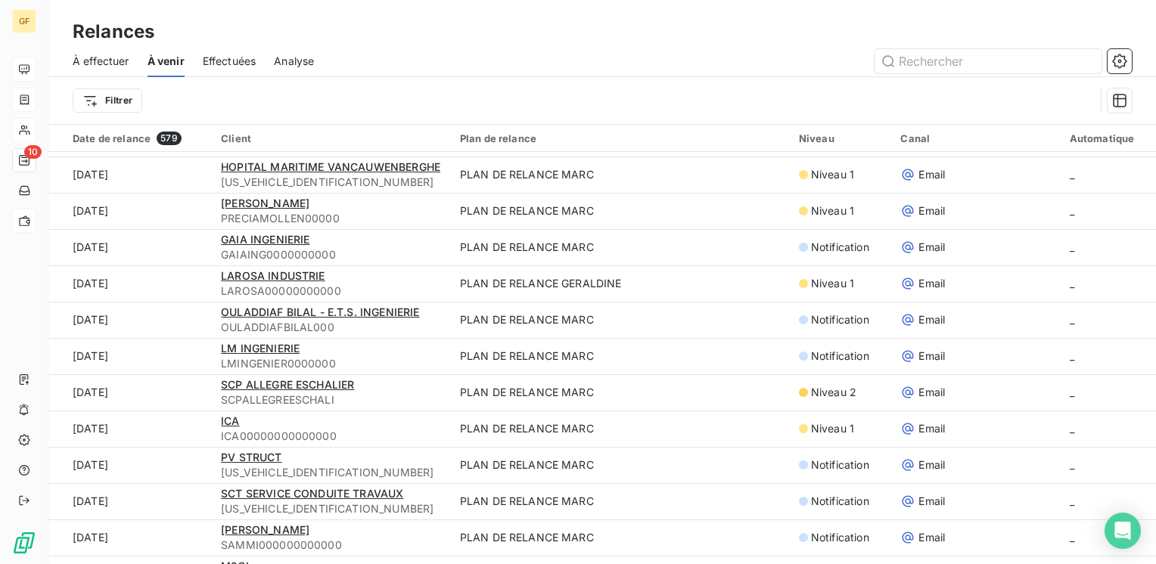
scroll to position [378, 0]
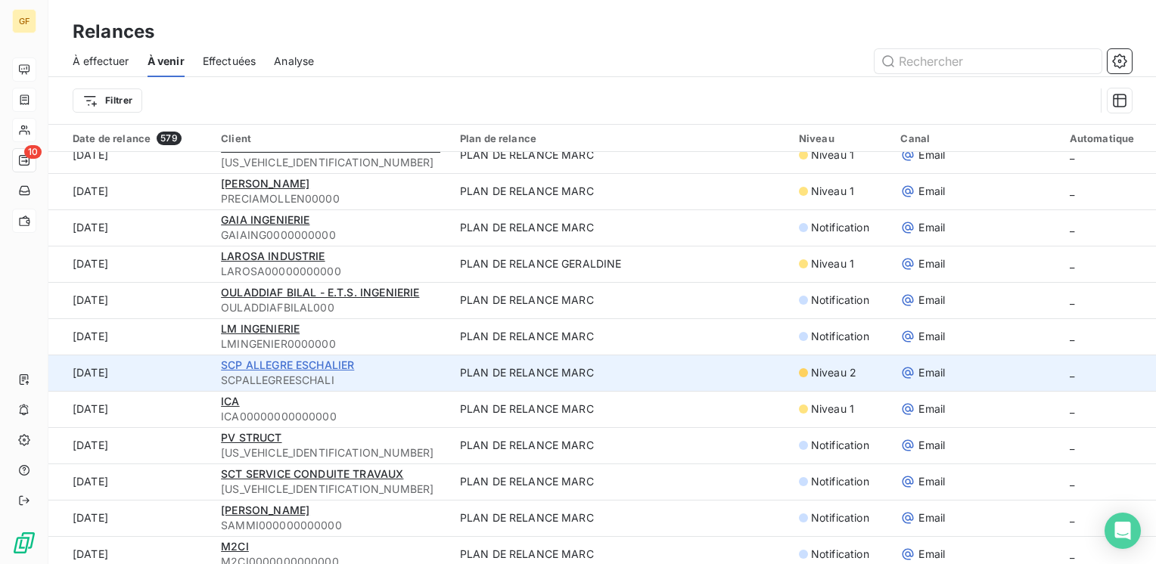
click at [317, 365] on span "SCP ALLEGRE ESCHALIER" at bounding box center [287, 365] width 133 height 13
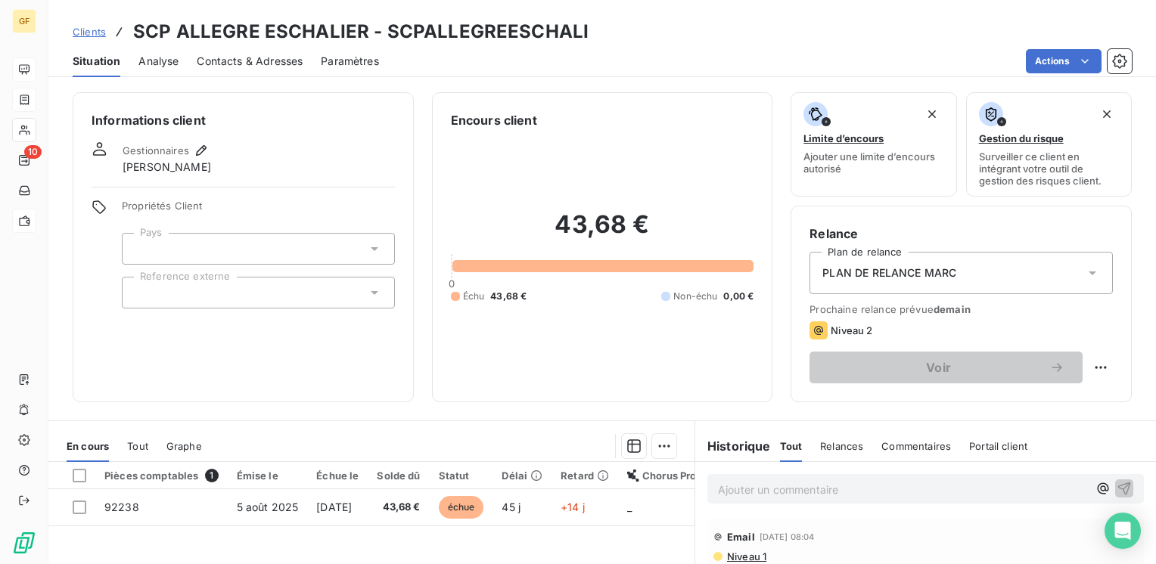
click at [256, 57] on span "Contacts & Adresses" at bounding box center [250, 61] width 106 height 15
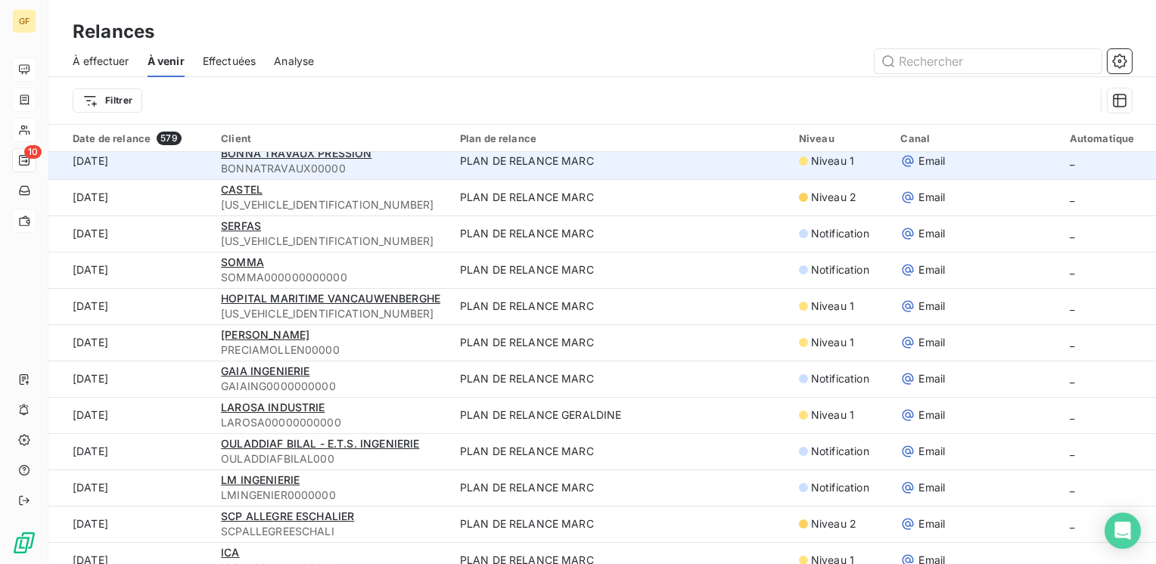
scroll to position [378, 0]
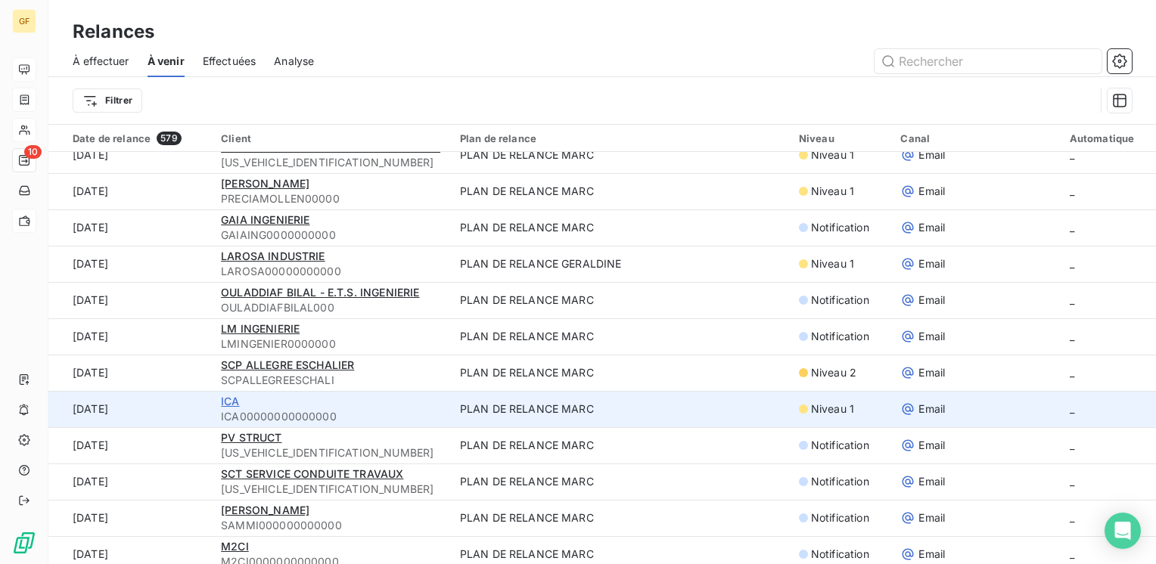
click at [234, 400] on span "ICA" at bounding box center [230, 401] width 18 height 13
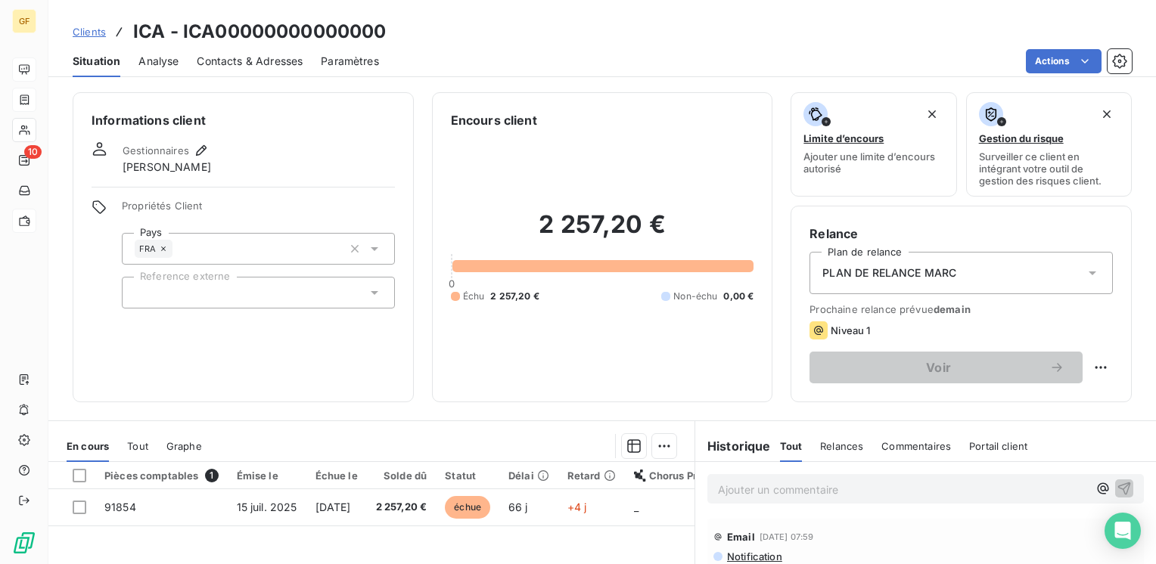
click at [271, 59] on span "Contacts & Adresses" at bounding box center [250, 61] width 106 height 15
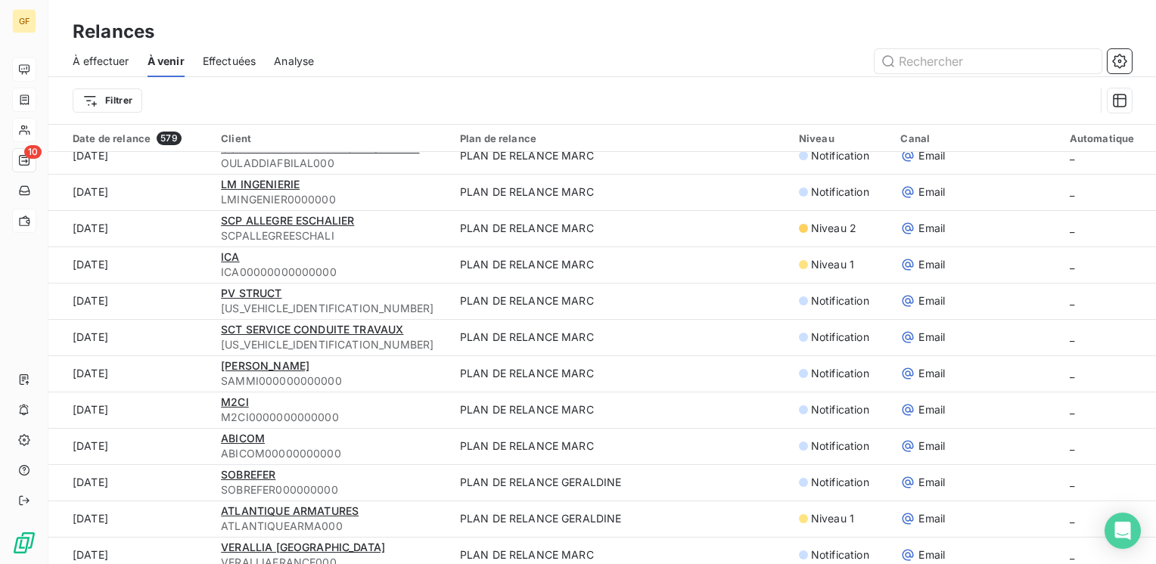
scroll to position [530, 0]
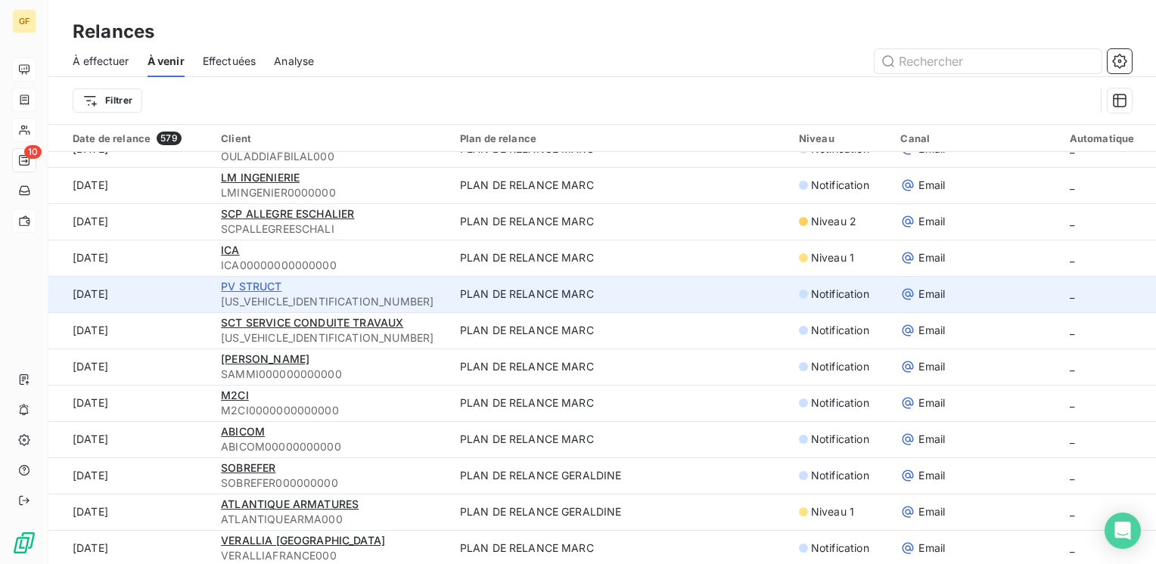
click at [269, 290] on span "PV STRUCT" at bounding box center [251, 286] width 61 height 13
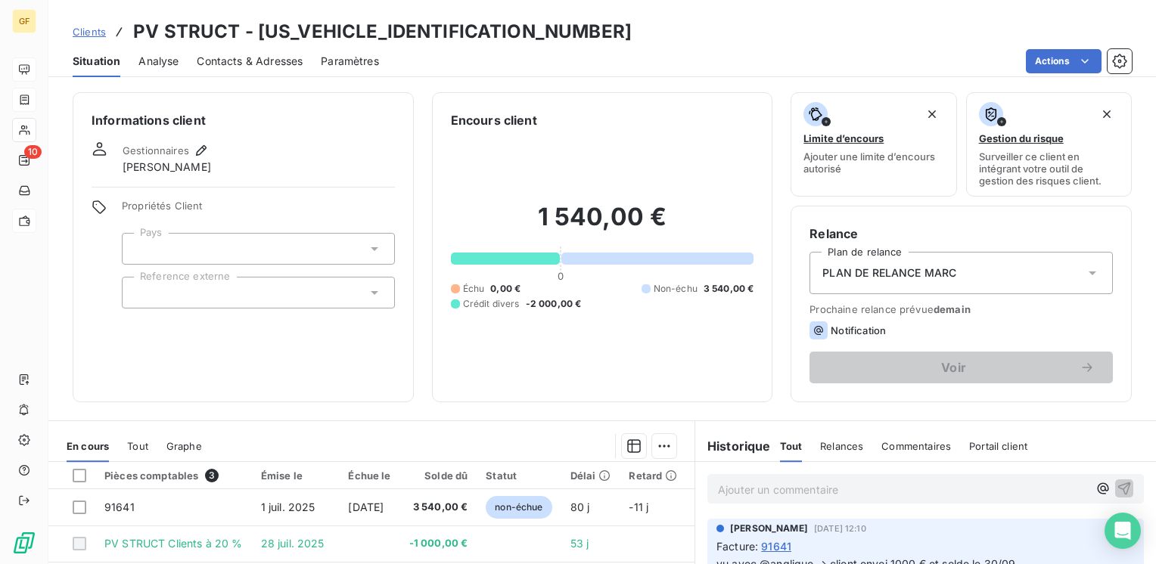
click at [264, 59] on span "Contacts & Adresses" at bounding box center [250, 61] width 106 height 15
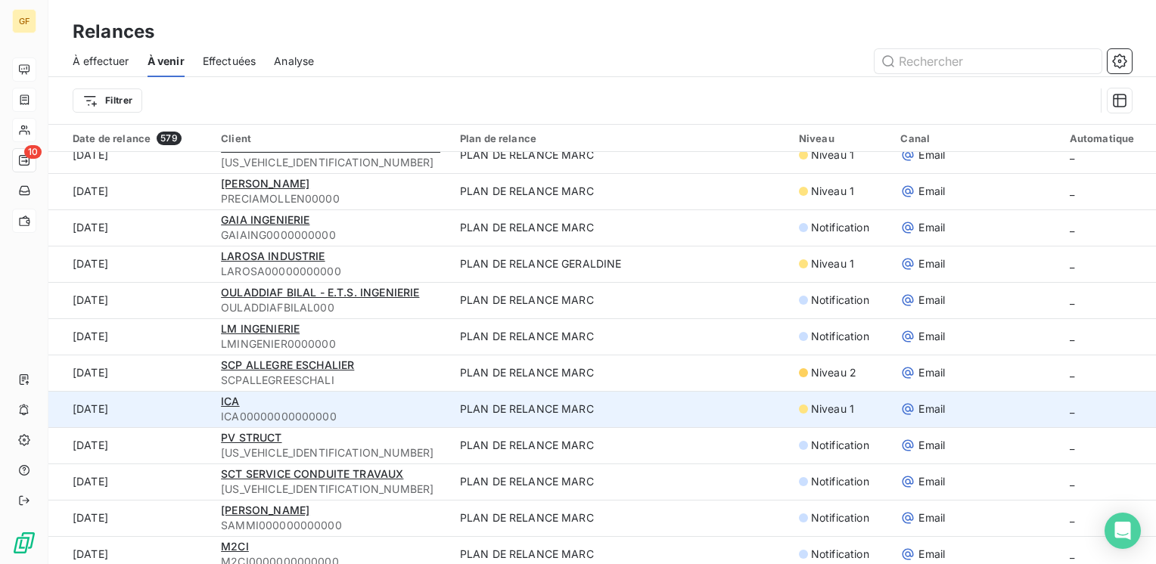
scroll to position [454, 0]
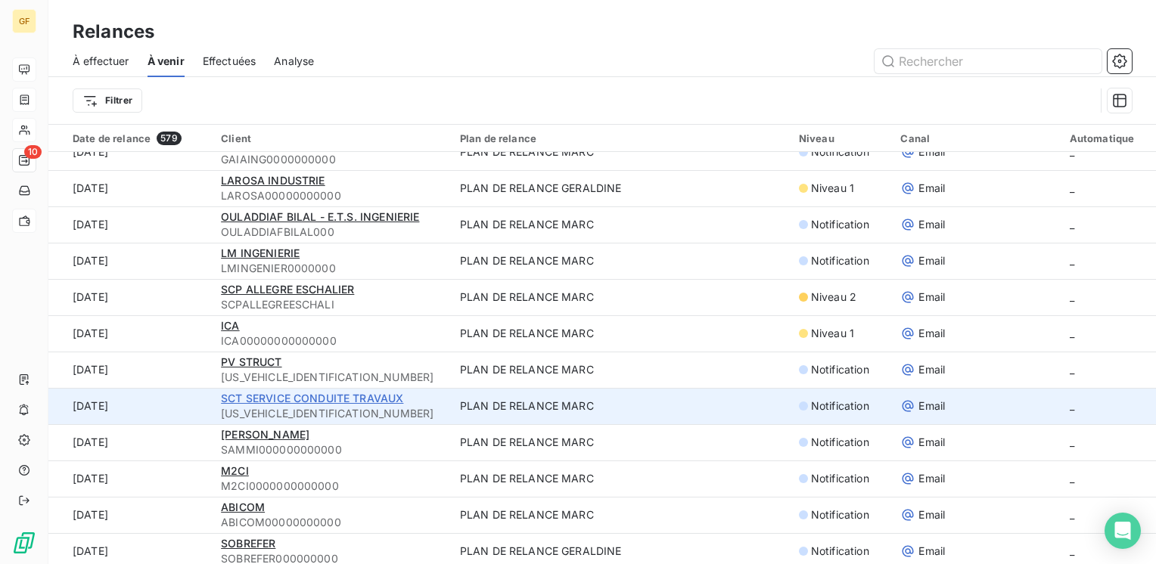
click at [282, 395] on span "SCT SERVICE CONDUITE TRAVAUX" at bounding box center [312, 398] width 182 height 13
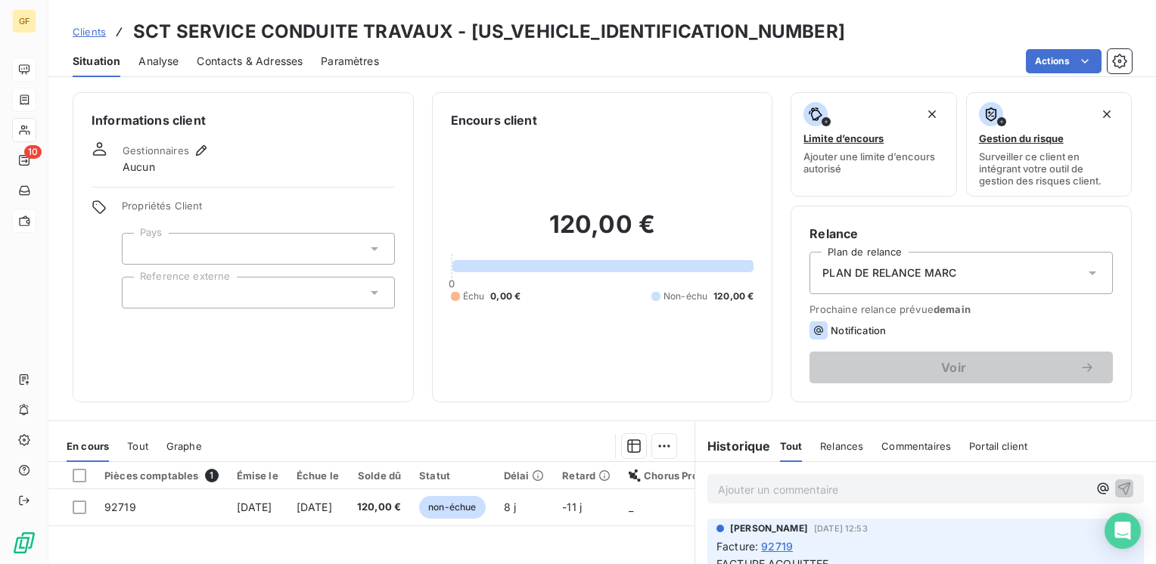
click at [244, 64] on span "Contacts & Adresses" at bounding box center [250, 61] width 106 height 15
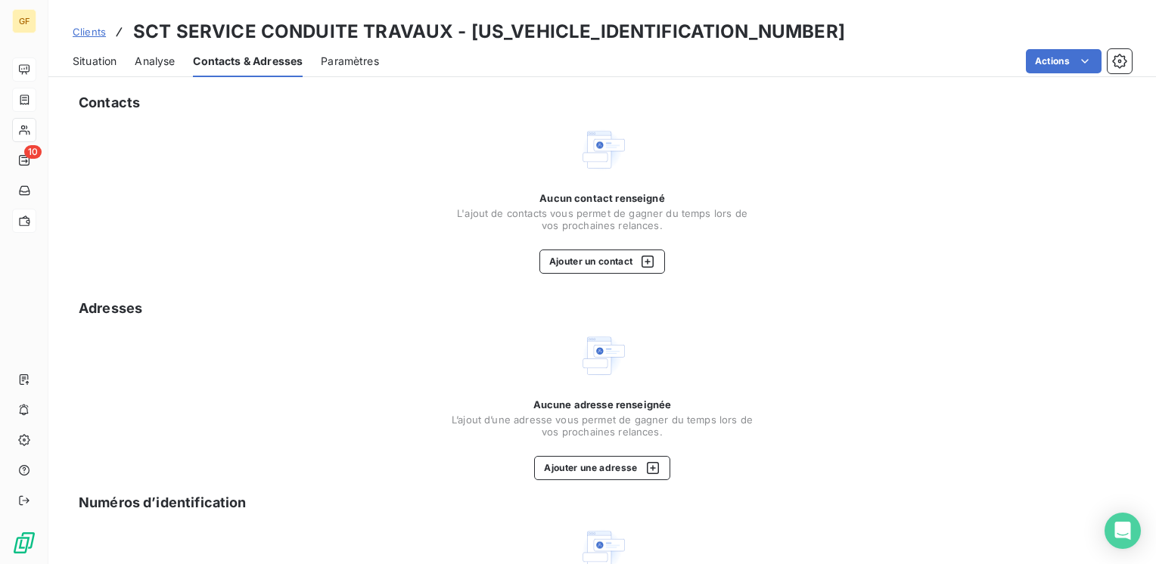
click at [90, 64] on span "Situation" at bounding box center [95, 61] width 44 height 15
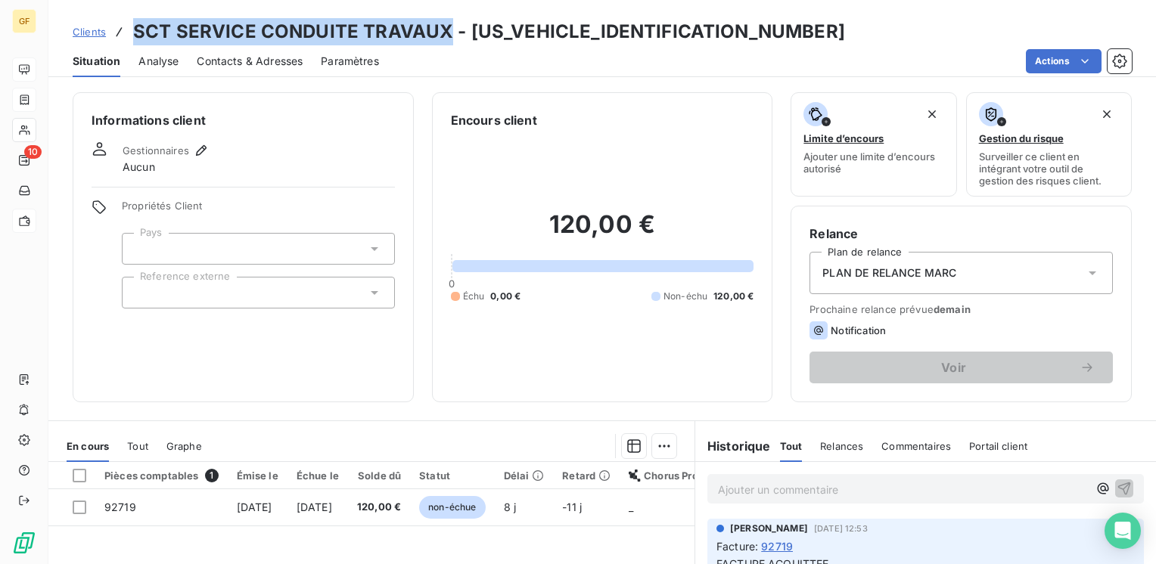
drag, startPoint x: 449, startPoint y: 26, endPoint x: 133, endPoint y: 35, distance: 316.4
click at [133, 35] on h3 "SCT SERVICE CONDUITE TRAVAUX - SCT00000000000000" at bounding box center [489, 31] width 712 height 27
copy h3 "SCT SERVICE CONDUITE TRAVAUX"
click at [265, 59] on span "Contacts & Adresses" at bounding box center [250, 61] width 106 height 15
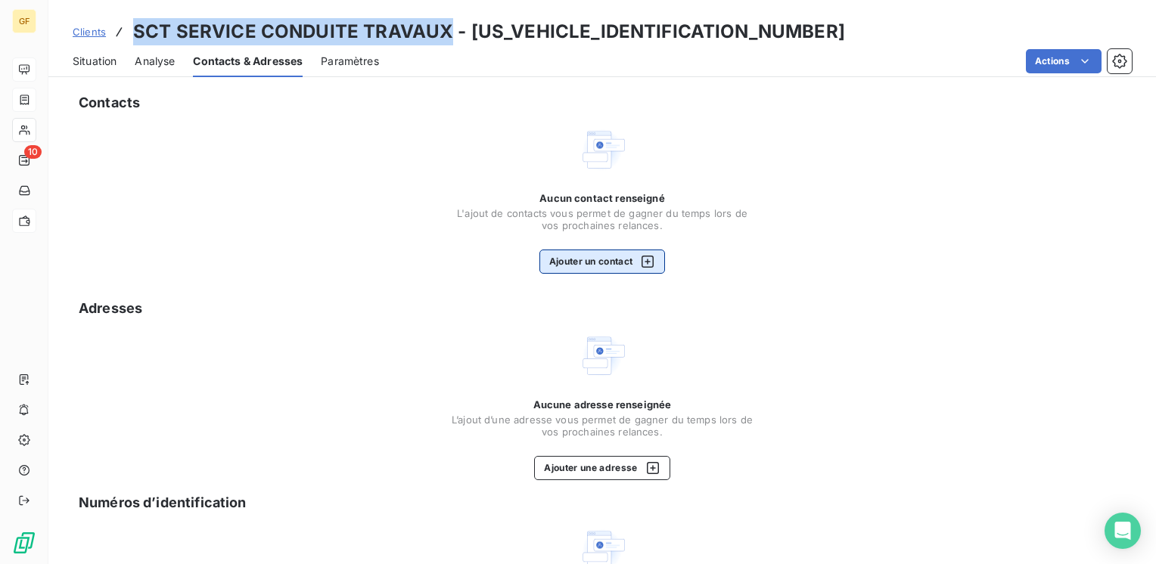
click at [563, 253] on button "Ajouter un contact" at bounding box center [602, 262] width 126 height 24
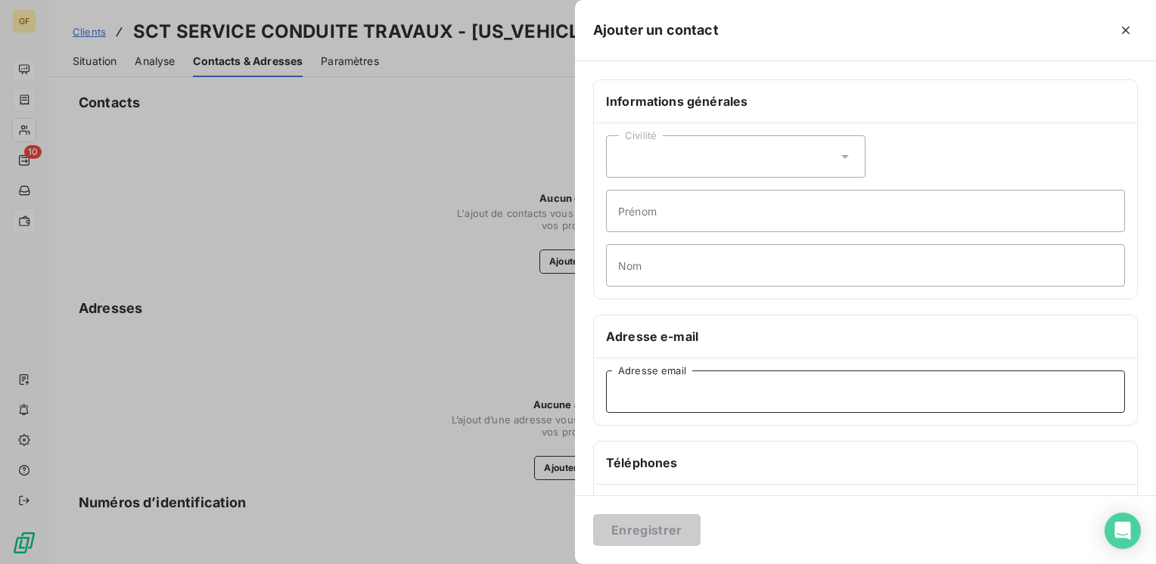
click at [638, 379] on input "Adresse email" at bounding box center [865, 392] width 519 height 42
paste input "nicolas.allart@myrthapools.com"
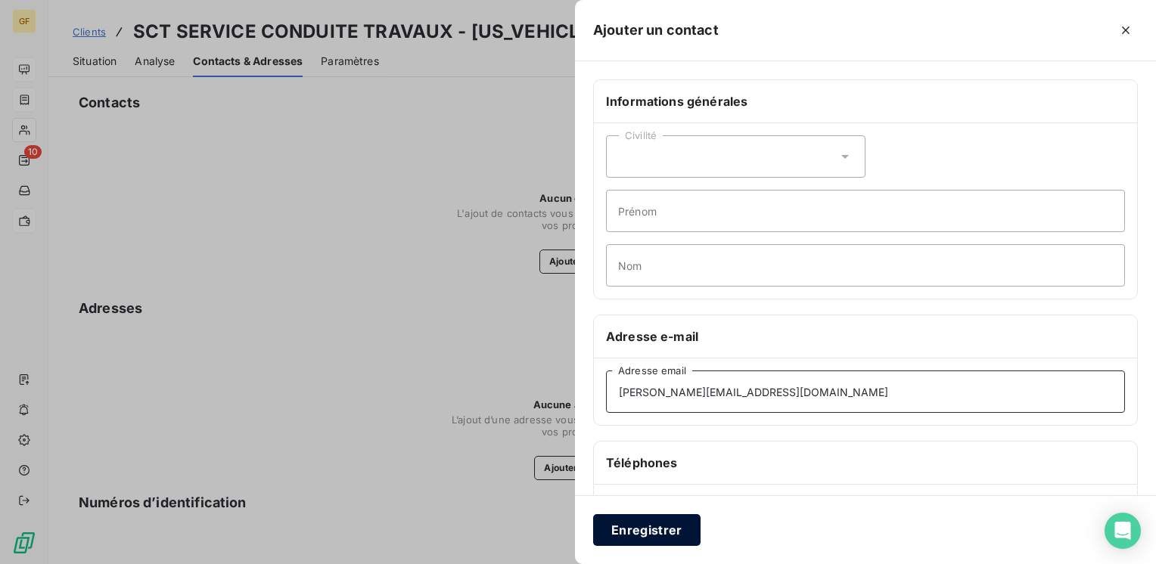
type input "nicolas.allart@myrthapools.com"
click at [636, 519] on button "Enregistrer" at bounding box center [646, 530] width 107 height 32
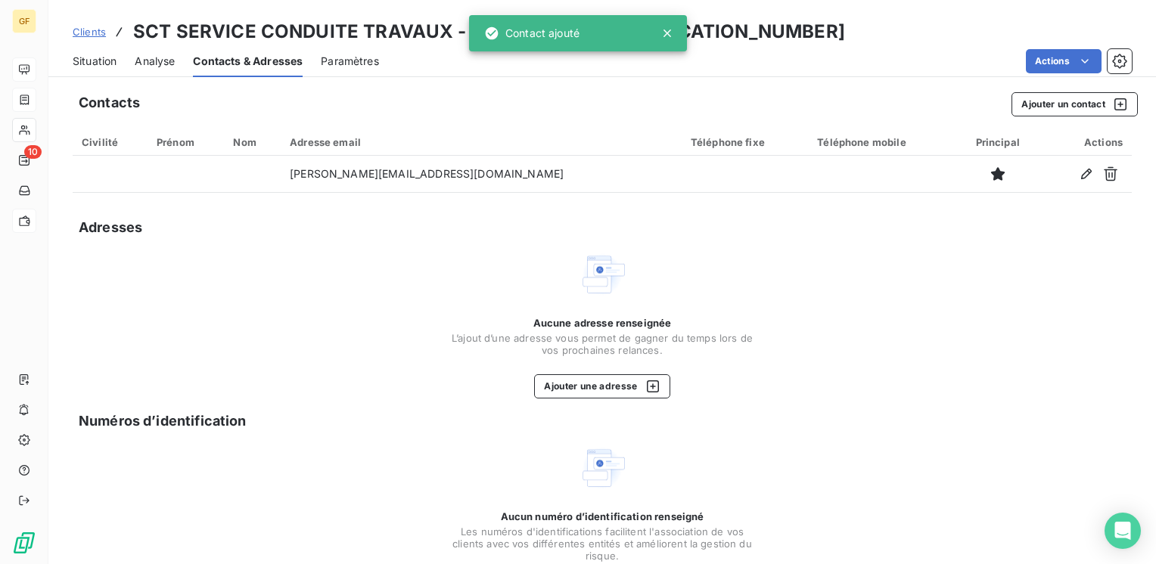
click at [99, 54] on span "Situation" at bounding box center [95, 61] width 44 height 15
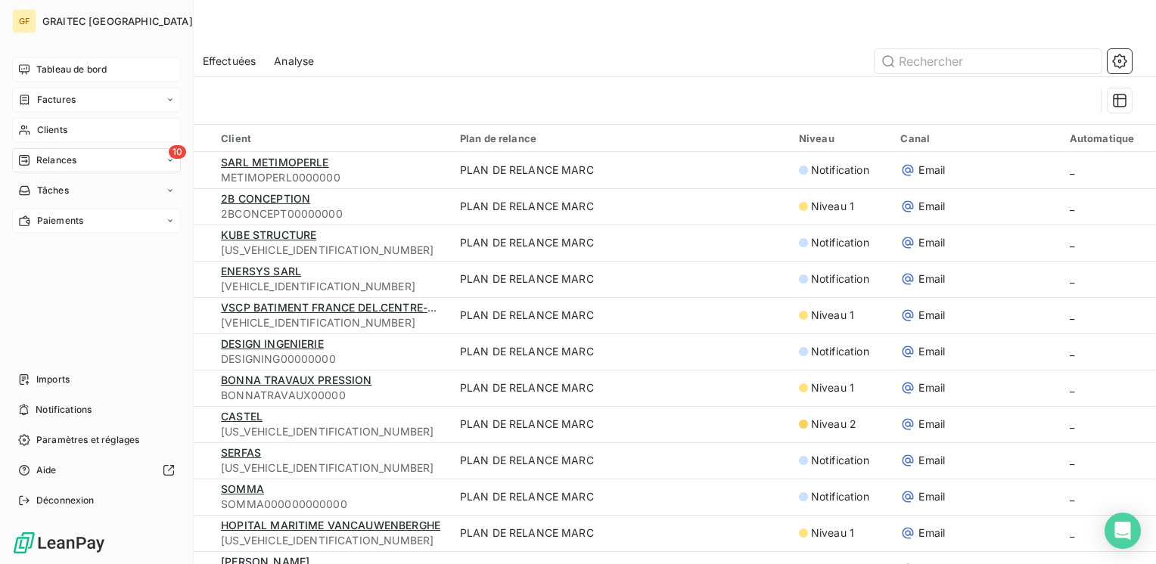
click at [49, 69] on span "Tableau de bord" at bounding box center [71, 70] width 70 height 14
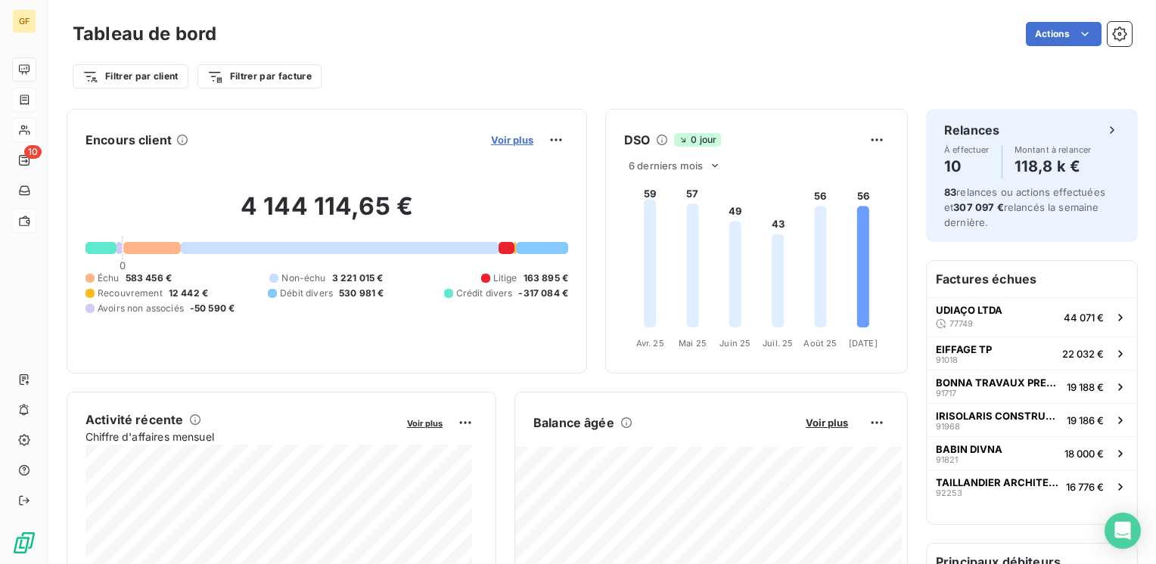
click at [501, 140] on span "Voir plus" at bounding box center [512, 140] width 42 height 12
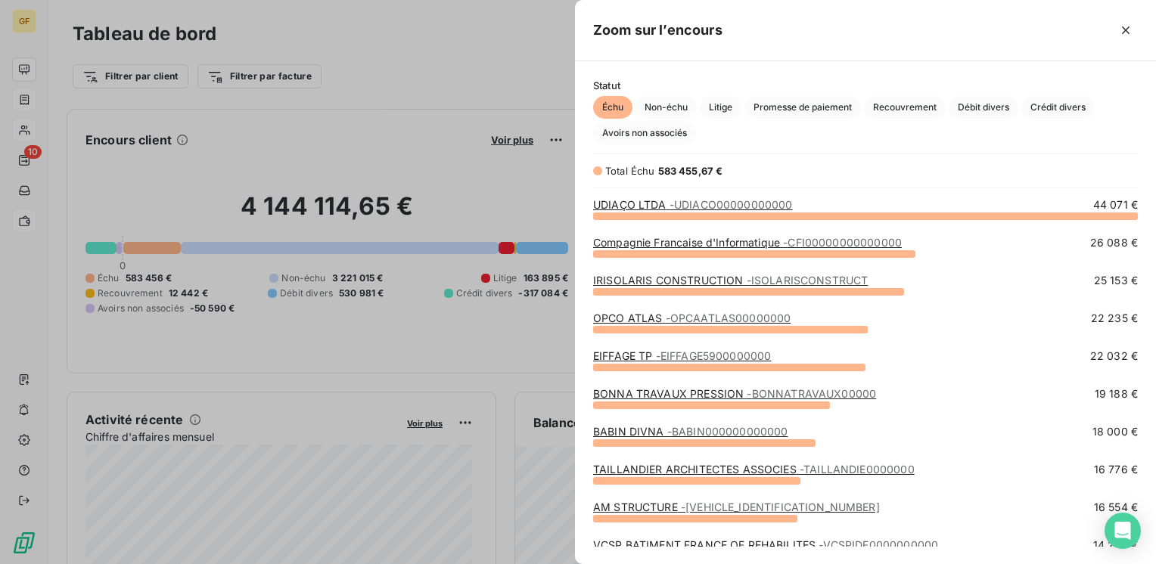
scroll to position [337, 569]
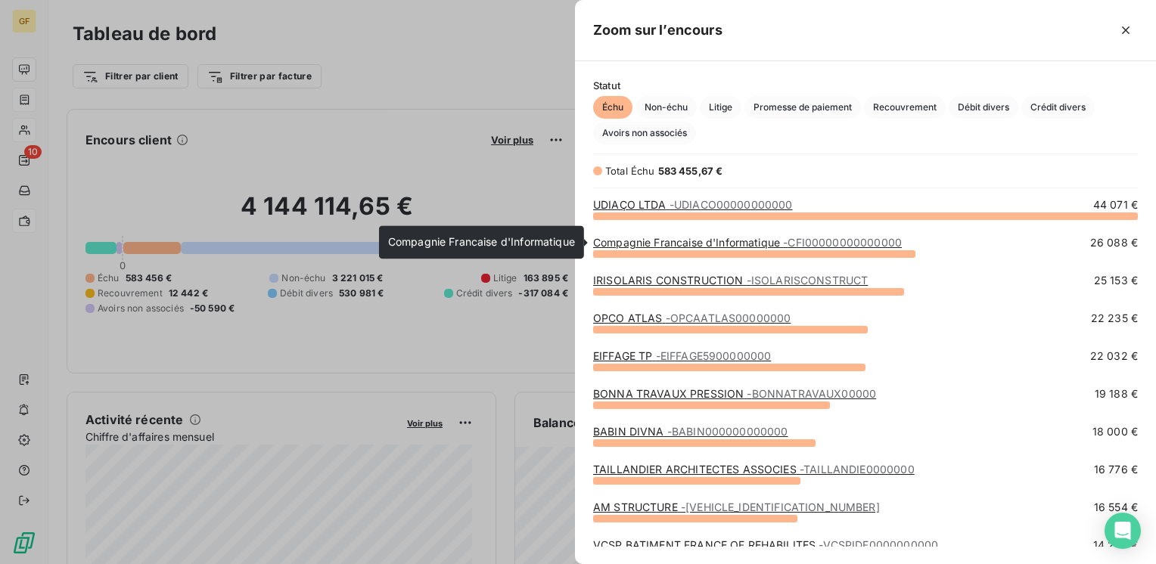
click at [822, 243] on span "- CFI00000000000000" at bounding box center [842, 242] width 119 height 13
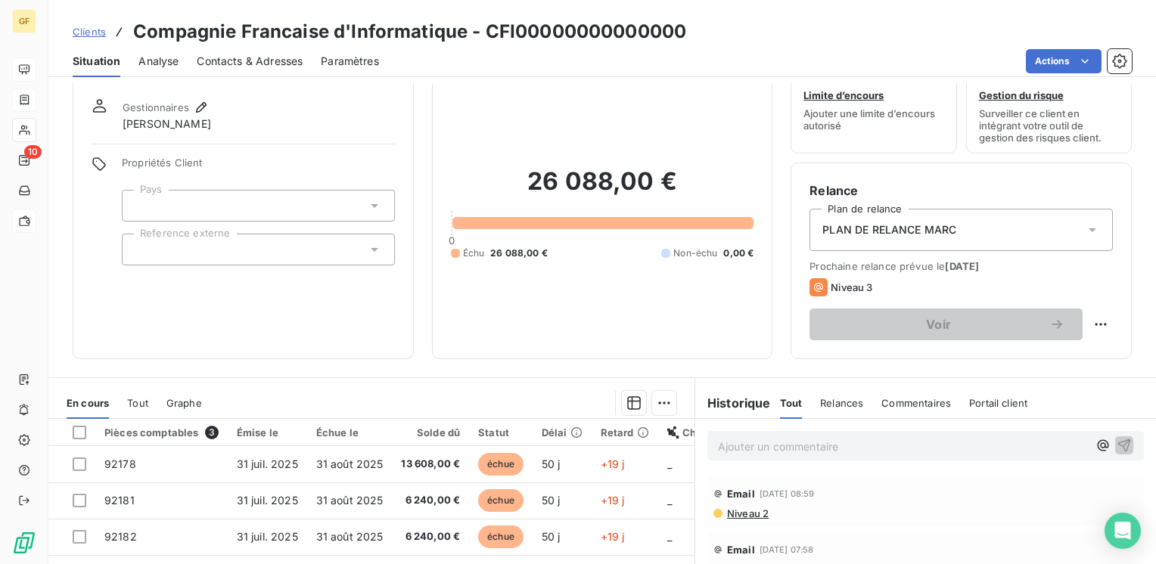
scroll to position [76, 0]
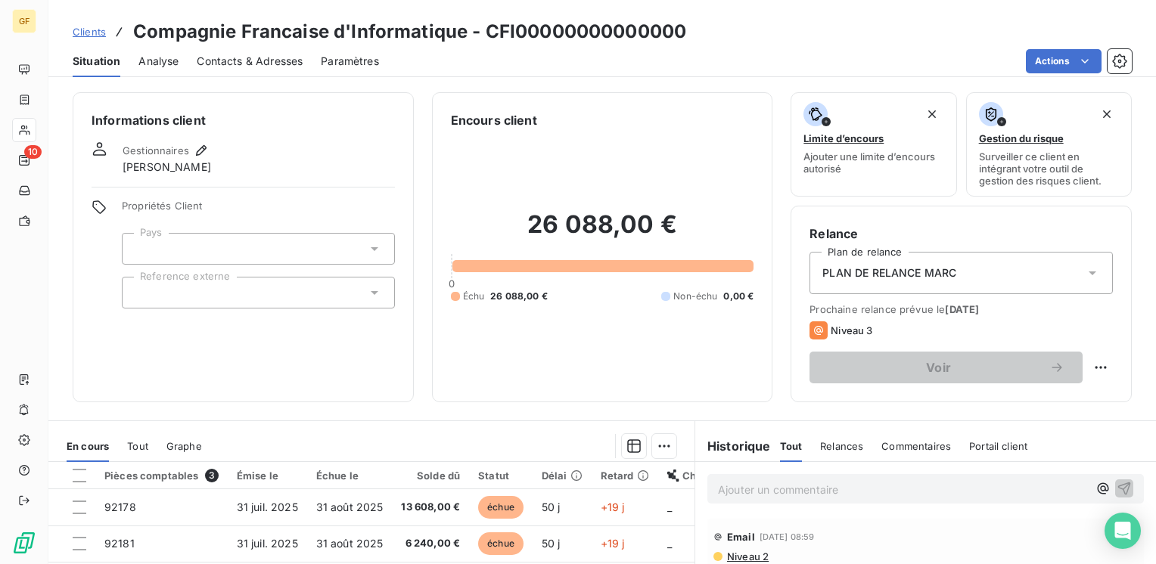
scroll to position [76, 0]
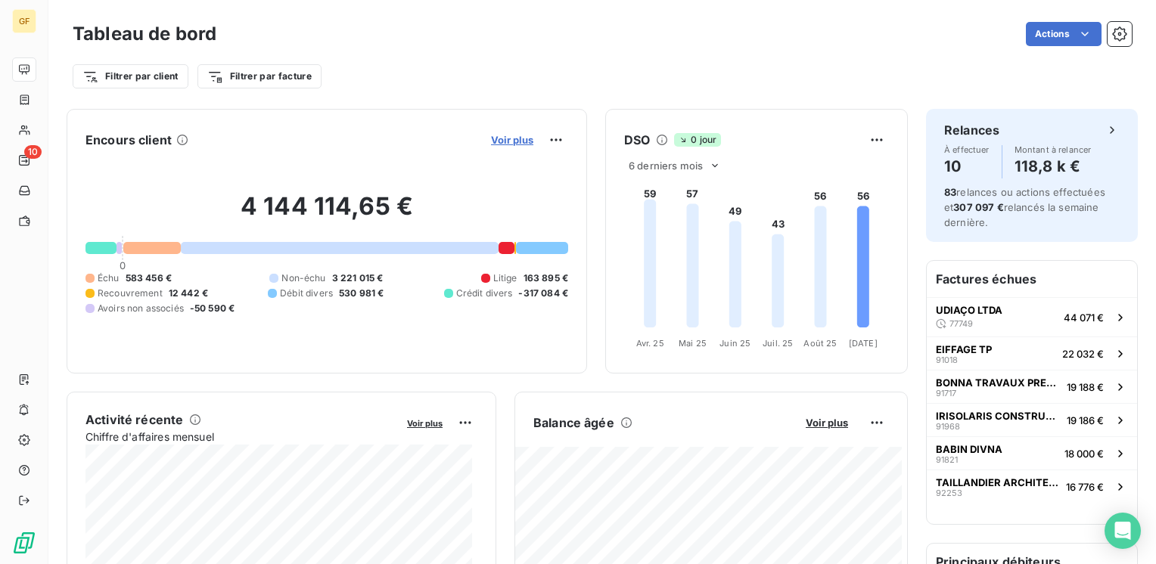
click at [500, 135] on span "Voir plus" at bounding box center [512, 140] width 42 height 12
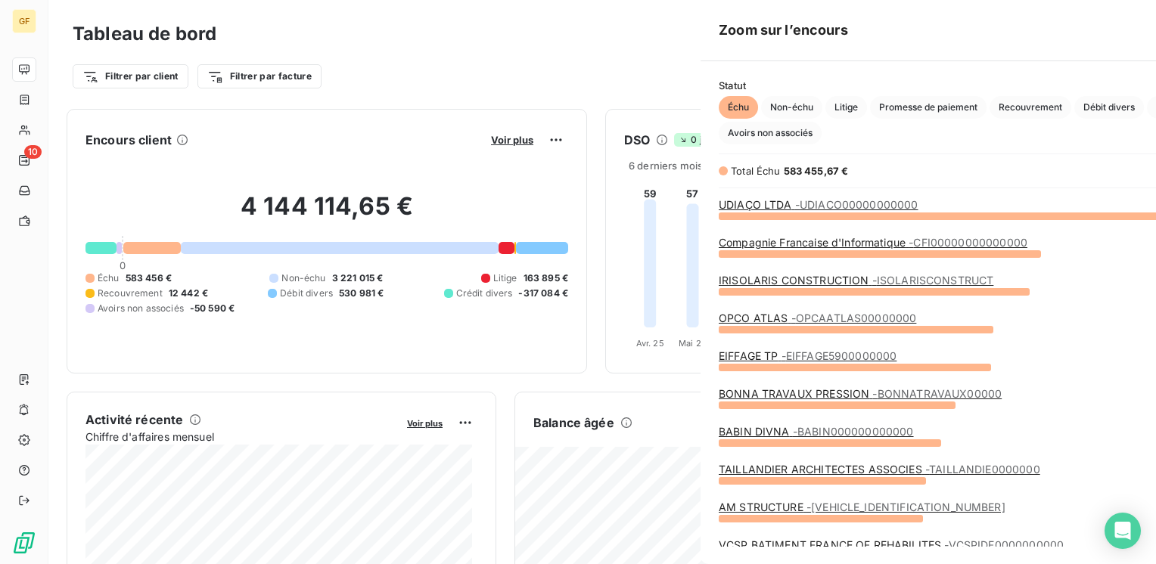
scroll to position [553, 569]
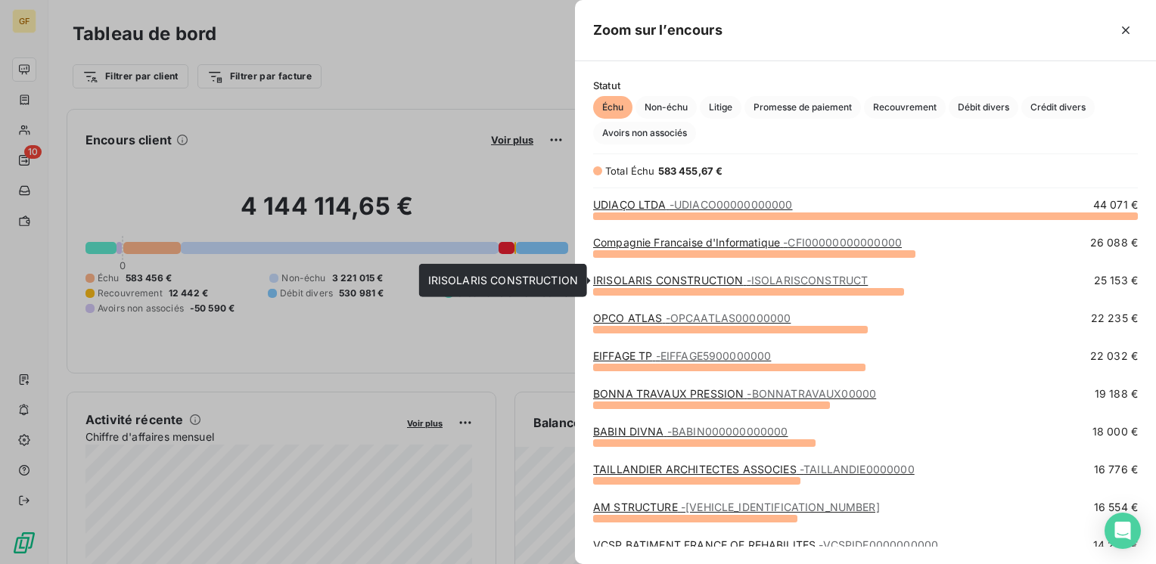
click at [777, 275] on span "- ISOLARISCONSTRUCT" at bounding box center [808, 280] width 122 height 13
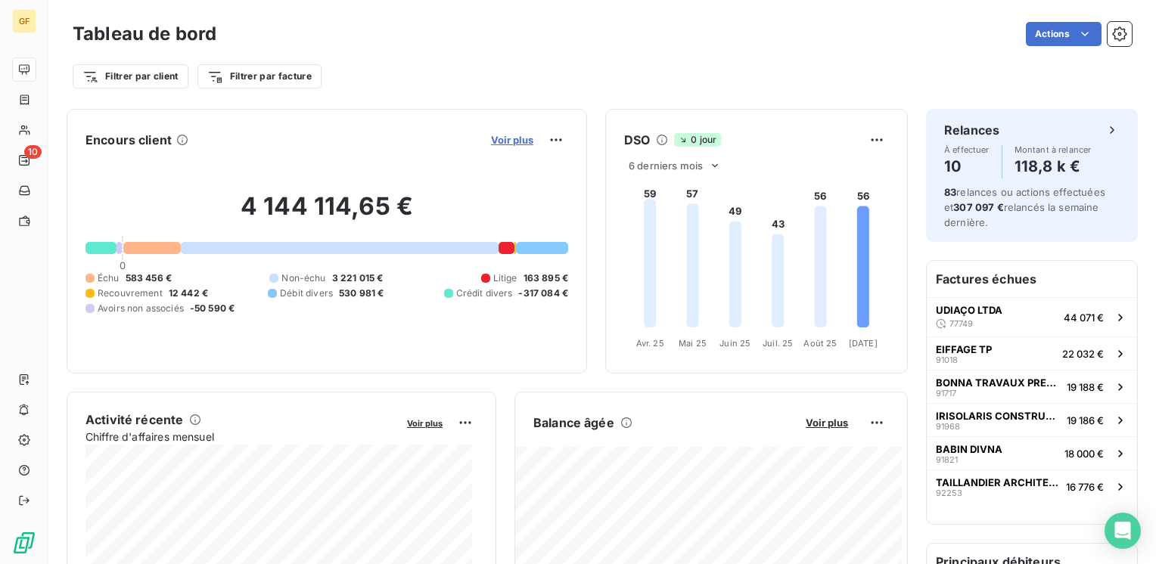
click at [493, 137] on span "Voir plus" at bounding box center [512, 140] width 42 height 12
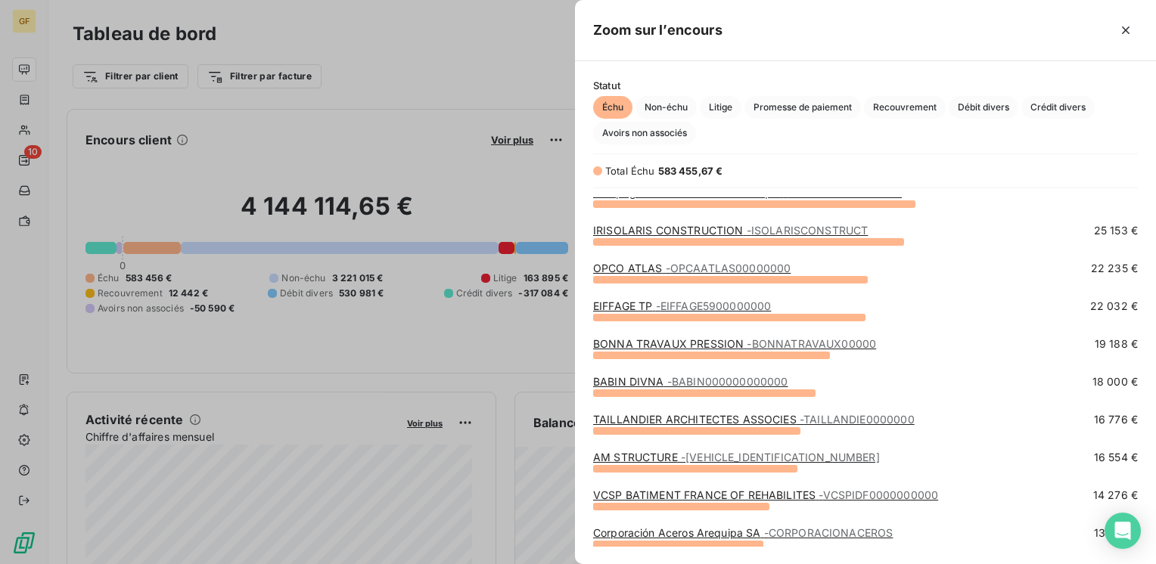
scroll to position [76, 0]
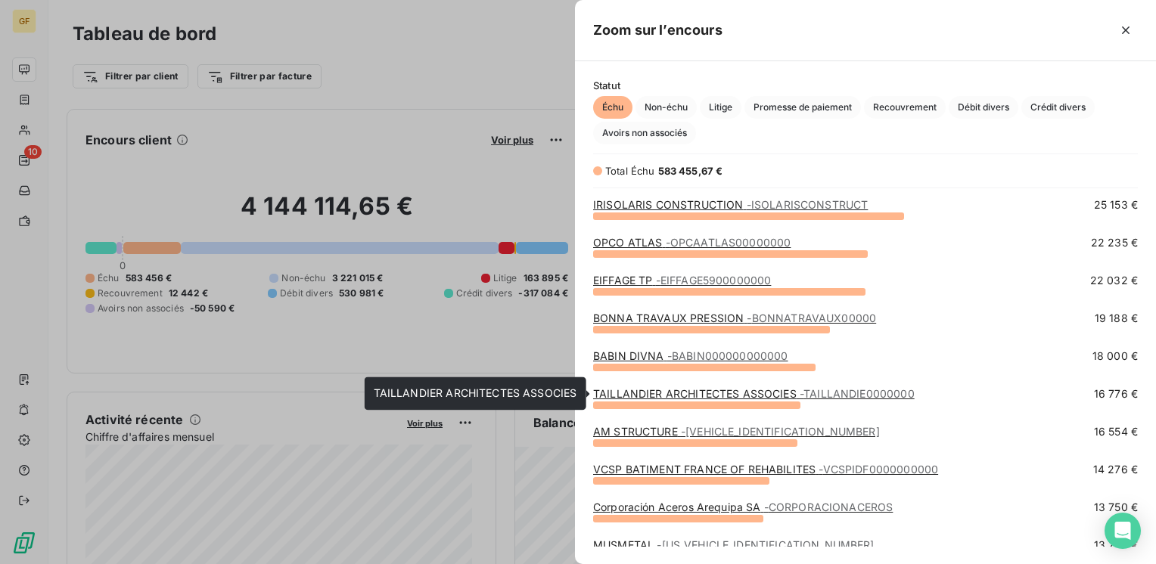
click at [690, 394] on link "TAILLANDIER ARCHITECTES ASSOCIES - TAILLANDIE0000000" at bounding box center [754, 393] width 322 height 13
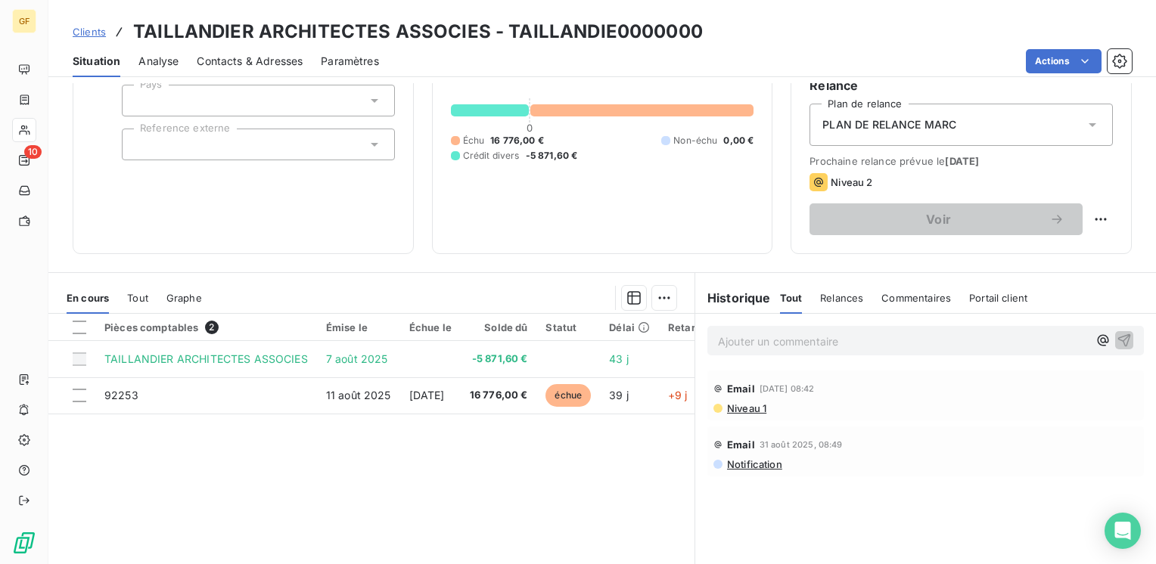
scroll to position [151, 0]
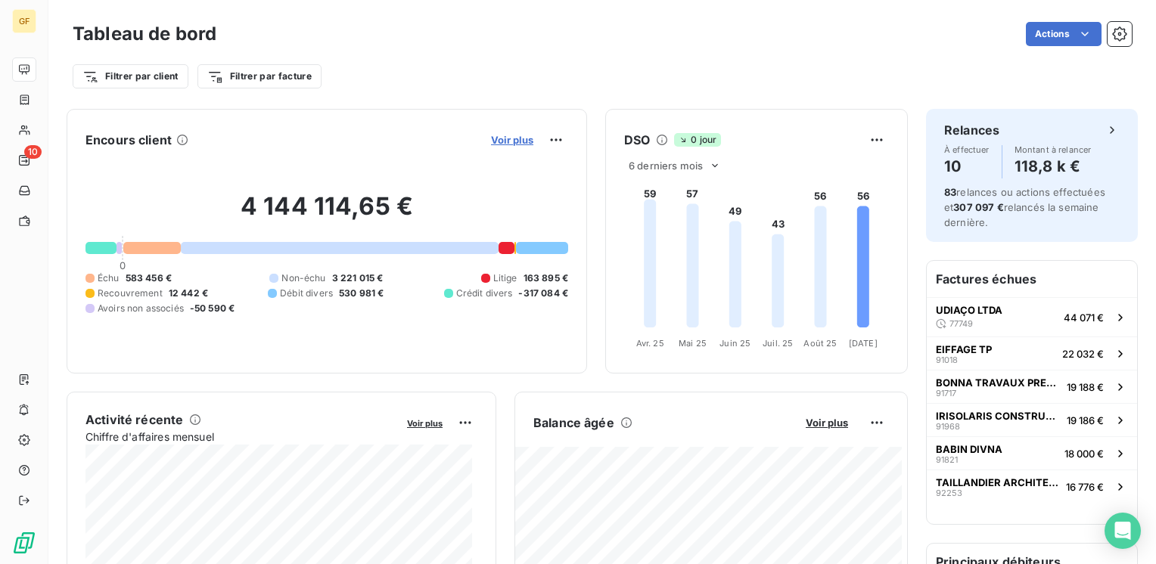
click at [510, 138] on span "Voir plus" at bounding box center [512, 140] width 42 height 12
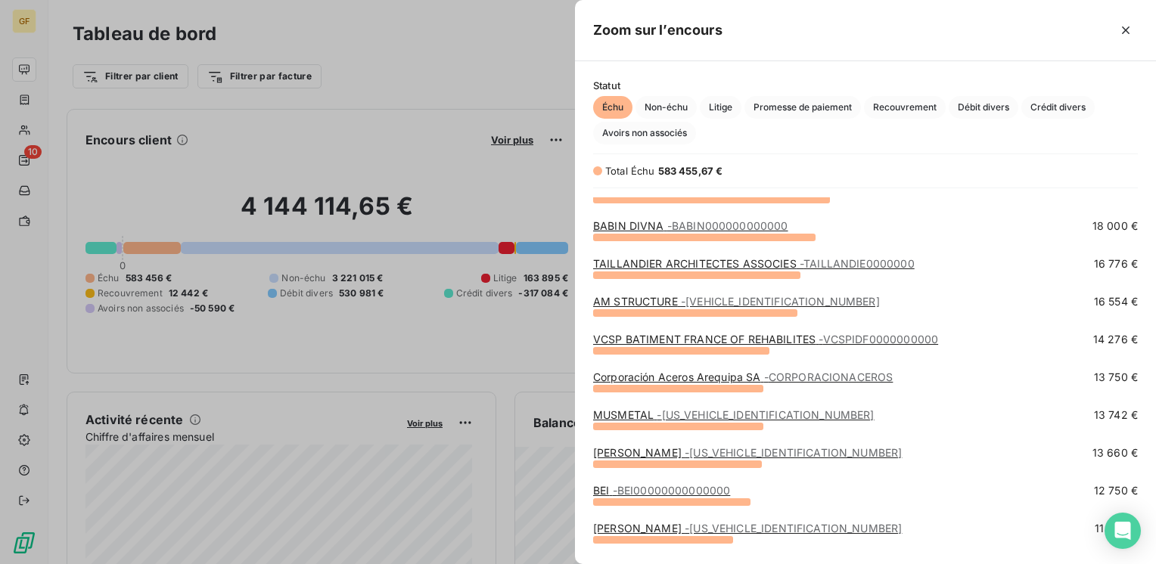
scroll to position [227, 0]
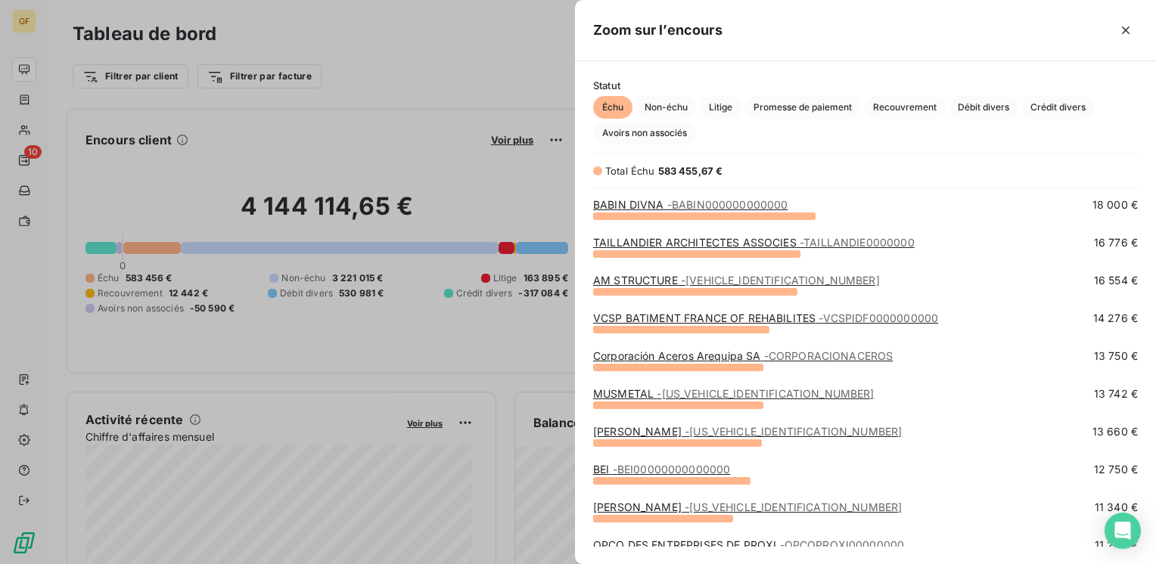
click at [687, 392] on span "- [US_VEHICLE_IDENTIFICATION_NUMBER]" at bounding box center [765, 393] width 217 height 13
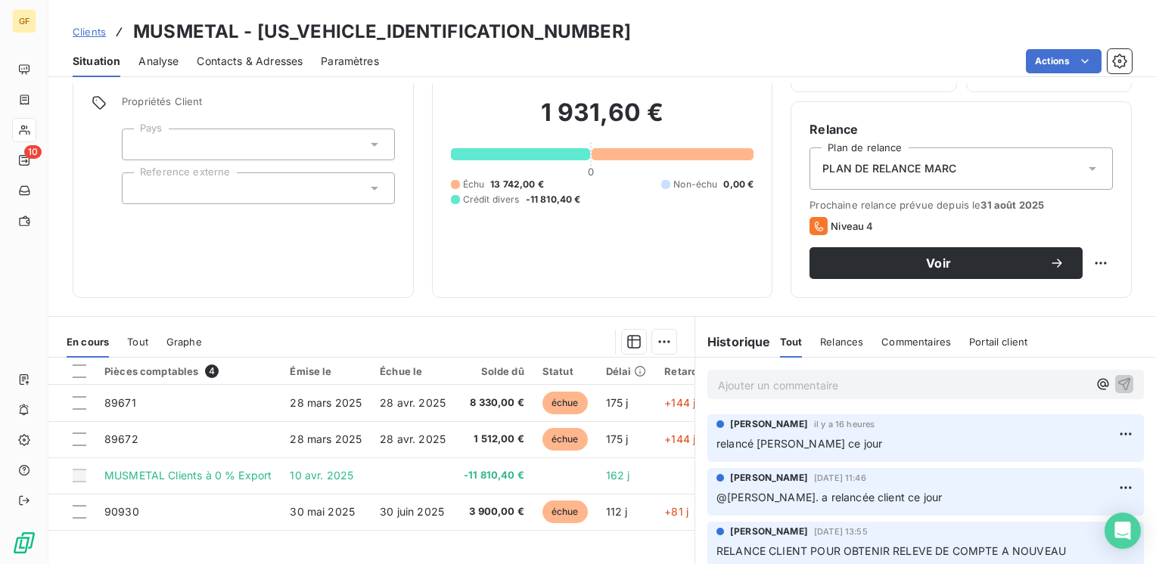
scroll to position [151, 0]
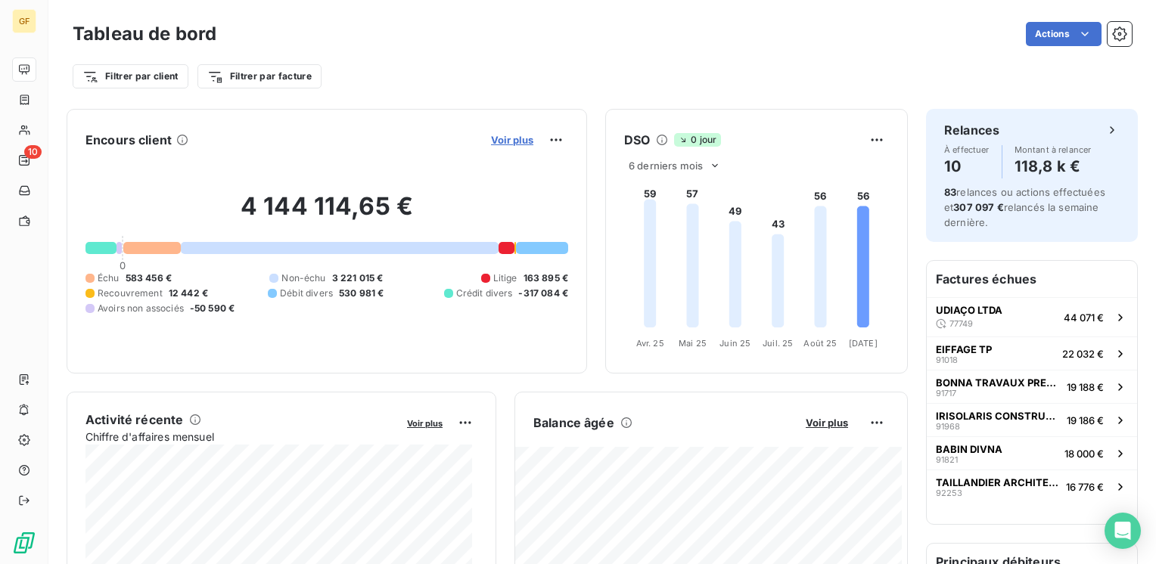
click at [515, 138] on span "Voir plus" at bounding box center [512, 140] width 42 height 12
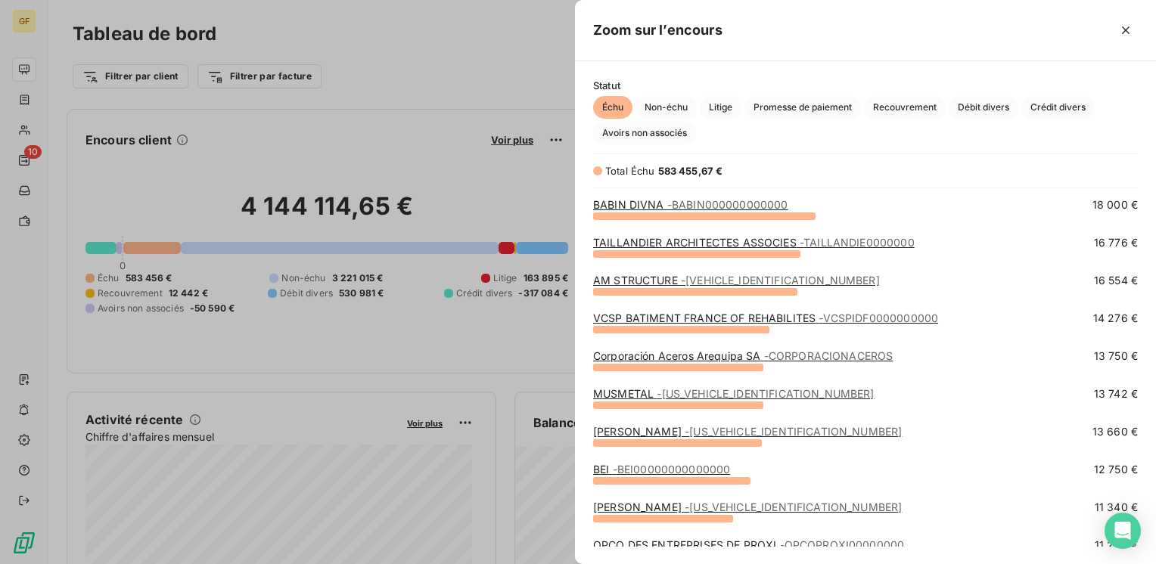
scroll to position [303, 0]
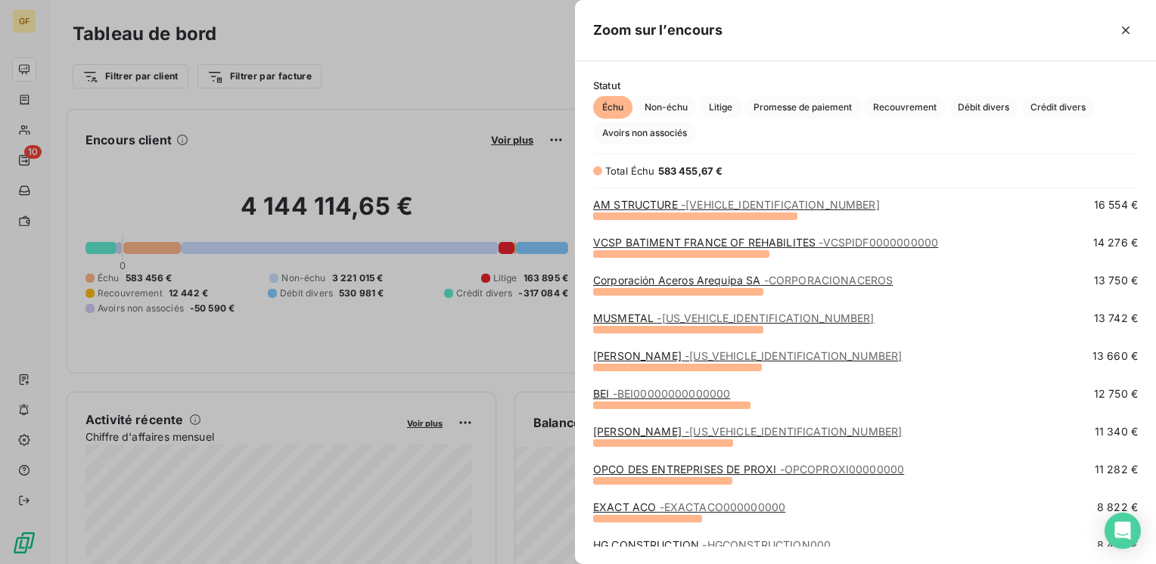
click at [624, 365] on div "grid" at bounding box center [677, 368] width 169 height 8
click at [627, 395] on span "- BEI00000000000000" at bounding box center [672, 393] width 118 height 13
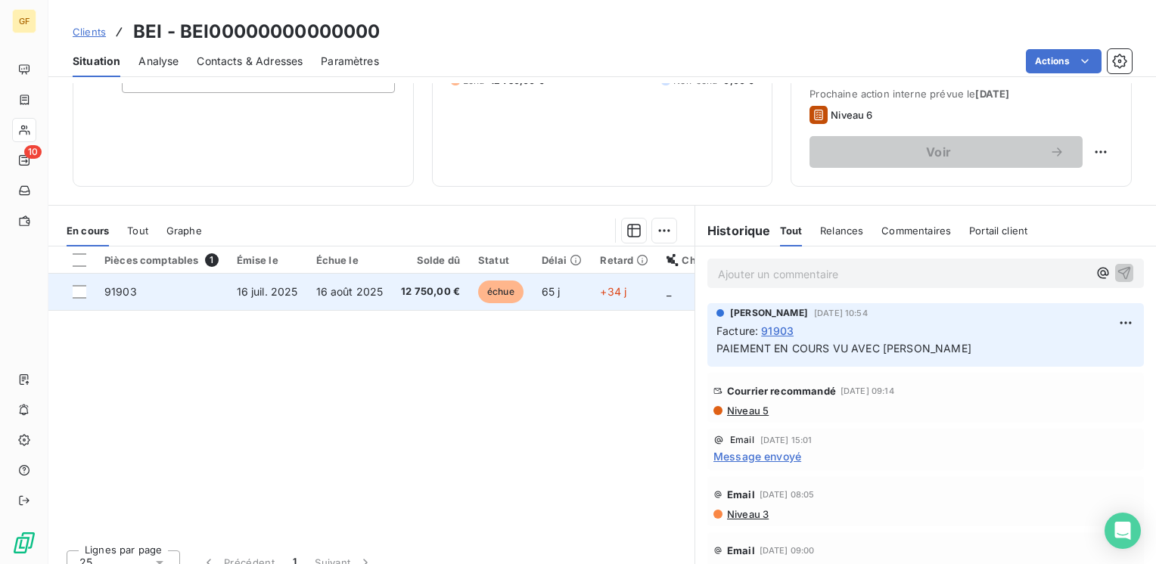
scroll to position [227, 0]
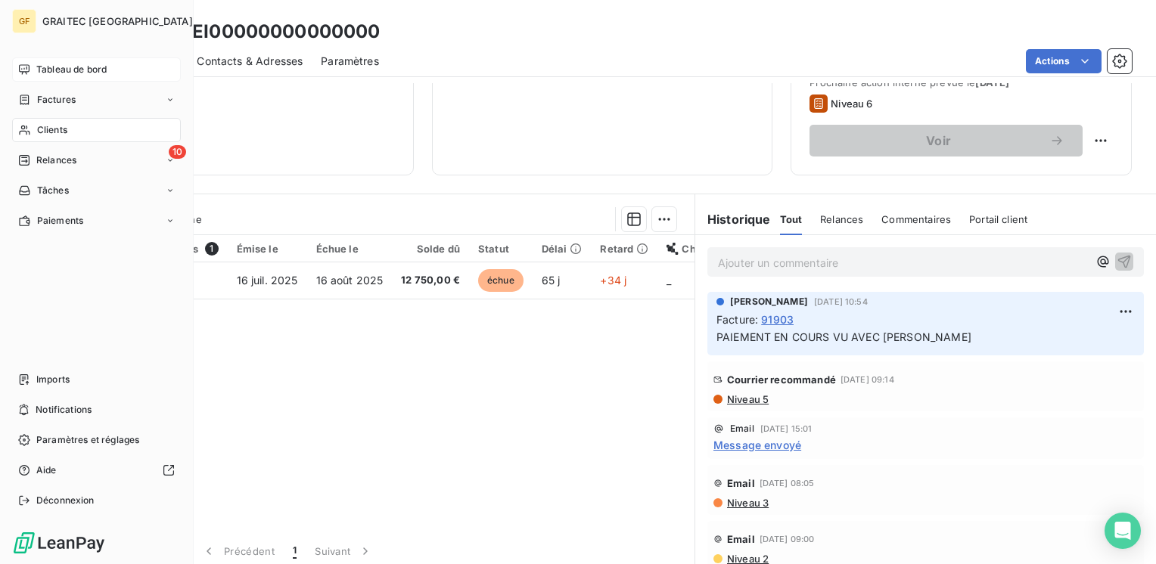
click at [48, 66] on span "Tableau de bord" at bounding box center [71, 70] width 70 height 14
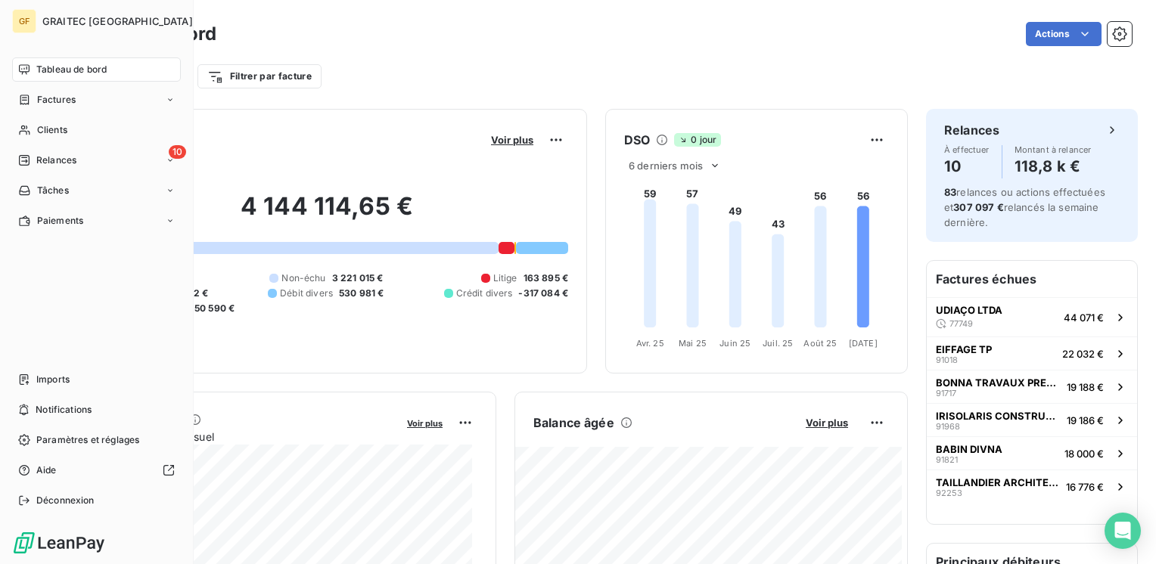
click at [78, 65] on span "Tableau de bord" at bounding box center [71, 70] width 70 height 14
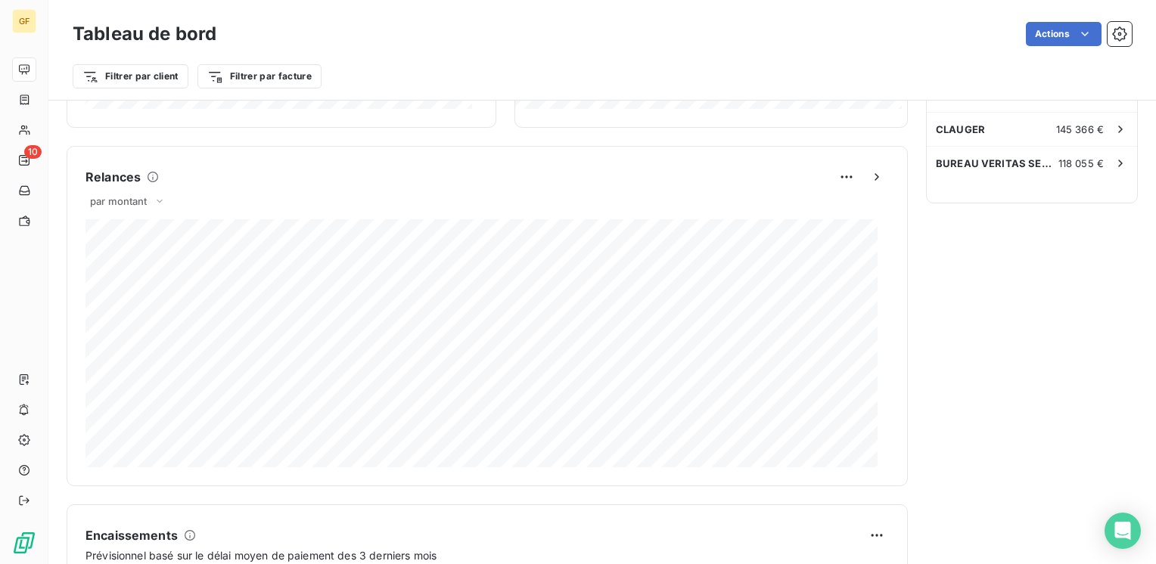
scroll to position [605, 0]
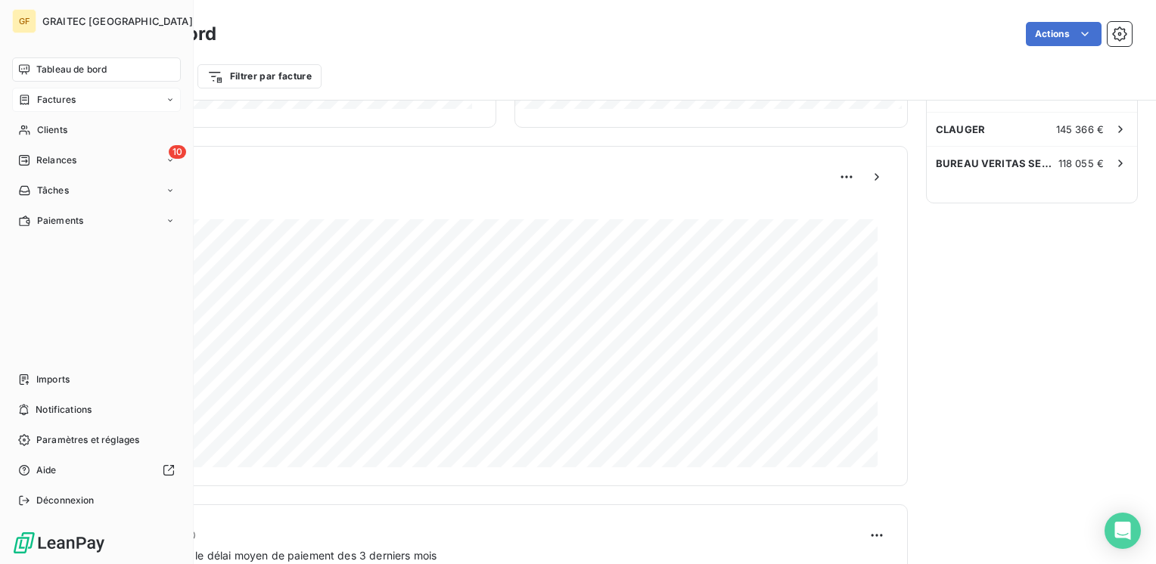
click at [73, 98] on span "Factures" at bounding box center [56, 100] width 39 height 14
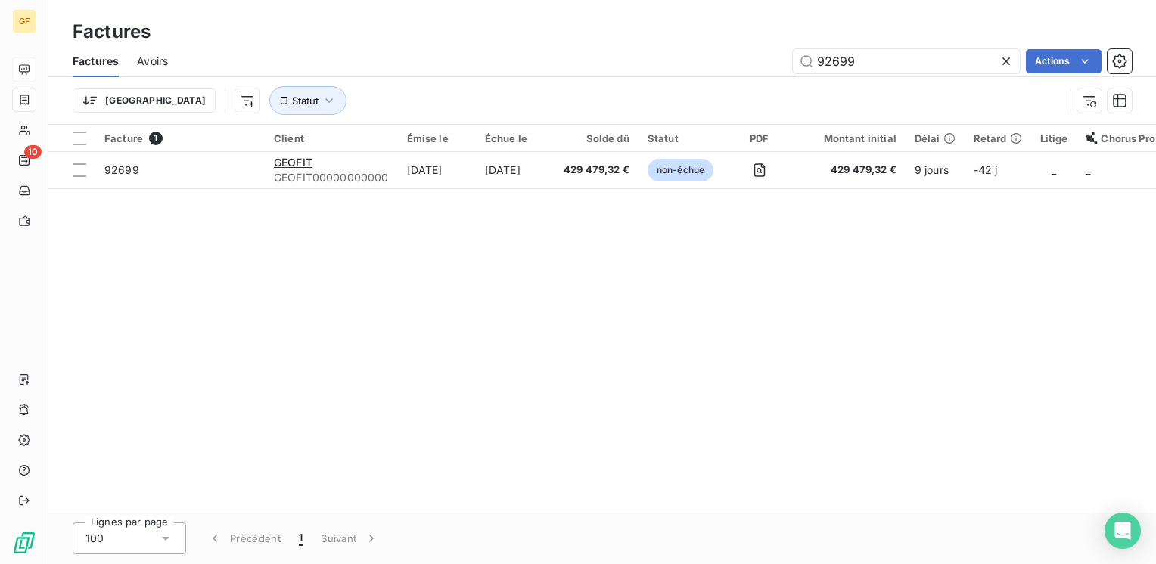
drag, startPoint x: 859, startPoint y: 61, endPoint x: 788, endPoint y: 67, distance: 70.6
click at [788, 67] on div "92699 Actions" at bounding box center [659, 61] width 946 height 24
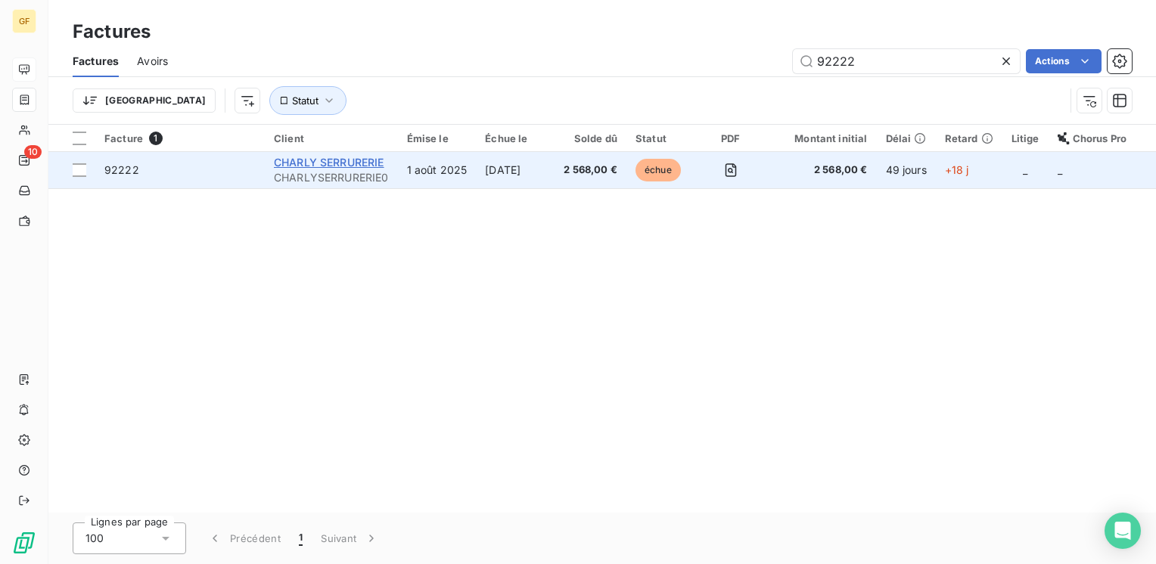
type input "92222"
click at [339, 164] on span "CHARLY SERRURERIE" at bounding box center [329, 162] width 110 height 13
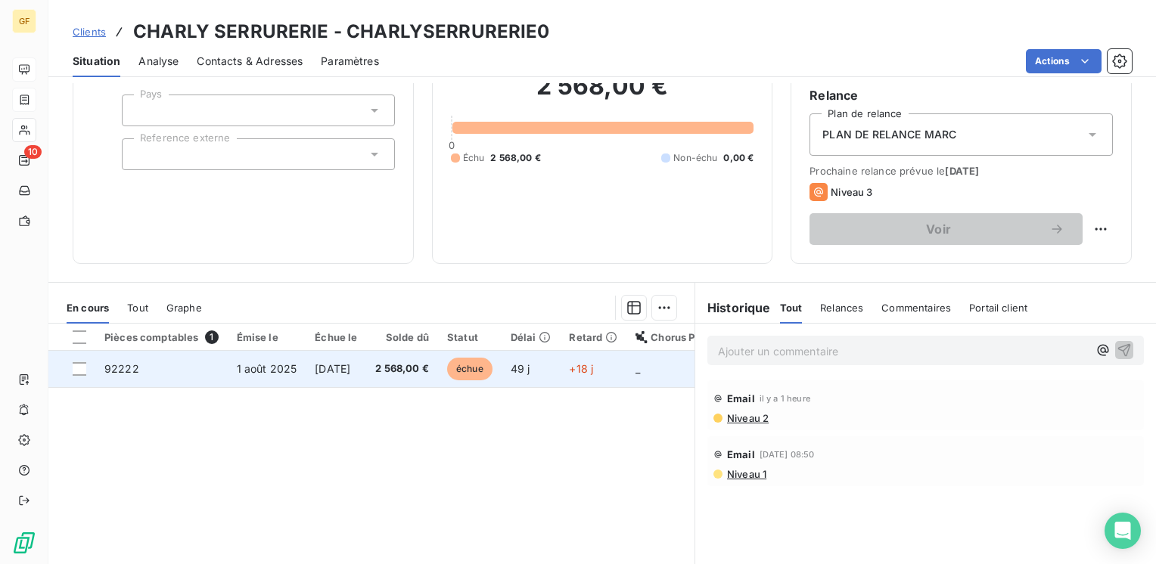
scroll to position [151, 0]
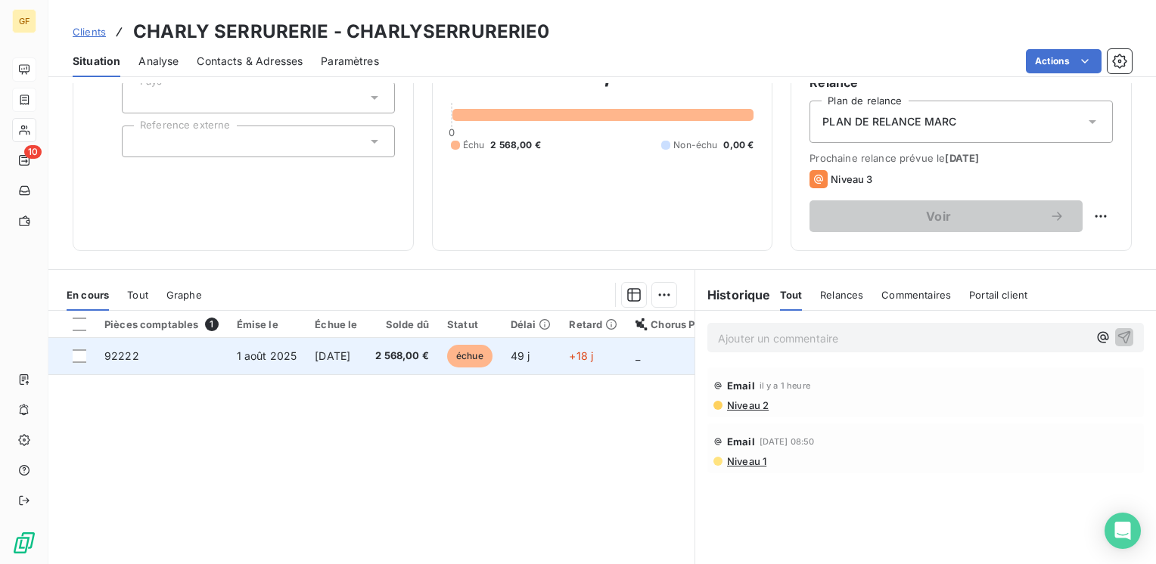
click at [315, 356] on span "[DATE]" at bounding box center [333, 356] width 36 height 13
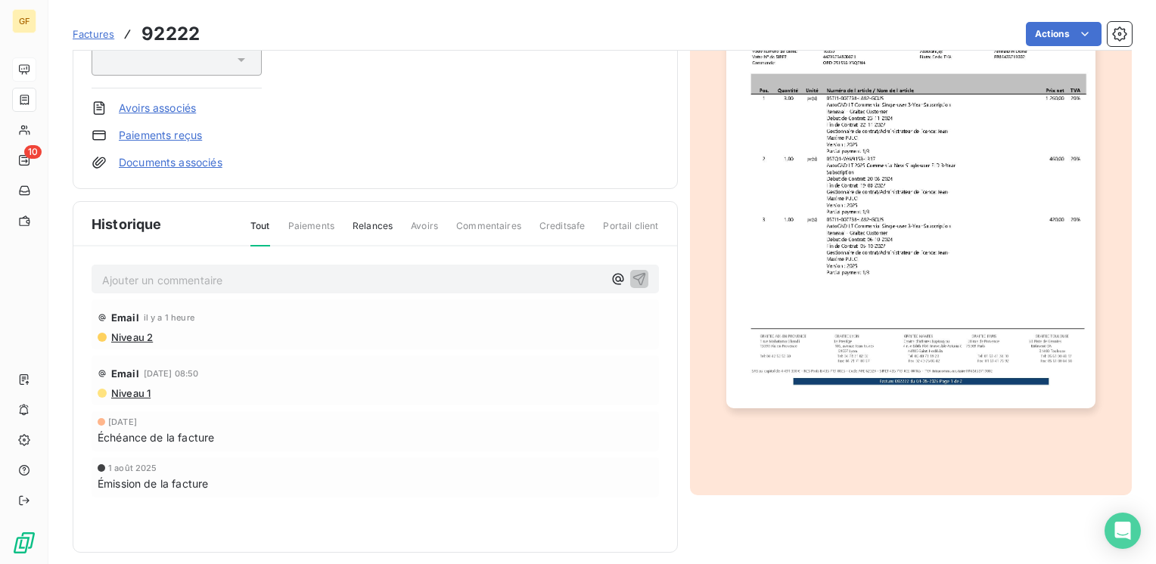
scroll to position [151, 0]
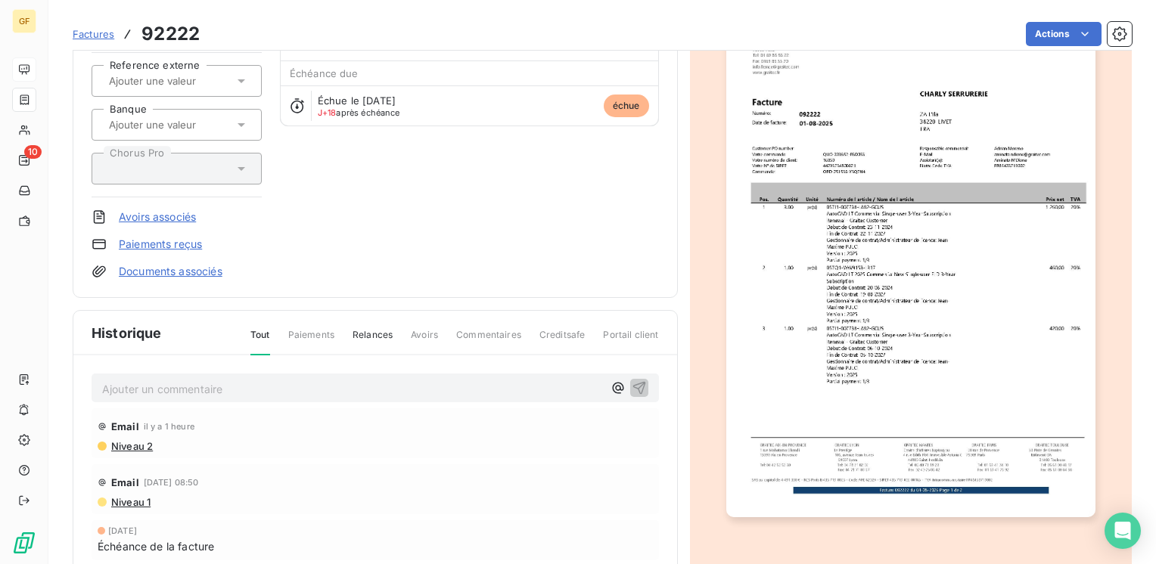
click at [159, 386] on p "Ajouter un commentaire ﻿" at bounding box center [352, 389] width 501 height 19
click at [191, 386] on span "RETOUR CLIENT PAIEMENT AU PLUS TARD 26/09" at bounding box center [231, 387] width 258 height 13
click at [632, 384] on icon "button" at bounding box center [639, 387] width 15 height 15
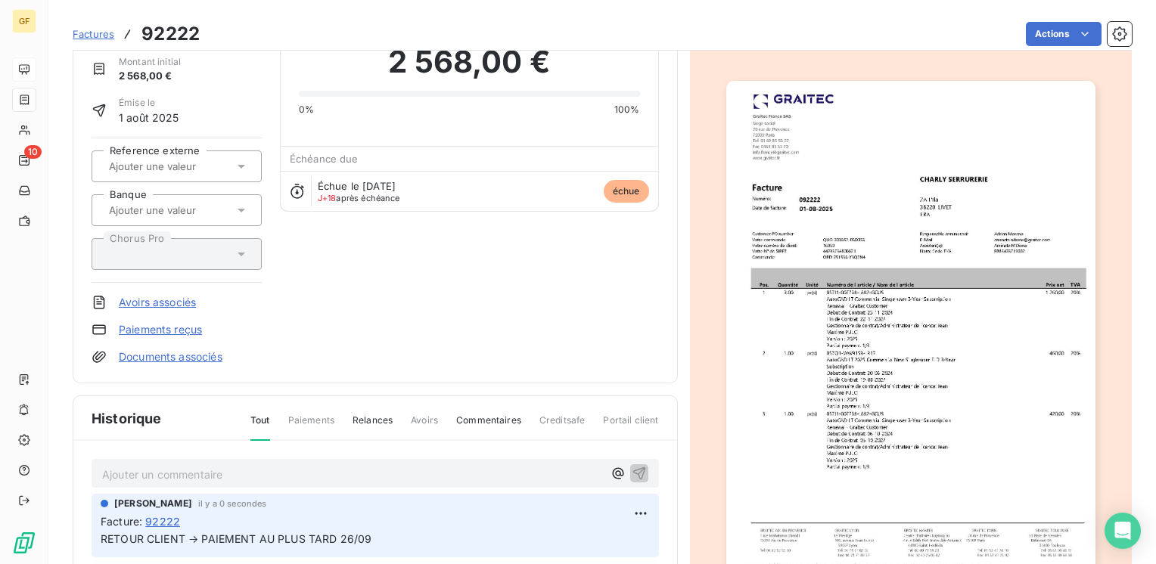
scroll to position [0, 0]
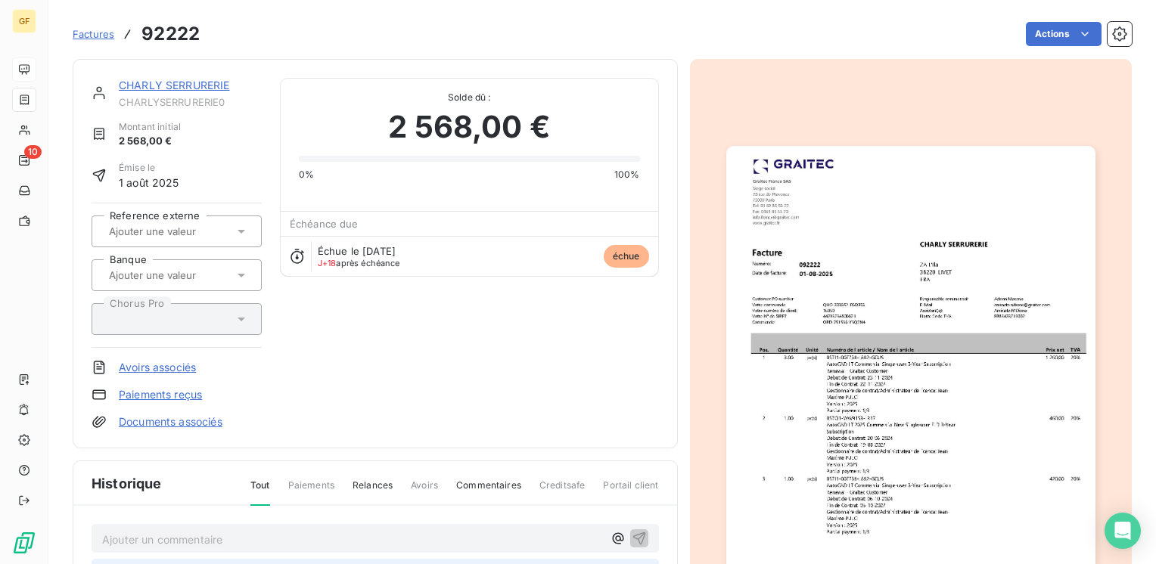
click at [173, 82] on link "CHARLY SERRURERIE" at bounding box center [174, 85] width 111 height 13
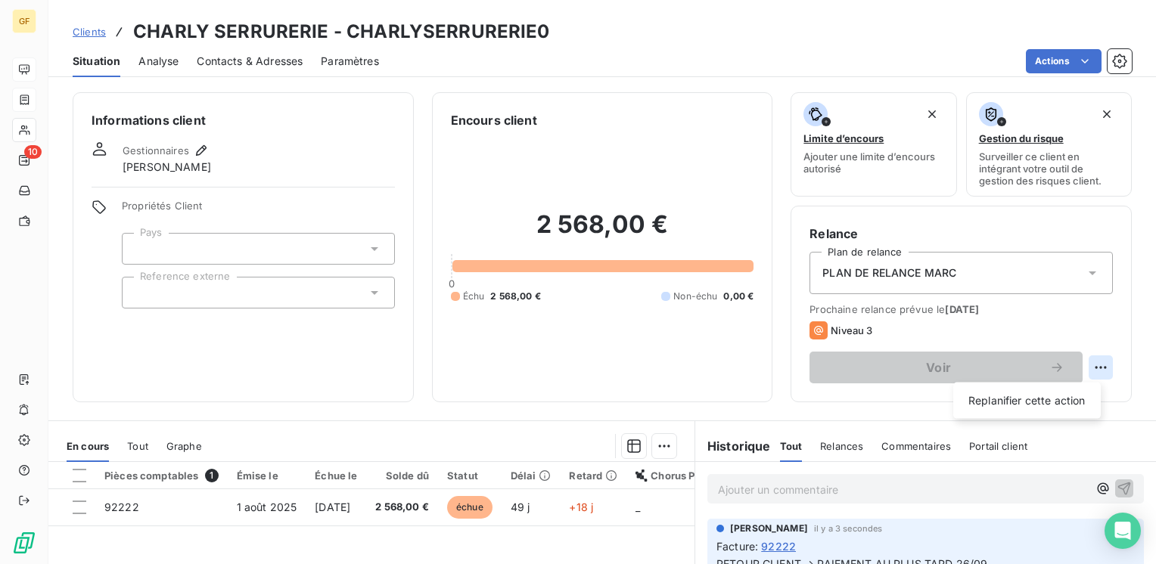
click at [1084, 366] on html "GF 10 Clients CHARLY SERRURERIE - CHARLYSERRURERIE0 Situation Analyse Contacts …" at bounding box center [578, 282] width 1156 height 564
click at [1013, 396] on div "Replanifier cette action" at bounding box center [1026, 401] width 135 height 24
select select "8"
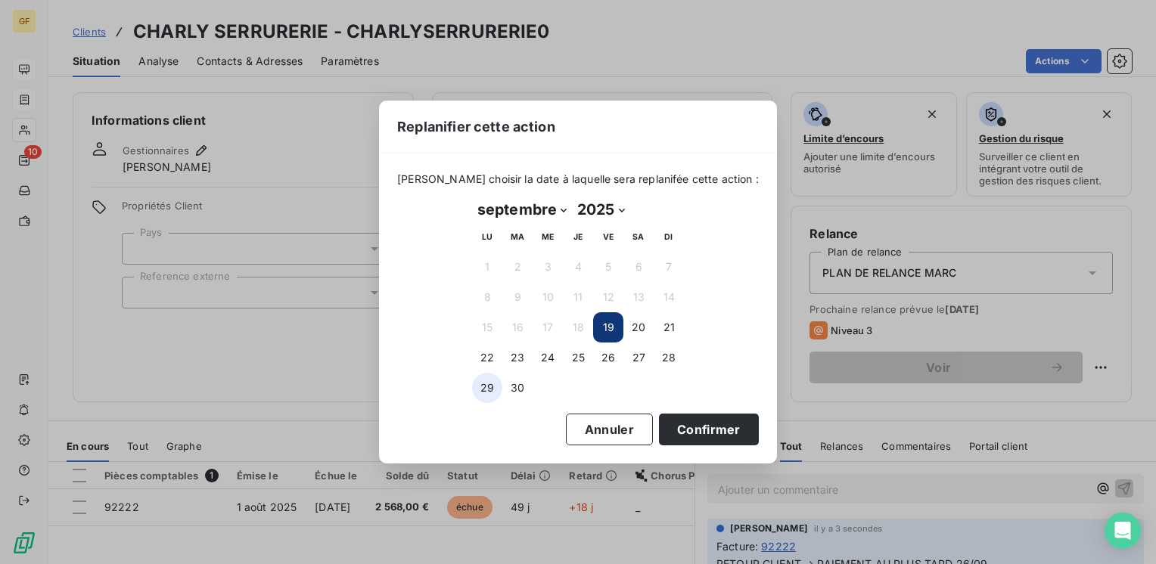
click at [490, 381] on button "29" at bounding box center [487, 388] width 30 height 30
click at [694, 419] on button "Confirmer" at bounding box center [709, 430] width 100 height 32
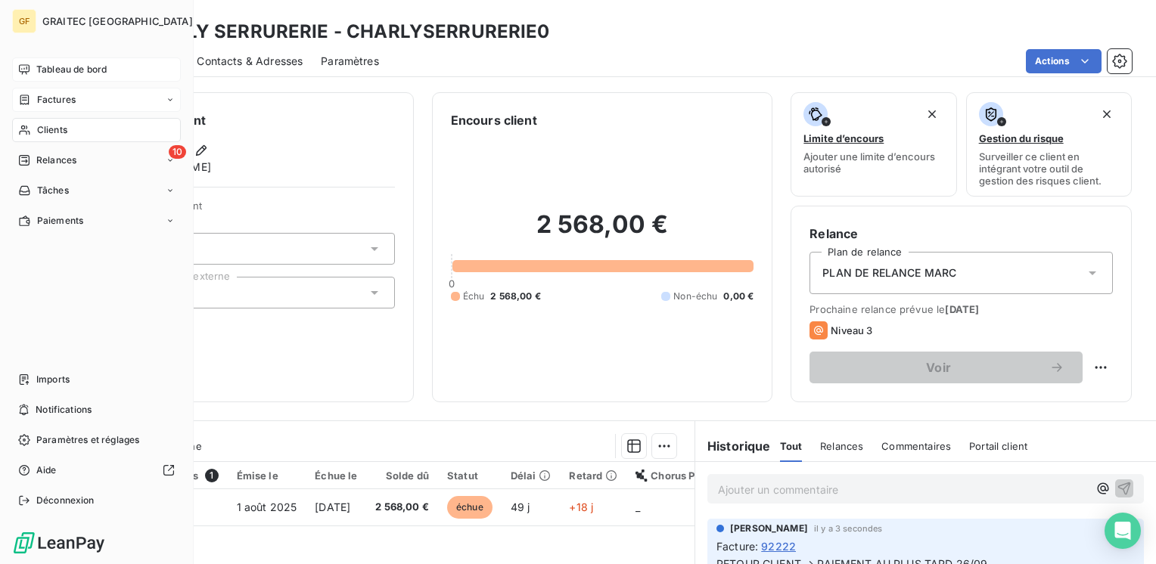
click at [48, 67] on span "Tableau de bord" at bounding box center [71, 70] width 70 height 14
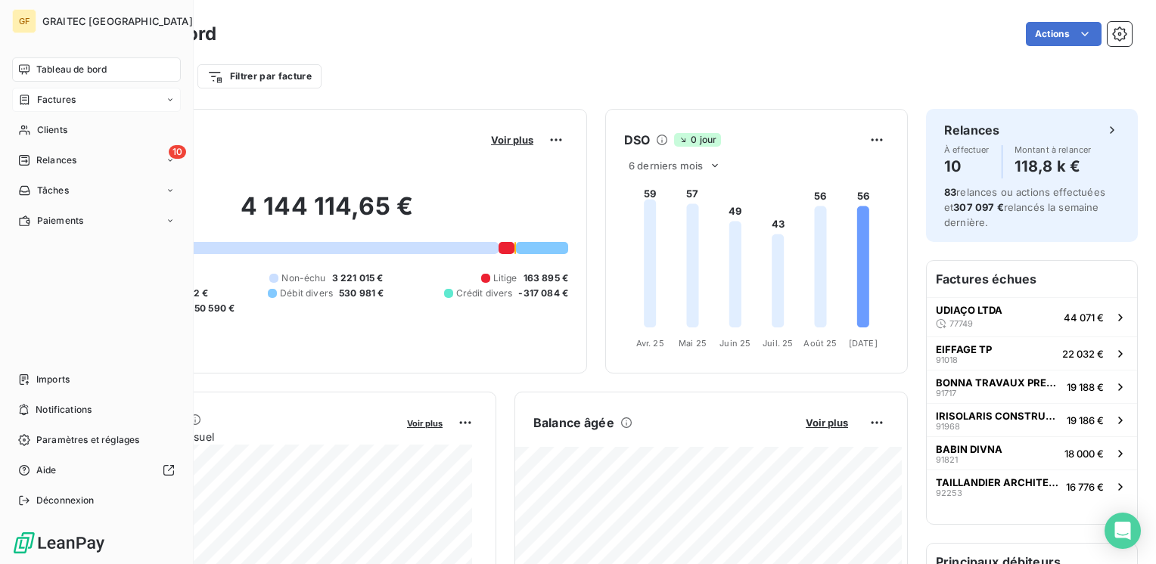
click at [58, 71] on span "Tableau de bord" at bounding box center [71, 70] width 70 height 14
click at [39, 219] on span "Paiements" at bounding box center [60, 221] width 46 height 14
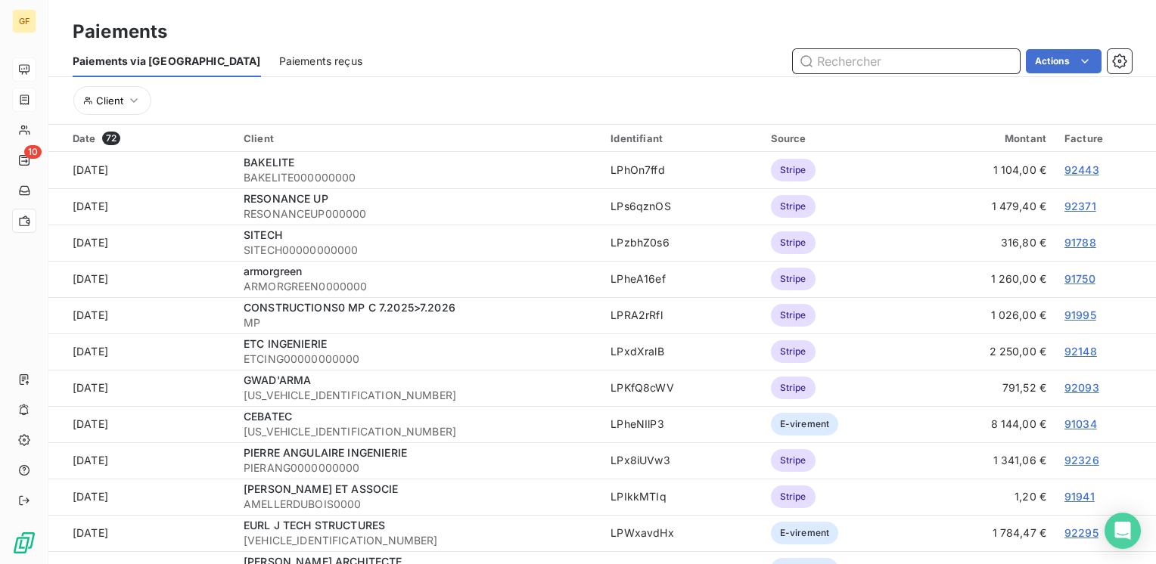
click at [279, 60] on span "Paiements reçus" at bounding box center [320, 61] width 83 height 15
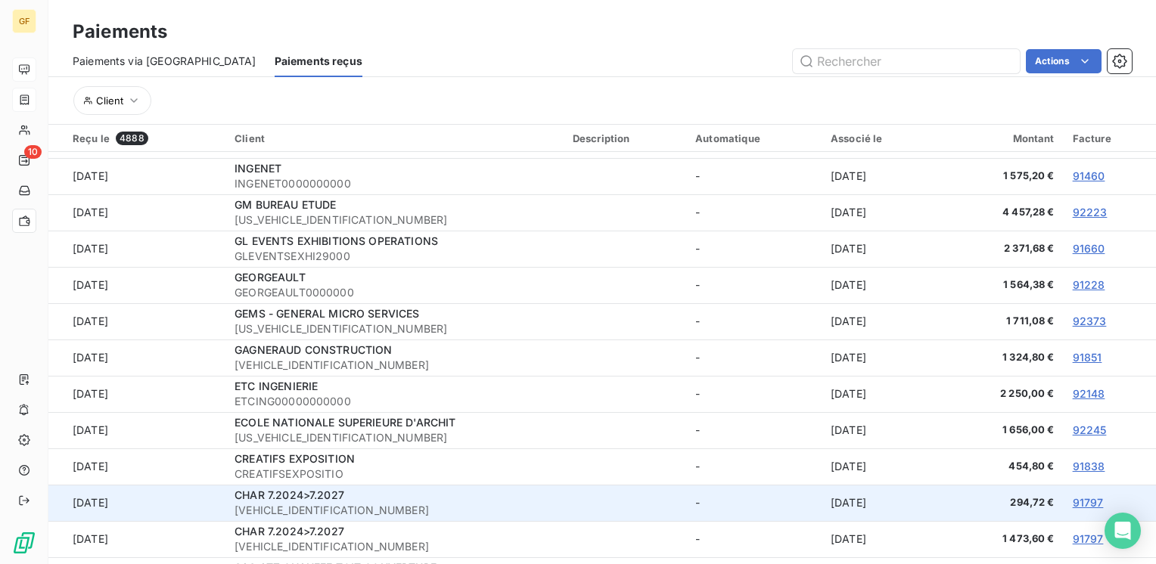
scroll to position [454, 0]
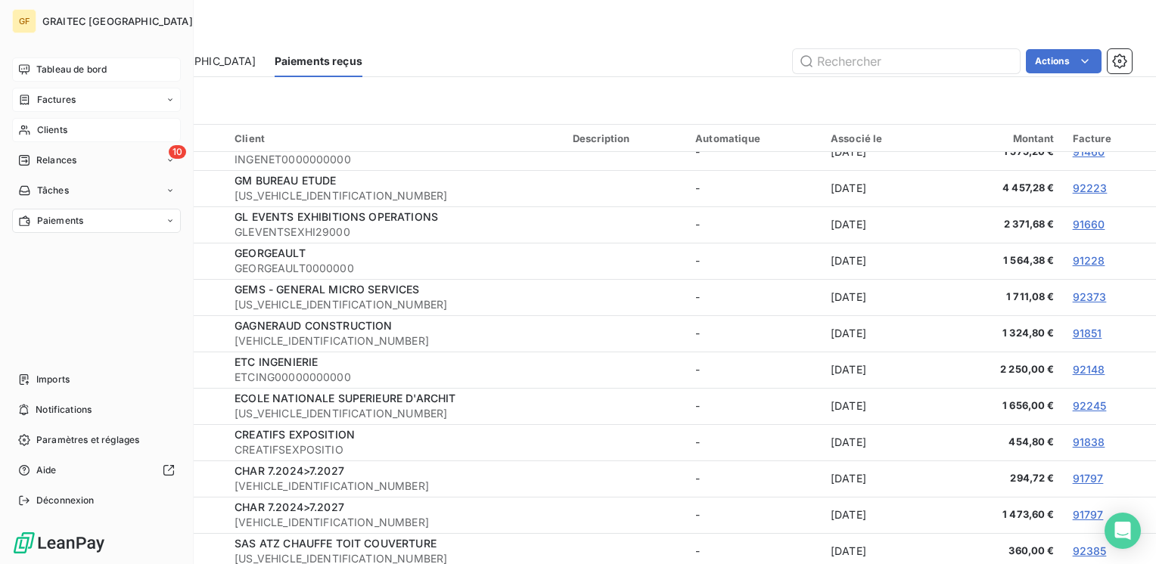
click at [51, 129] on span "Clients" at bounding box center [52, 130] width 30 height 14
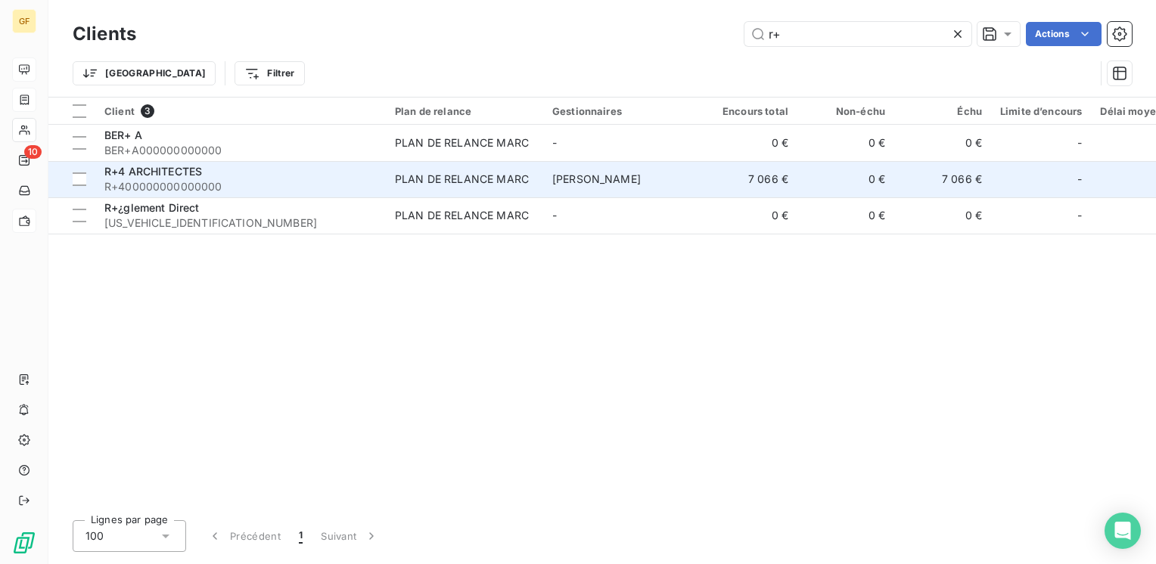
click at [236, 163] on td "R+4 ARCHITECTES R+400000000000000" at bounding box center [240, 179] width 291 height 36
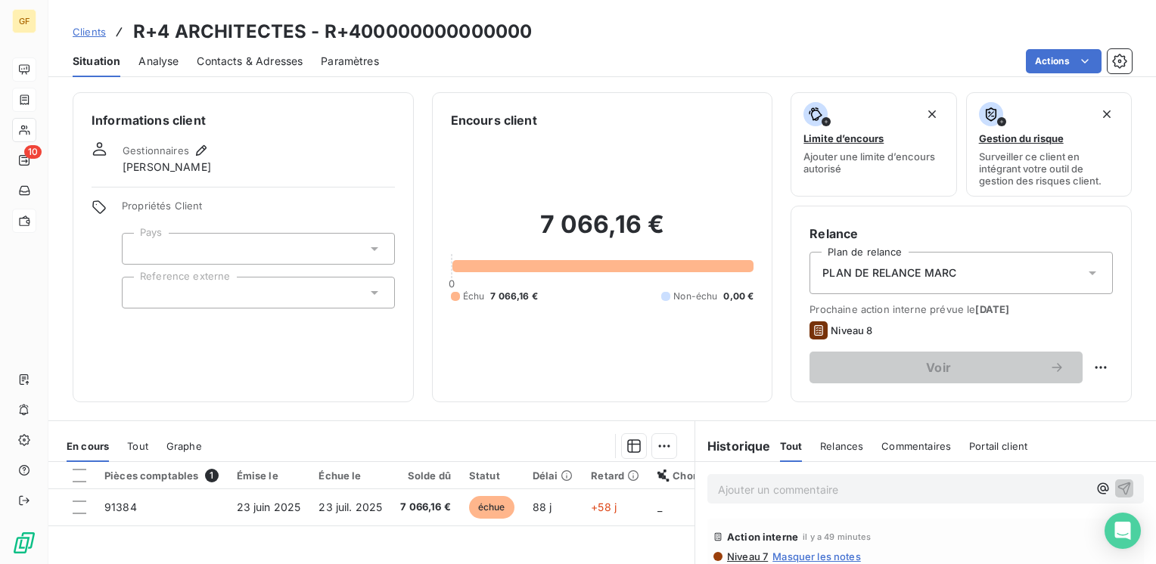
click at [282, 64] on span "Contacts & Adresses" at bounding box center [250, 61] width 106 height 15
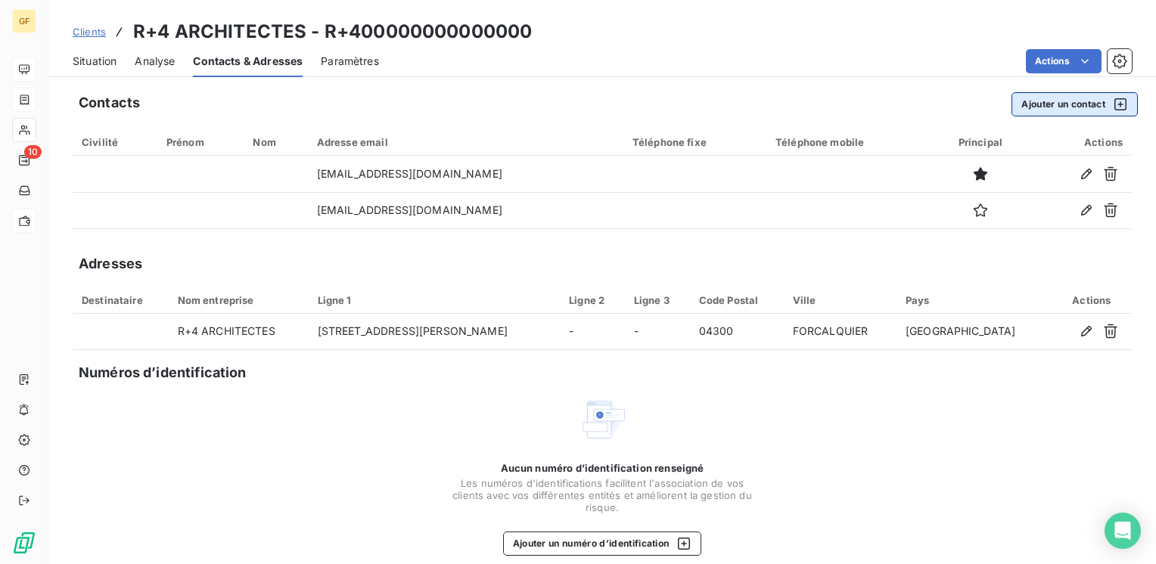
click at [1040, 104] on button "Ajouter un contact" at bounding box center [1075, 104] width 126 height 24
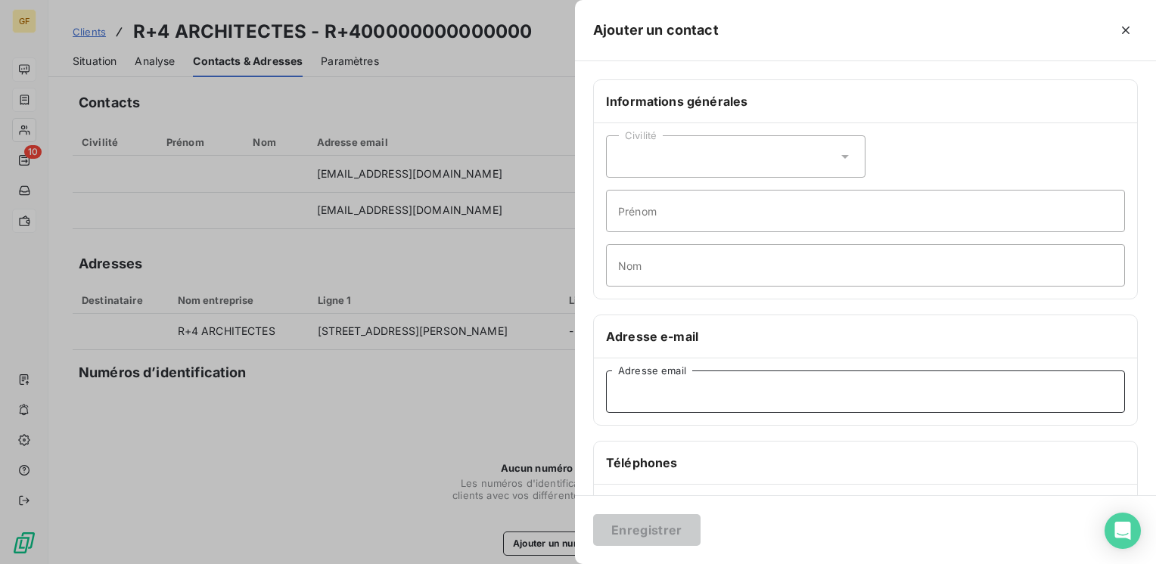
click at [664, 395] on input "Adresse email" at bounding box center [865, 392] width 519 height 42
paste input "[EMAIL_ADDRESS][DOMAIN_NAME]"
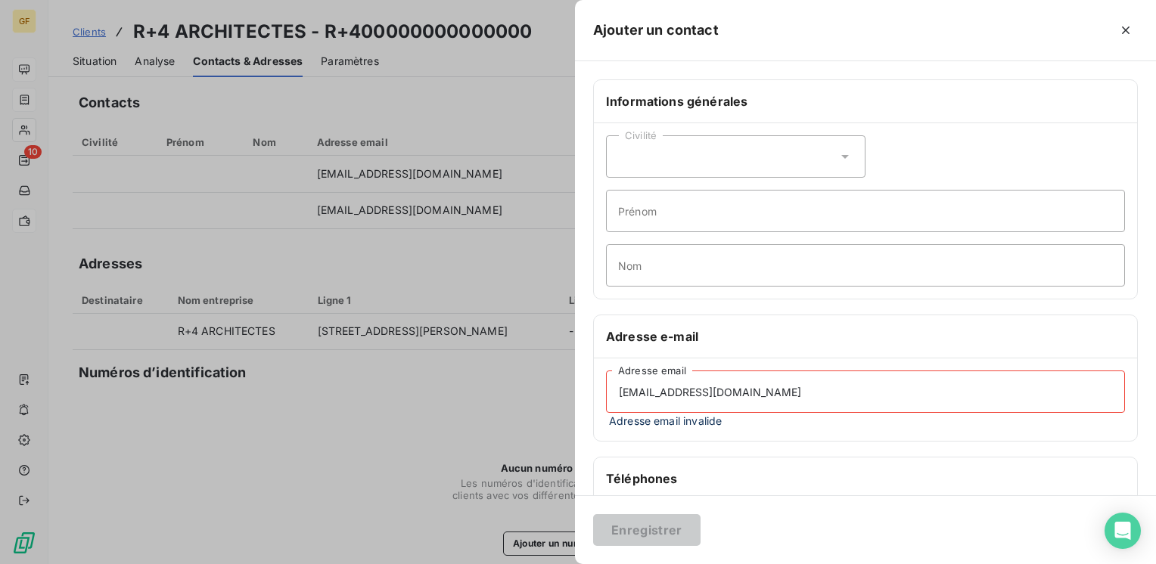
drag, startPoint x: 705, startPoint y: 389, endPoint x: 737, endPoint y: 378, distance: 33.5
click at [705, 388] on input "[EMAIL_ADDRESS][DOMAIN_NAME]" at bounding box center [865, 392] width 519 height 42
type input "[EMAIL_ADDRESS][DOMAIN_NAME]"
click at [449, 440] on div at bounding box center [578, 282] width 1156 height 564
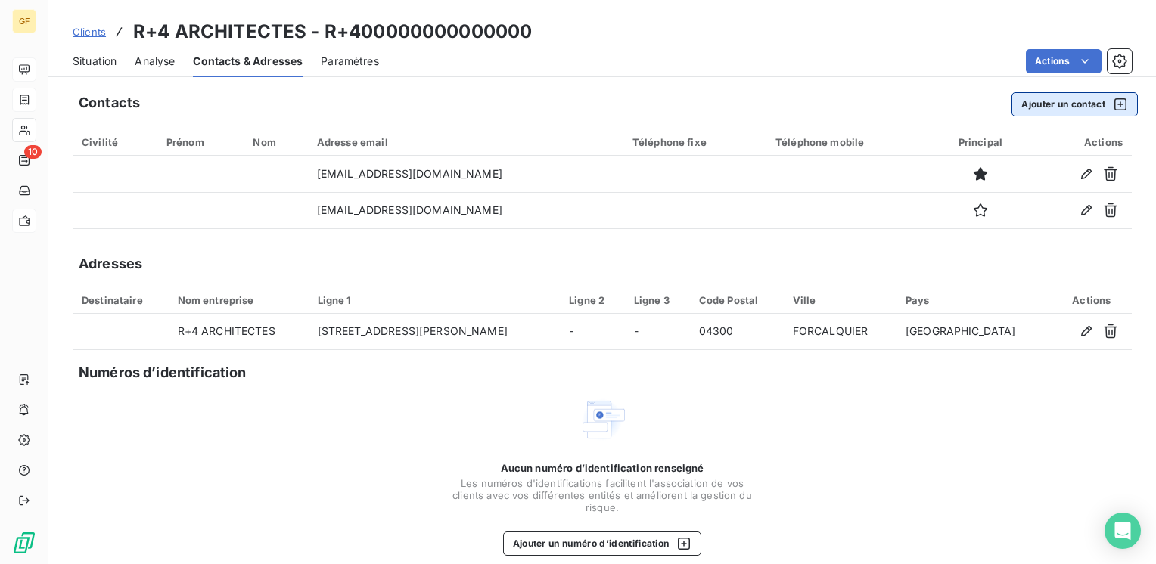
click at [1054, 102] on button "Ajouter un contact" at bounding box center [1075, 104] width 126 height 24
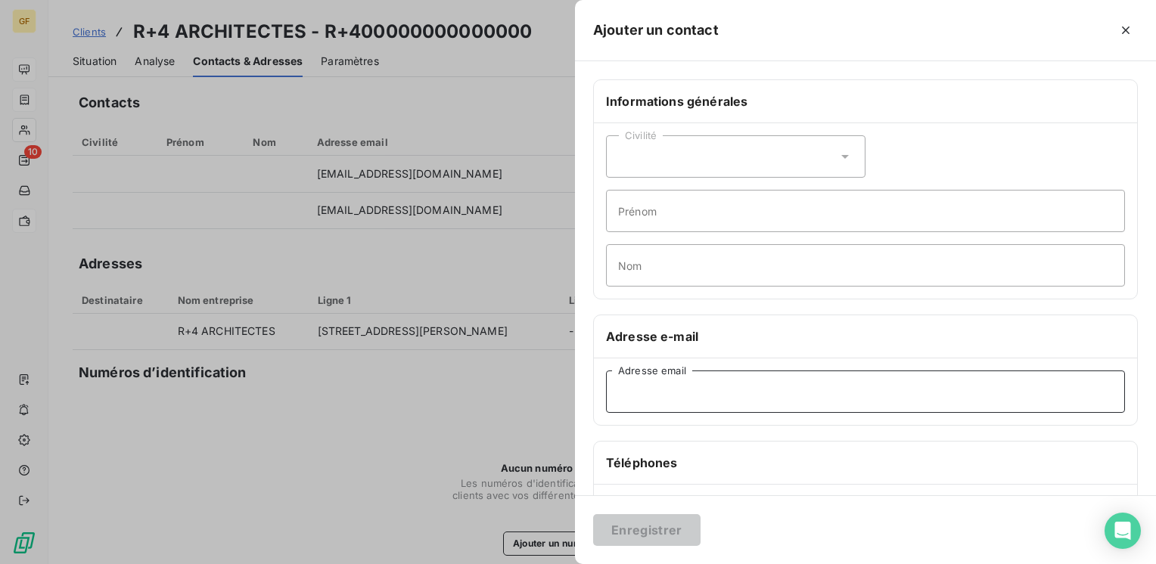
click at [687, 399] on input "Adresse email" at bounding box center [865, 392] width 519 height 42
paste input "[EMAIL_ADDRESS][DOMAIN_NAME]"
drag, startPoint x: 706, startPoint y: 390, endPoint x: 726, endPoint y: 390, distance: 20.4
click at [711, 390] on input "[EMAIL_ADDRESS][DOMAIN_NAME]" at bounding box center [865, 392] width 519 height 42
click at [712, 474] on div "Téléphones" at bounding box center [865, 463] width 543 height 43
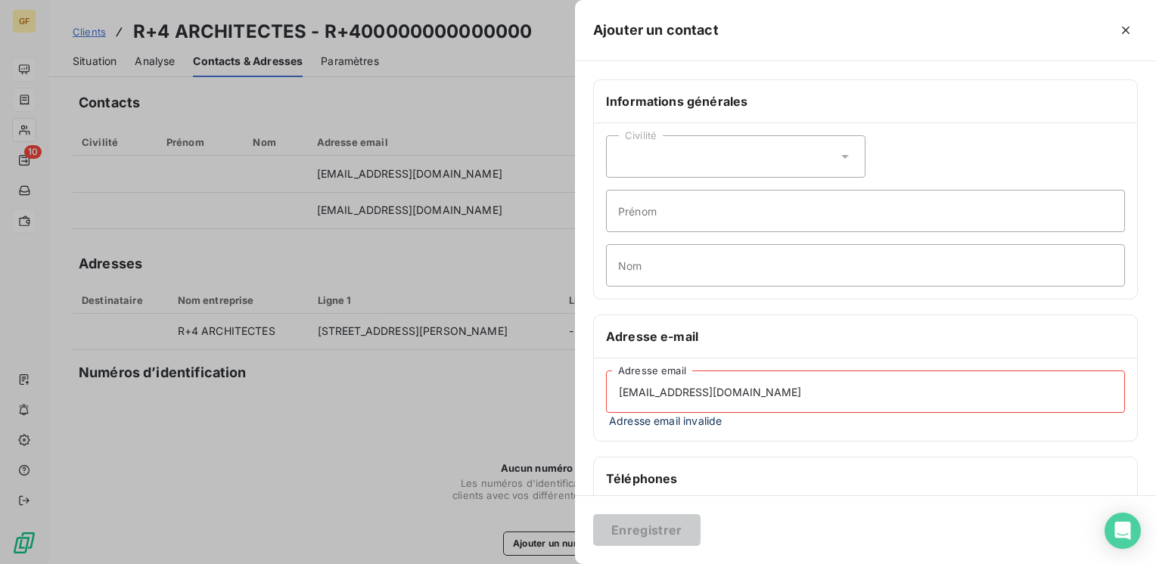
drag, startPoint x: 732, startPoint y: 399, endPoint x: 405, endPoint y: 423, distance: 328.5
click at [405, 564] on div "Ajouter un contact Informations générales Civilité Prénom Nom Adresse e-mail [E…" at bounding box center [578, 564] width 1156 height 0
paste input
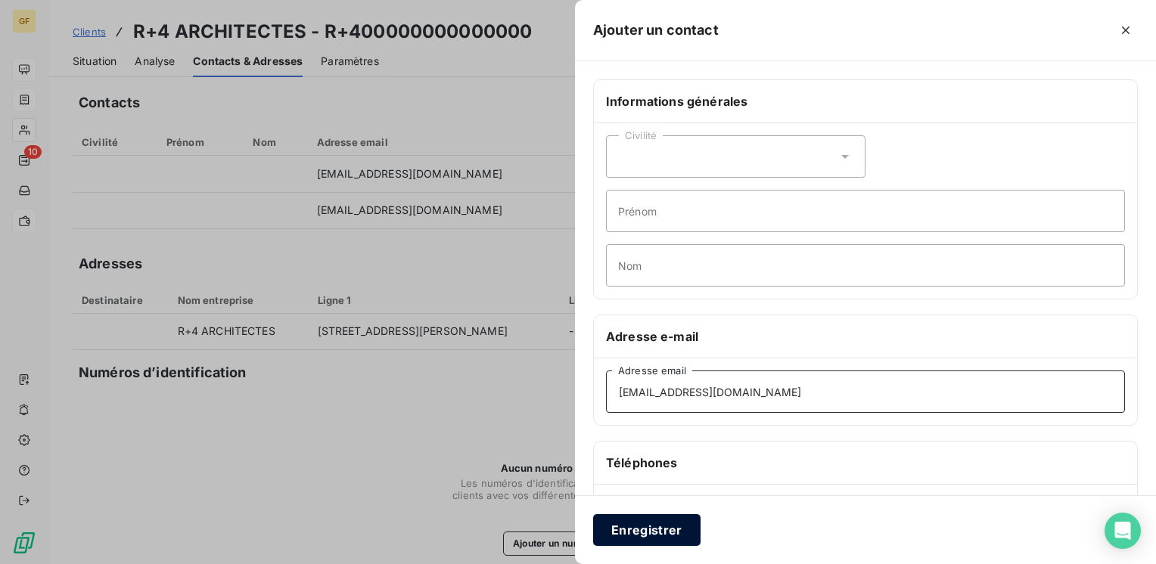
type input "[EMAIL_ADDRESS][DOMAIN_NAME]"
click at [655, 530] on button "Enregistrer" at bounding box center [646, 530] width 107 height 32
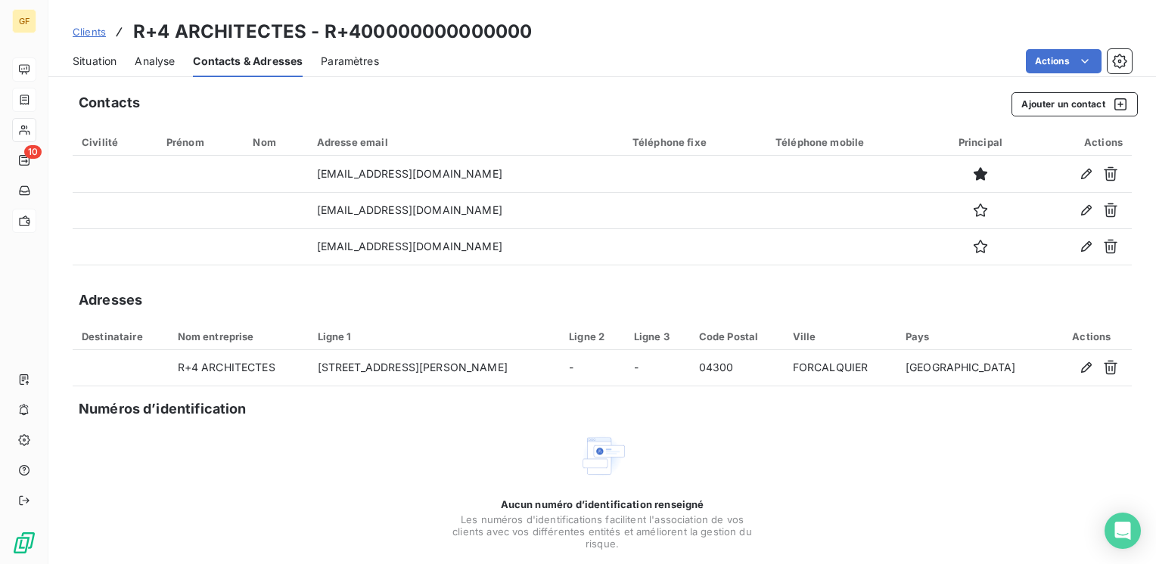
click at [95, 54] on span "Situation" at bounding box center [95, 61] width 44 height 15
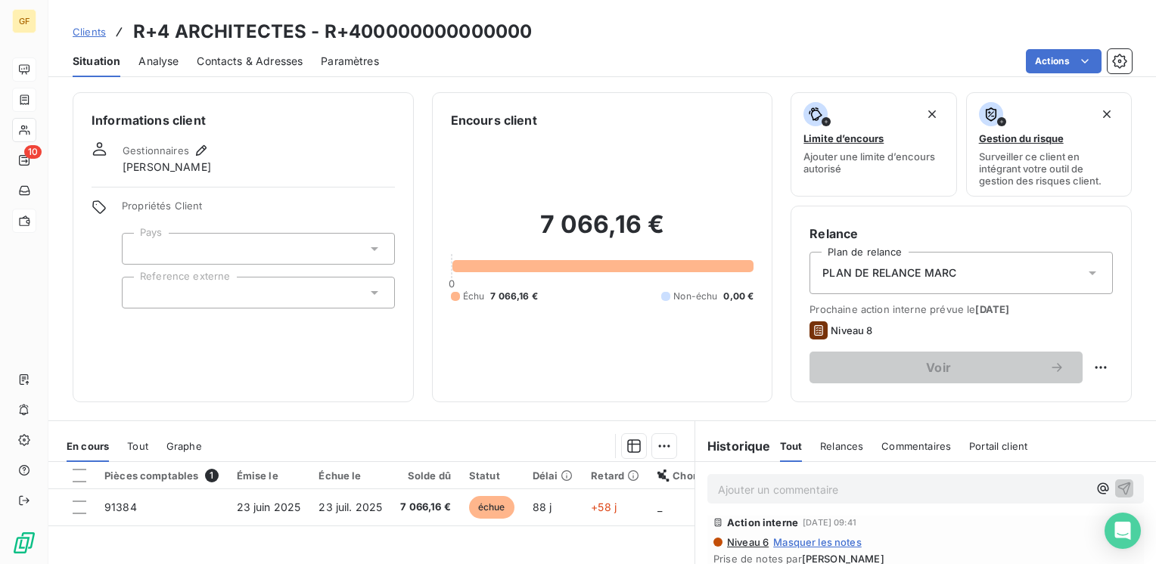
scroll to position [76, 0]
click at [757, 563] on span "Message envoyé" at bounding box center [757, 560] width 88 height 16
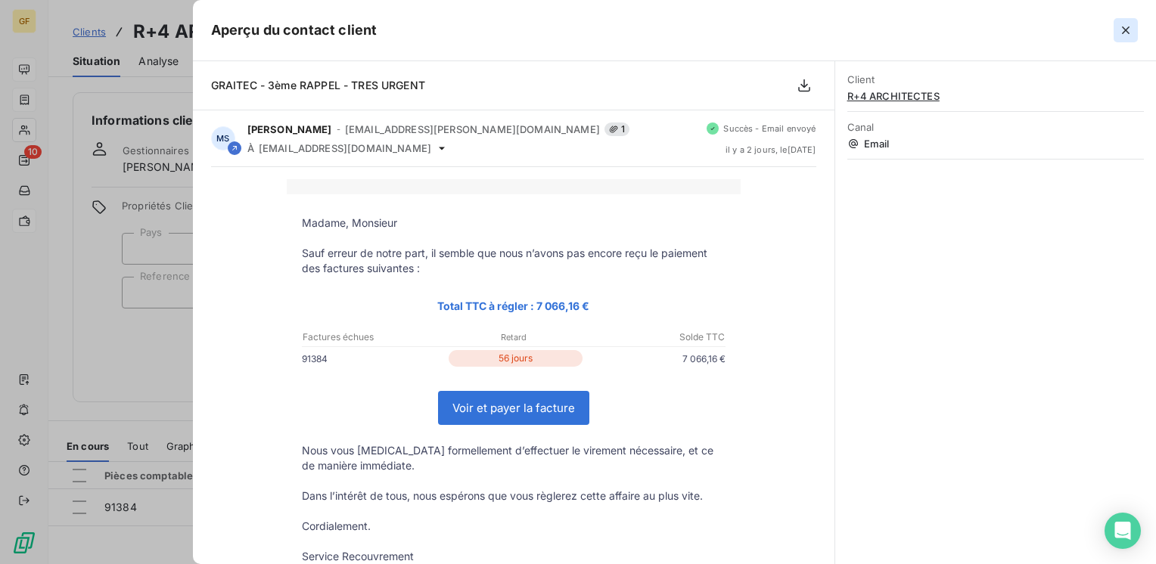
click at [1129, 32] on icon "button" at bounding box center [1125, 30] width 15 height 15
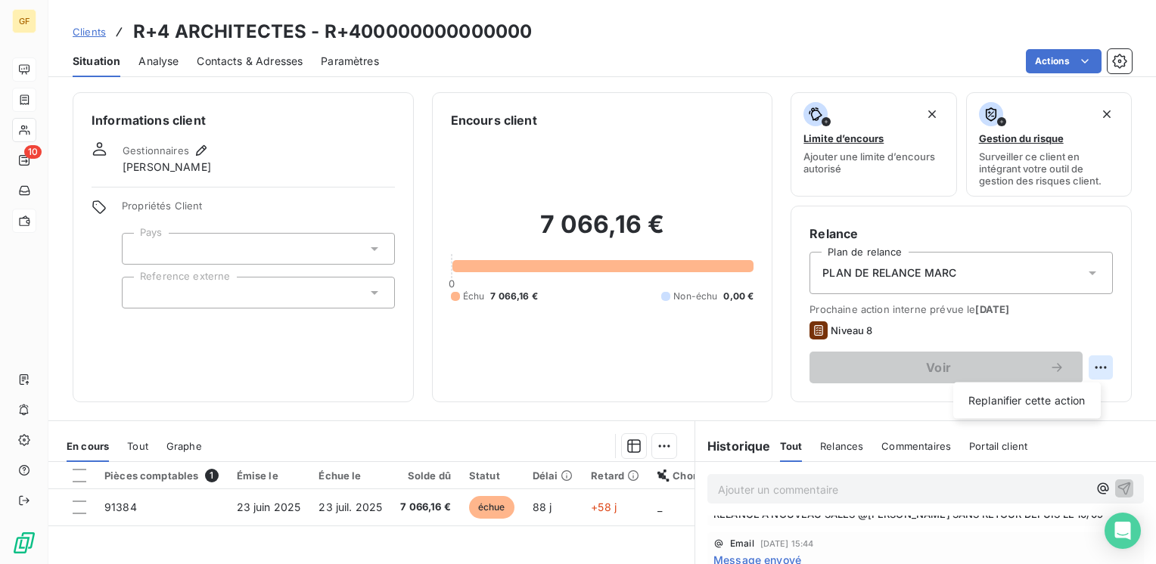
click at [1093, 365] on html "GF 10 Clients R+4 ARCHITECTES - R+400000000000000 Situation Analyse Contacts & …" at bounding box center [578, 282] width 1156 height 564
click at [1027, 399] on div "Replanifier cette action" at bounding box center [1026, 401] width 135 height 24
select select "8"
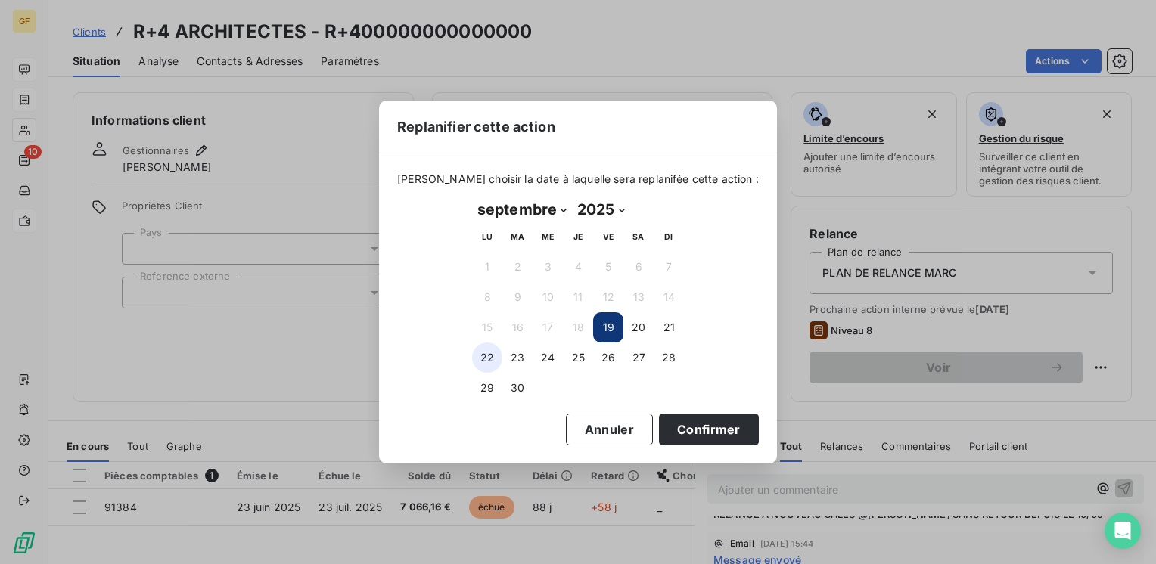
click at [490, 362] on button "22" at bounding box center [487, 358] width 30 height 30
click at [662, 437] on button "Confirmer" at bounding box center [709, 430] width 100 height 32
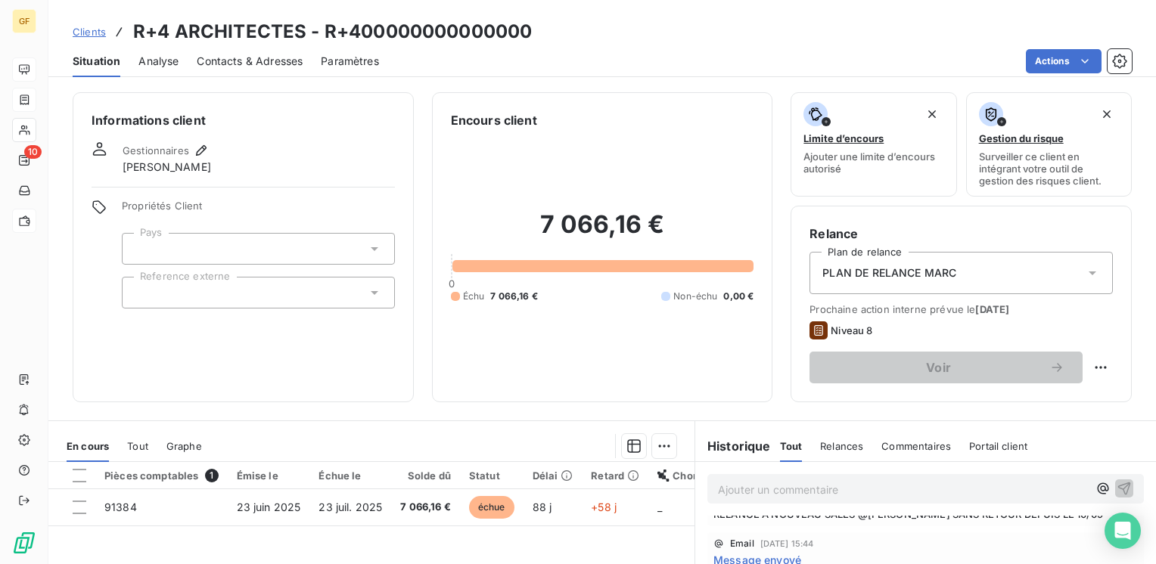
click at [247, 62] on span "Contacts & Adresses" at bounding box center [250, 61] width 106 height 15
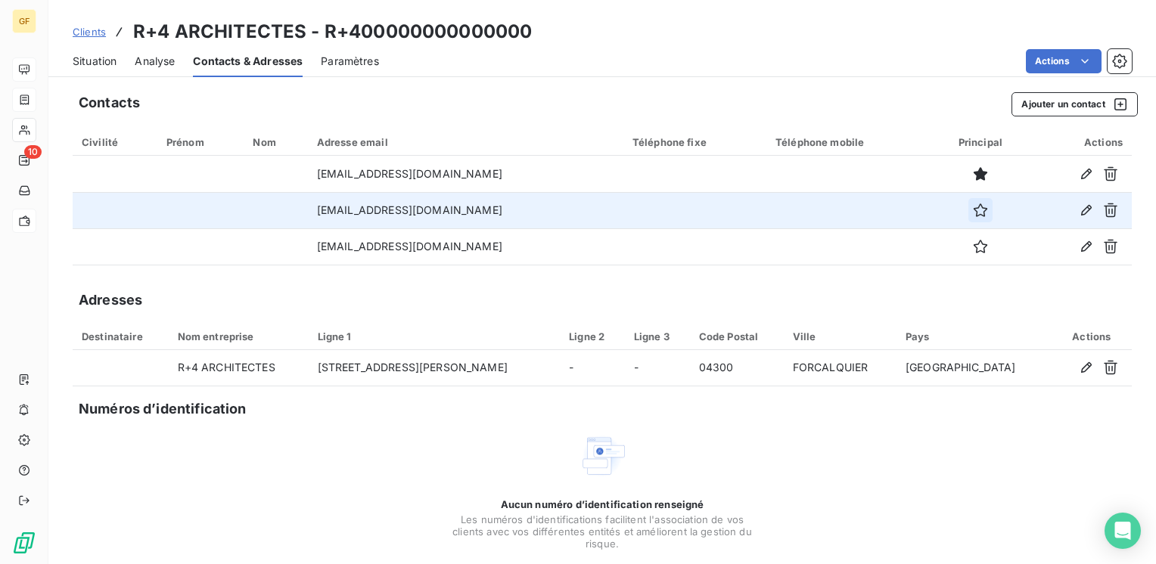
click at [974, 213] on icon "button" at bounding box center [981, 211] width 14 height 14
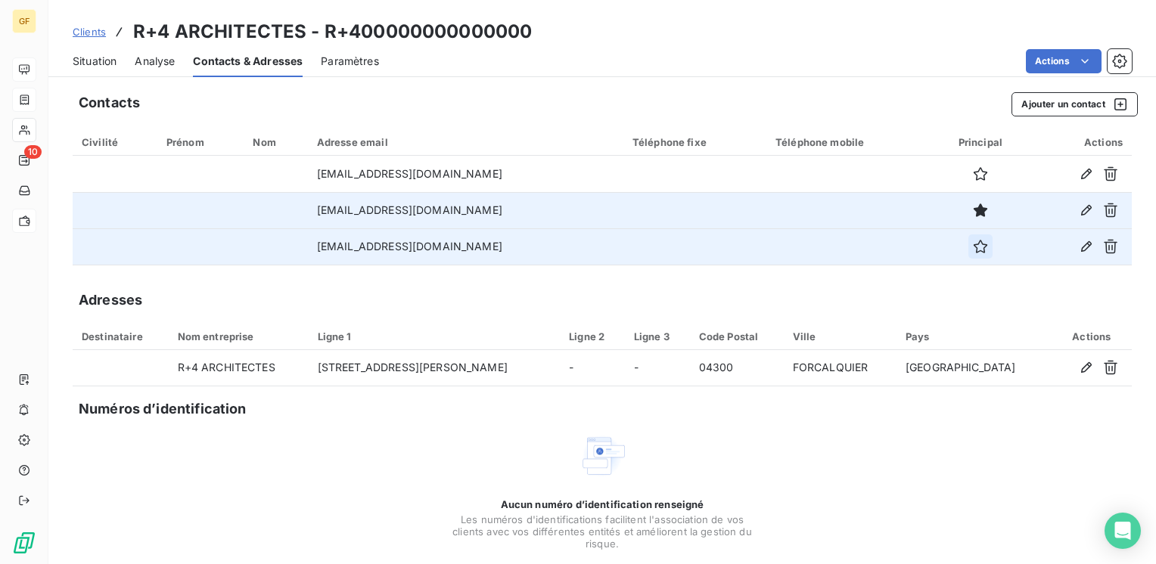
click at [973, 247] on icon "button" at bounding box center [980, 246] width 15 height 15
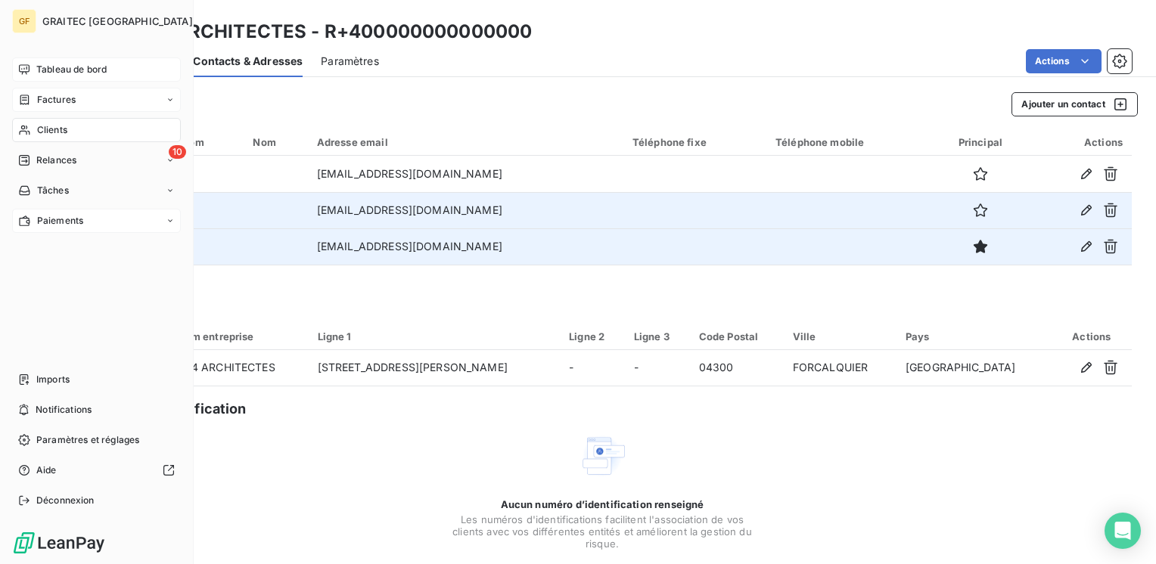
click at [79, 73] on span "Tableau de bord" at bounding box center [71, 70] width 70 height 14
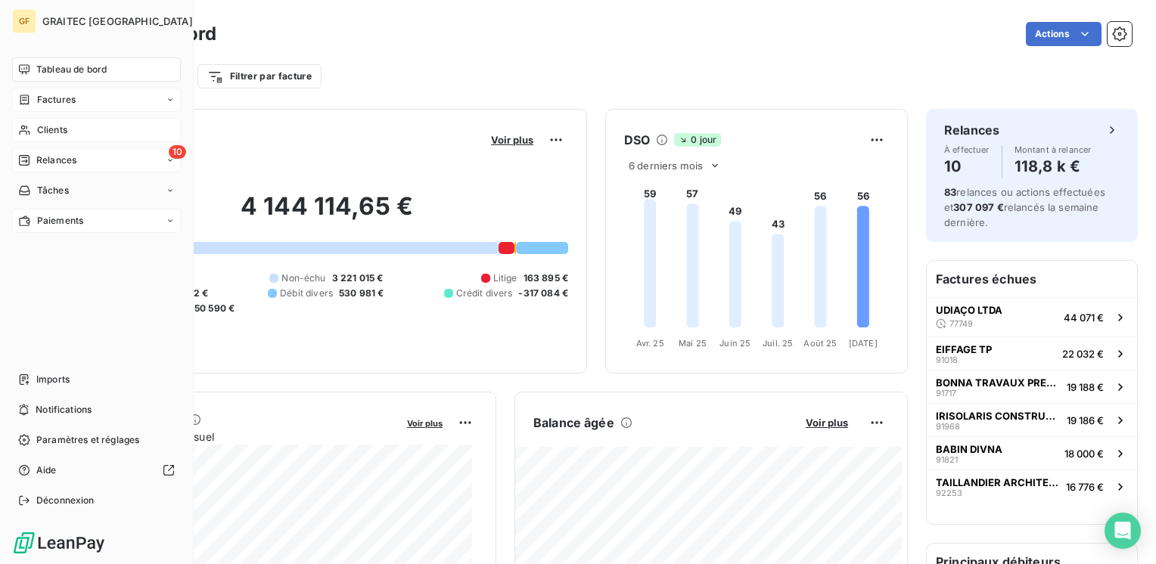
click at [54, 156] on span "Relances" at bounding box center [56, 161] width 40 height 14
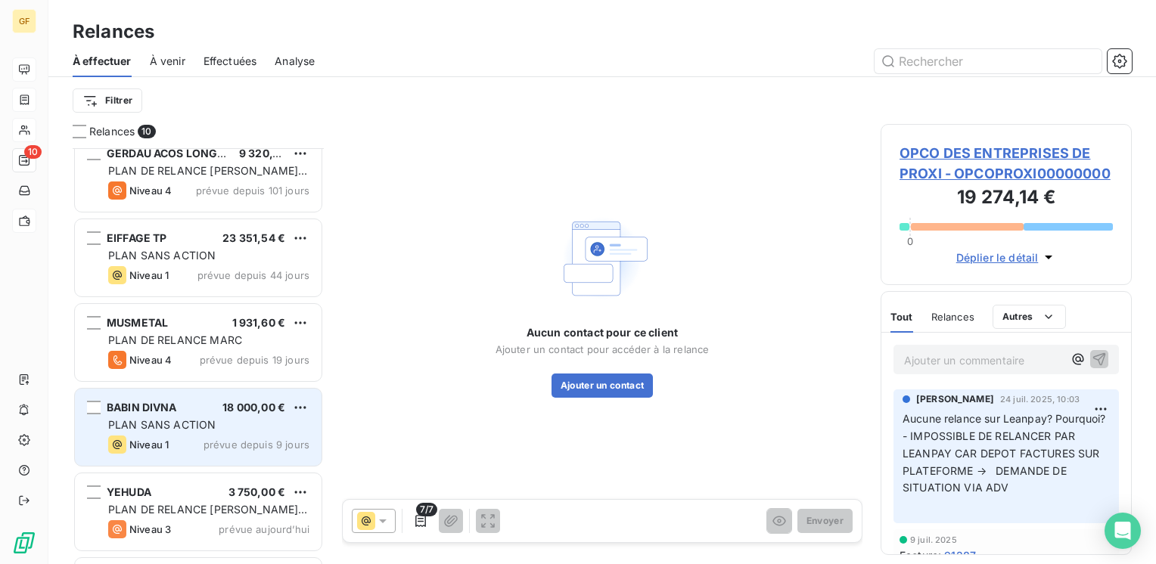
scroll to position [280, 0]
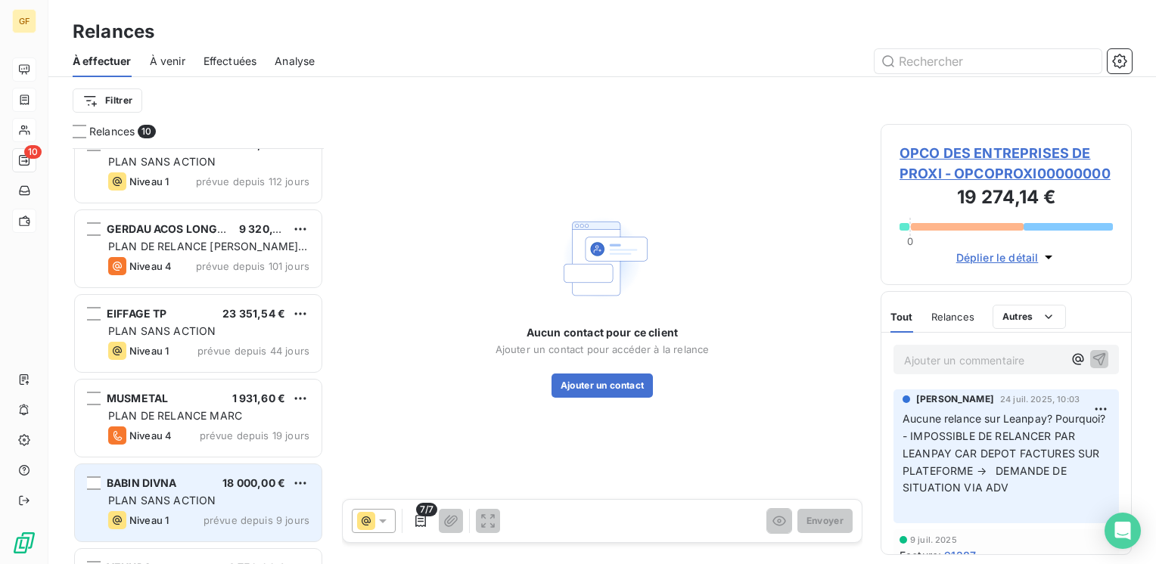
click at [223, 329] on div "PLAN SANS ACTION" at bounding box center [208, 331] width 201 height 15
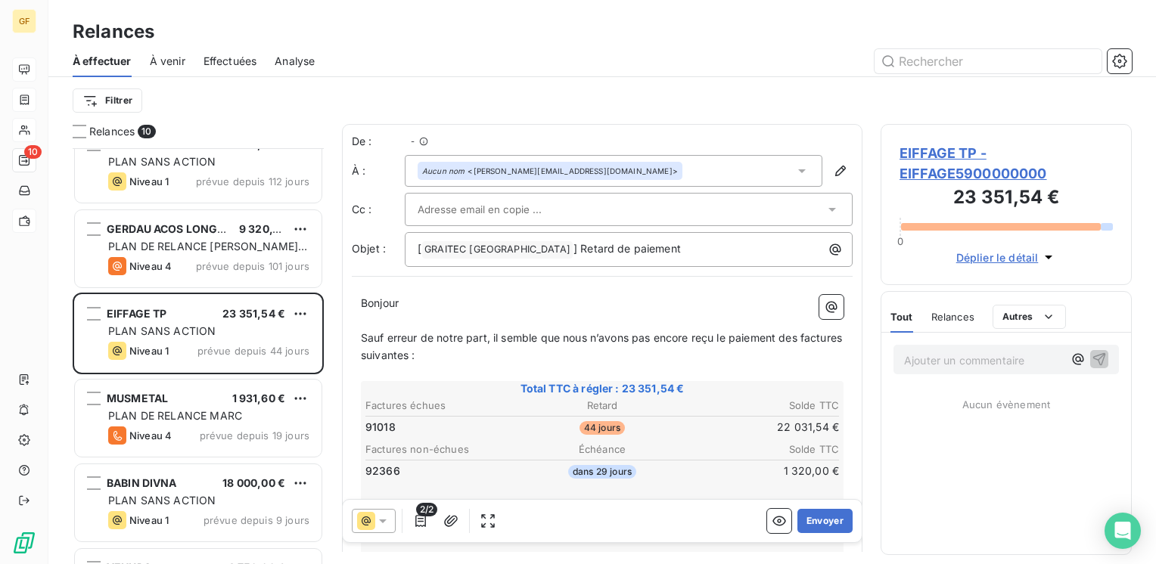
click at [909, 151] on span "EIFFAGE TP - EIFFAGE5900000000" at bounding box center [1006, 163] width 213 height 41
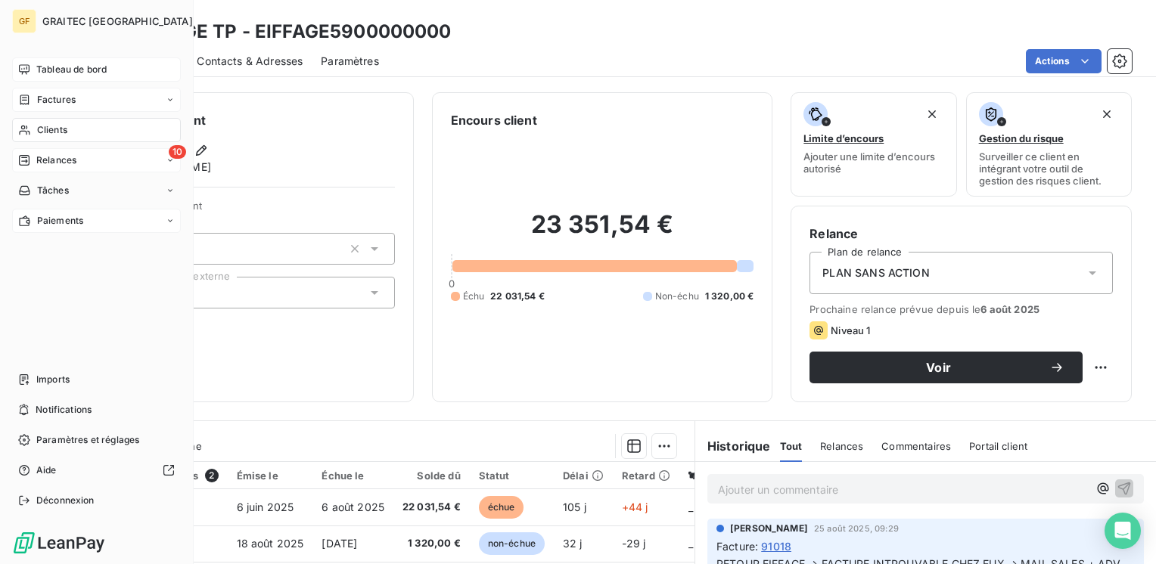
click at [60, 68] on span "Tableau de bord" at bounding box center [71, 70] width 70 height 14
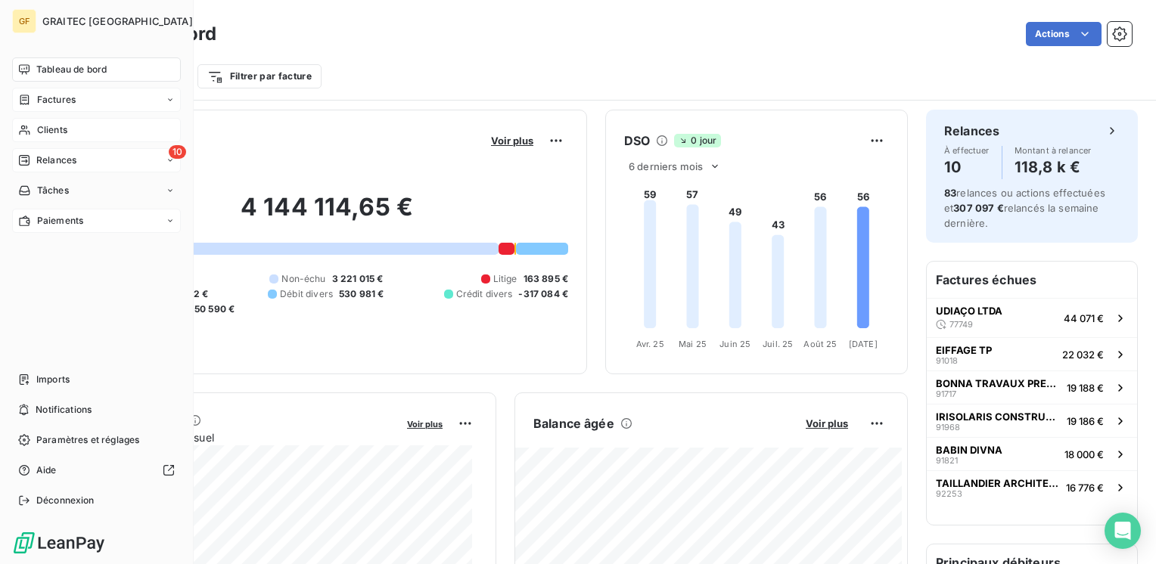
click at [54, 154] on span "Relances" at bounding box center [56, 161] width 40 height 14
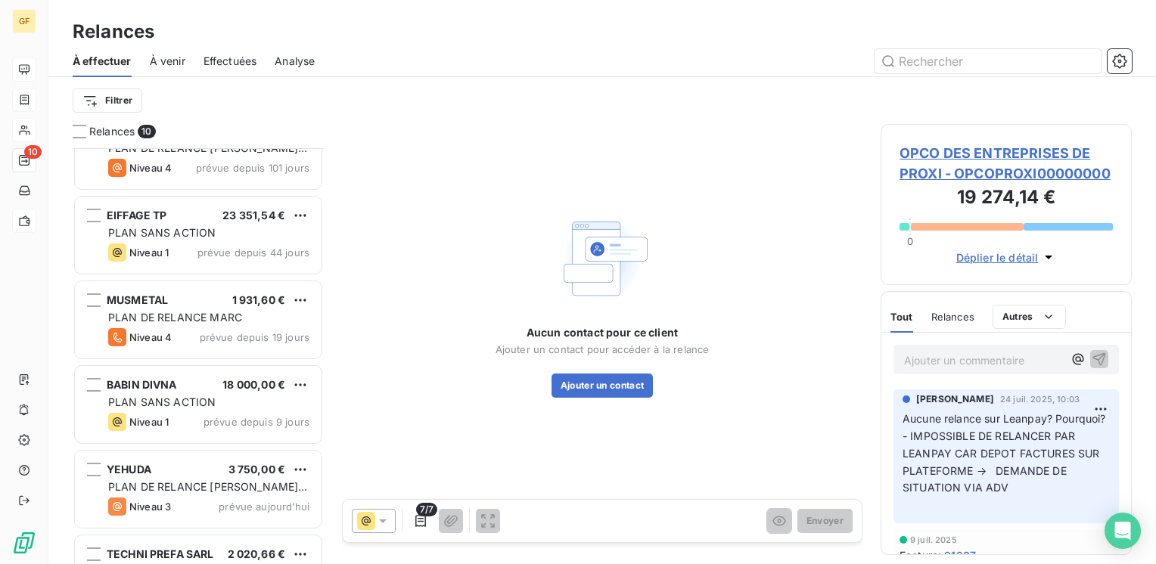
scroll to position [431, 0]
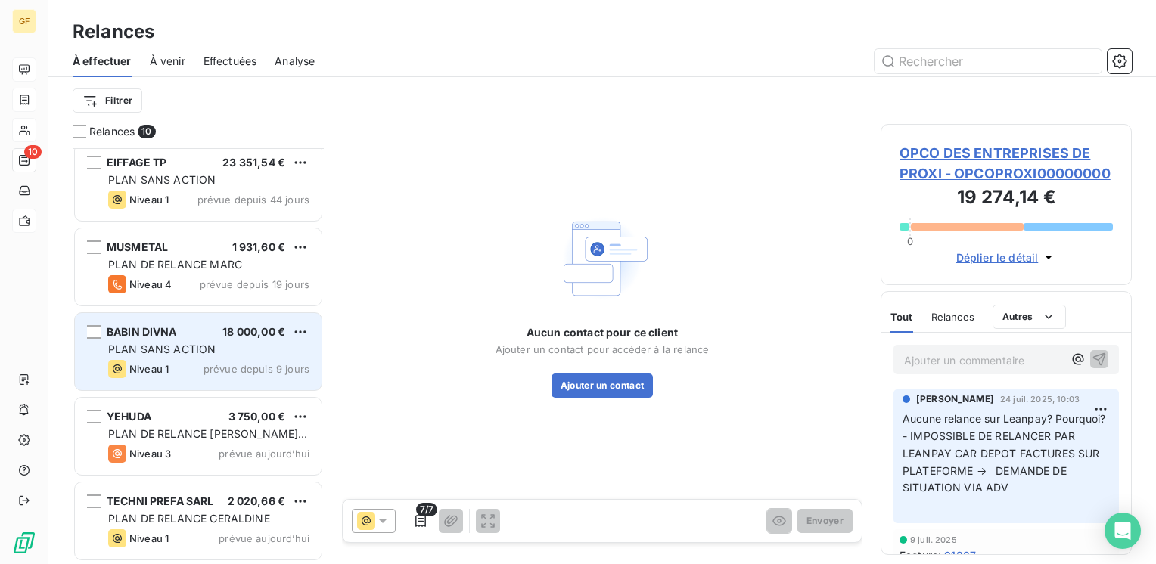
click at [219, 342] on div "PLAN SANS ACTION" at bounding box center [208, 349] width 201 height 15
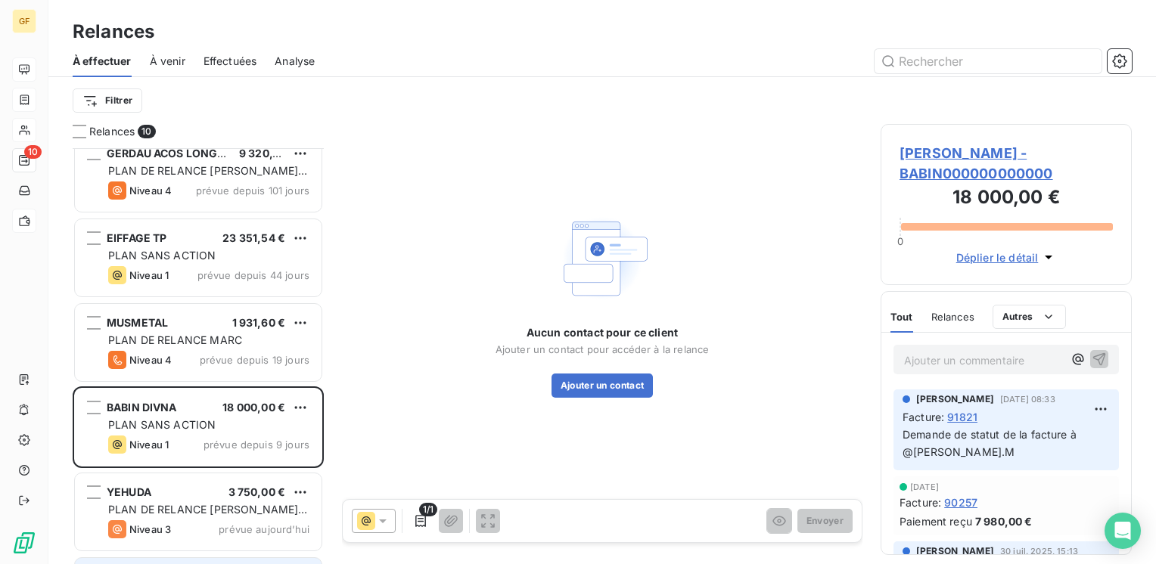
scroll to position [280, 0]
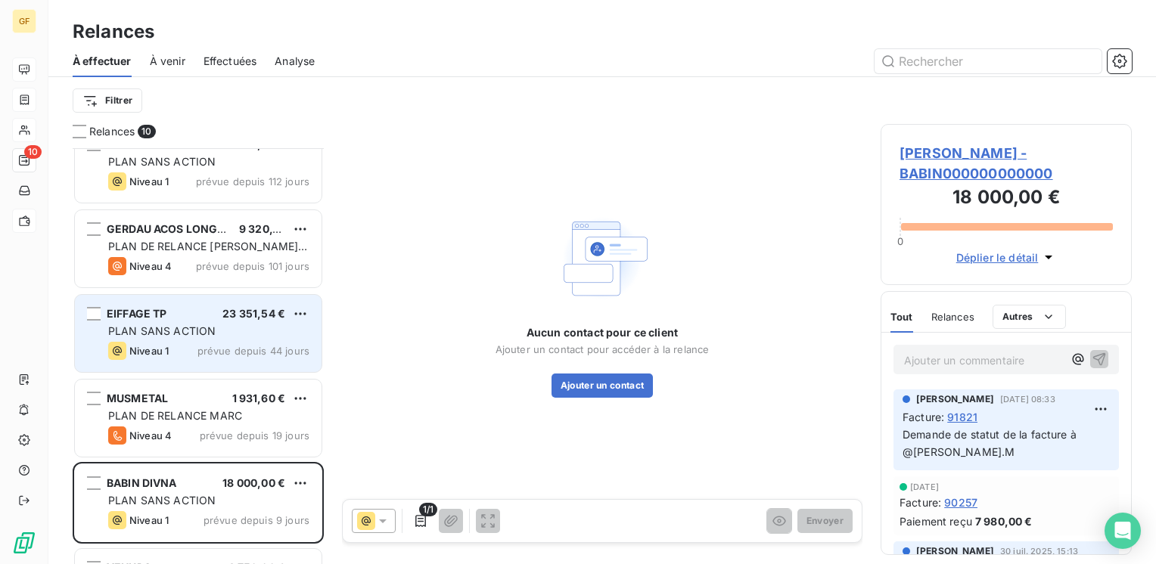
click at [205, 342] on div "Niveau 1 prévue depuis 44 jours" at bounding box center [208, 351] width 201 height 18
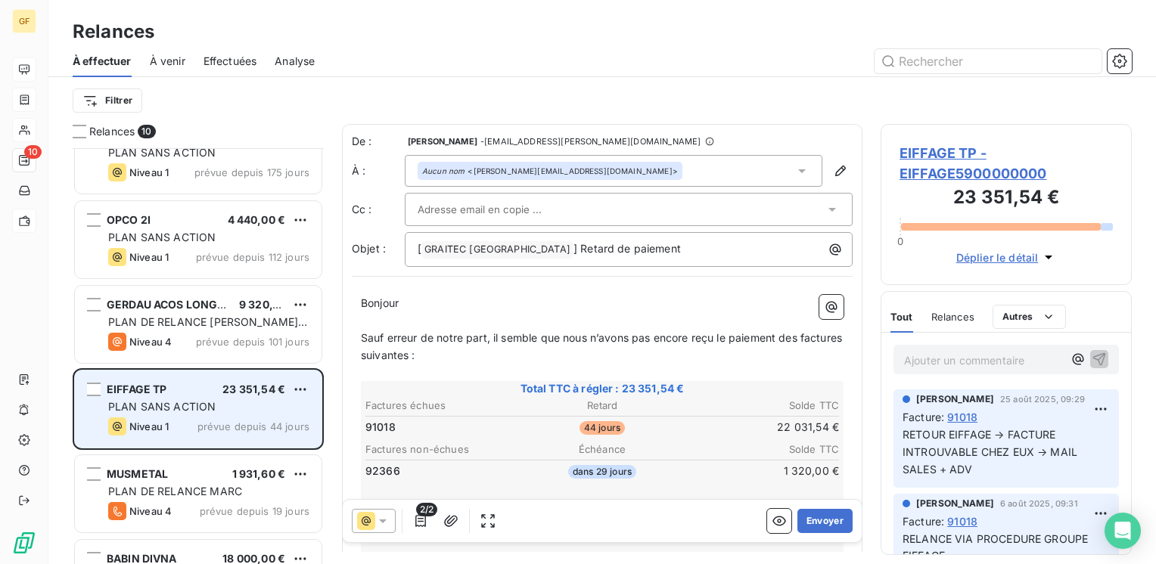
scroll to position [129, 0]
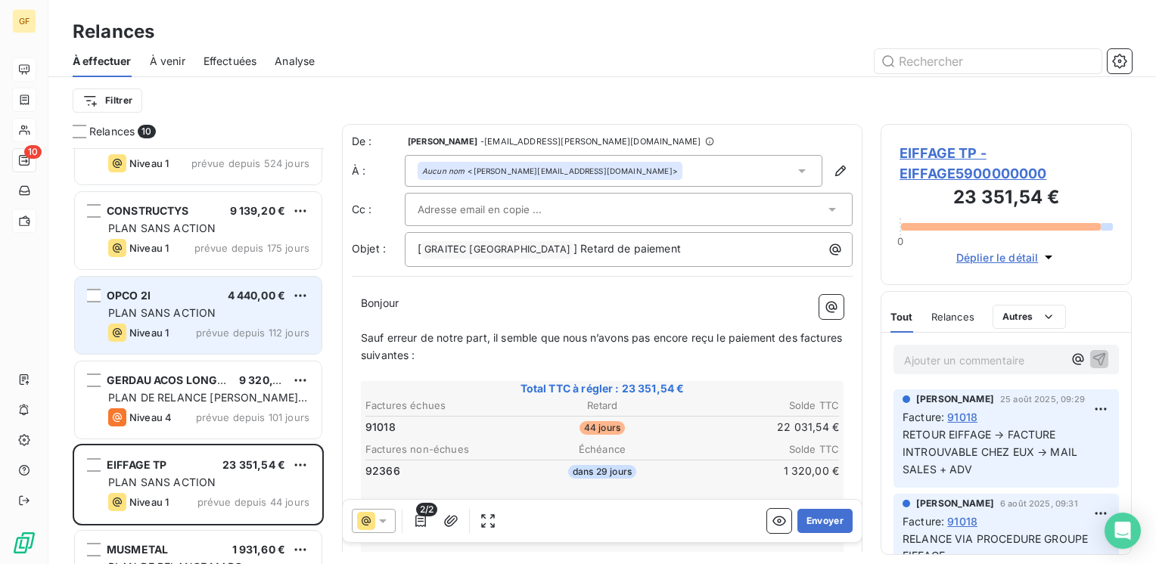
click at [256, 314] on div "PLAN SANS ACTION" at bounding box center [208, 313] width 201 height 15
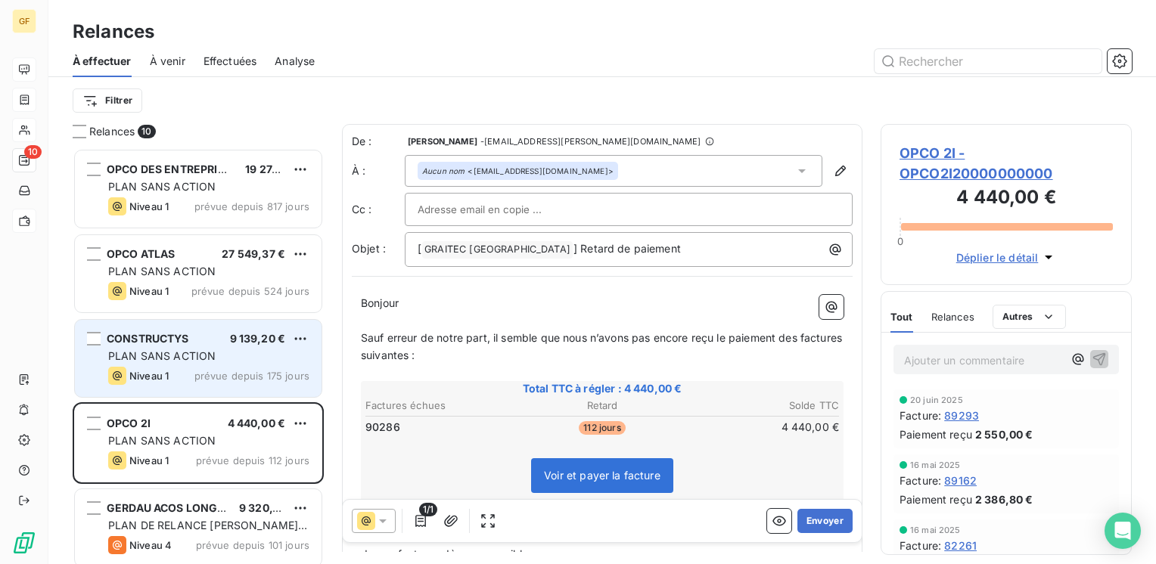
click at [185, 353] on span "PLAN SANS ACTION" at bounding box center [161, 356] width 107 height 13
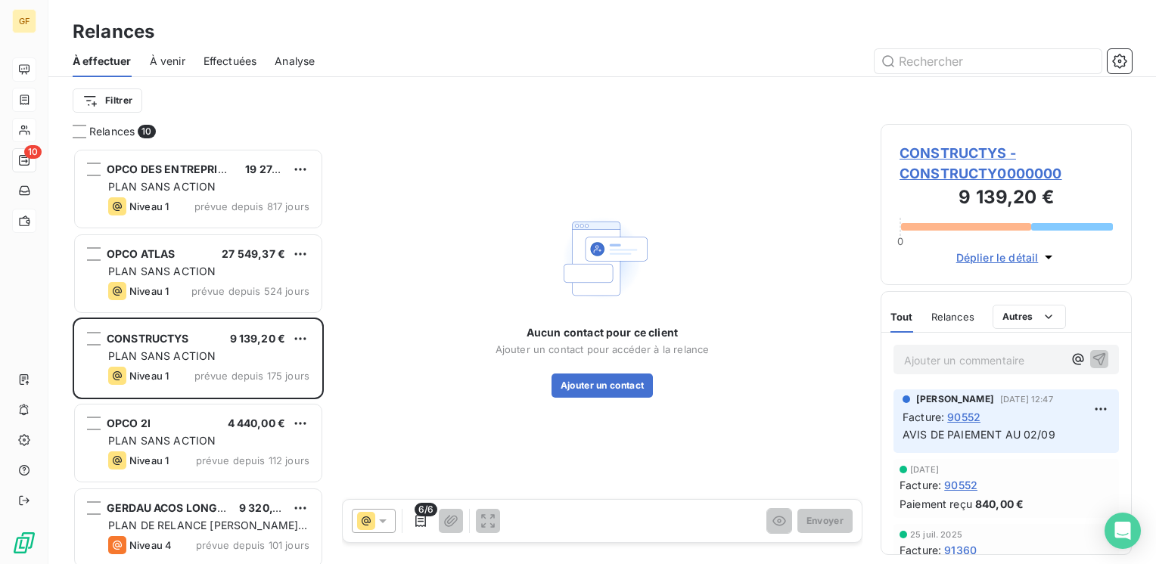
click at [953, 148] on span "CONSTRUCTYS - CONSTRUCTY0000000" at bounding box center [1006, 163] width 213 height 41
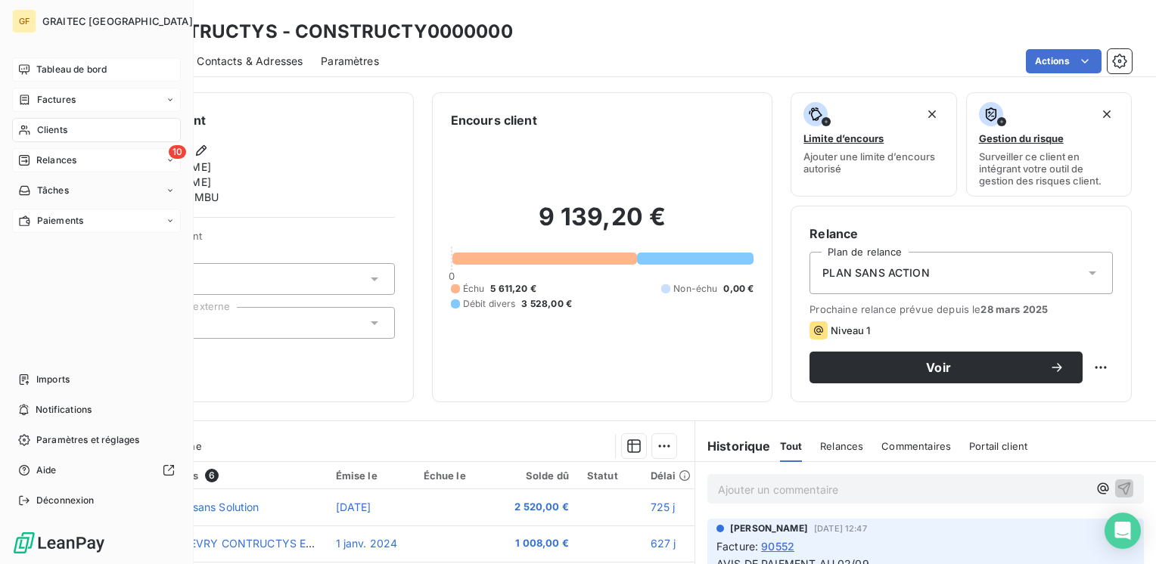
click at [52, 63] on span "Tableau de bord" at bounding box center [71, 70] width 70 height 14
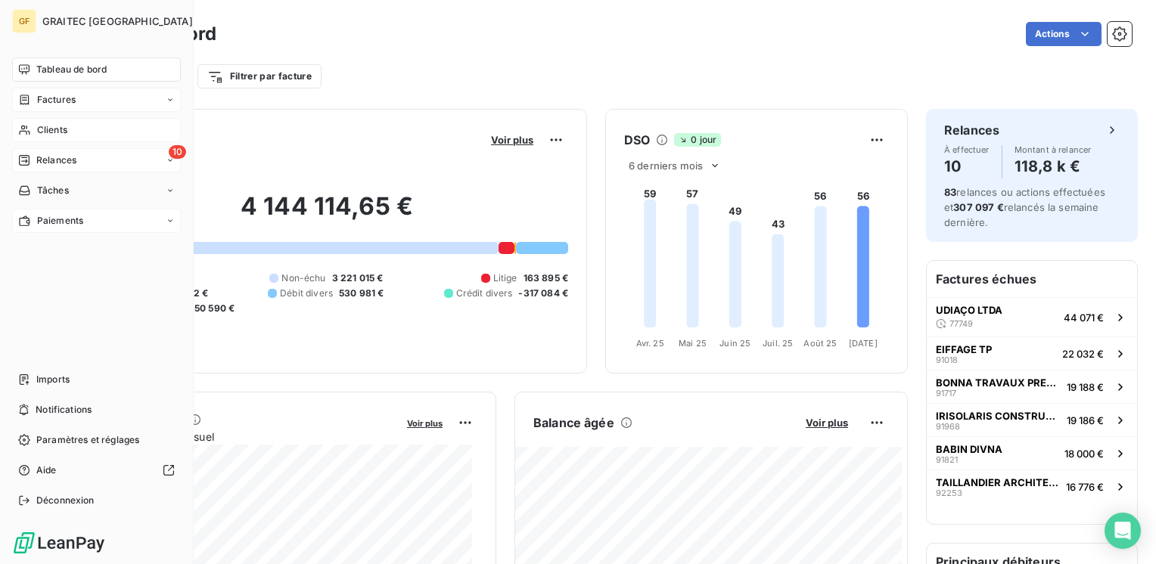
click at [54, 222] on span "Paiements" at bounding box center [60, 221] width 46 height 14
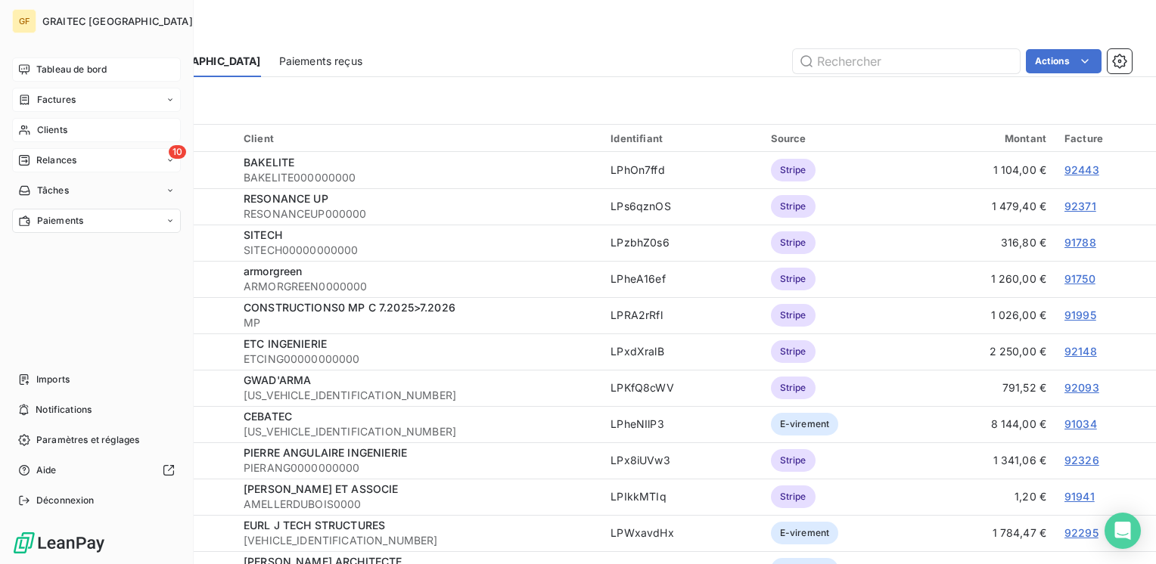
click at [41, 64] on span "Tableau de bord" at bounding box center [71, 70] width 70 height 14
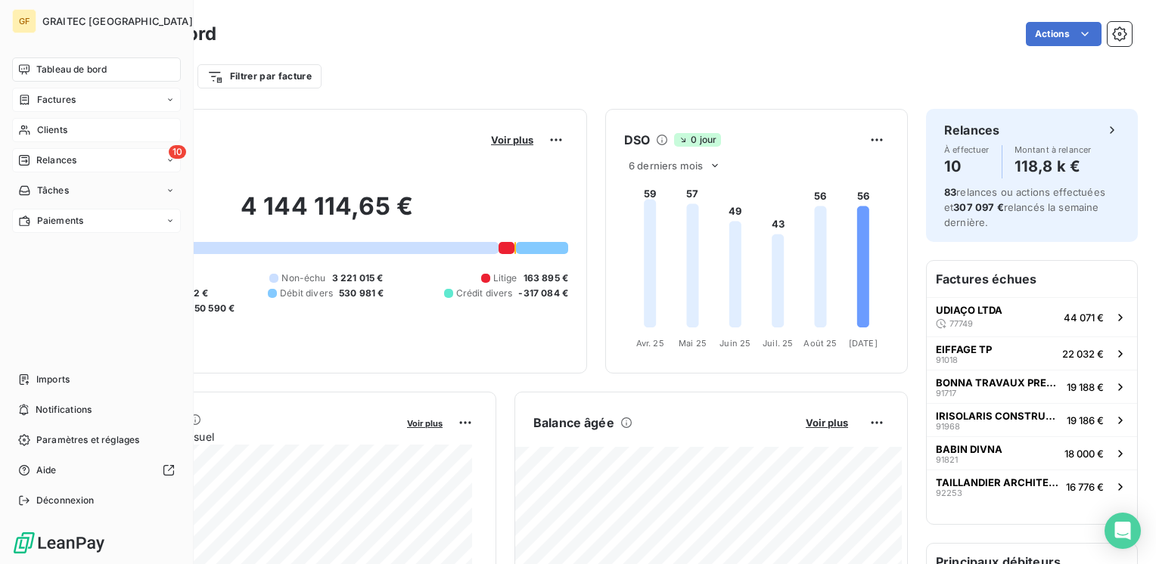
click at [64, 161] on span "Relances" at bounding box center [56, 161] width 40 height 14
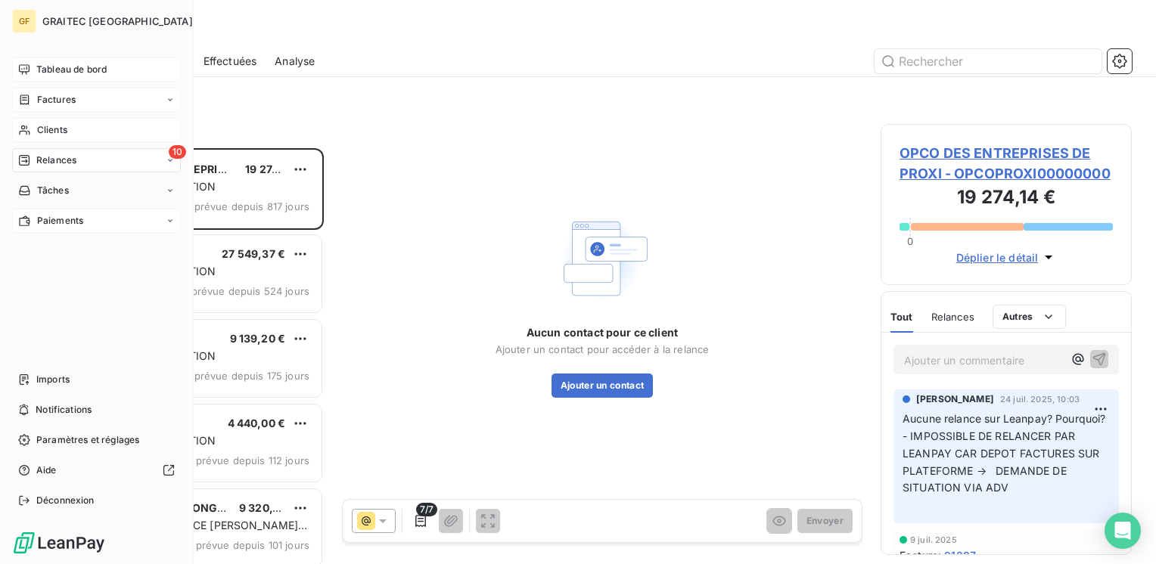
click at [65, 155] on span "Relances" at bounding box center [56, 161] width 40 height 14
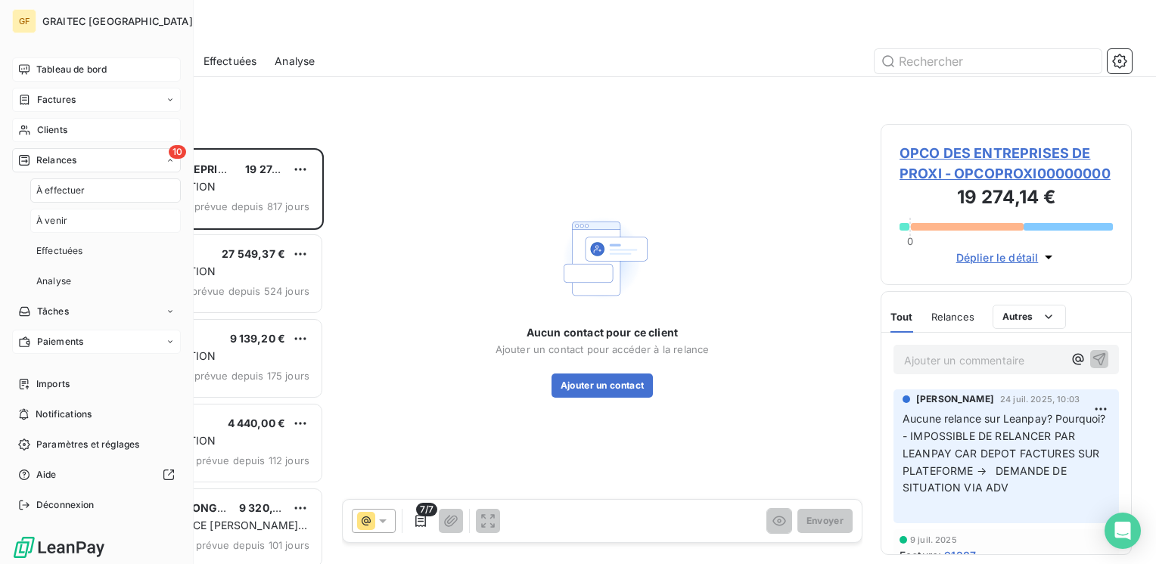
click at [58, 217] on span "À venir" at bounding box center [51, 221] width 31 height 14
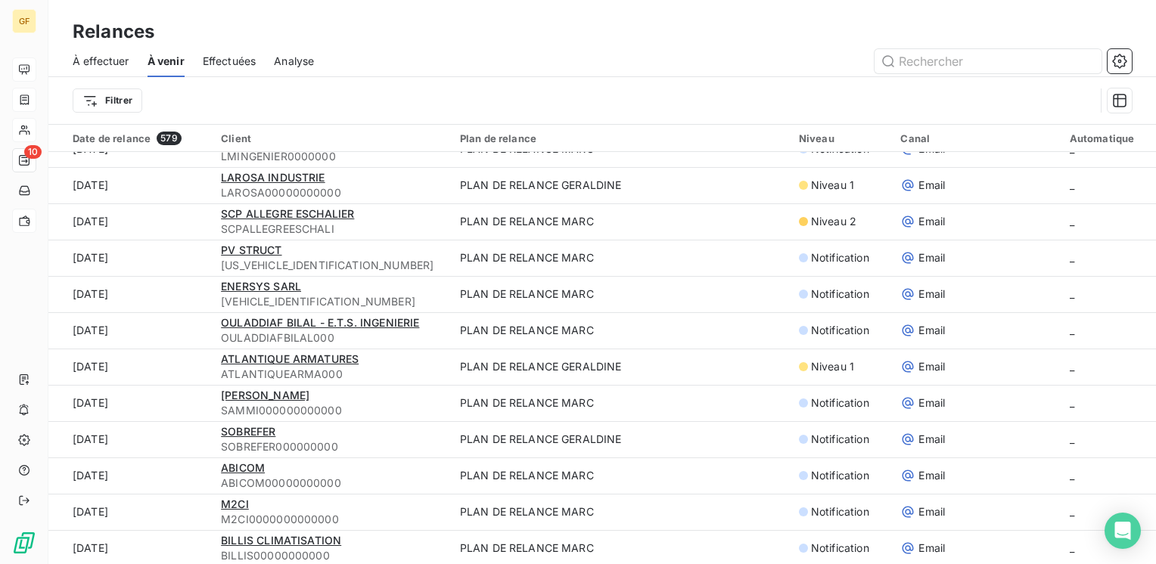
scroll to position [832, 0]
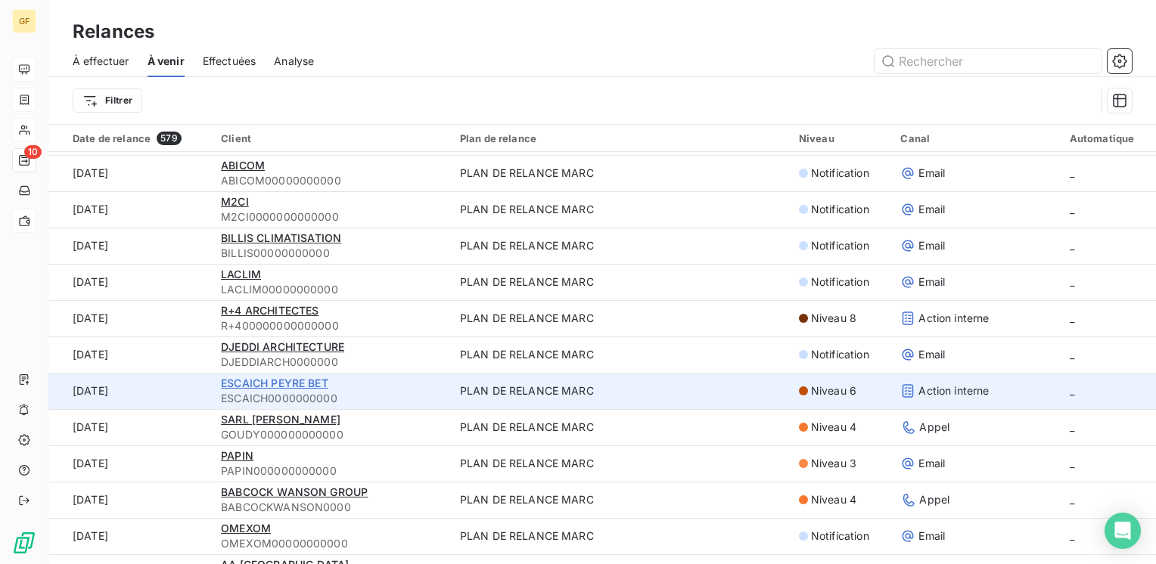
click at [306, 384] on span "ESCAICH PEYRE BET" at bounding box center [274, 383] width 107 height 13
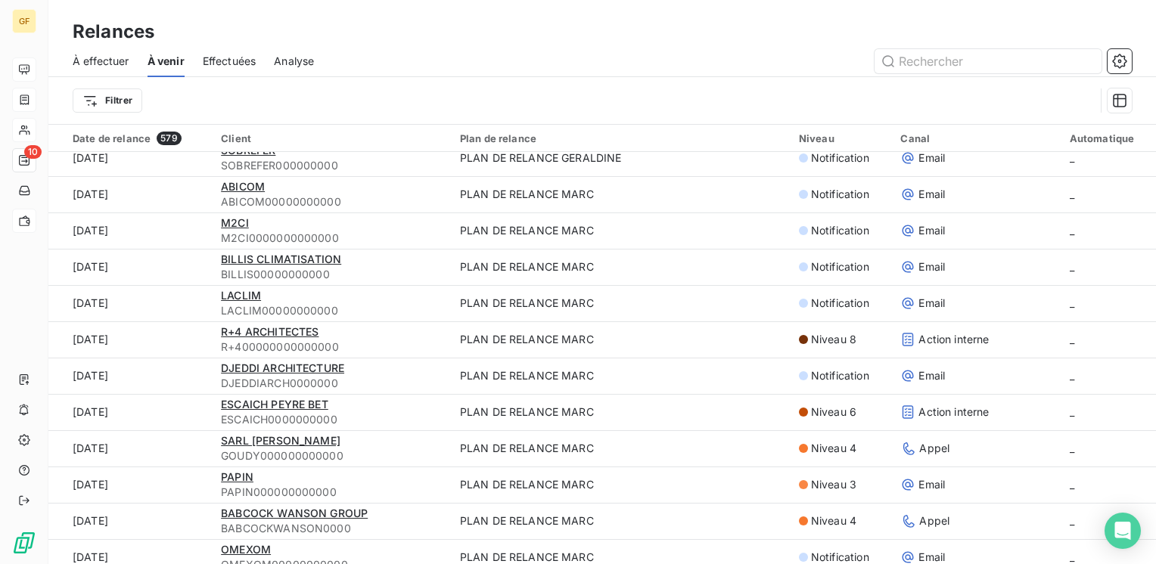
scroll to position [908, 0]
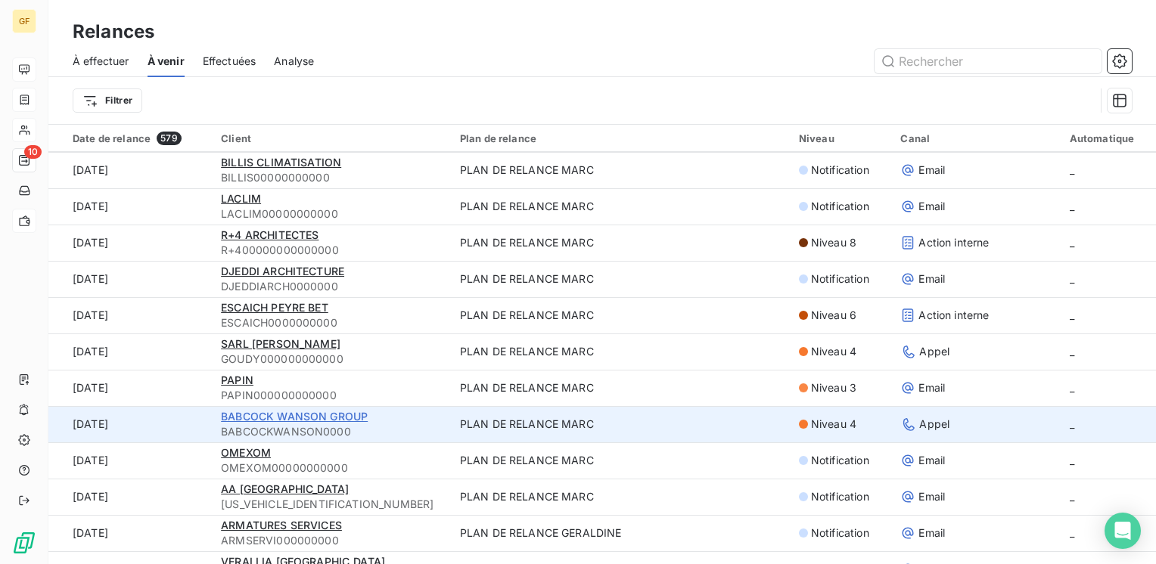
click at [313, 422] on span "BABCOCK WANSON GROUP" at bounding box center [294, 416] width 147 height 13
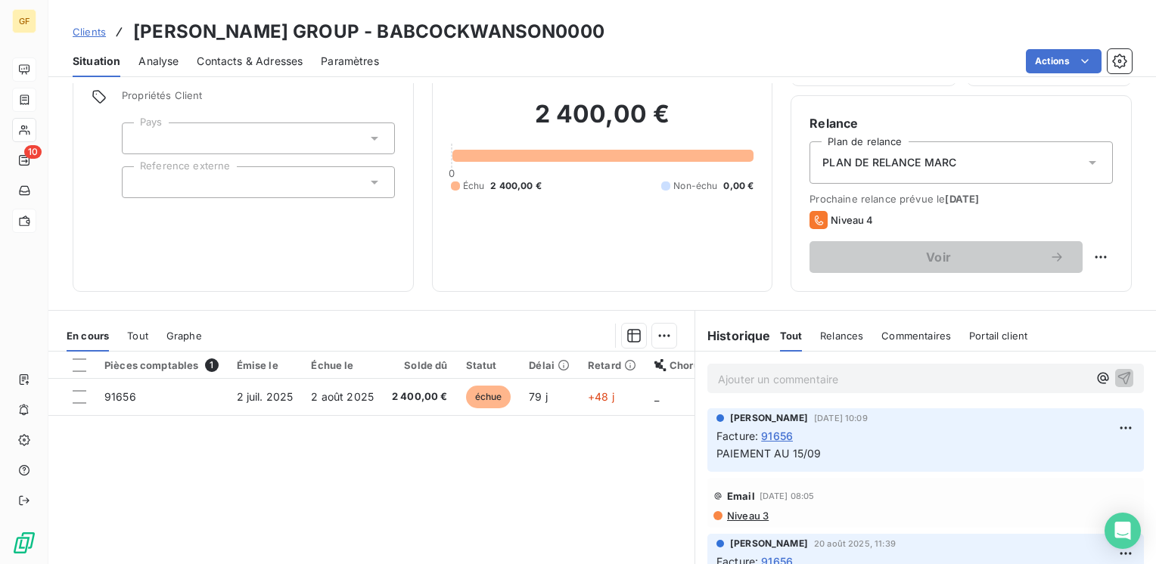
scroll to position [76, 0]
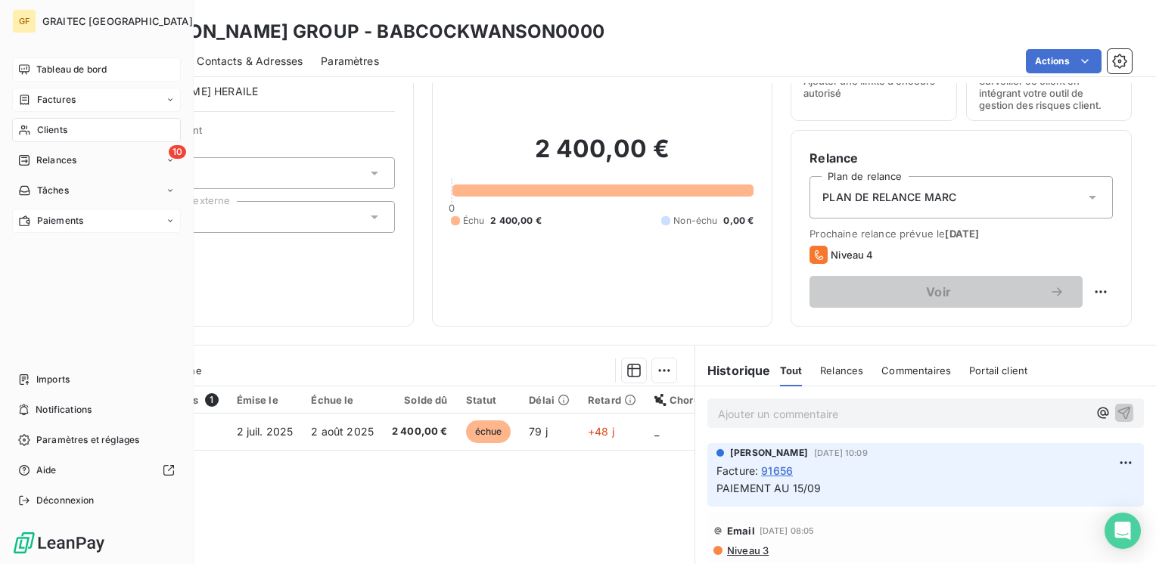
drag, startPoint x: 42, startPoint y: 71, endPoint x: 51, endPoint y: 72, distance: 9.1
click at [42, 71] on span "Tableau de bord" at bounding box center [71, 70] width 70 height 14
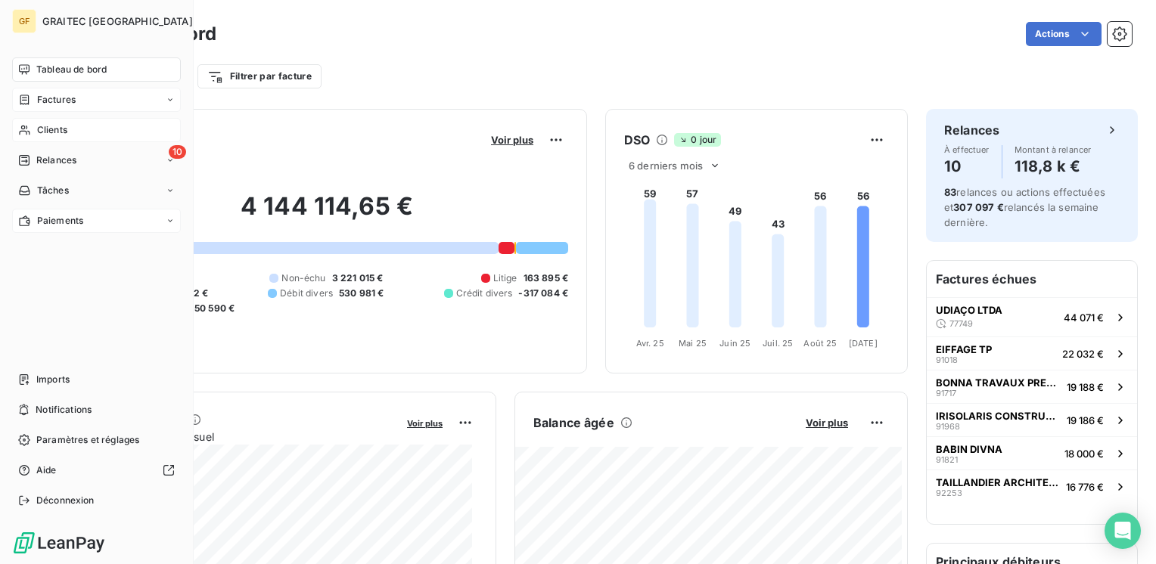
click at [55, 104] on span "Factures" at bounding box center [56, 100] width 39 height 14
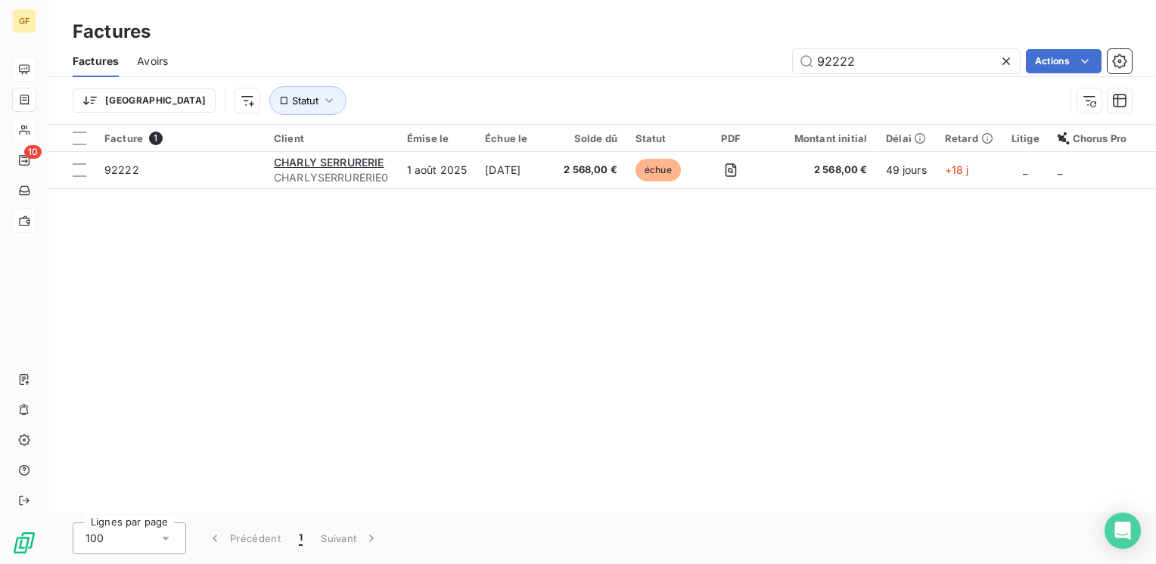
drag, startPoint x: 891, startPoint y: 59, endPoint x: 715, endPoint y: 108, distance: 182.3
click at [709, 98] on div "Factures Avoirs 92222 Actions Trier Statut" at bounding box center [602, 84] width 1108 height 79
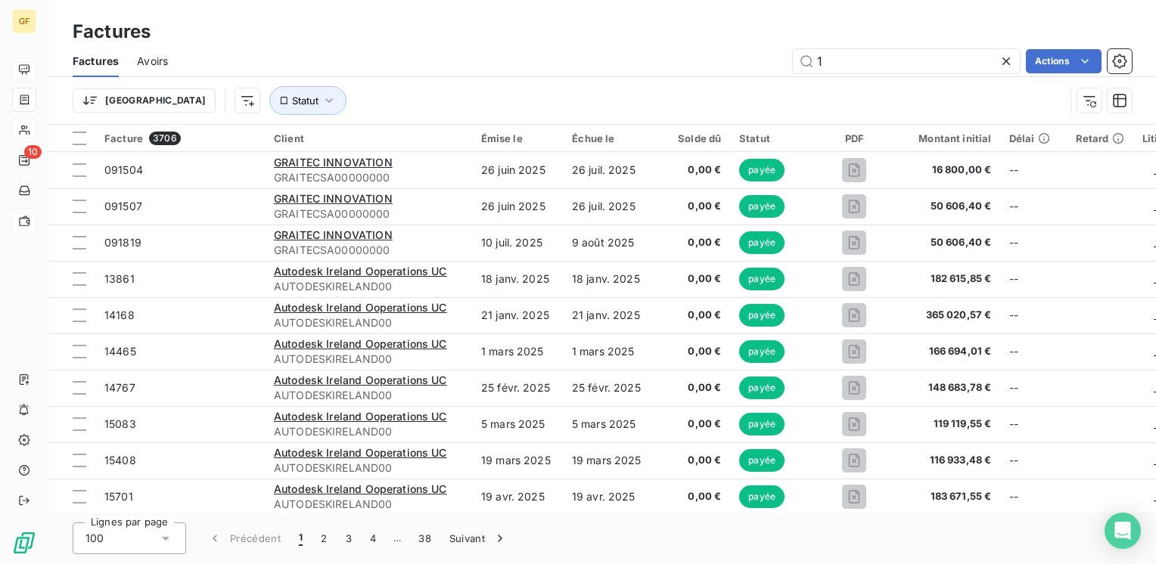
click at [780, 68] on div "1 Actions" at bounding box center [659, 61] width 946 height 24
type input "91845"
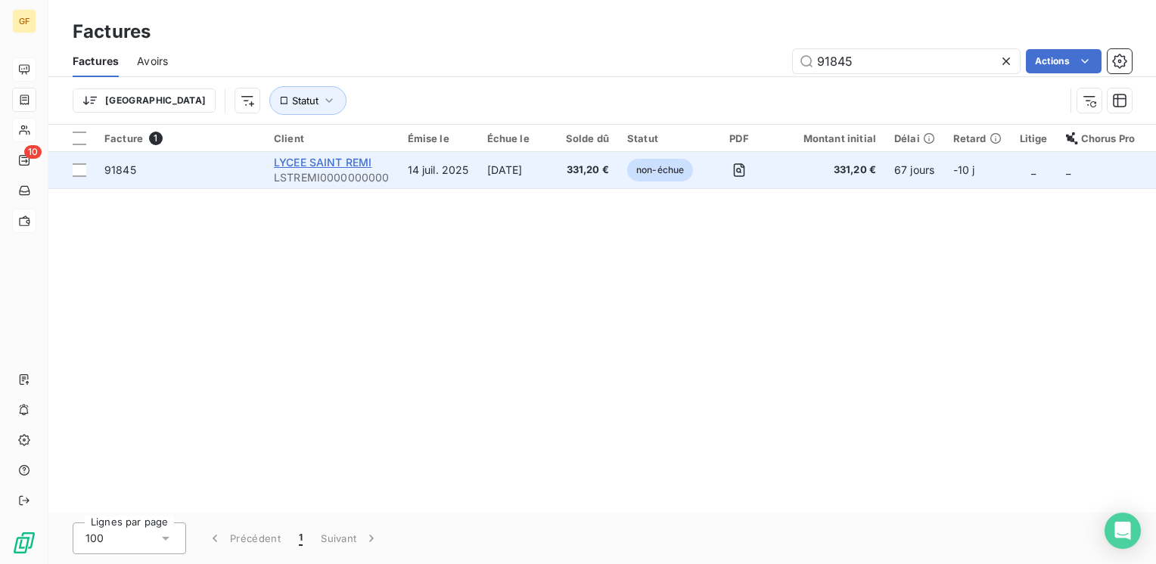
click at [338, 162] on span "LYCEE SAINT REMI" at bounding box center [323, 162] width 98 height 13
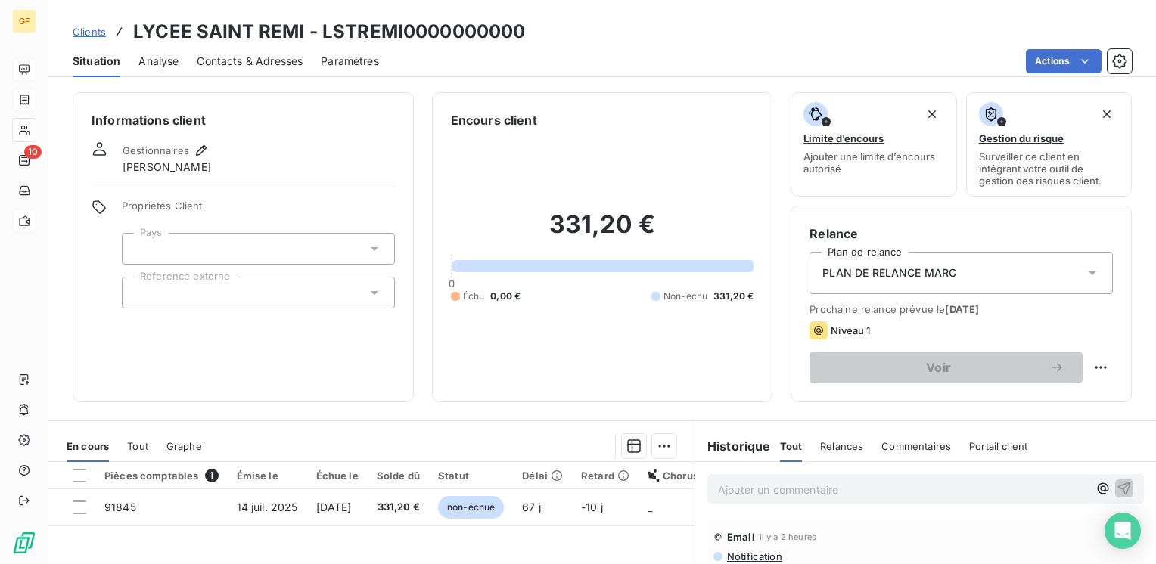
click at [282, 58] on span "Contacts & Adresses" at bounding box center [250, 61] width 106 height 15
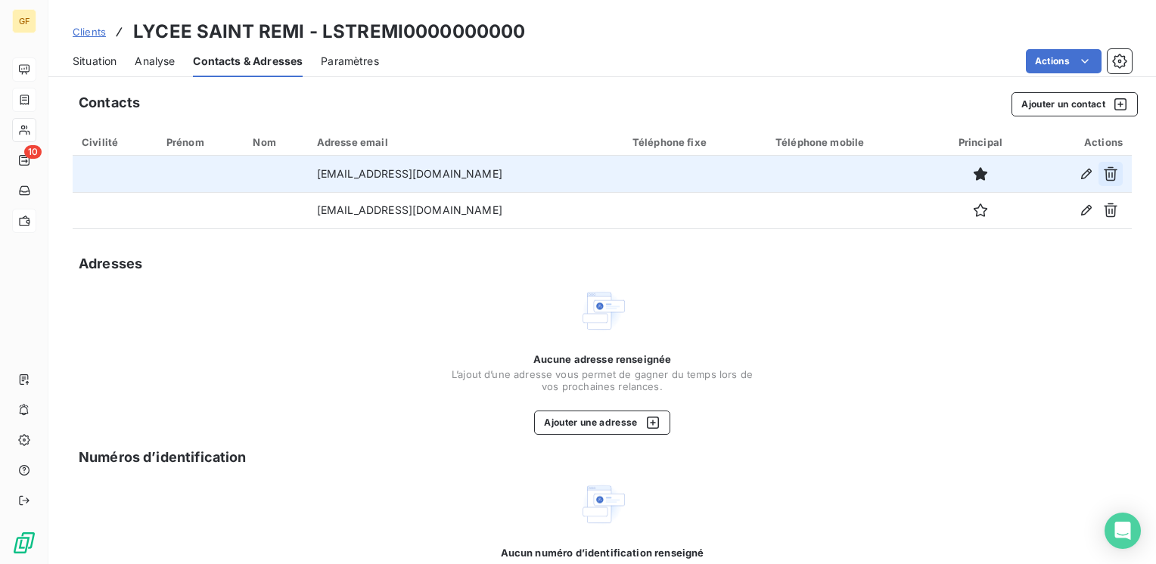
click at [1103, 171] on icon "button" at bounding box center [1110, 173] width 15 height 15
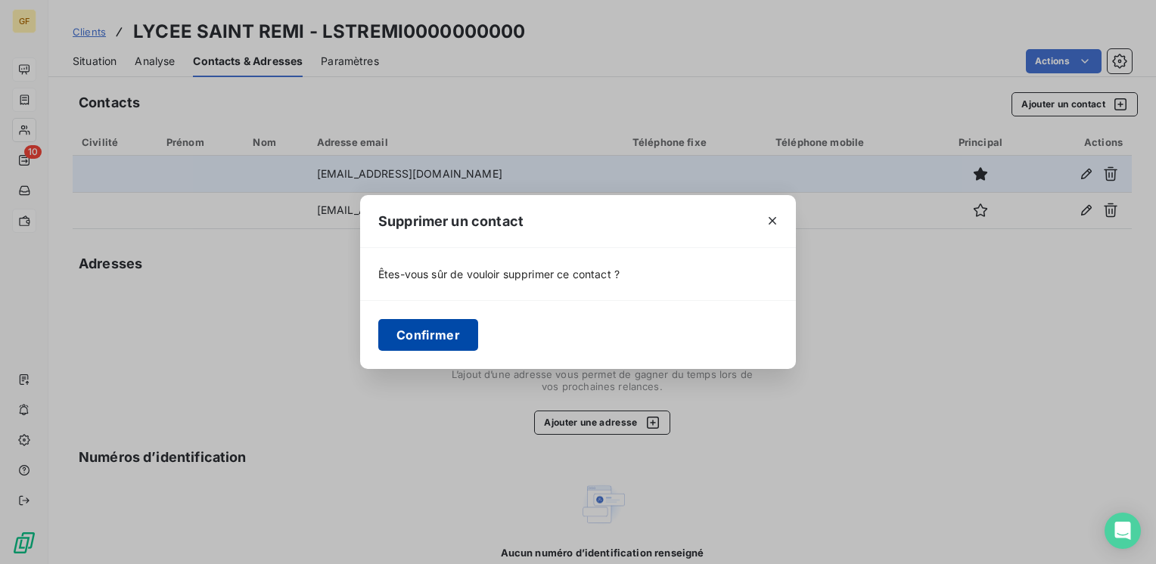
click at [455, 334] on button "Confirmer" at bounding box center [428, 335] width 100 height 32
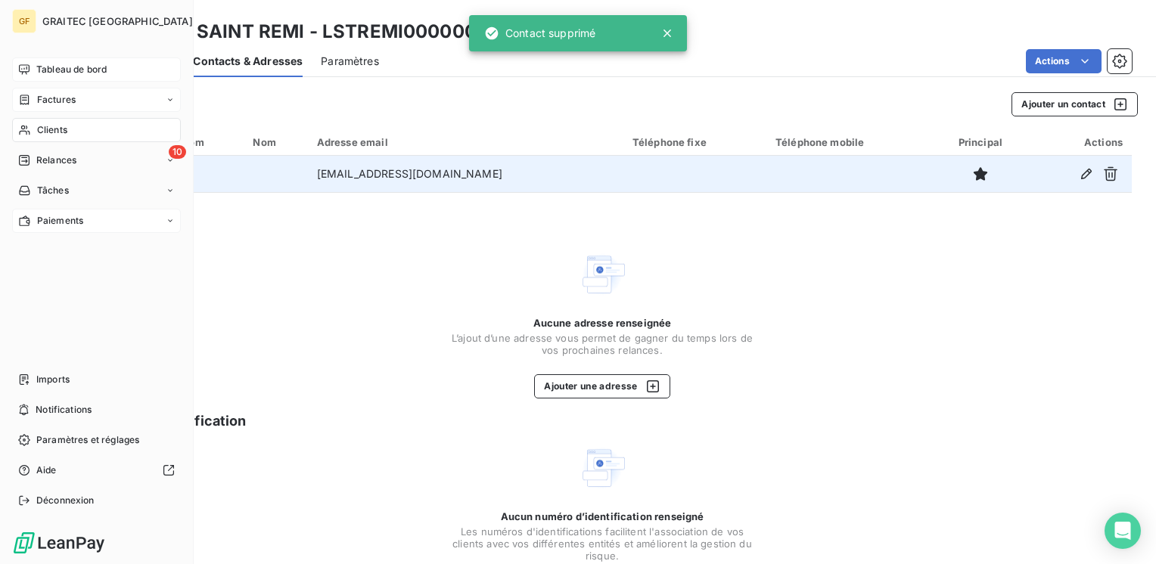
click at [42, 68] on span "Tableau de bord" at bounding box center [71, 70] width 70 height 14
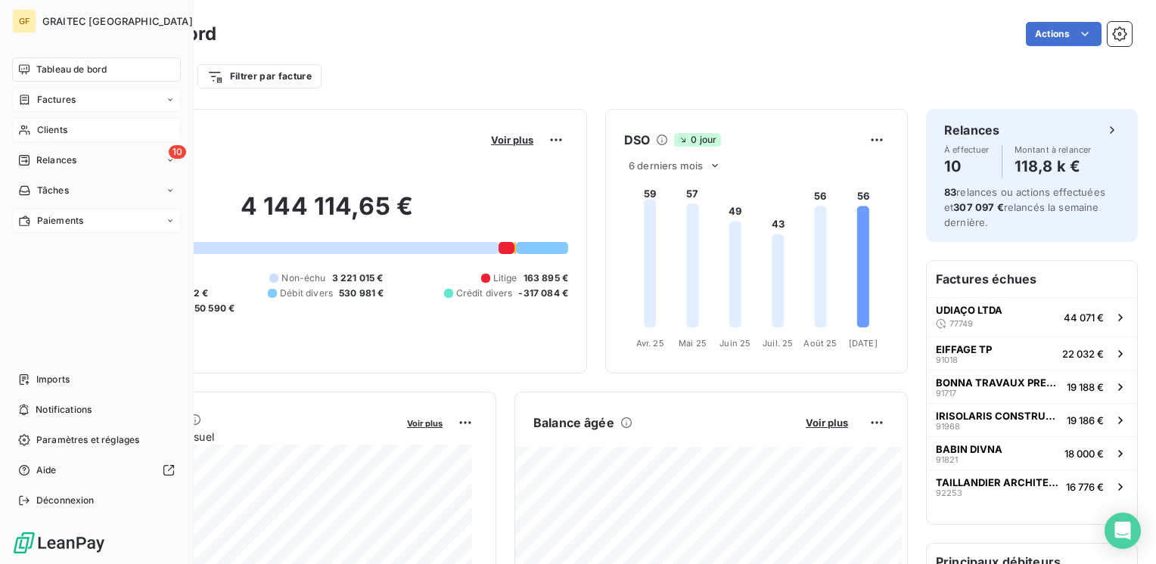
click at [67, 93] on span "Factures" at bounding box center [56, 100] width 39 height 14
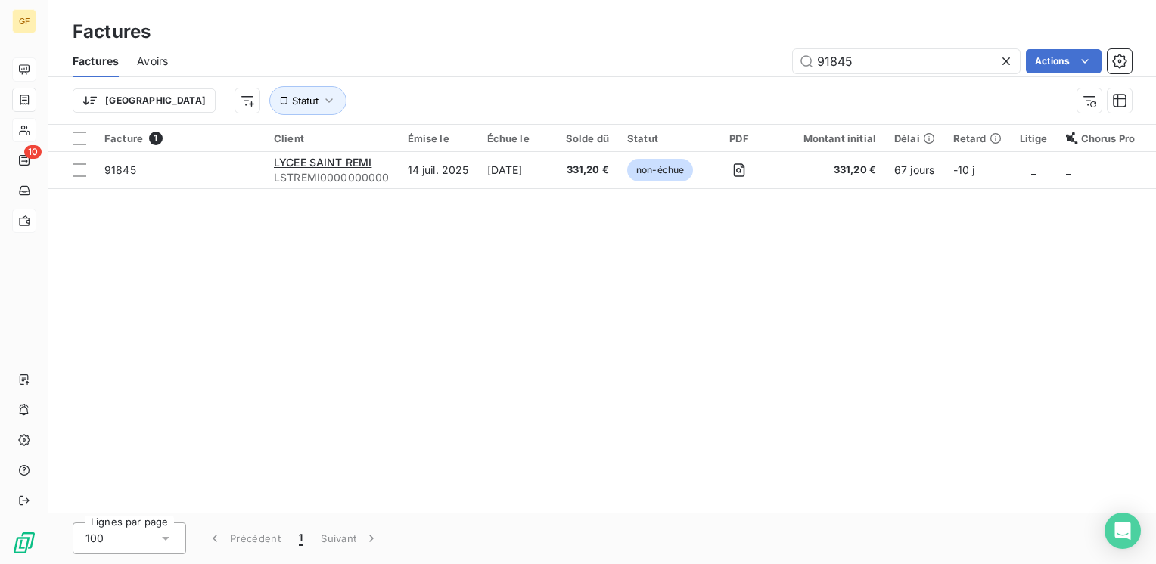
drag, startPoint x: 924, startPoint y: 68, endPoint x: 720, endPoint y: 74, distance: 204.4
click at [720, 74] on div "Factures Avoirs 91845 Actions" at bounding box center [602, 61] width 1108 height 32
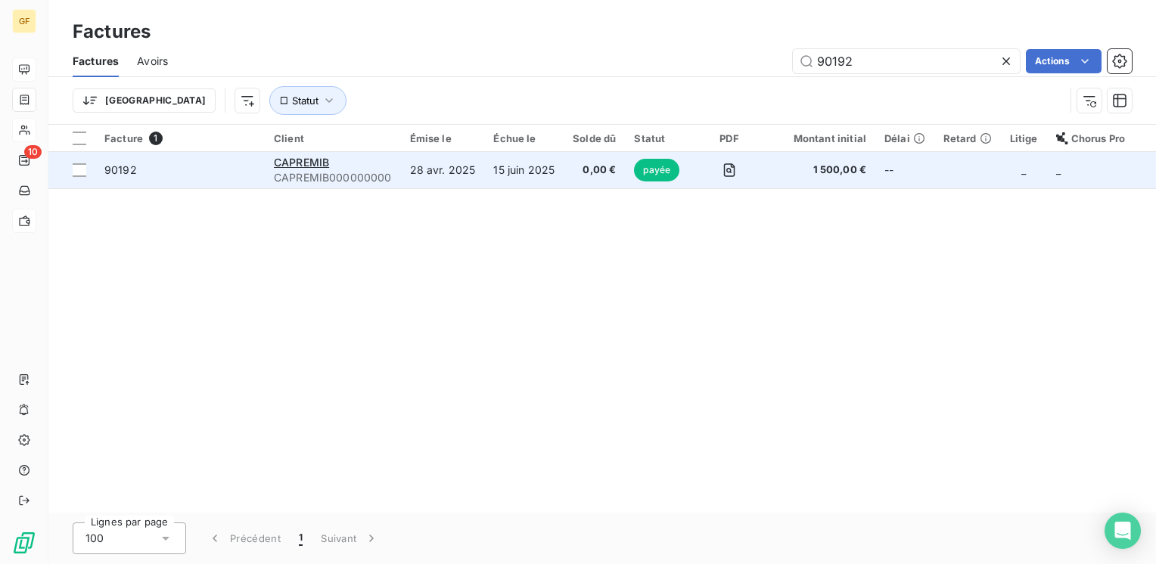
type input "90192"
click at [371, 168] on div "CAPREMIB" at bounding box center [333, 162] width 118 height 15
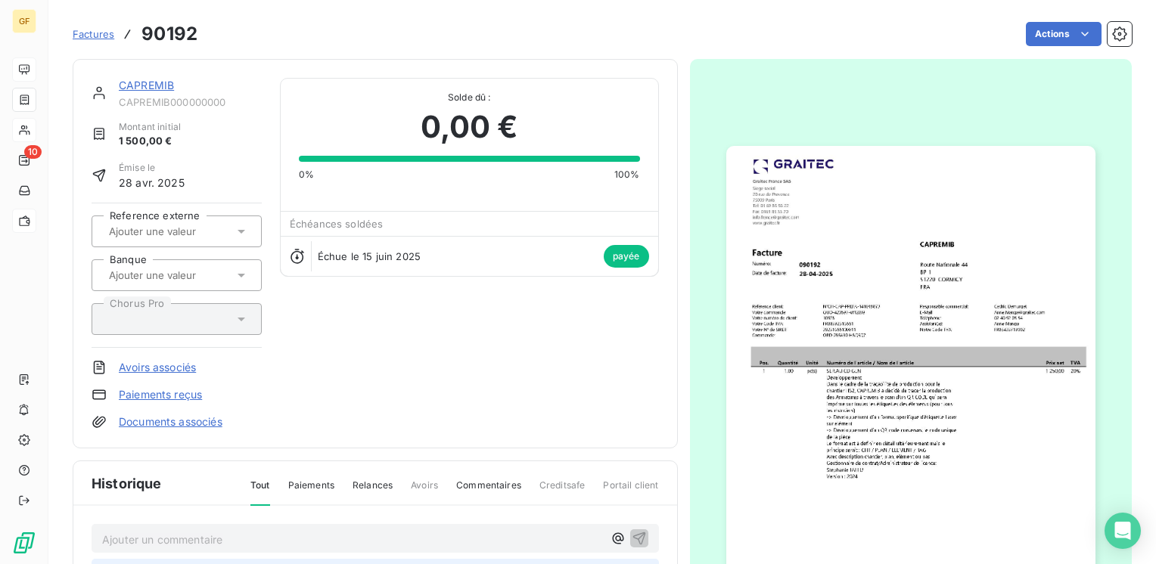
click at [968, 372] on img "button" at bounding box center [910, 406] width 369 height 521
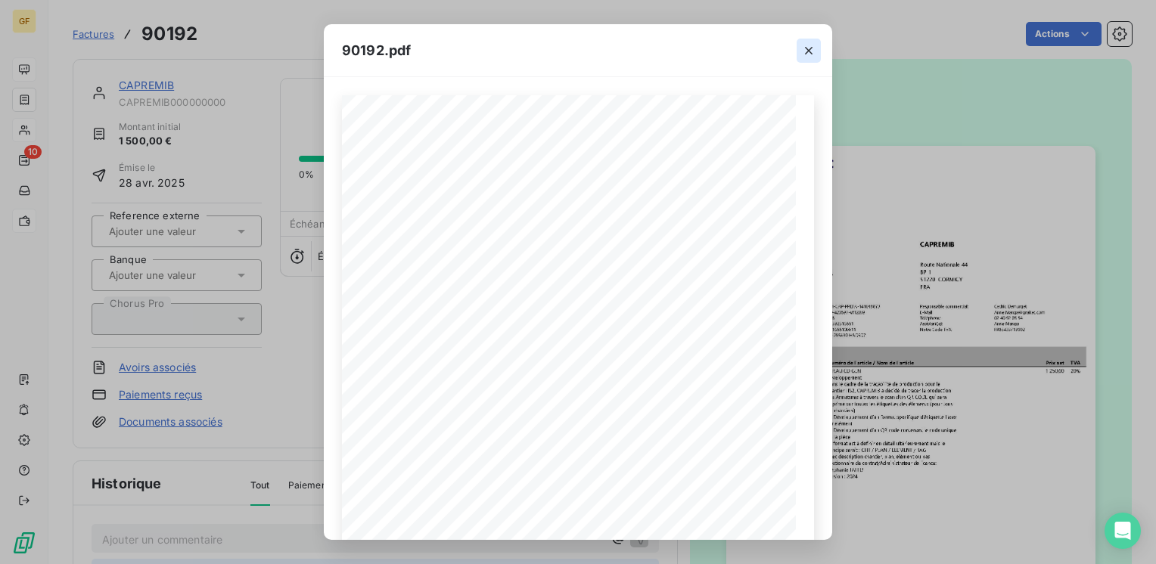
click at [811, 42] on button "button" at bounding box center [809, 51] width 24 height 24
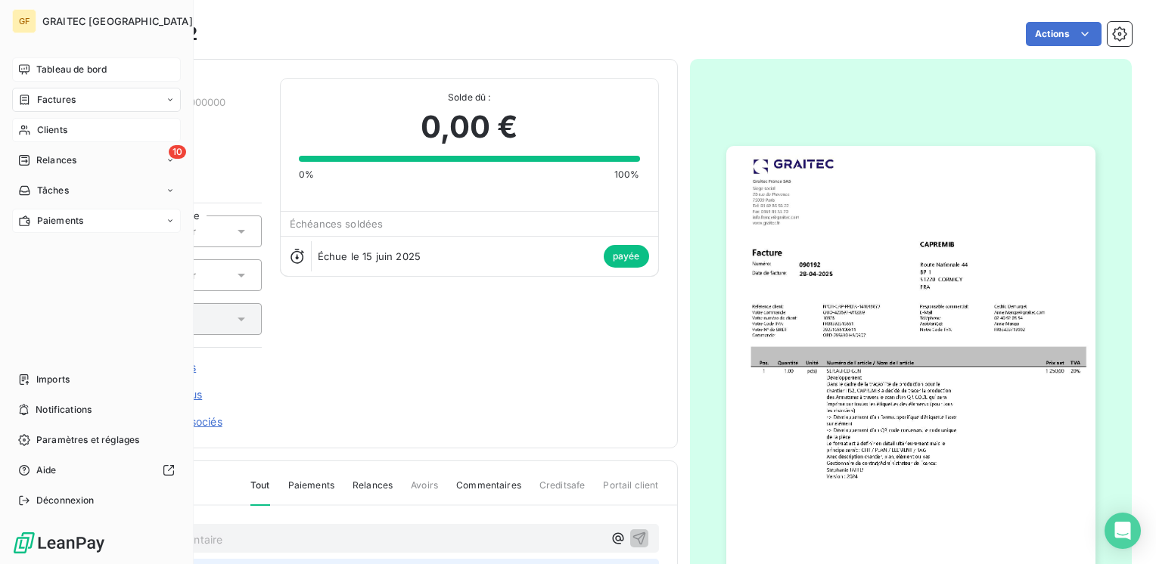
click at [61, 135] on span "Clients" at bounding box center [52, 130] width 30 height 14
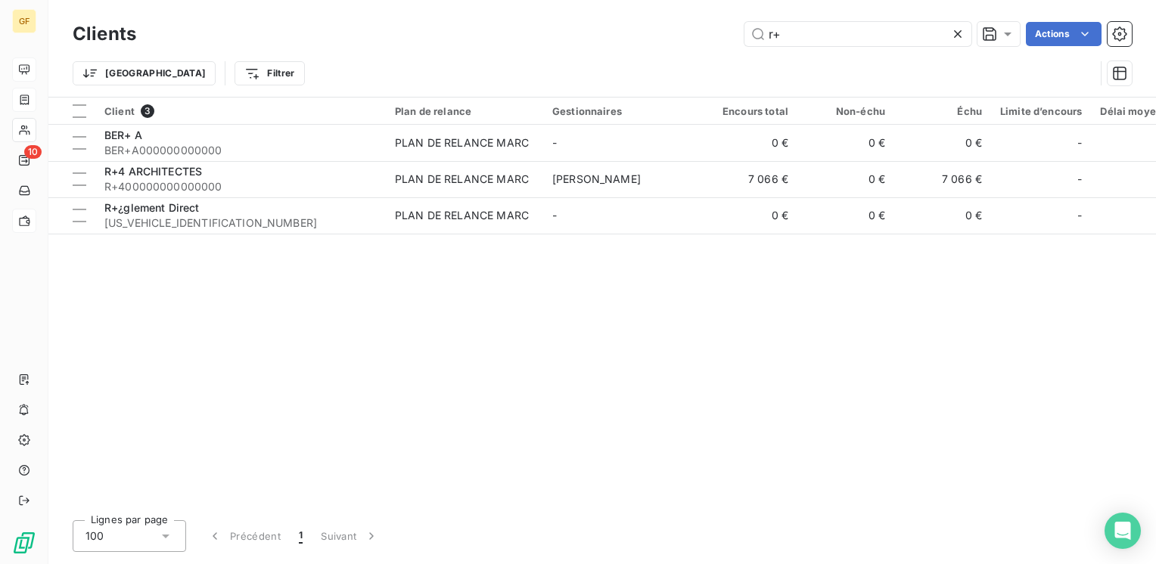
drag, startPoint x: 807, startPoint y: 32, endPoint x: 596, endPoint y: 59, distance: 212.1
click at [598, 59] on div "Clients r+ Actions Trier Filtrer" at bounding box center [602, 57] width 1059 height 79
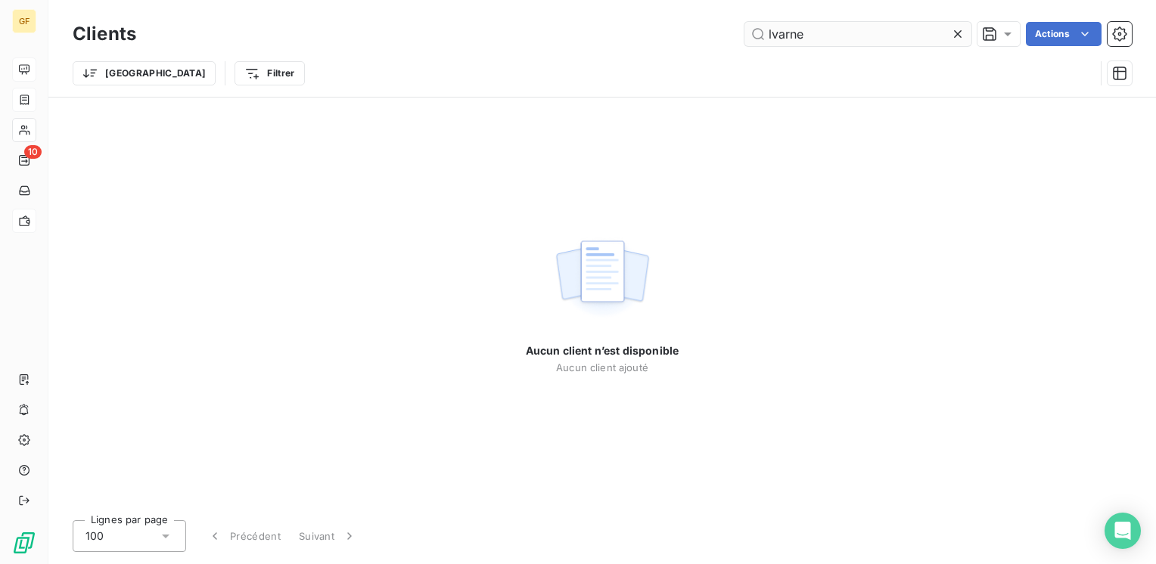
click at [770, 29] on input "lvarne" at bounding box center [857, 34] width 227 height 24
click at [875, 39] on input "lucarne" at bounding box center [857, 34] width 227 height 24
click at [835, 28] on input "lucarne" at bounding box center [857, 34] width 227 height 24
drag, startPoint x: 660, startPoint y: 50, endPoint x: 629, endPoint y: 50, distance: 30.3
click at [629, 50] on div "Clients lucarne Actions Trier Filtrer" at bounding box center [602, 57] width 1059 height 79
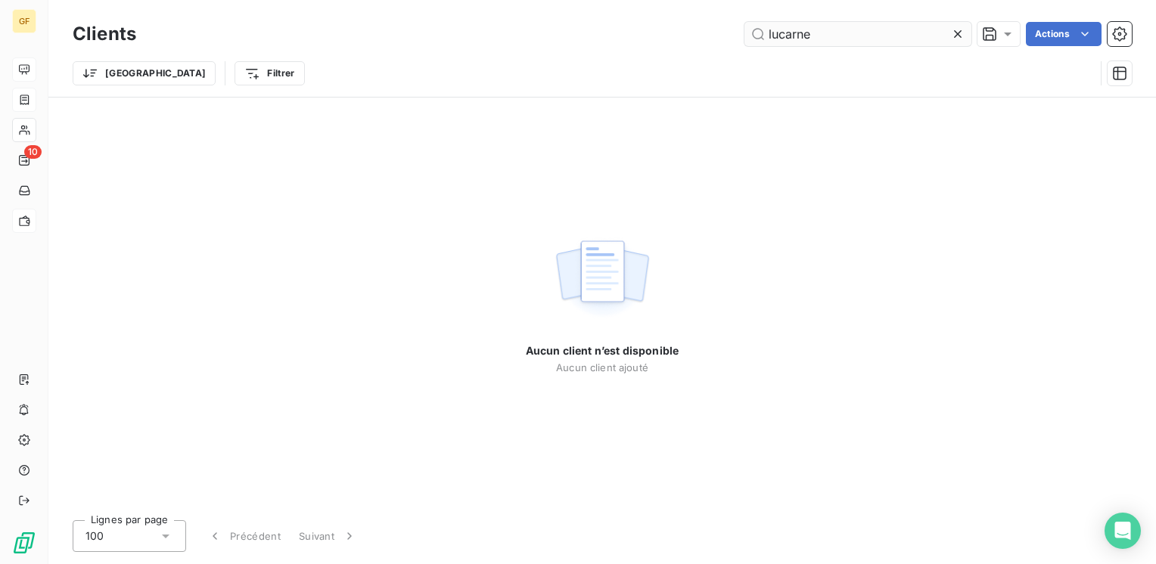
type input "ne"
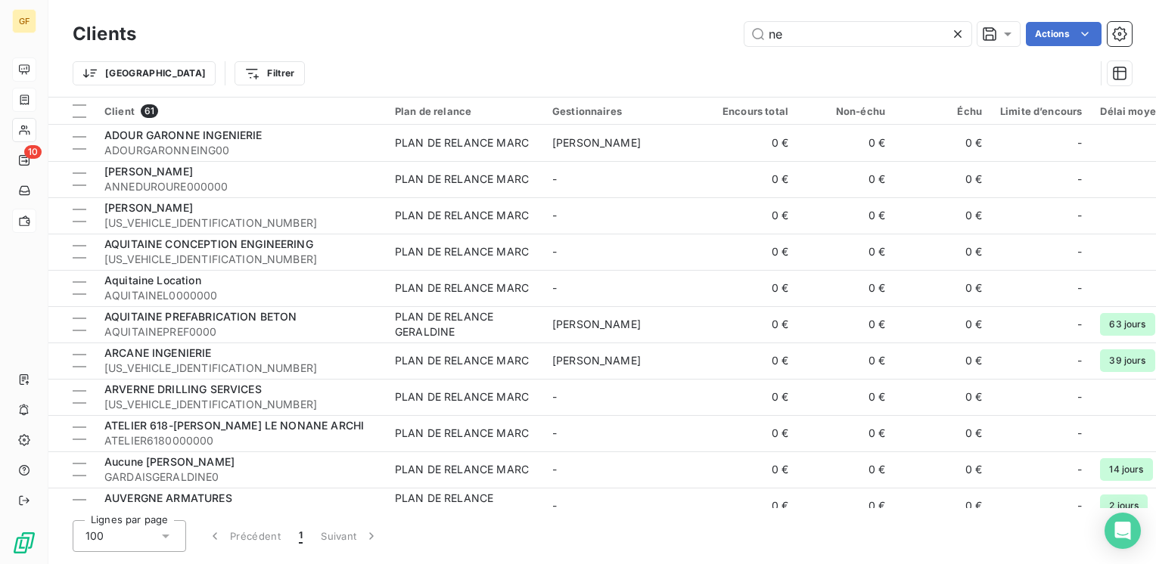
drag, startPoint x: 802, startPoint y: 35, endPoint x: 572, endPoint y: 40, distance: 230.1
click at [572, 40] on div "ne Actions" at bounding box center [643, 34] width 978 height 24
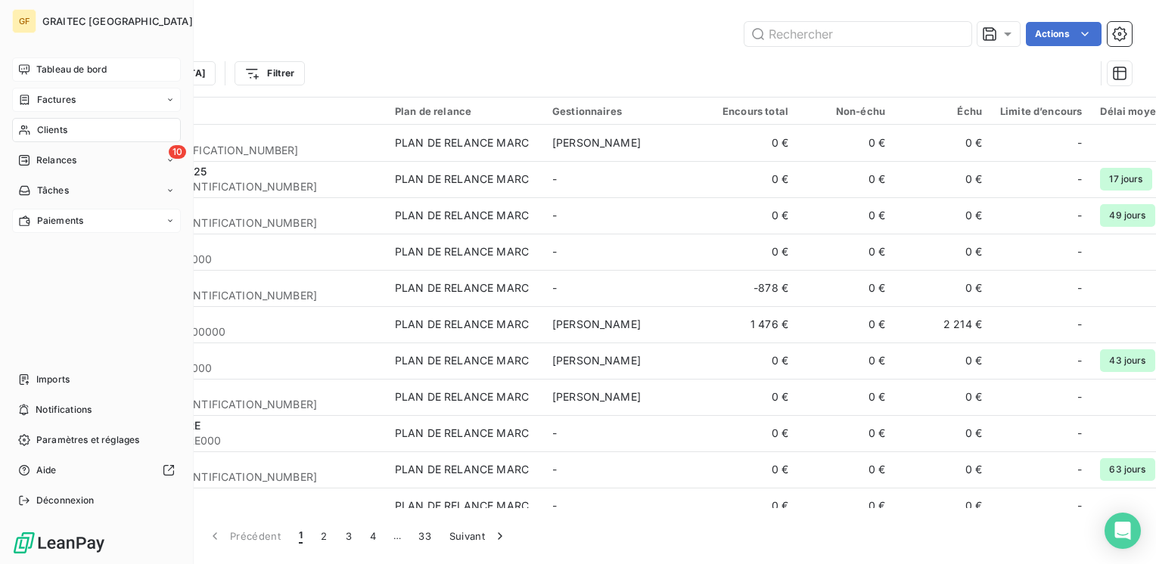
click at [54, 101] on span "Factures" at bounding box center [56, 100] width 39 height 14
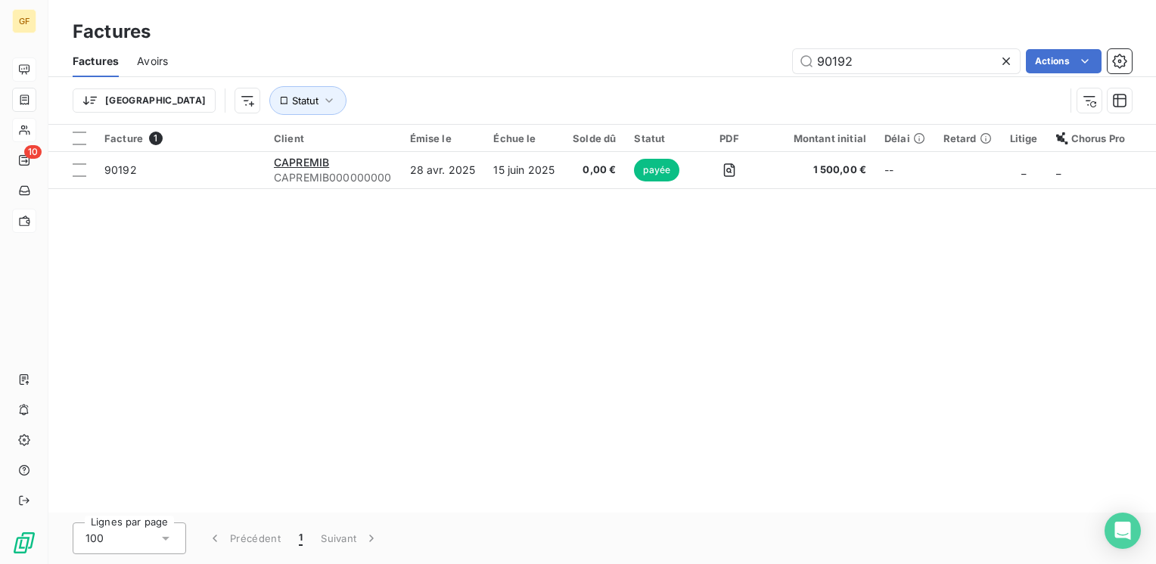
drag, startPoint x: 859, startPoint y: 62, endPoint x: 771, endPoint y: 74, distance: 88.6
click at [771, 74] on div "Factures Avoirs 90192 Actions" at bounding box center [602, 61] width 1108 height 32
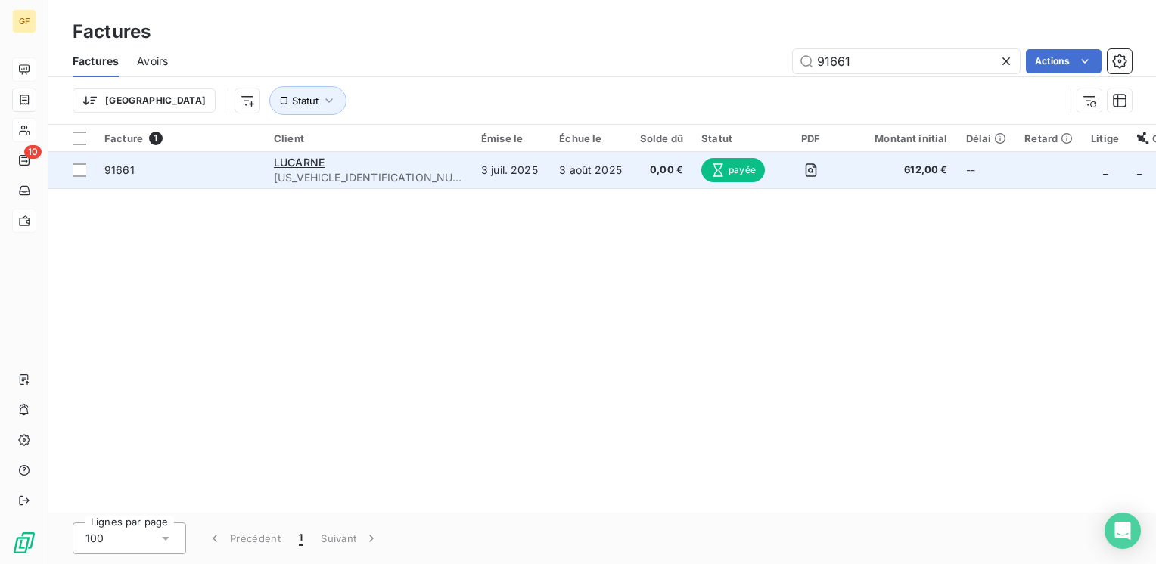
type input "91661"
click at [472, 174] on td "3 juil. 2025" at bounding box center [511, 170] width 78 height 36
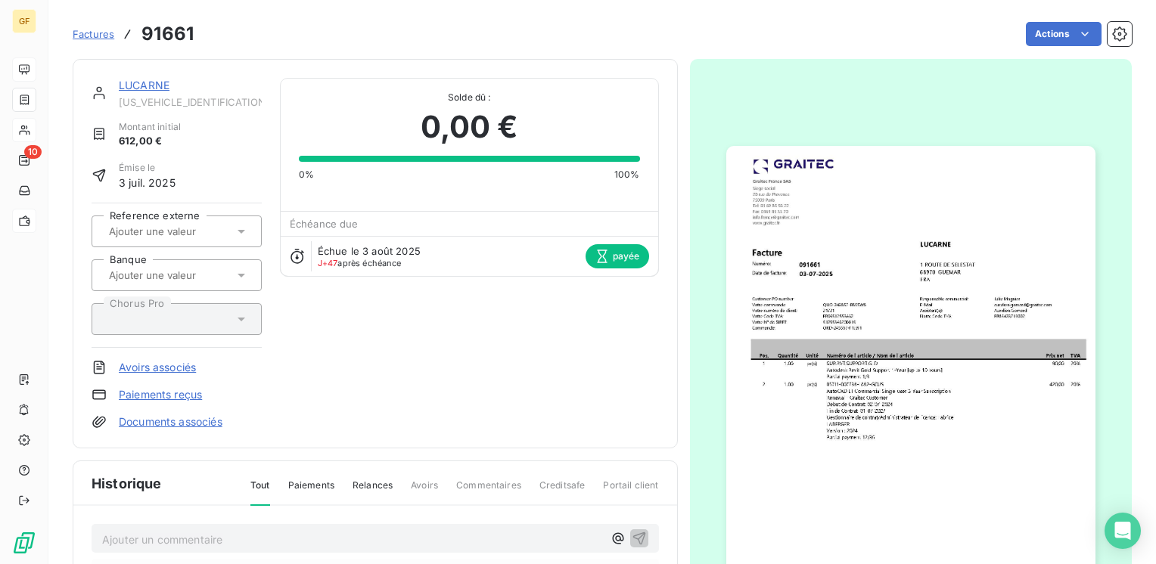
click at [155, 81] on link "LUCARNE" at bounding box center [144, 85] width 51 height 13
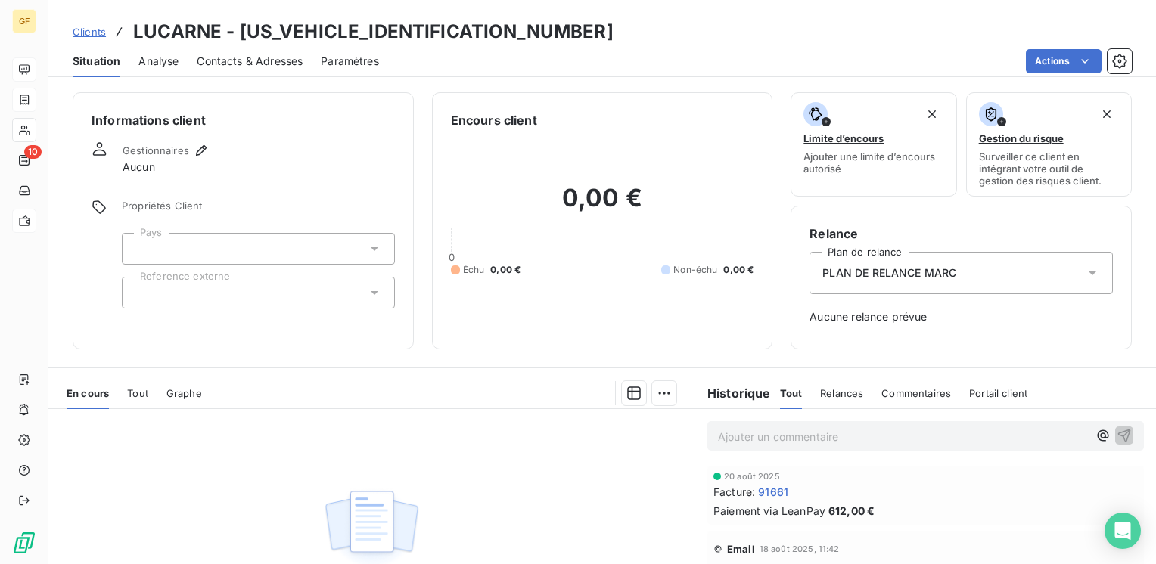
click at [230, 56] on span "Contacts & Adresses" at bounding box center [250, 61] width 106 height 15
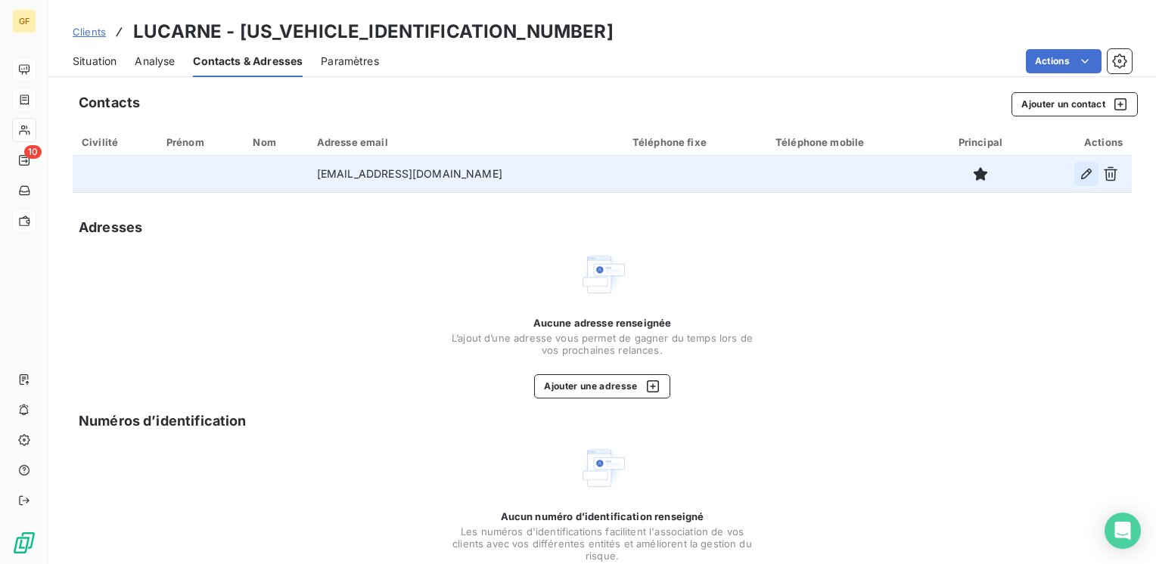
click at [1081, 171] on icon "button" at bounding box center [1086, 174] width 11 height 11
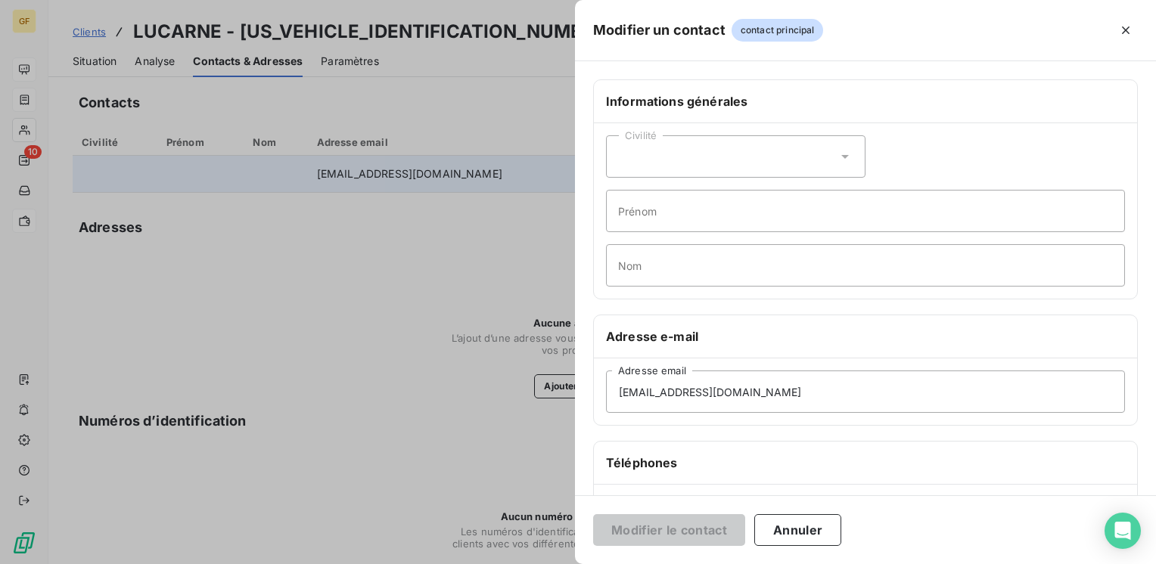
scroll to position [151, 0]
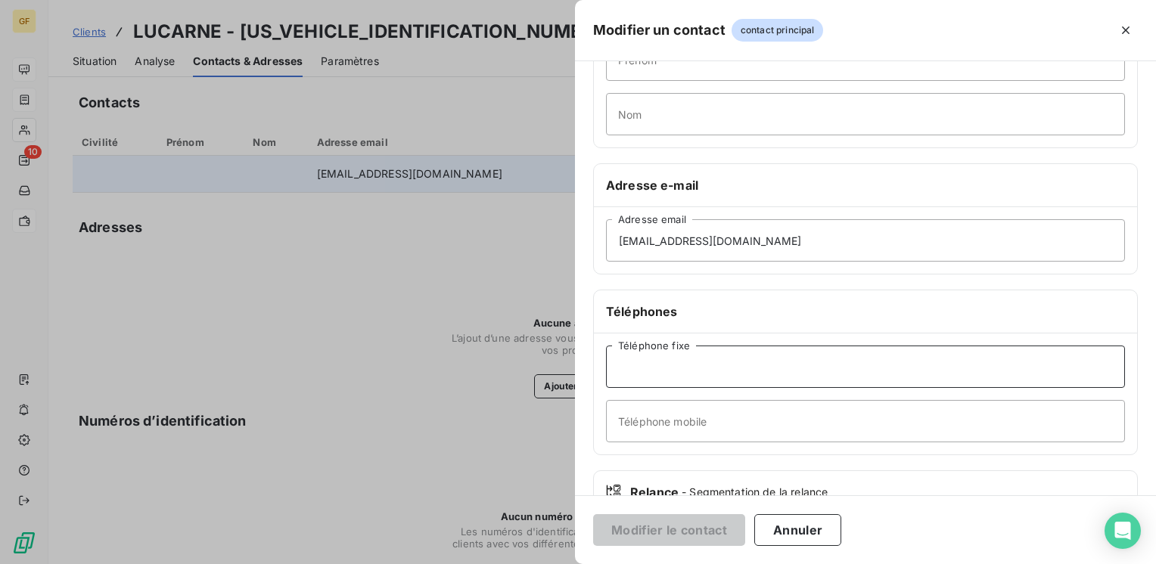
click at [685, 356] on input "Téléphone fixe" at bounding box center [865, 367] width 519 height 42
paste input "03 89 49 23 69"
type input "03 89 49 23 69"
click at [678, 536] on button "Modifier le contact" at bounding box center [669, 530] width 152 height 32
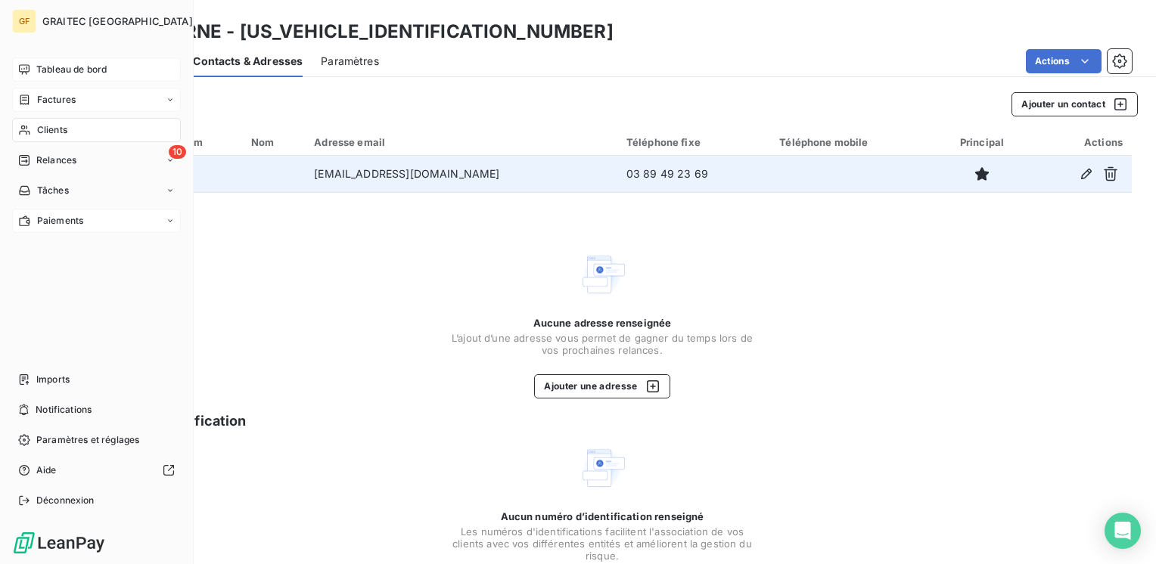
click at [45, 71] on span "Tableau de bord" at bounding box center [71, 70] width 70 height 14
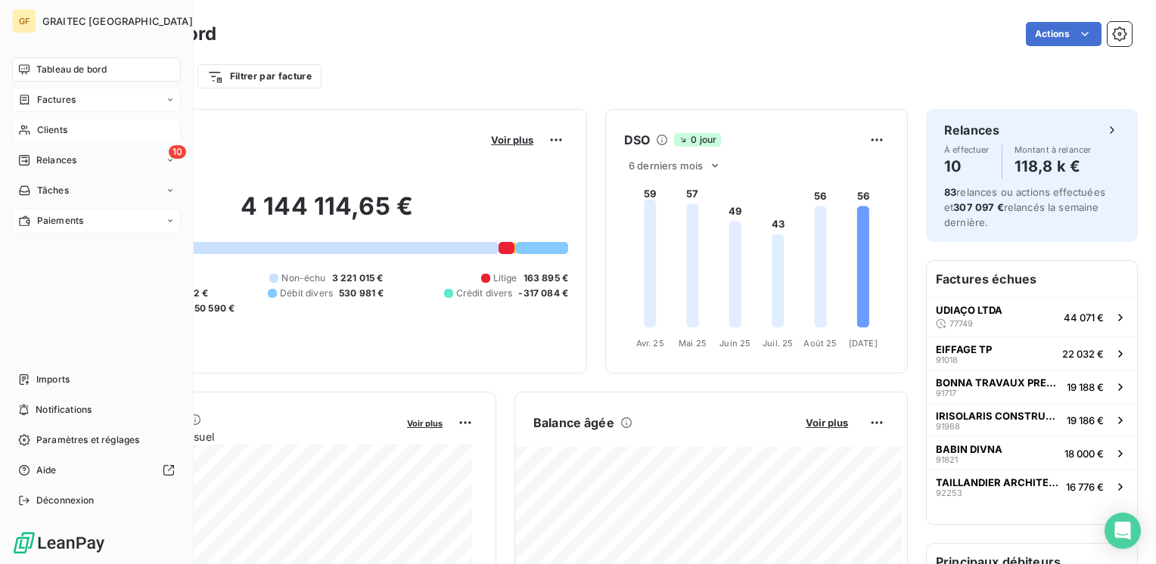
click at [72, 99] on span "Factures" at bounding box center [56, 100] width 39 height 14
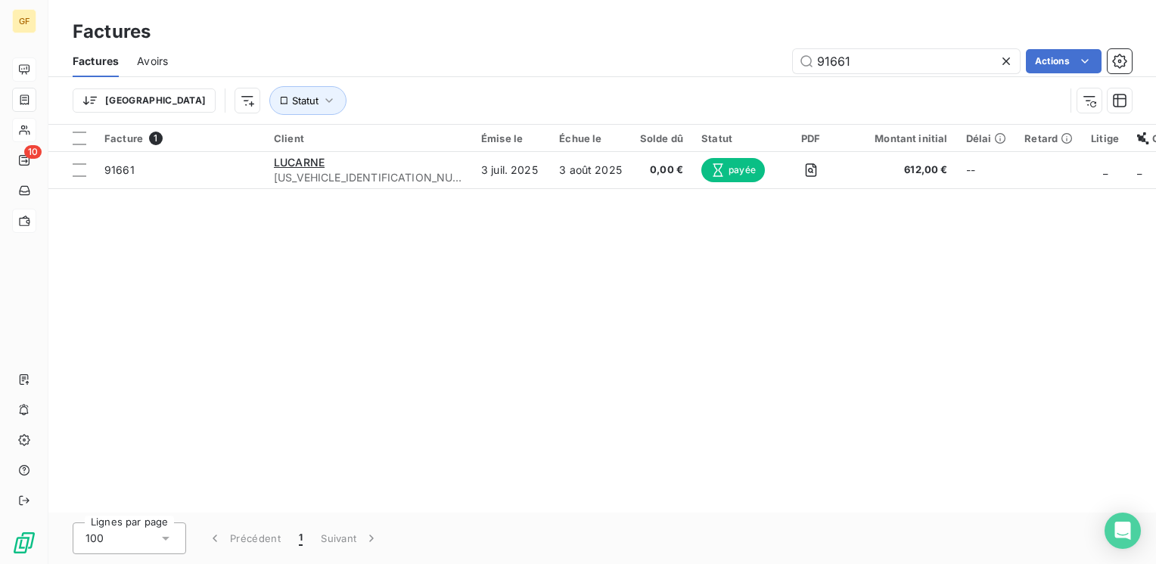
drag, startPoint x: 873, startPoint y: 62, endPoint x: 673, endPoint y: 83, distance: 200.9
click at [666, 79] on div "Factures Avoirs 91661 Actions Trier Statut" at bounding box center [602, 84] width 1108 height 79
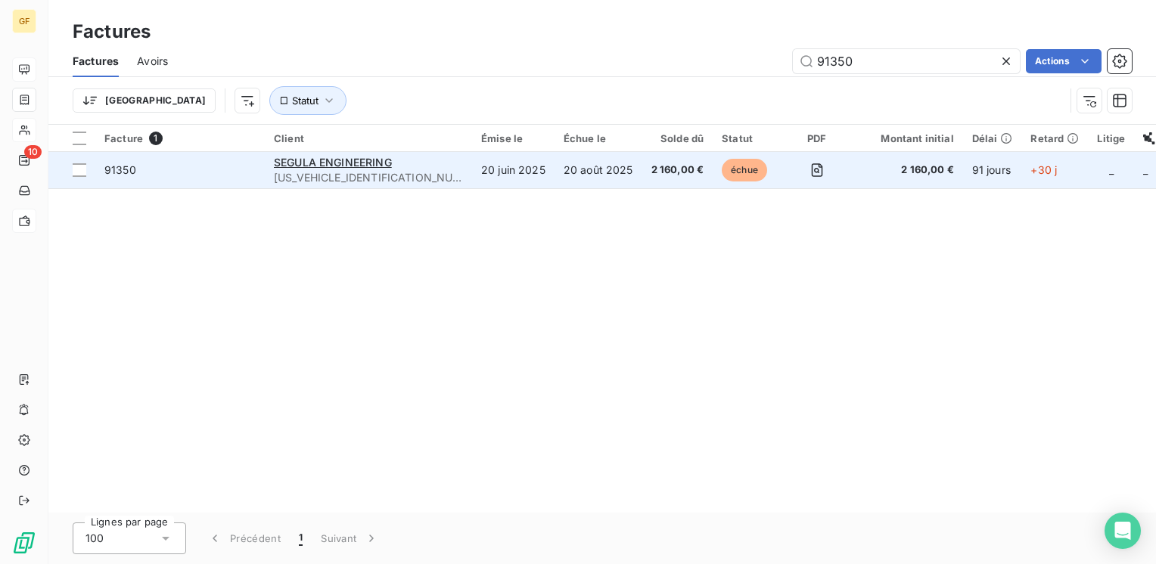
type input "91350"
click at [362, 171] on span "[US_VEHICLE_IDENTIFICATION_NUMBER]" at bounding box center [368, 177] width 189 height 15
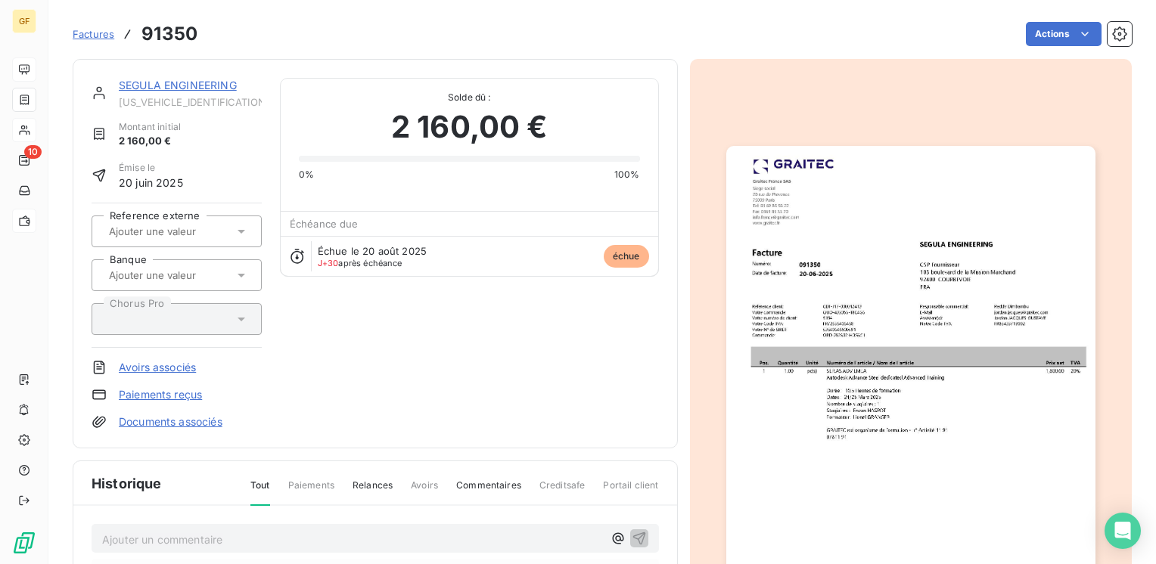
click at [136, 80] on link "SEGULA ENGINEERING" at bounding box center [178, 85] width 118 height 13
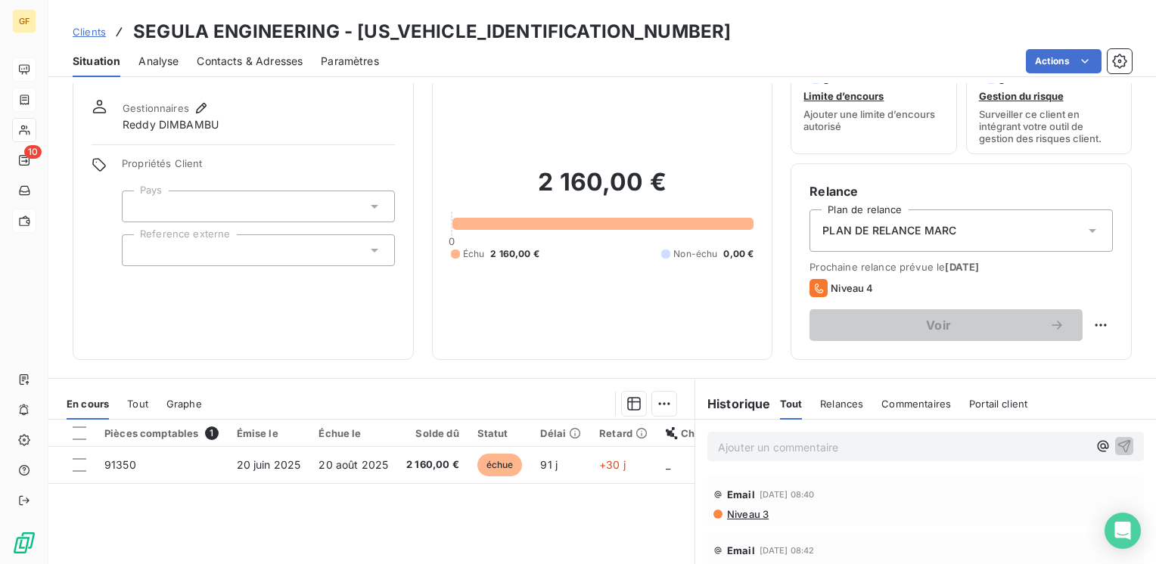
scroll to position [76, 0]
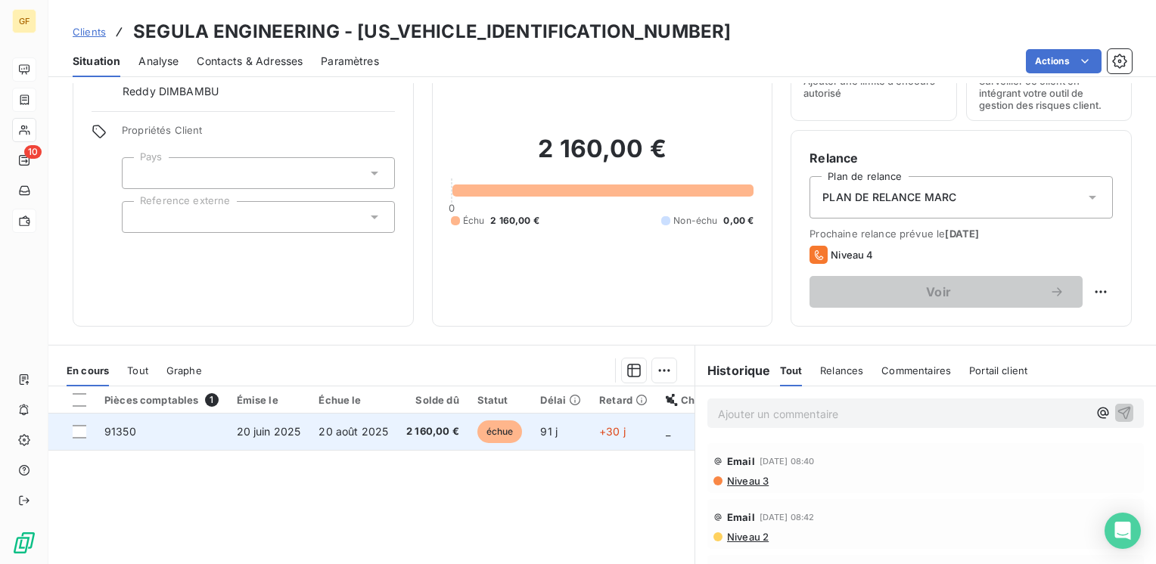
click at [437, 436] on span "2 160,00 €" at bounding box center [432, 431] width 53 height 15
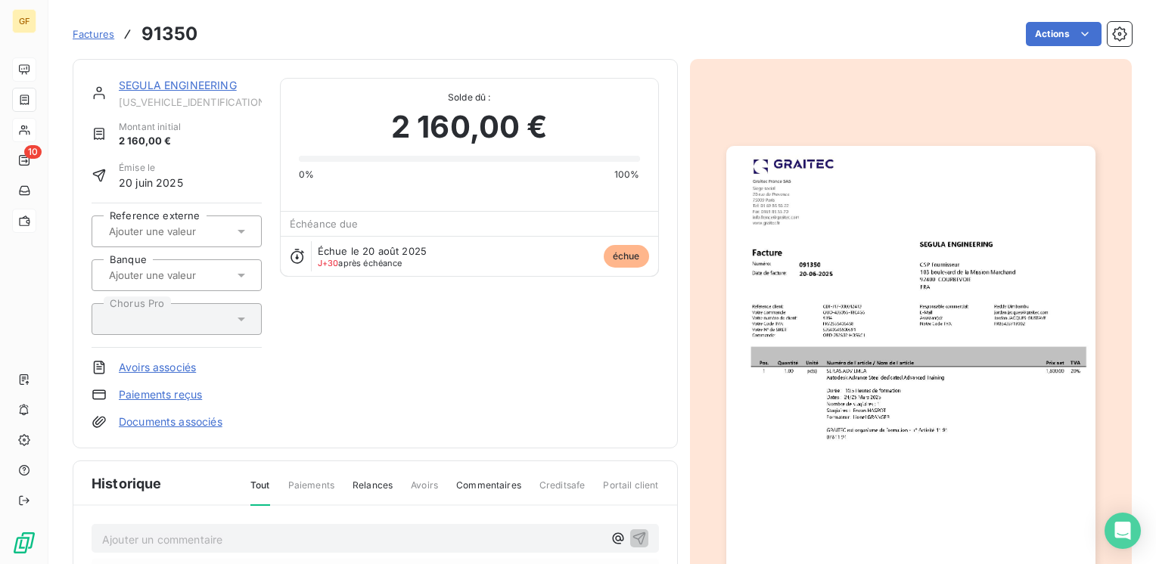
click at [785, 323] on img "button" at bounding box center [910, 406] width 369 height 521
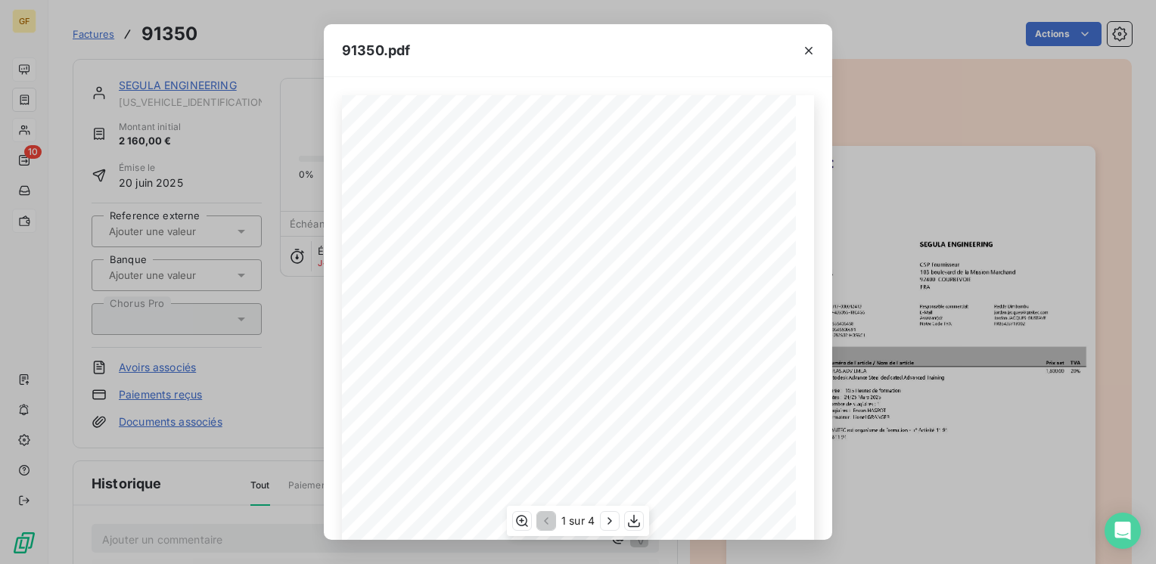
scroll to position [214, 0]
click at [610, 526] on icon "button" at bounding box center [609, 521] width 15 height 15
click at [808, 49] on icon "button" at bounding box center [808, 50] width 15 height 15
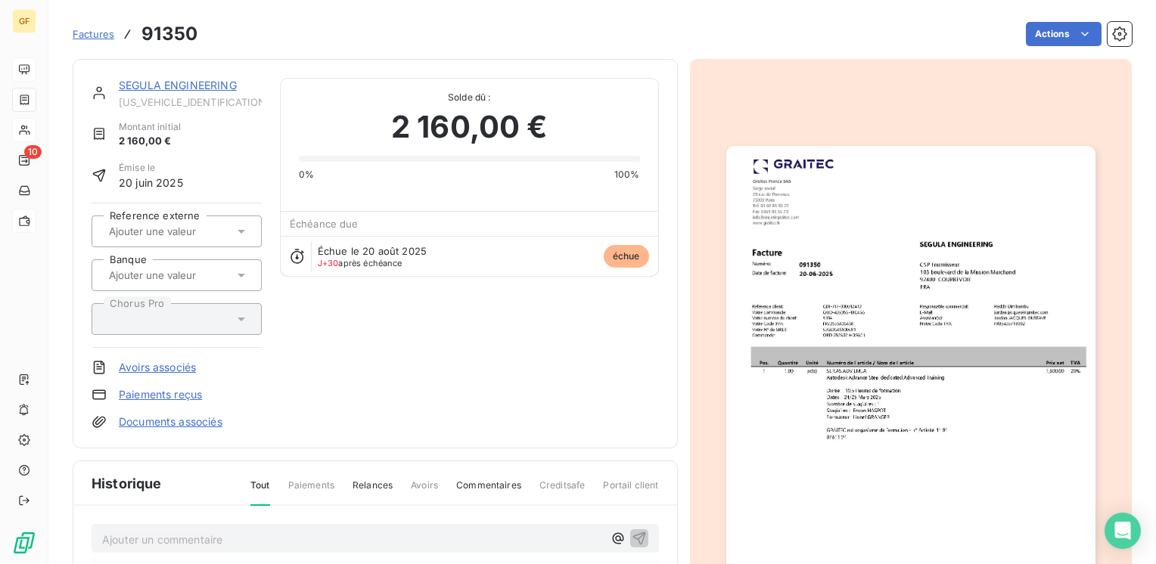
click at [178, 80] on link "SEGULA ENGINEERING" at bounding box center [178, 85] width 118 height 13
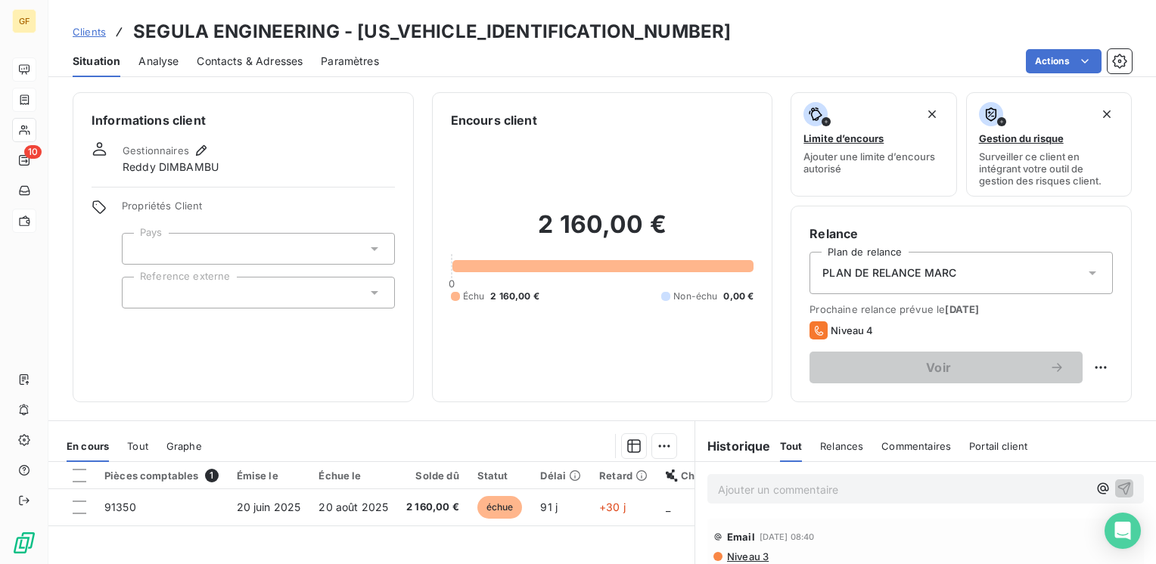
scroll to position [233, 0]
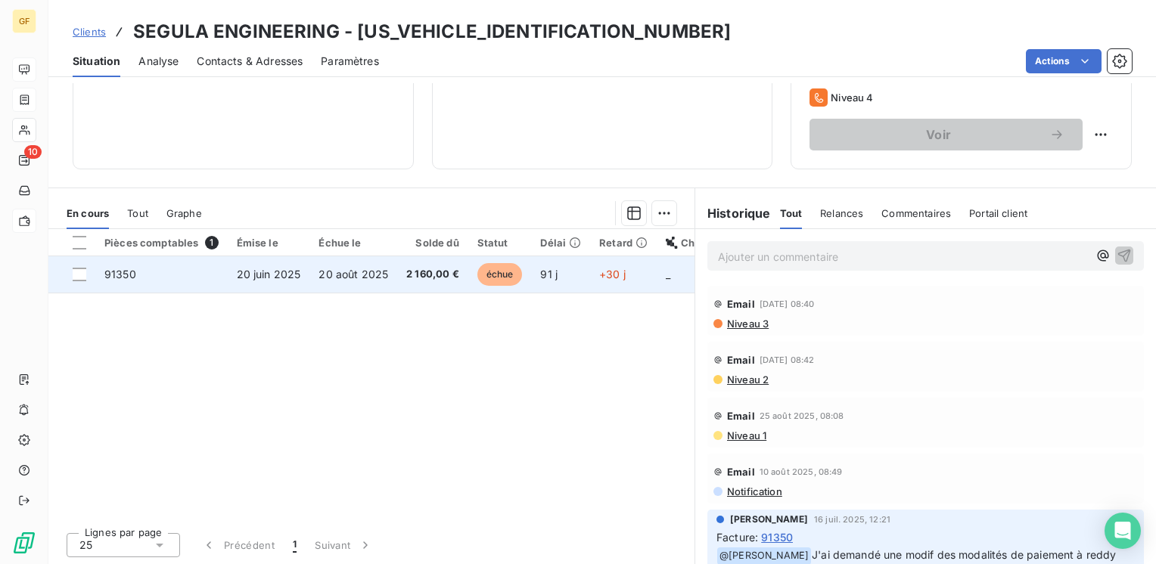
click at [306, 276] on td "20 juin 2025" at bounding box center [269, 274] width 82 height 36
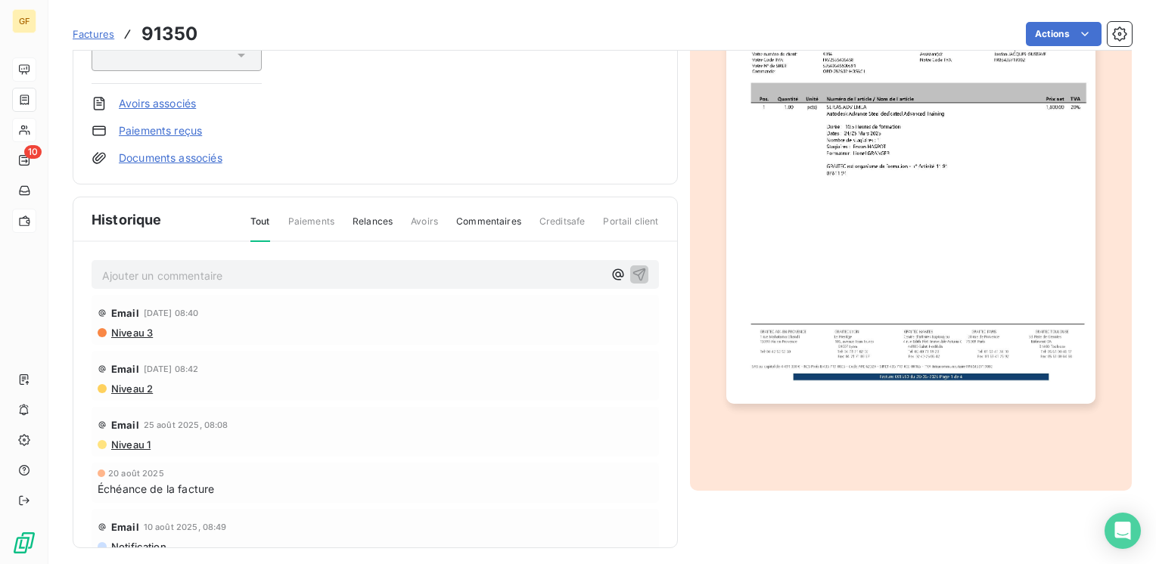
scroll to position [272, 0]
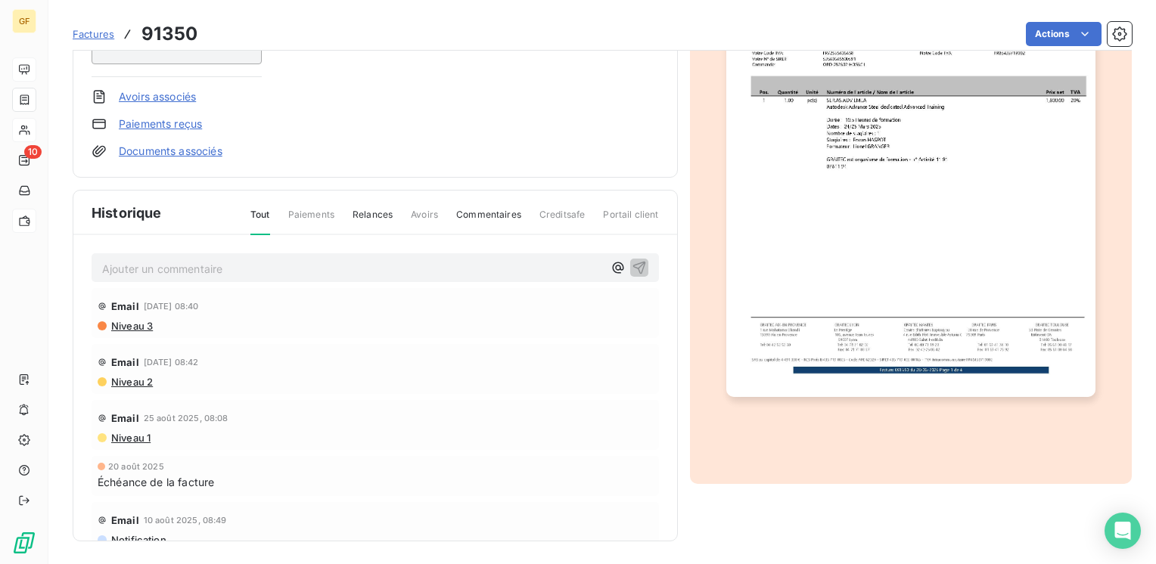
click at [198, 269] on p "Ajouter un commentaire ﻿" at bounding box center [352, 269] width 501 height 19
click at [632, 266] on icon "button" at bounding box center [639, 267] width 15 height 15
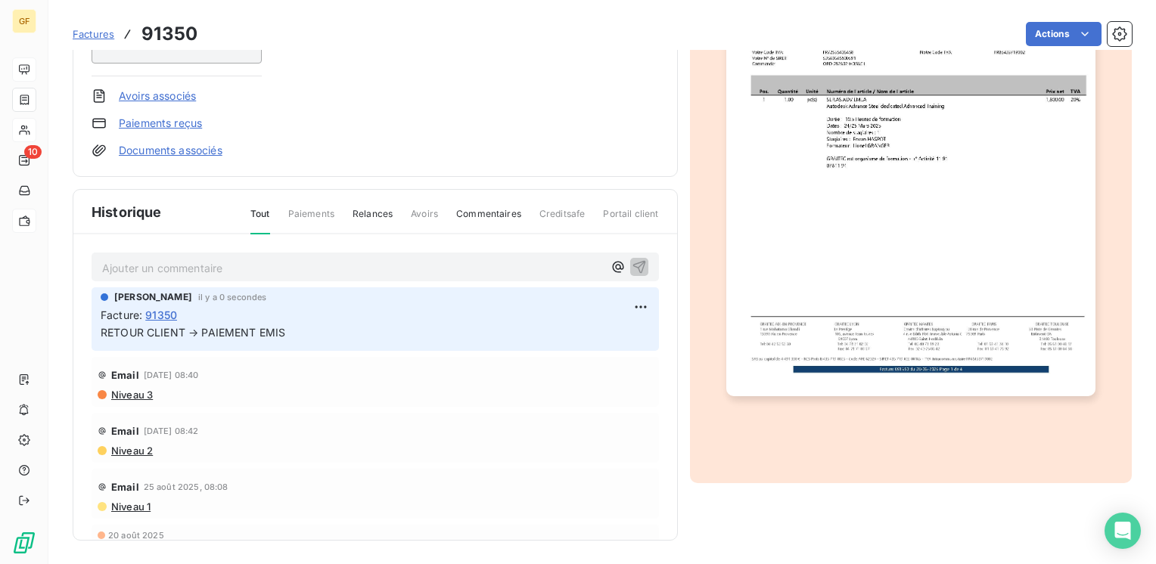
scroll to position [0, 0]
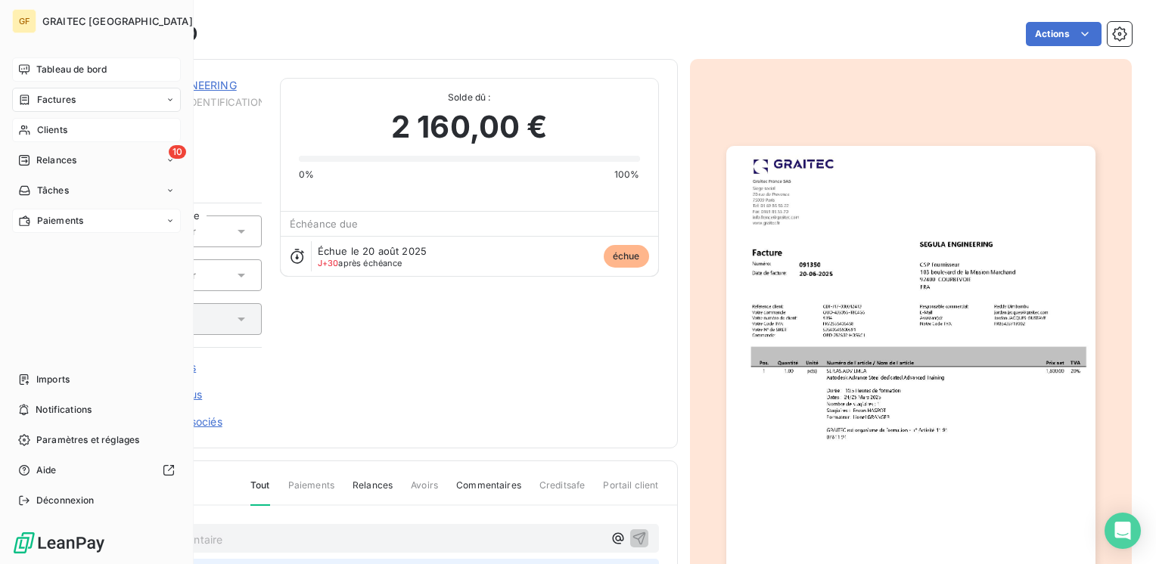
click at [53, 69] on span "Tableau de bord" at bounding box center [71, 70] width 70 height 14
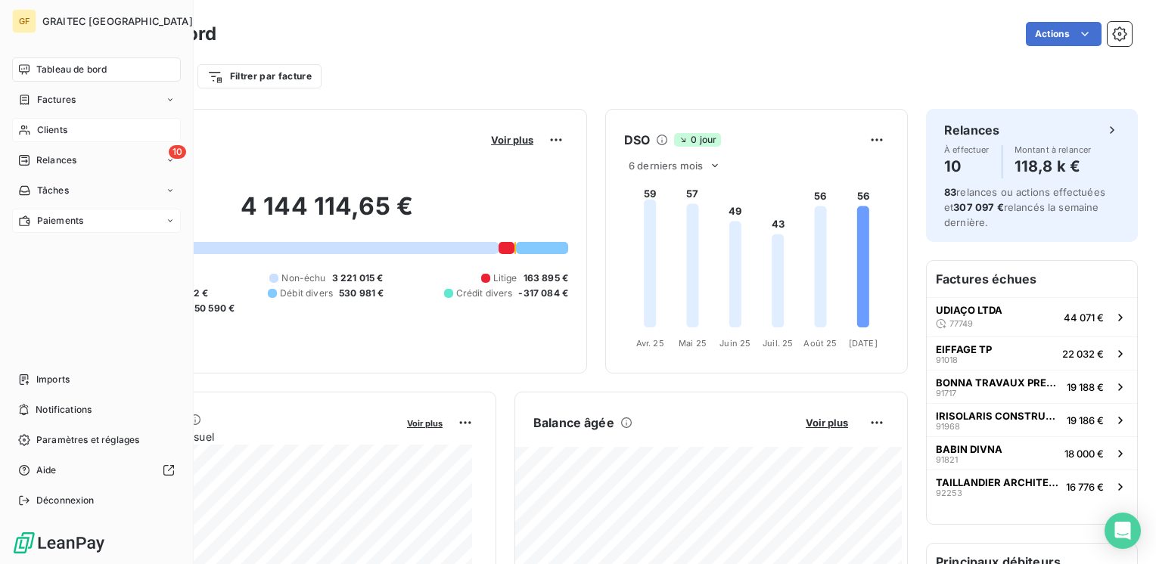
click at [45, 105] on span "Factures" at bounding box center [56, 100] width 39 height 14
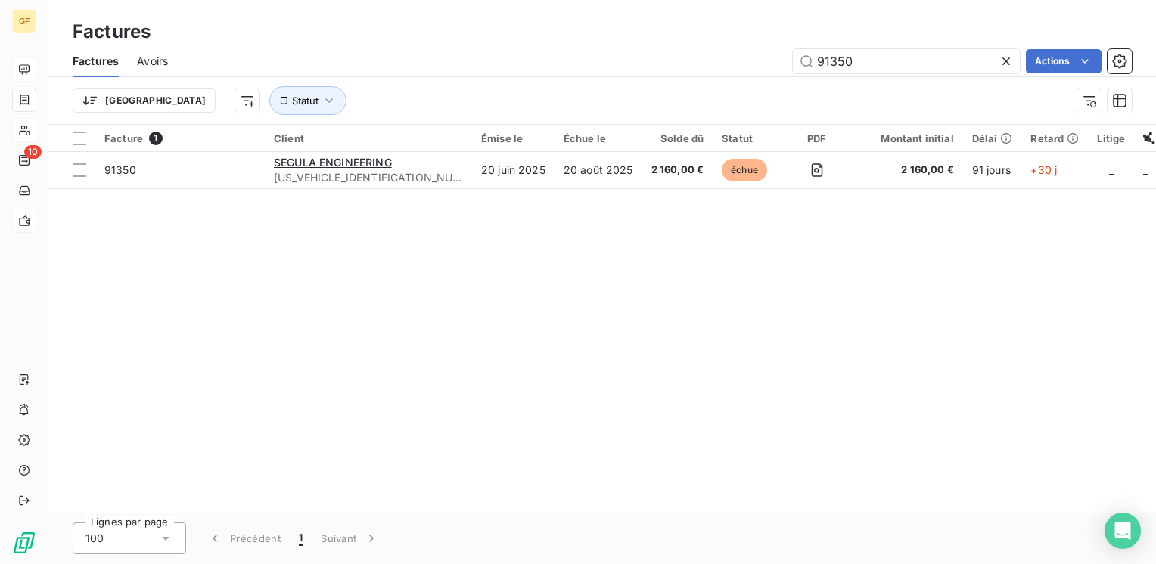
drag, startPoint x: 846, startPoint y: 63, endPoint x: 741, endPoint y: 75, distance: 105.9
click at [741, 75] on div "Factures Avoirs 91350 Actions" at bounding box center [602, 61] width 1108 height 32
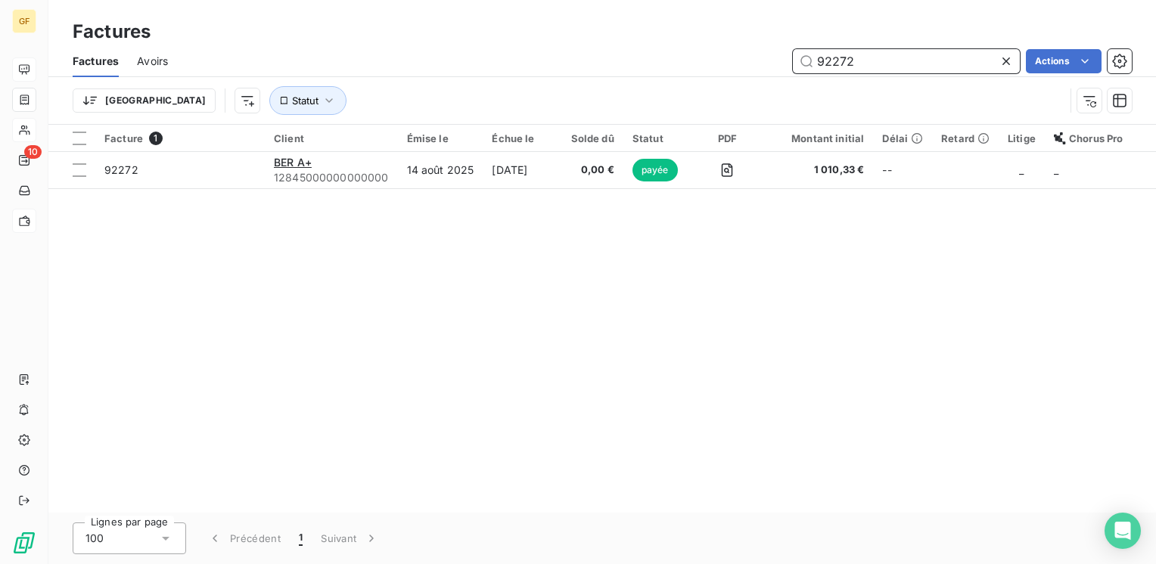
drag, startPoint x: 844, startPoint y: 56, endPoint x: 857, endPoint y: 53, distance: 13.2
click at [856, 54] on input "92272" at bounding box center [906, 61] width 227 height 24
type input "92273"
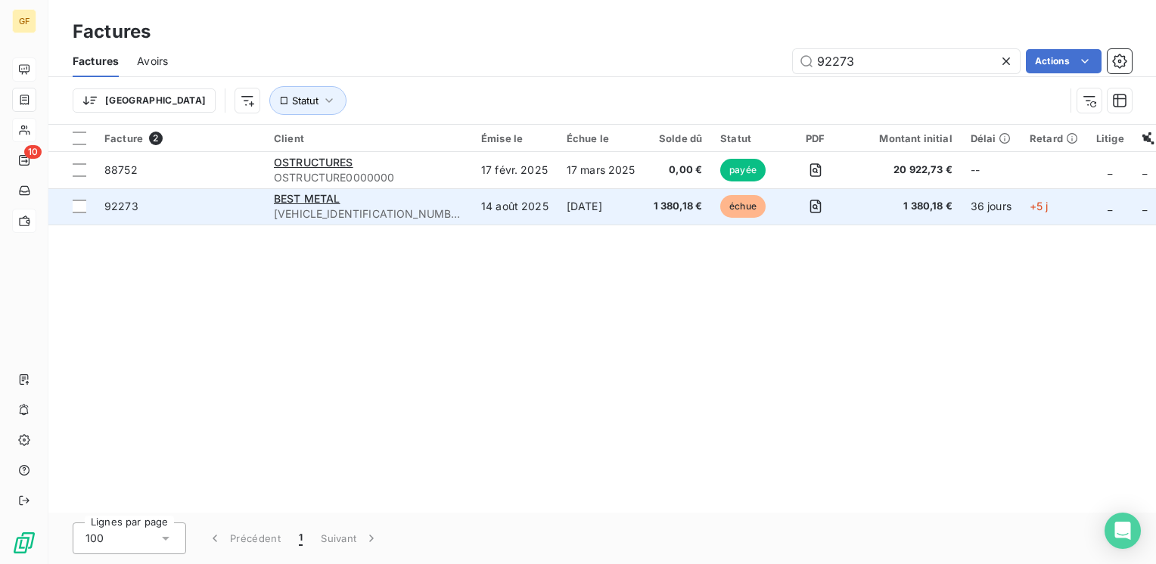
click at [342, 207] on span "[VEHICLE_IDENTIFICATION_NUMBER]" at bounding box center [368, 214] width 189 height 15
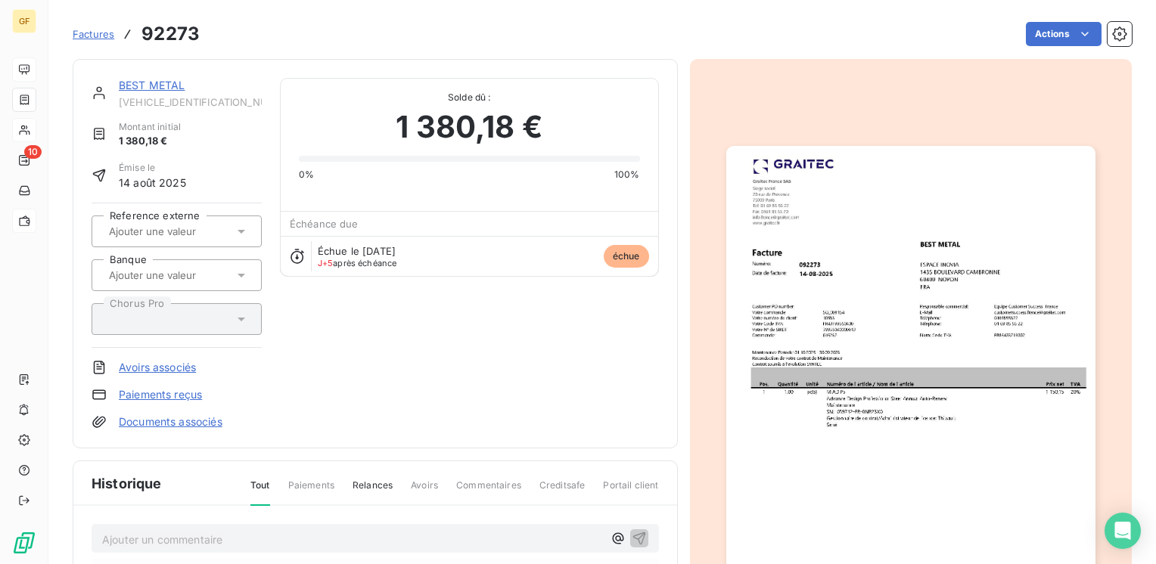
click at [878, 275] on img "button" at bounding box center [910, 406] width 369 height 521
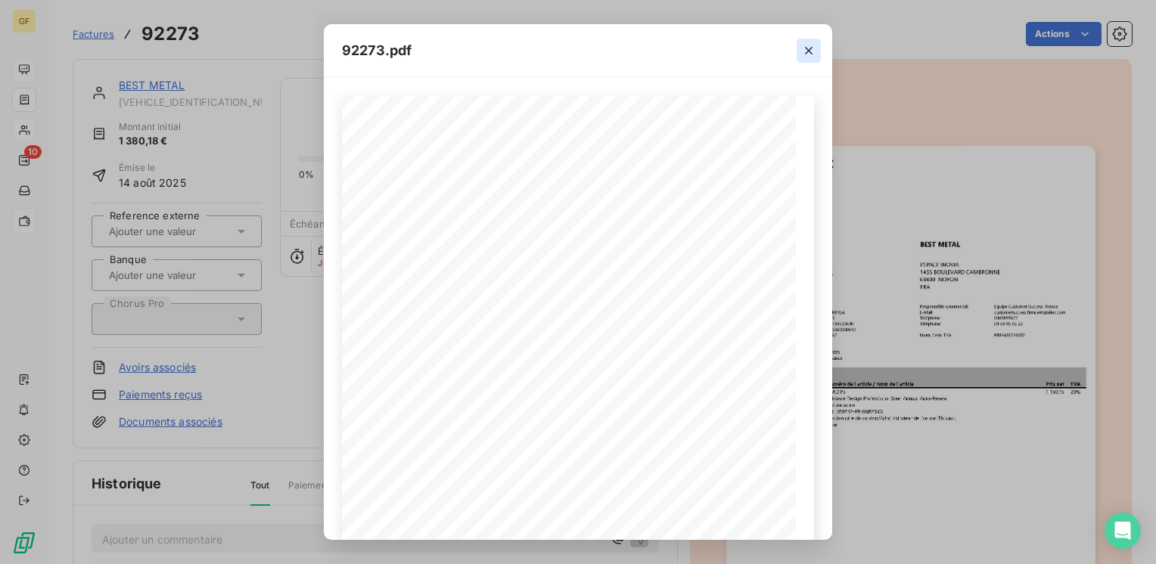
click at [811, 49] on icon "button" at bounding box center [808, 50] width 15 height 15
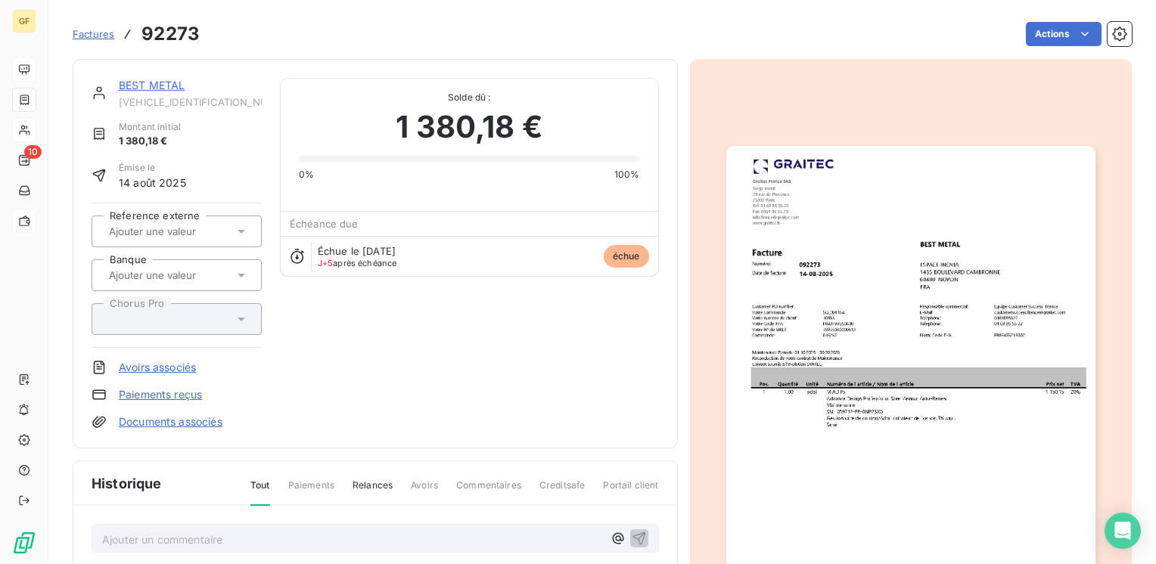
click at [820, 274] on img "button" at bounding box center [910, 406] width 369 height 521
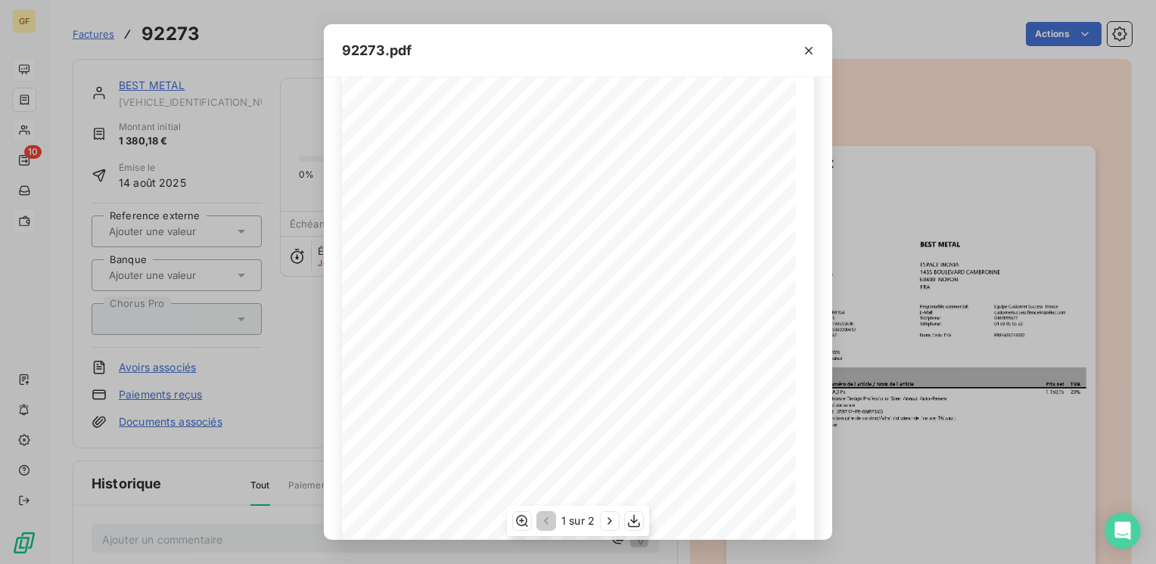
scroll to position [214, 0]
click at [610, 518] on icon "button" at bounding box center [609, 521] width 15 height 15
click at [808, 50] on icon "button" at bounding box center [809, 51] width 8 height 8
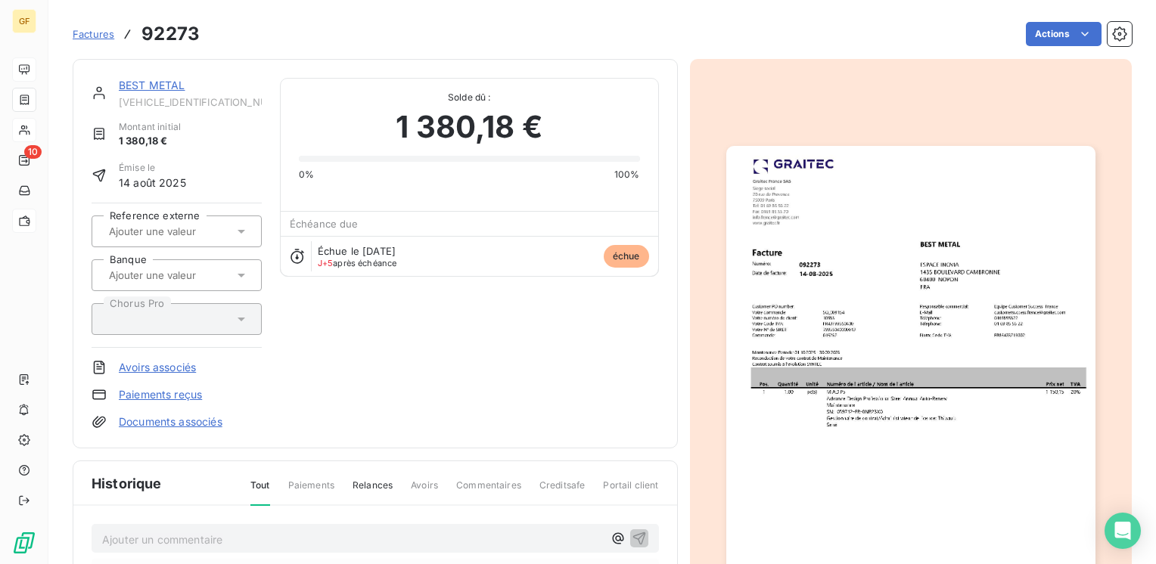
click at [864, 276] on img "button" at bounding box center [910, 406] width 369 height 521
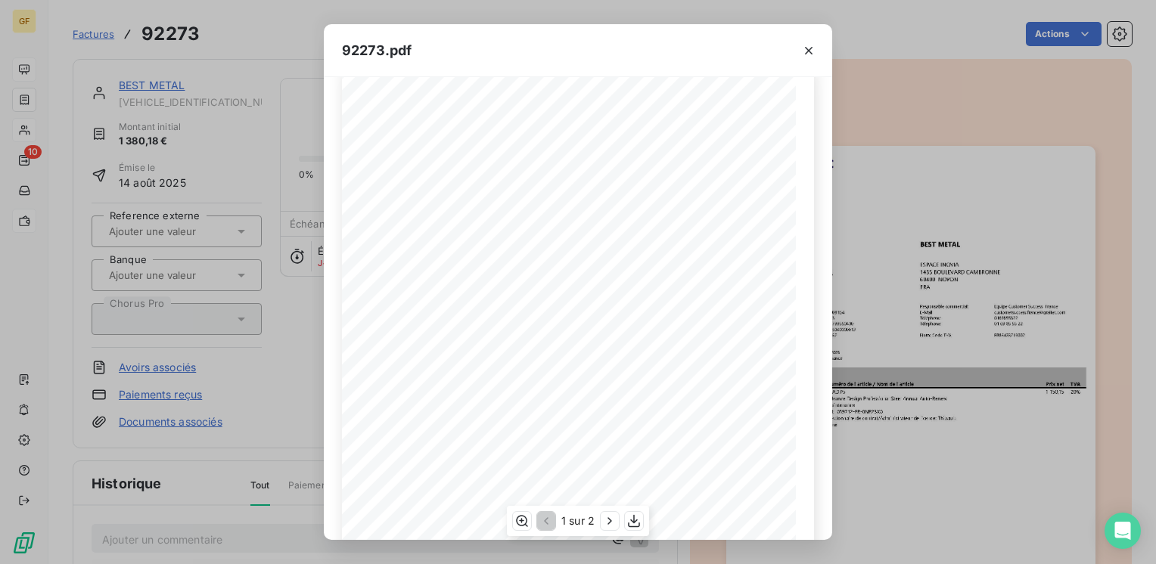
scroll to position [76, 0]
click at [805, 46] on icon "button" at bounding box center [808, 50] width 15 height 15
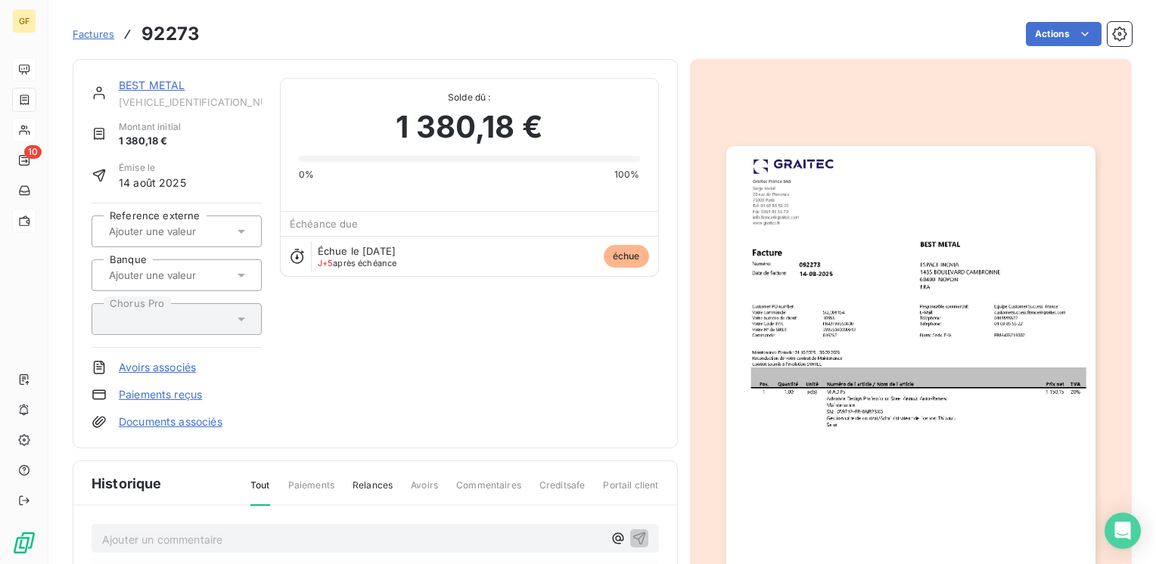
click at [151, 86] on link "BEST METAL" at bounding box center [152, 85] width 67 height 13
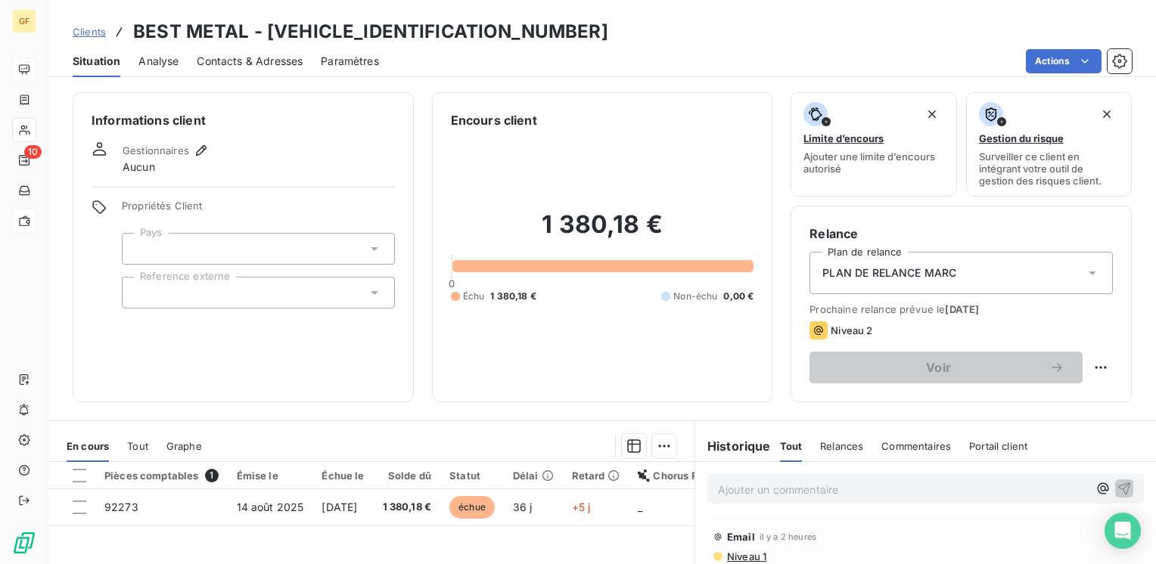
scroll to position [151, 0]
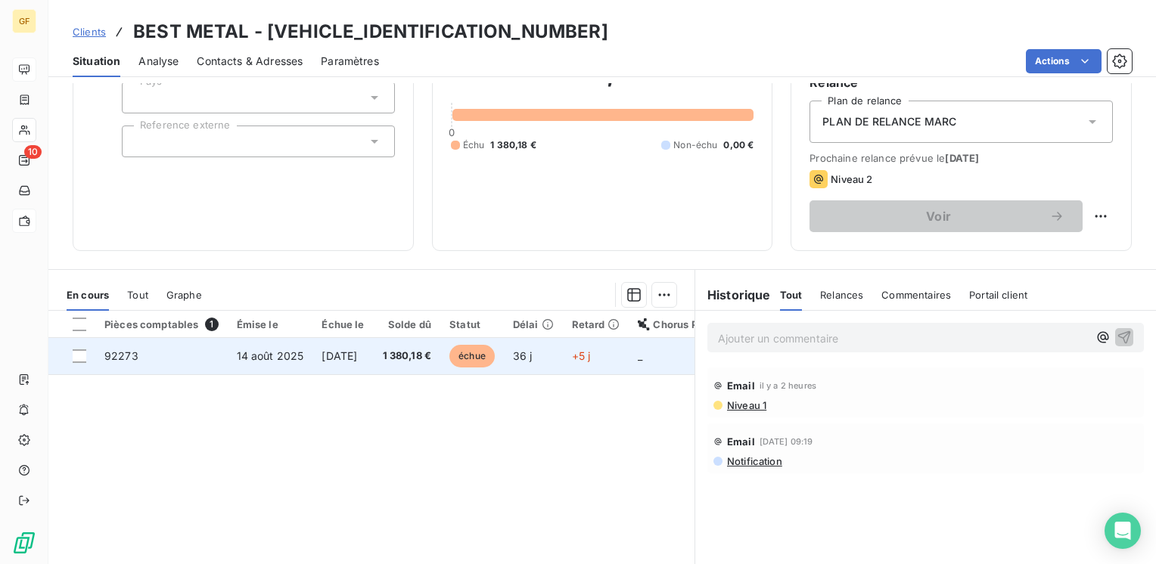
click at [282, 358] on span "14 août 2025" at bounding box center [270, 356] width 67 height 13
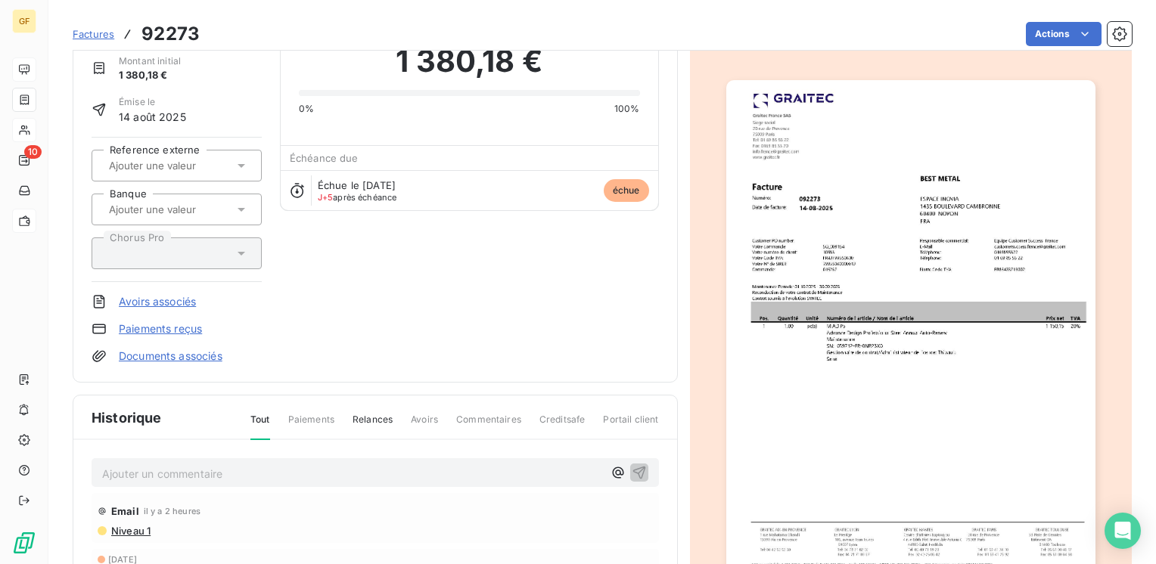
scroll to position [151, 0]
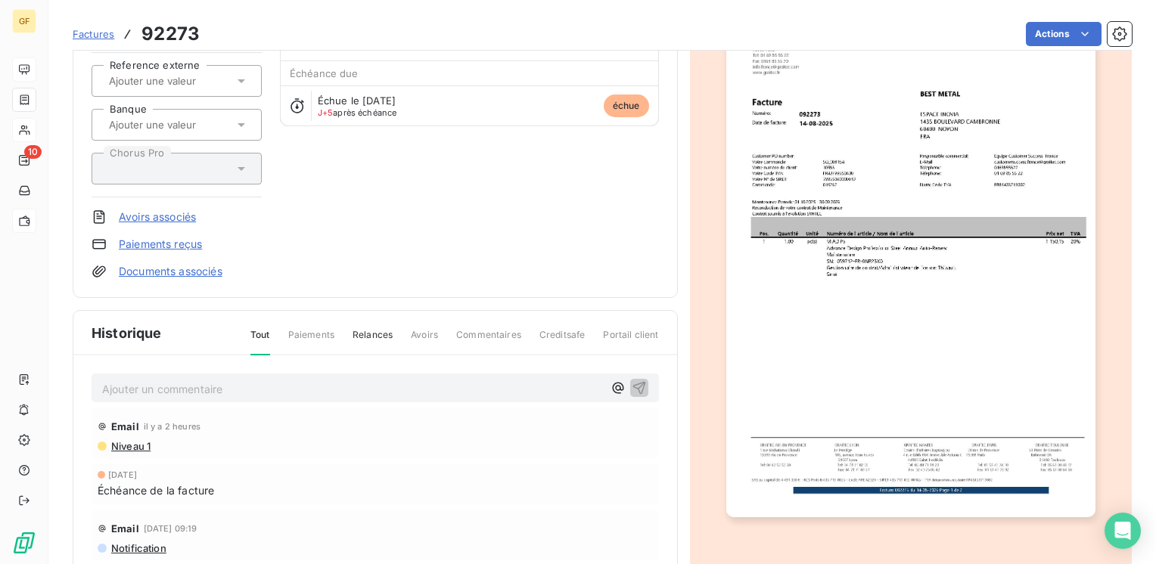
click at [179, 378] on div "Ajouter un commentaire ﻿" at bounding box center [352, 388] width 501 height 20
click at [176, 383] on p "Ajouter un commentaire ﻿" at bounding box center [352, 389] width 501 height 19
click at [269, 382] on span "RETOUR CLIENT → DESAGREABOLE" at bounding box center [194, 387] width 185 height 13
click at [187, 384] on span "RETOUR CLIENT → DESAGREABLE → AURAIT FAIT LE NECESSAIRE" at bounding box center [274, 387] width 344 height 13
click at [115, 382] on span "RETOUR CLIENT → DESAGREABLE → AURAIT FAIT LE NECESSAIRE" at bounding box center [274, 387] width 344 height 13
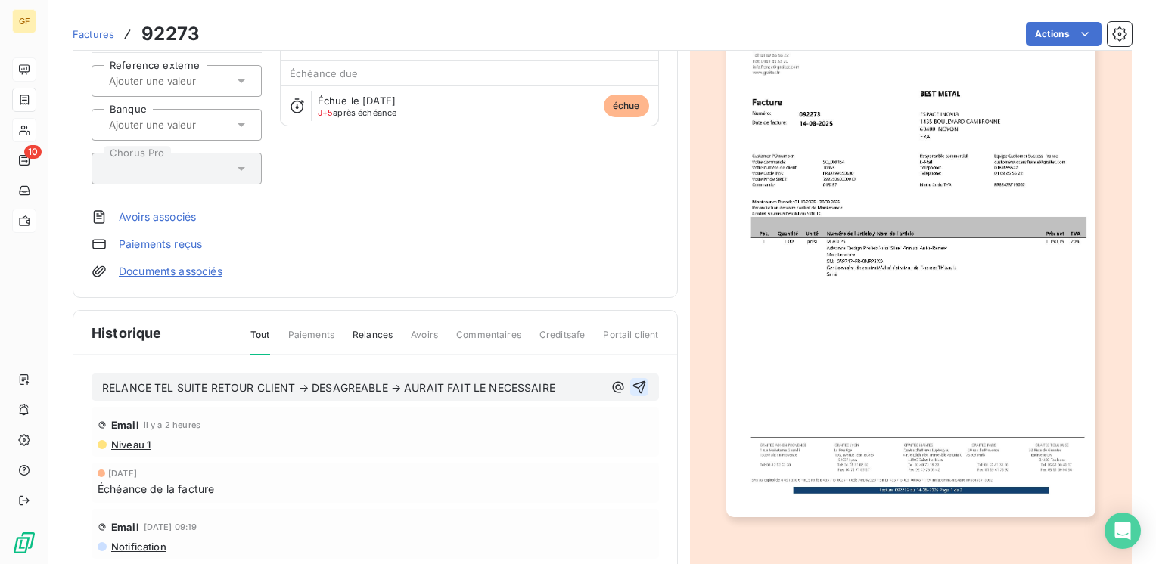
click at [633, 384] on icon "button" at bounding box center [639, 387] width 15 height 15
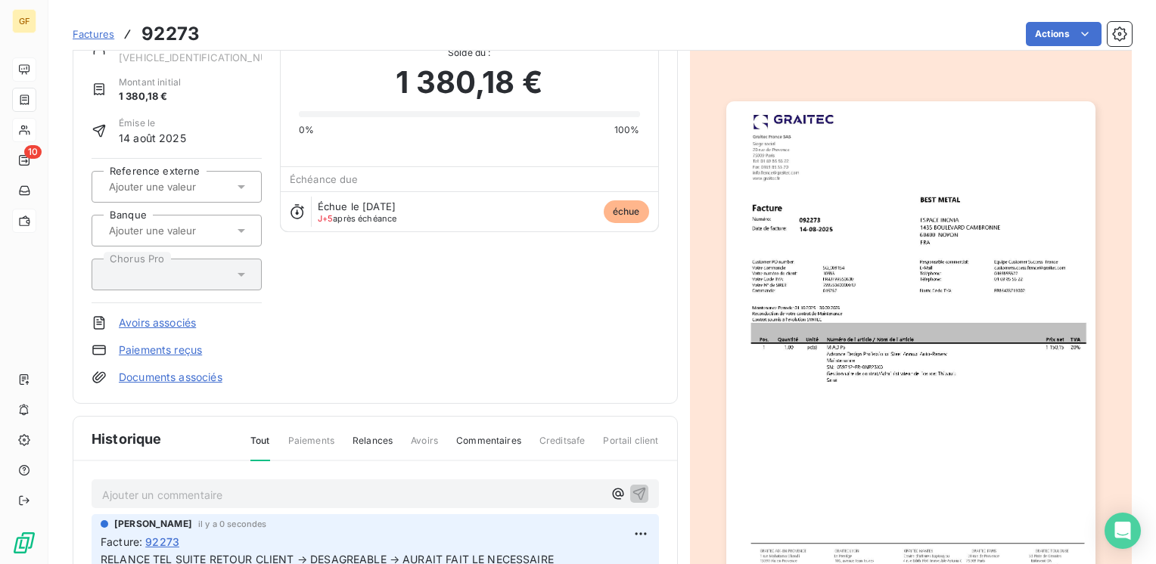
scroll to position [0, 0]
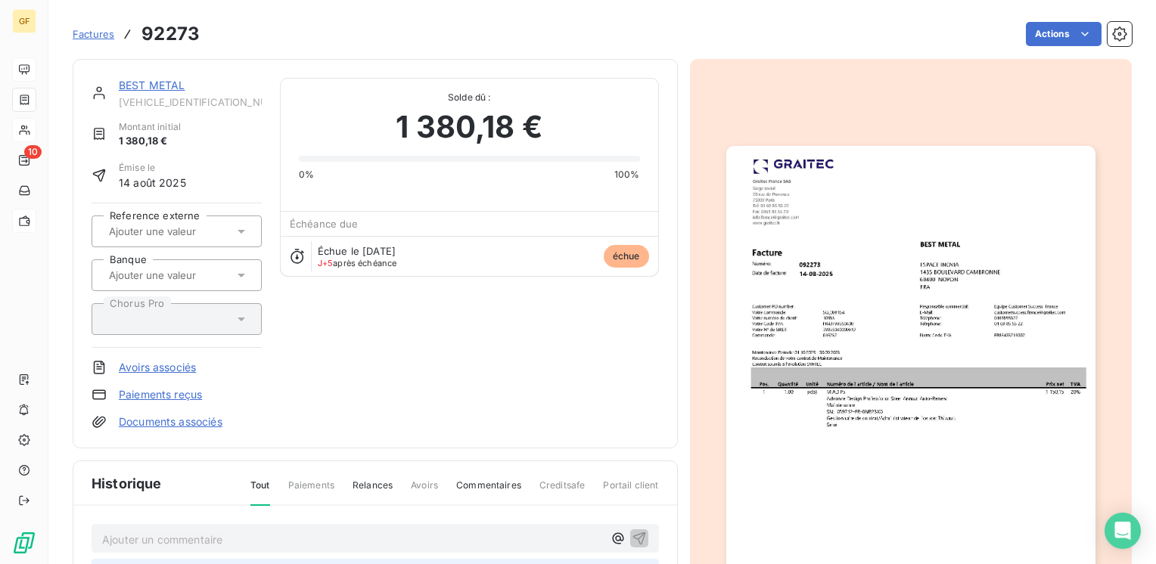
click at [156, 79] on link "BEST METAL" at bounding box center [152, 85] width 67 height 13
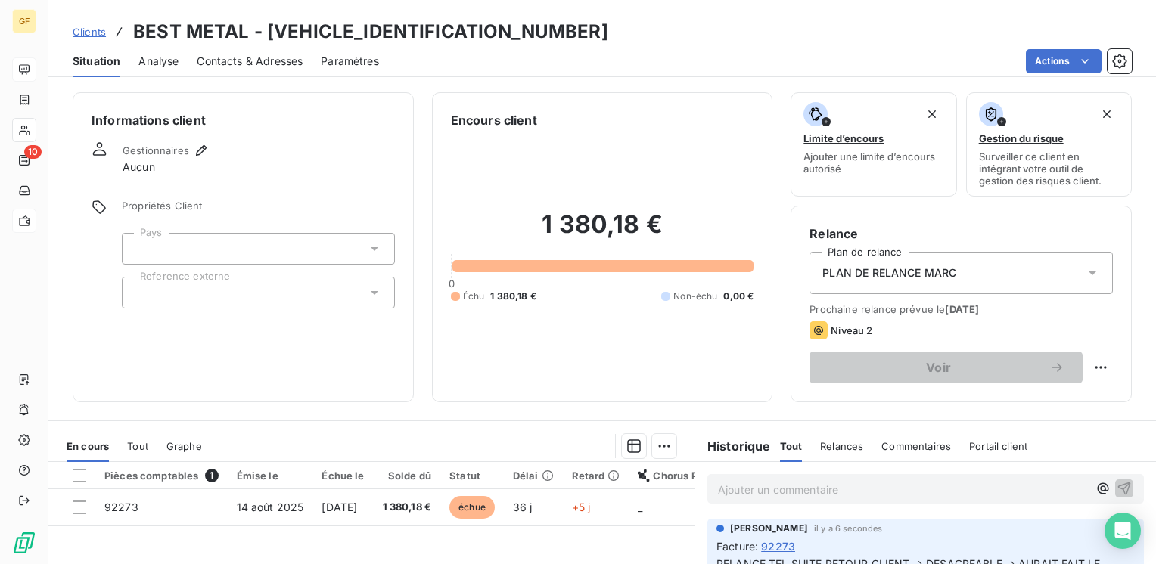
scroll to position [76, 0]
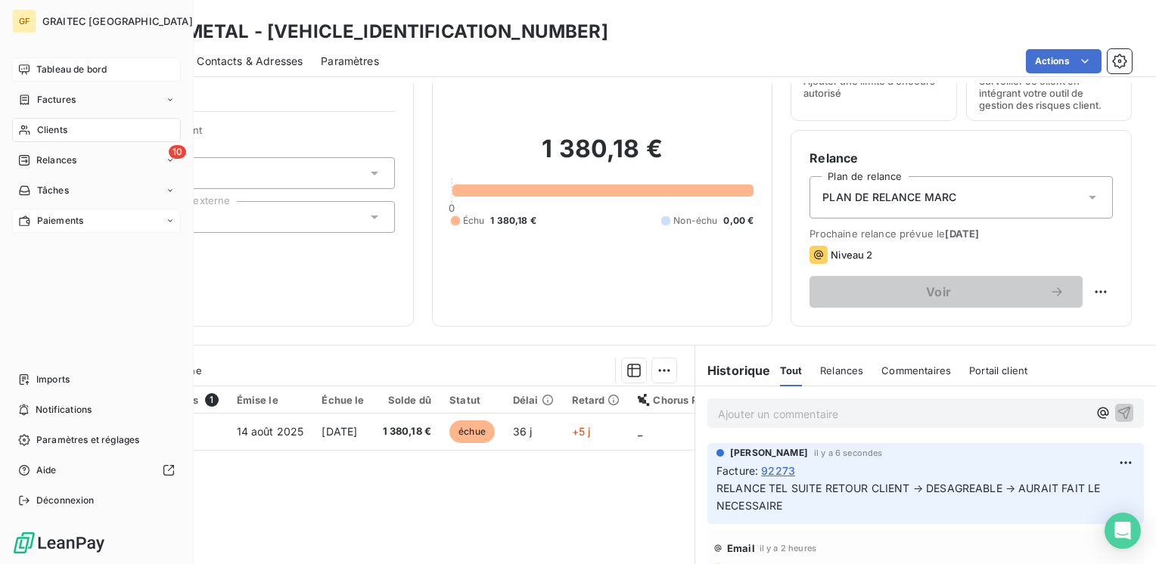
click at [79, 67] on span "Tableau de bord" at bounding box center [71, 70] width 70 height 14
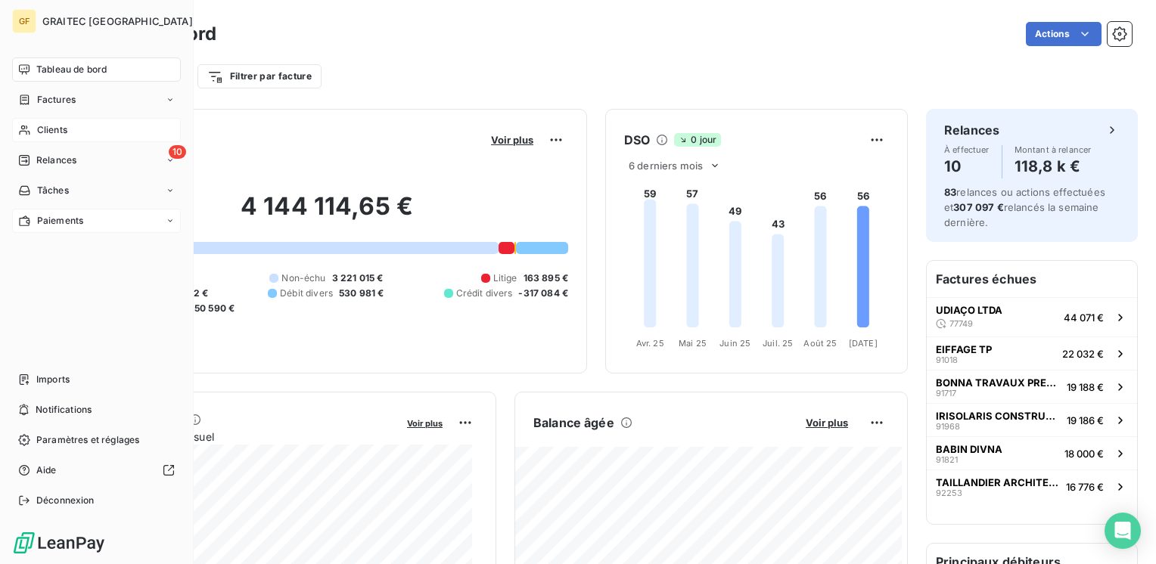
click at [54, 131] on span "Clients" at bounding box center [52, 130] width 30 height 14
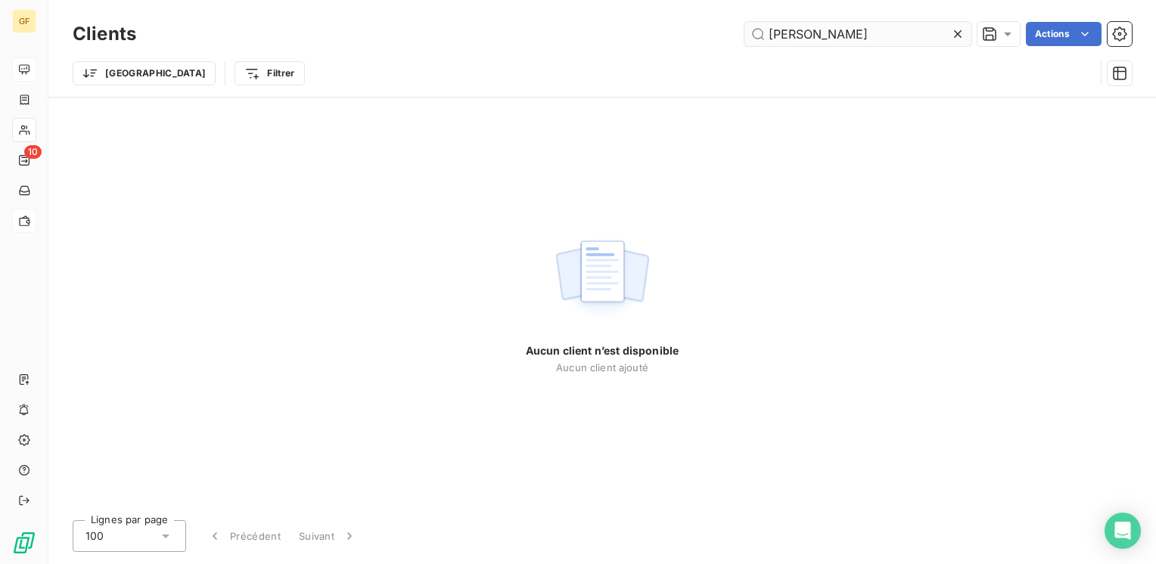
drag, startPoint x: 802, startPoint y: 31, endPoint x: 841, endPoint y: 27, distance: 39.5
click at [841, 32] on input "[PERSON_NAME]" at bounding box center [857, 34] width 227 height 24
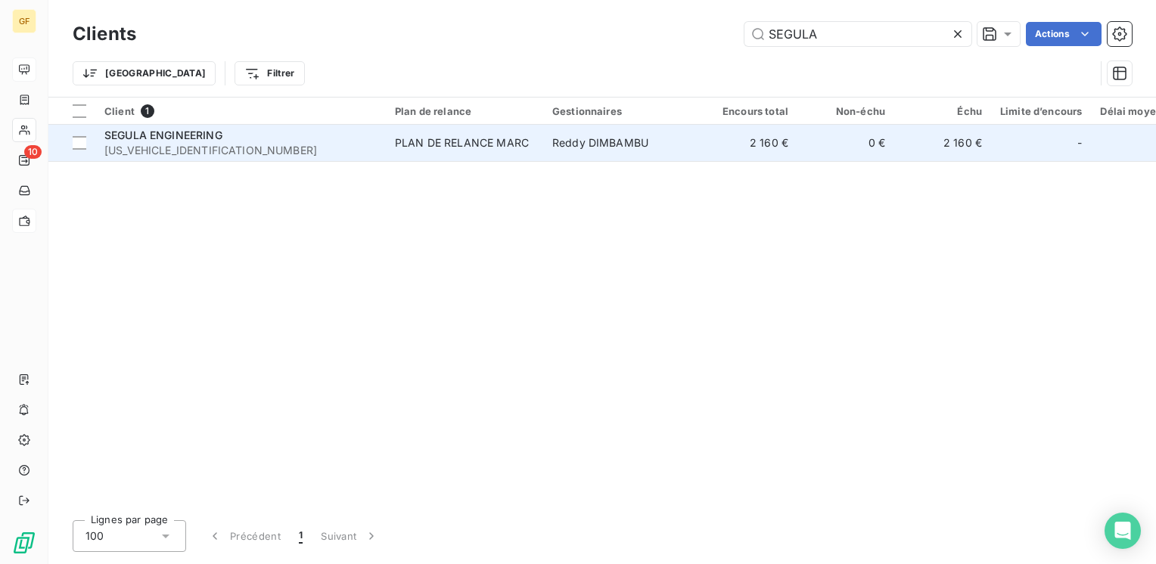
type input "SEGULA"
click at [440, 141] on div "PLAN DE RELANCE MARC" at bounding box center [462, 142] width 134 height 15
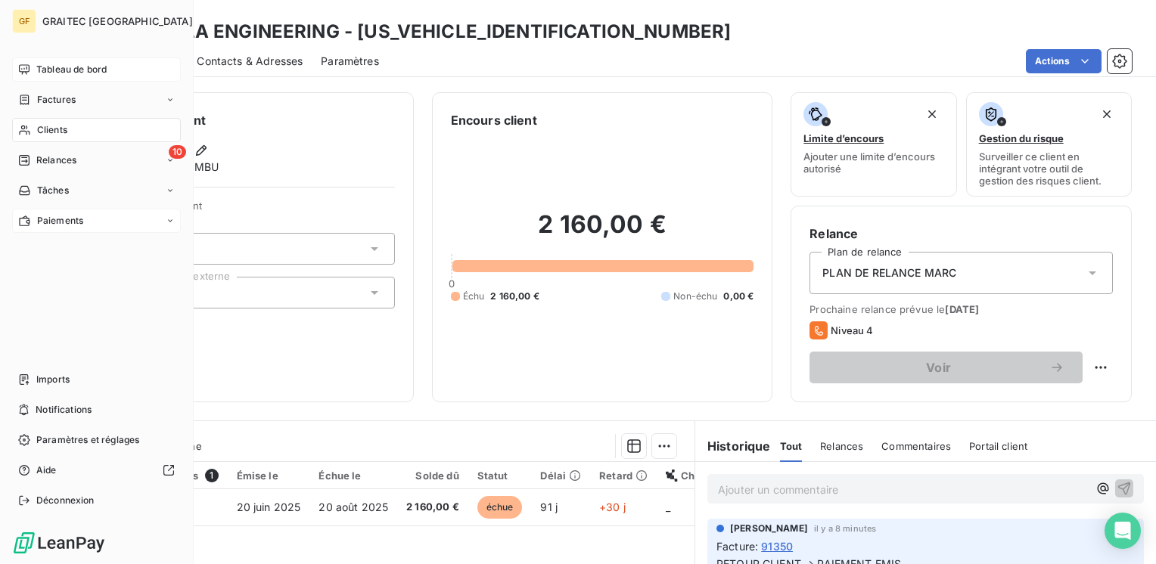
click at [42, 68] on span "Tableau de bord" at bounding box center [71, 70] width 70 height 14
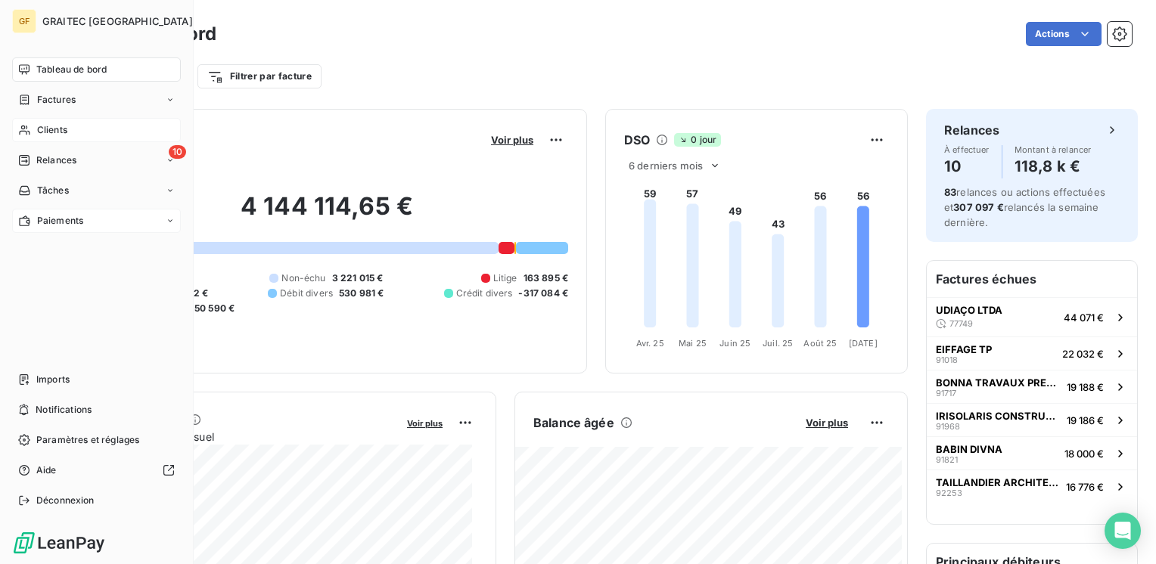
click at [48, 222] on span "Paiements" at bounding box center [60, 221] width 46 height 14
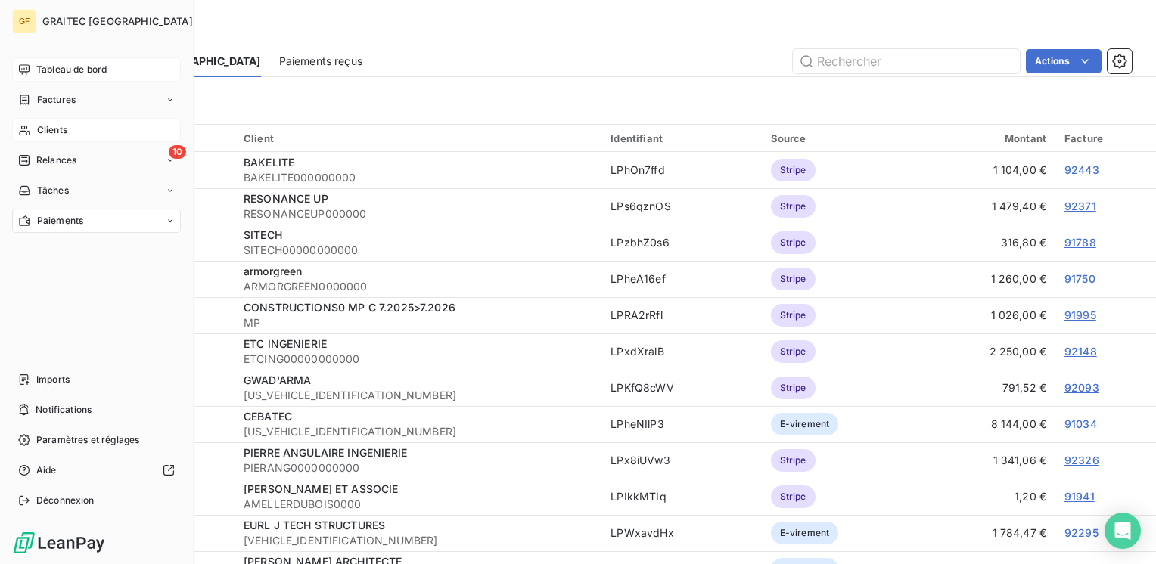
click at [61, 67] on span "Tableau de bord" at bounding box center [71, 70] width 70 height 14
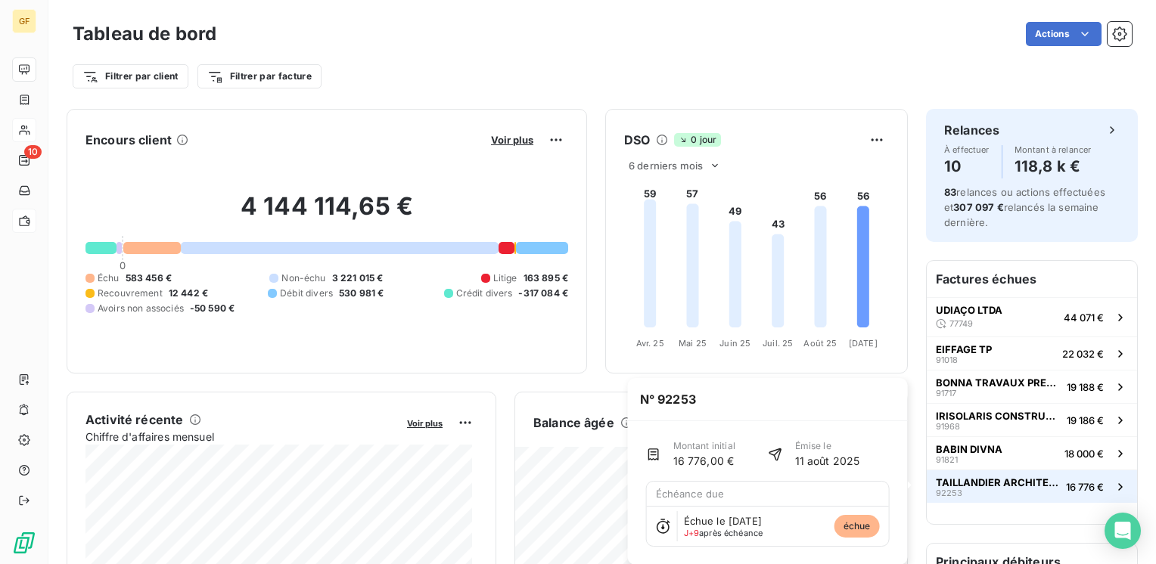
click at [971, 473] on button "TAILLANDIER ARCHITECTES ASSOCIES 92253 16 776 €" at bounding box center [1032, 486] width 210 height 33
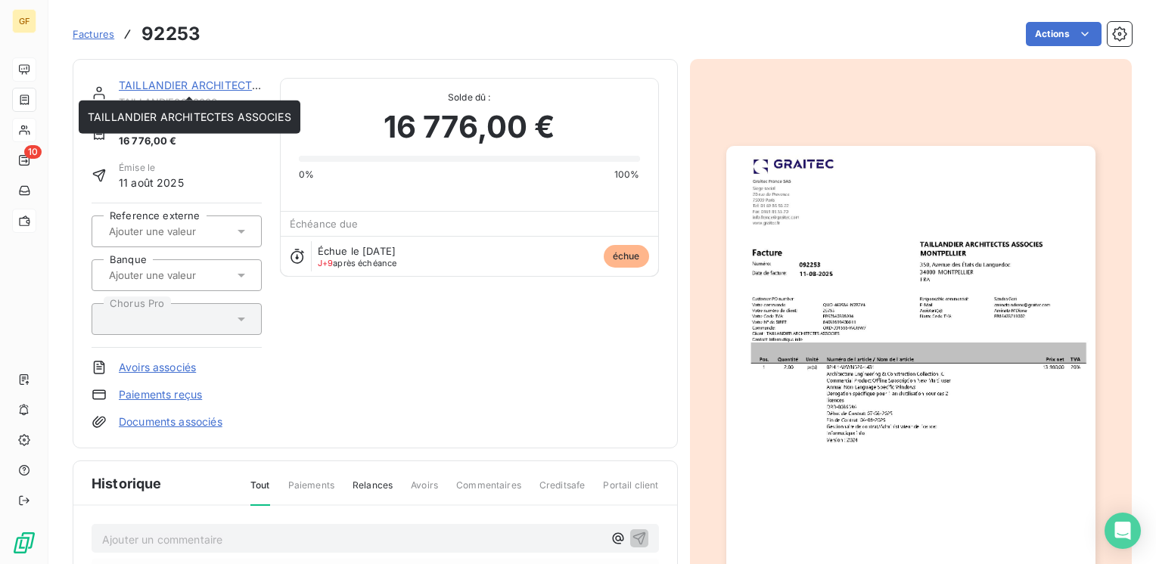
click at [185, 84] on link "TAILLANDIER ARCHITECTES ASSOCIES" at bounding box center [221, 85] width 204 height 13
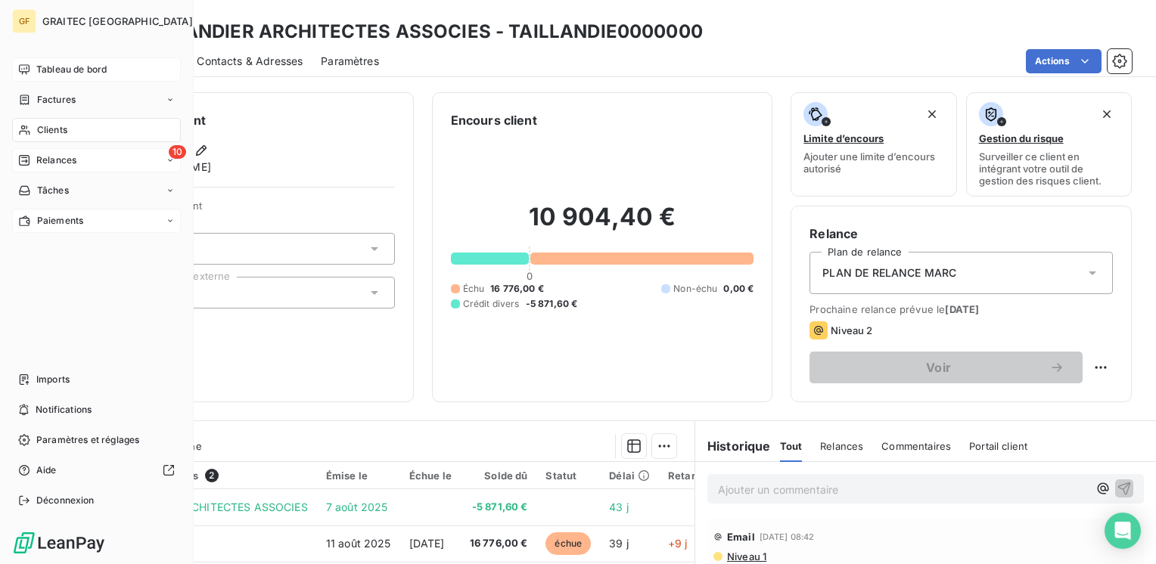
click at [39, 164] on span "Relances" at bounding box center [56, 161] width 40 height 14
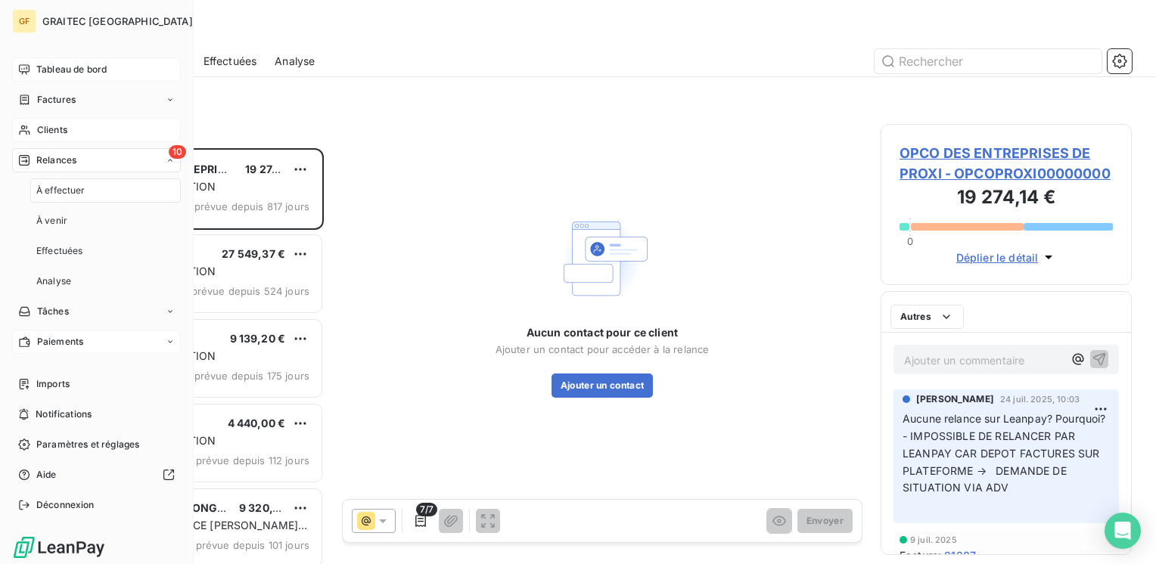
scroll to position [405, 239]
click at [82, 63] on span "Tableau de bord" at bounding box center [71, 70] width 70 height 14
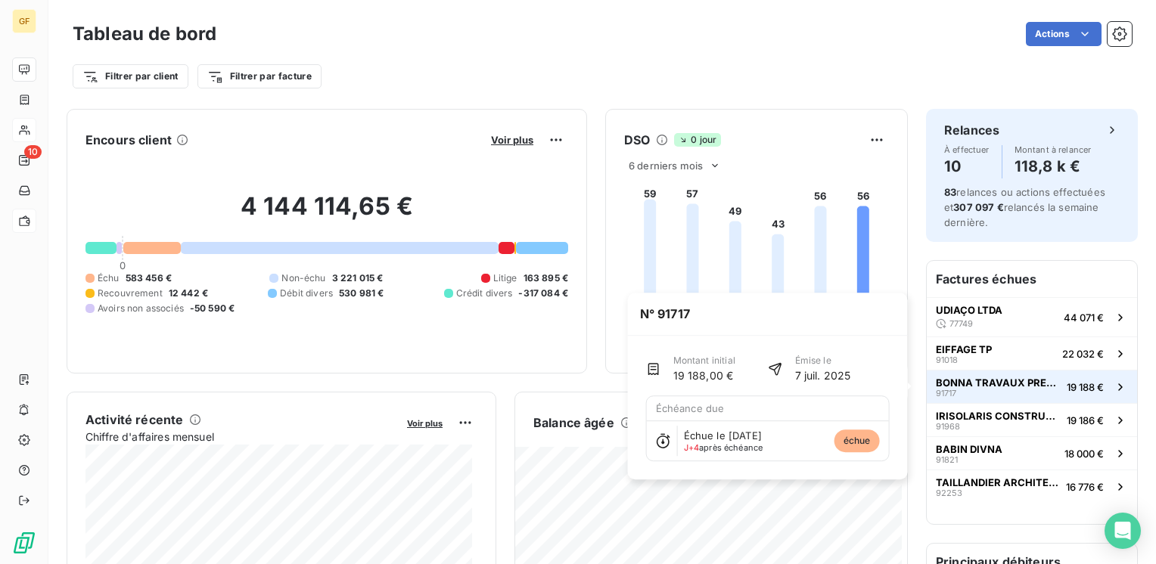
click at [999, 378] on span "BONNA TRAVAUX PRESSION" at bounding box center [998, 383] width 125 height 12
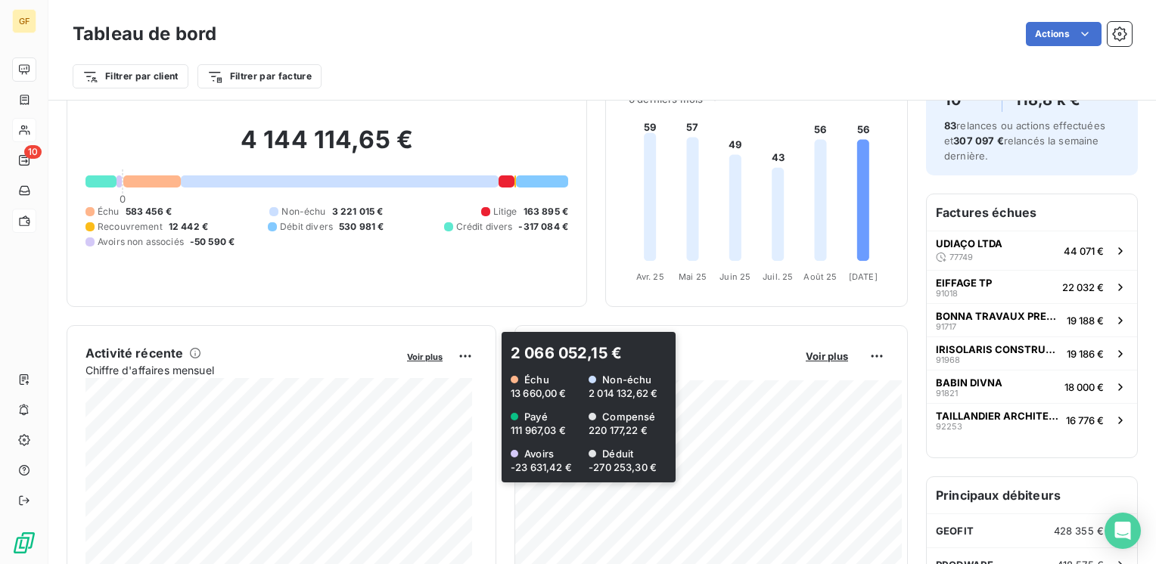
scroll to position [151, 0]
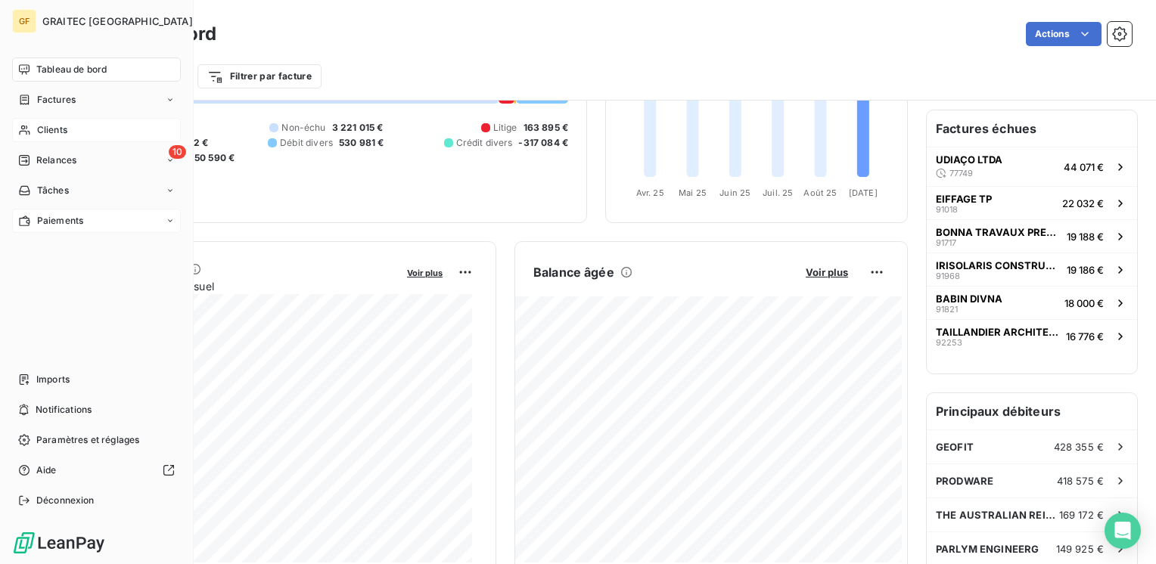
click at [39, 101] on span "Factures" at bounding box center [56, 100] width 39 height 14
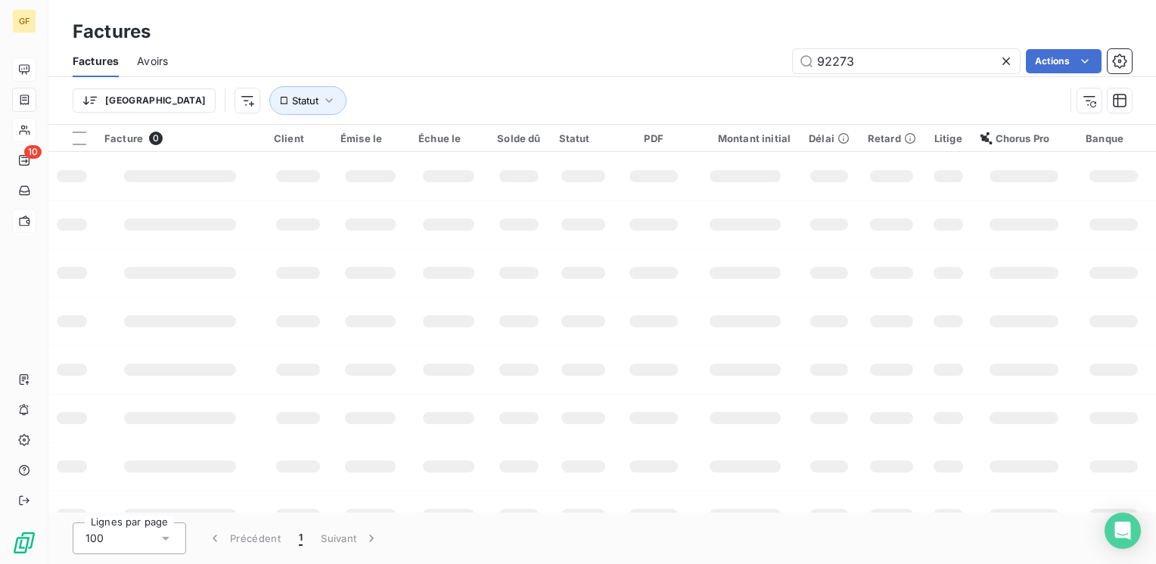
drag, startPoint x: 877, startPoint y: 61, endPoint x: 787, endPoint y: 78, distance: 91.7
click at [787, 78] on div "Factures Avoirs 92273 Actions Trier Statut" at bounding box center [602, 84] width 1108 height 79
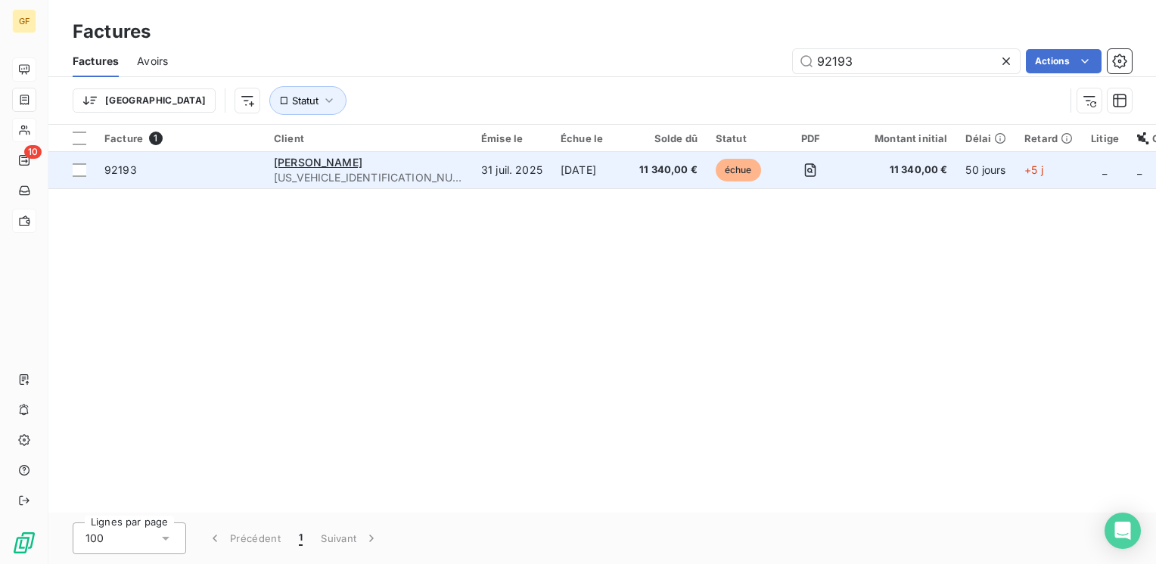
type input "92193"
click at [371, 169] on div "[PERSON_NAME]" at bounding box center [368, 162] width 189 height 15
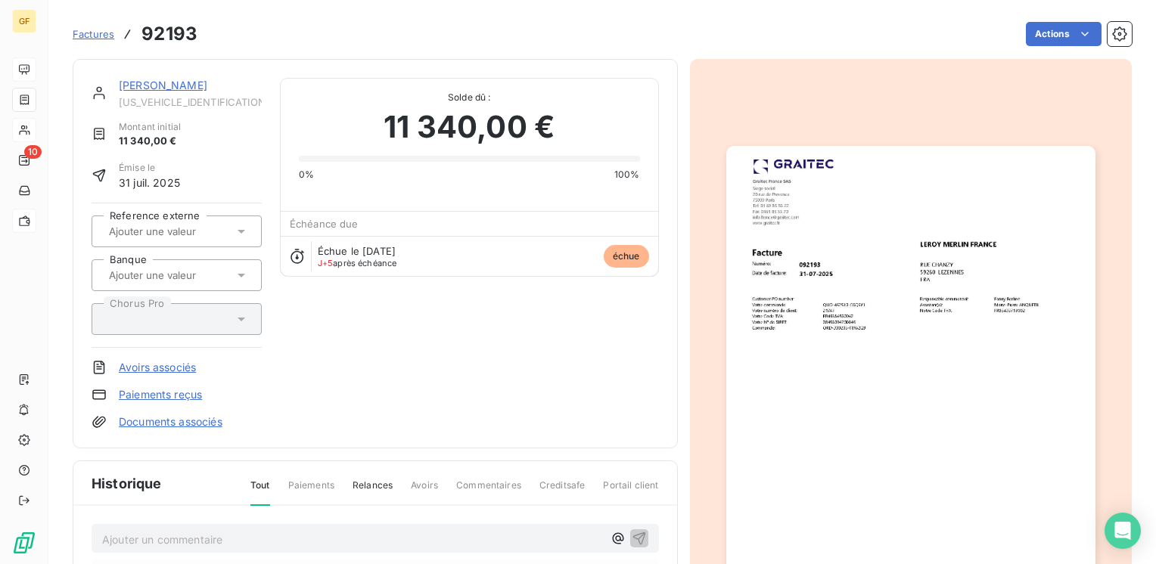
click at [859, 398] on img "button" at bounding box center [910, 406] width 369 height 521
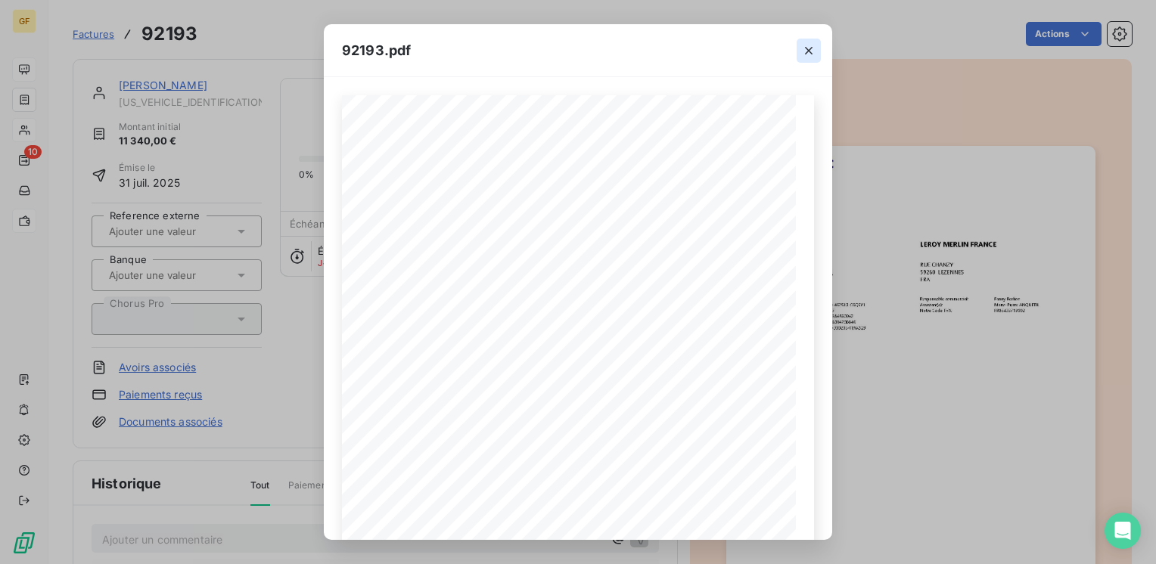
click at [811, 48] on icon "button" at bounding box center [809, 51] width 8 height 8
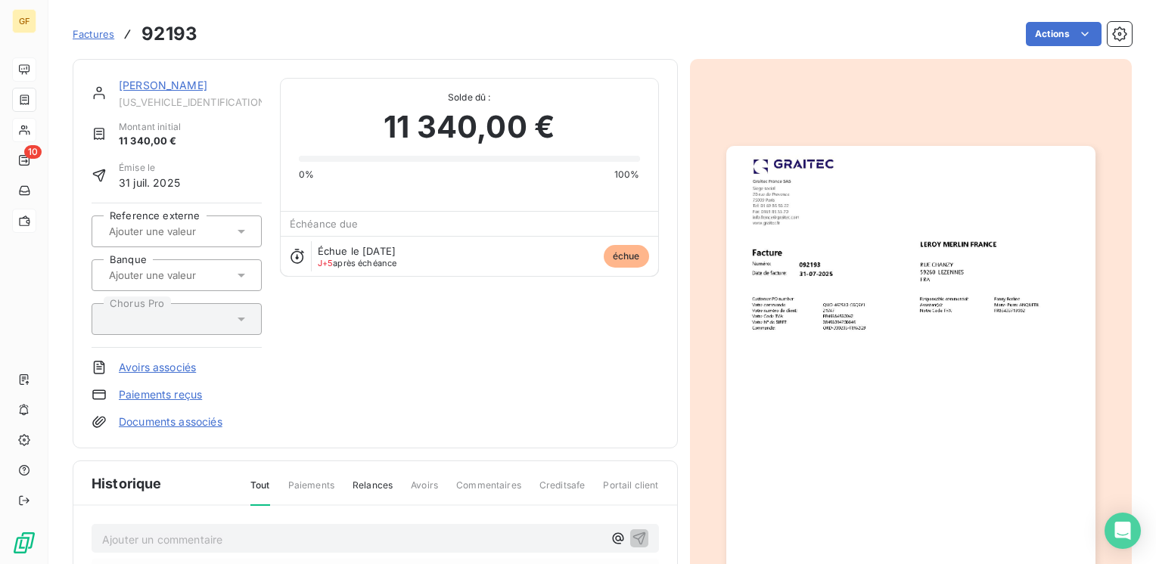
click at [923, 282] on img "button" at bounding box center [910, 406] width 369 height 521
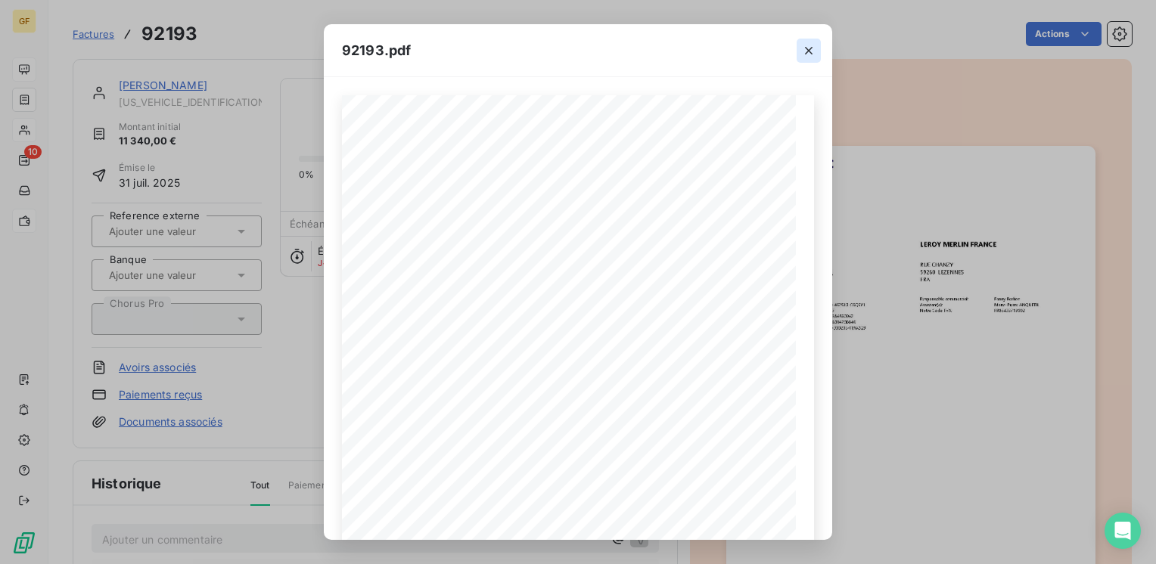
click at [816, 47] on button "button" at bounding box center [809, 51] width 24 height 24
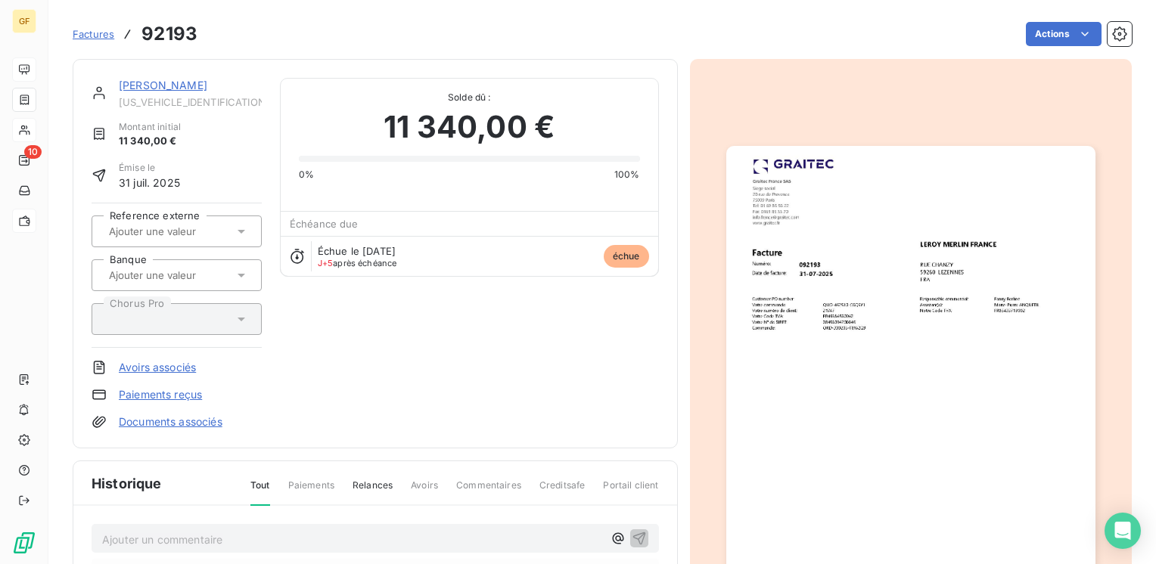
click at [194, 89] on link "[PERSON_NAME]" at bounding box center [163, 85] width 89 height 13
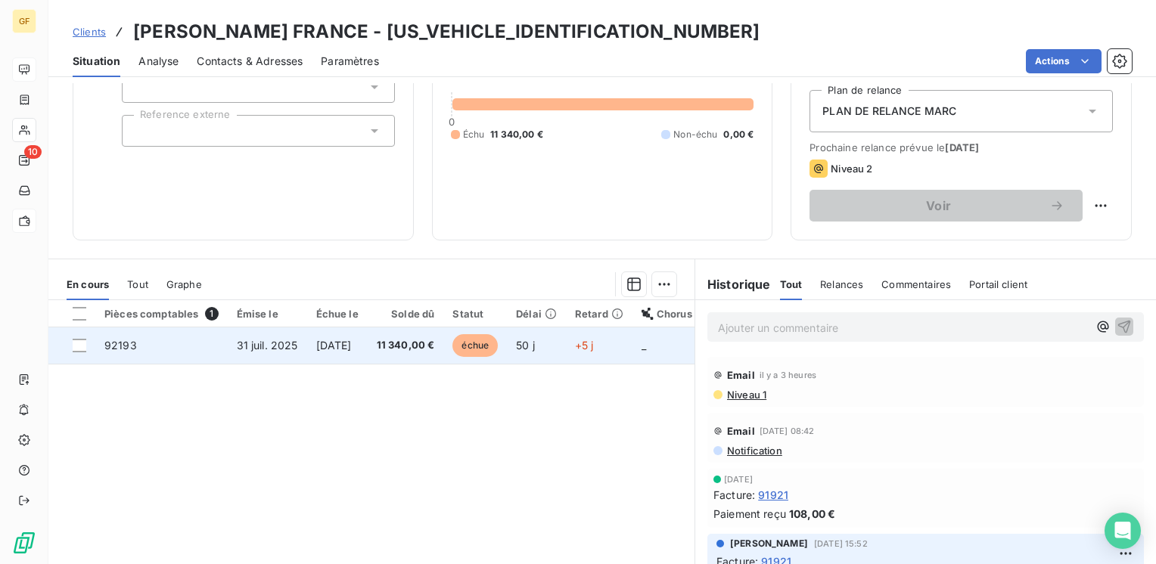
scroll to position [233, 0]
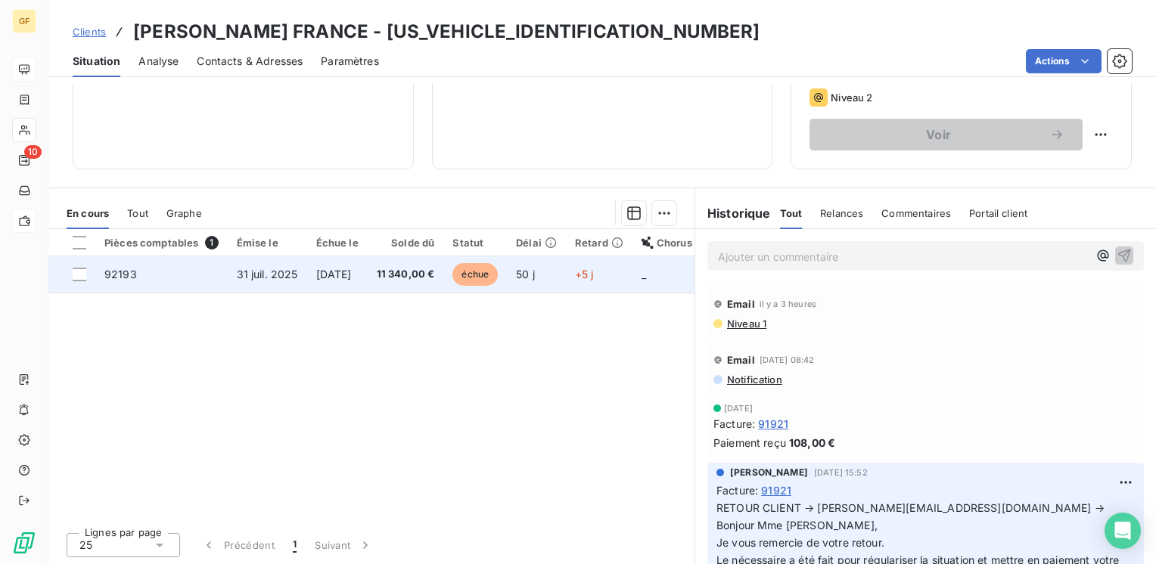
click at [296, 262] on td "31 juil. 2025" at bounding box center [267, 274] width 79 height 36
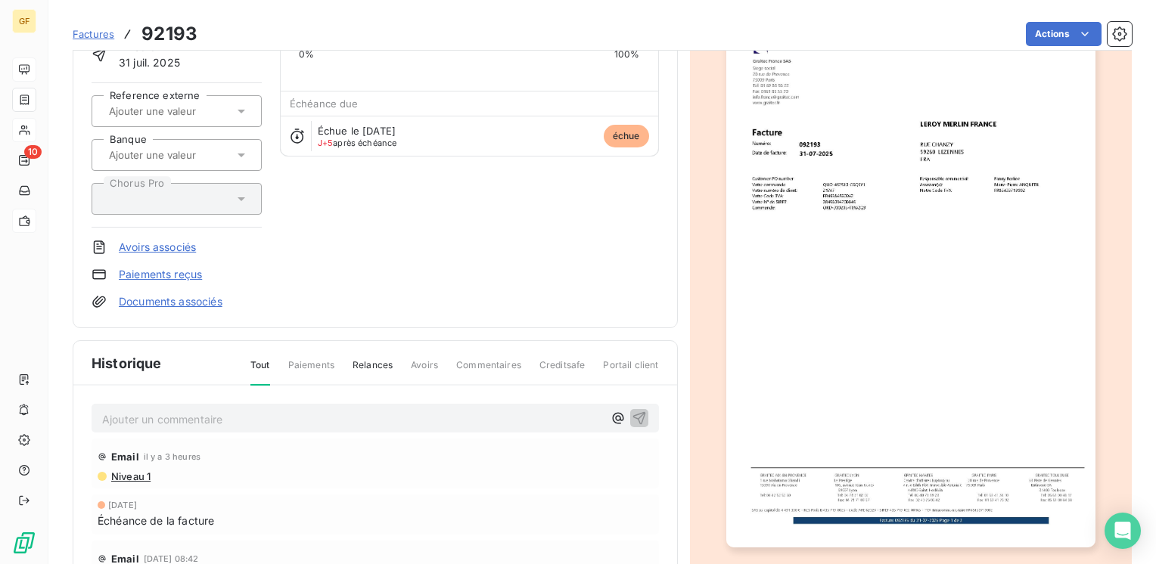
scroll to position [151, 0]
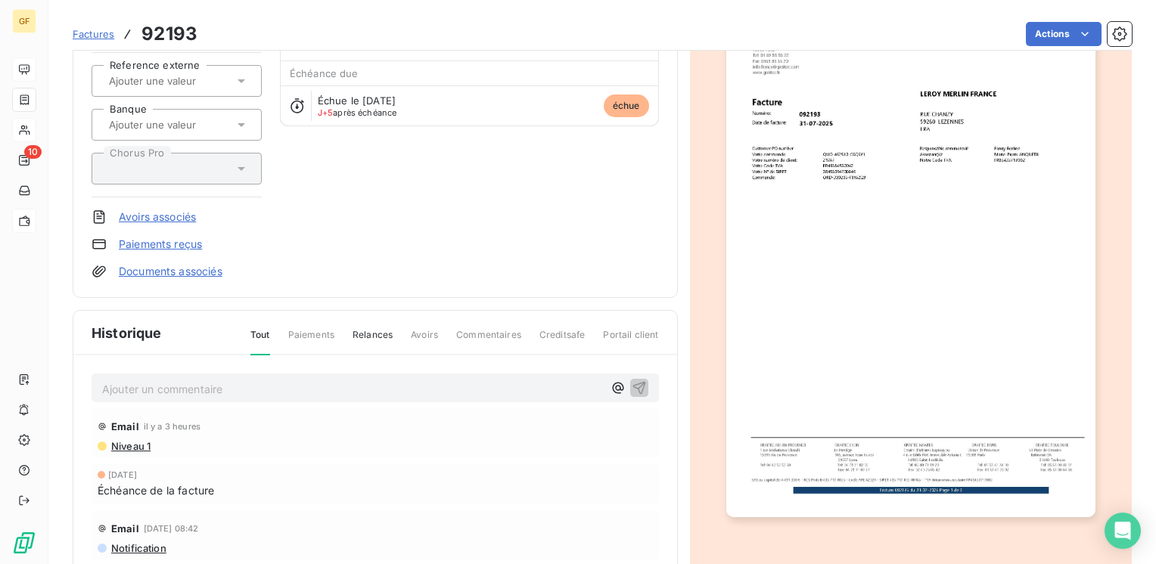
click at [227, 378] on div "Ajouter un commentaire ﻿" at bounding box center [352, 388] width 501 height 20
click at [221, 380] on p "Ajouter un commentaire ﻿" at bounding box center [352, 389] width 501 height 19
click at [218, 383] on p "Ajouter un commentaire ﻿" at bounding box center [352, 389] width 501 height 19
click at [205, 384] on span "RETOUR CLIENT → PAIEMENT EN COURS" at bounding box center [209, 387] width 214 height 13
click at [632, 386] on icon "button" at bounding box center [639, 387] width 15 height 15
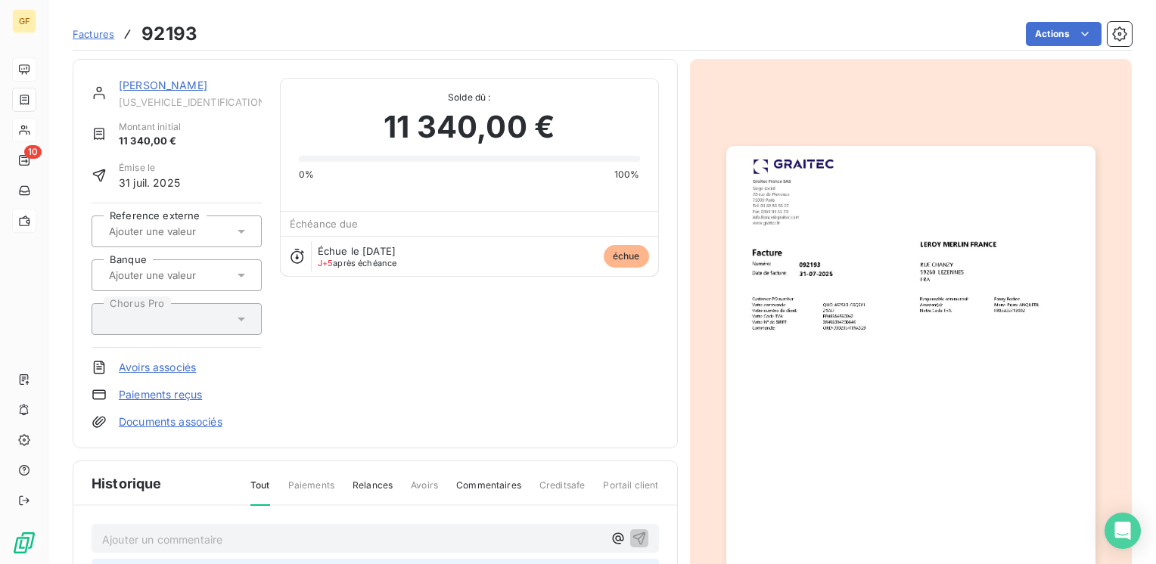
scroll to position [0, 0]
click at [188, 85] on link "[PERSON_NAME]" at bounding box center [163, 85] width 89 height 13
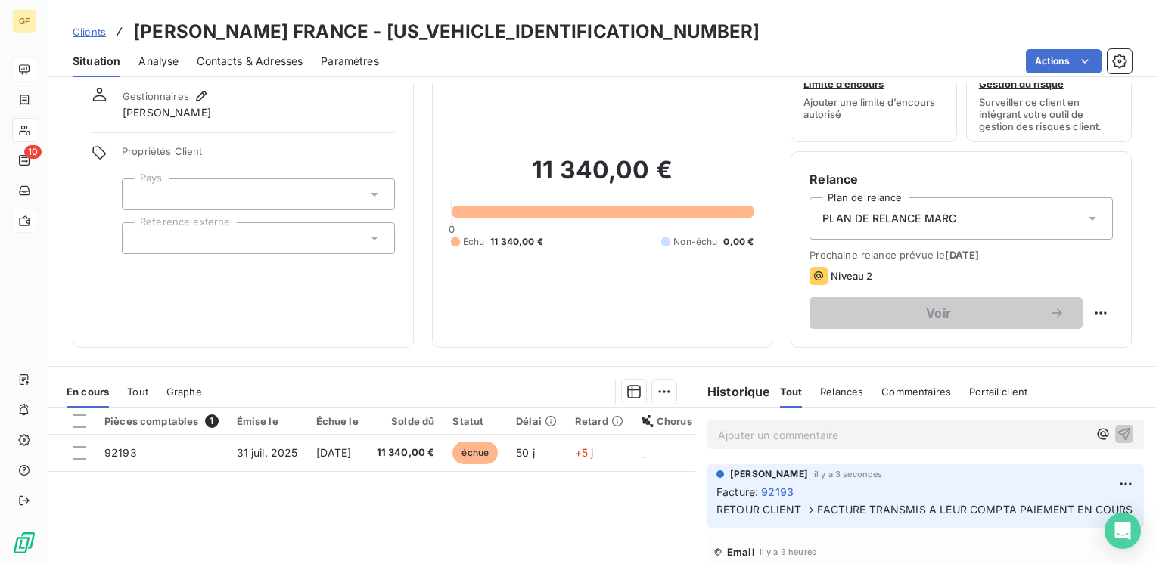
scroll to position [76, 0]
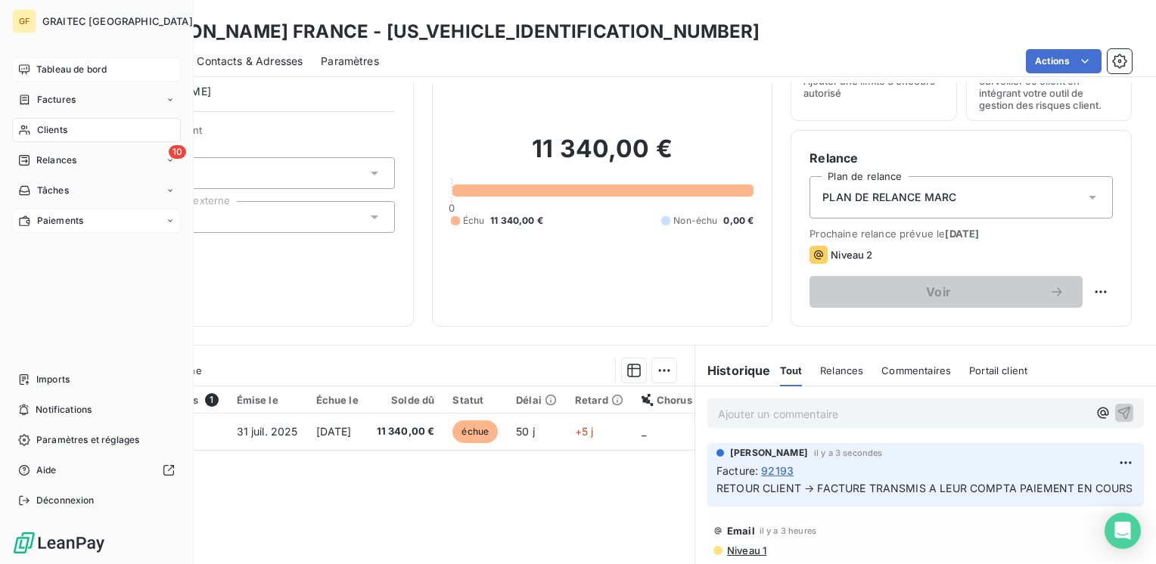
click at [53, 61] on div "Tableau de bord" at bounding box center [96, 70] width 169 height 24
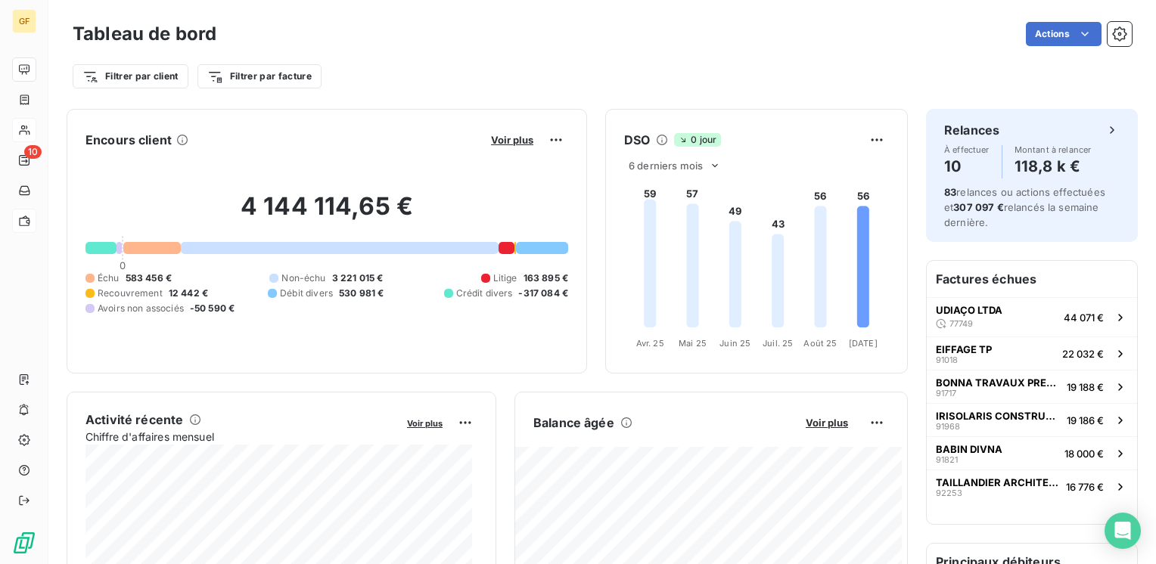
click at [380, 169] on div "4 144 114,65 € 0 Échu 583 456 € Non-échu 3 221 015 € Litige 163 895 € Recouvrem…" at bounding box center [326, 253] width 483 height 203
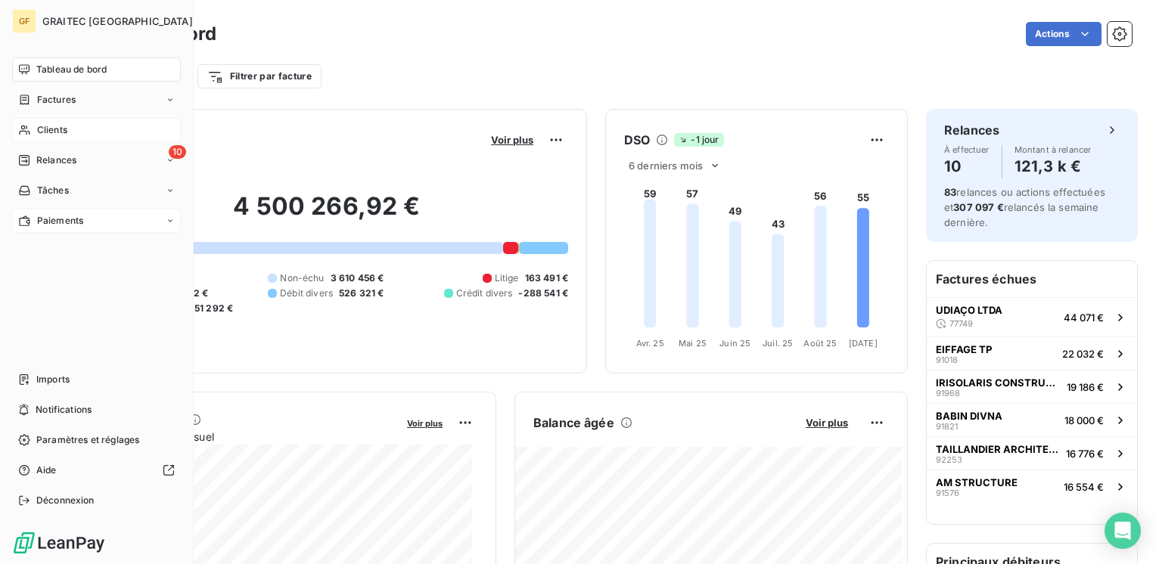
click at [64, 96] on span "Factures" at bounding box center [56, 100] width 39 height 14
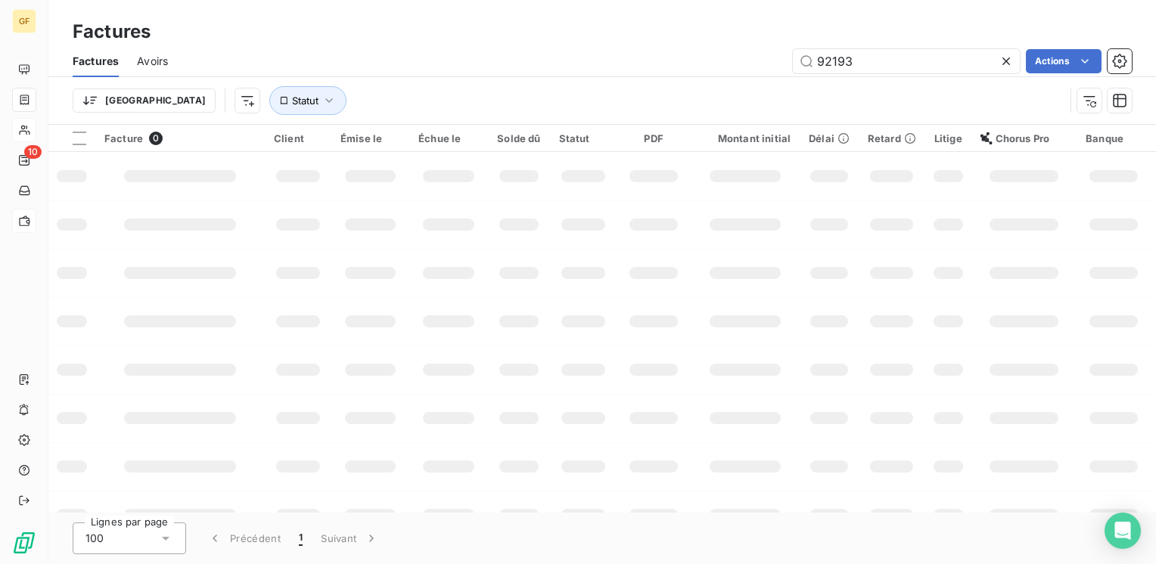
drag, startPoint x: 866, startPoint y: 58, endPoint x: 766, endPoint y: 68, distance: 100.4
click at [766, 68] on div "92193 Actions" at bounding box center [659, 61] width 946 height 24
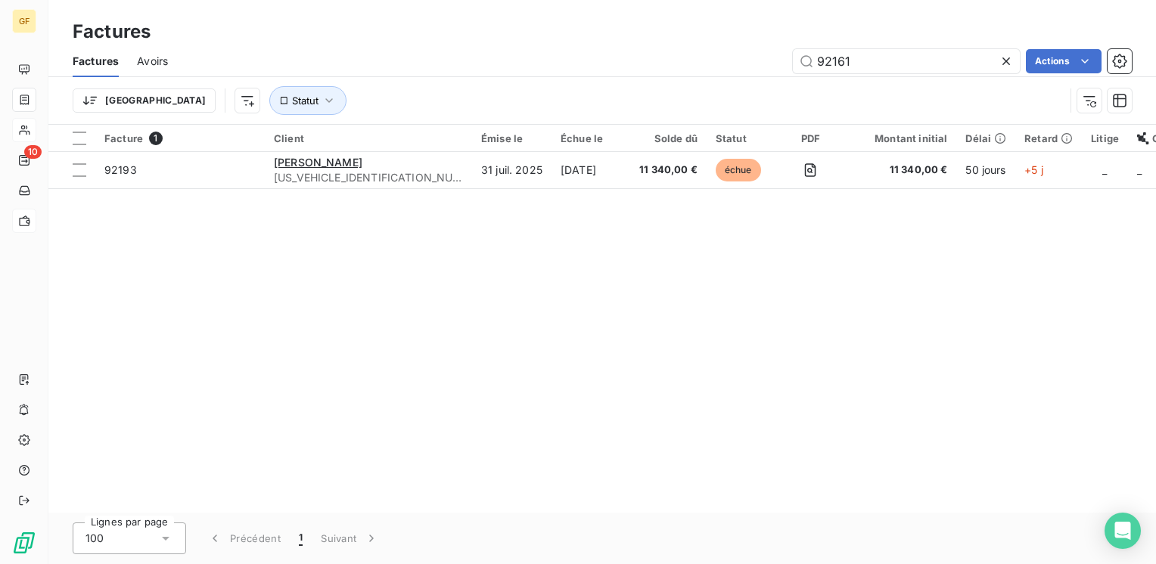
type input "92161"
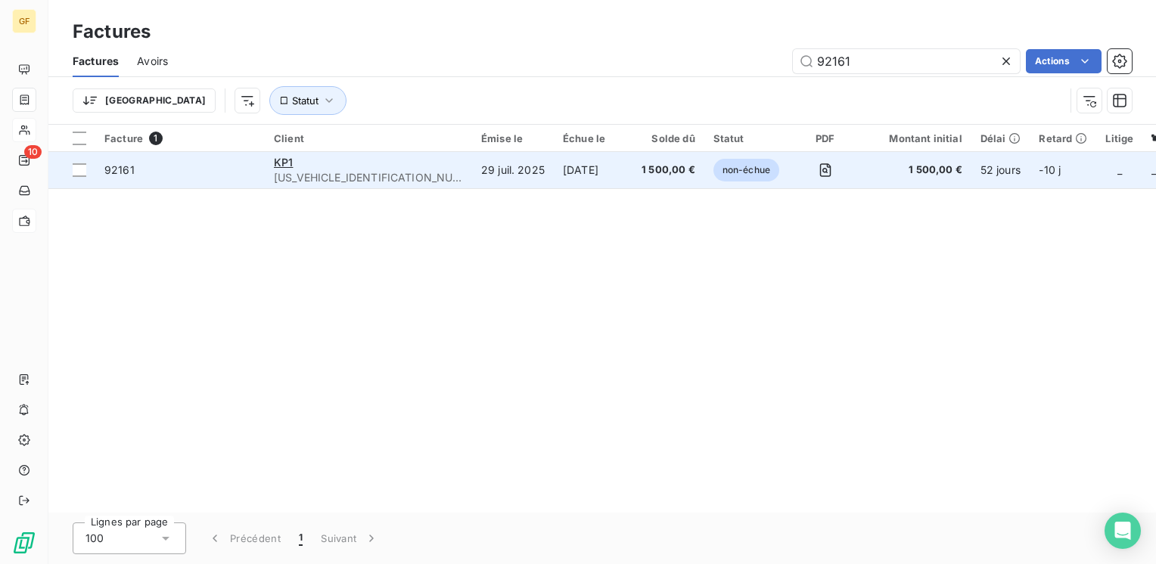
click at [472, 161] on td "29 juil. 2025" at bounding box center [513, 170] width 82 height 36
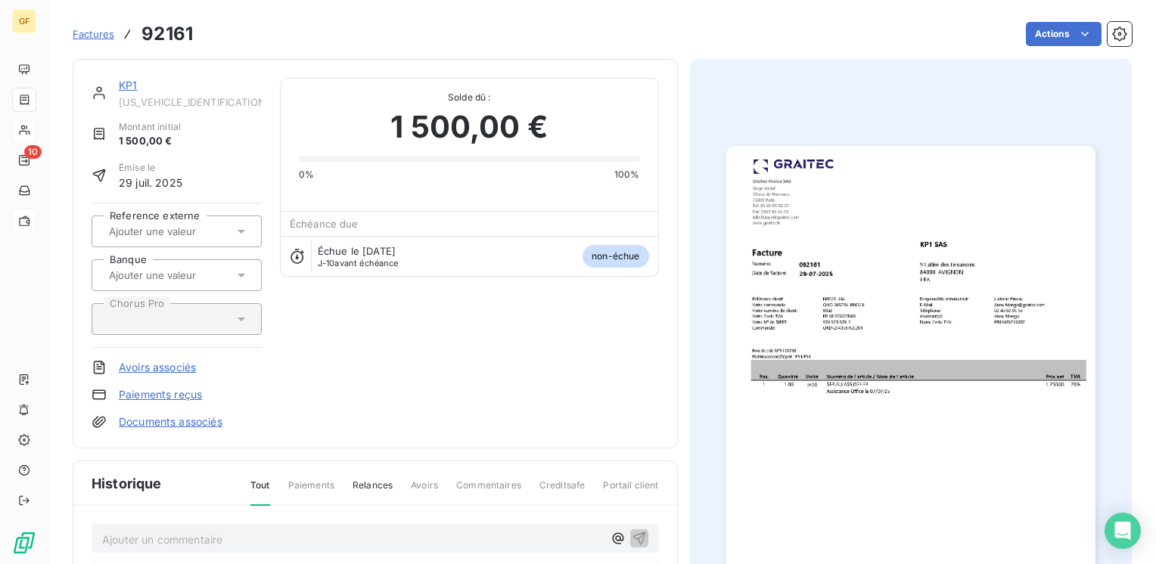
click at [847, 405] on img "button" at bounding box center [910, 406] width 369 height 521
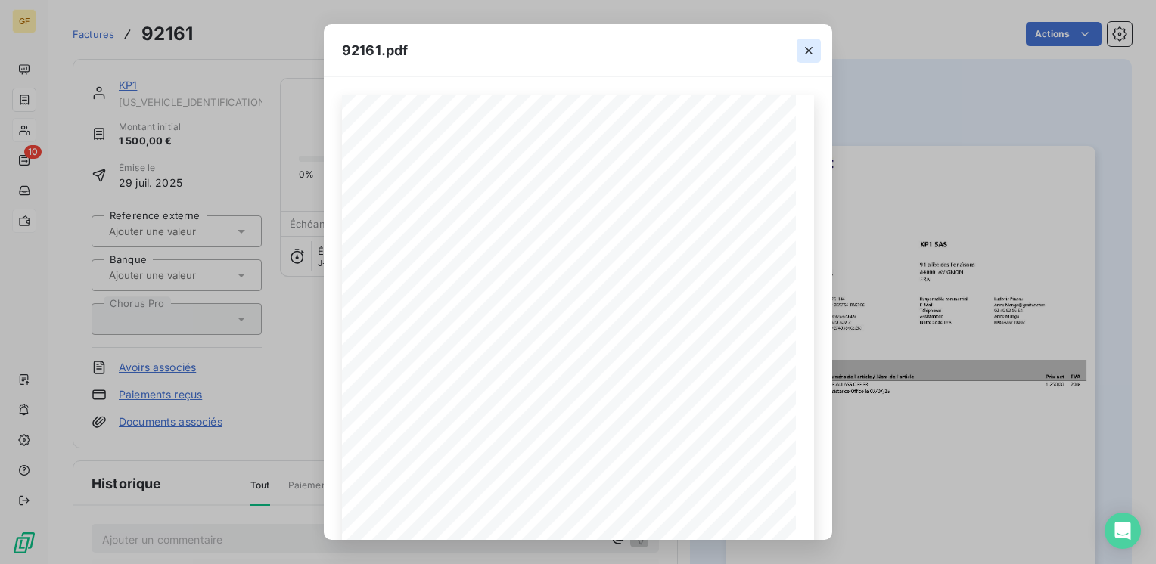
click at [808, 51] on icon "button" at bounding box center [808, 50] width 15 height 15
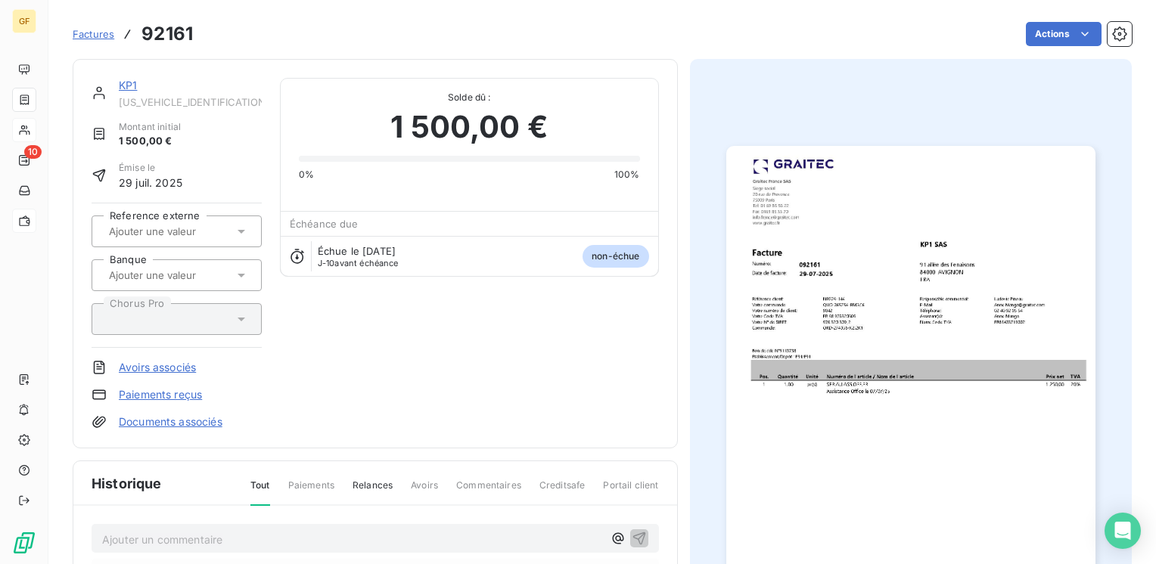
click at [131, 89] on link "KP1" at bounding box center [128, 85] width 18 height 13
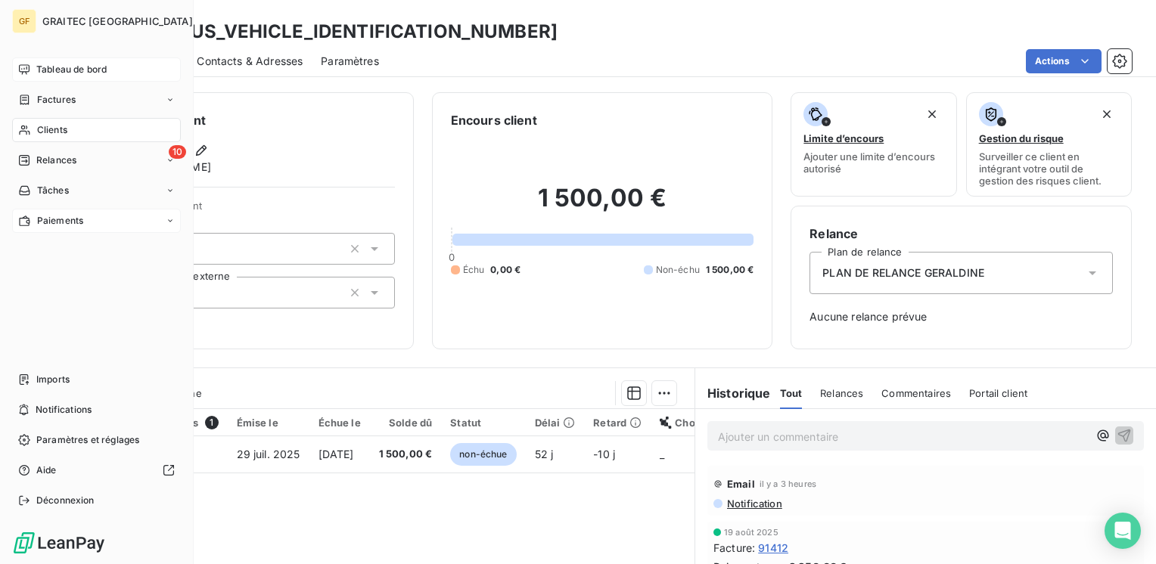
click at [58, 66] on span "Tableau de bord" at bounding box center [71, 70] width 70 height 14
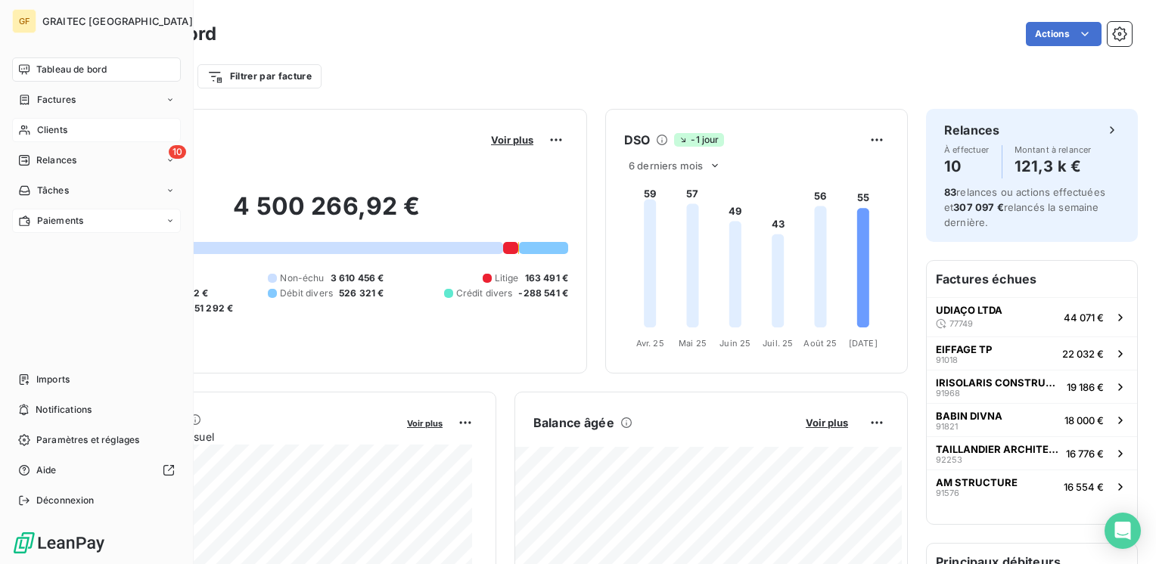
click at [51, 132] on span "Clients" at bounding box center [52, 130] width 30 height 14
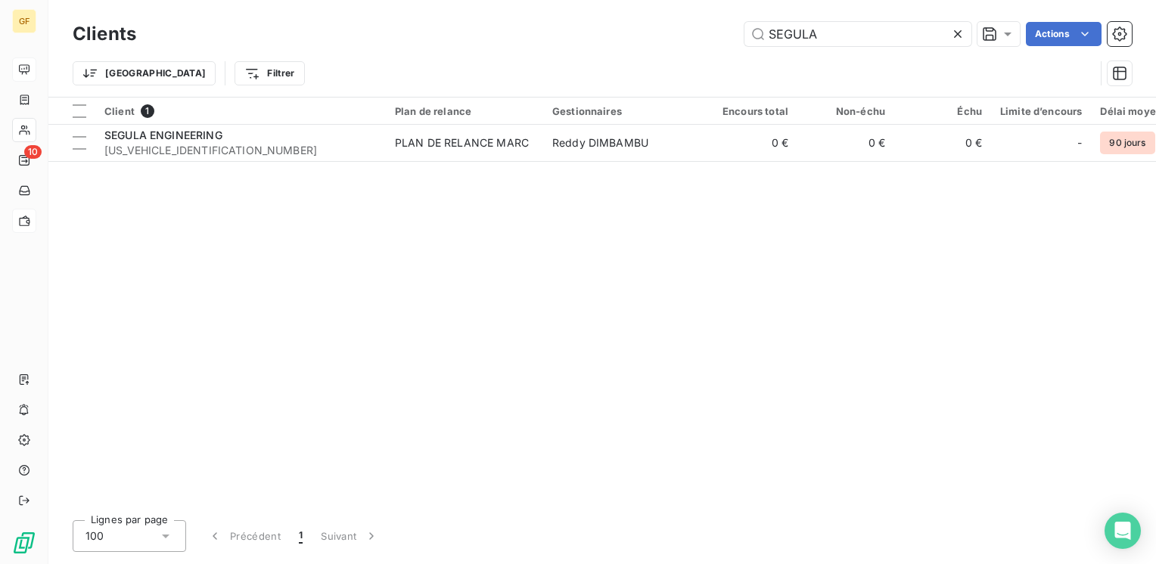
drag, startPoint x: 896, startPoint y: 40, endPoint x: 243, endPoint y: 60, distance: 653.2
click at [243, 60] on div "Clients SEGULA Actions Trier Filtrer" at bounding box center [602, 57] width 1059 height 79
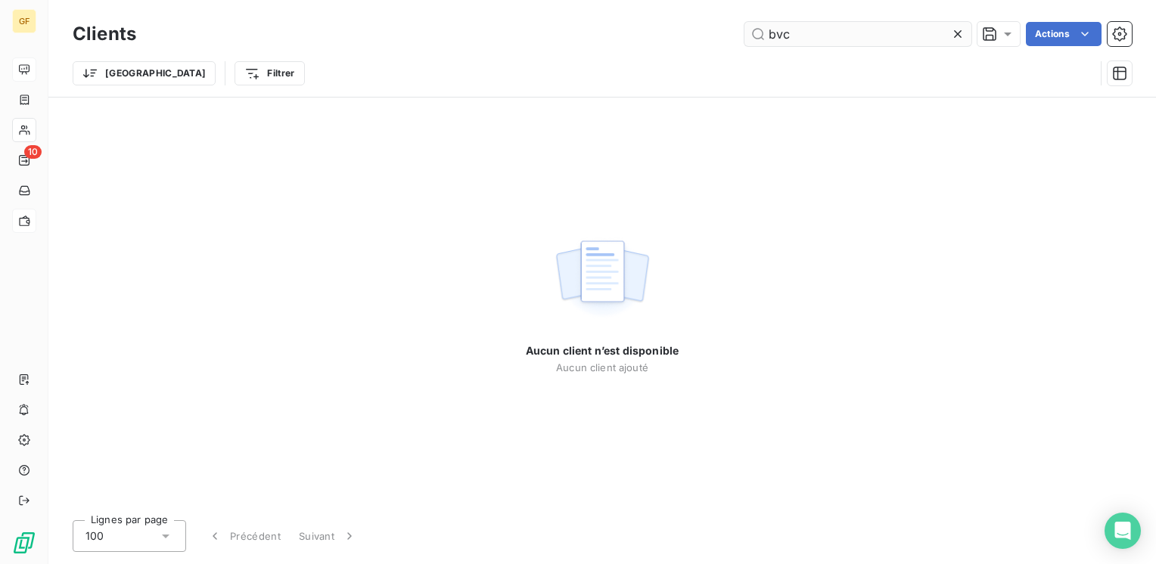
click at [783, 30] on input "bvc" at bounding box center [857, 34] width 227 height 24
click at [832, 38] on input "bv c" at bounding box center [857, 34] width 227 height 24
click at [810, 23] on input "bv concept" at bounding box center [857, 34] width 227 height 24
click at [801, 69] on div "Trier Filtrer" at bounding box center [584, 73] width 1022 height 29
click at [780, 30] on input "bv concept" at bounding box center [857, 34] width 227 height 24
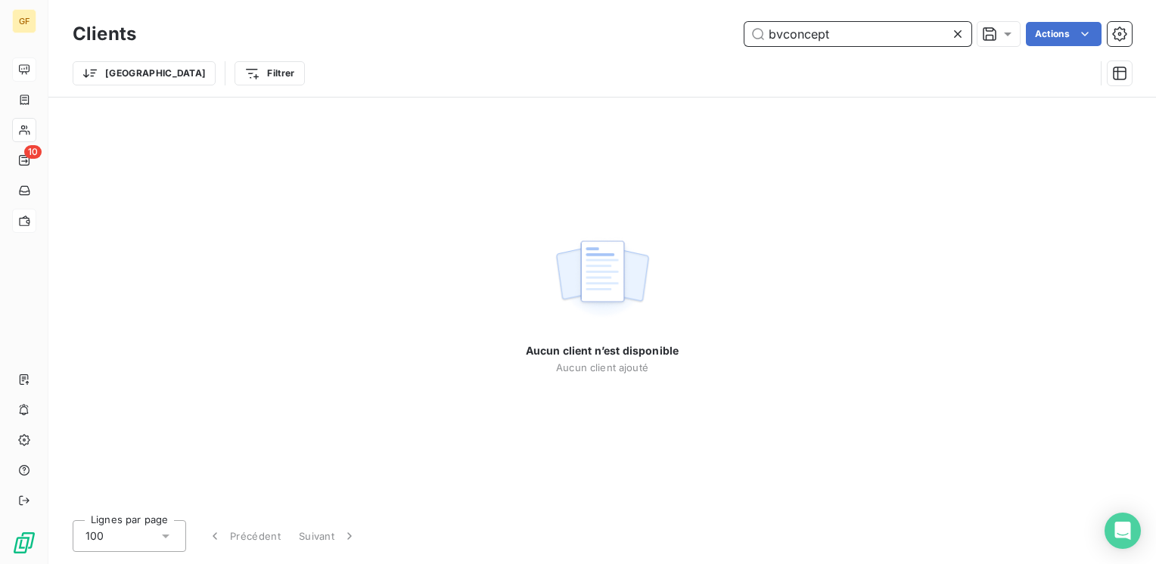
type input "bvconcept"
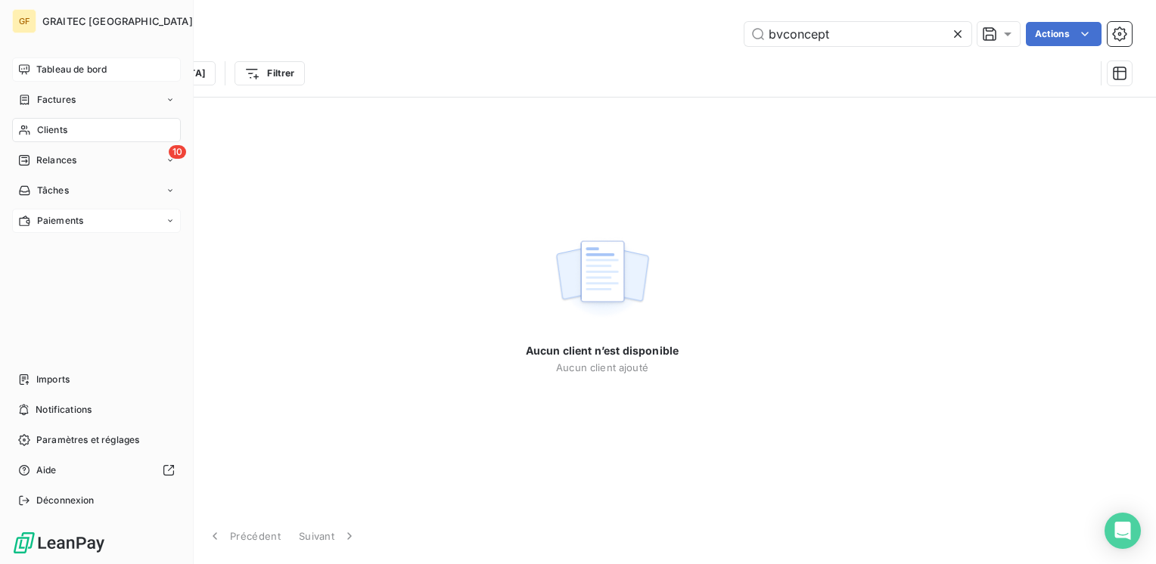
click at [66, 71] on span "Tableau de bord" at bounding box center [71, 70] width 70 height 14
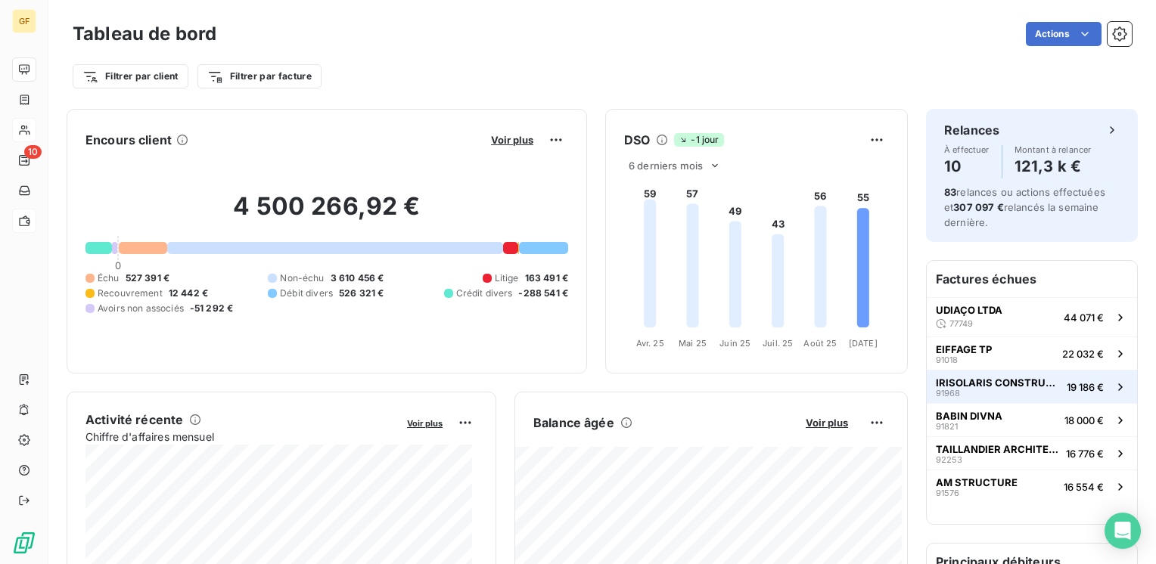
click at [975, 389] on div "IRISOLARIS CONSTRUCTION 91968" at bounding box center [998, 387] width 125 height 21
click at [496, 135] on span "Voir plus" at bounding box center [512, 140] width 42 height 12
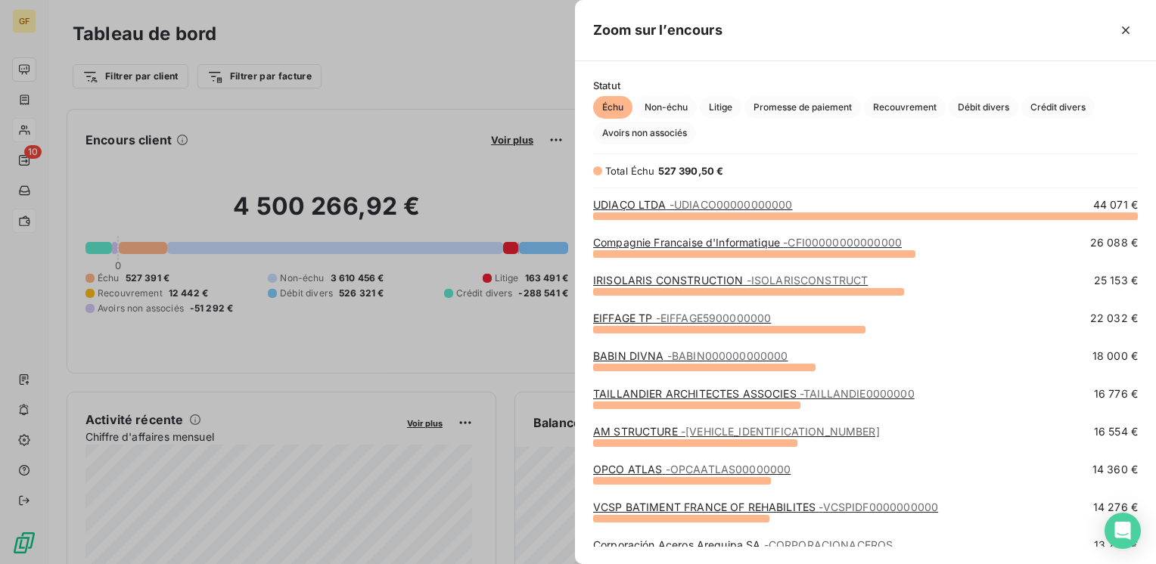
scroll to position [337, 569]
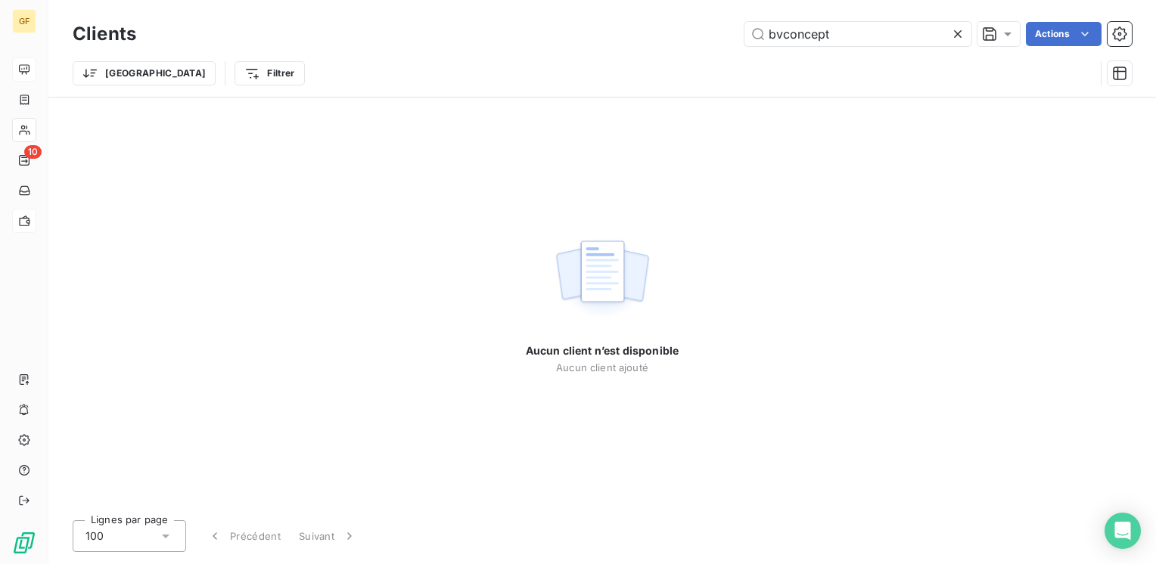
click at [956, 28] on icon at bounding box center [957, 33] width 15 height 15
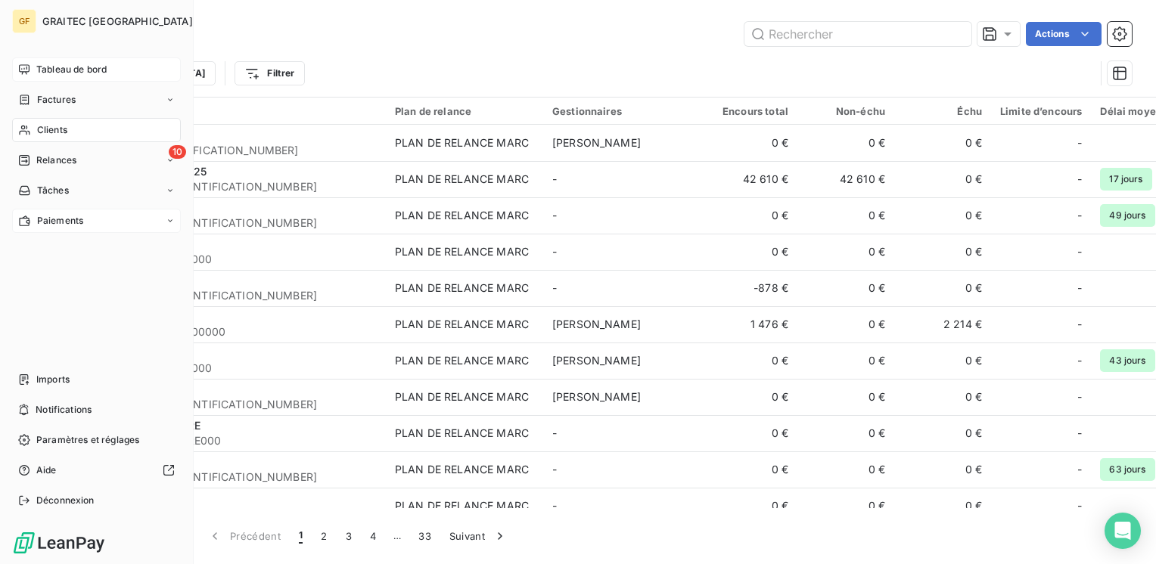
click at [61, 98] on span "Factures" at bounding box center [56, 100] width 39 height 14
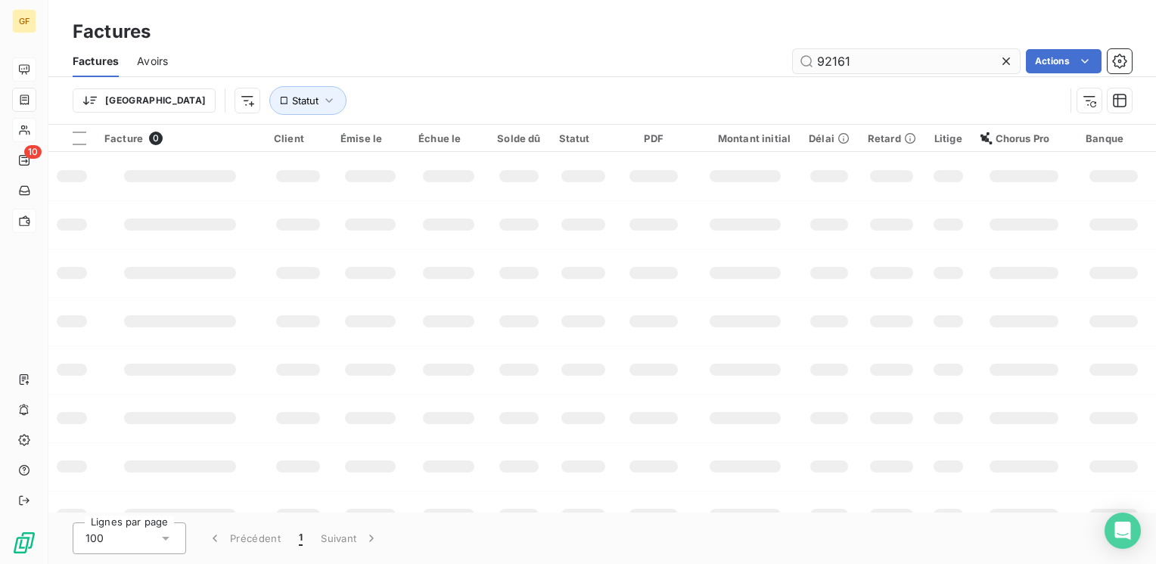
click at [1007, 56] on icon at bounding box center [1006, 61] width 15 height 15
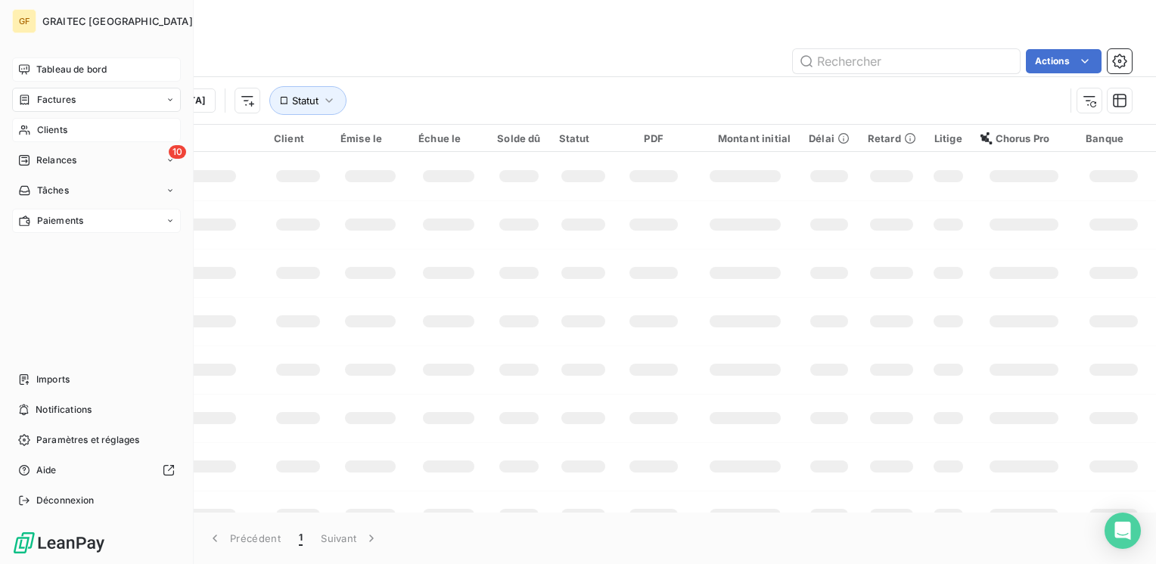
click at [49, 71] on span "Tableau de bord" at bounding box center [71, 70] width 70 height 14
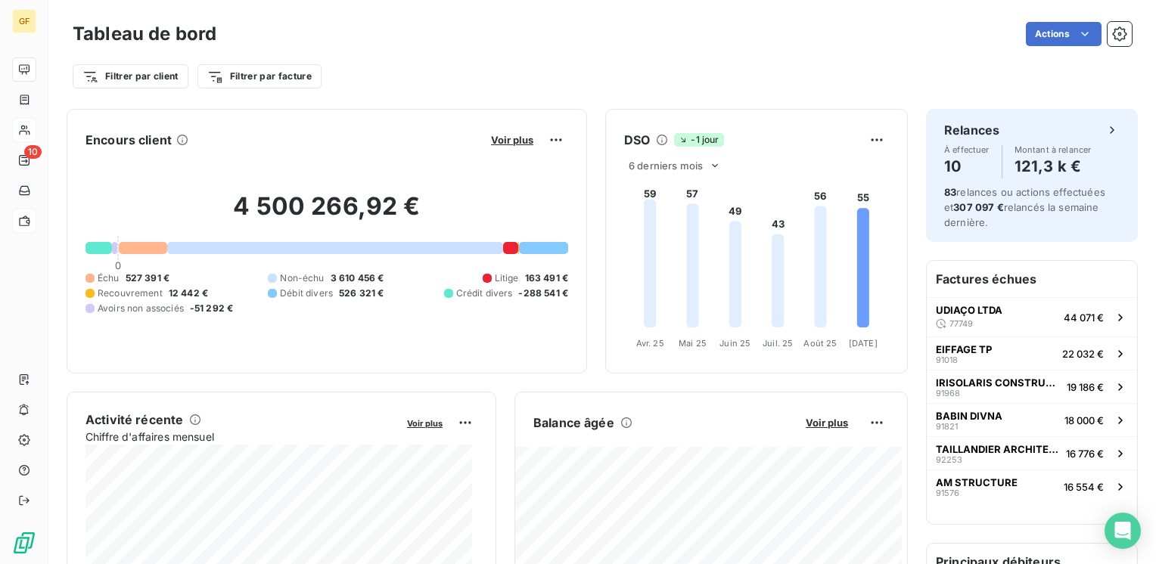
scroll to position [76, 0]
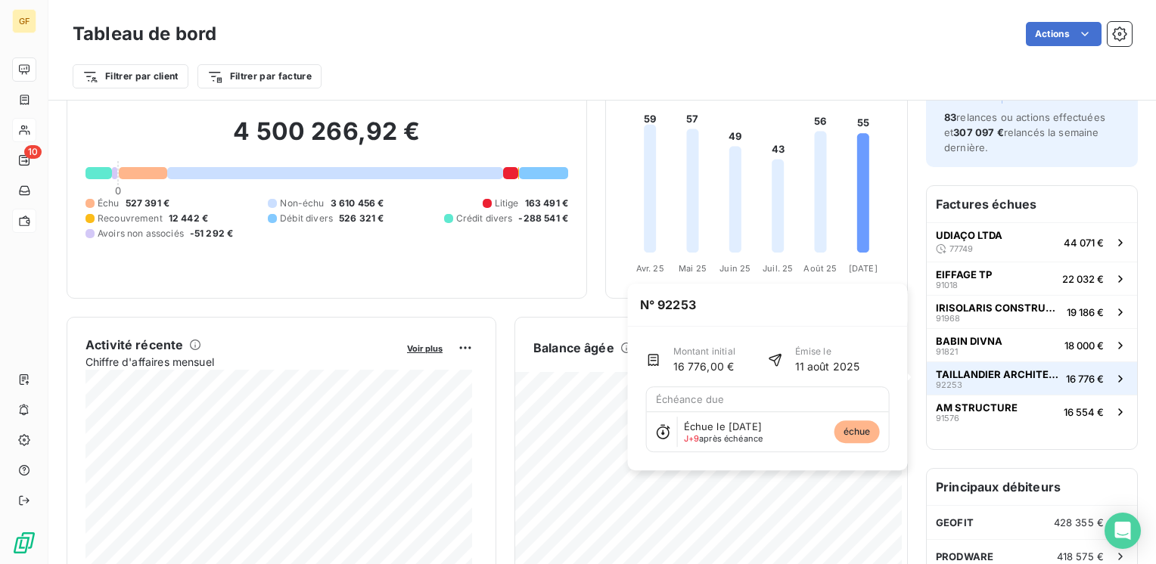
click at [973, 371] on span "TAILLANDIER ARCHITECTES ASSOCIES" at bounding box center [998, 374] width 124 height 12
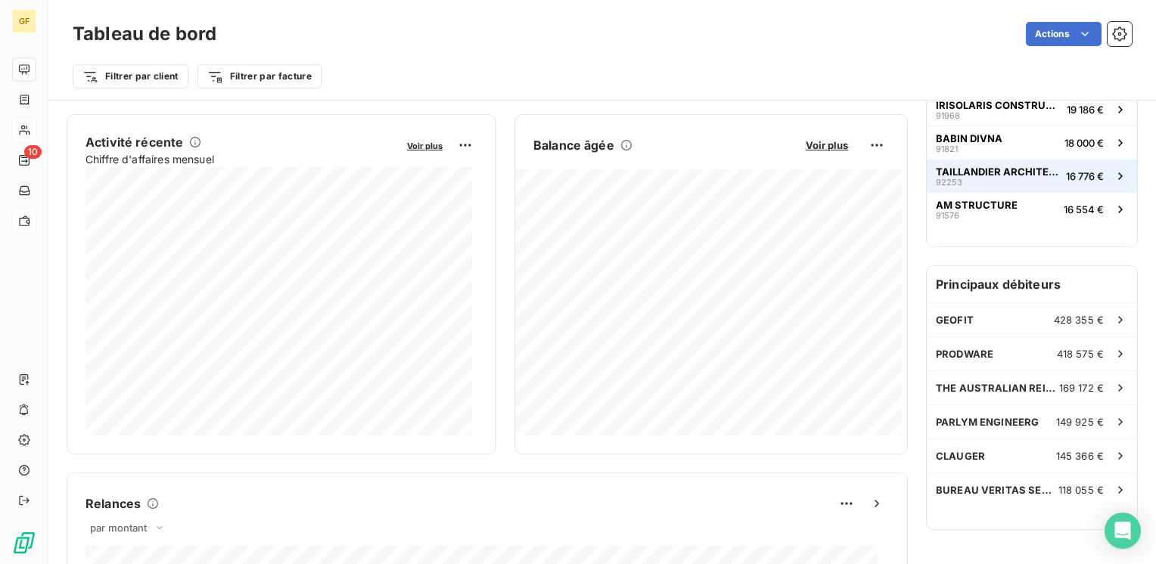
scroll to position [303, 0]
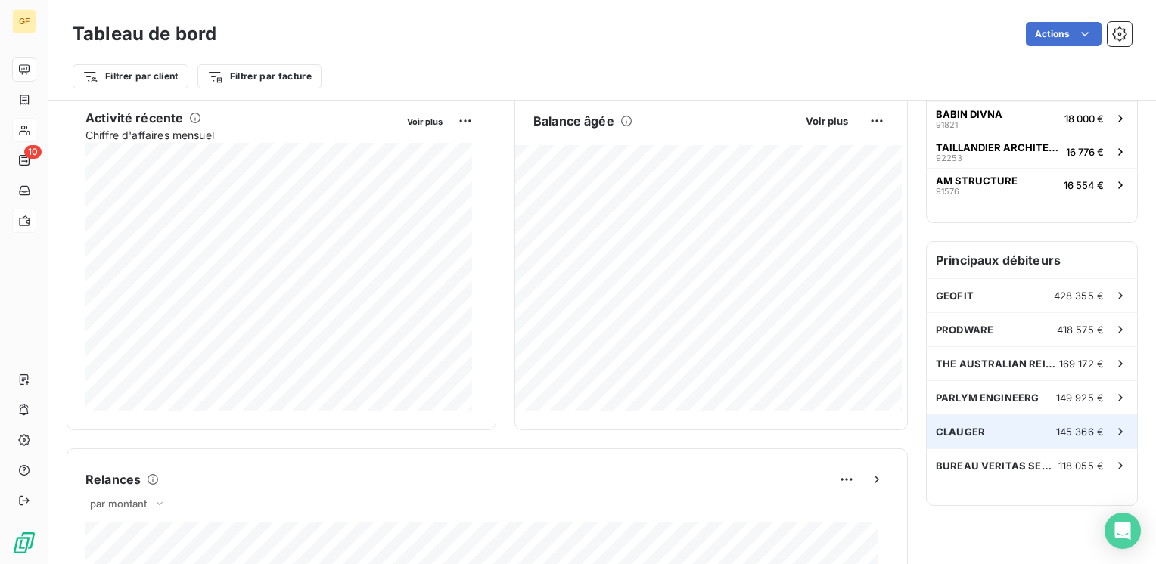
click at [1015, 416] on div "CLAUGER 145 366 €" at bounding box center [1032, 431] width 210 height 33
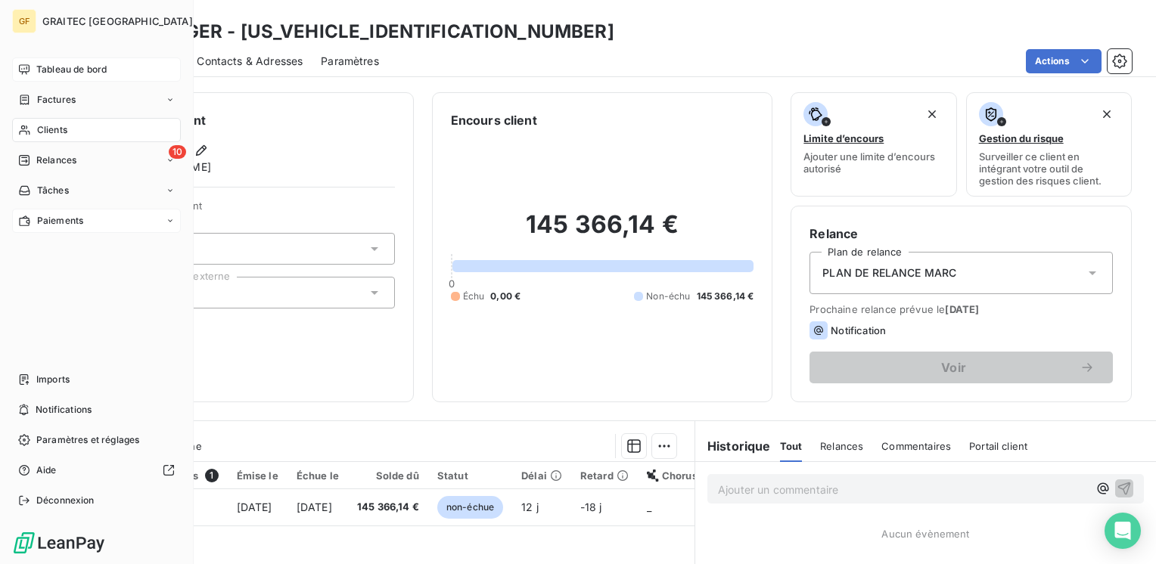
click at [44, 68] on span "Tableau de bord" at bounding box center [71, 70] width 70 height 14
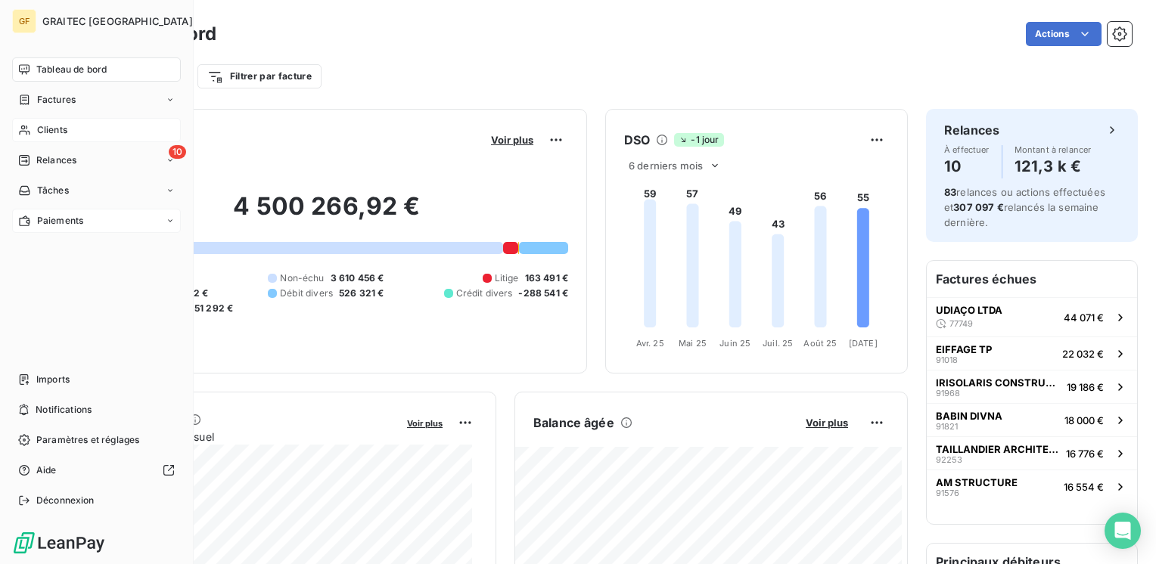
click at [48, 127] on span "Clients" at bounding box center [52, 130] width 30 height 14
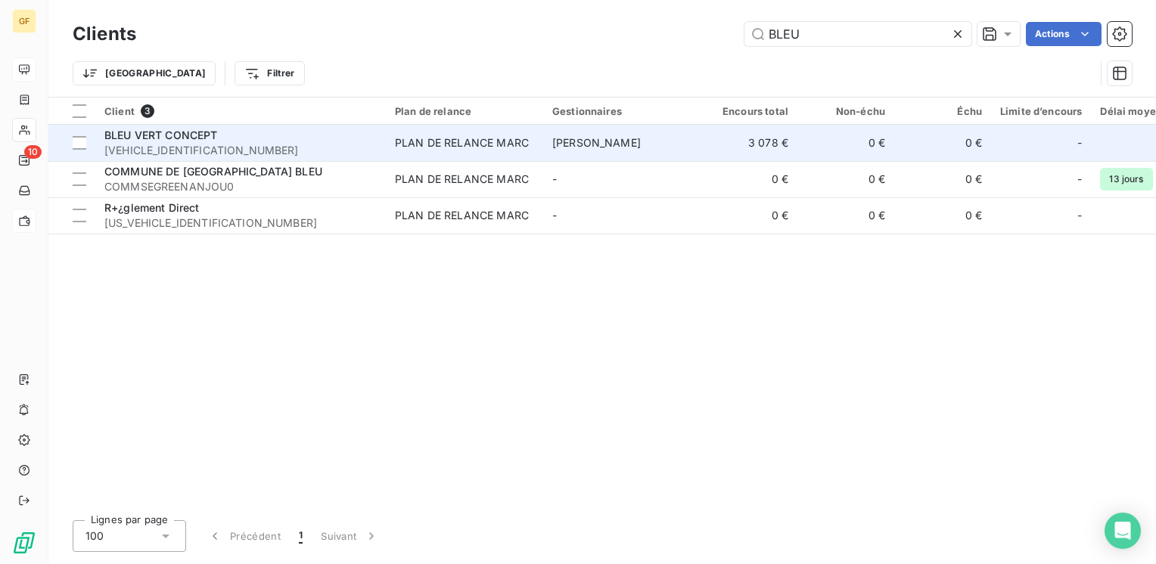
type input "BLEU"
click at [199, 144] on span "[VEHICLE_IDENTIFICATION_NUMBER]" at bounding box center [240, 150] width 272 height 15
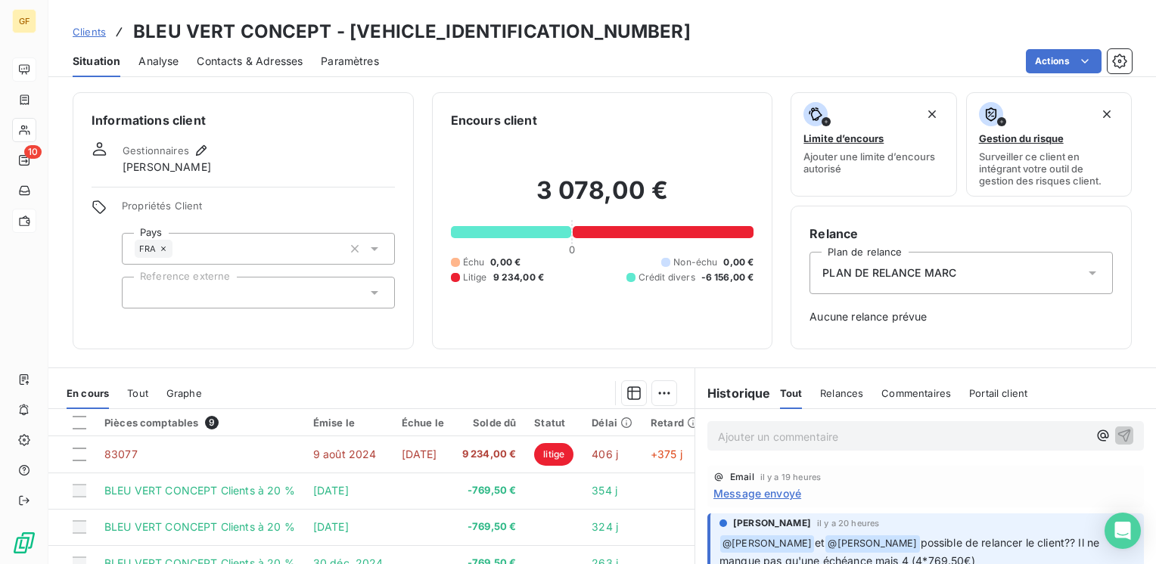
click at [740, 433] on p "Ajouter un commentaire ﻿" at bounding box center [903, 436] width 370 height 19
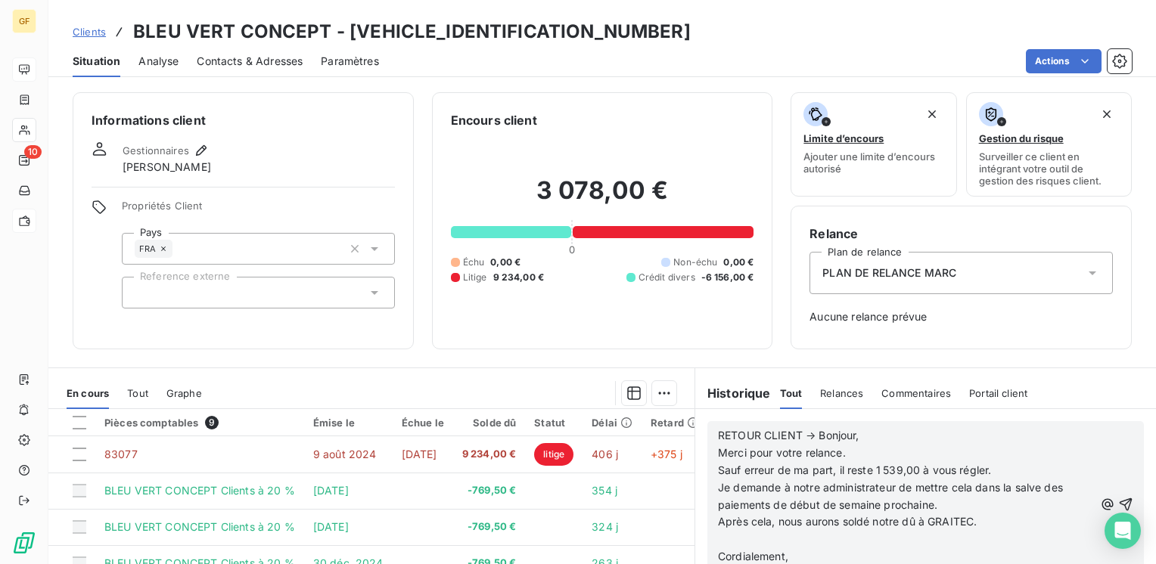
click at [859, 434] on p "RETOUR CLIENT → Bonjour," at bounding box center [906, 435] width 376 height 17
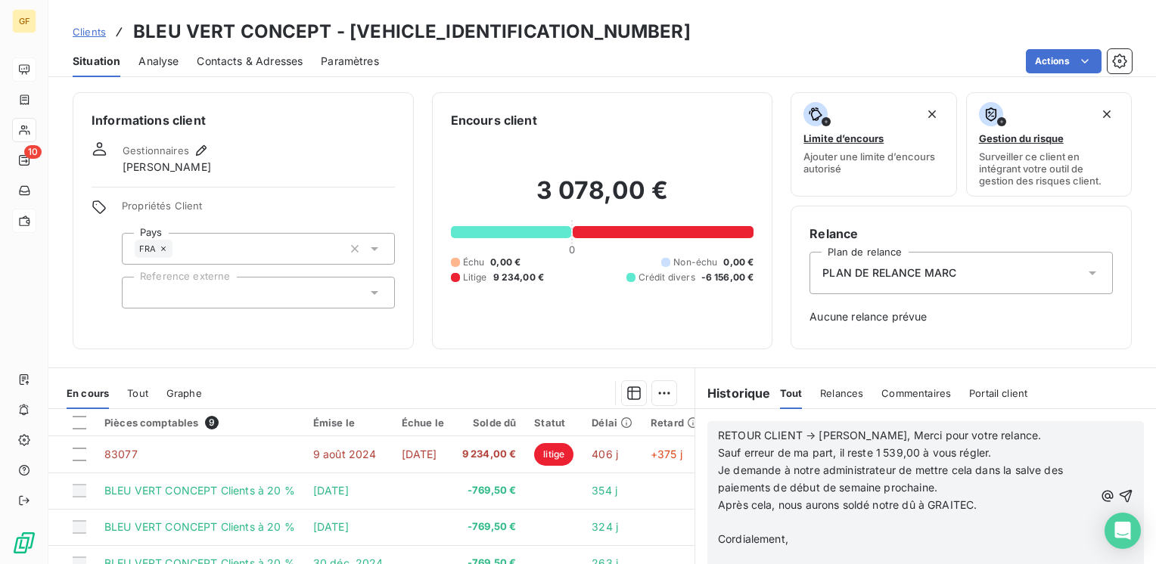
click at [993, 437] on p "RETOUR CLIENT → [PERSON_NAME], Merci pour votre relance." at bounding box center [906, 435] width 376 height 17
click at [920, 452] on p "RETOUR CLIENT → [PERSON_NAME], Merci pour votre relance. Sauf erreur de ma part…" at bounding box center [906, 444] width 376 height 35
click at [1026, 449] on p "RETOUR CLIENT → [PERSON_NAME], Merci pour votre relance. Sauf erreur de ma part…" at bounding box center [906, 462] width 376 height 70
click at [1024, 449] on p "RETOUR CLIENT → [PERSON_NAME], Merci pour votre relance. Sauf erreur de ma part…" at bounding box center [906, 462] width 376 height 70
click at [1020, 458] on p "RETOUR CLIENT → [PERSON_NAME], Merci pour votre relance. Sauf erreur de ma part…" at bounding box center [906, 462] width 376 height 70
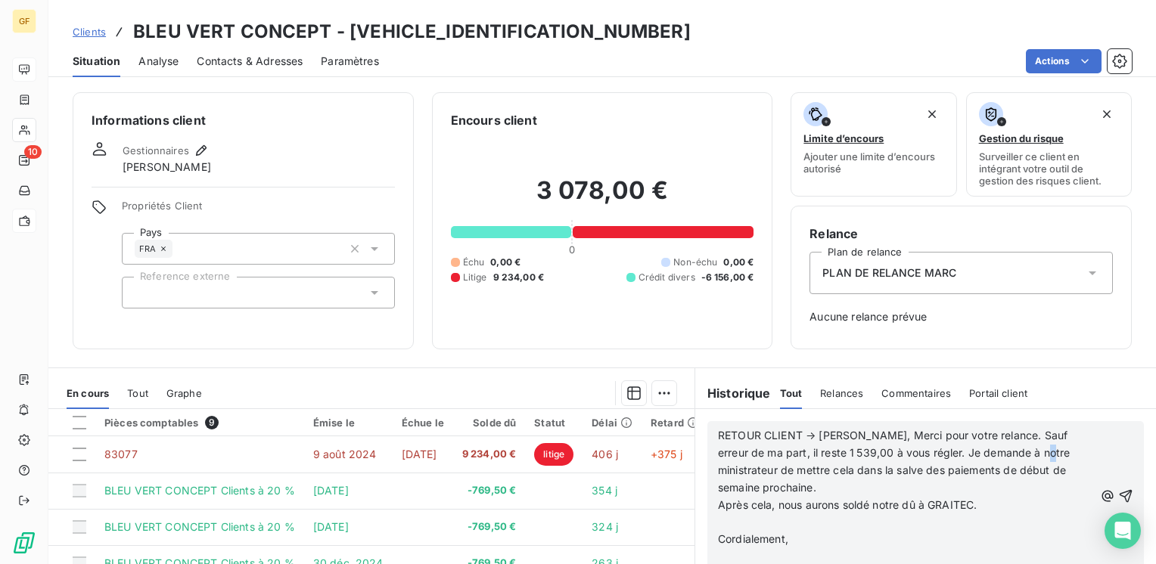
click at [725, 463] on span "RETOUR CLIENT → [PERSON_NAME], Merci pour votre relance. Sauf erreur de ma part…" at bounding box center [896, 461] width 356 height 65
drag, startPoint x: 728, startPoint y: 465, endPoint x: 772, endPoint y: 520, distance: 71.0
click at [772, 520] on p "﻿" at bounding box center [906, 522] width 376 height 17
click at [718, 468] on span "RETOUR CLIENT → [PERSON_NAME], Merci pour votre relance. Sauf erreur de ma part…" at bounding box center [896, 461] width 356 height 65
click at [718, 465] on span "RETOUR CLIENT → [PERSON_NAME], Merci pour votre relance. Sauf erreur de ma part…" at bounding box center [901, 461] width 367 height 65
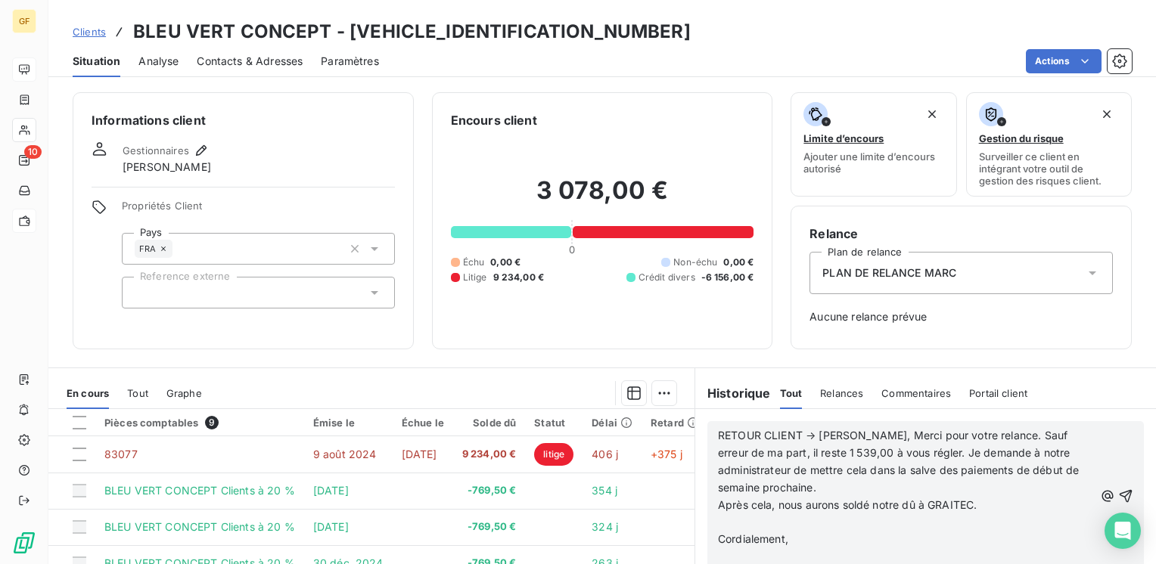
click at [841, 536] on p "Cordialement," at bounding box center [906, 539] width 376 height 17
click at [1012, 452] on span "RETOUR CLIENT → [PERSON_NAME], Merci pour votre relance. Sauf erreur de ma part…" at bounding box center [900, 461] width 365 height 65
click at [828, 486] on span "RETOUR CLIENT → [PERSON_NAME], Merci pour votre relance. Sauf erreur de ma part…" at bounding box center [900, 461] width 365 height 65
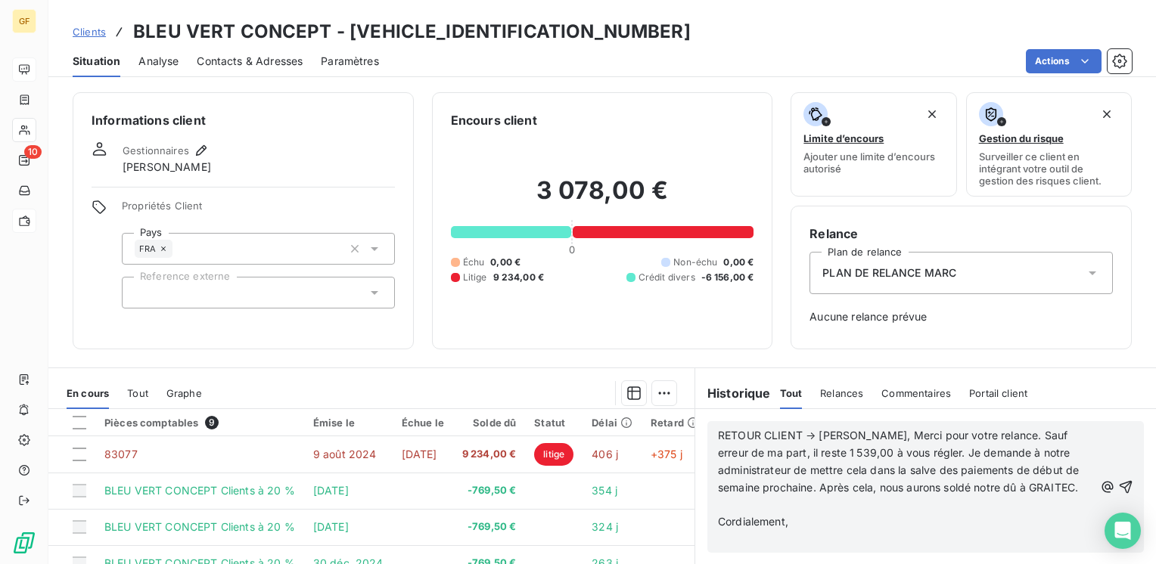
click at [765, 497] on p "RETOUR CLIENT → [PERSON_NAME], Merci pour votre relance. Sauf erreur de ma part…" at bounding box center [906, 462] width 376 height 70
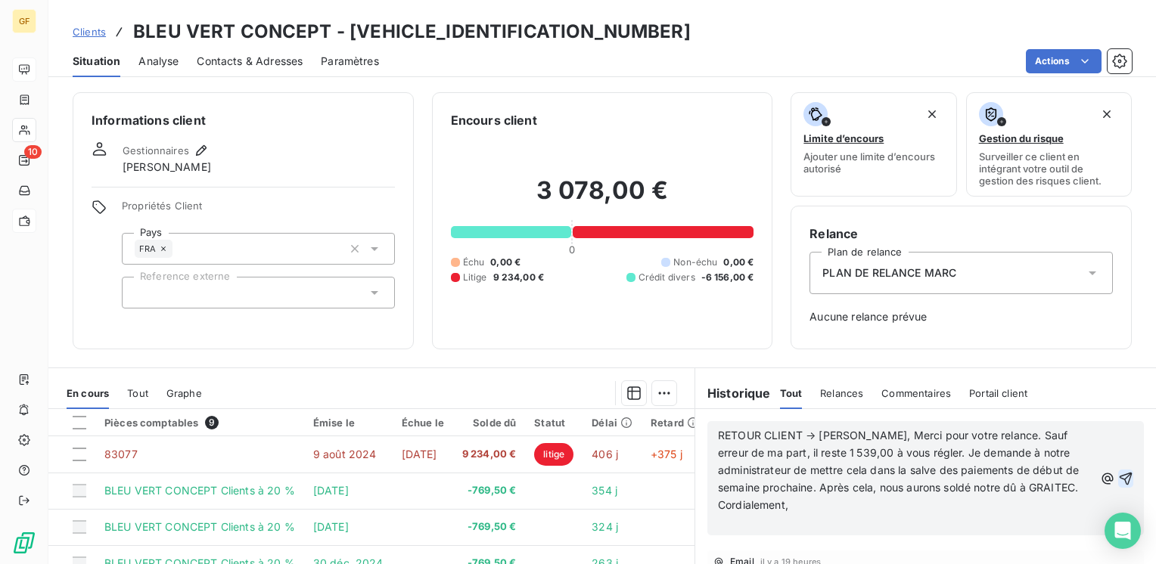
click at [1118, 474] on icon "button" at bounding box center [1125, 478] width 15 height 15
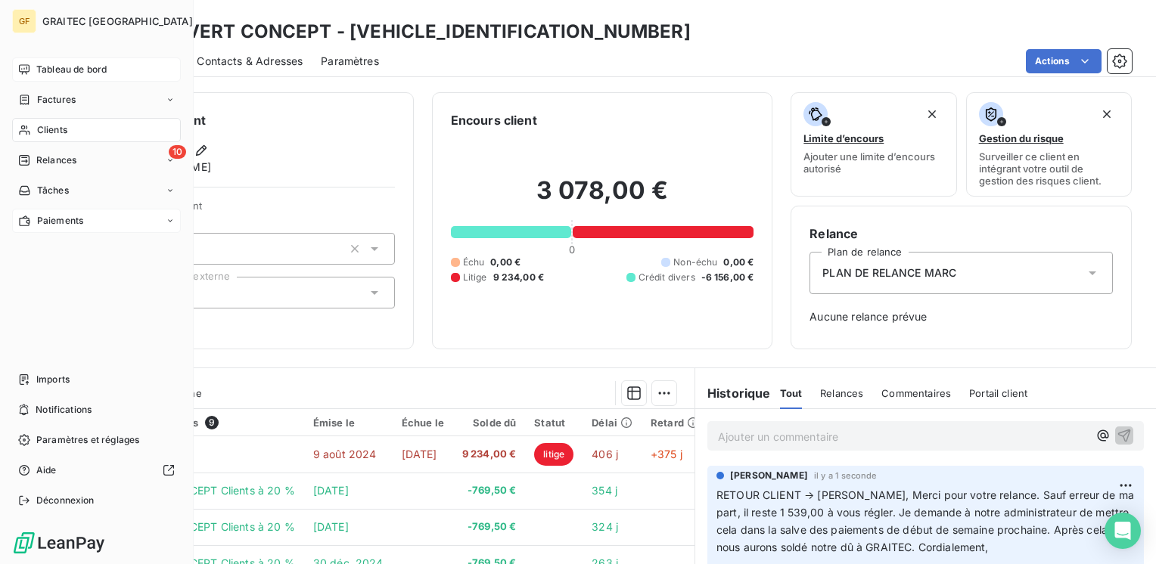
click at [67, 71] on span "Tableau de bord" at bounding box center [71, 70] width 70 height 14
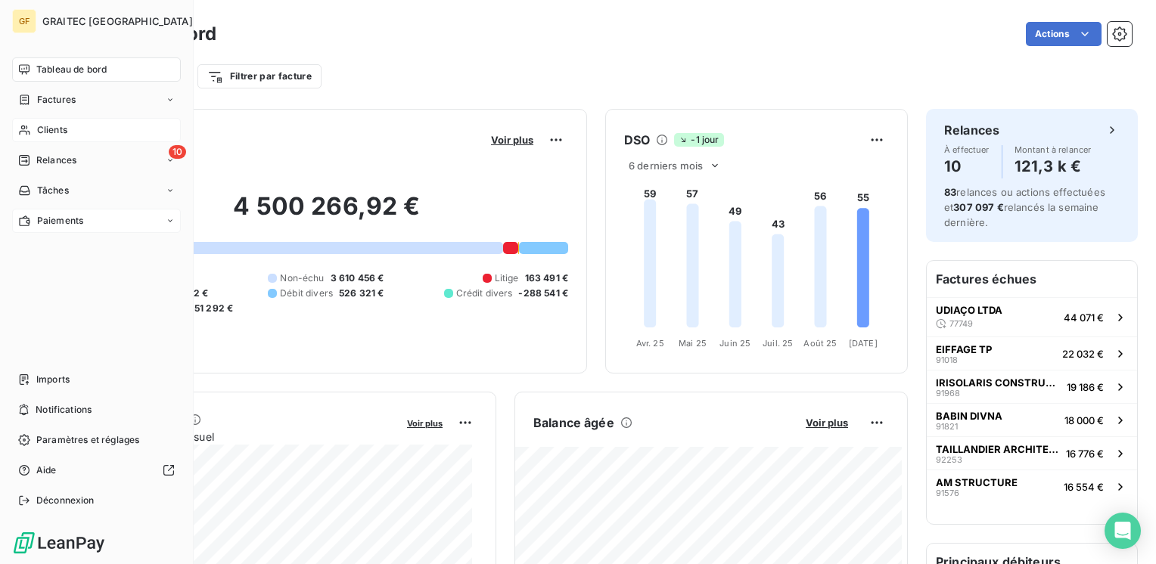
click at [42, 129] on span "Clients" at bounding box center [52, 130] width 30 height 14
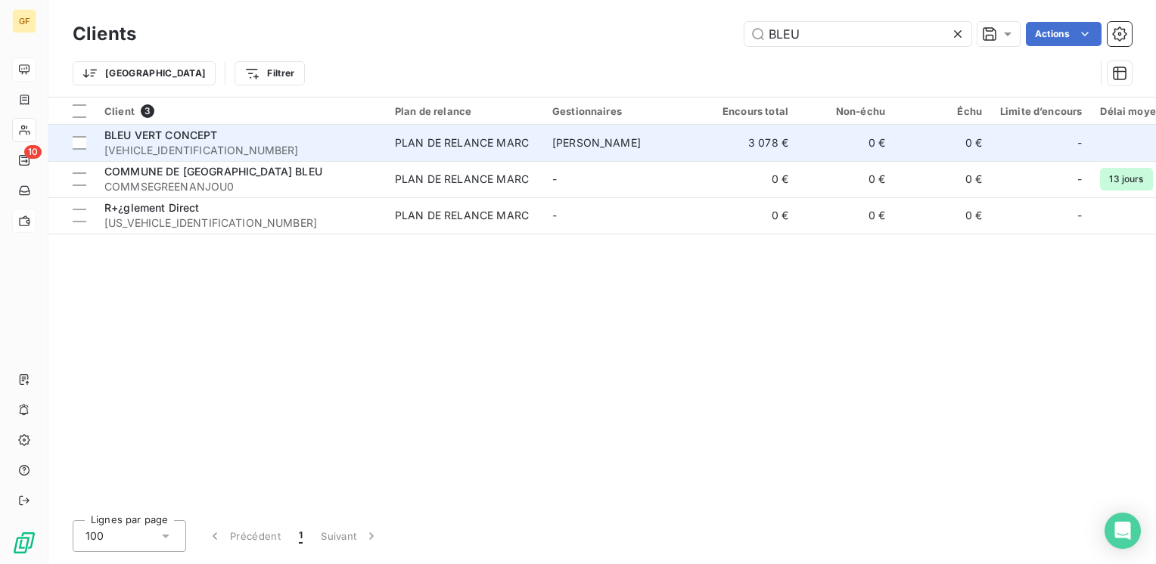
click at [306, 140] on div "BLEU VERT CONCEPT" at bounding box center [240, 135] width 272 height 15
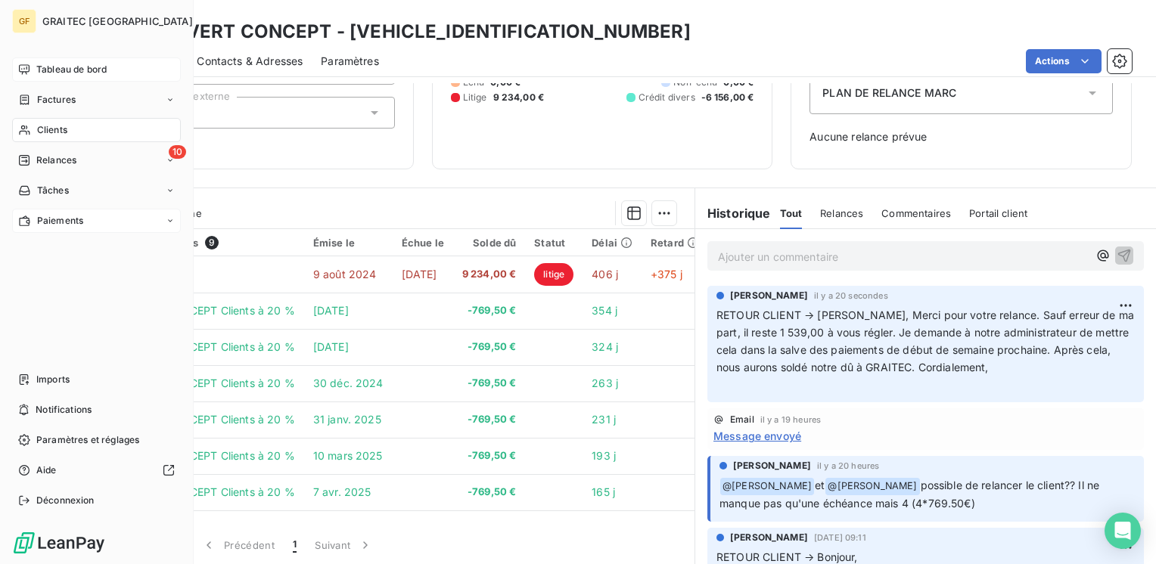
click at [51, 61] on div "Tableau de bord" at bounding box center [96, 70] width 169 height 24
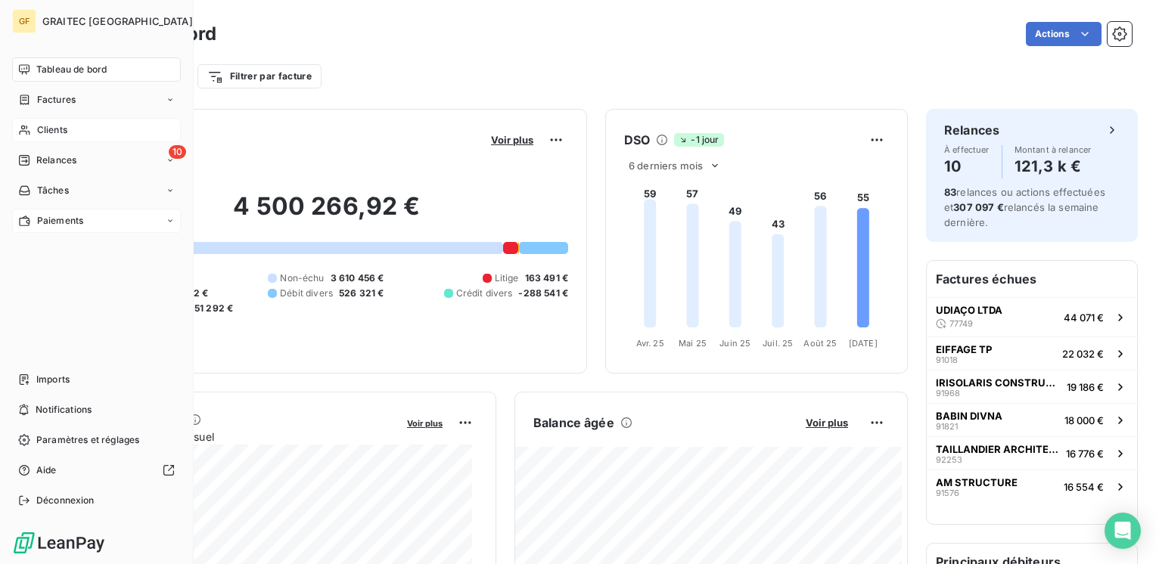
click at [45, 129] on span "Clients" at bounding box center [52, 130] width 30 height 14
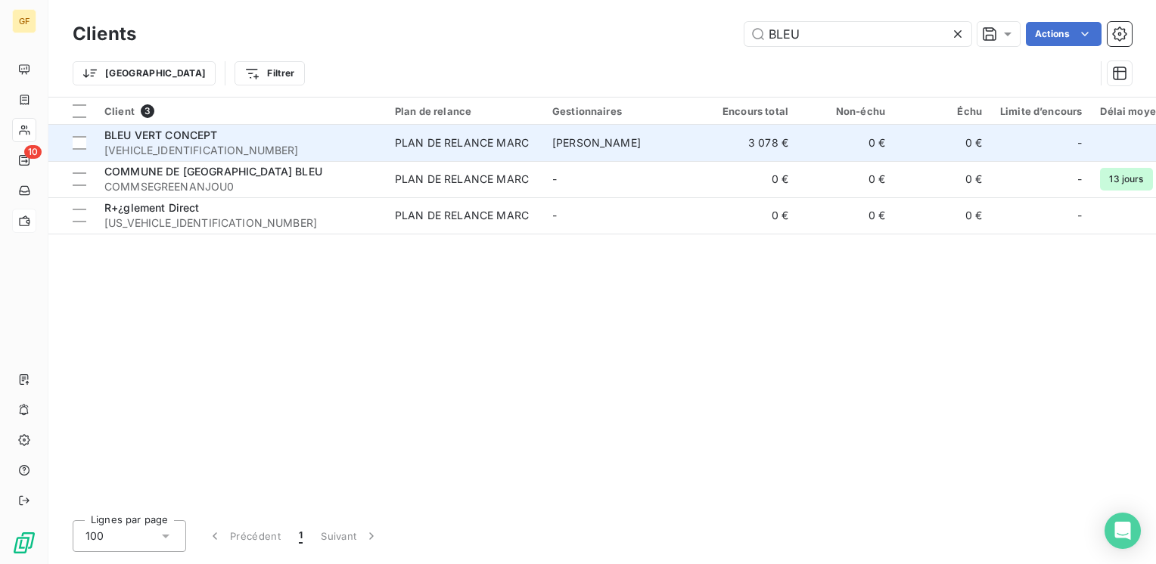
click at [163, 128] on div "BLEU VERT CONCEPT" at bounding box center [240, 135] width 272 height 15
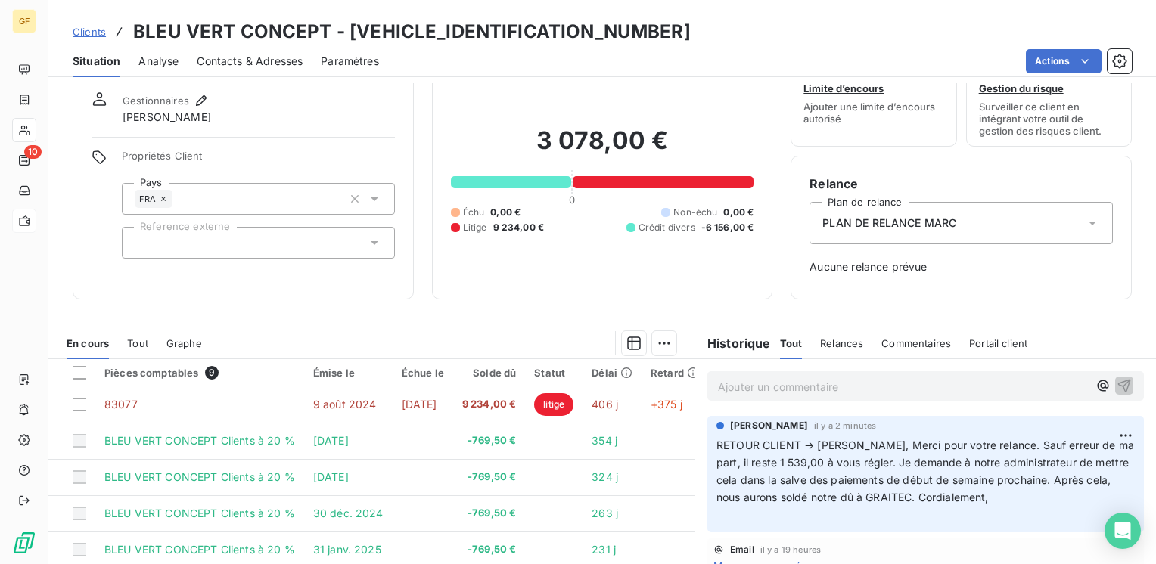
scroll to position [76, 0]
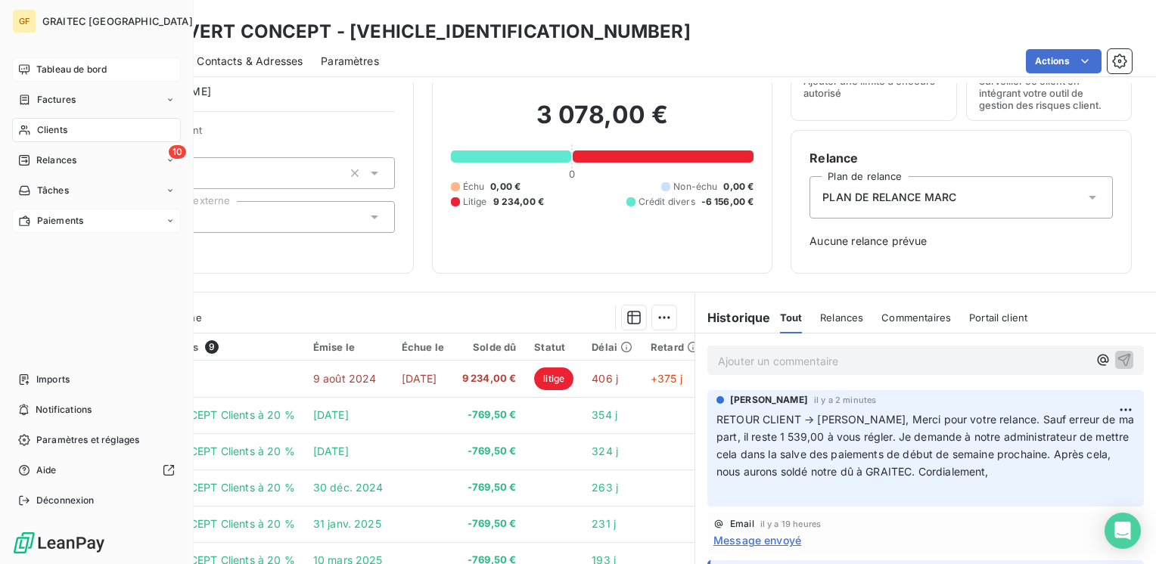
click at [61, 71] on span "Tableau de bord" at bounding box center [71, 70] width 70 height 14
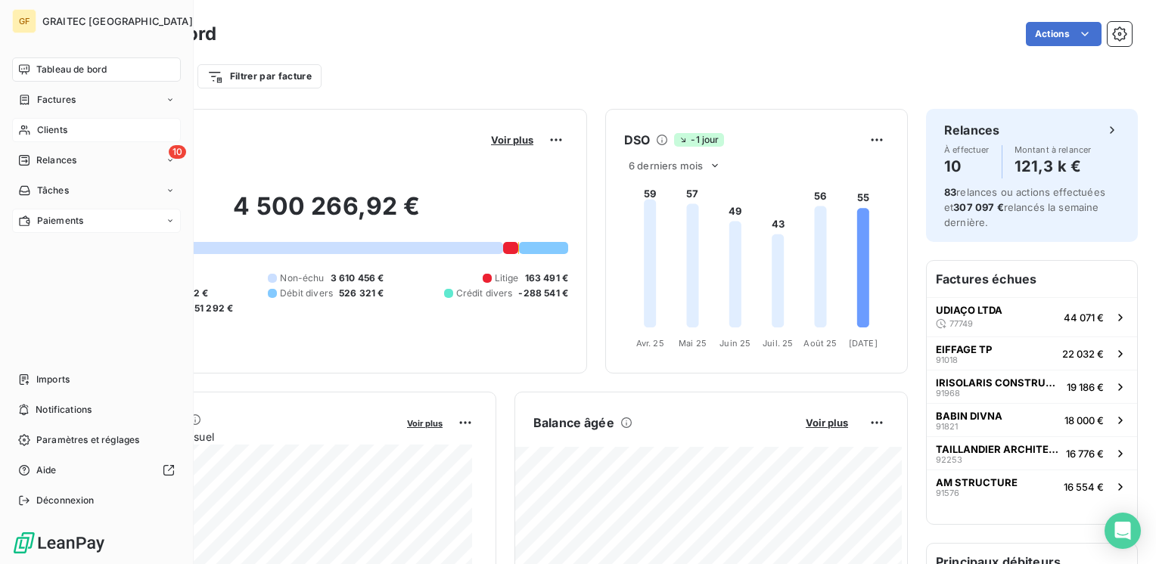
click at [40, 132] on span "Clients" at bounding box center [52, 130] width 30 height 14
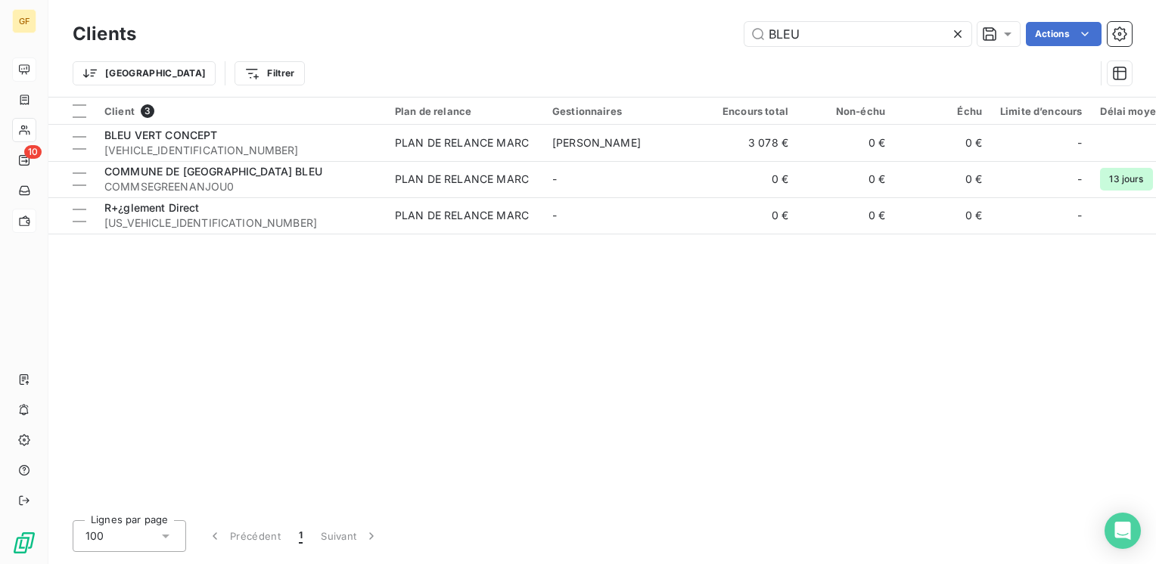
drag, startPoint x: 838, startPoint y: 41, endPoint x: 557, endPoint y: 57, distance: 281.9
click at [558, 57] on div "Clients BLEU Actions Trier Filtrer" at bounding box center [602, 57] width 1059 height 79
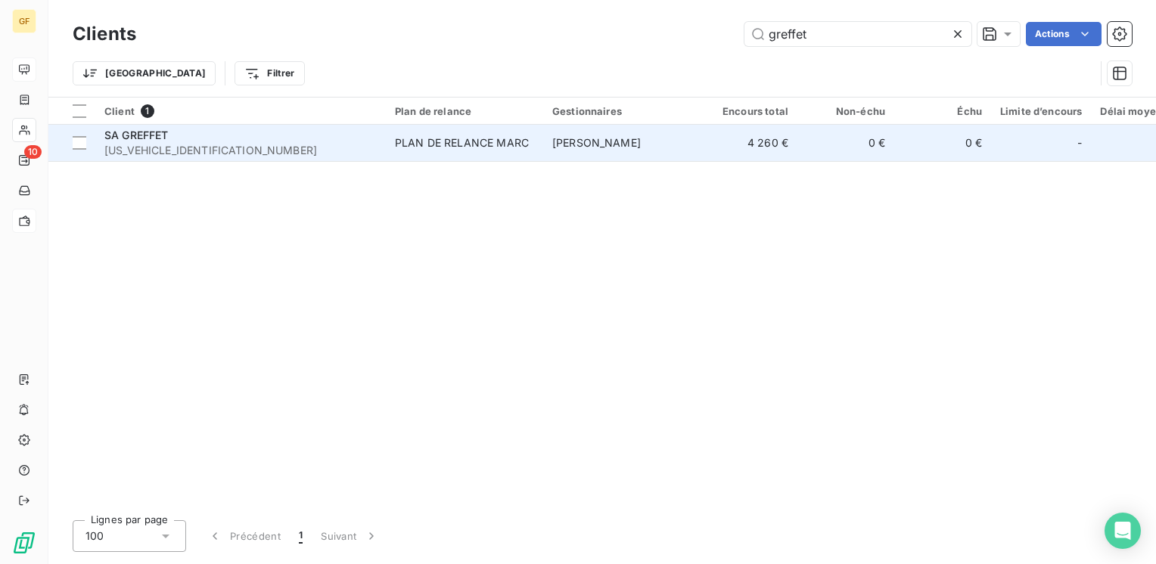
type input "greffet"
click at [338, 136] on div "SA GREFFET" at bounding box center [240, 135] width 272 height 15
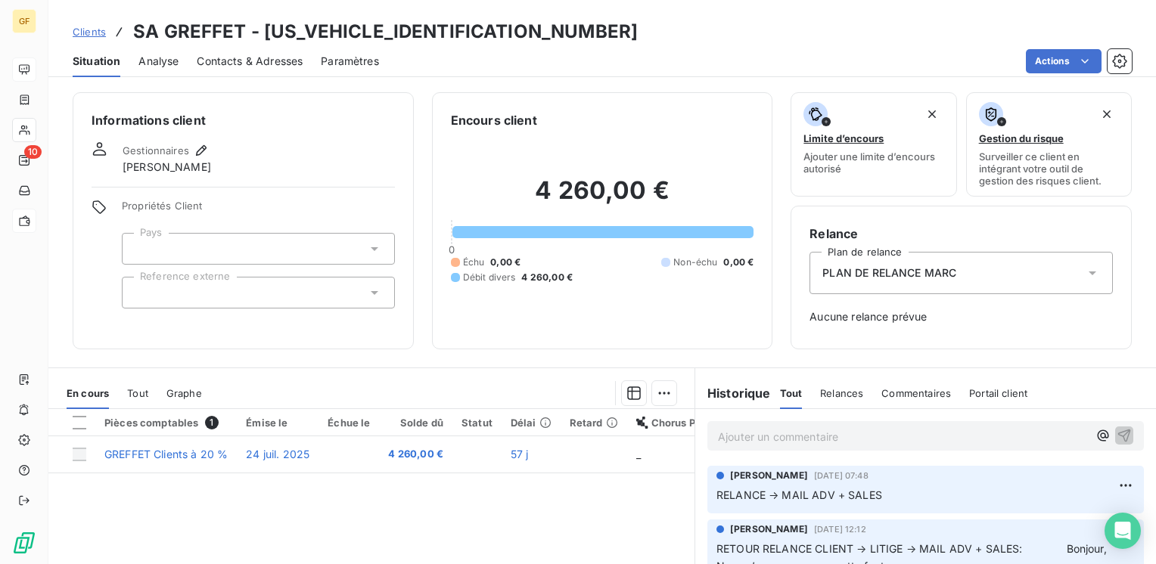
scroll to position [76, 0]
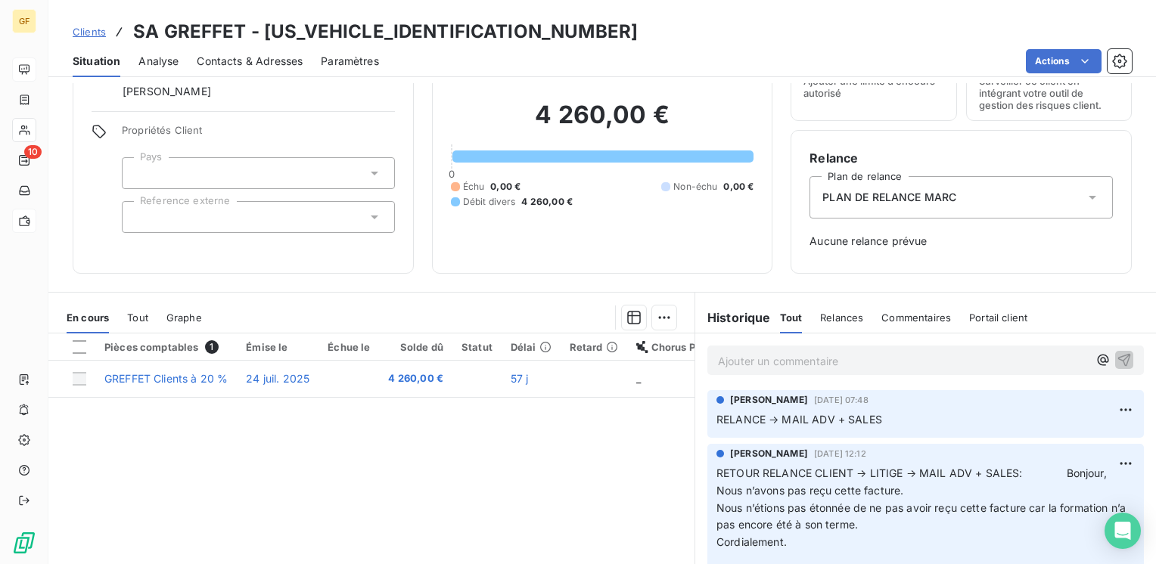
click at [750, 364] on p "Ajouter un commentaire ﻿" at bounding box center [903, 361] width 370 height 19
click at [769, 356] on span "DEMANDE AVOIR PAR [PERSON_NAME]" at bounding box center [821, 359] width 206 height 13
click at [718, 355] on span "DEMANDE D'AVOIR PAR [PERSON_NAME]" at bounding box center [826, 359] width 216 height 13
click at [842, 353] on span "MAIL DEMANDE D'AVOIR PAR [PERSON_NAME]" at bounding box center [841, 359] width 246 height 13
click at [863, 356] on span "MAIL DEMANDE D'AVOIR TOTLAPAR [PERSON_NAME]" at bounding box center [858, 359] width 281 height 13
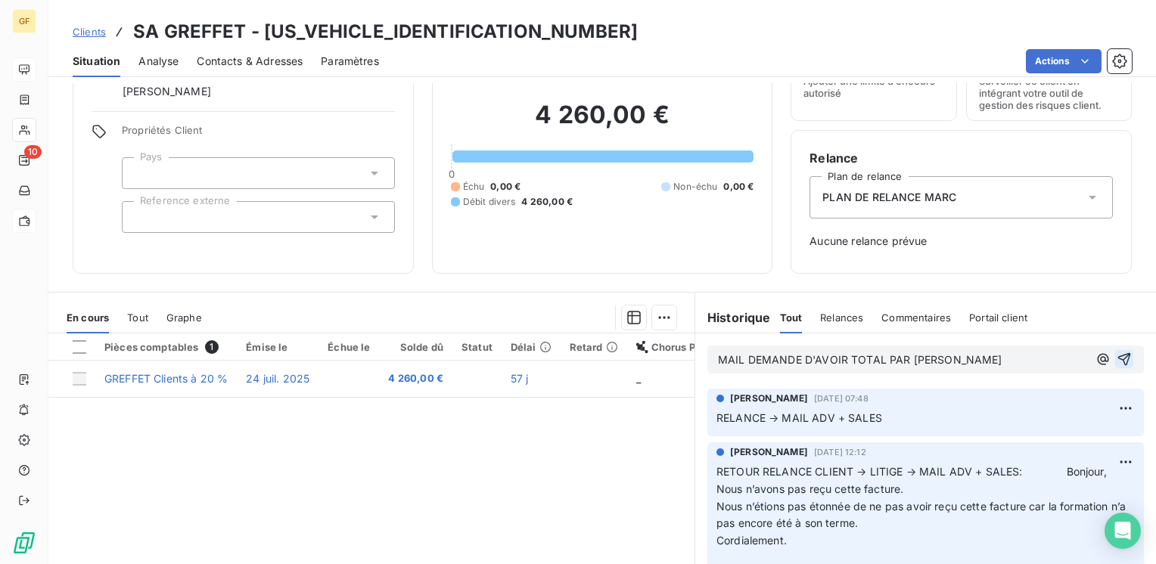
click at [1117, 353] on icon "button" at bounding box center [1124, 359] width 15 height 15
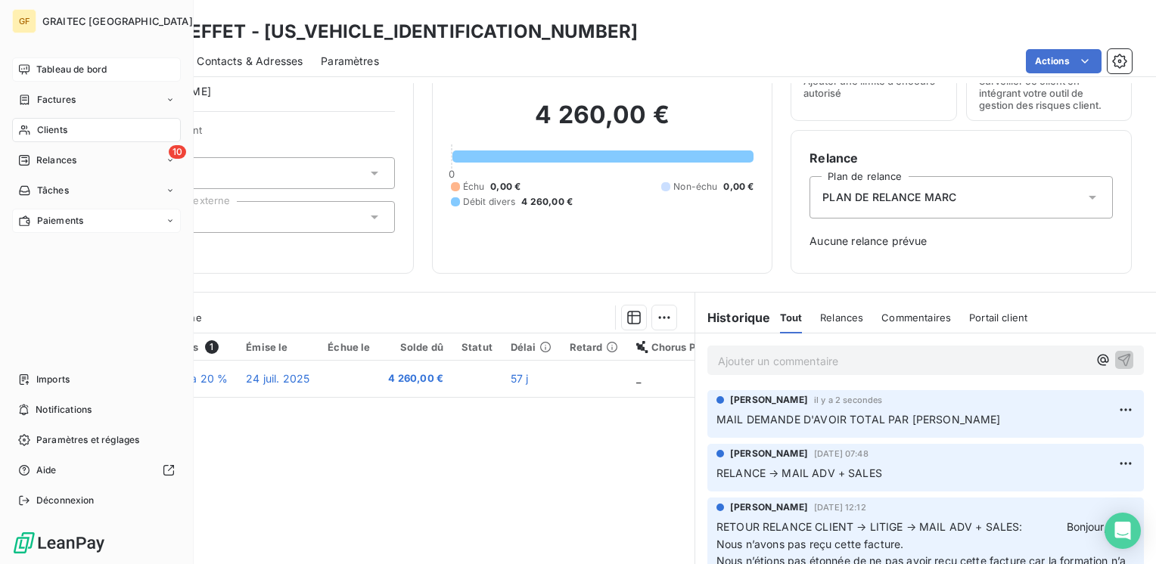
click at [47, 67] on span "Tableau de bord" at bounding box center [71, 70] width 70 height 14
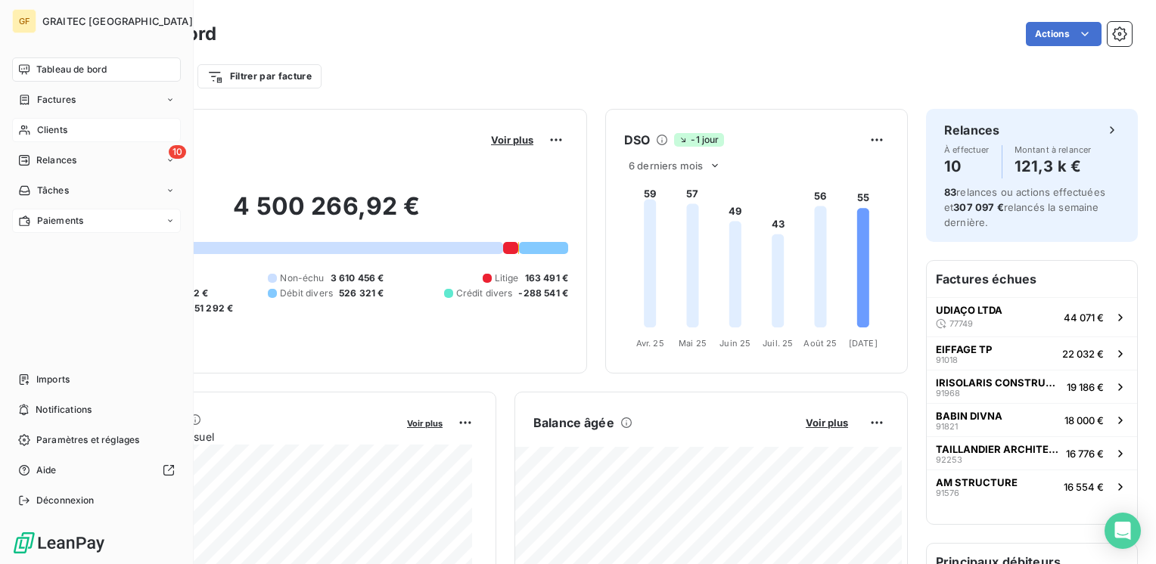
click at [36, 68] on span "Tableau de bord" at bounding box center [71, 70] width 70 height 14
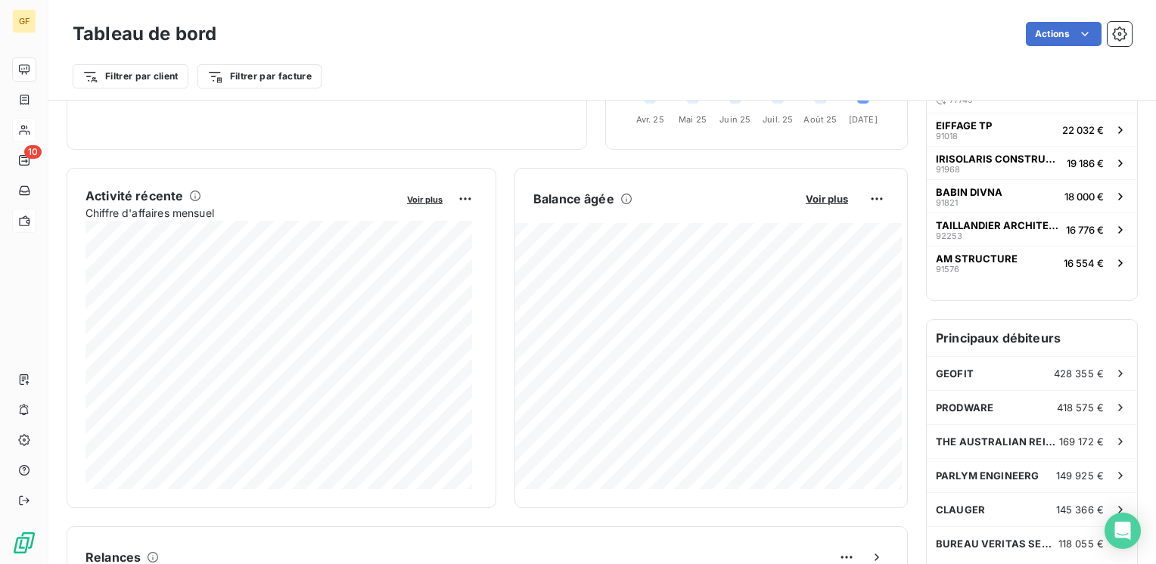
scroll to position [227, 0]
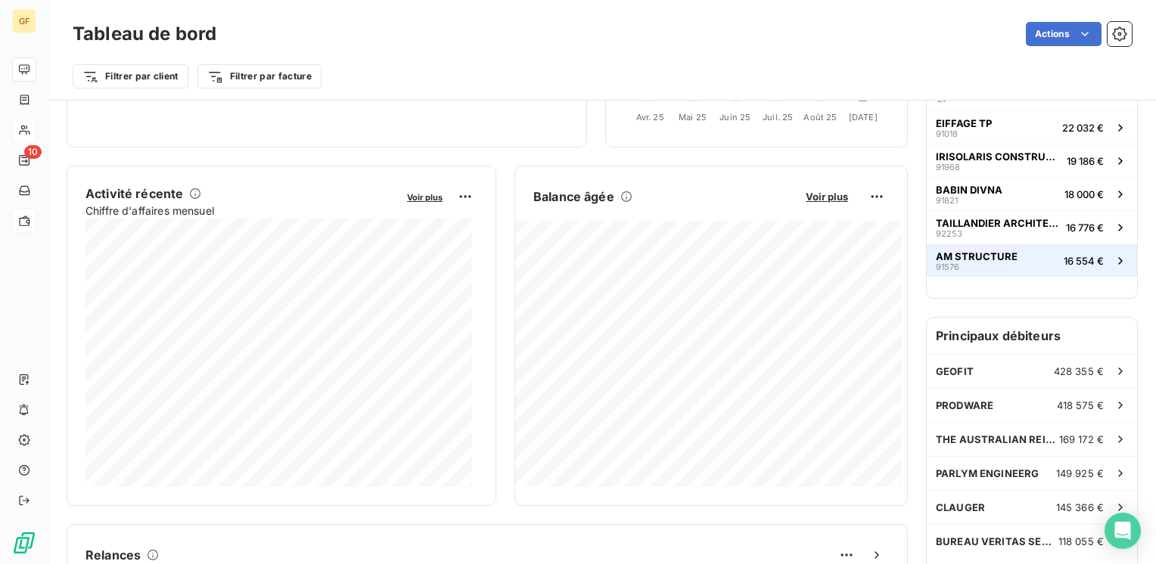
click at [996, 257] on span "AM STRUCTURE" at bounding box center [977, 256] width 82 height 12
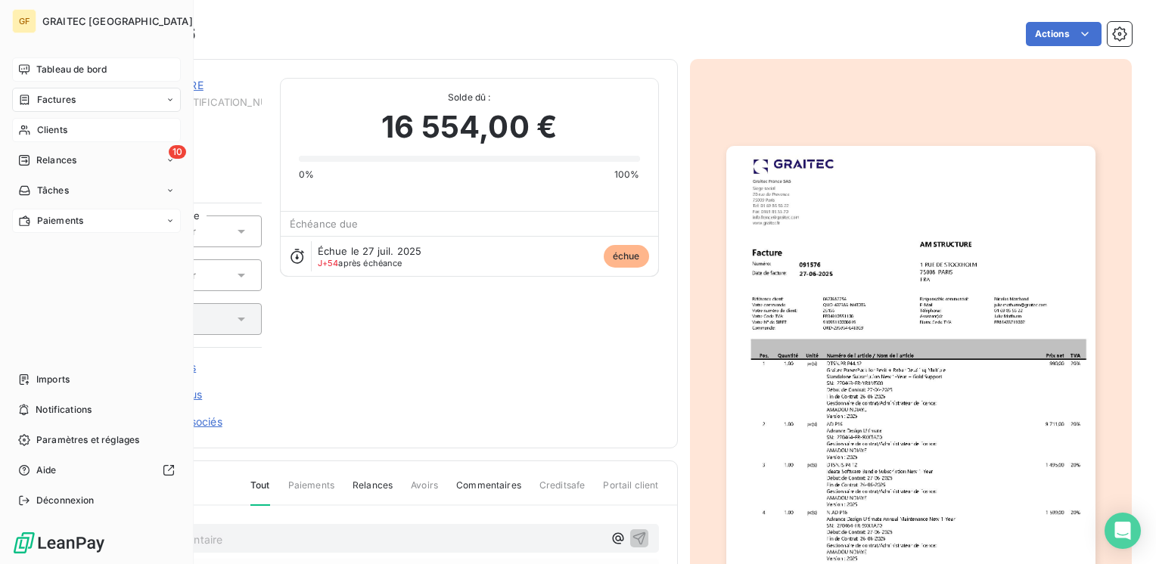
click at [48, 66] on span "Tableau de bord" at bounding box center [71, 70] width 70 height 14
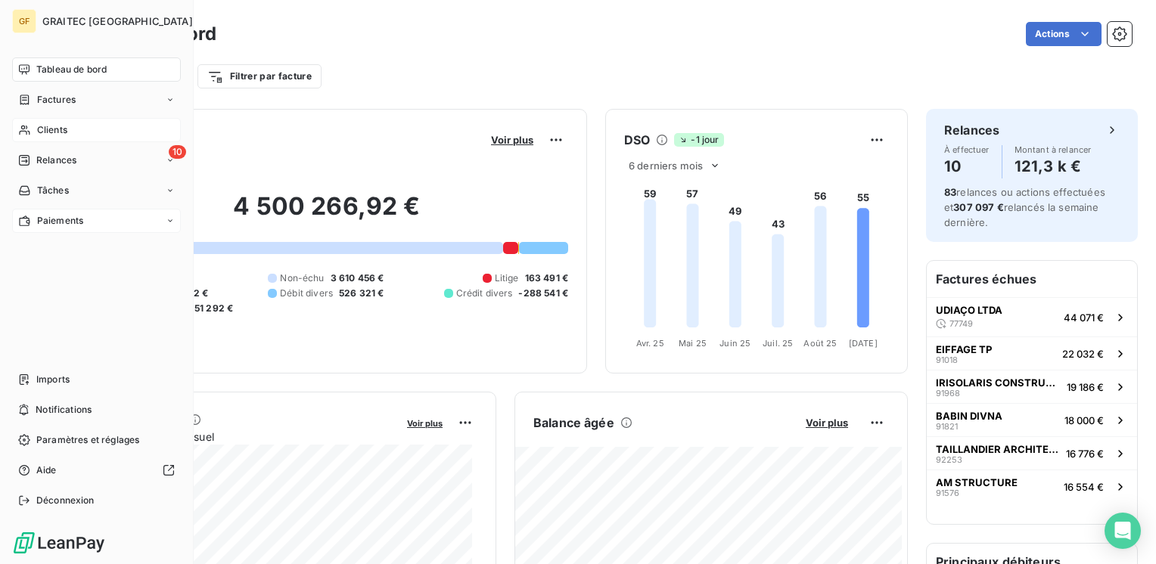
click at [39, 122] on div "Clients" at bounding box center [96, 130] width 169 height 24
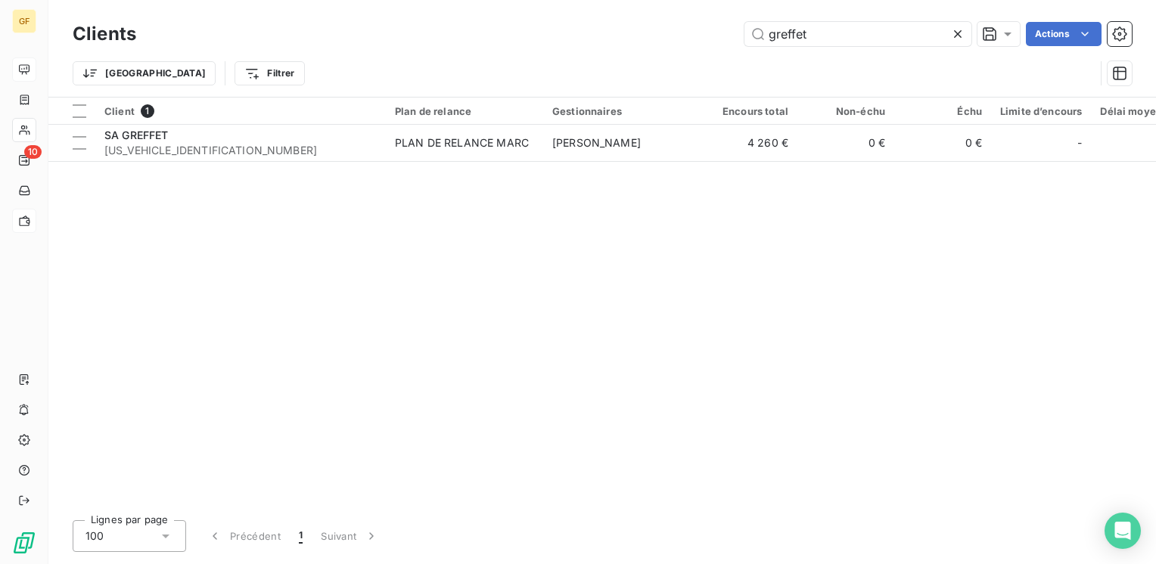
drag, startPoint x: 493, startPoint y: 47, endPoint x: 343, endPoint y: 50, distance: 150.6
click at [343, 50] on div "Clients greffet Actions Trier Filtrer" at bounding box center [602, 57] width 1059 height 79
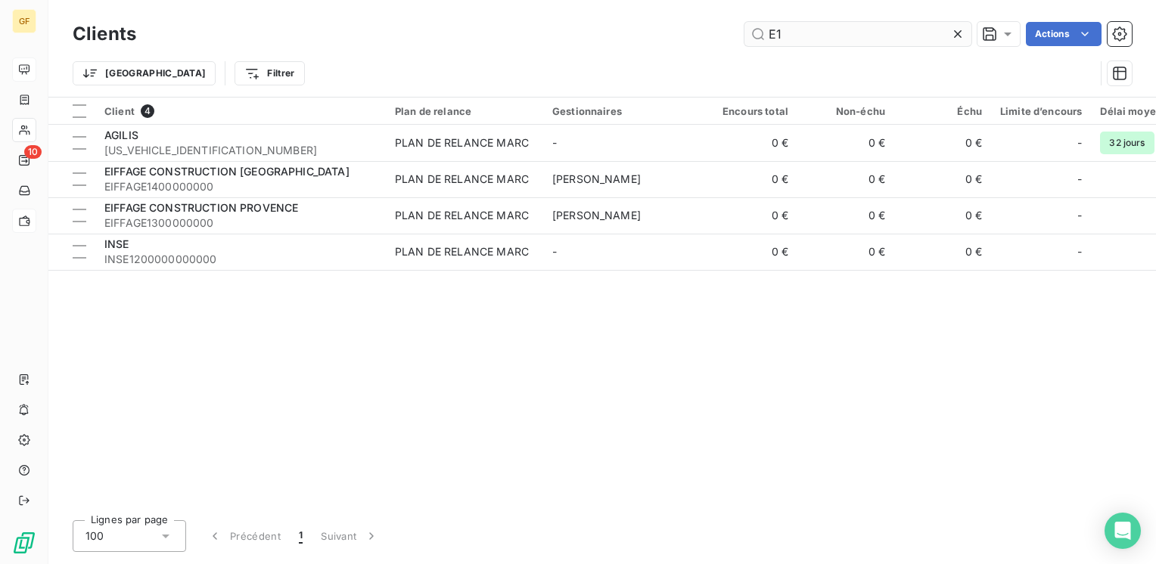
click at [781, 30] on input "E1" at bounding box center [857, 34] width 227 height 24
drag, startPoint x: 776, startPoint y: 31, endPoint x: 792, endPoint y: 65, distance: 37.6
click at [784, 41] on input "E1" at bounding box center [857, 34] width 227 height 24
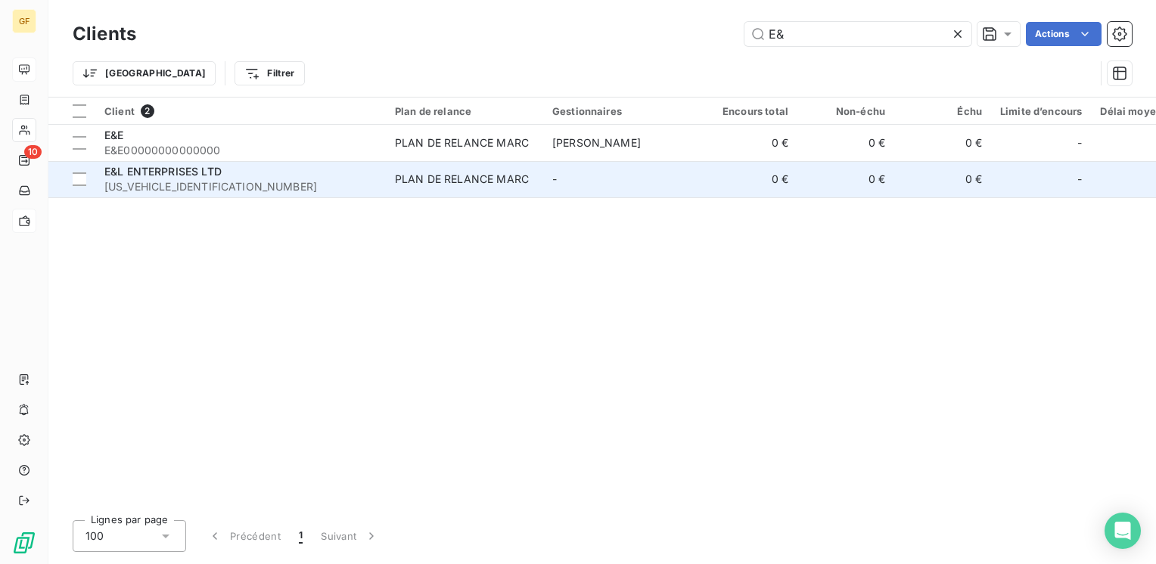
type input "E&"
click at [284, 169] on div "E&L ENTERPRISES LTD" at bounding box center [240, 171] width 272 height 15
